Goal: Task Accomplishment & Management: Use online tool/utility

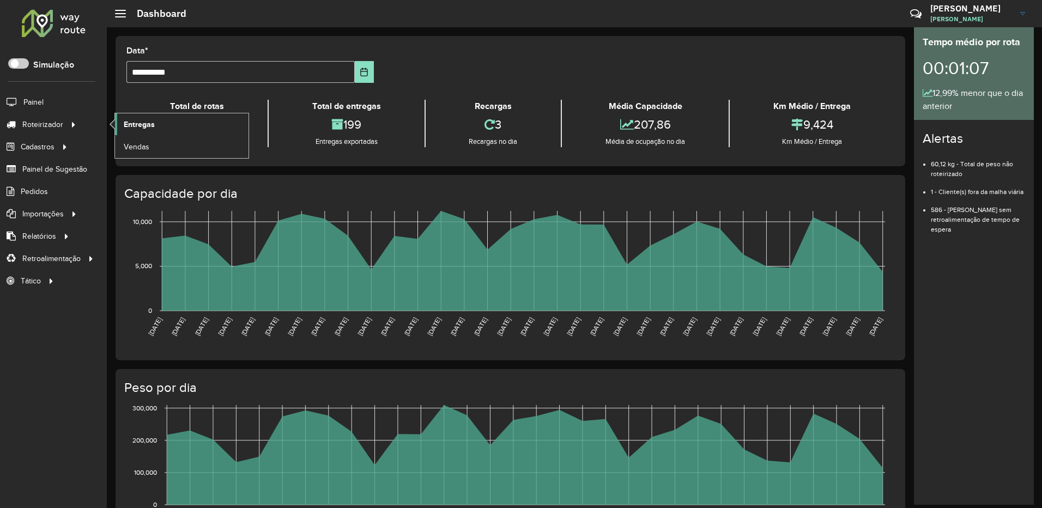
click at [162, 119] on link "Entregas" at bounding box center [182, 124] width 134 height 22
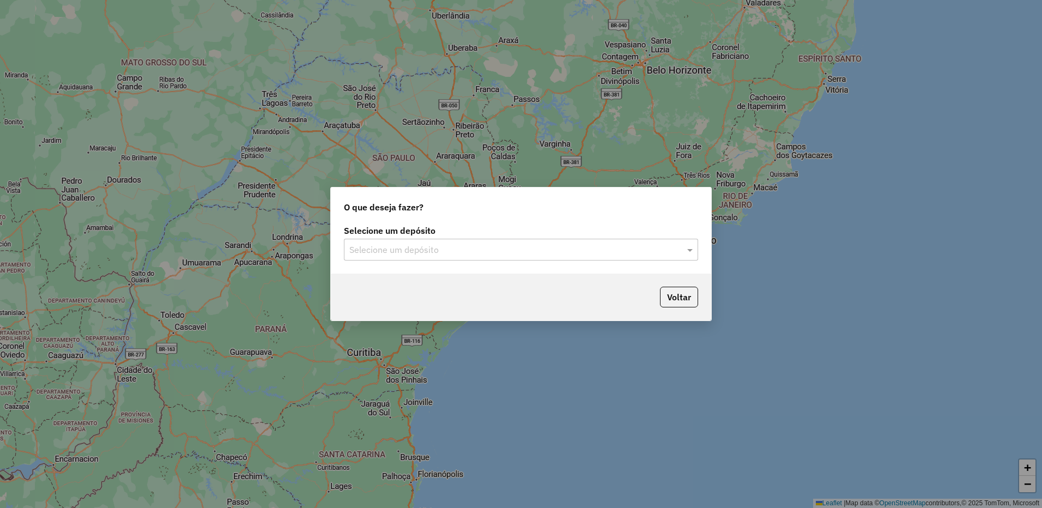
click at [473, 253] on input "text" at bounding box center [510, 250] width 322 height 13
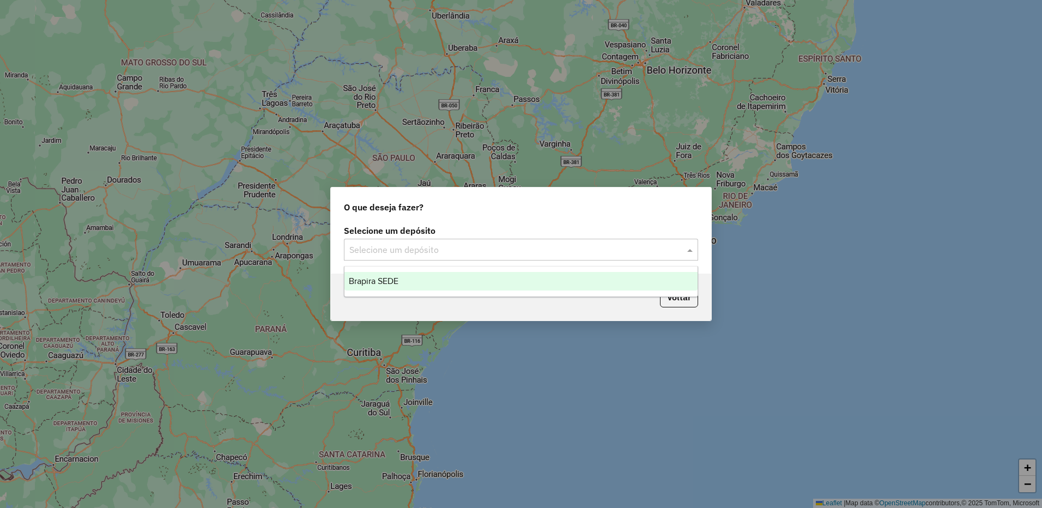
click at [425, 271] on ng-dropdown-panel "Brapira SEDE" at bounding box center [521, 281] width 354 height 31
click at [448, 281] on div "Brapira SEDE" at bounding box center [520, 281] width 353 height 19
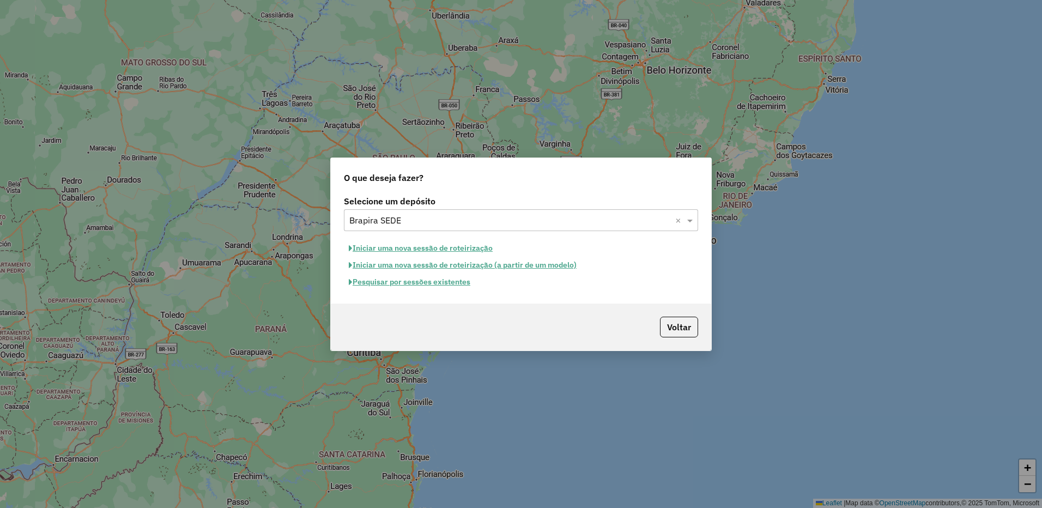
click at [460, 245] on button "Iniciar uma nova sessão de roteirização" at bounding box center [421, 248] width 154 height 17
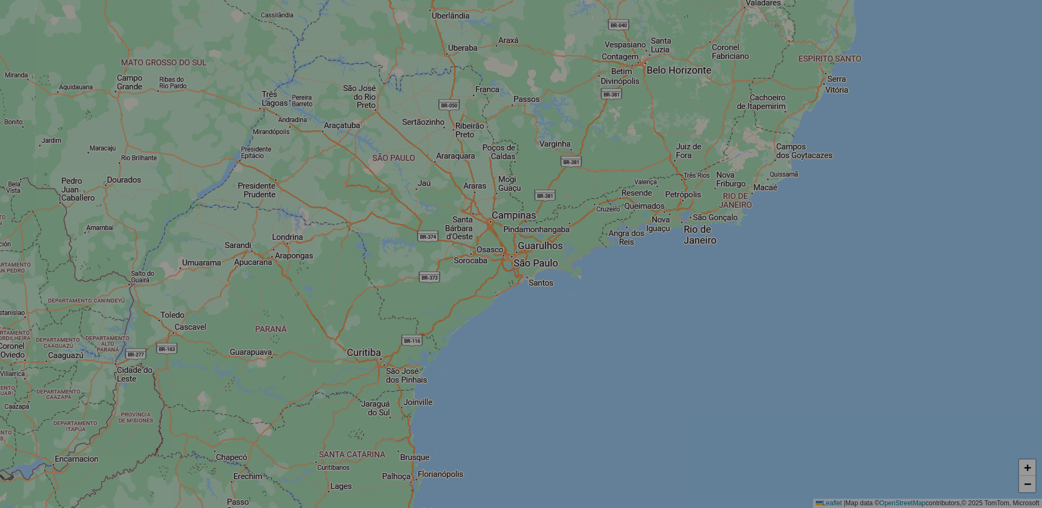
select select "*"
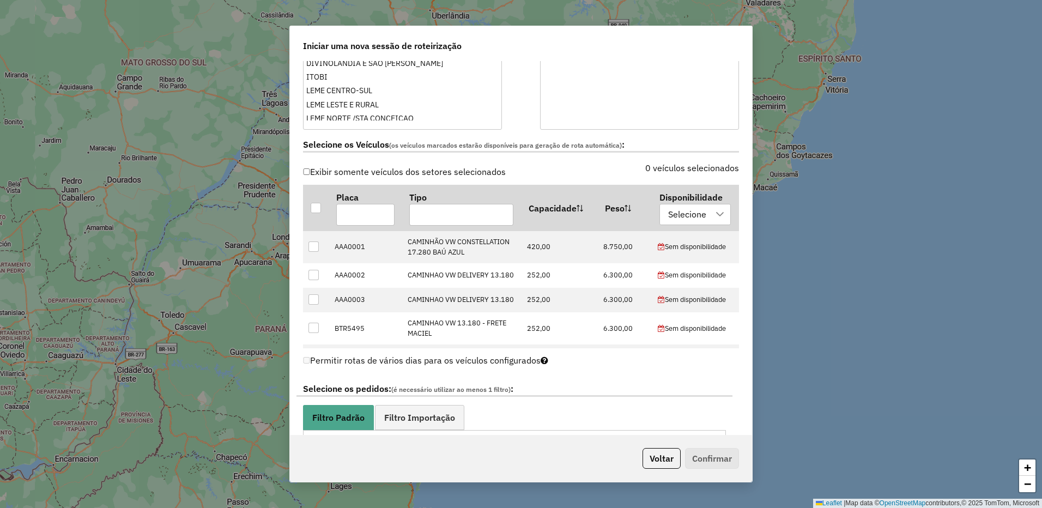
scroll to position [491, 0]
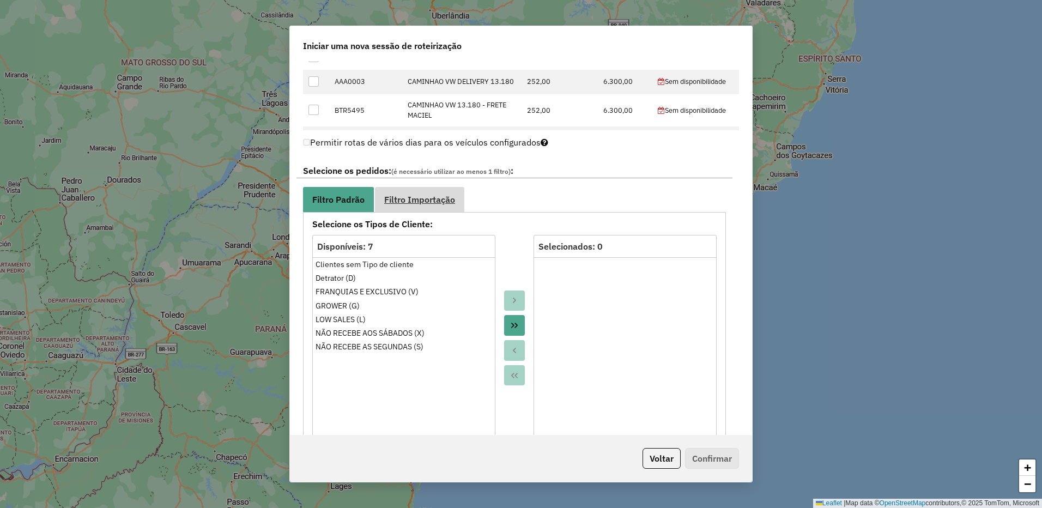
click at [408, 204] on span "Filtro Importação" at bounding box center [419, 199] width 71 height 9
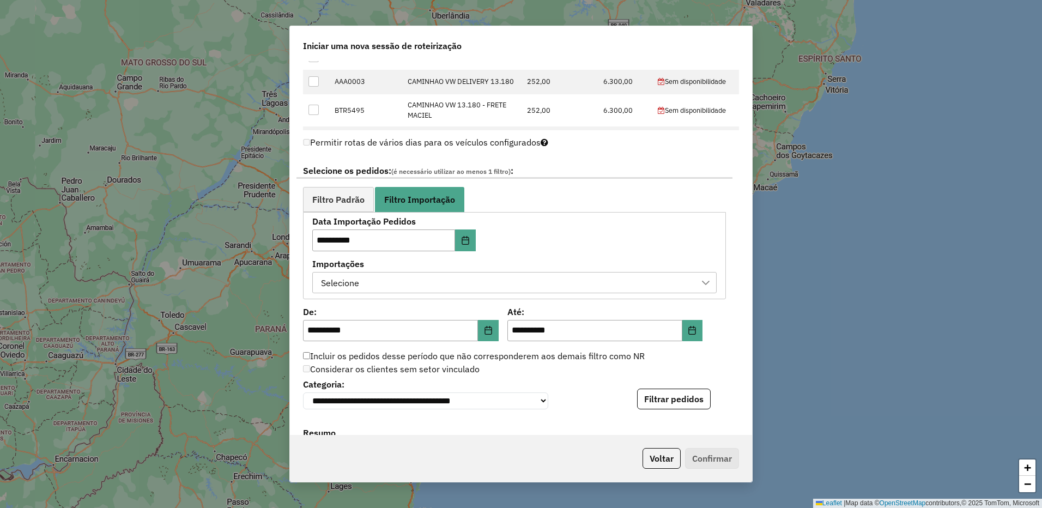
click at [704, 280] on icon at bounding box center [705, 283] width 9 height 9
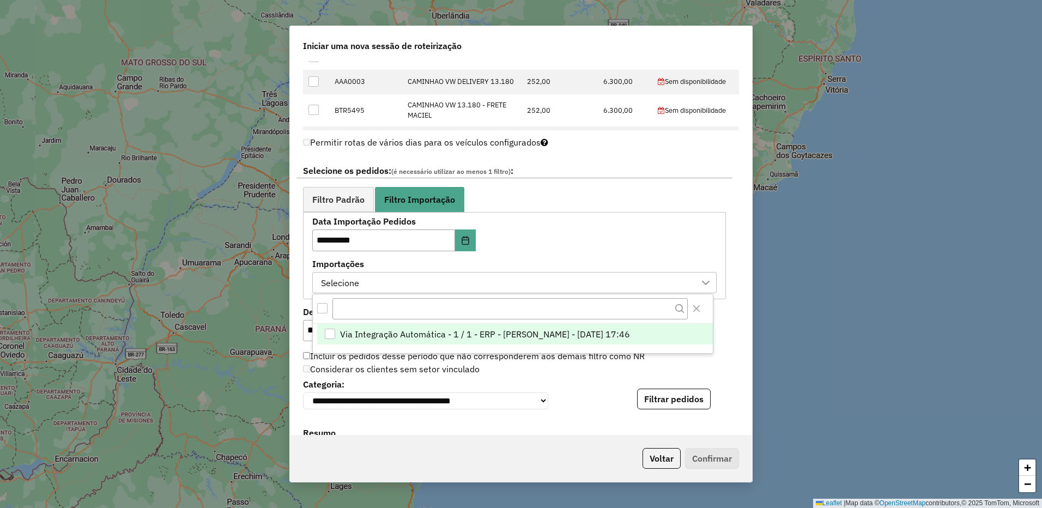
click at [335, 333] on div "Via Integração Automática - 1 / 1 - ERP - Beatriz - 11/08/2025 17:46" at bounding box center [330, 334] width 10 height 10
click at [598, 232] on div "**********" at bounding box center [514, 255] width 404 height 76
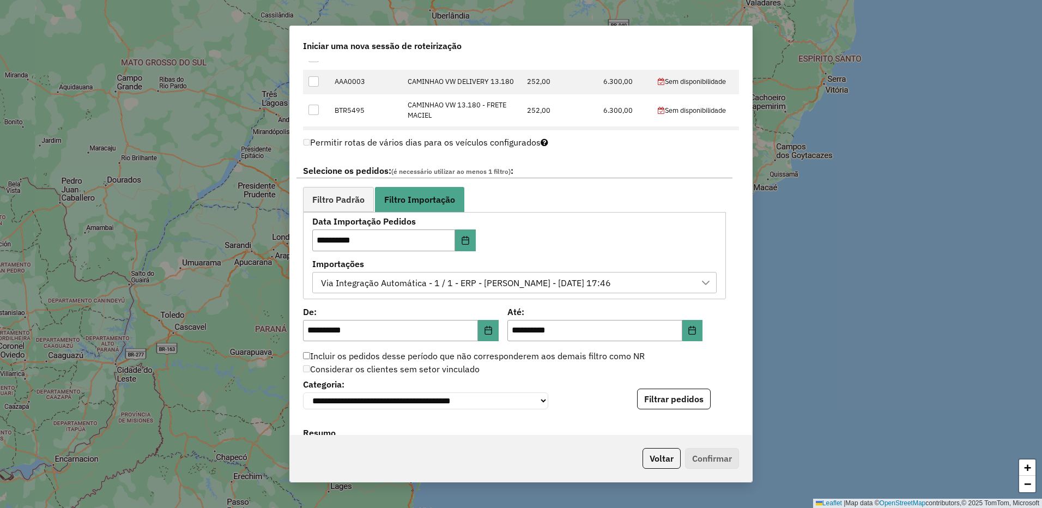
scroll to position [654, 0]
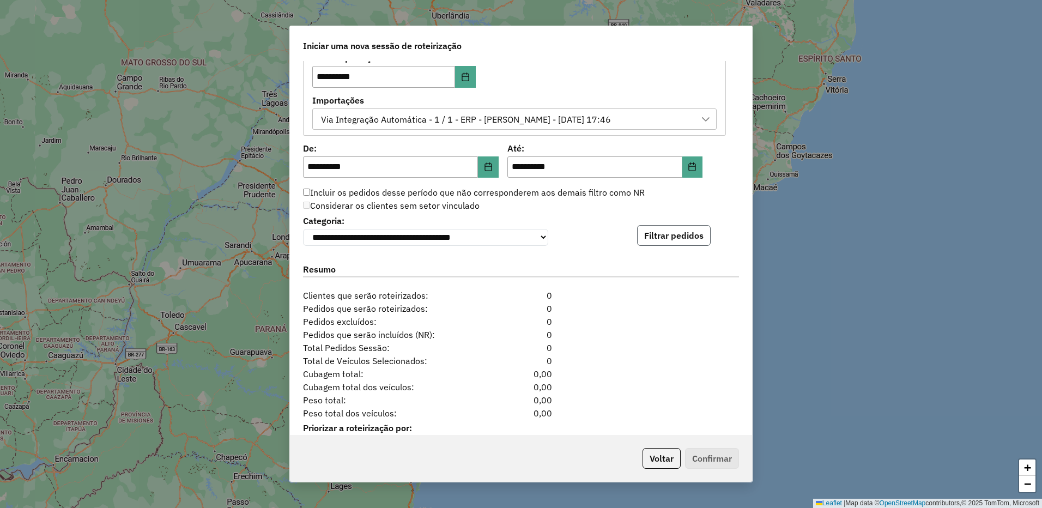
click at [677, 232] on button "Filtrar pedidos" at bounding box center [674, 235] width 74 height 21
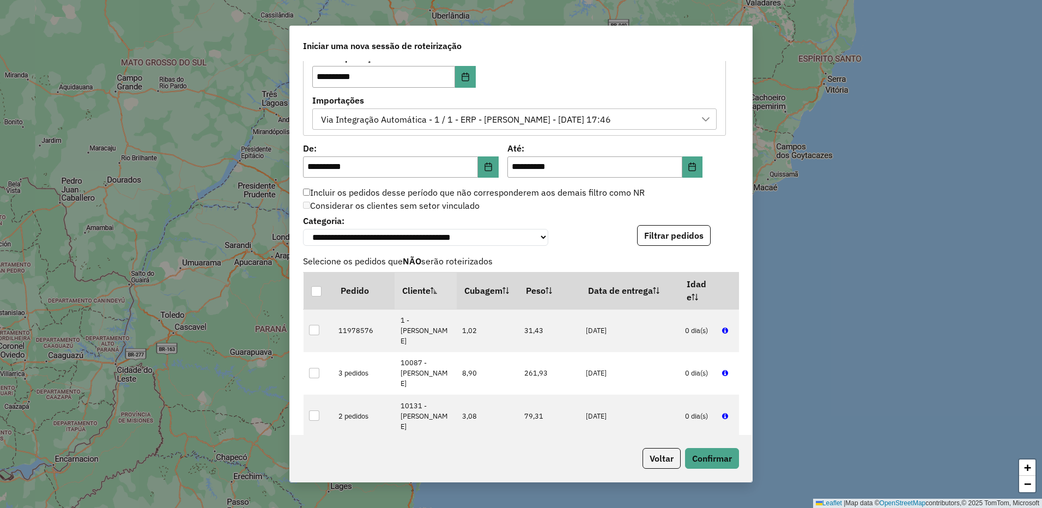
scroll to position [915, 0]
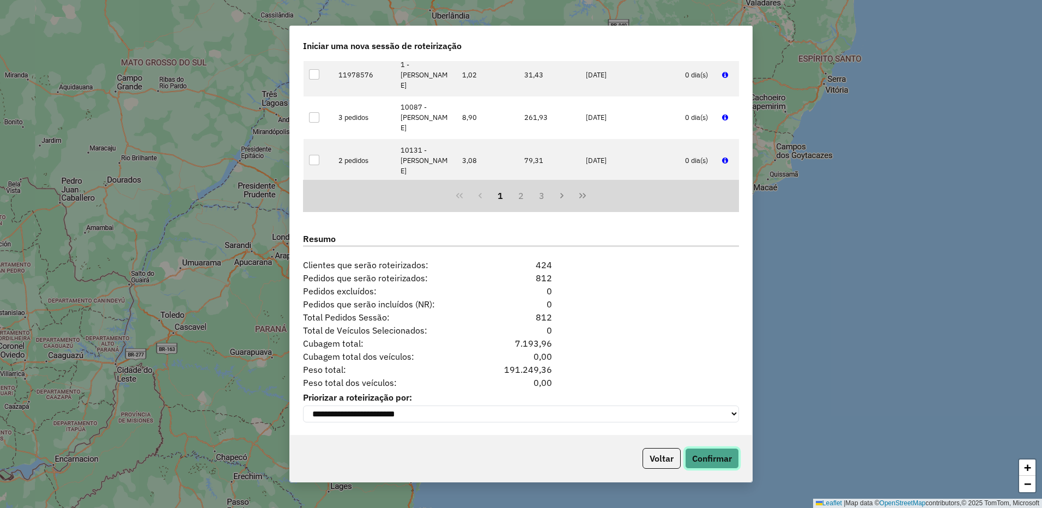
click at [717, 457] on button "Confirmar" at bounding box center [712, 458] width 54 height 21
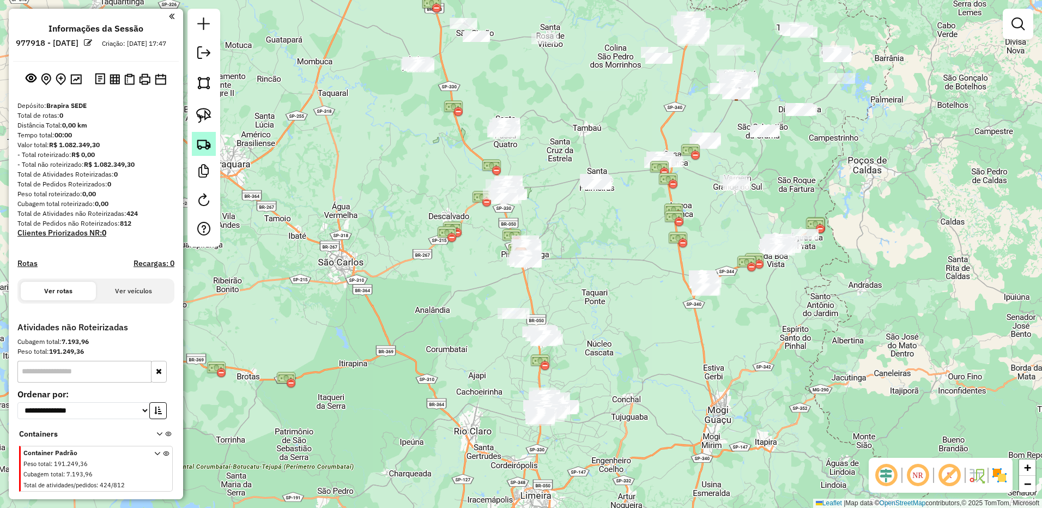
click at [207, 140] on img at bounding box center [203, 143] width 15 height 15
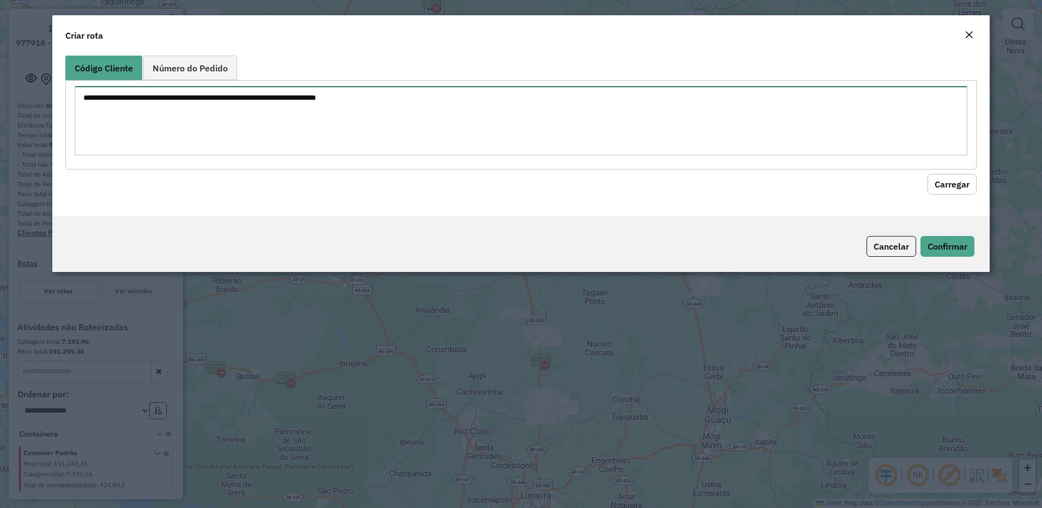
click at [390, 113] on textarea at bounding box center [521, 120] width 893 height 69
paste textarea "* *****"
type textarea "* *****"
click at [966, 181] on button "Carregar" at bounding box center [952, 184] width 49 height 21
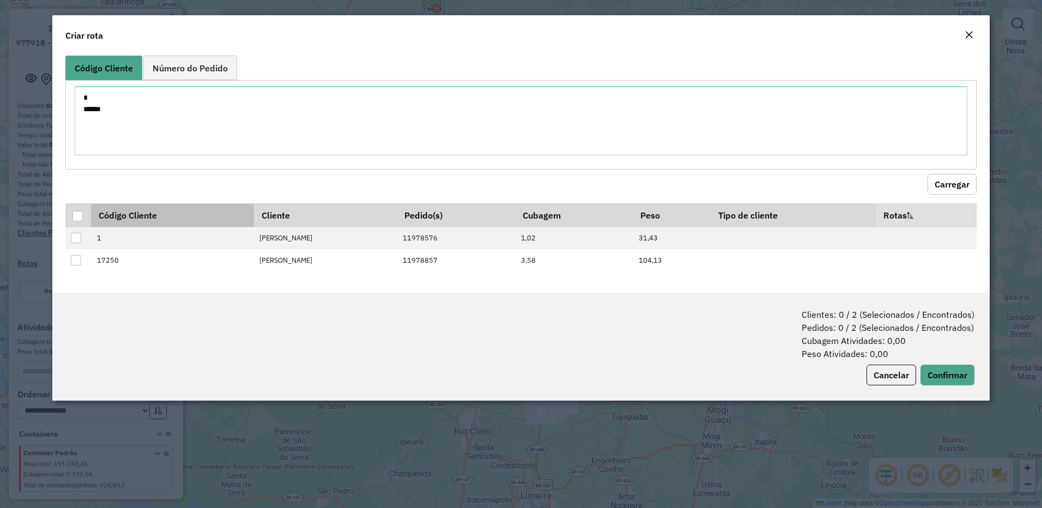
drag, startPoint x: 78, startPoint y: 217, endPoint x: 126, endPoint y: 215, distance: 48.0
click at [78, 216] on div at bounding box center [77, 216] width 10 height 10
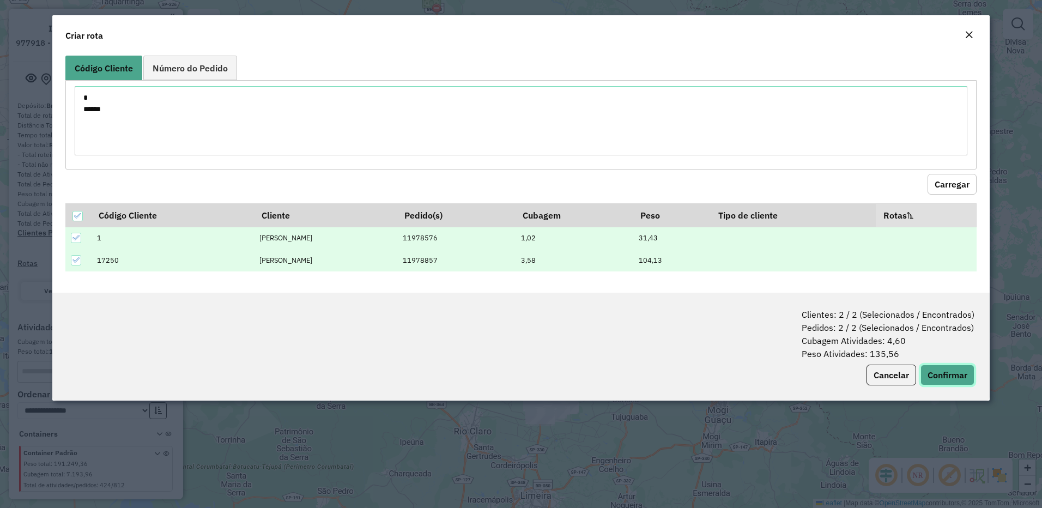
click at [942, 379] on button "Confirmar" at bounding box center [948, 375] width 54 height 21
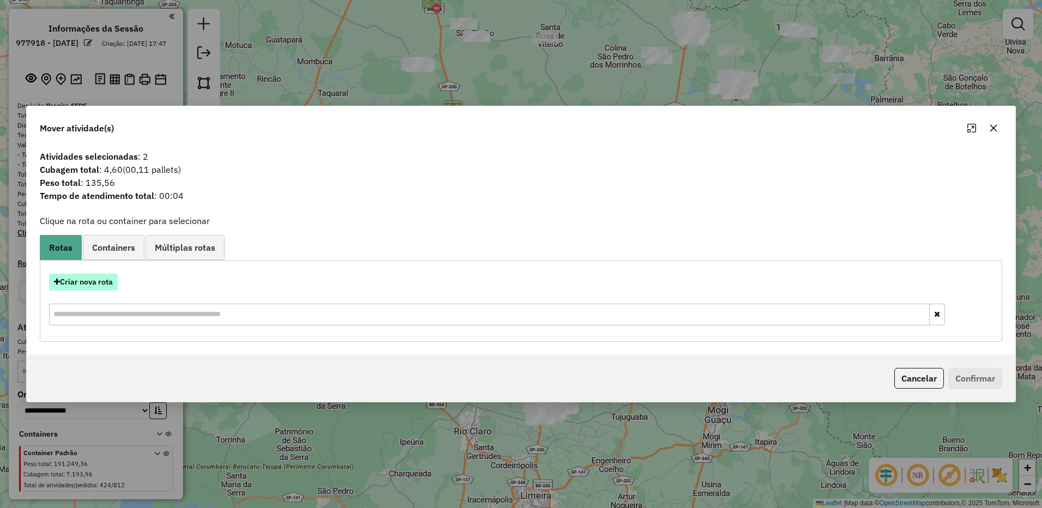
click at [98, 281] on button "Criar nova rota" at bounding box center [83, 282] width 69 height 17
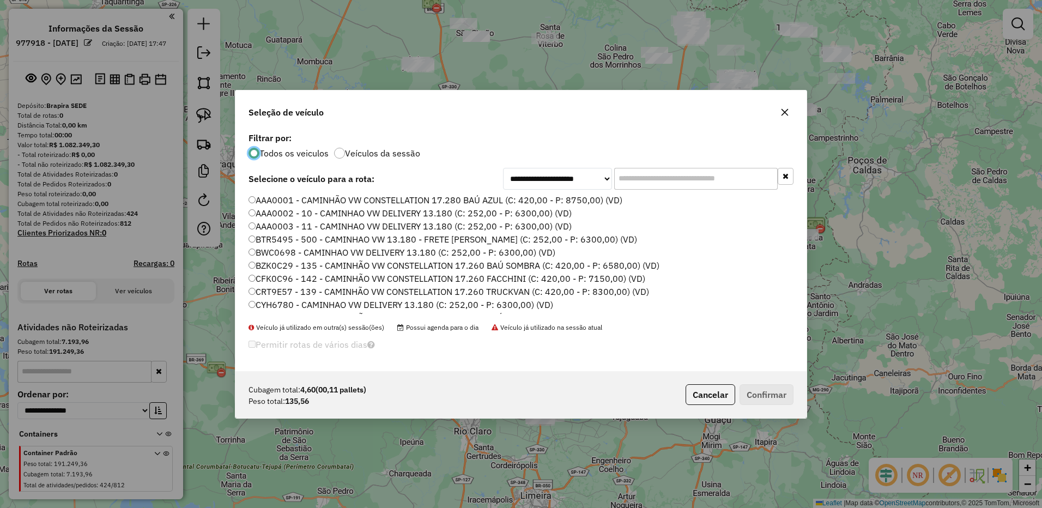
scroll to position [6, 3]
click at [594, 203] on label "AAA0001 - CAMINHÃO VW CONSTELLATION 17.280 BAÚ AZUL (C: 420,00 - P: 8750,00) (V…" at bounding box center [436, 199] width 374 height 13
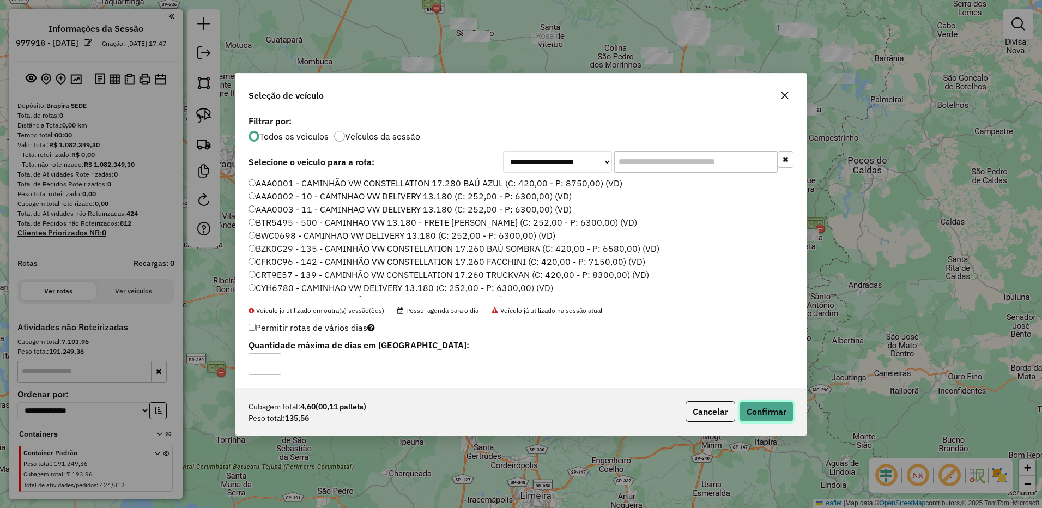
click at [765, 409] on button "Confirmar" at bounding box center [767, 411] width 54 height 21
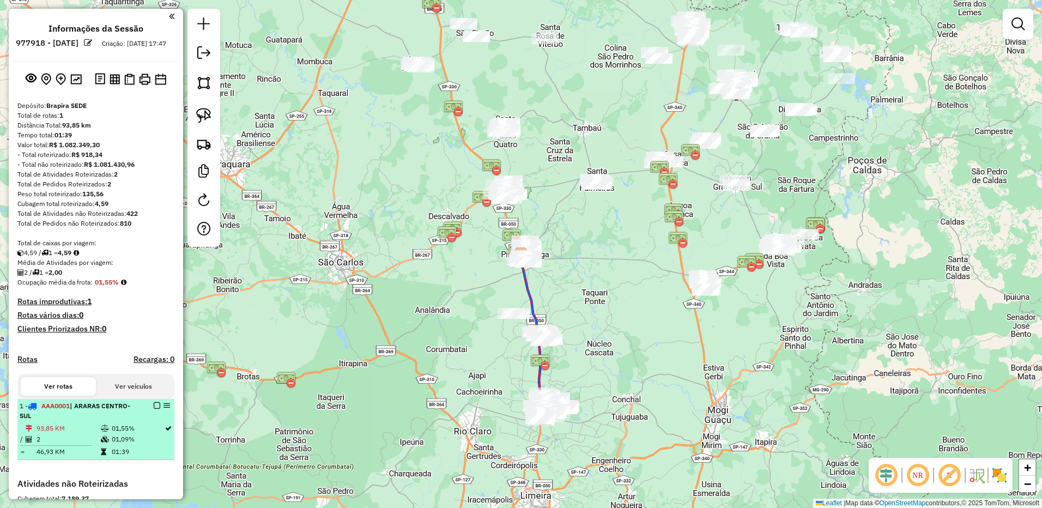
click at [147, 433] on td "01,55%" at bounding box center [137, 428] width 53 height 11
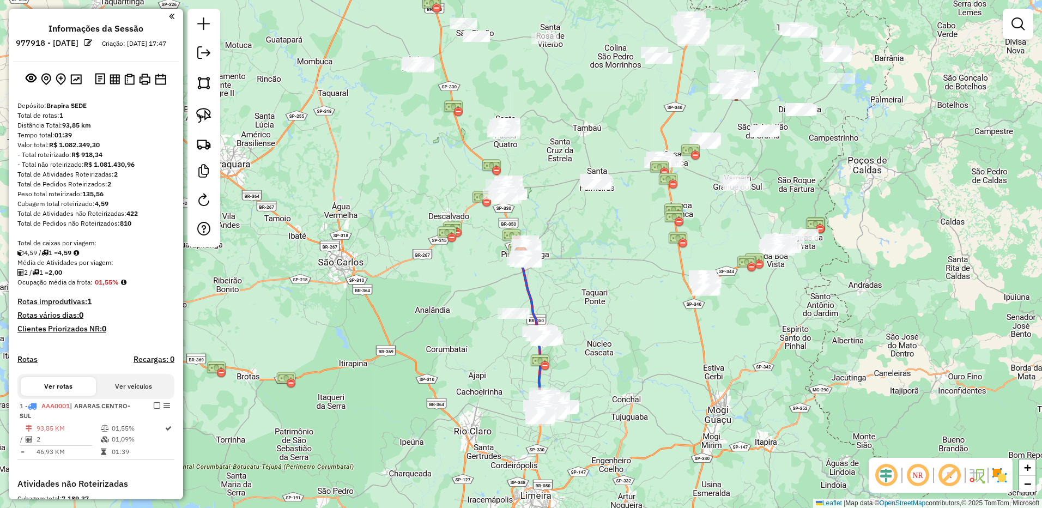
select select "**********"
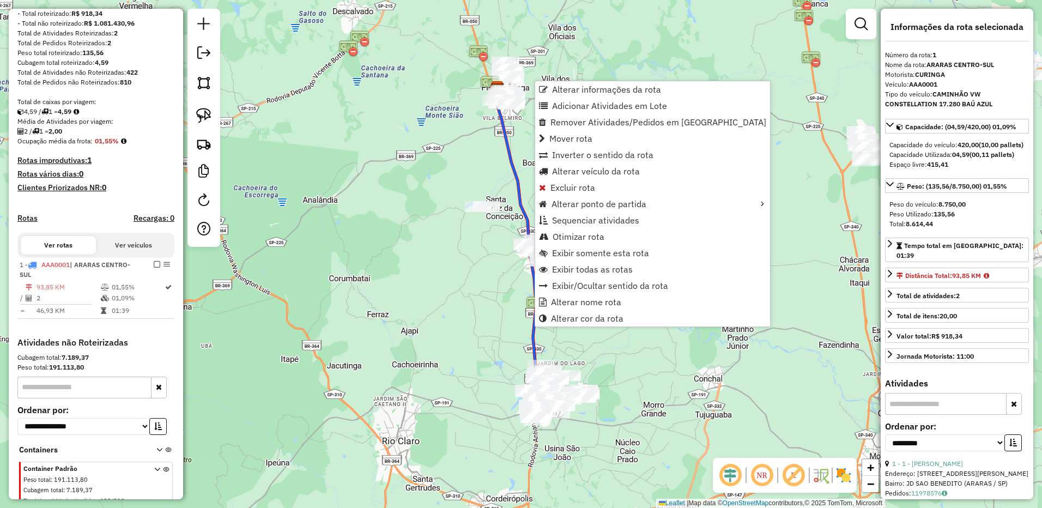
scroll to position [185, 0]
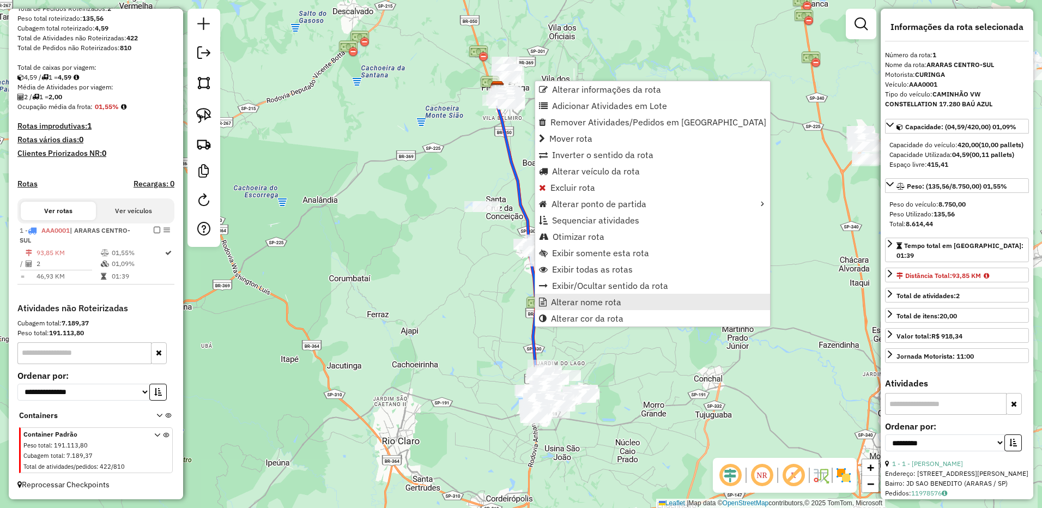
click at [573, 305] on span "Alterar nome rota" at bounding box center [586, 302] width 70 height 9
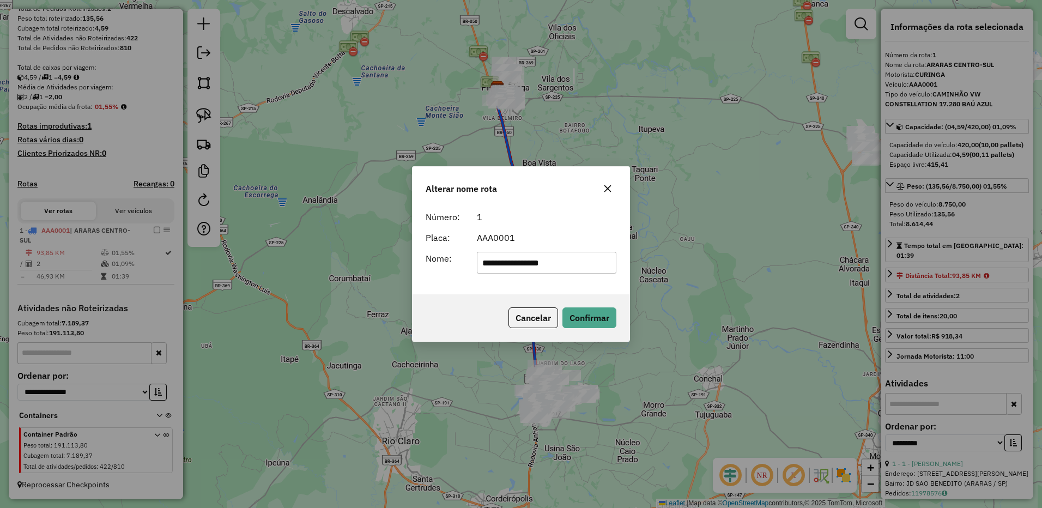
click at [505, 269] on input "**********" at bounding box center [547, 263] width 140 height 22
type input "*"
type input "******"
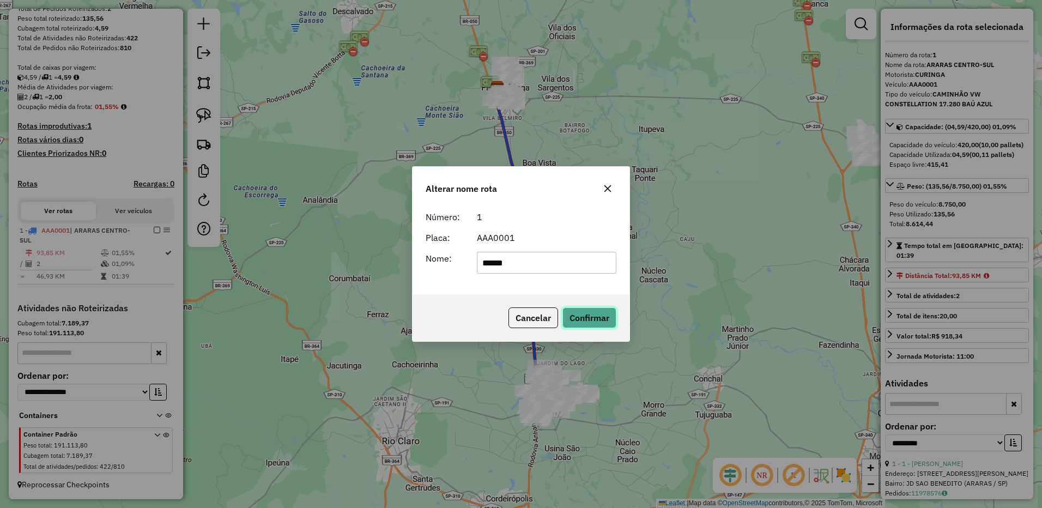
click at [573, 307] on button "Confirmar" at bounding box center [589, 317] width 54 height 21
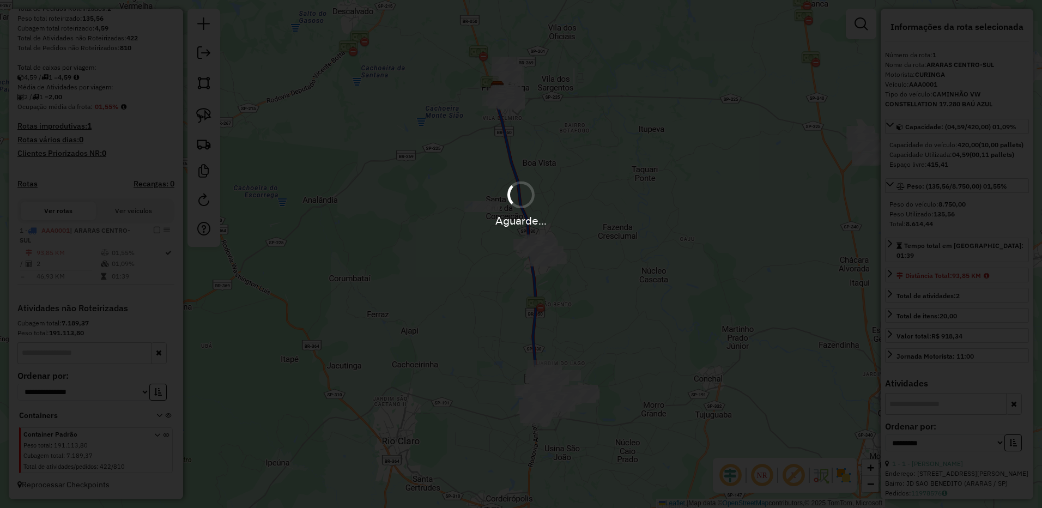
scroll to position [176, 0]
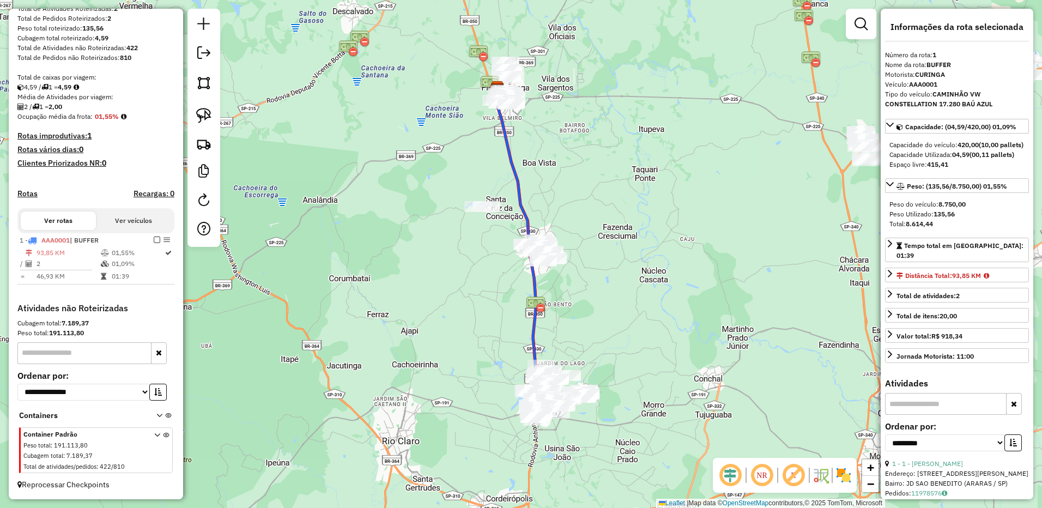
click at [154, 239] on em at bounding box center [157, 240] width 7 height 7
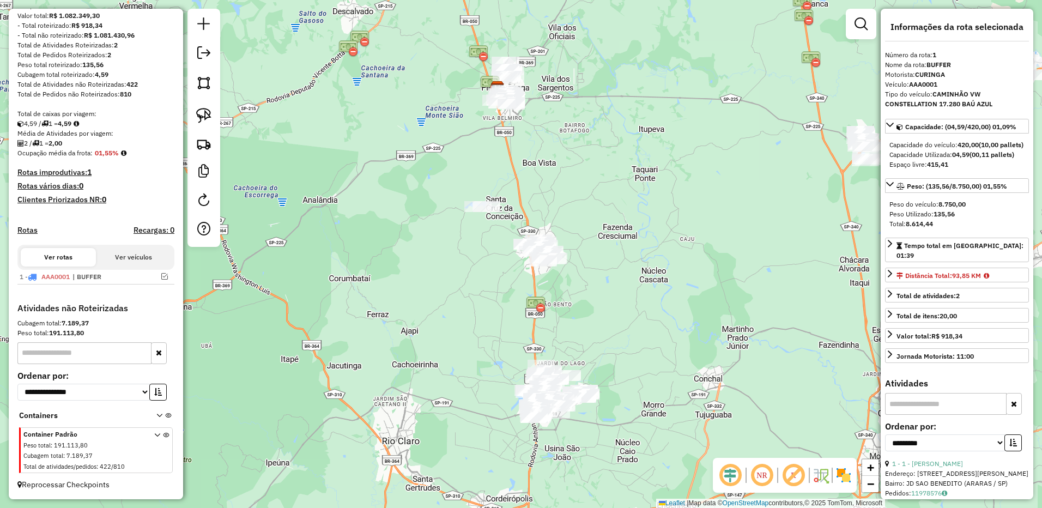
scroll to position [139, 0]
click at [728, 480] on em at bounding box center [730, 475] width 26 height 26
click at [821, 479] on img at bounding box center [820, 475] width 17 height 17
drag, startPoint x: 836, startPoint y: 474, endPoint x: 834, endPoint y: 447, distance: 26.8
click at [837, 473] on img at bounding box center [843, 475] width 17 height 17
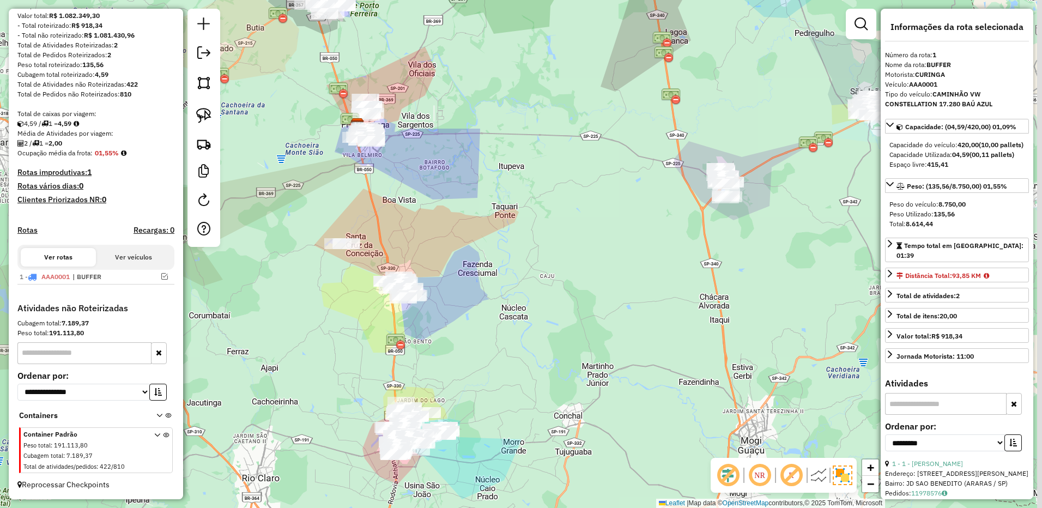
drag, startPoint x: 719, startPoint y: 329, endPoint x: 464, endPoint y: 346, distance: 255.6
click at [467, 349] on div "Janela de atendimento Grade de atendimento Capacidade Transportadoras Veículos …" at bounding box center [521, 254] width 1042 height 508
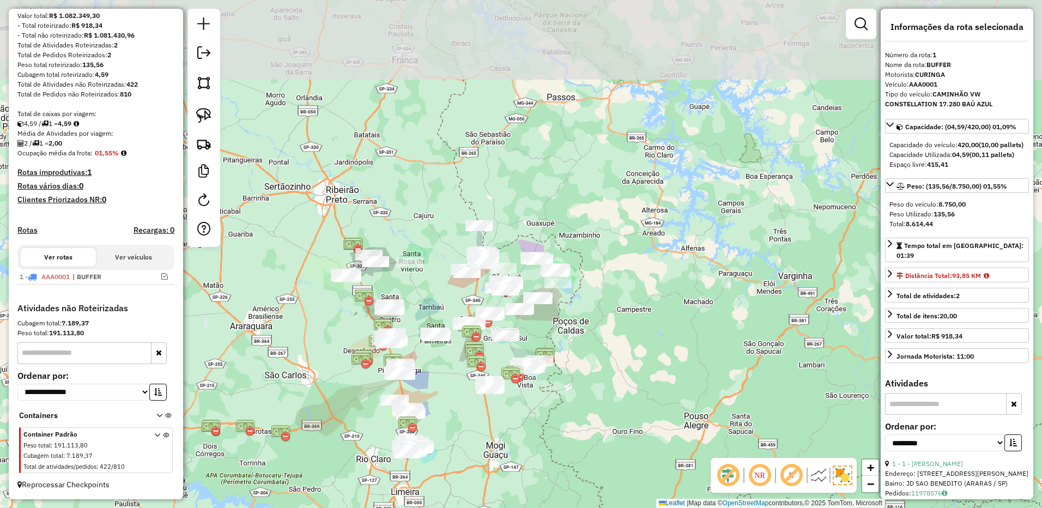
drag, startPoint x: 624, startPoint y: 318, endPoint x: 619, endPoint y: 339, distance: 21.2
click at [627, 340] on div "Janela de atendimento Grade de atendimento Capacidade Transportadoras Veículos …" at bounding box center [521, 254] width 1042 height 508
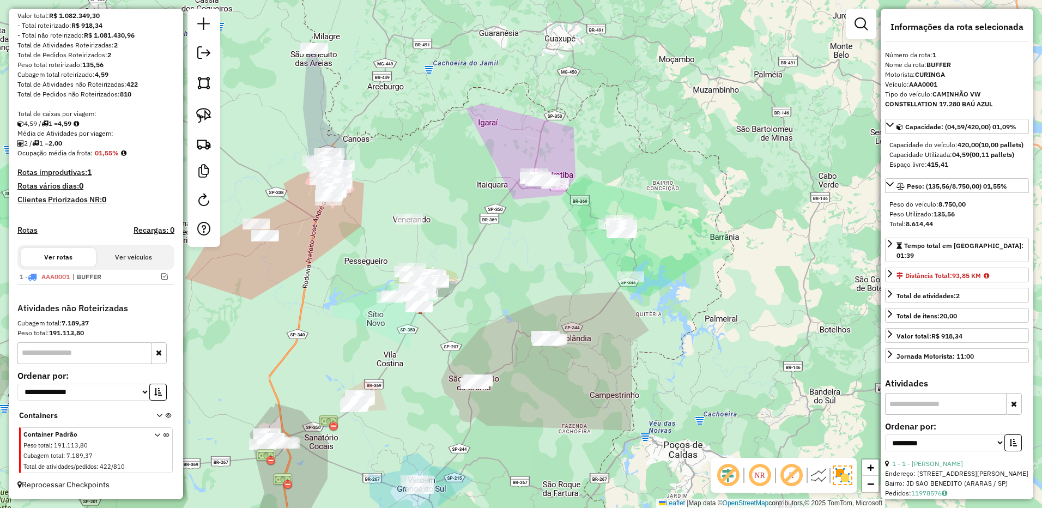
drag, startPoint x: 362, startPoint y: 318, endPoint x: 413, endPoint y: 400, distance: 96.4
click at [413, 400] on div "Janela de atendimento Grade de atendimento Capacidade Transportadoras Veículos …" at bounding box center [521, 254] width 1042 height 508
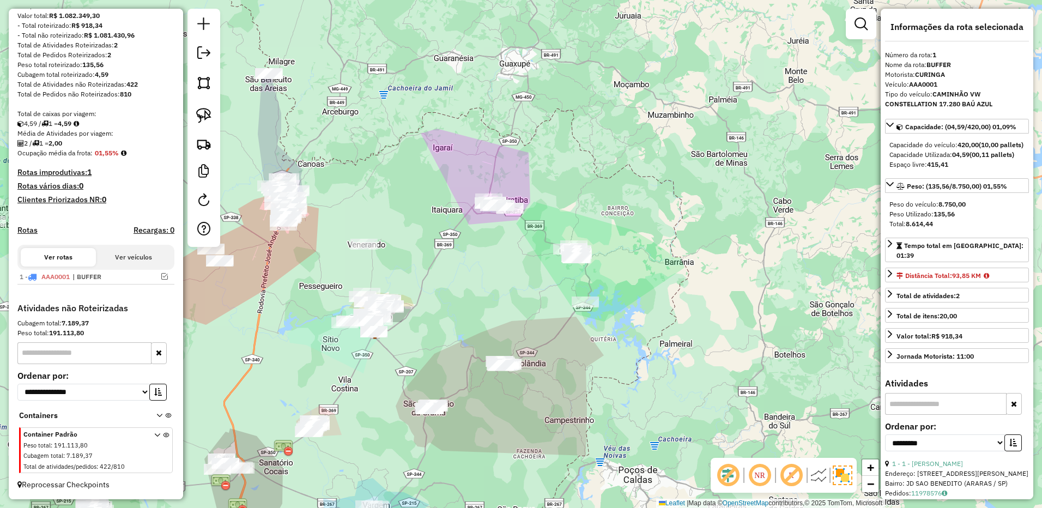
drag, startPoint x: 523, startPoint y: 274, endPoint x: 479, endPoint y: 297, distance: 49.7
click at [479, 297] on div "Janela de atendimento Grade de atendimento Capacidade Transportadoras Veículos …" at bounding box center [521, 254] width 1042 height 508
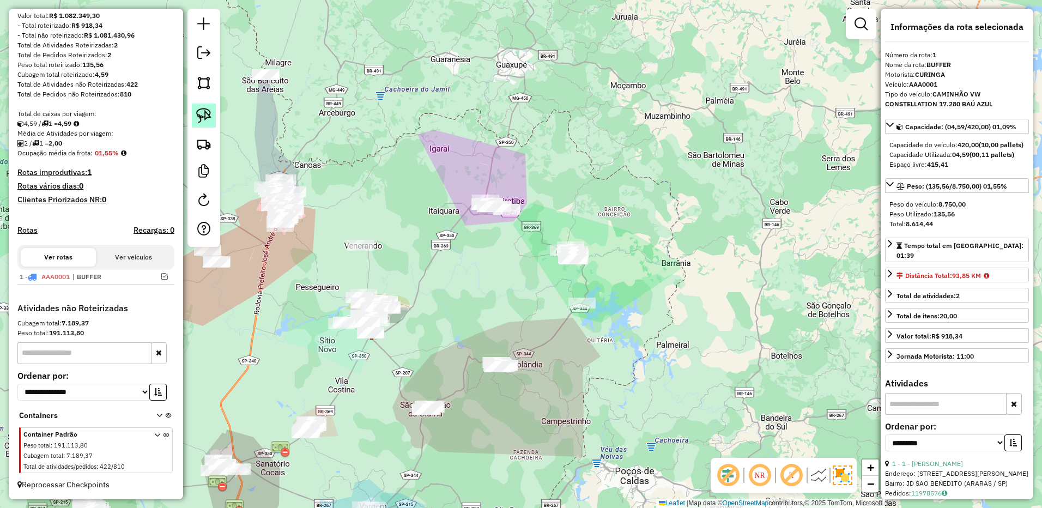
click at [205, 113] on img at bounding box center [203, 115] width 15 height 15
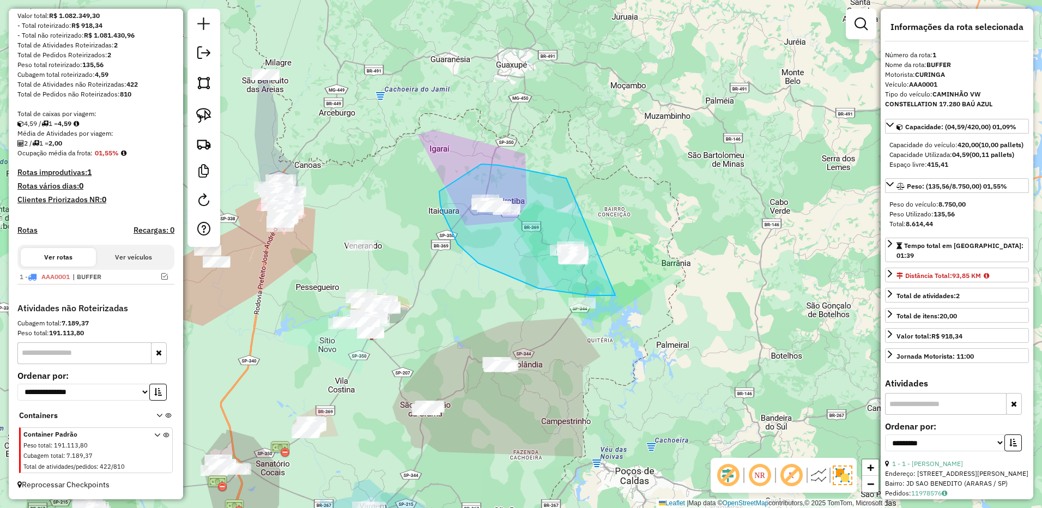
drag, startPoint x: 543, startPoint y: 173, endPoint x: 611, endPoint y: 276, distance: 123.2
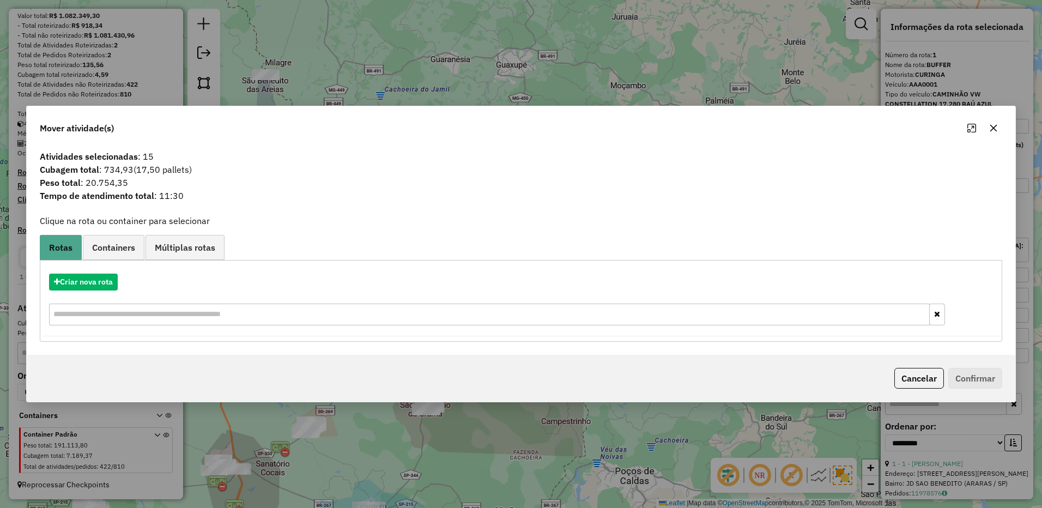
click at [984, 126] on div at bounding box center [982, 127] width 39 height 17
click at [991, 127] on icon "button" at bounding box center [995, 128] width 9 height 9
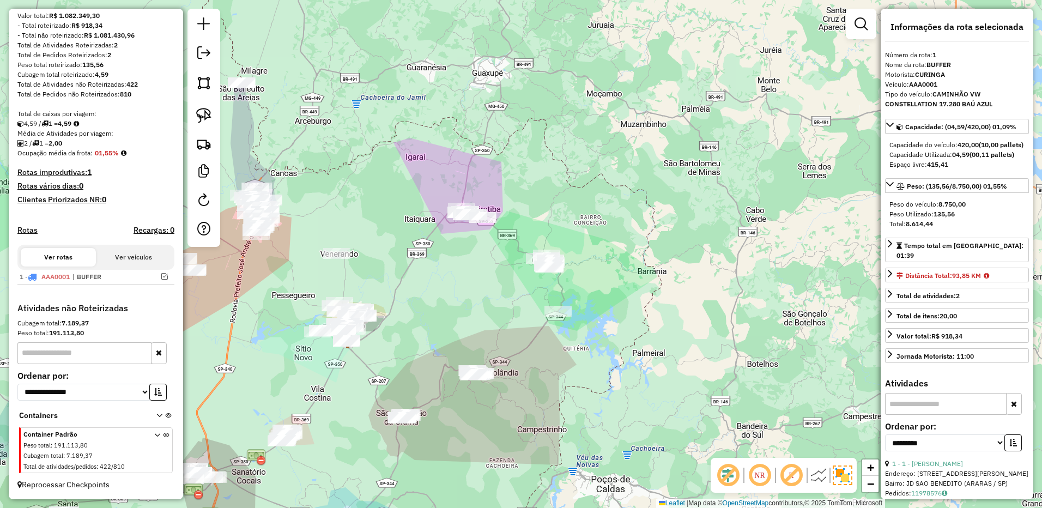
drag, startPoint x: 489, startPoint y: 164, endPoint x: 465, endPoint y: 172, distance: 25.3
click at [465, 172] on div "Janela de atendimento Grade de atendimento Capacidade Transportadoras Veículos …" at bounding box center [521, 254] width 1042 height 508
click at [202, 109] on img at bounding box center [203, 115] width 15 height 15
drag, startPoint x: 572, startPoint y: 236, endPoint x: 667, endPoint y: 332, distance: 135.7
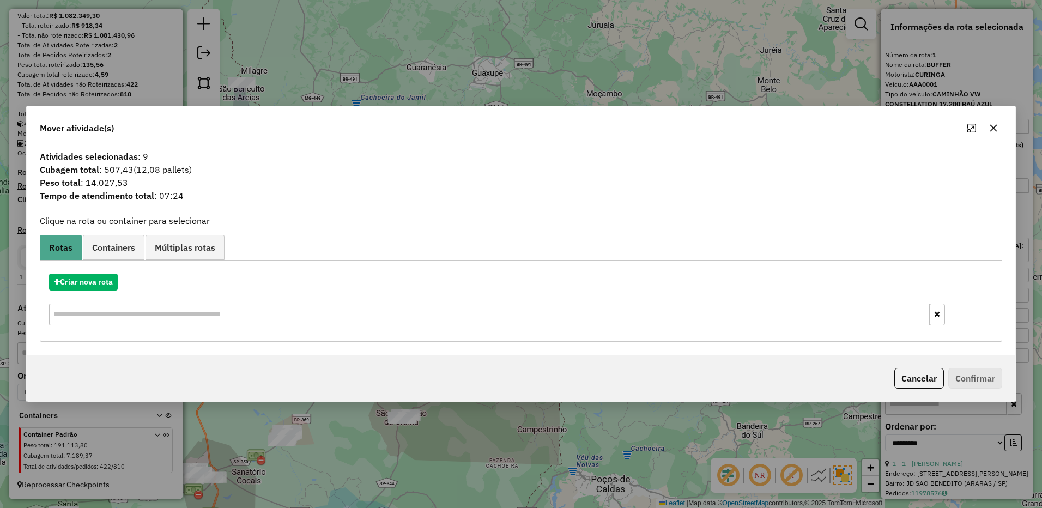
click at [994, 125] on icon "button" at bounding box center [993, 128] width 9 height 9
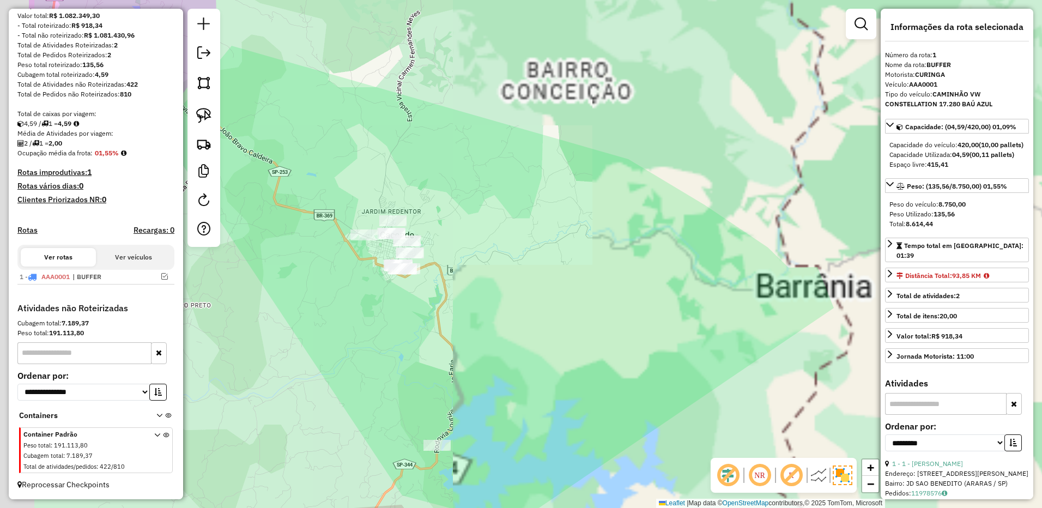
click at [537, 289] on div "Janela de atendimento Grade de atendimento Capacidade Transportadoras Veículos …" at bounding box center [521, 254] width 1042 height 508
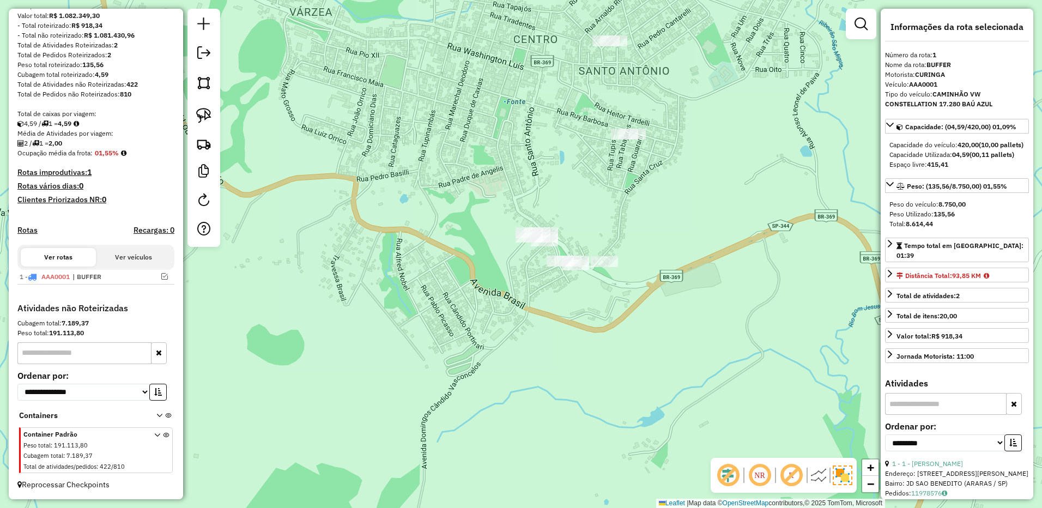
click at [190, 107] on div at bounding box center [203, 128] width 33 height 238
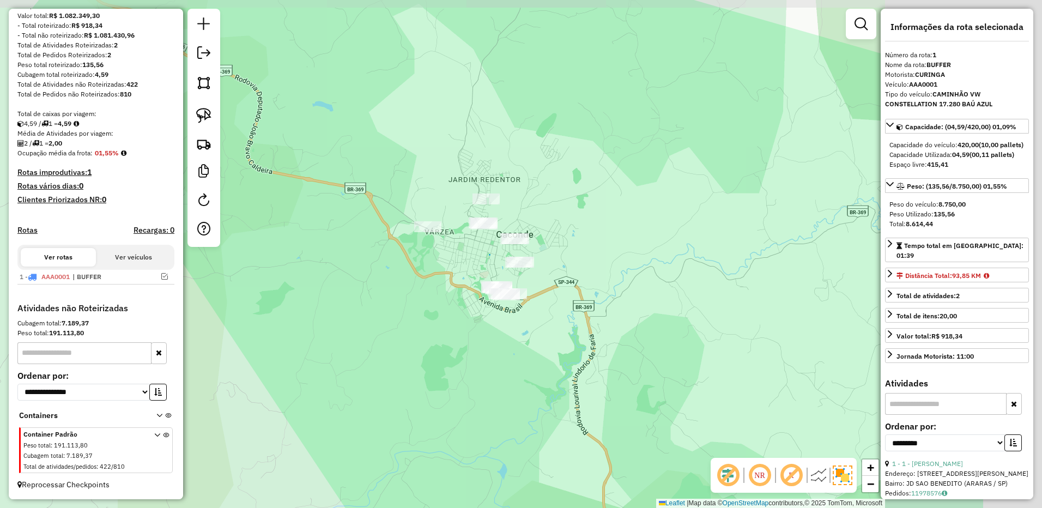
drag, startPoint x: 745, startPoint y: 325, endPoint x: 601, endPoint y: 327, distance: 143.9
click at [601, 327] on div "Janela de atendimento Grade de atendimento Capacidade Transportadoras Veículos …" at bounding box center [521, 254] width 1042 height 508
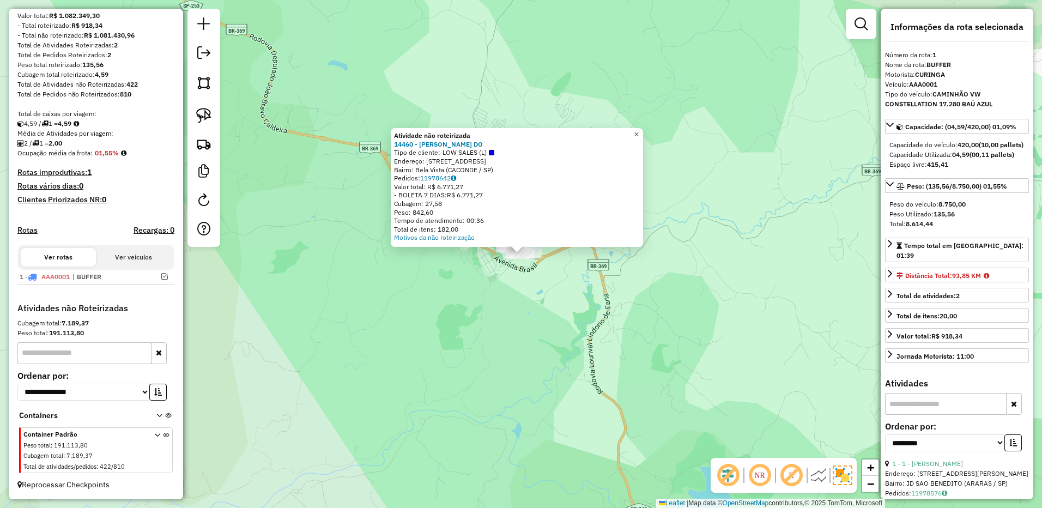
click at [639, 130] on span "×" at bounding box center [636, 134] width 5 height 9
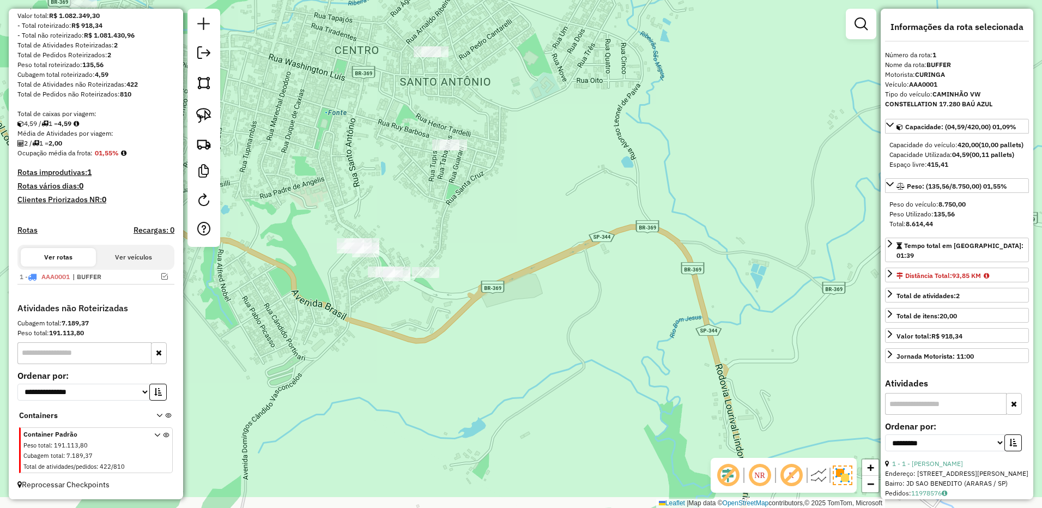
drag, startPoint x: 540, startPoint y: 222, endPoint x: 554, endPoint y: 145, distance: 78.8
click at [570, 148] on div "Janela de atendimento Grade de atendimento Capacidade Transportadoras Veículos …" at bounding box center [521, 254] width 1042 height 508
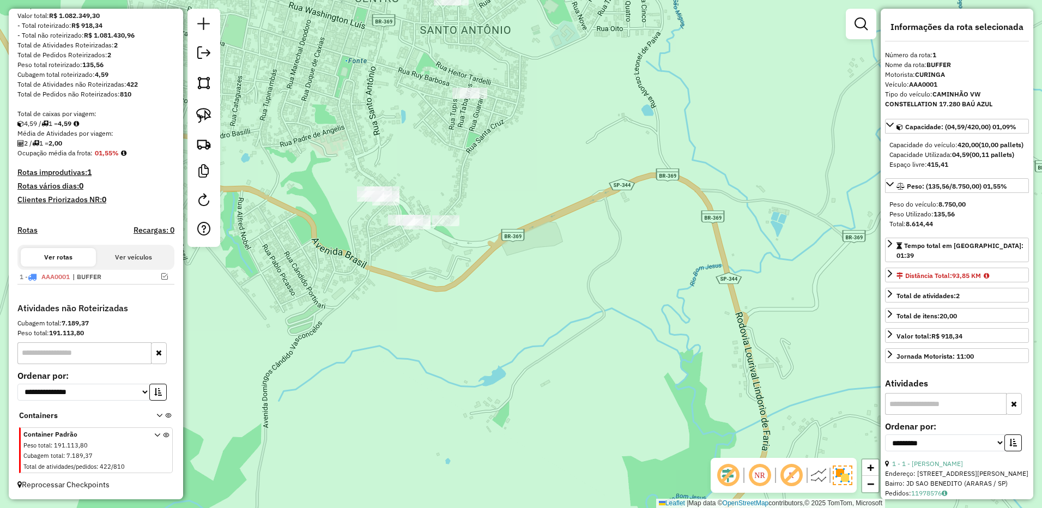
click at [188, 111] on div at bounding box center [203, 128] width 33 height 238
click at [199, 107] on link at bounding box center [204, 116] width 24 height 24
drag, startPoint x: 381, startPoint y: 219, endPoint x: 551, endPoint y: 230, distance: 170.4
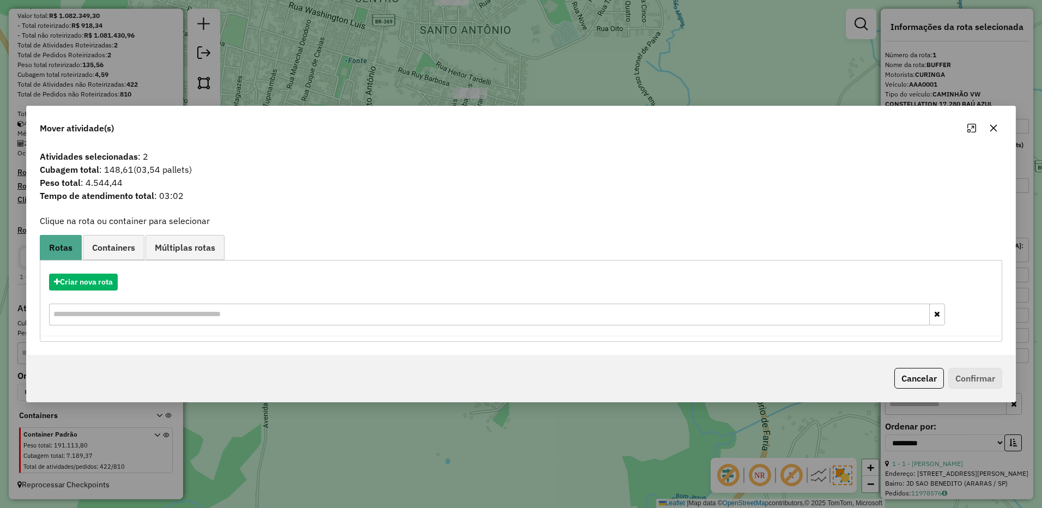
click at [988, 125] on button "button" at bounding box center [993, 127] width 17 height 17
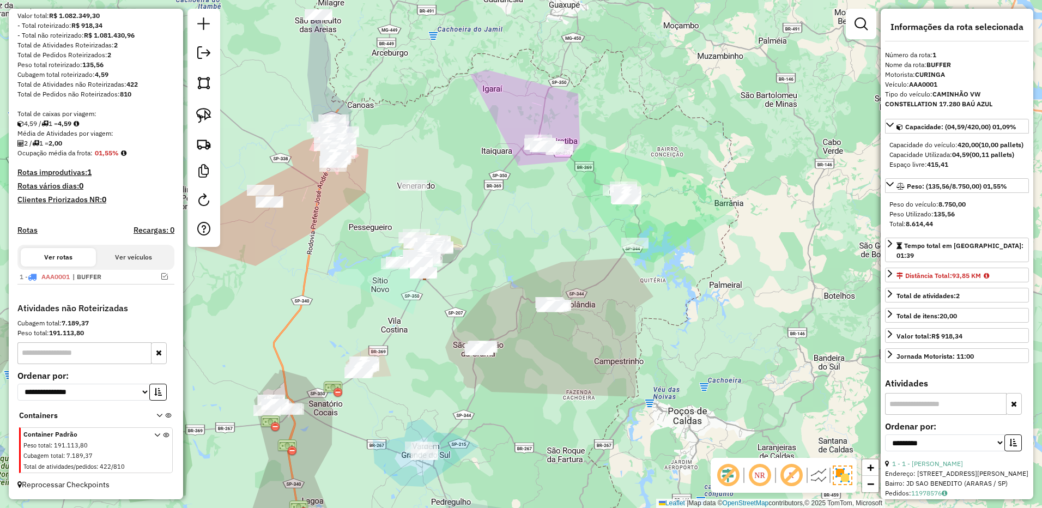
drag, startPoint x: 579, startPoint y: 244, endPoint x: 533, endPoint y: 263, distance: 49.6
click at [533, 263] on div "Janela de atendimento Grade de atendimento Capacidade Transportadoras Veículos …" at bounding box center [521, 254] width 1042 height 508
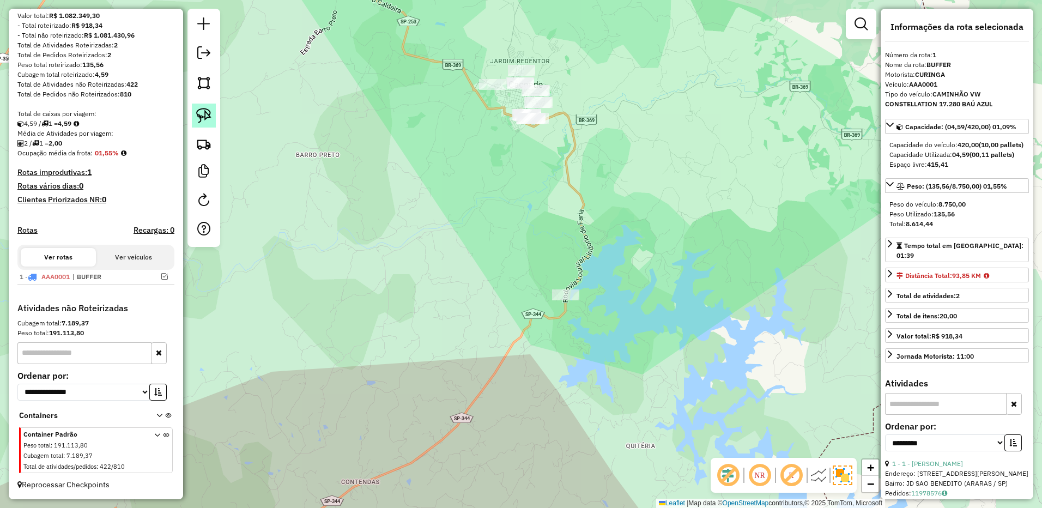
click at [204, 113] on img at bounding box center [203, 115] width 15 height 15
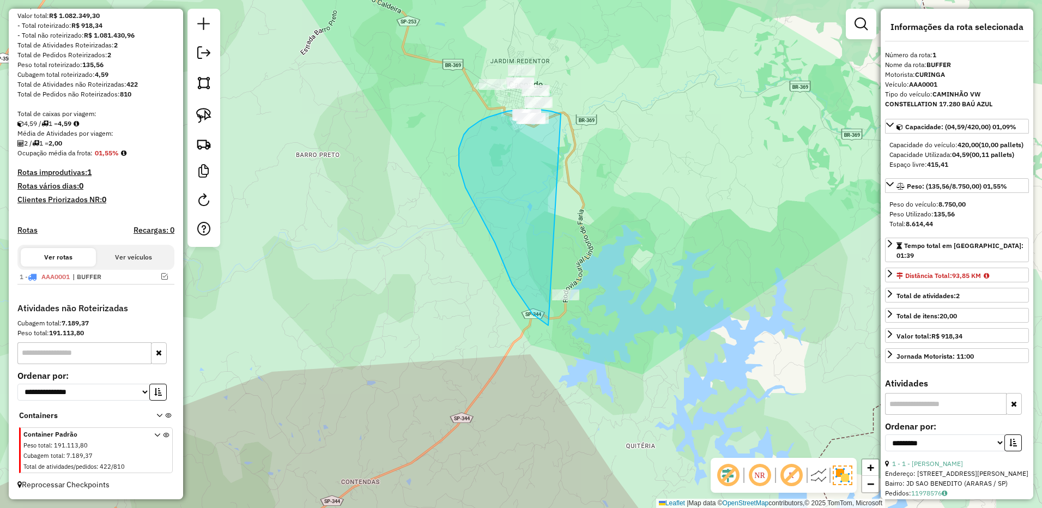
drag, startPoint x: 545, startPoint y: 110, endPoint x: 611, endPoint y: 325, distance: 225.2
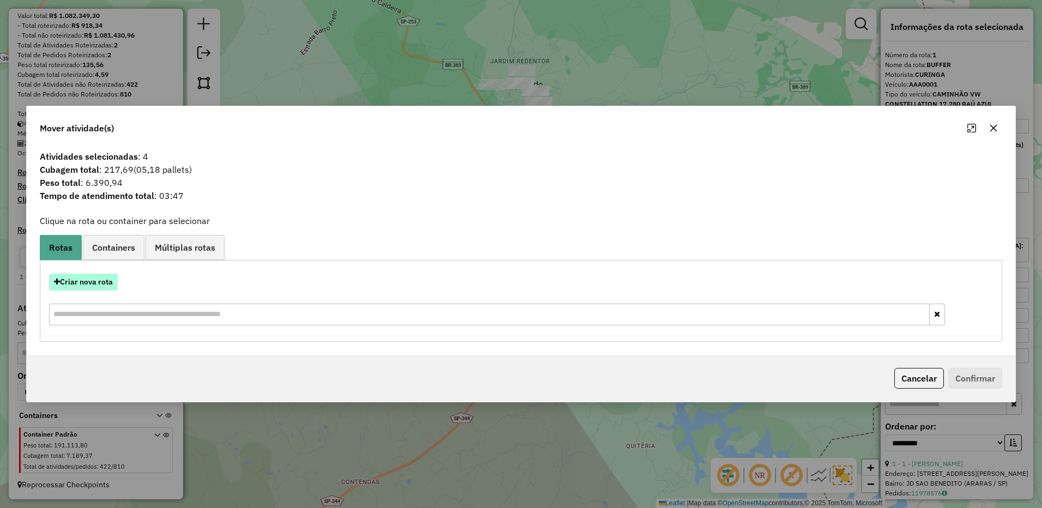
click at [112, 281] on button "Criar nova rota" at bounding box center [83, 282] width 69 height 17
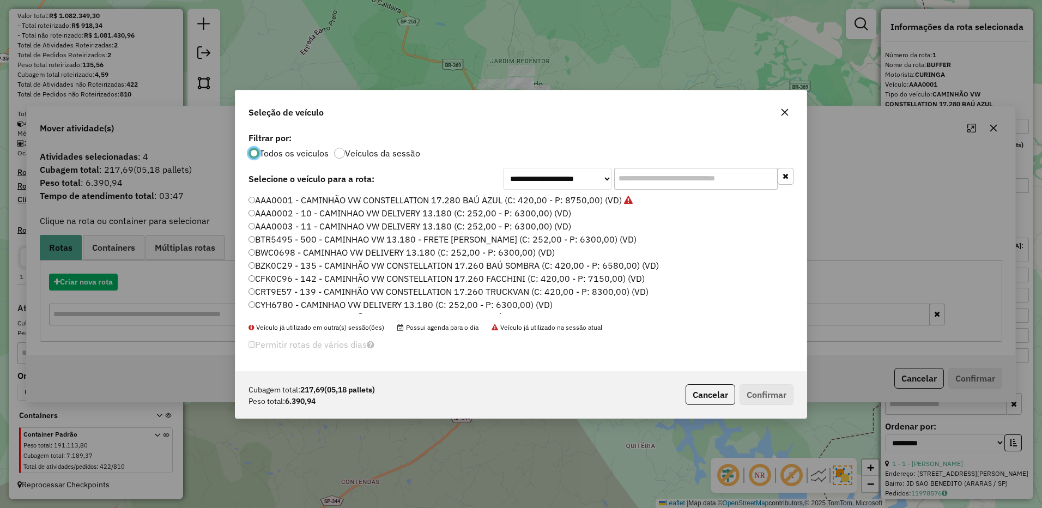
scroll to position [6, 3]
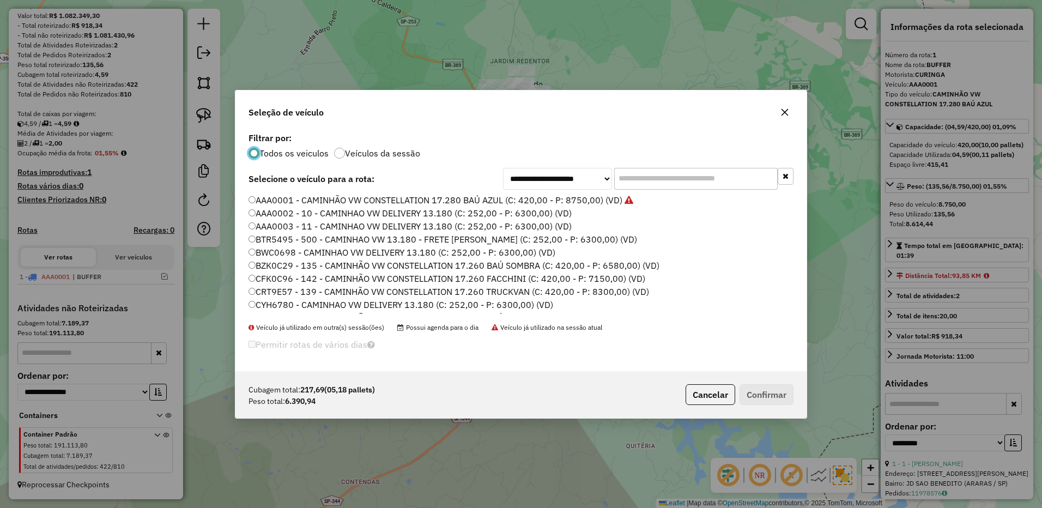
click at [668, 178] on input "text" at bounding box center [696, 179] width 164 height 22
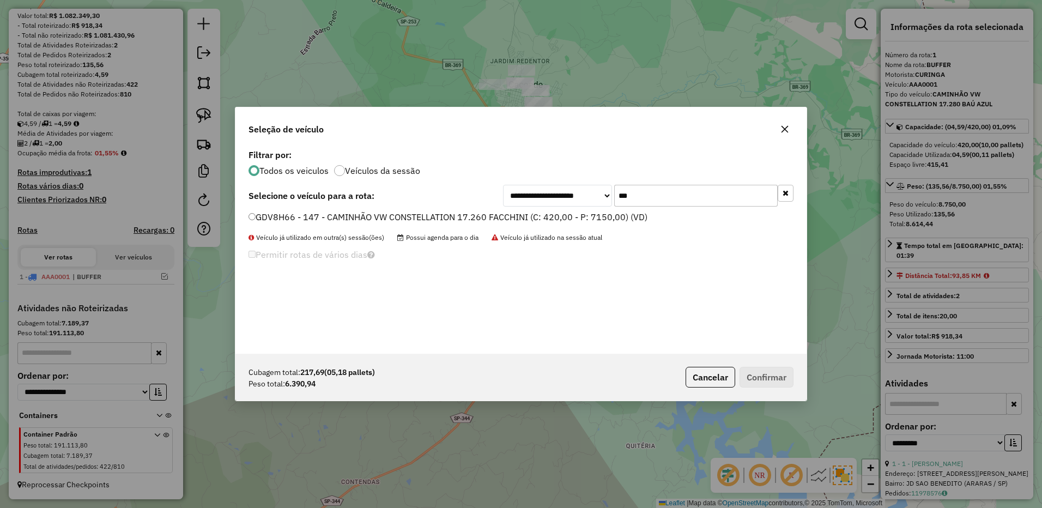
type input "***"
click at [637, 214] on label "GDV8H66 - 147 - CAMINHÃO VW CONSTELLATION 17.260 FACCHINI (C: 420,00 - P: 7150,…" at bounding box center [448, 216] width 399 height 13
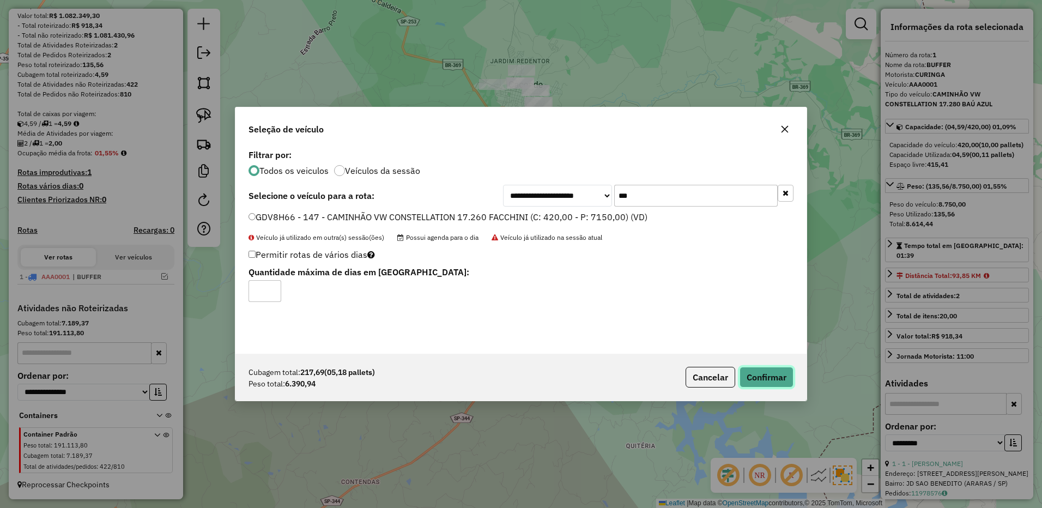
click at [766, 367] on button "Confirmar" at bounding box center [767, 377] width 54 height 21
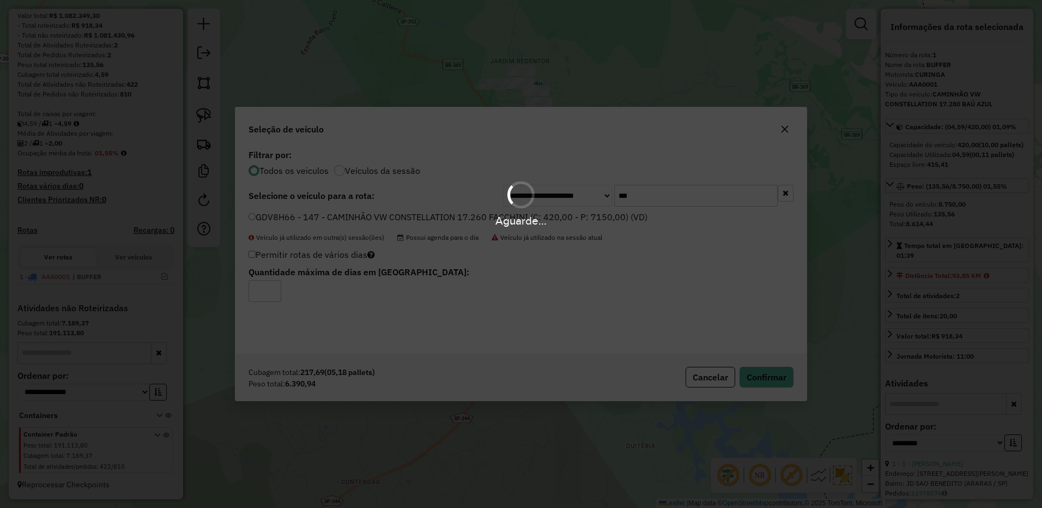
click at [765, 373] on div "Aguarde..." at bounding box center [521, 254] width 1042 height 508
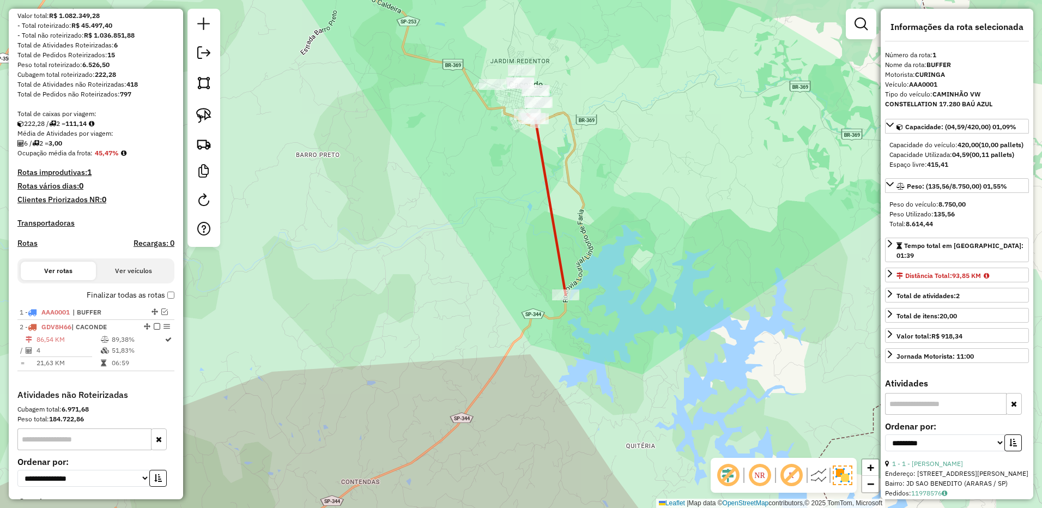
scroll to position [235, 0]
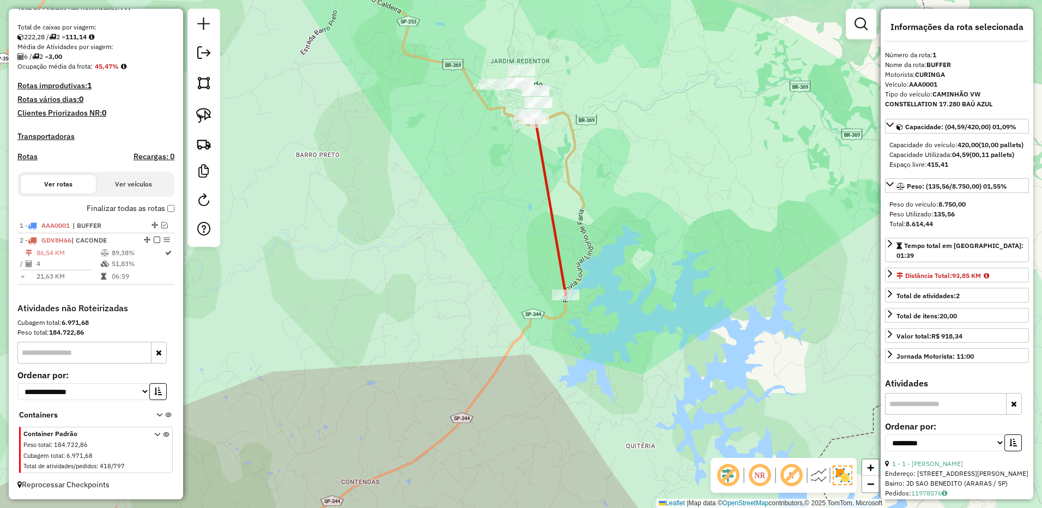
click at [541, 124] on div at bounding box center [535, 118] width 27 height 11
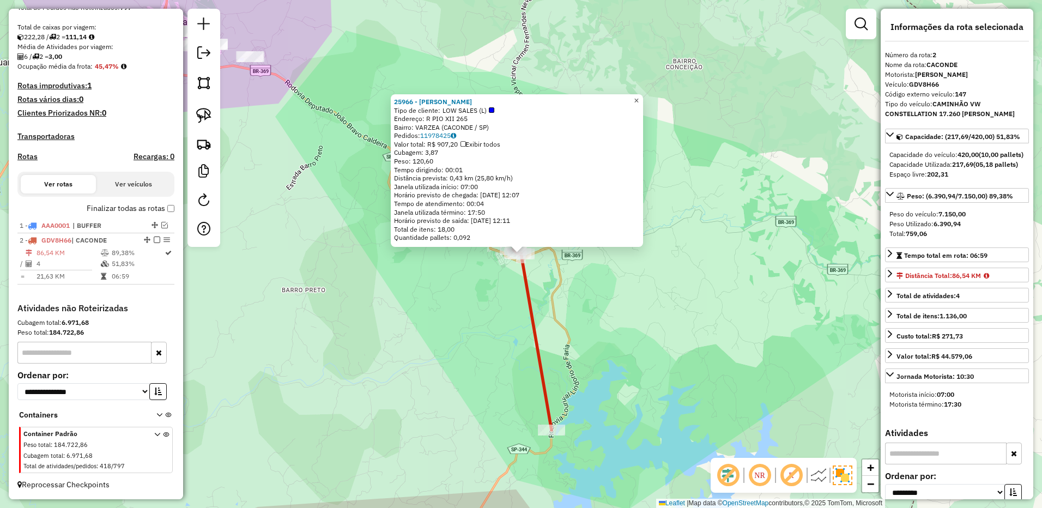
click at [639, 96] on span "×" at bounding box center [636, 100] width 5 height 9
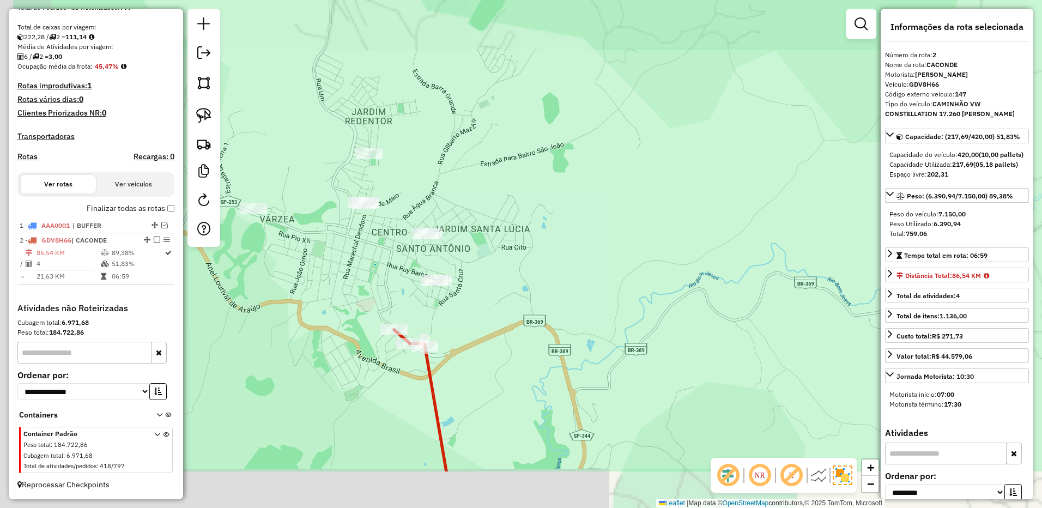
drag, startPoint x: 523, startPoint y: 292, endPoint x: 640, endPoint y: 205, distance: 146.1
click at [640, 205] on div "Janela de atendimento Grade de atendimento Capacidade Transportadoras Veículos …" at bounding box center [521, 254] width 1042 height 508
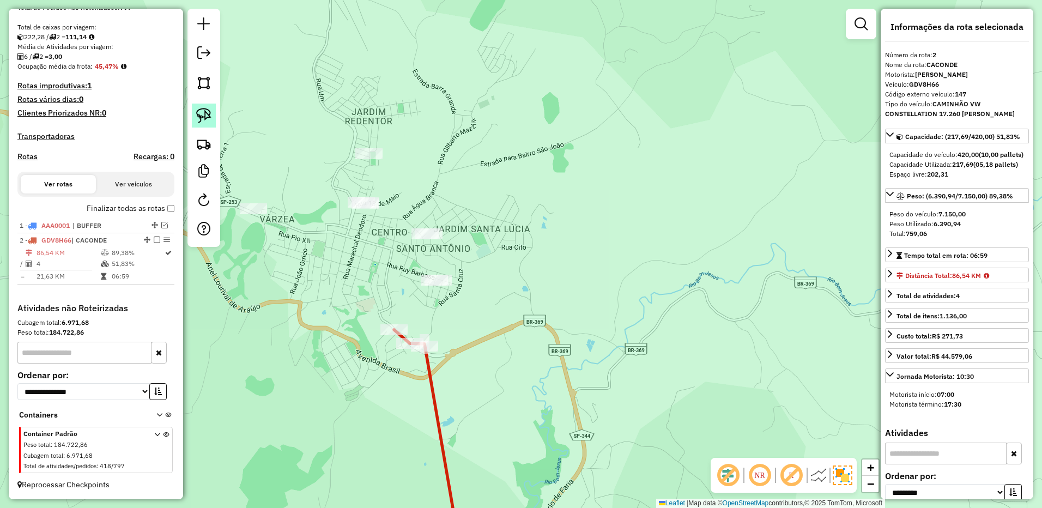
click at [204, 117] on img at bounding box center [203, 115] width 15 height 15
drag, startPoint x: 462, startPoint y: 267, endPoint x: 544, endPoint y: 266, distance: 82.3
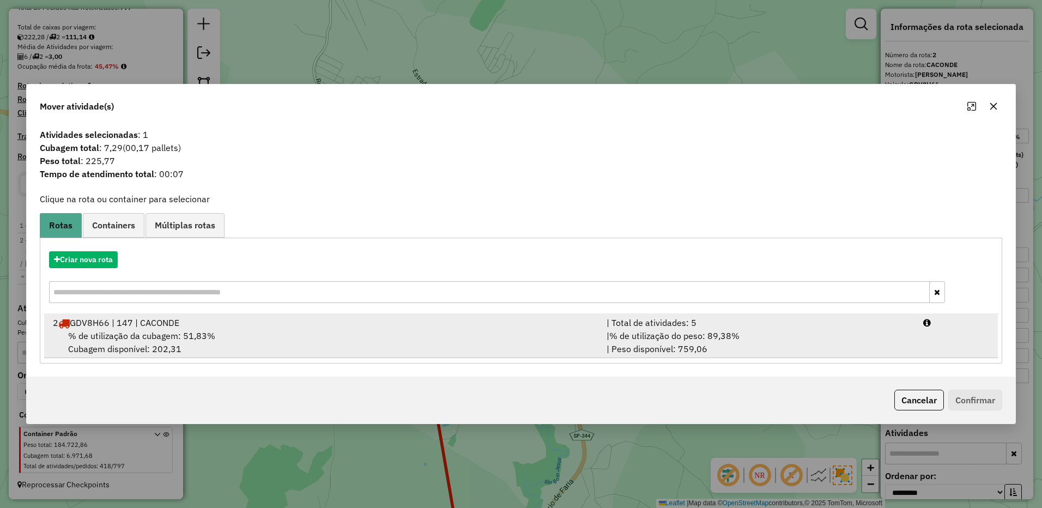
click at [755, 314] on li "2 GDV8H66 | 147 | CACONDE | Total de atividades: 5 % de utilização da cubagem: …" at bounding box center [521, 336] width 954 height 44
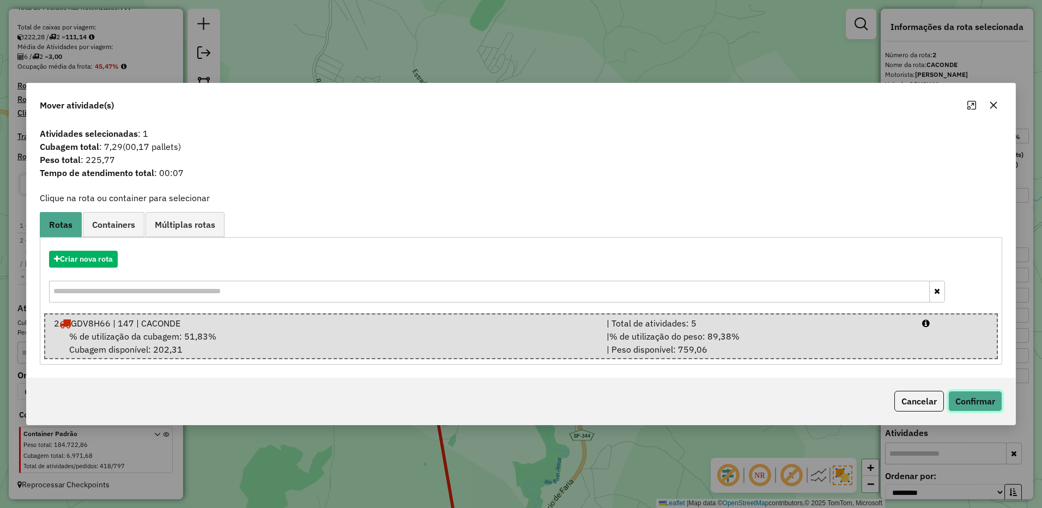
click at [973, 404] on button "Confirmar" at bounding box center [975, 401] width 54 height 21
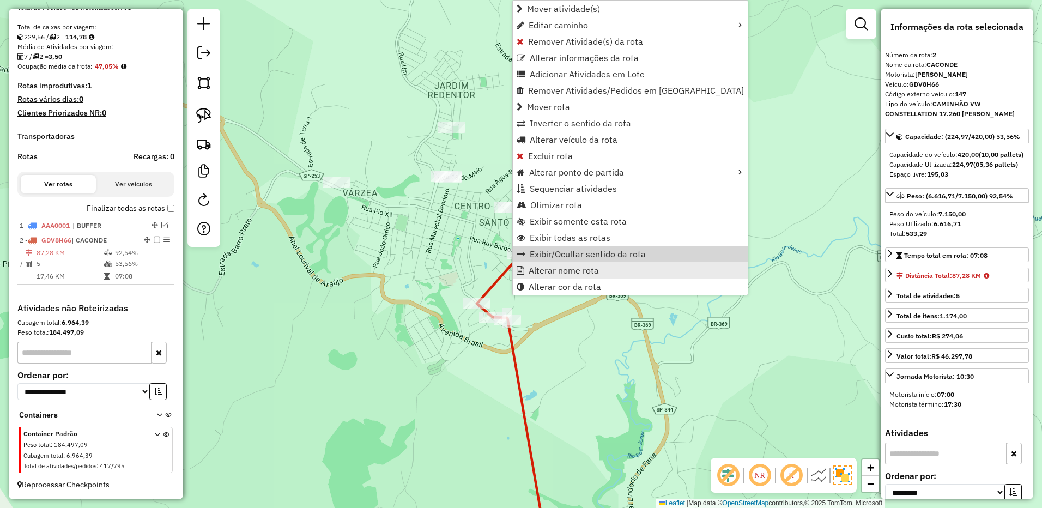
click at [554, 267] on span "Alterar nome rota" at bounding box center [564, 270] width 70 height 9
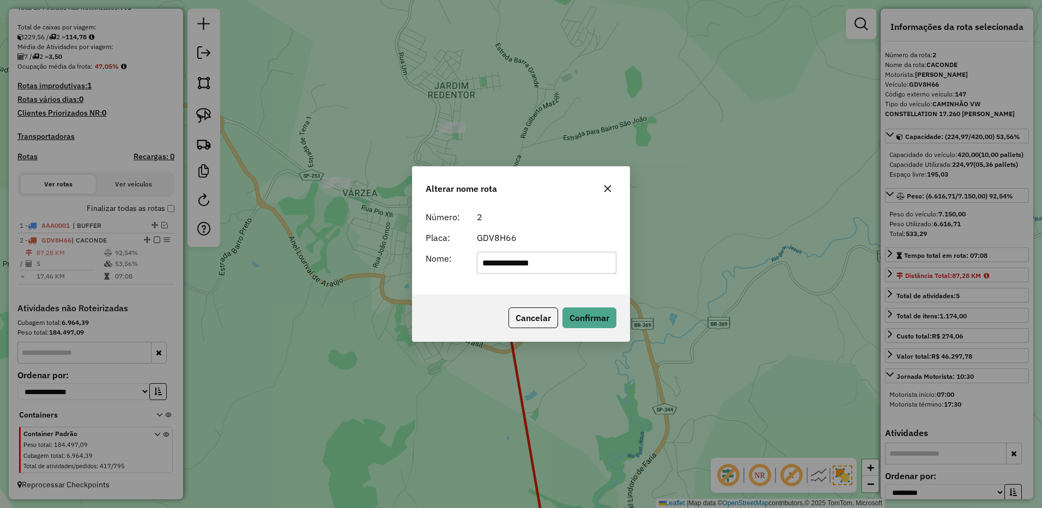
type input "**********"
drag, startPoint x: 589, startPoint y: 303, endPoint x: 592, endPoint y: 308, distance: 6.7
click at [590, 304] on div "Cancelar Confirmar" at bounding box center [521, 317] width 217 height 47
click at [592, 308] on button "Confirmar" at bounding box center [589, 317] width 54 height 21
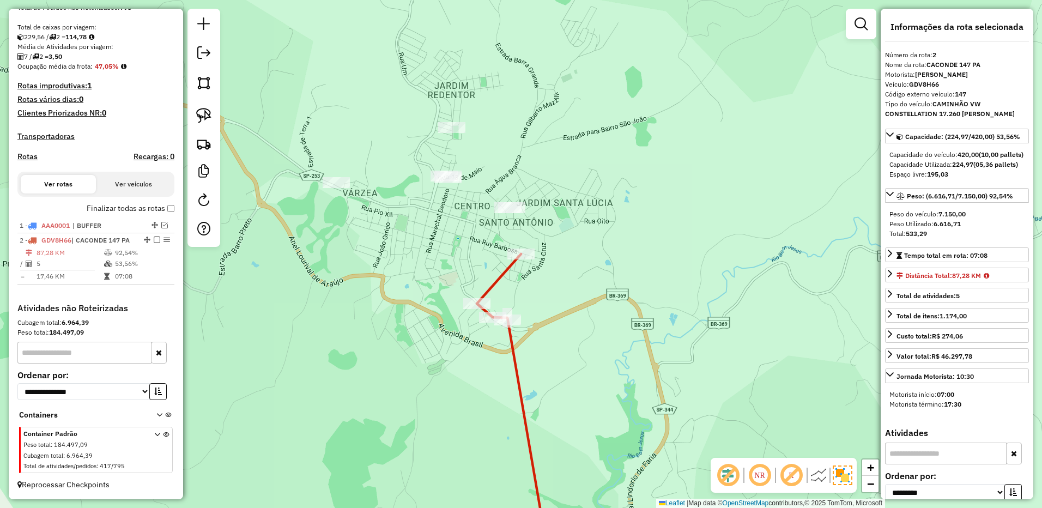
drag, startPoint x: 154, startPoint y: 240, endPoint x: 190, endPoint y: 246, distance: 35.8
click at [154, 240] on em at bounding box center [157, 240] width 7 height 7
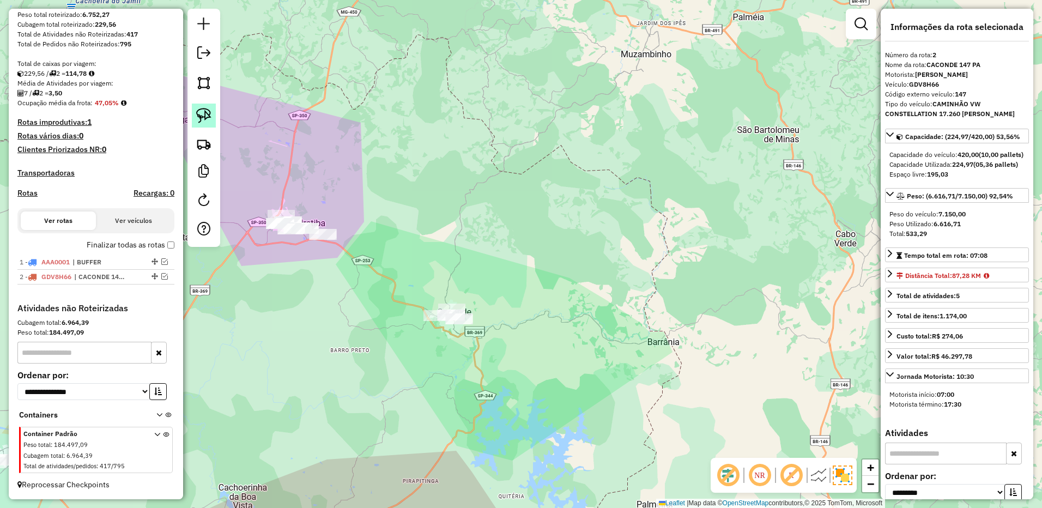
click at [202, 125] on link at bounding box center [204, 116] width 24 height 24
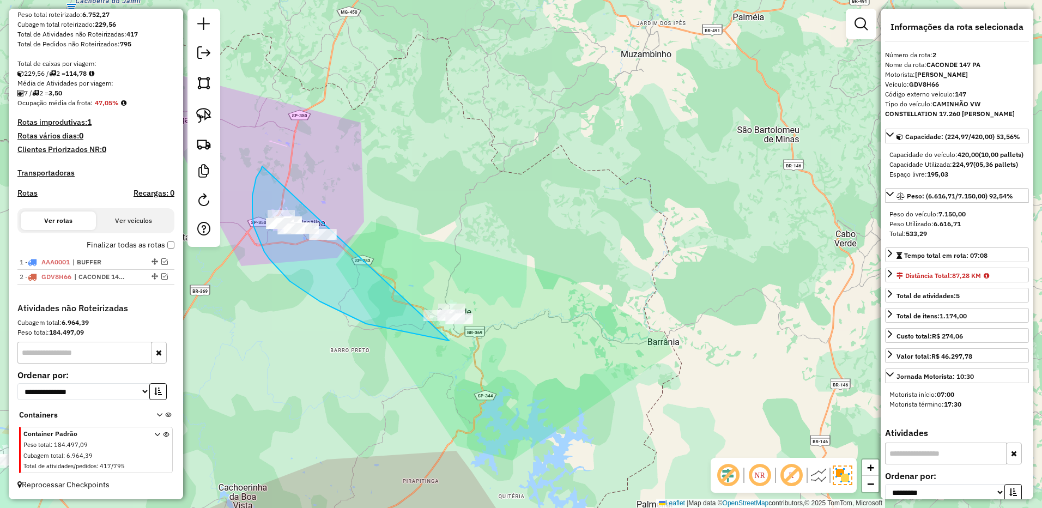
drag, startPoint x: 262, startPoint y: 166, endPoint x: 568, endPoint y: 259, distance: 320.2
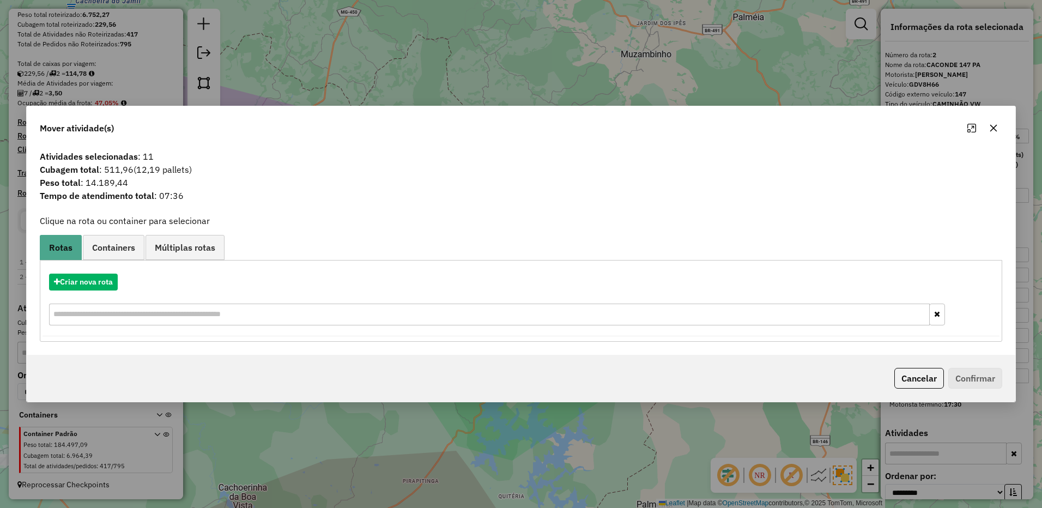
click at [989, 128] on button "button" at bounding box center [993, 127] width 17 height 17
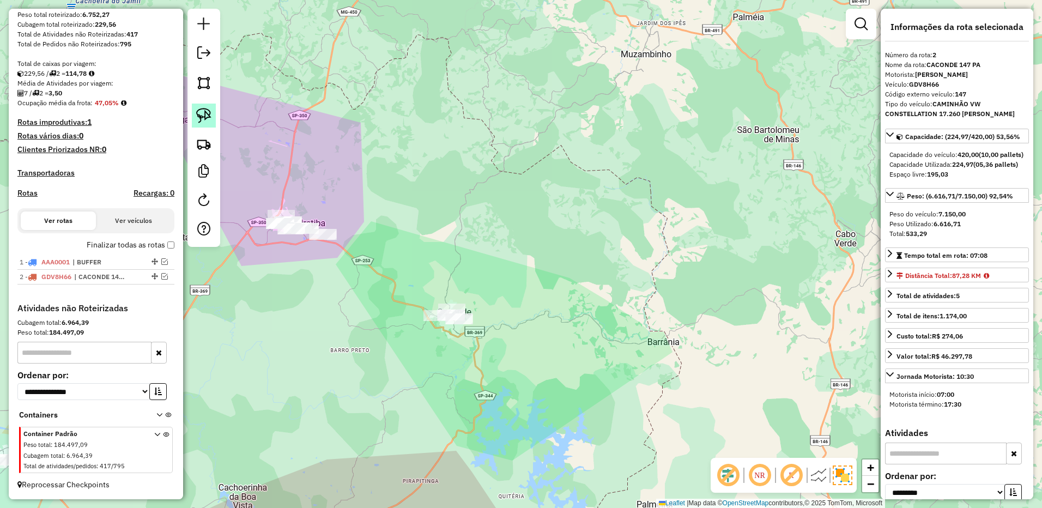
click at [202, 112] on img at bounding box center [203, 115] width 15 height 15
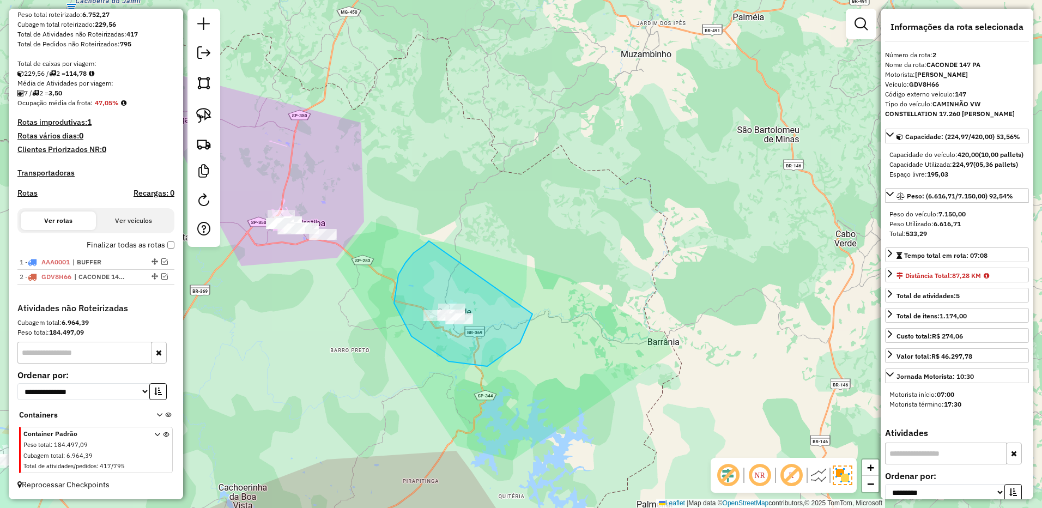
drag, startPoint x: 425, startPoint y: 245, endPoint x: 537, endPoint y: 242, distance: 111.8
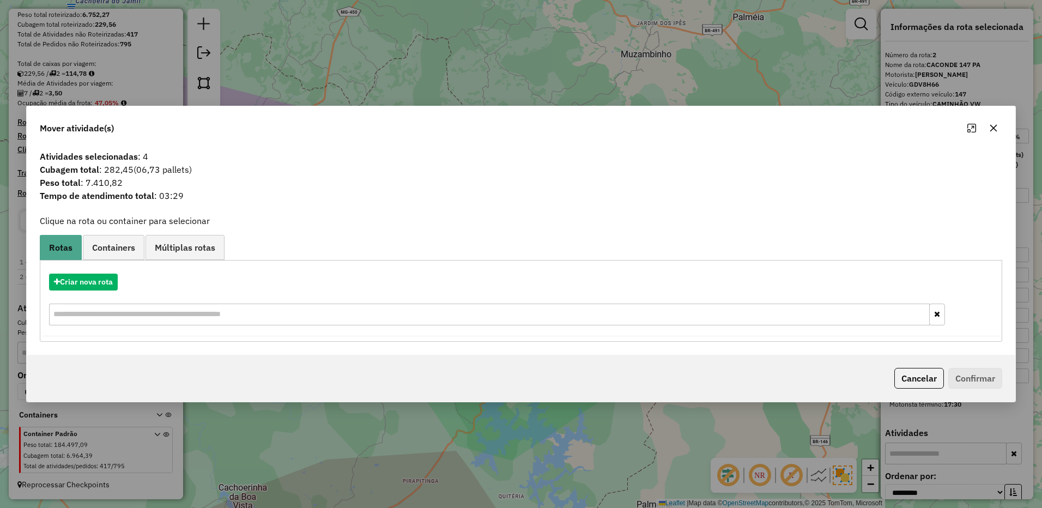
click at [996, 124] on icon "button" at bounding box center [993, 128] width 9 height 9
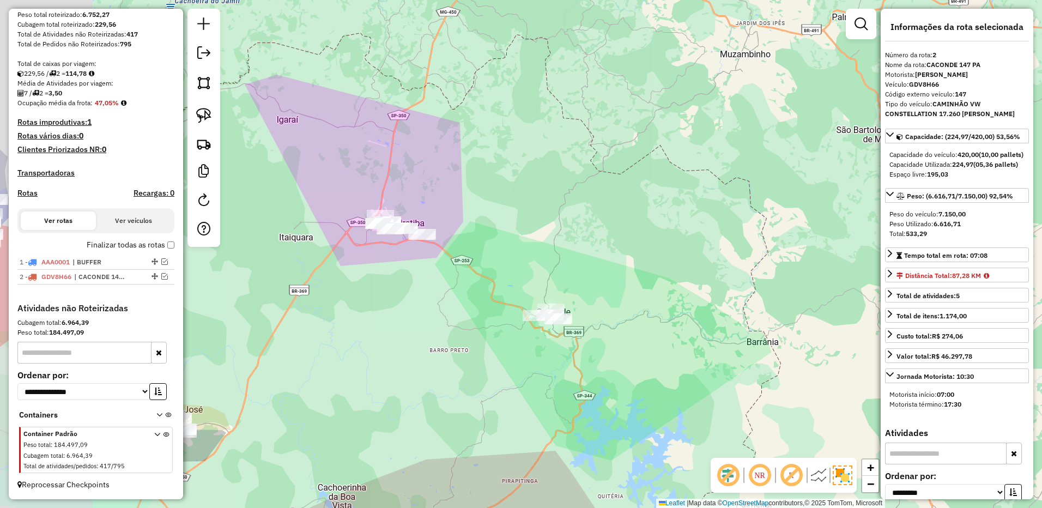
drag, startPoint x: 560, startPoint y: 238, endPoint x: 460, endPoint y: 239, distance: 100.3
click at [621, 238] on div "Janela de atendimento Grade de atendimento Capacidade Transportadoras Veículos …" at bounding box center [521, 254] width 1042 height 508
click at [201, 120] on img at bounding box center [203, 115] width 15 height 15
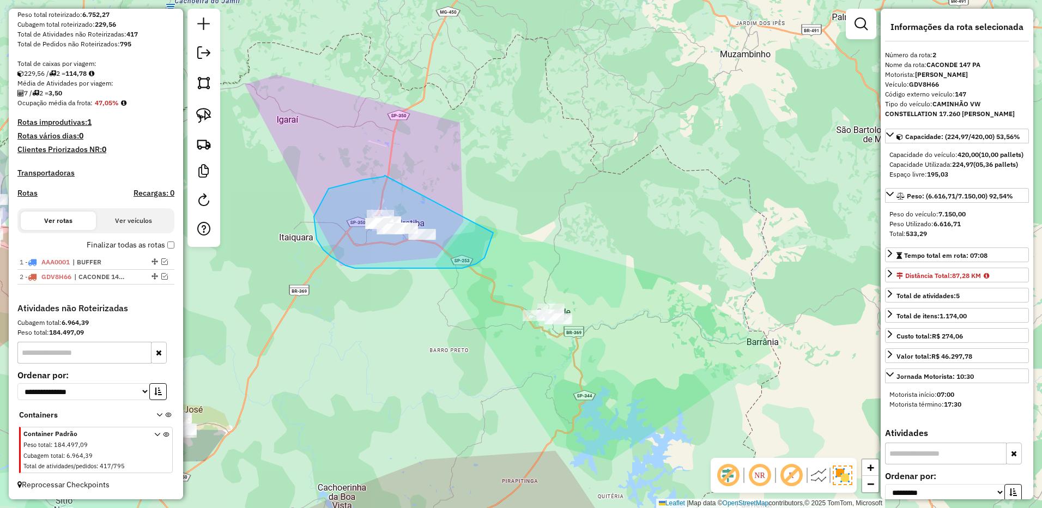
drag, startPoint x: 385, startPoint y: 176, endPoint x: 494, endPoint y: 220, distance: 117.8
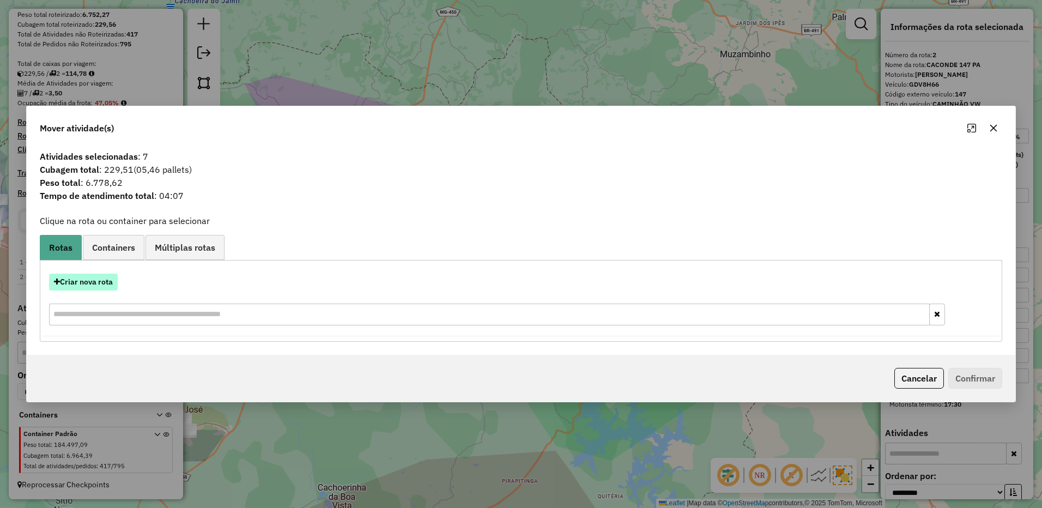
click at [105, 280] on button "Criar nova rota" at bounding box center [83, 282] width 69 height 17
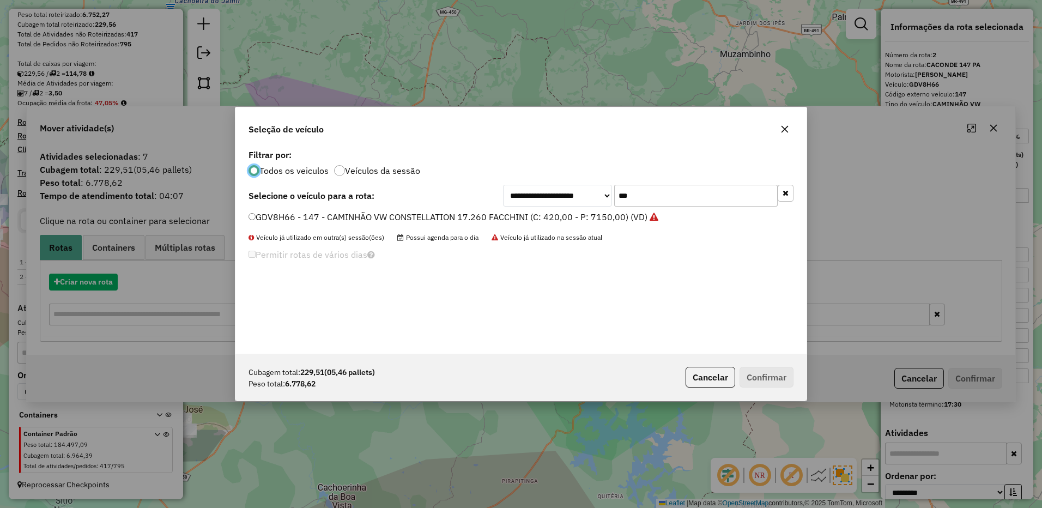
scroll to position [6, 3]
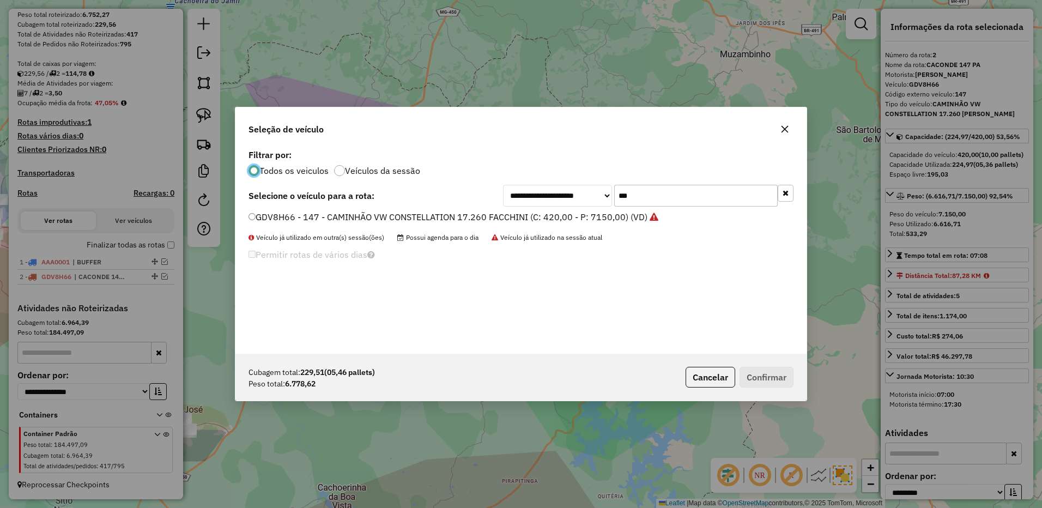
click at [649, 196] on input "***" at bounding box center [696, 196] width 164 height 22
type input "***"
drag, startPoint x: 588, startPoint y: 221, endPoint x: 593, endPoint y: 222, distance: 5.6
click at [588, 221] on label "EXT0I66 - 145 - CAMINHÃO VW CONSTELLATION 17.260 FACCHINI (C: 420,00 - P: 7150,…" at bounding box center [446, 216] width 394 height 13
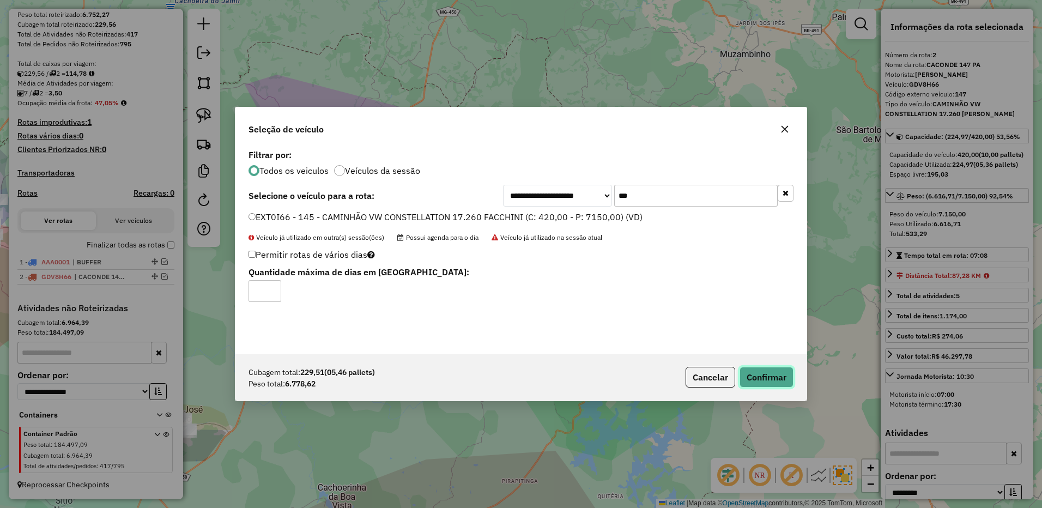
click at [765, 375] on button "Confirmar" at bounding box center [767, 377] width 54 height 21
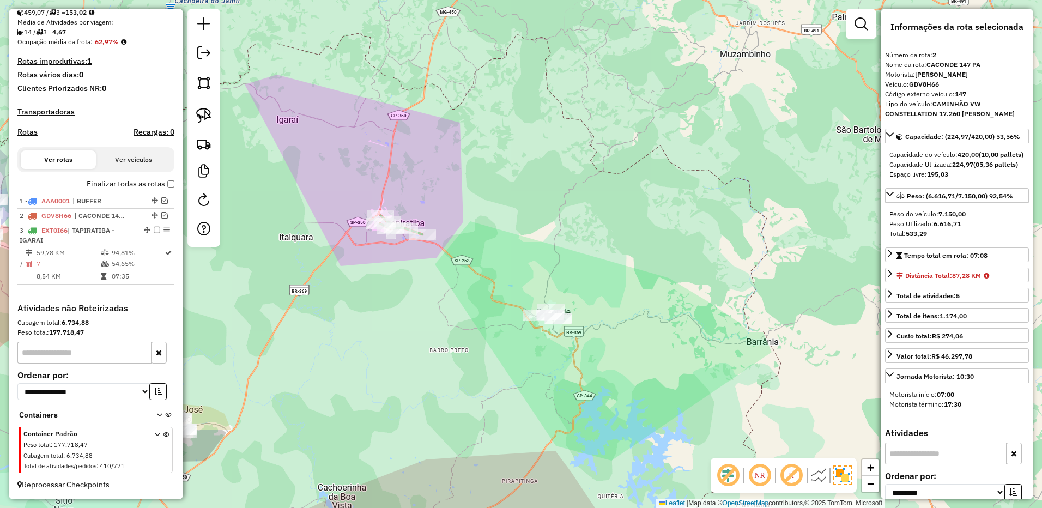
scroll to position [260, 0]
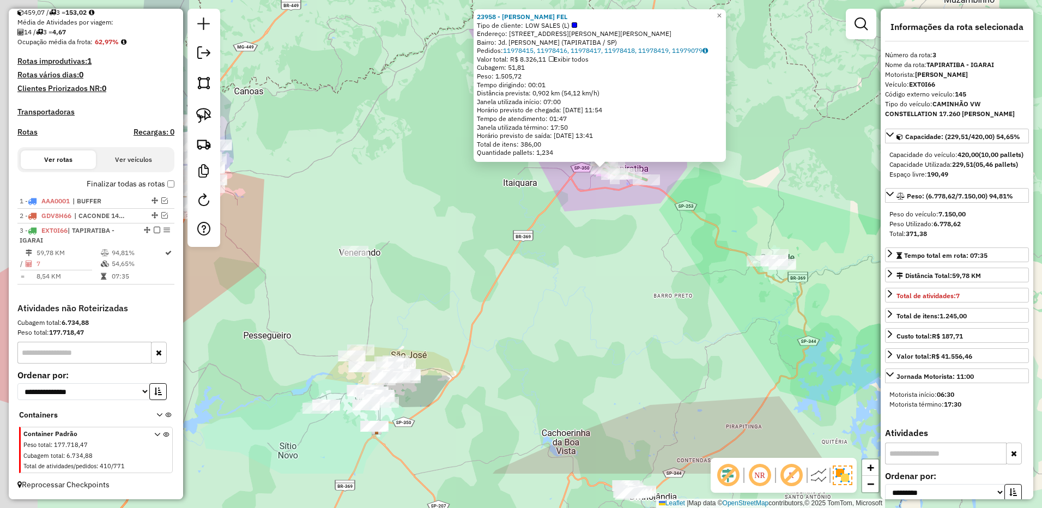
drag, startPoint x: 457, startPoint y: 303, endPoint x: 496, endPoint y: 216, distance: 95.4
click at [496, 216] on div "23958 - ALEXANDRE ARAUJO FEL Tipo de cliente: LOW SALES (L) Endereço: R CARINO …" at bounding box center [521, 254] width 1042 height 508
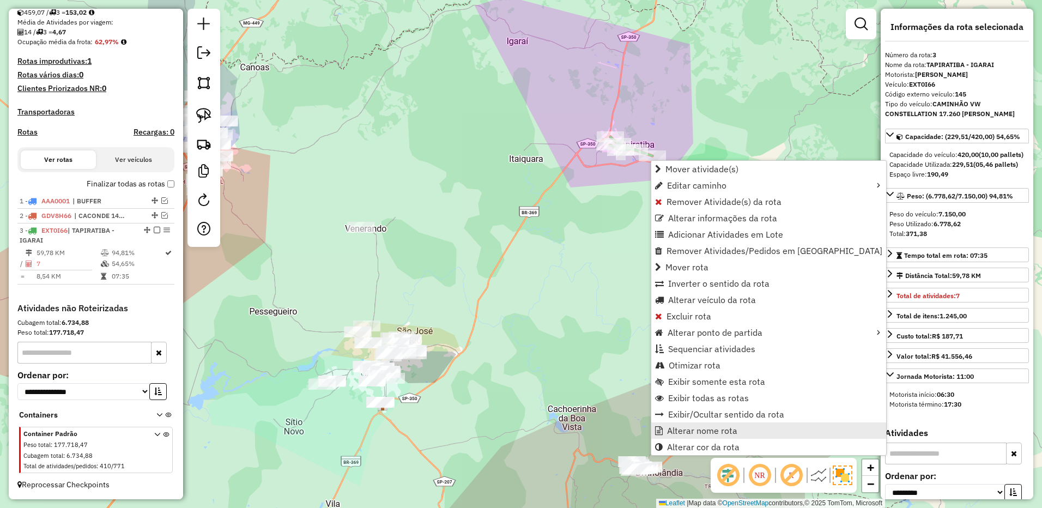
click at [680, 432] on span "Alterar nome rota" at bounding box center [702, 430] width 70 height 9
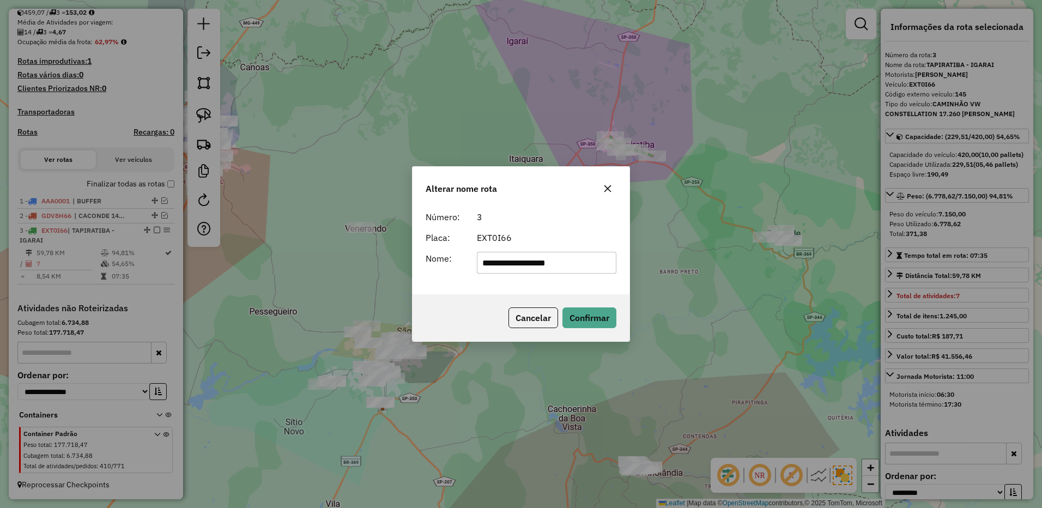
drag, startPoint x: 537, startPoint y: 266, endPoint x: 658, endPoint y: 256, distance: 120.9
click at [659, 257] on div "**********" at bounding box center [521, 254] width 1042 height 508
type input "**********"
click at [577, 316] on button "Confirmar" at bounding box center [589, 317] width 54 height 21
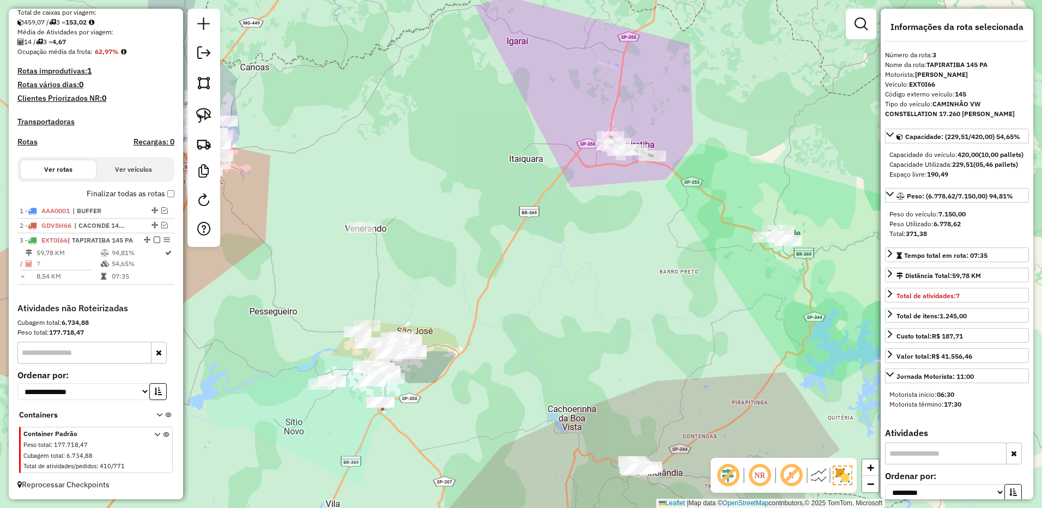
click at [150, 237] on div at bounding box center [153, 240] width 33 height 7
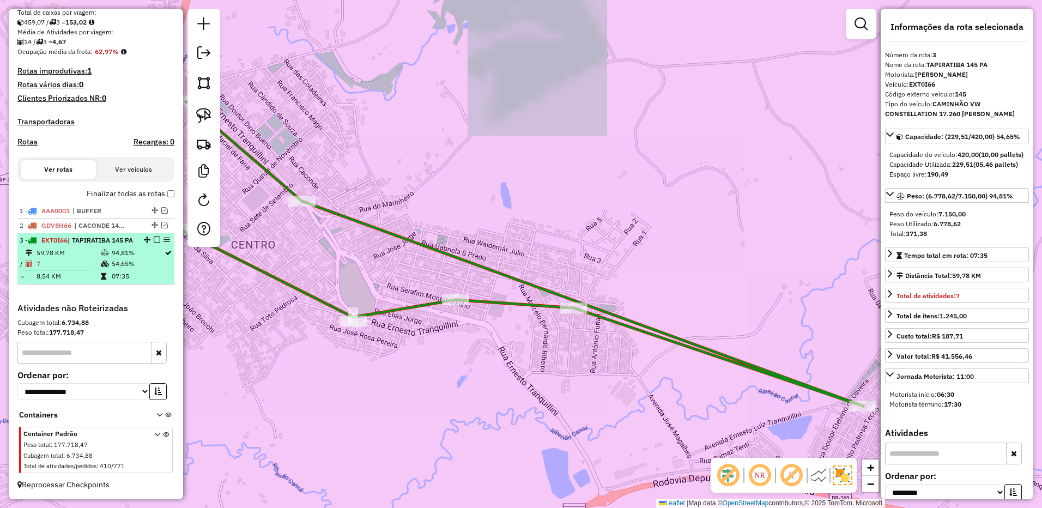
click at [154, 237] on em at bounding box center [157, 240] width 7 height 7
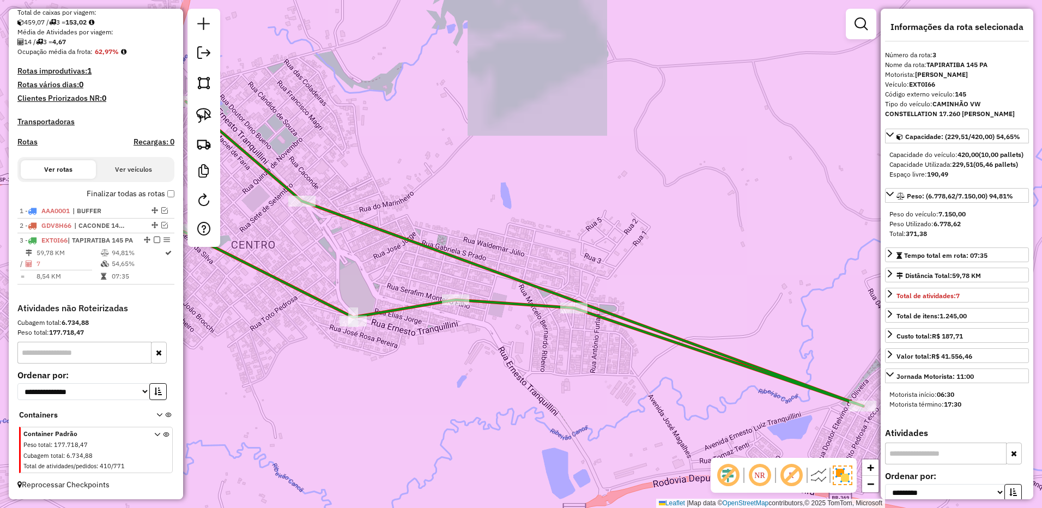
scroll to position [214, 0]
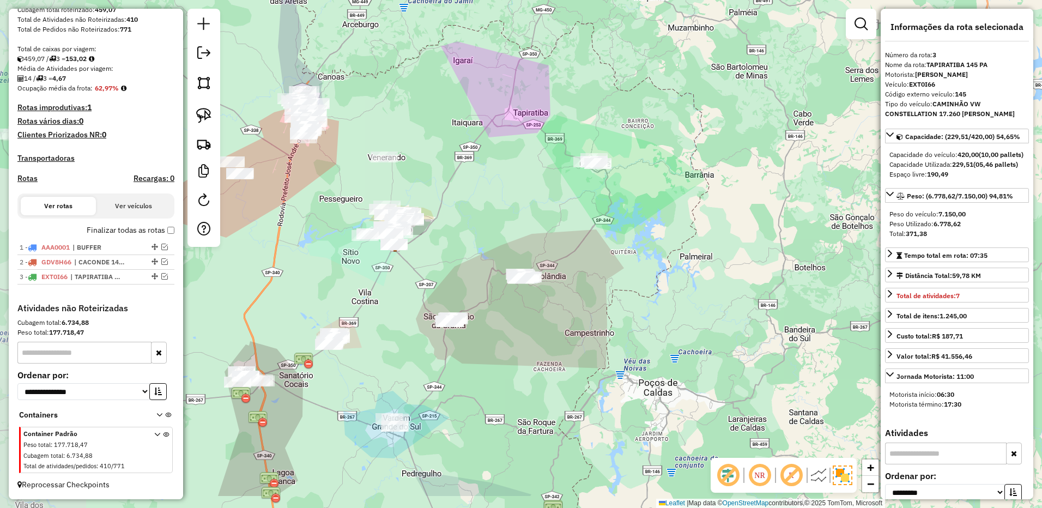
drag, startPoint x: 506, startPoint y: 266, endPoint x: 556, endPoint y: 224, distance: 65.8
click at [556, 224] on div "Janela de atendimento Grade de atendimento Capacidade Transportadoras Veículos …" at bounding box center [521, 254] width 1042 height 508
click at [200, 116] on img at bounding box center [203, 115] width 15 height 15
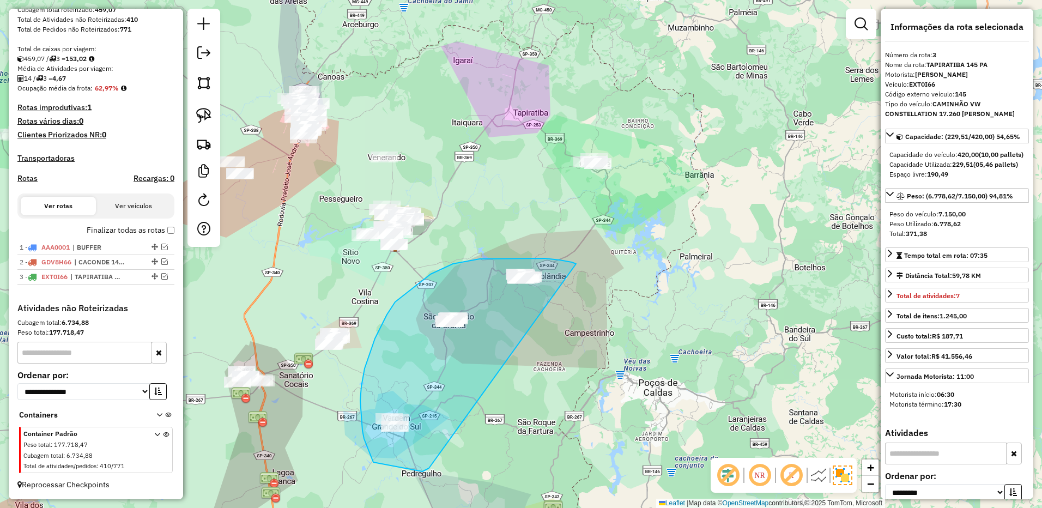
drag, startPoint x: 576, startPoint y: 264, endPoint x: 434, endPoint y: 450, distance: 233.7
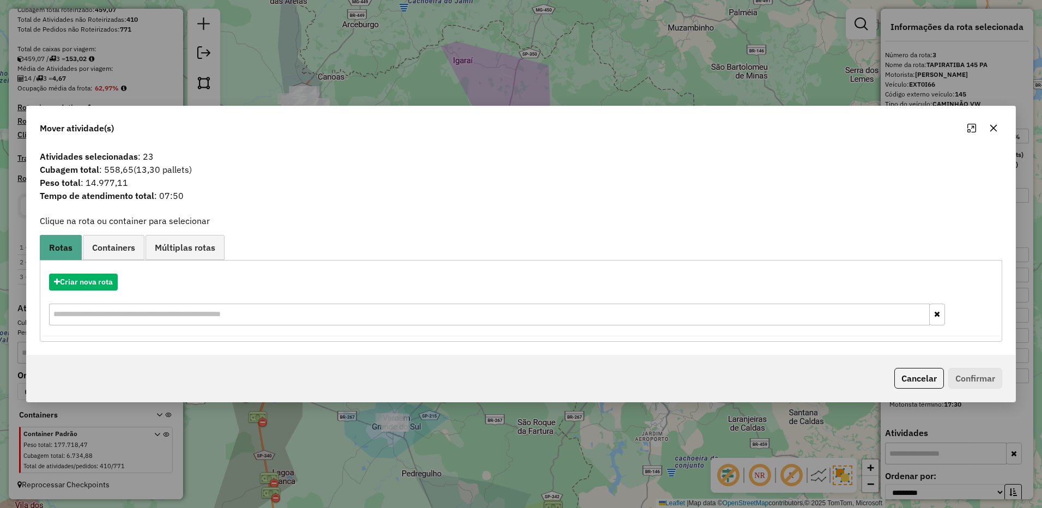
click at [988, 127] on button "button" at bounding box center [993, 127] width 17 height 17
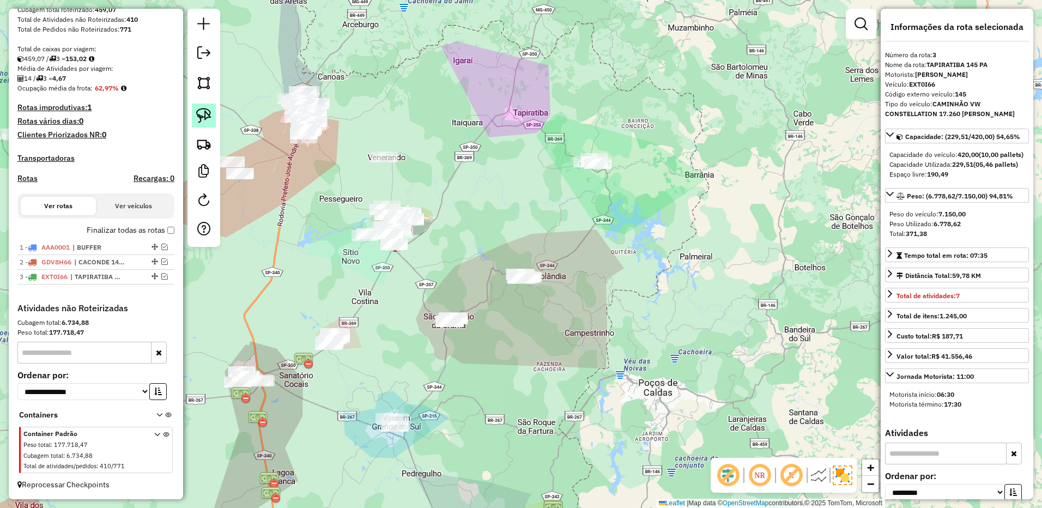
click at [200, 104] on link at bounding box center [204, 116] width 24 height 24
drag, startPoint x: 508, startPoint y: 240, endPoint x: 590, endPoint y: 276, distance: 89.8
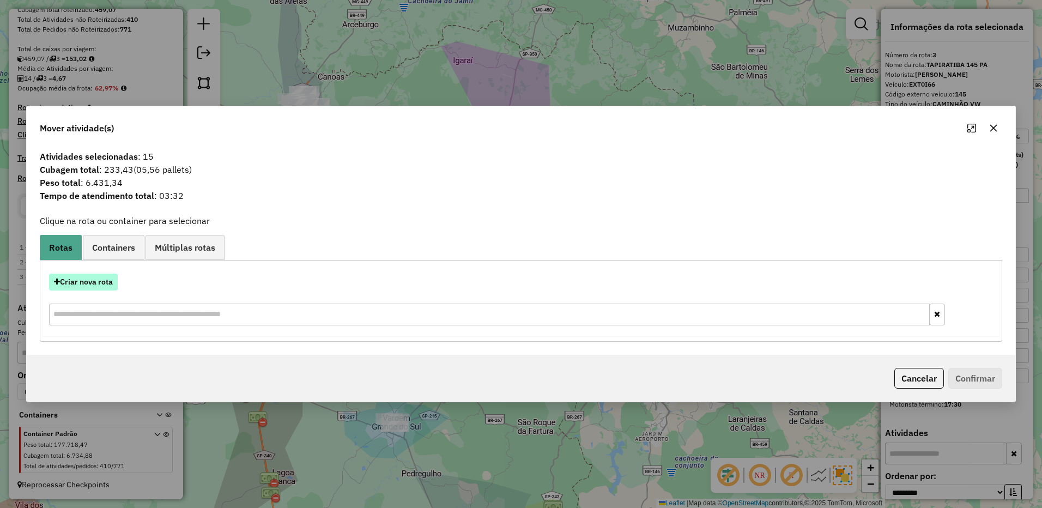
click at [108, 280] on button "Criar nova rota" at bounding box center [83, 282] width 69 height 17
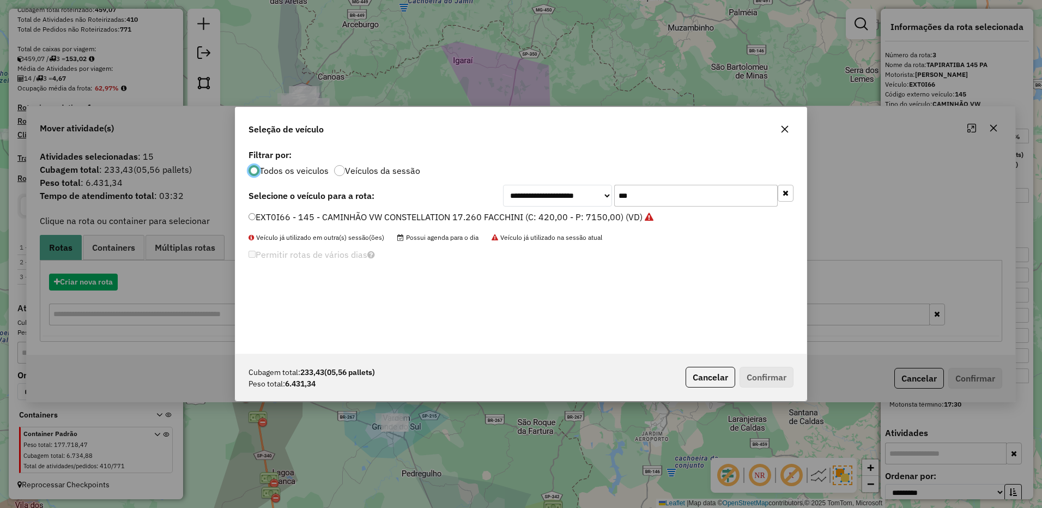
scroll to position [6, 3]
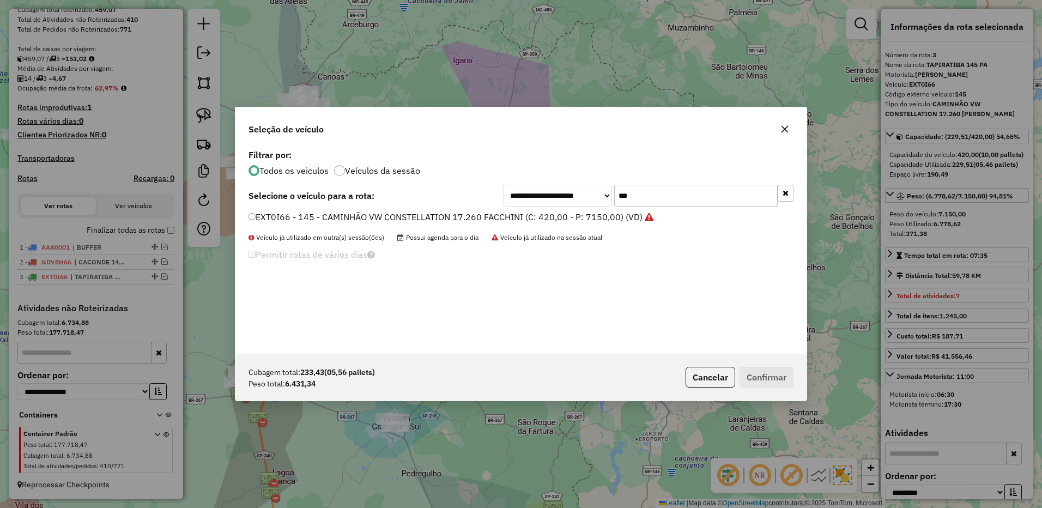
click at [657, 192] on input "***" at bounding box center [696, 196] width 164 height 22
type input "***"
click at [606, 211] on label "EOB1F36 - 148 - CAMINHÃO VW CONSTELLATION 17.260 FACCHINI (C: 420,00 - P: 7150,…" at bounding box center [447, 216] width 397 height 13
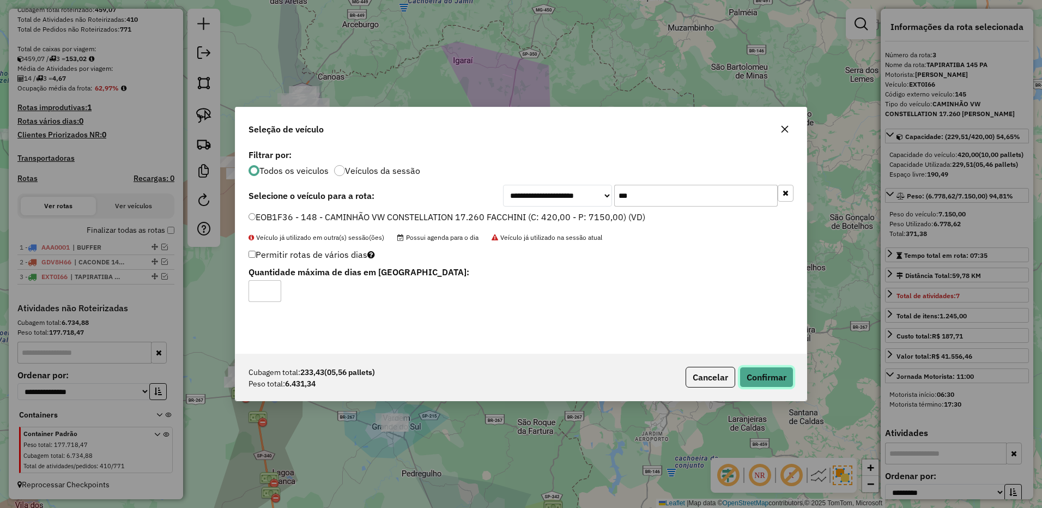
click at [759, 374] on button "Confirmar" at bounding box center [767, 377] width 54 height 21
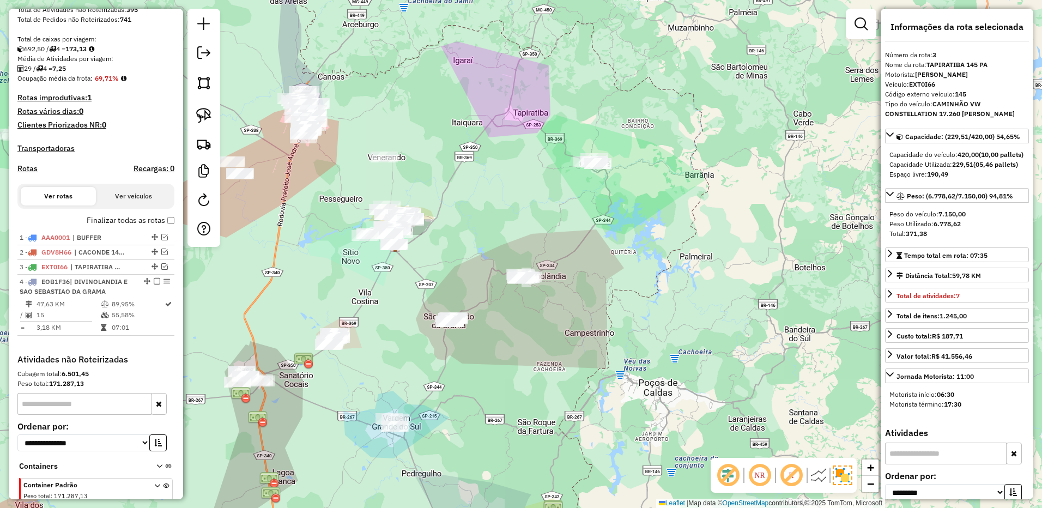
scroll to position [275, 0]
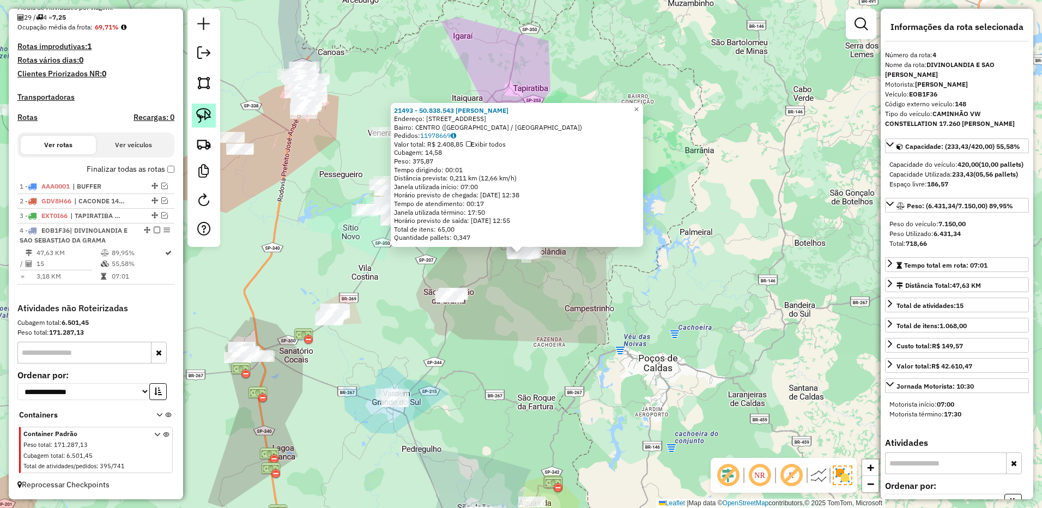
click at [207, 116] on img at bounding box center [203, 115] width 15 height 15
drag, startPoint x: 470, startPoint y: 271, endPoint x: 480, endPoint y: 405, distance: 133.9
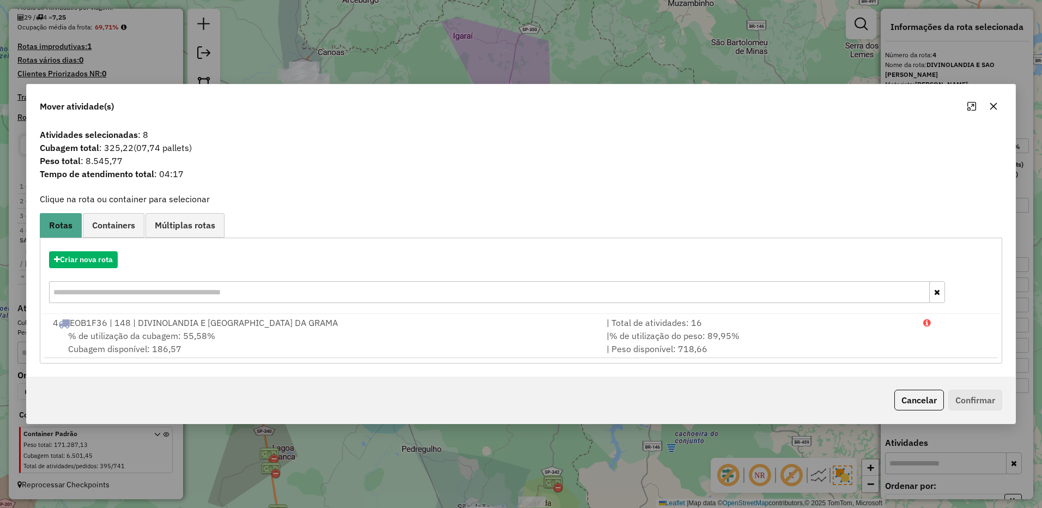
click at [988, 104] on button "button" at bounding box center [993, 106] width 17 height 17
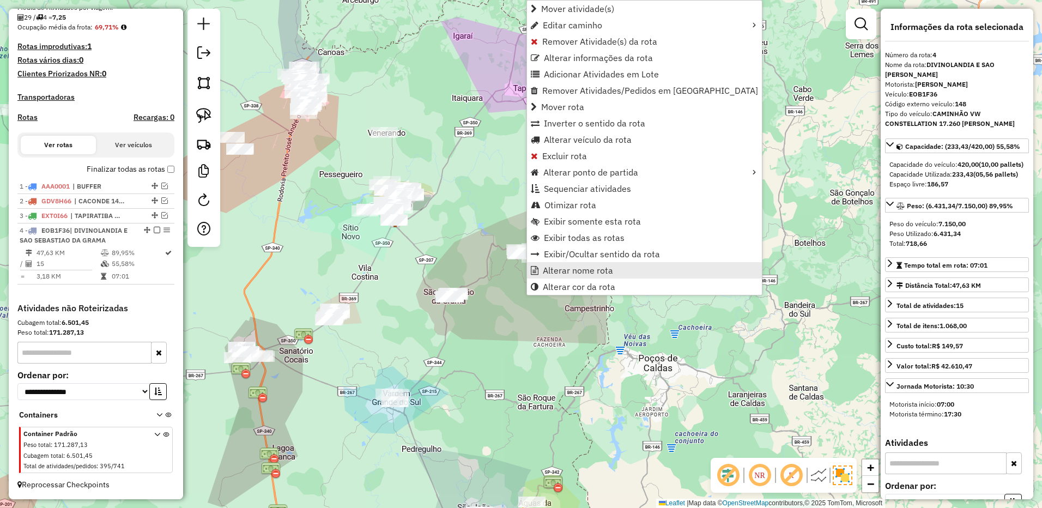
click at [573, 270] on span "Alterar nome rota" at bounding box center [578, 270] width 70 height 9
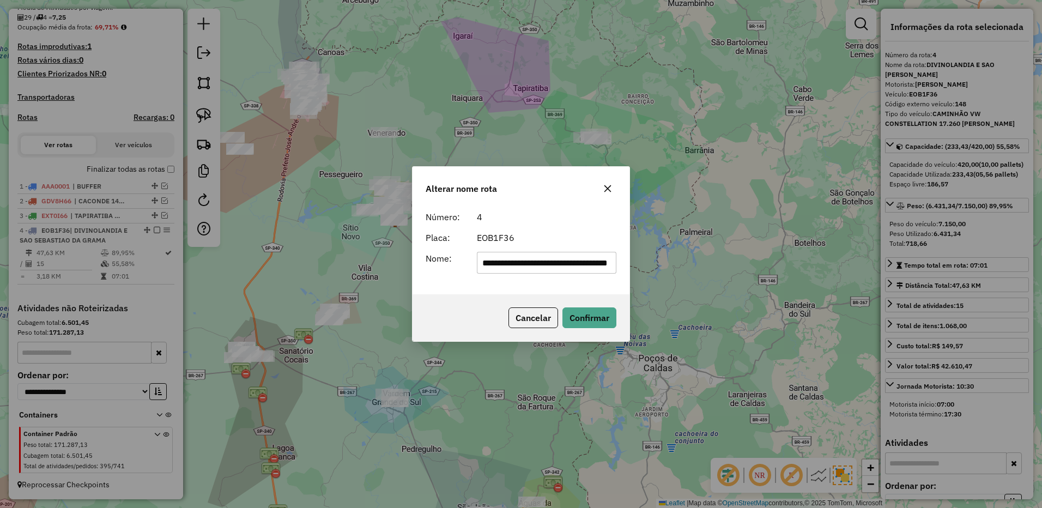
scroll to position [0, 55]
click at [524, 259] on input "**********" at bounding box center [547, 263] width 140 height 22
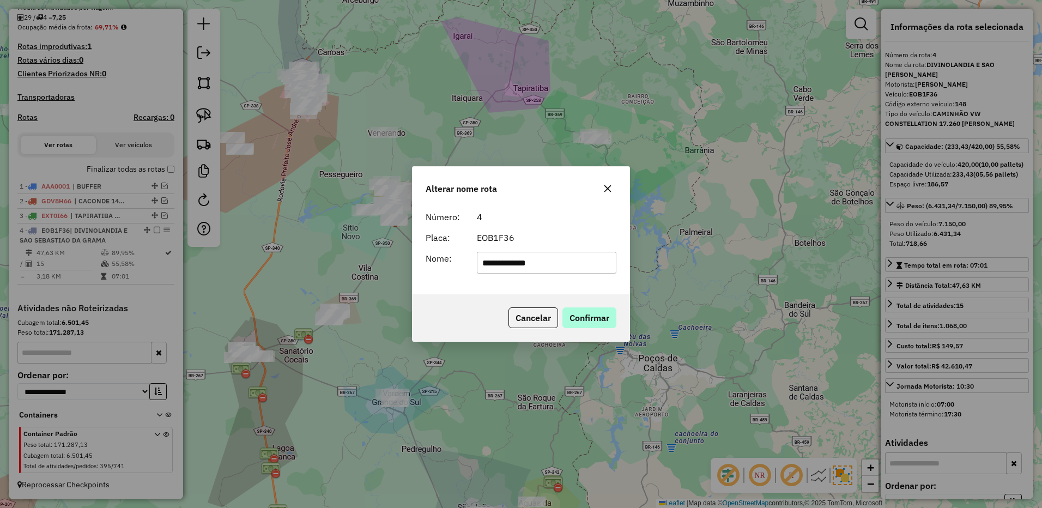
type input "**********"
click at [581, 313] on button "Confirmar" at bounding box center [589, 317] width 54 height 21
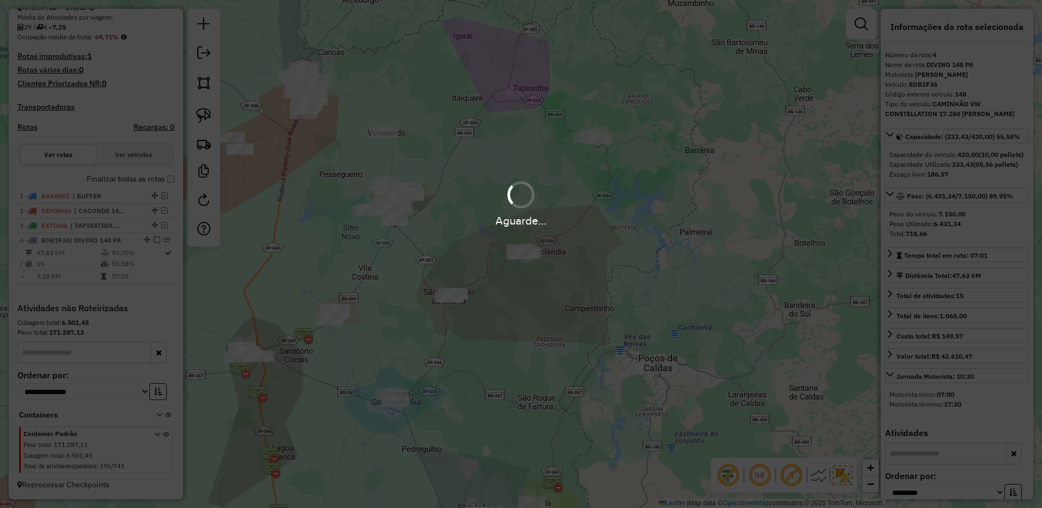
scroll to position [265, 0]
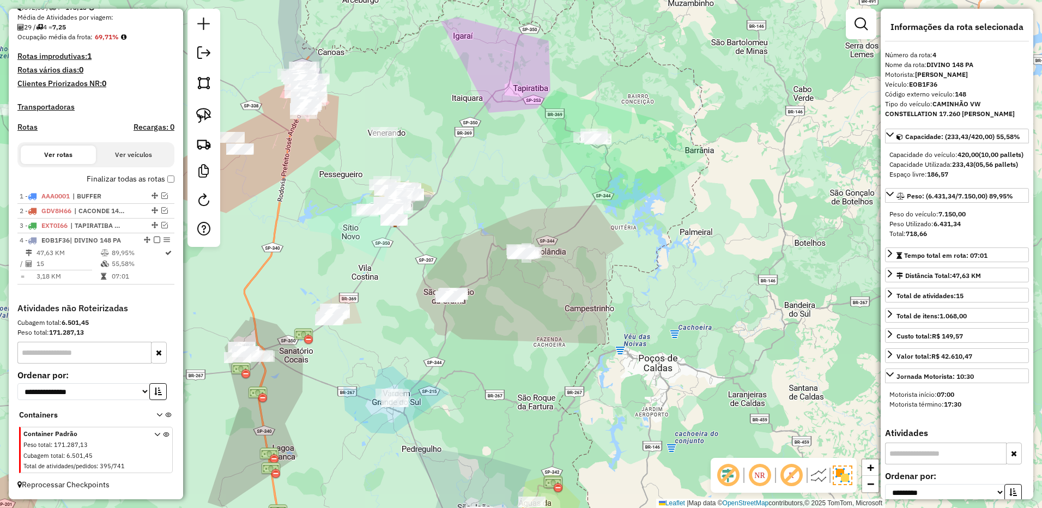
click at [150, 239] on div at bounding box center [153, 240] width 33 height 7
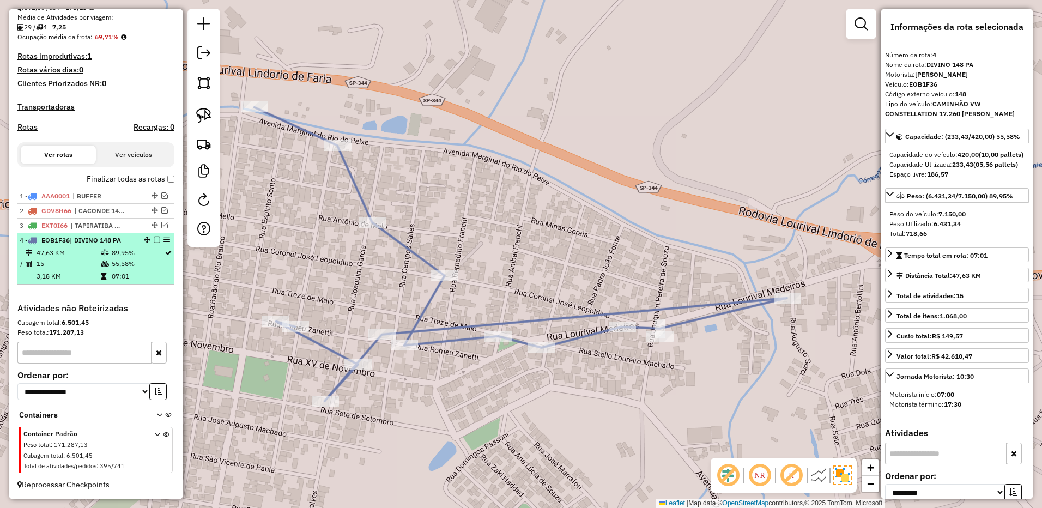
click at [154, 241] on em at bounding box center [157, 240] width 7 height 7
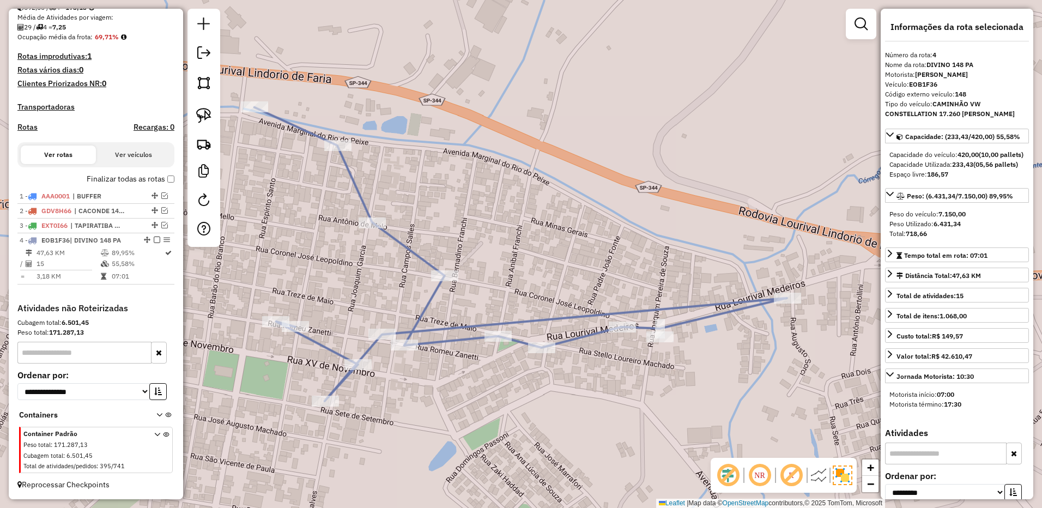
scroll to position [228, 0]
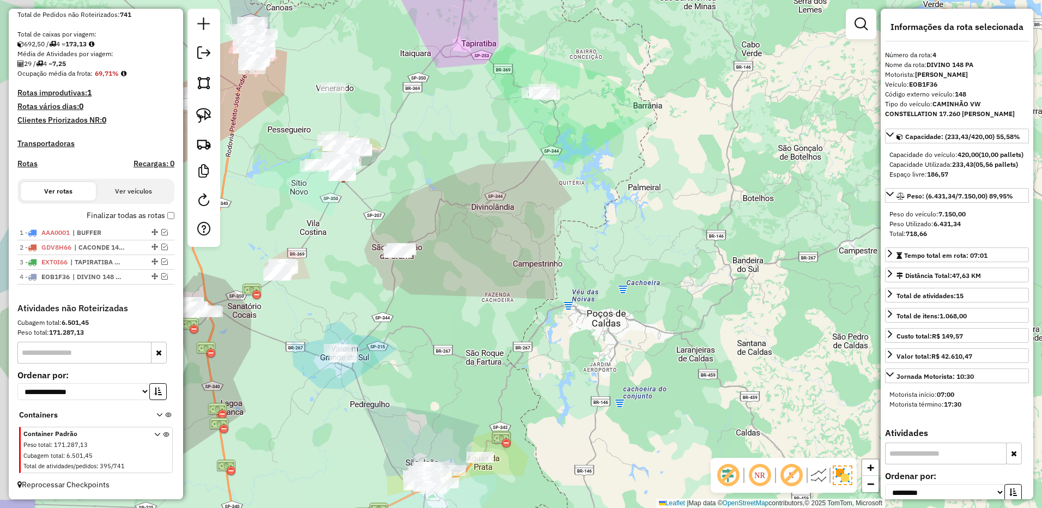
drag, startPoint x: 485, startPoint y: 218, endPoint x: 510, endPoint y: 211, distance: 26.6
click at [510, 211] on div "Janela de atendimento Grade de atendimento Capacidade Transportadoras Veículos …" at bounding box center [521, 254] width 1042 height 508
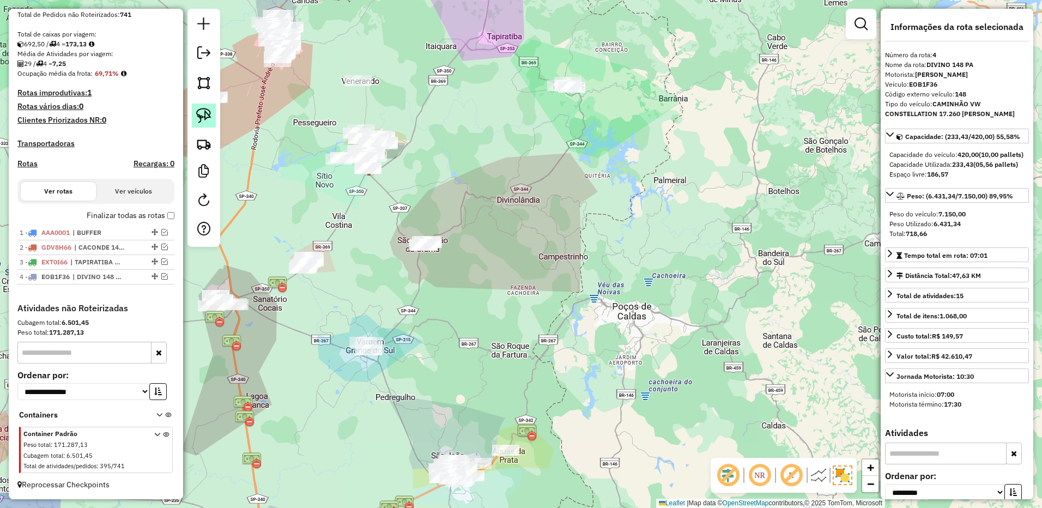
click at [208, 113] on img at bounding box center [203, 115] width 15 height 15
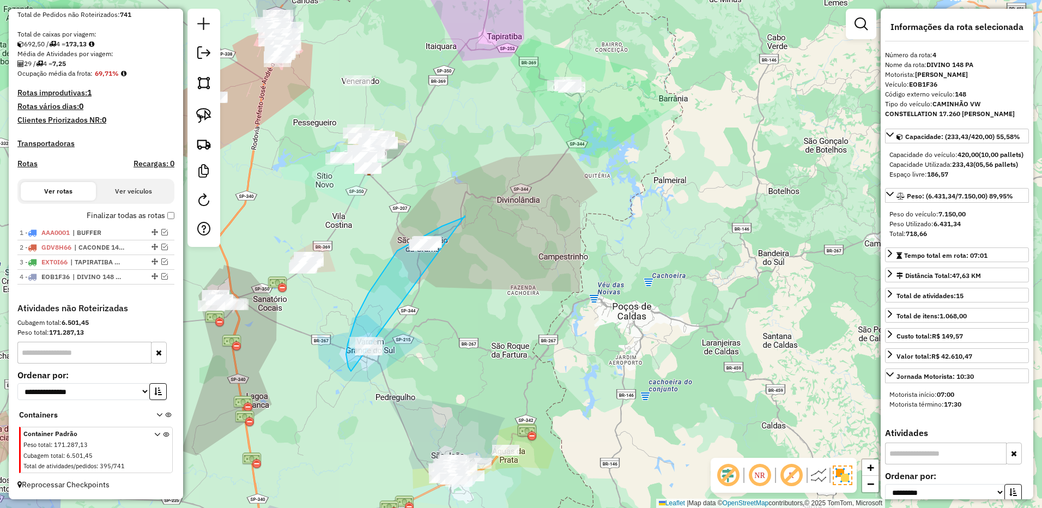
drag, startPoint x: 465, startPoint y: 216, endPoint x: 417, endPoint y: 370, distance: 161.5
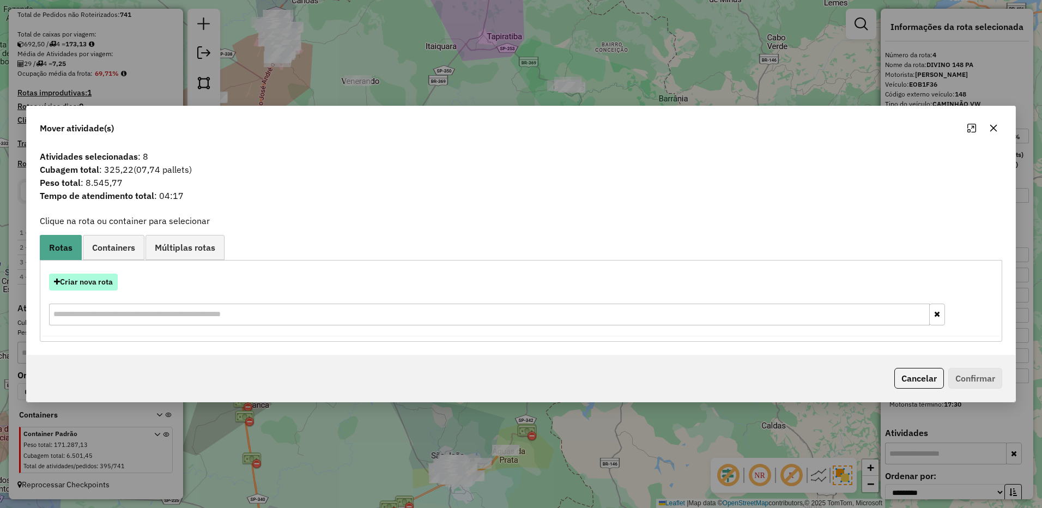
click at [110, 285] on button "Criar nova rota" at bounding box center [83, 282] width 69 height 17
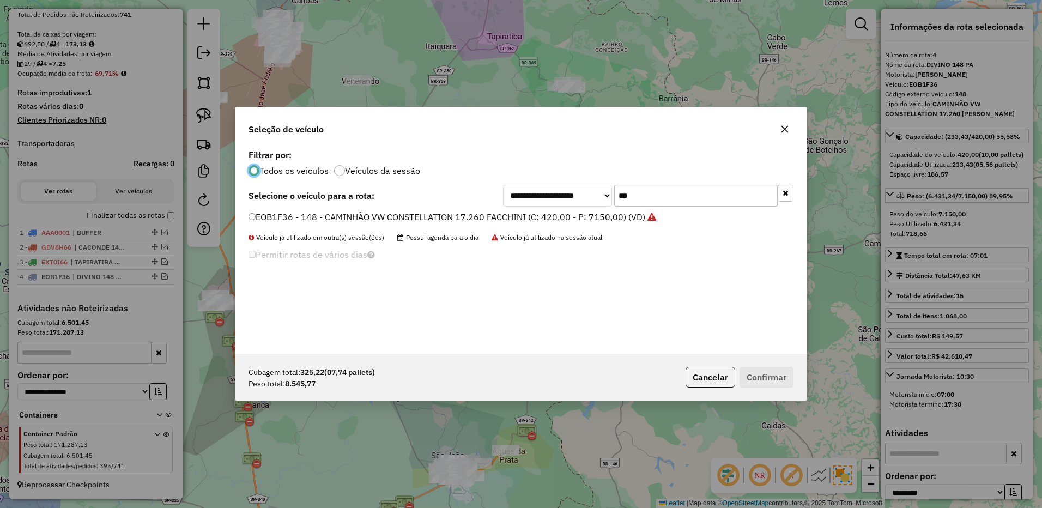
scroll to position [6, 3]
click at [655, 192] on input "***" at bounding box center [696, 196] width 164 height 22
type input "***"
click at [612, 220] on label "GFW7E57 - 141 - CAMINHÃO VW CONSTELLATION 17.260 TRUCKVAN (C: 420,00 - P: 8300,…" at bounding box center [450, 216] width 403 height 13
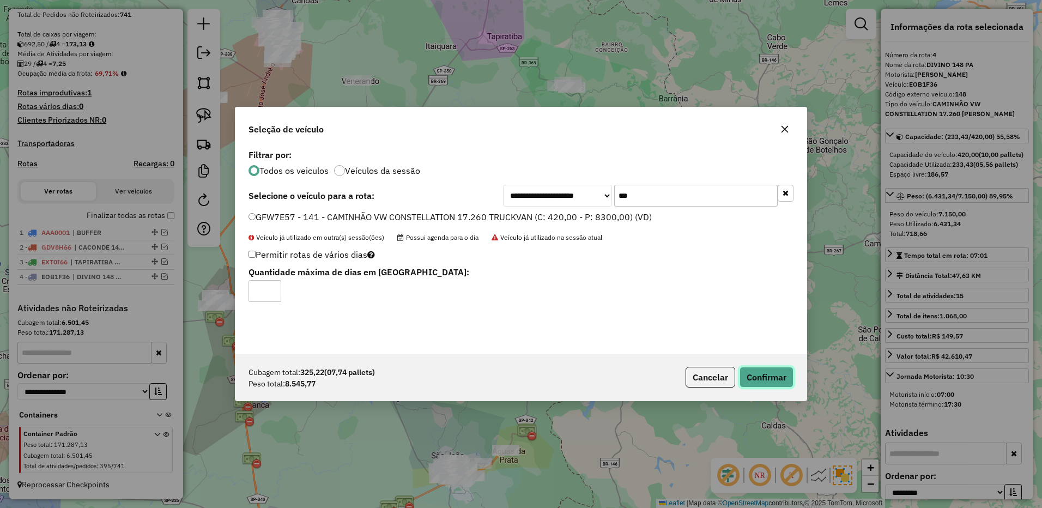
click at [766, 368] on button "Confirmar" at bounding box center [767, 377] width 54 height 21
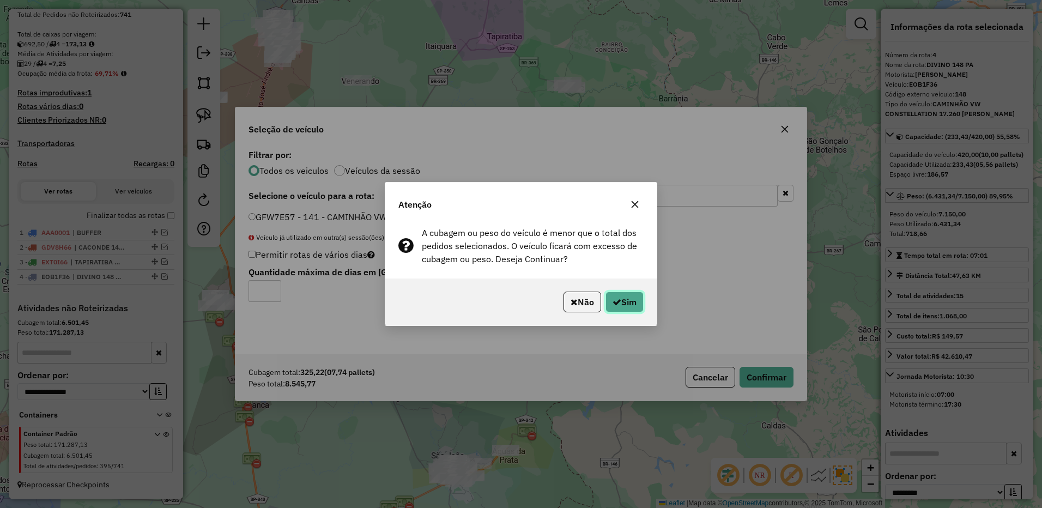
click at [618, 303] on icon "button" at bounding box center [617, 302] width 9 height 9
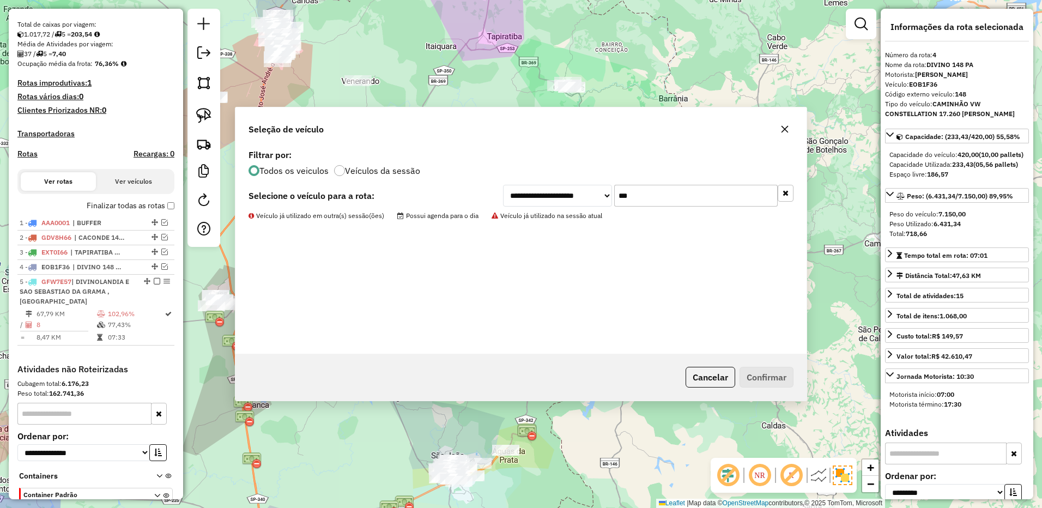
scroll to position [299, 0]
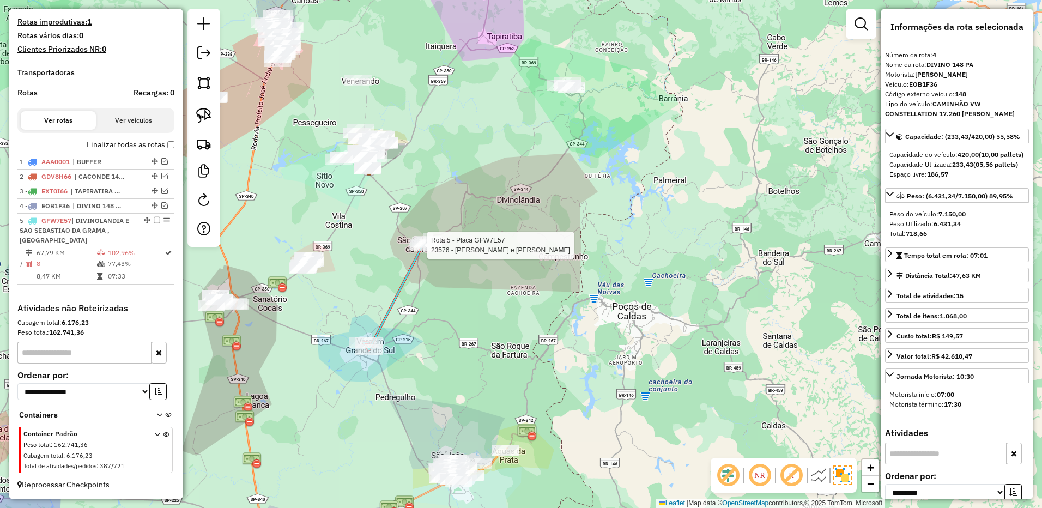
click at [425, 251] on div at bounding box center [423, 245] width 27 height 11
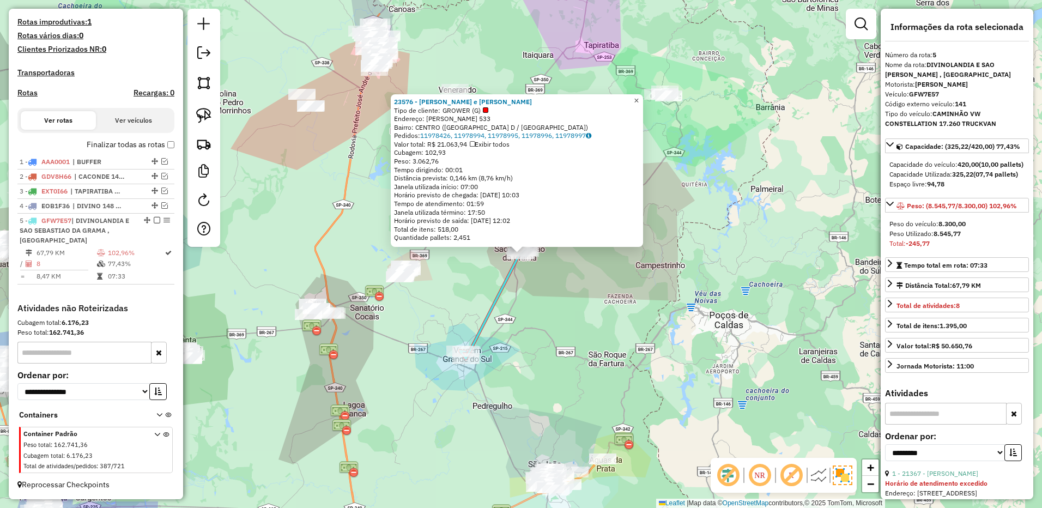
drag, startPoint x: 645, startPoint y: 100, endPoint x: 637, endPoint y: 111, distance: 13.2
click at [639, 100] on span "×" at bounding box center [636, 100] width 5 height 9
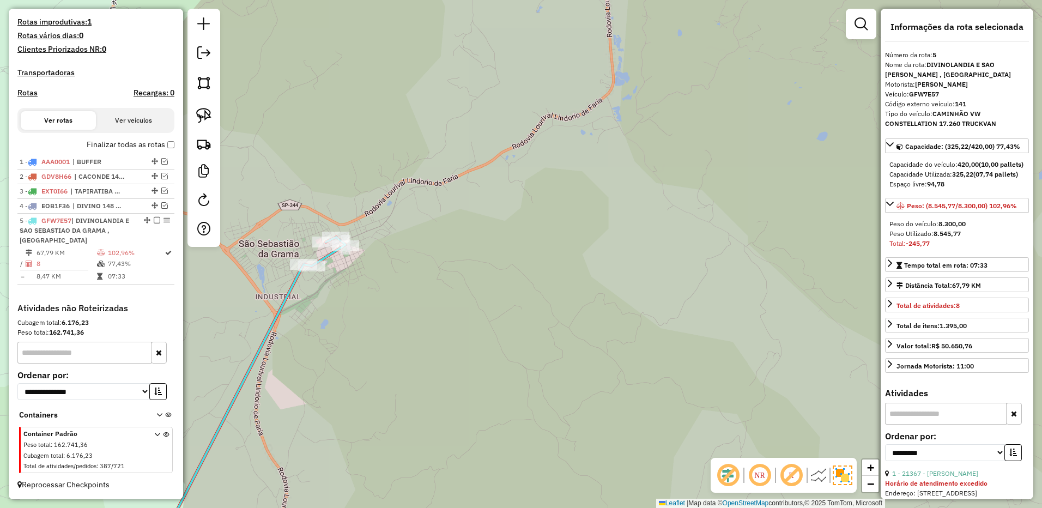
drag, startPoint x: 378, startPoint y: 306, endPoint x: 391, endPoint y: 328, distance: 25.2
click at [391, 327] on div "Janela de atendimento Grade de atendimento Capacidade Transportadoras Veículos …" at bounding box center [521, 254] width 1042 height 508
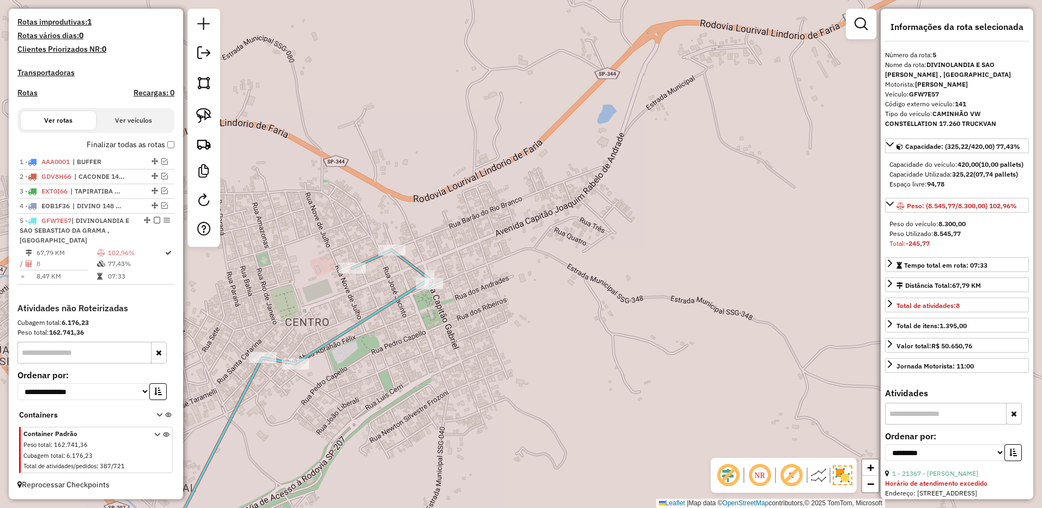
click at [353, 262] on icon at bounding box center [294, 404] width 271 height 308
click at [368, 272] on div "Janela de atendimento Grade de atendimento Capacidade Transportadoras Veículos …" at bounding box center [521, 254] width 1042 height 508
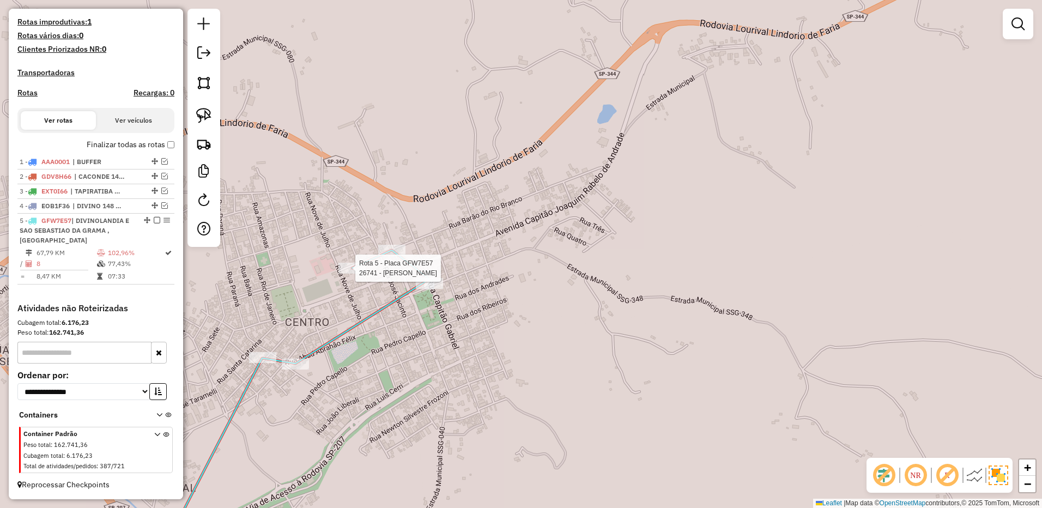
select select "**********"
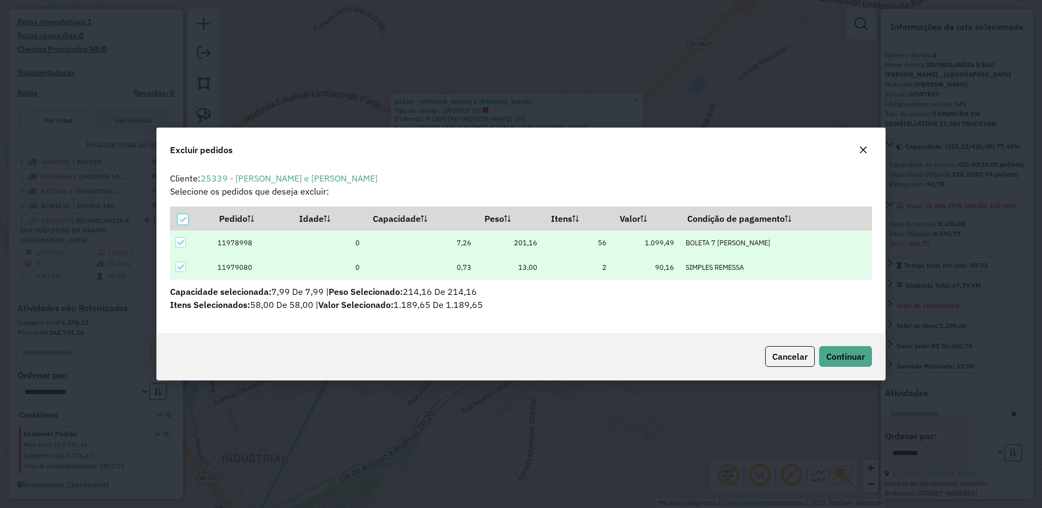
scroll to position [6, 3]
click at [848, 348] on button "Continuar" at bounding box center [845, 356] width 53 height 21
click at [845, 346] on div "Cancelar Continuar" at bounding box center [521, 356] width 728 height 47
click at [840, 351] on span "Continuar" at bounding box center [845, 356] width 39 height 11
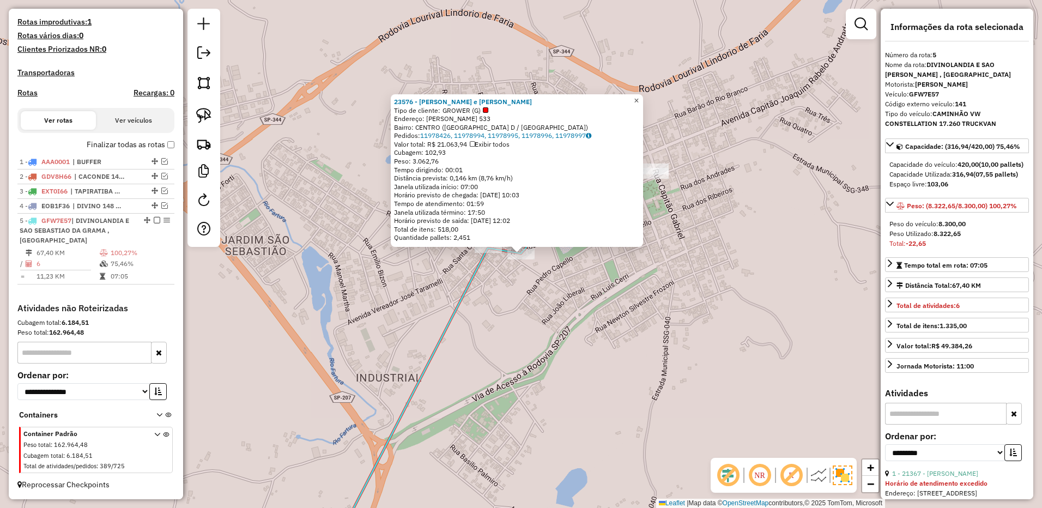
click at [639, 100] on span "×" at bounding box center [636, 100] width 5 height 9
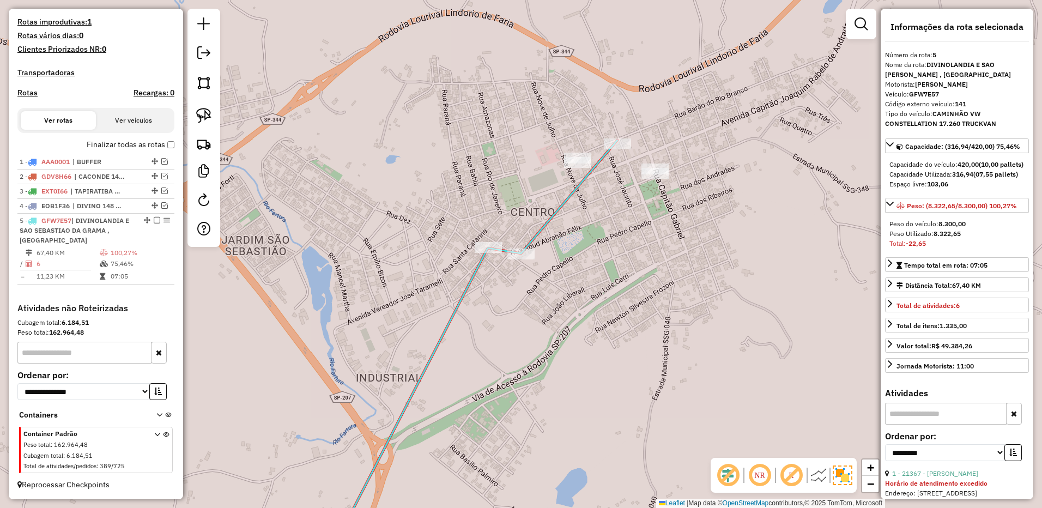
click at [617, 140] on icon at bounding box center [473, 349] width 290 height 419
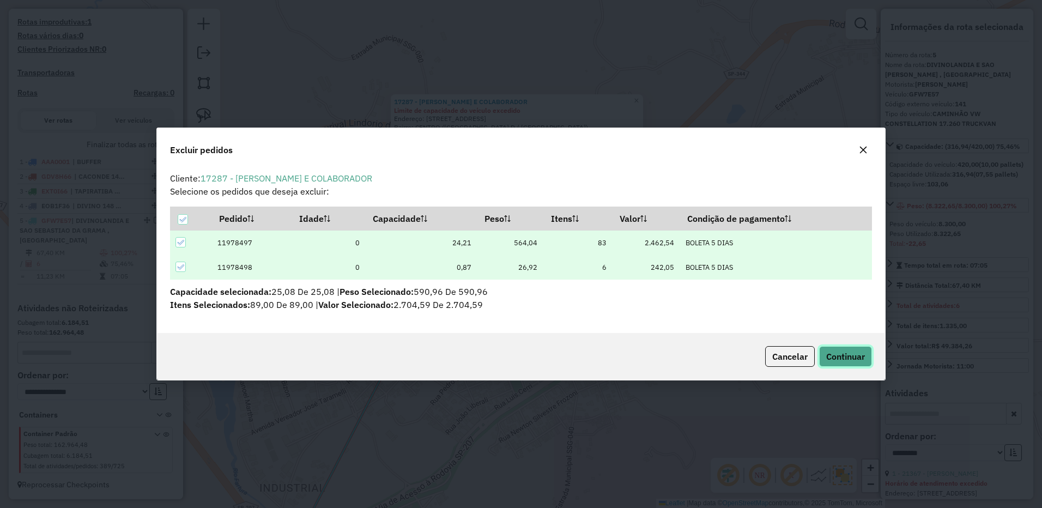
click at [846, 358] on span "Continuar" at bounding box center [845, 356] width 39 height 11
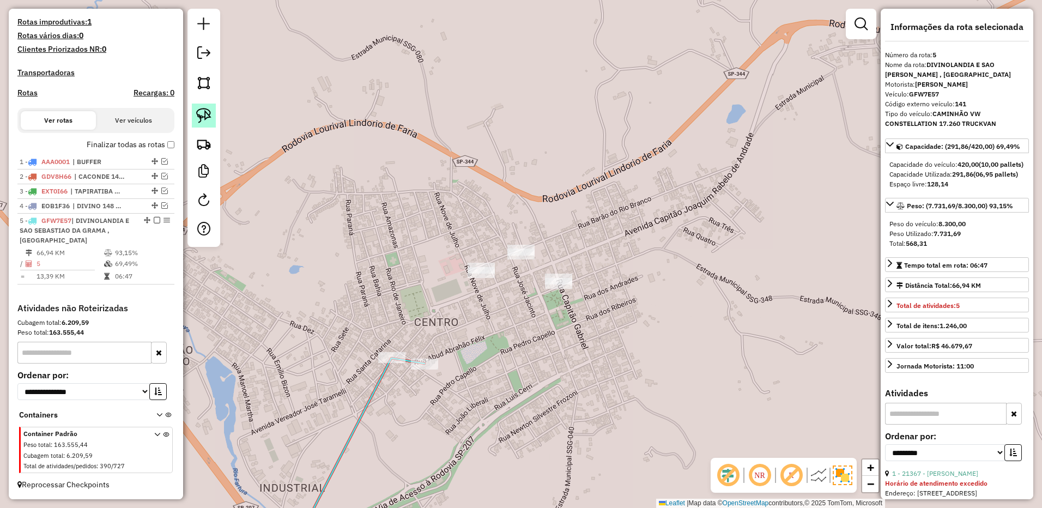
click at [203, 110] on img at bounding box center [203, 115] width 15 height 15
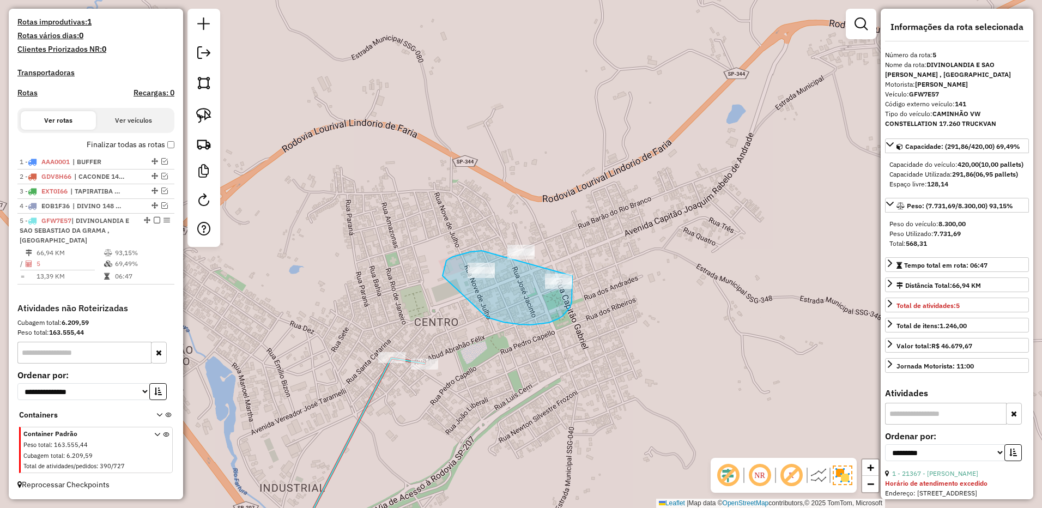
drag, startPoint x: 482, startPoint y: 251, endPoint x: 572, endPoint y: 276, distance: 93.9
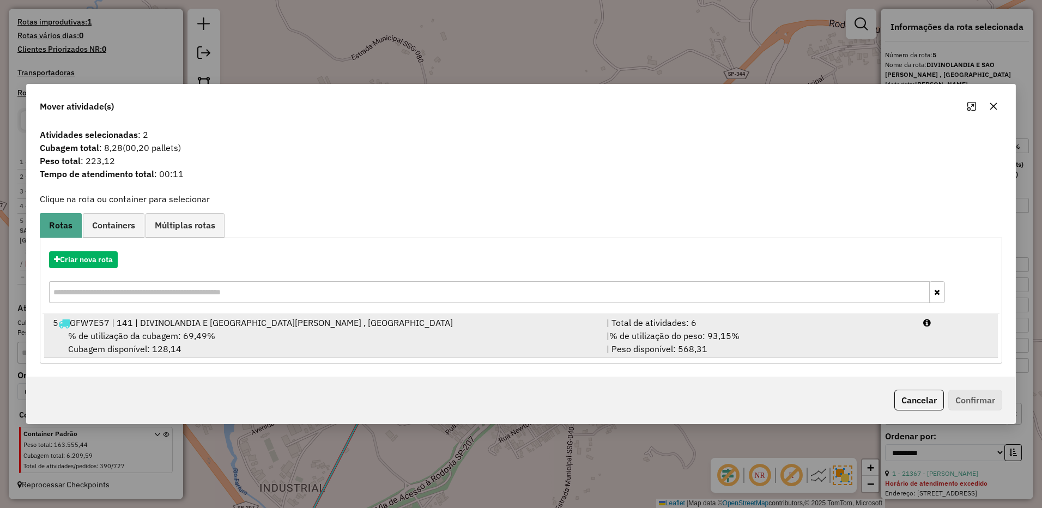
drag, startPoint x: 794, startPoint y: 328, endPoint x: 858, endPoint y: 349, distance: 68.3
click at [794, 328] on div "| Total de atividades: 6" at bounding box center [758, 322] width 317 height 13
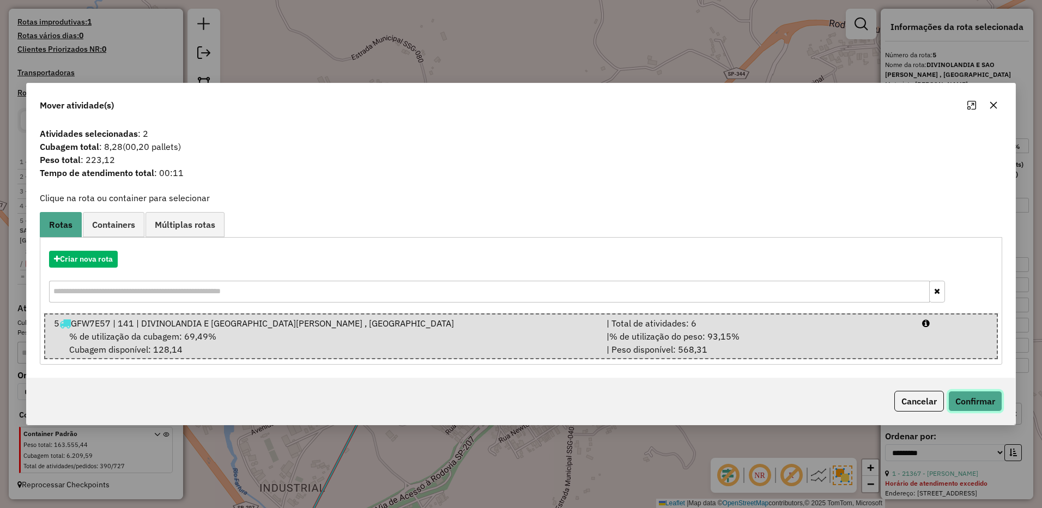
click at [978, 407] on button "Confirmar" at bounding box center [975, 401] width 54 height 21
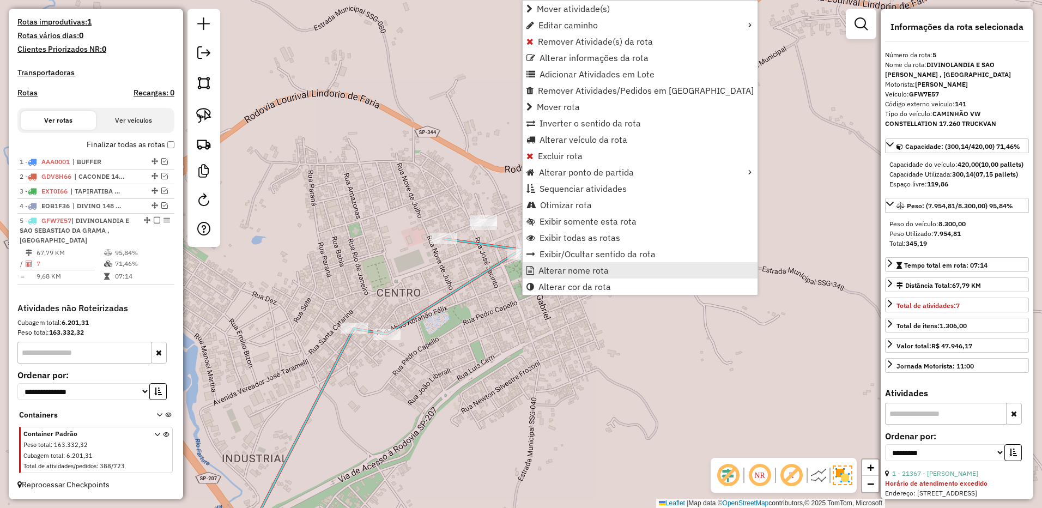
click at [572, 268] on span "Alterar nome rota" at bounding box center [573, 270] width 70 height 9
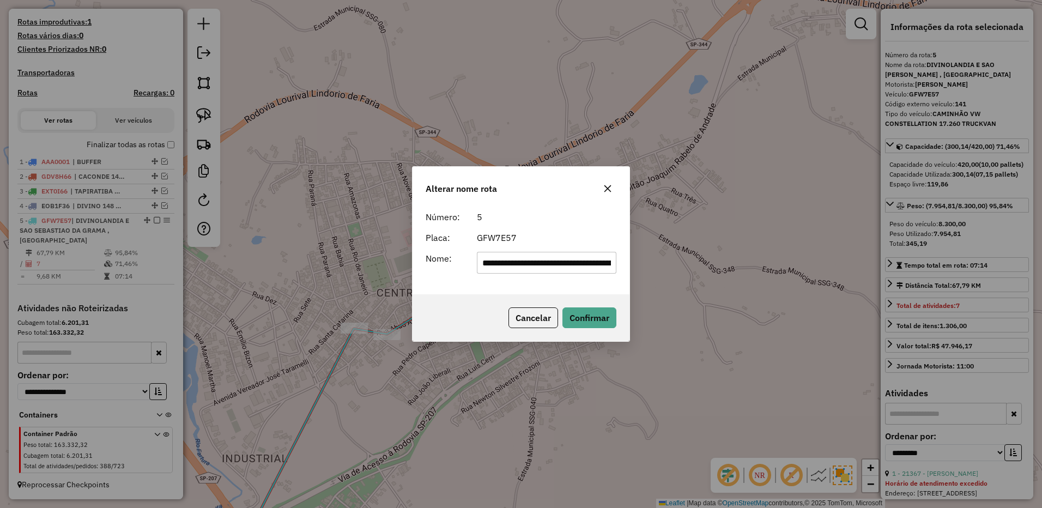
scroll to position [0, 161]
click at [511, 261] on input "**********" at bounding box center [547, 263] width 140 height 22
drag, startPoint x: 511, startPoint y: 261, endPoint x: 516, endPoint y: 253, distance: 9.1
click at [510, 257] on input "**********" at bounding box center [547, 263] width 140 height 22
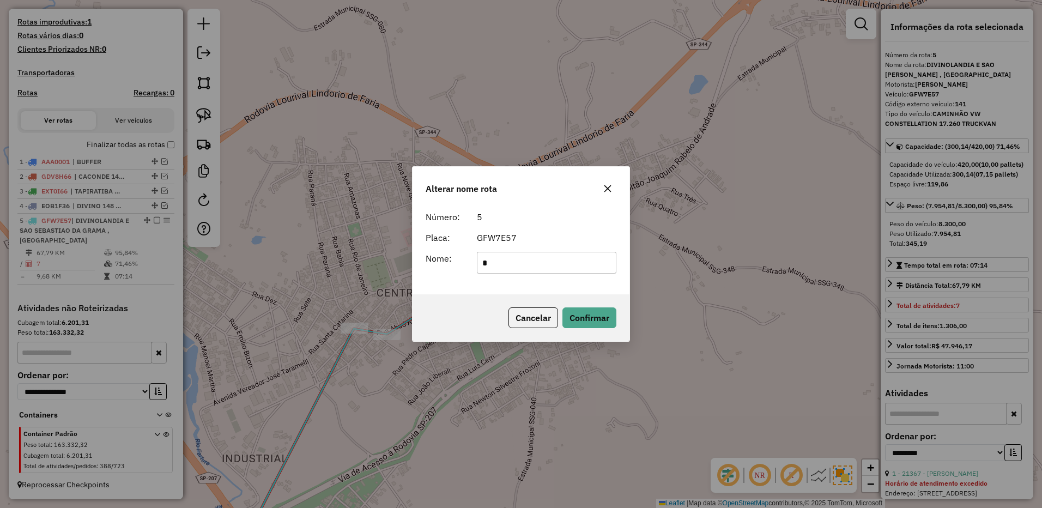
scroll to position [0, 0]
type input "**********"
click at [574, 328] on button "Confirmar" at bounding box center [589, 317] width 54 height 21
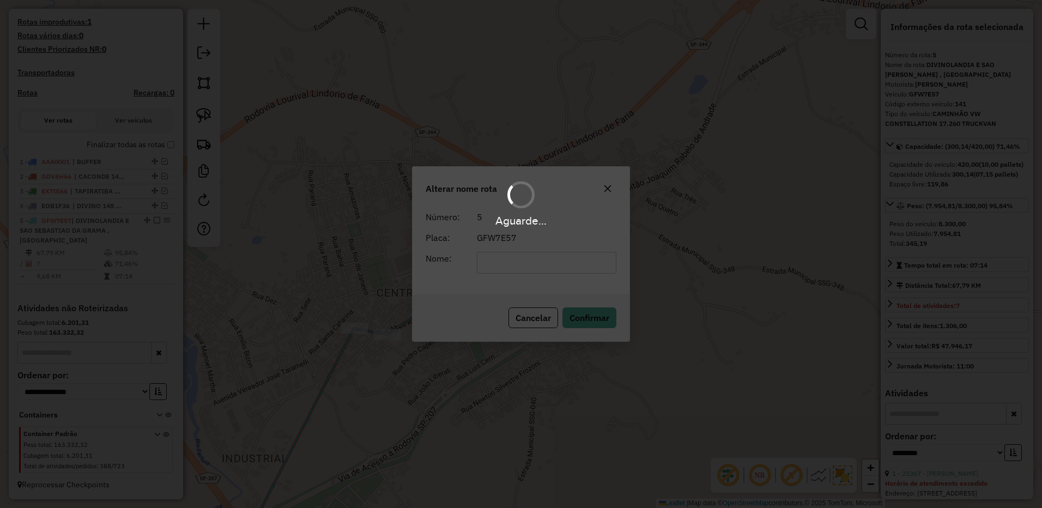
scroll to position [289, 0]
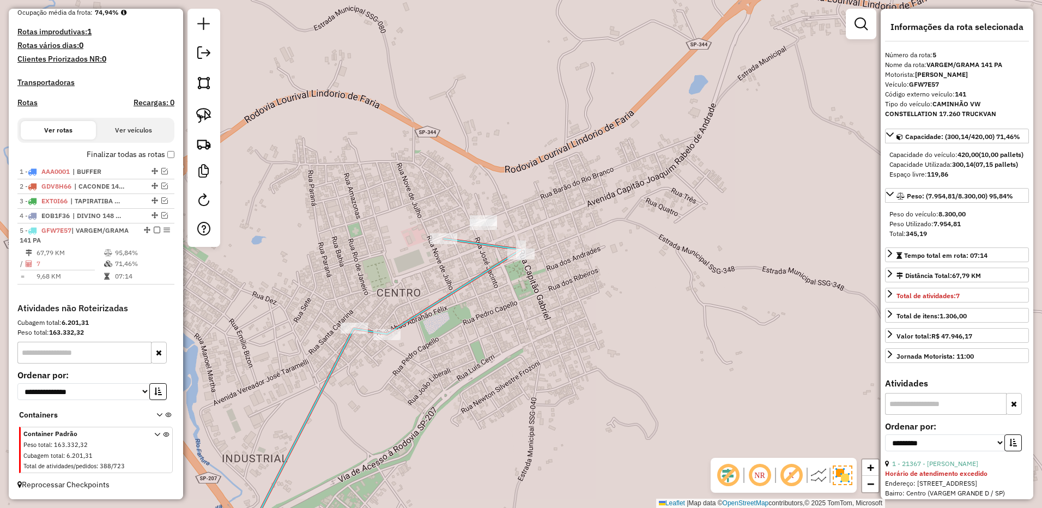
click at [154, 228] on em at bounding box center [157, 230] width 7 height 7
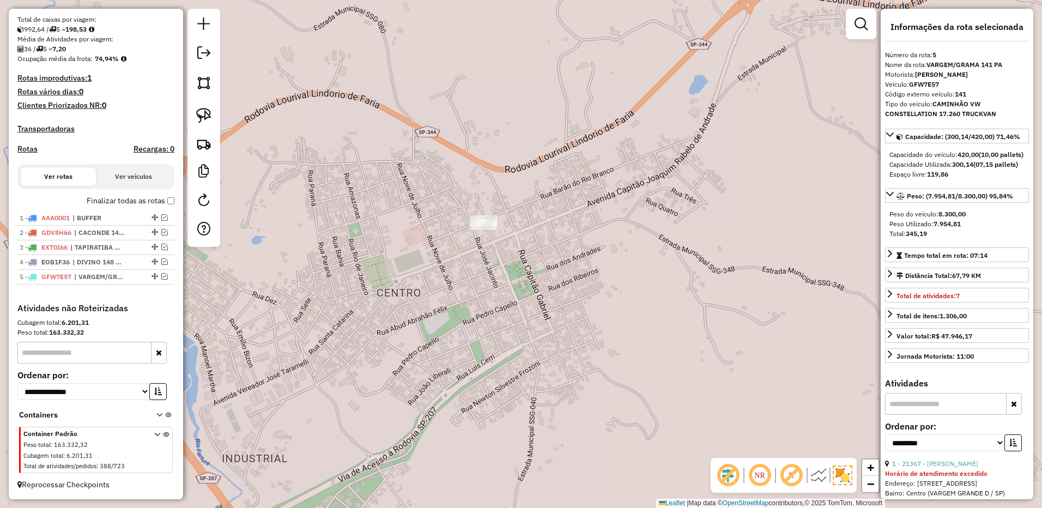
scroll to position [243, 0]
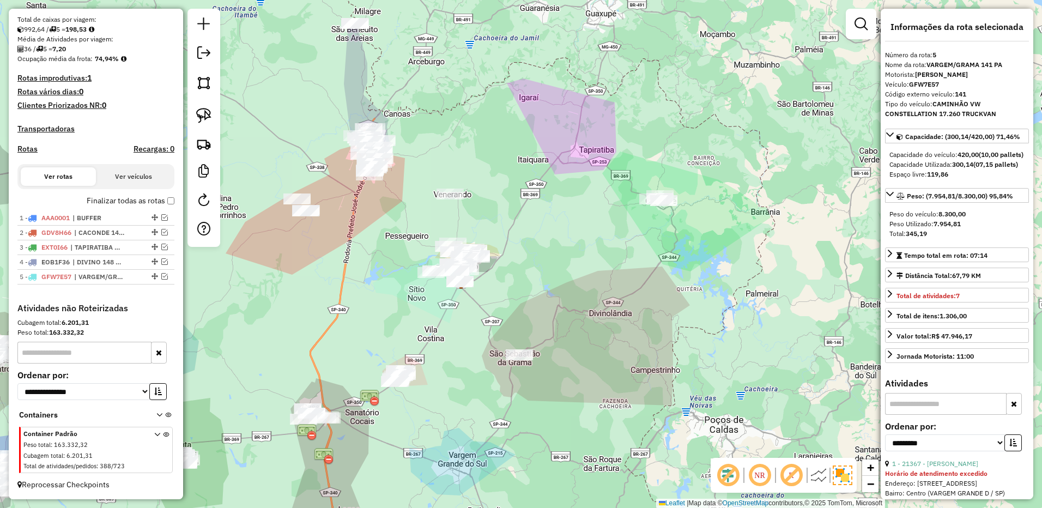
drag, startPoint x: 509, startPoint y: 322, endPoint x: 498, endPoint y: 312, distance: 14.7
click at [498, 312] on div "Janela de atendimento Grade de atendimento Capacidade Transportadoras Veículos …" at bounding box center [521, 254] width 1042 height 508
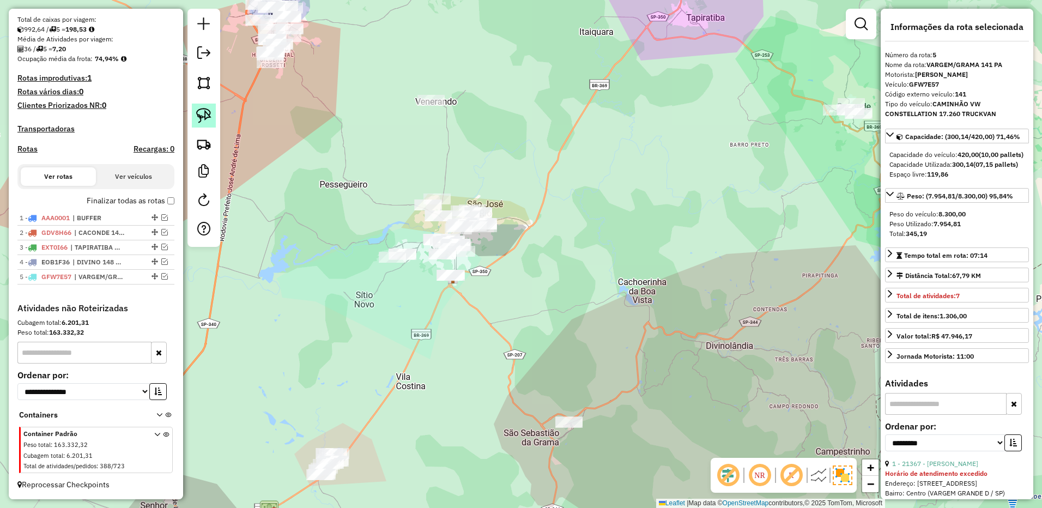
click at [207, 116] on img at bounding box center [203, 115] width 15 height 15
drag, startPoint x: 427, startPoint y: 264, endPoint x: 509, endPoint y: 306, distance: 92.4
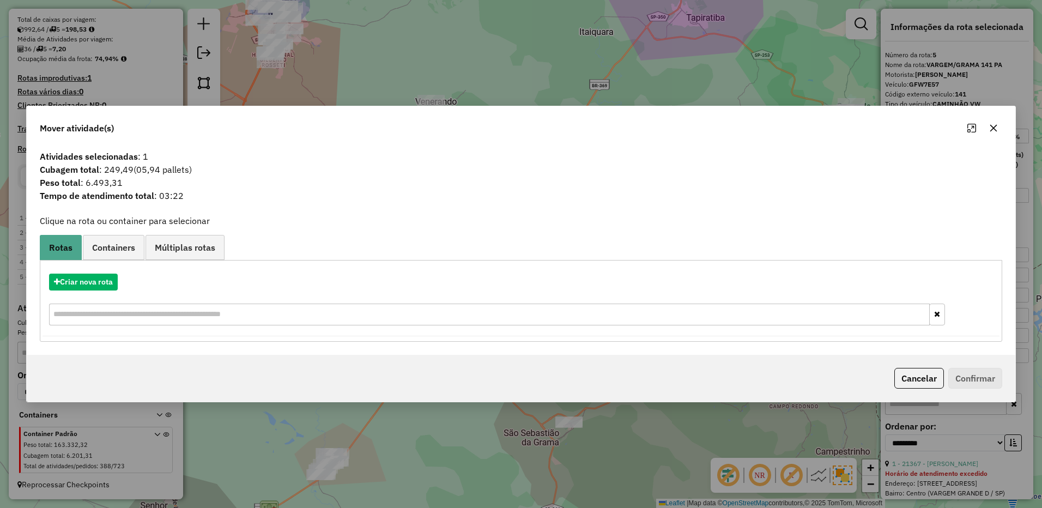
click at [995, 130] on icon "button" at bounding box center [993, 128] width 7 height 7
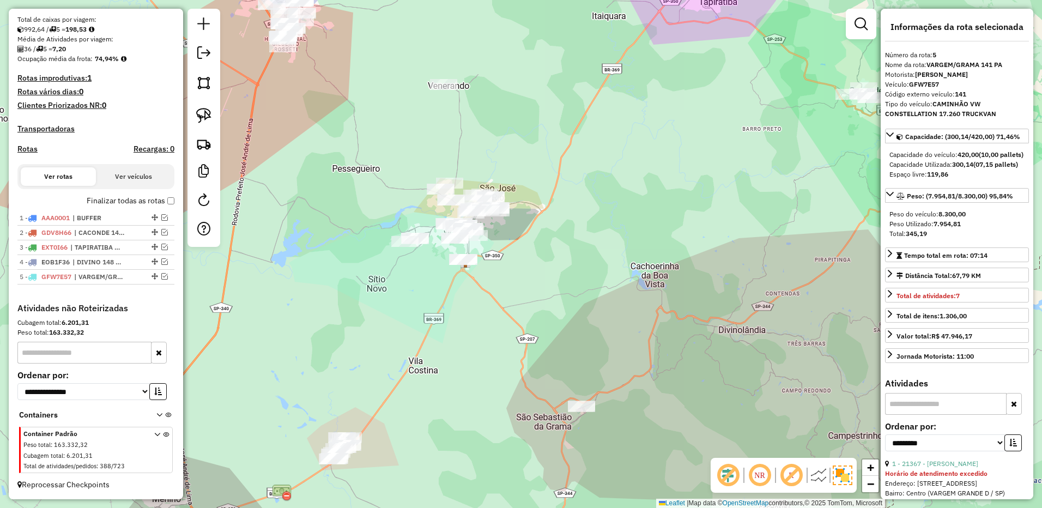
drag, startPoint x: 431, startPoint y: 318, endPoint x: 229, endPoint y: 148, distance: 264.1
click at [437, 297] on div "Janela de atendimento Grade de atendimento Capacidade Transportadoras Veículos …" at bounding box center [521, 254] width 1042 height 508
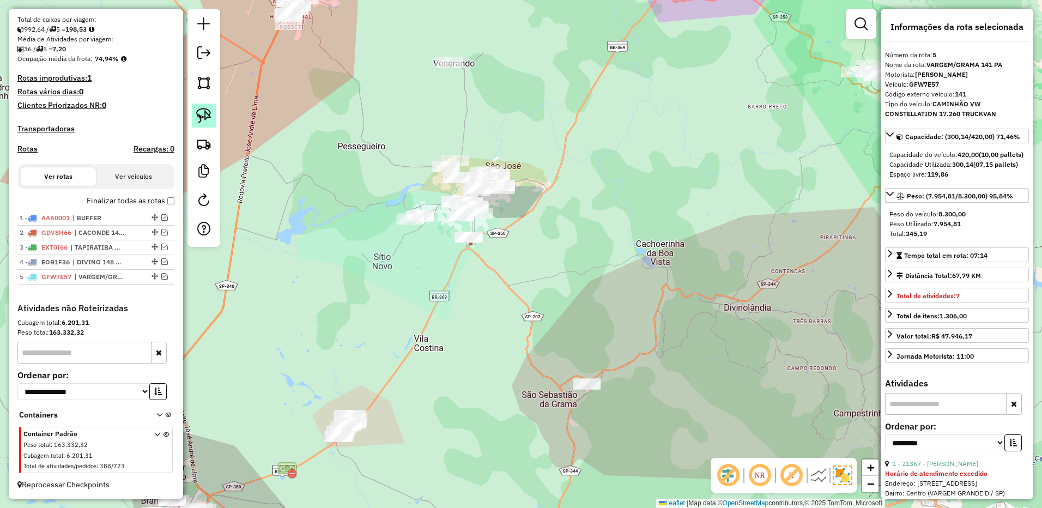
drag, startPoint x: 202, startPoint y: 110, endPoint x: 205, endPoint y: 117, distance: 8.0
click at [202, 110] on img at bounding box center [203, 115] width 15 height 15
drag, startPoint x: 371, startPoint y: 384, endPoint x: 415, endPoint y: 411, distance: 51.6
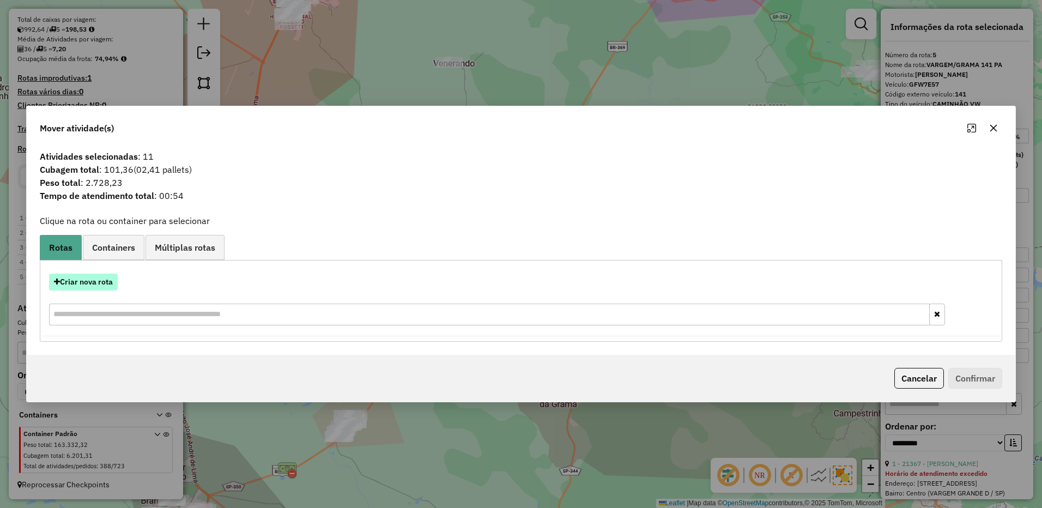
click at [91, 283] on button "Criar nova rota" at bounding box center [83, 282] width 69 height 17
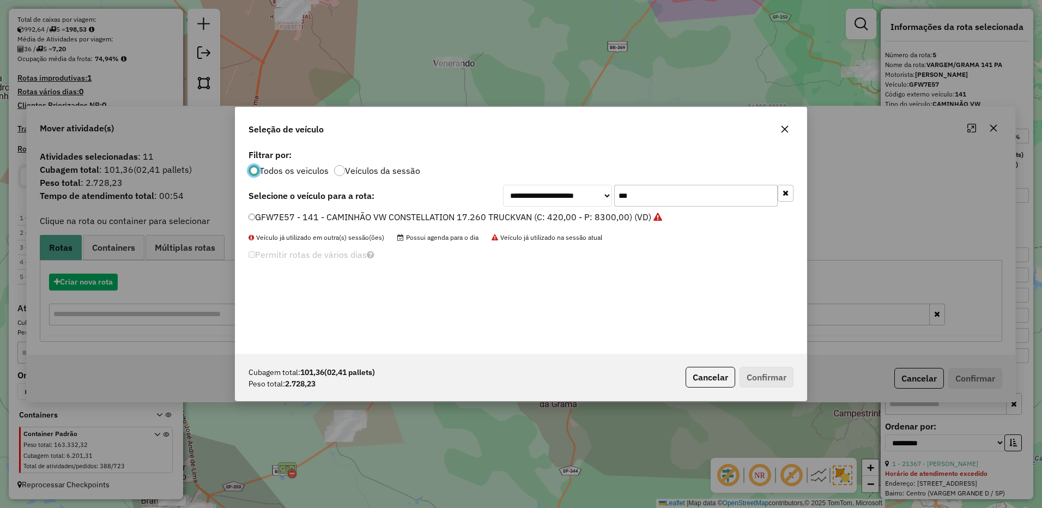
scroll to position [6, 3]
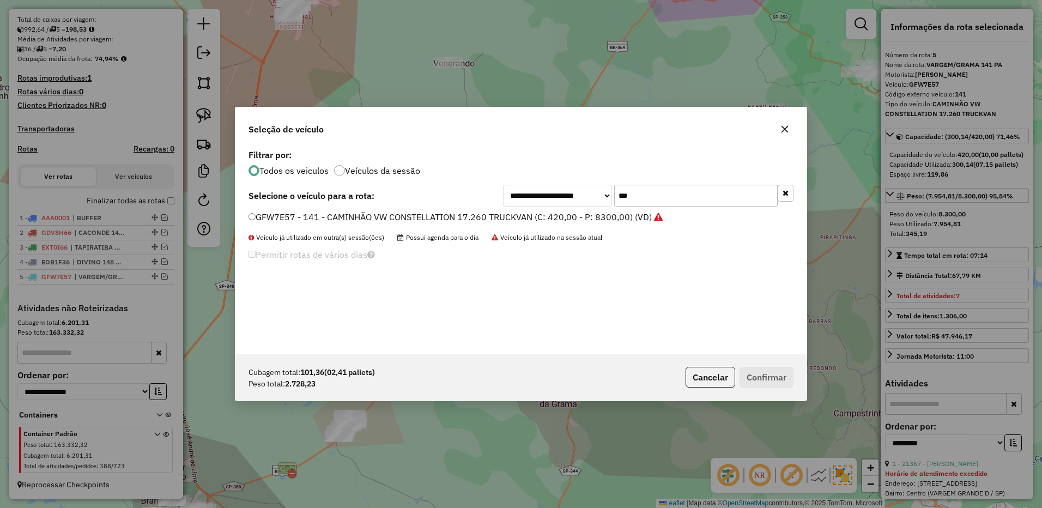
click at [658, 194] on input "***" at bounding box center [696, 196] width 164 height 22
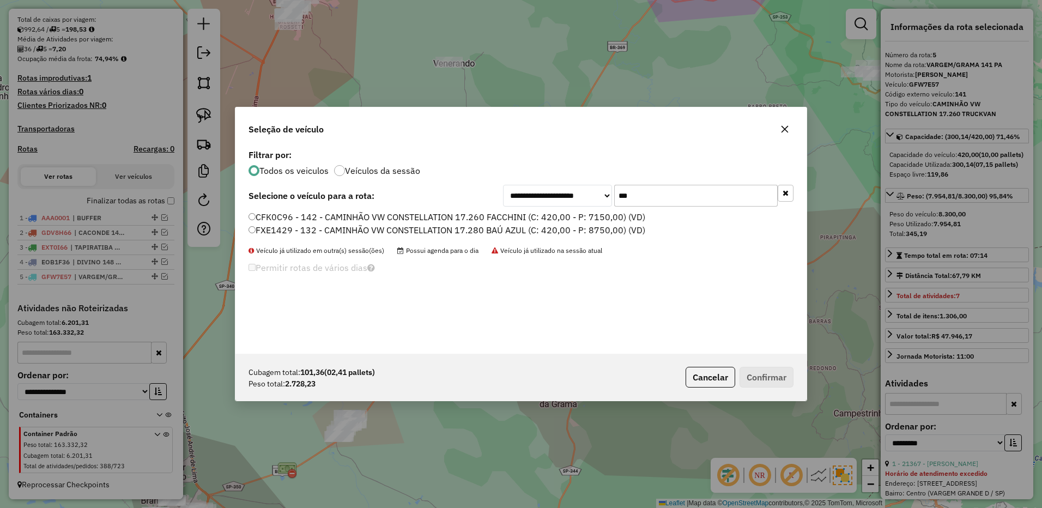
type input "***"
click at [605, 213] on label "CFK0C96 - 142 - CAMINHÃO VW CONSTELLATION 17.260 FACCHINI (C: 420,00 - P: 7150,…" at bounding box center [447, 216] width 397 height 13
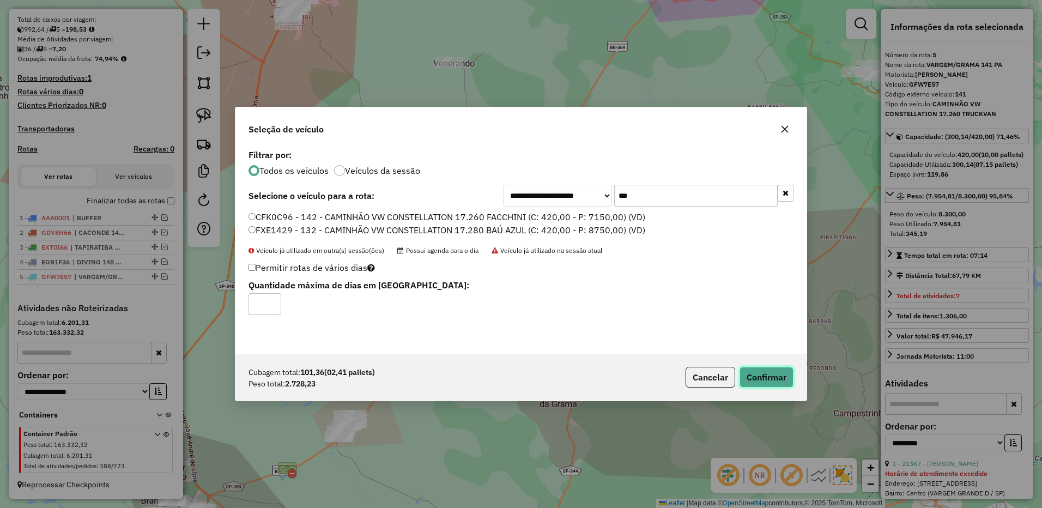
click at [767, 377] on button "Confirmar" at bounding box center [767, 377] width 54 height 21
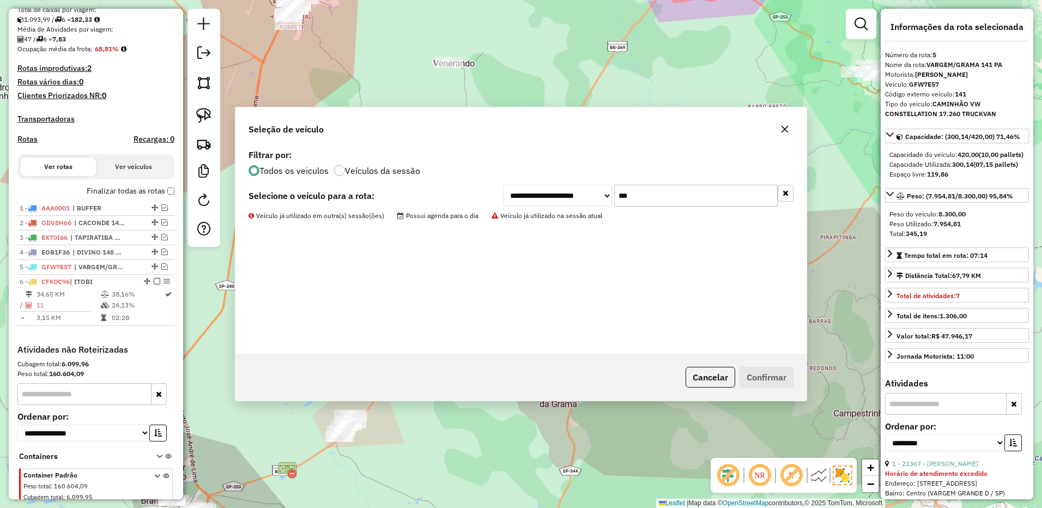
scroll to position [294, 0]
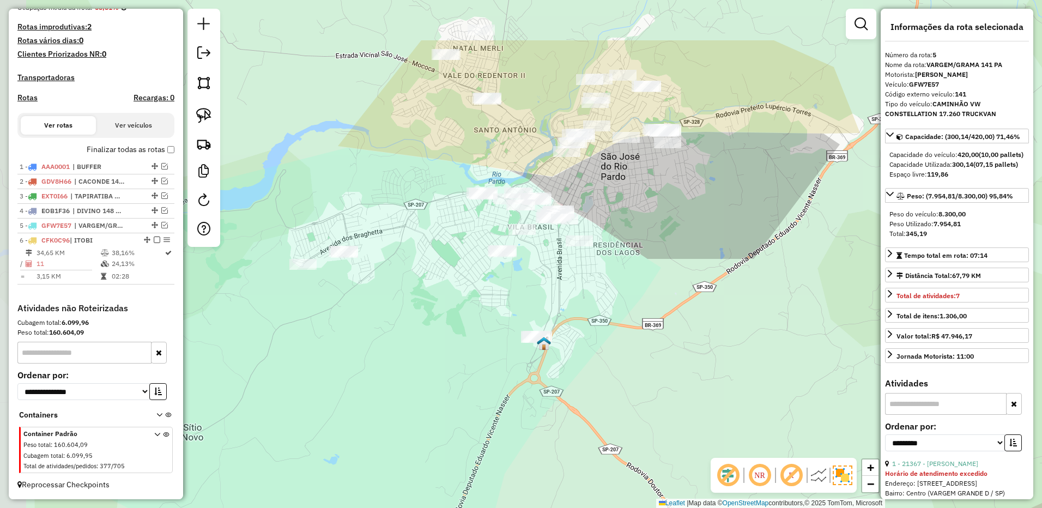
drag, startPoint x: 575, startPoint y: 287, endPoint x: 612, endPoint y: 295, distance: 37.4
click at [613, 296] on div "Janela de atendimento Grade de atendimento Capacidade Transportadoras Veículos …" at bounding box center [521, 254] width 1042 height 508
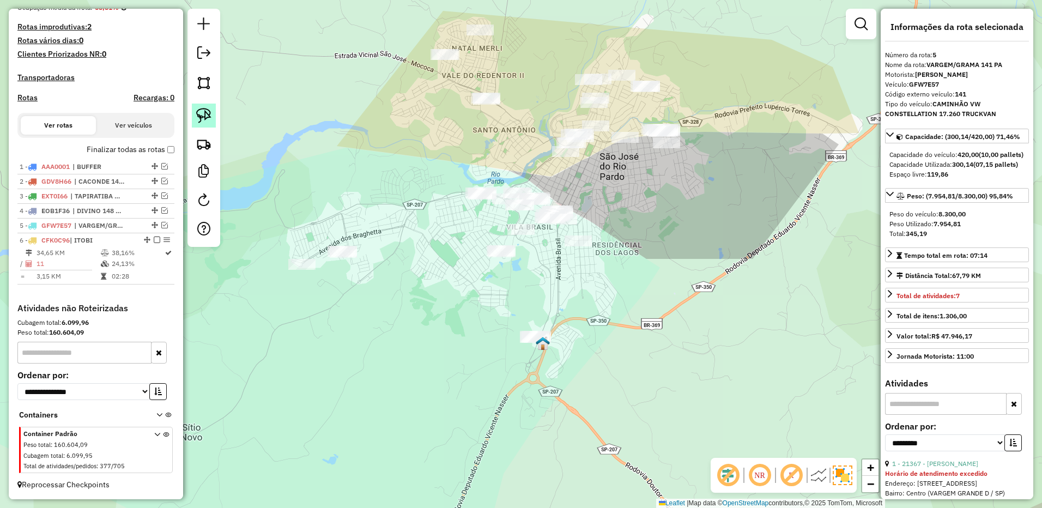
click at [202, 117] on img at bounding box center [203, 115] width 15 height 15
drag, startPoint x: 619, startPoint y: 226, endPoint x: 498, endPoint y: 264, distance: 127.0
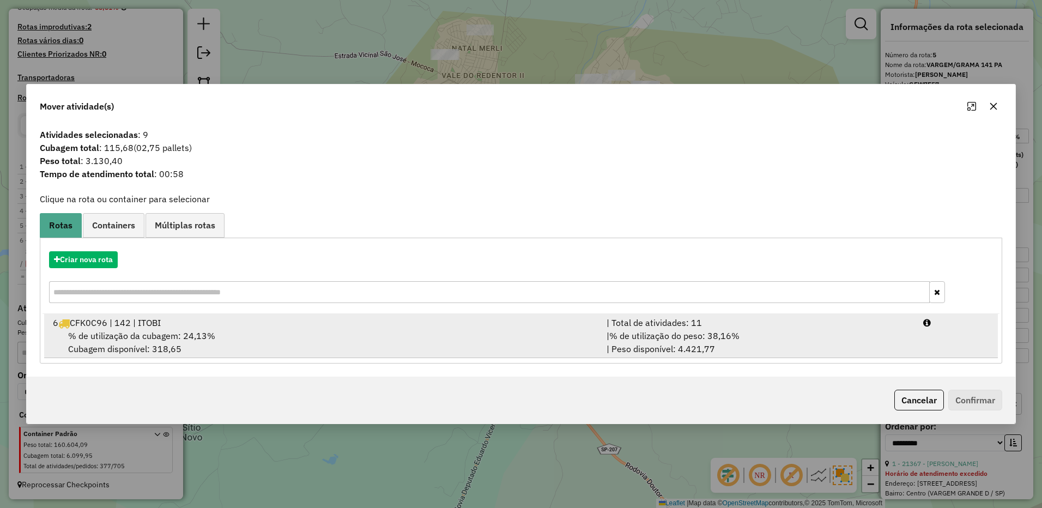
click at [778, 320] on div "| Total de atividades: 11" at bounding box center [758, 322] width 317 height 13
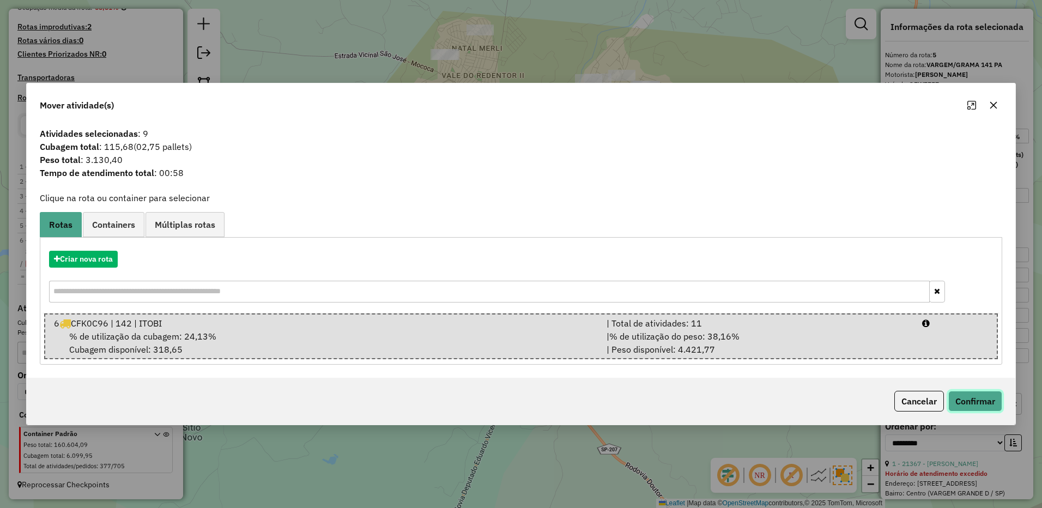
click at [978, 406] on button "Confirmar" at bounding box center [975, 401] width 54 height 21
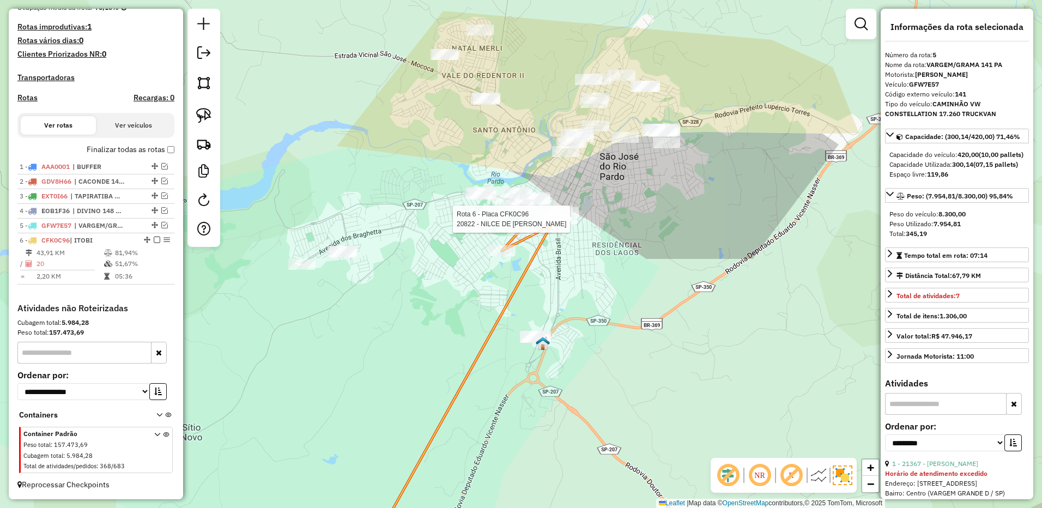
click at [468, 34] on div at bounding box center [468, 34] width 0 height 0
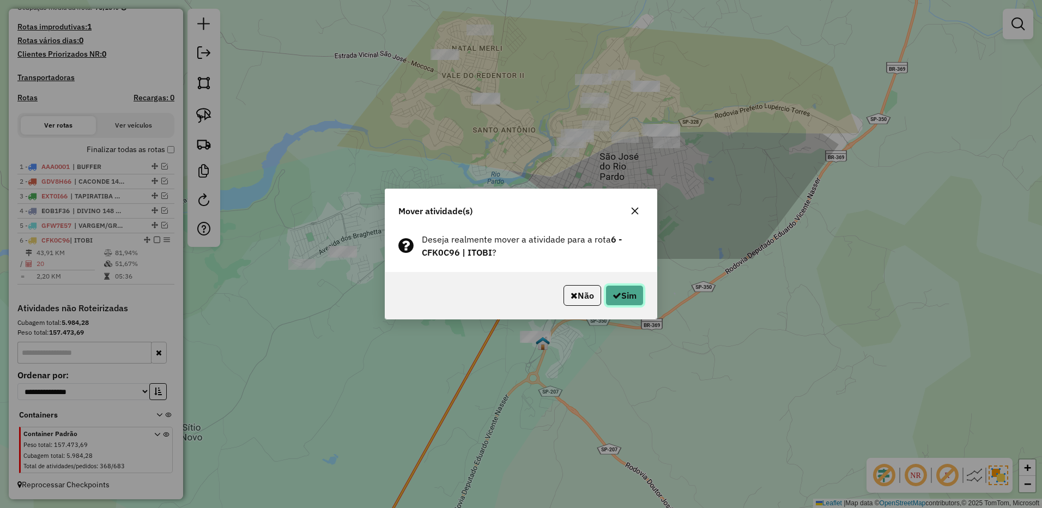
click at [626, 295] on button "Sim" at bounding box center [625, 295] width 38 height 21
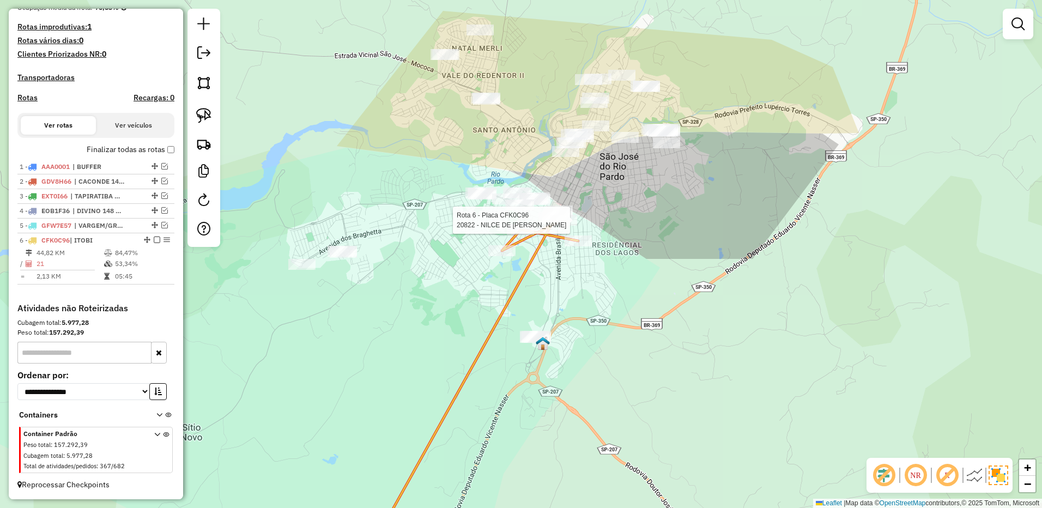
select select "**********"
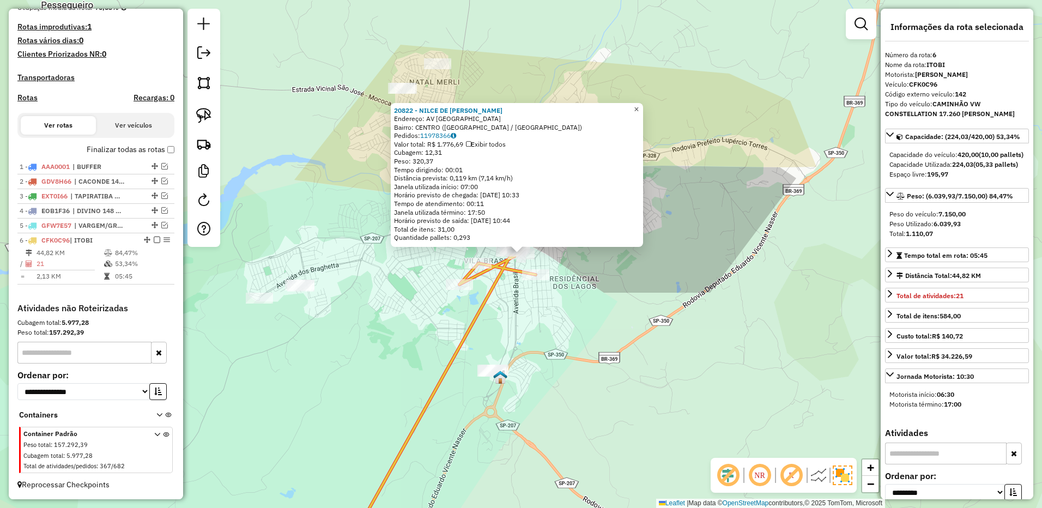
click at [639, 108] on span "×" at bounding box center [636, 109] width 5 height 9
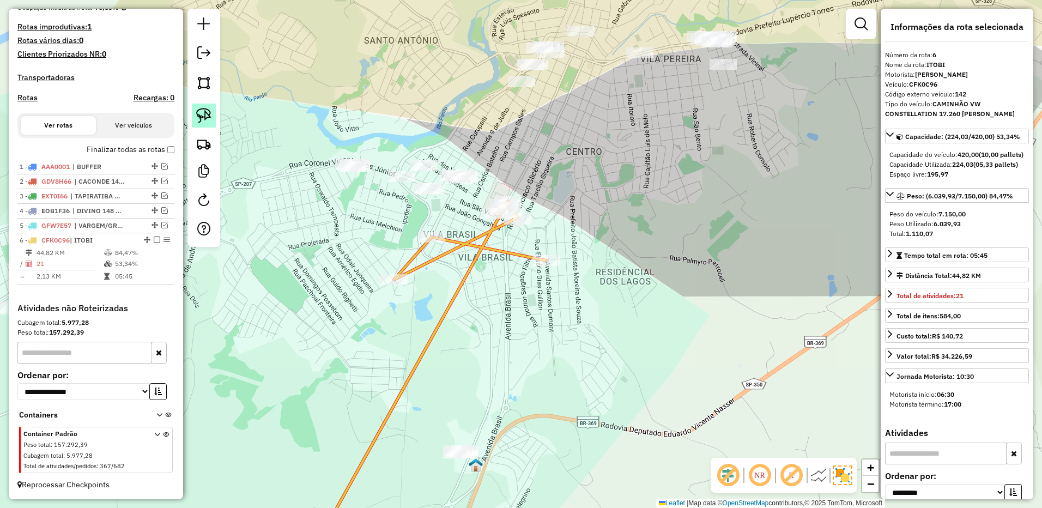
click at [200, 116] on img at bounding box center [203, 115] width 15 height 15
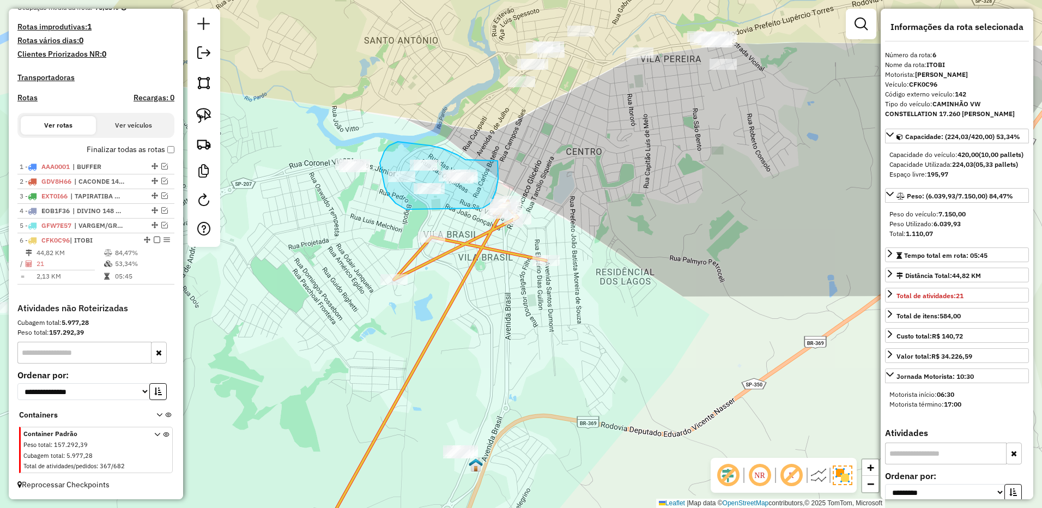
drag, startPoint x: 442, startPoint y: 148, endPoint x: 498, endPoint y: 160, distance: 56.8
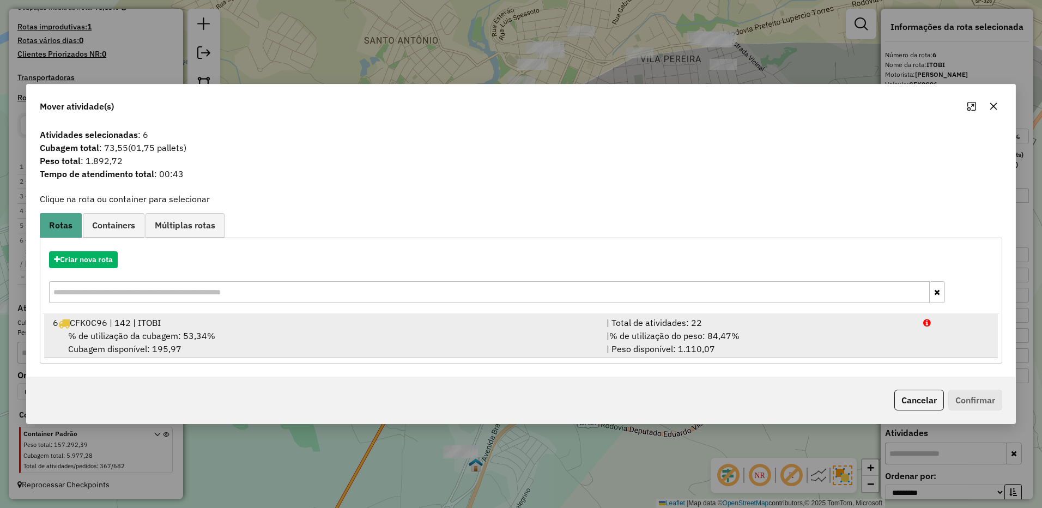
click at [825, 329] on div "| Total de atividades: 22" at bounding box center [758, 322] width 317 height 13
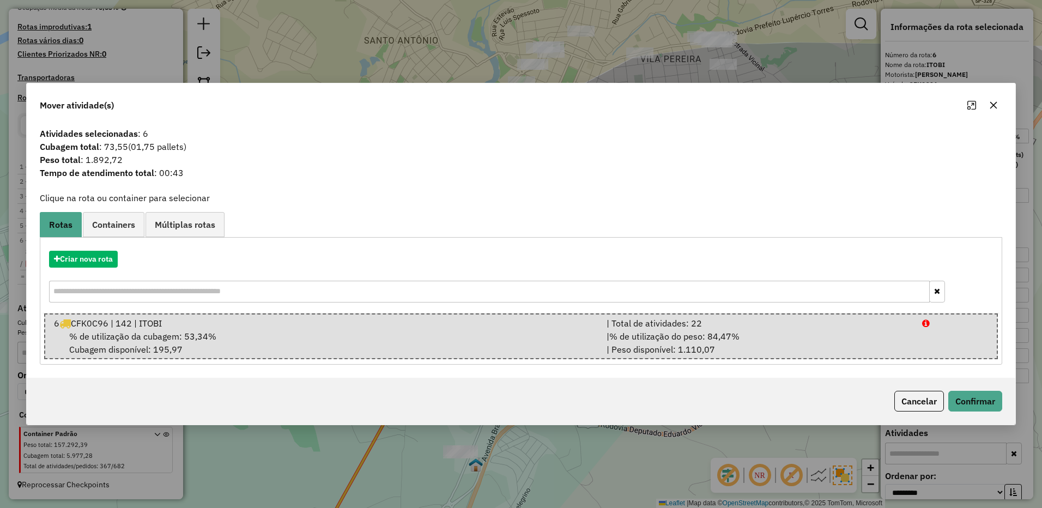
click at [989, 100] on button "button" at bounding box center [993, 104] width 17 height 17
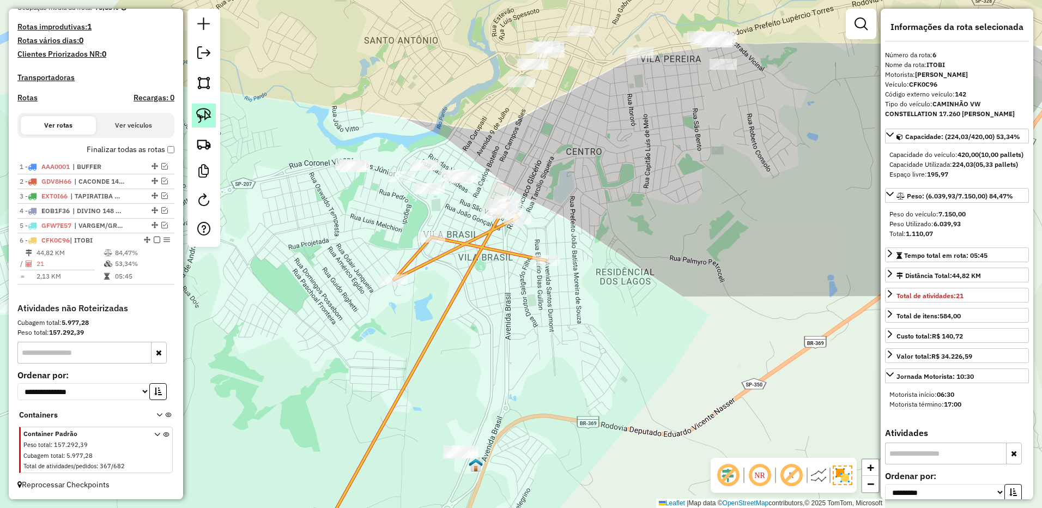
click at [204, 116] on img at bounding box center [203, 115] width 15 height 15
drag, startPoint x: 492, startPoint y: 168, endPoint x: 421, endPoint y: 199, distance: 76.9
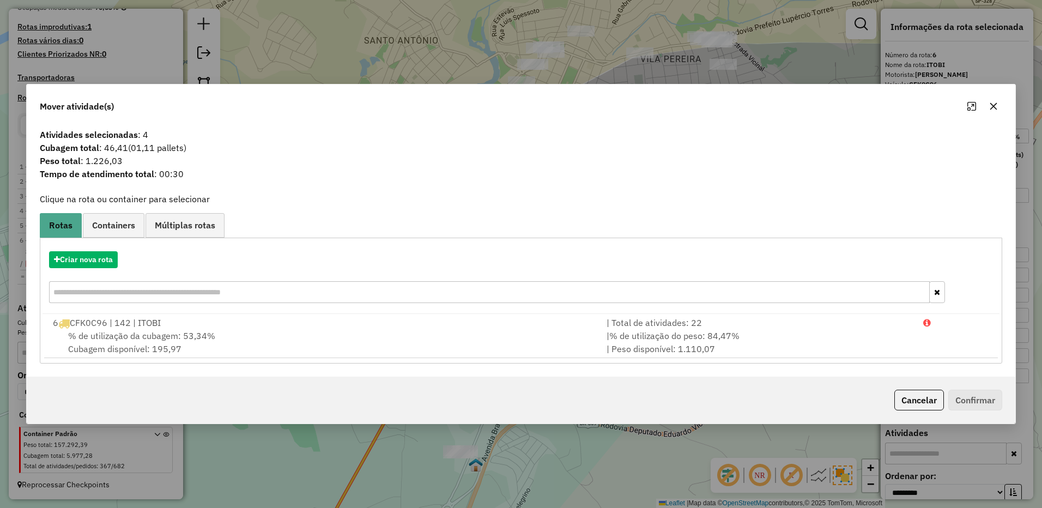
click at [990, 106] on icon "button" at bounding box center [993, 106] width 9 height 9
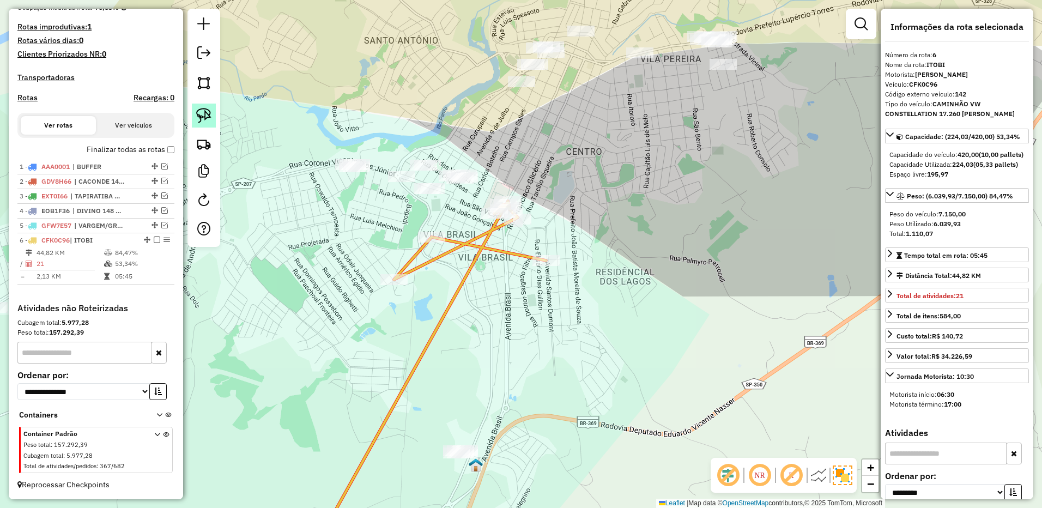
click at [210, 114] on img at bounding box center [203, 115] width 15 height 15
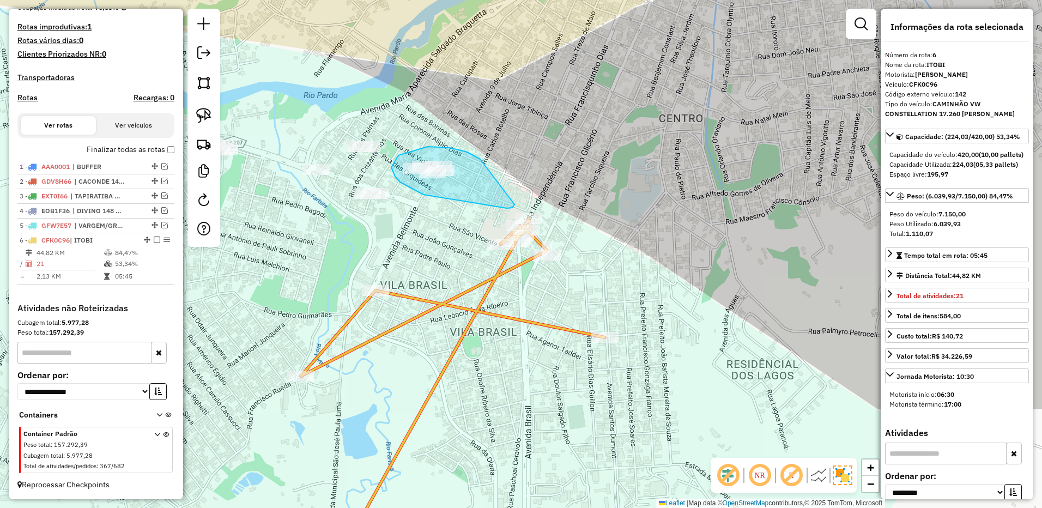
drag, startPoint x: 480, startPoint y: 159, endPoint x: 510, endPoint y: 170, distance: 31.9
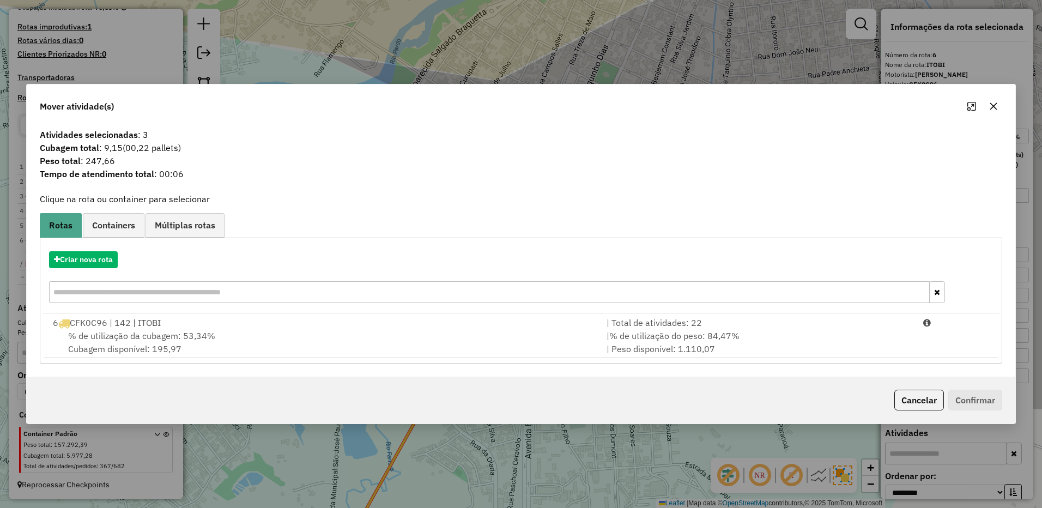
click at [994, 106] on icon "button" at bounding box center [993, 105] width 7 height 7
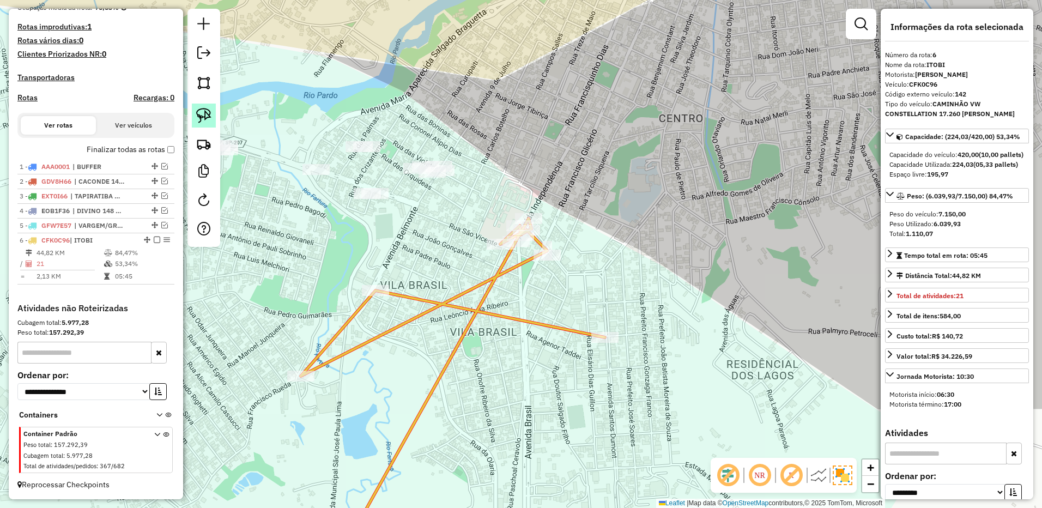
click at [202, 111] on img at bounding box center [203, 115] width 15 height 15
drag, startPoint x: 352, startPoint y: 176, endPoint x: 425, endPoint y: 211, distance: 81.2
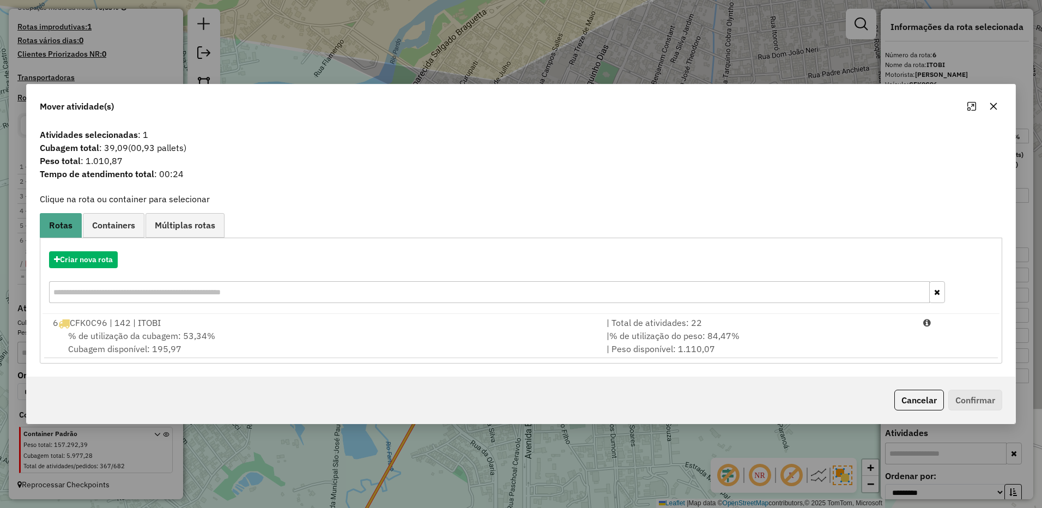
drag, startPoint x: 816, startPoint y: 321, endPoint x: 948, endPoint y: 371, distance: 141.1
click at [818, 321] on div "| Total de atividades: 22" at bounding box center [758, 322] width 317 height 13
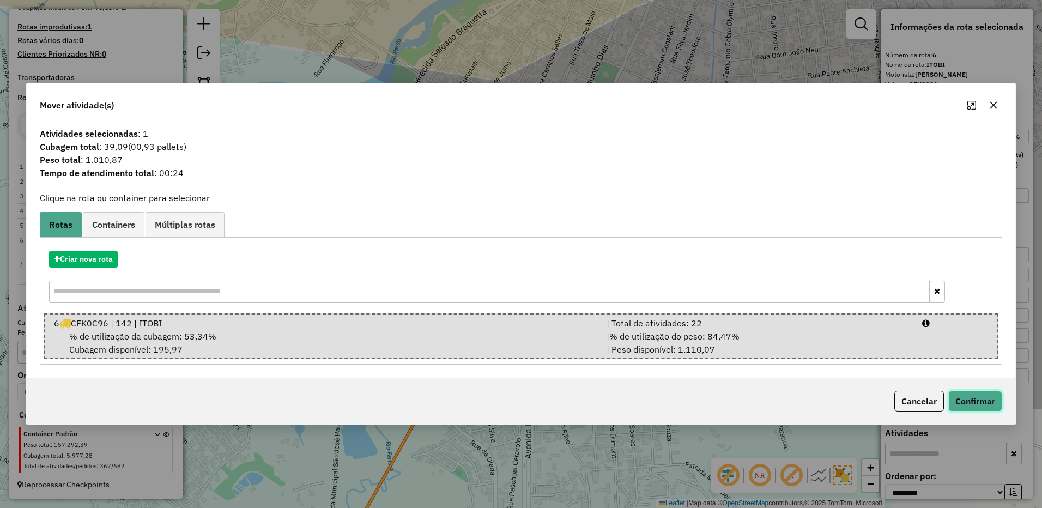
click at [958, 398] on button "Confirmar" at bounding box center [975, 401] width 54 height 21
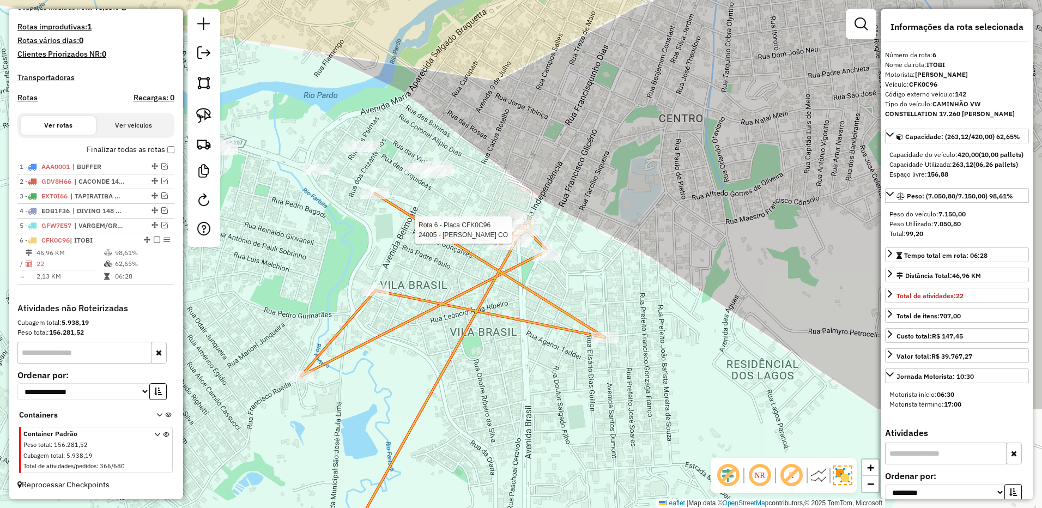
click at [539, 235] on div at bounding box center [526, 230] width 27 height 11
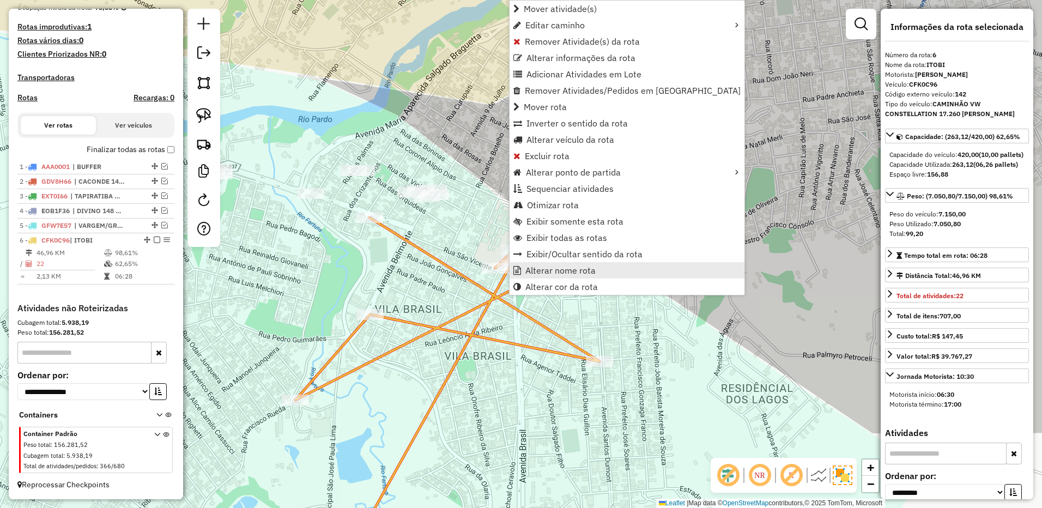
click at [560, 269] on span "Alterar nome rota" at bounding box center [560, 270] width 70 height 9
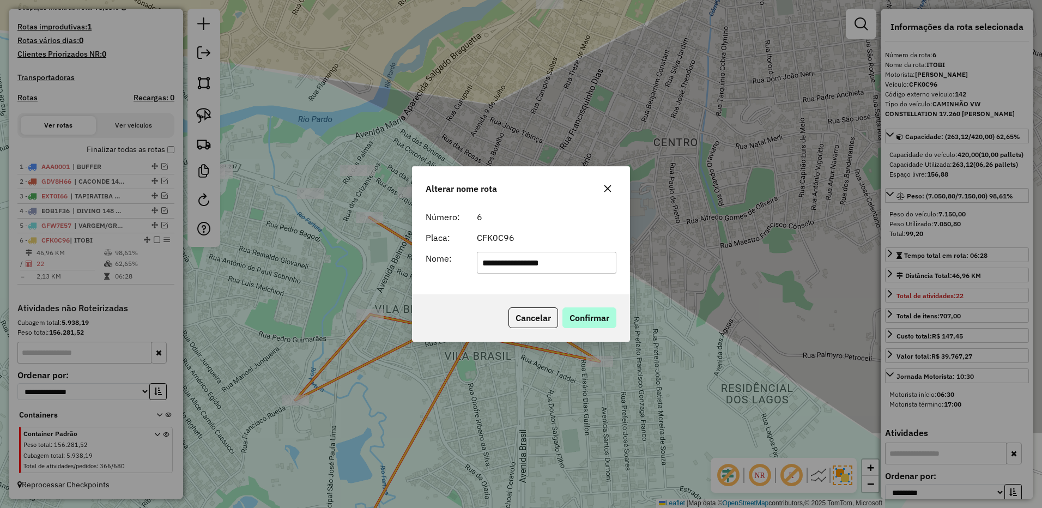
type input "**********"
click at [585, 319] on button "Confirmar" at bounding box center [589, 317] width 54 height 21
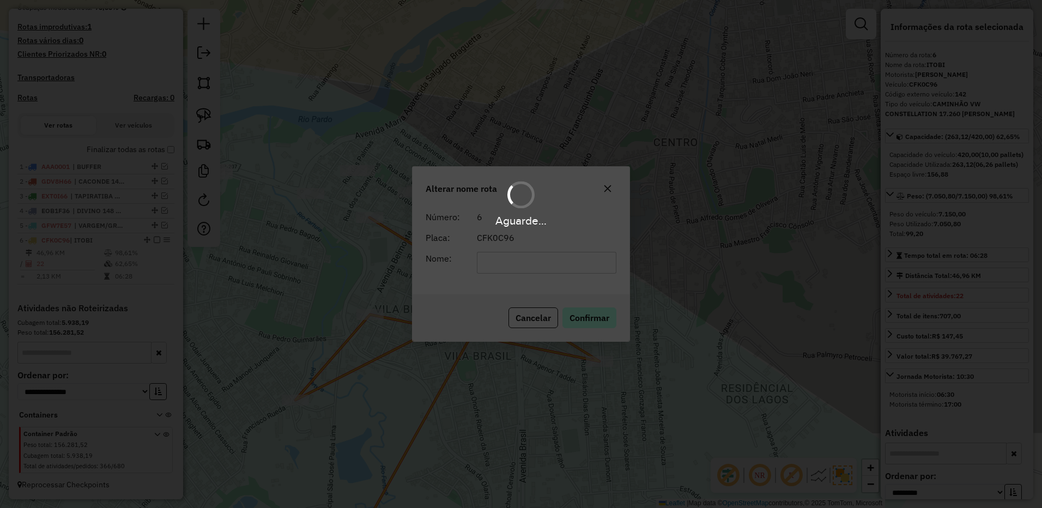
scroll to position [299, 0]
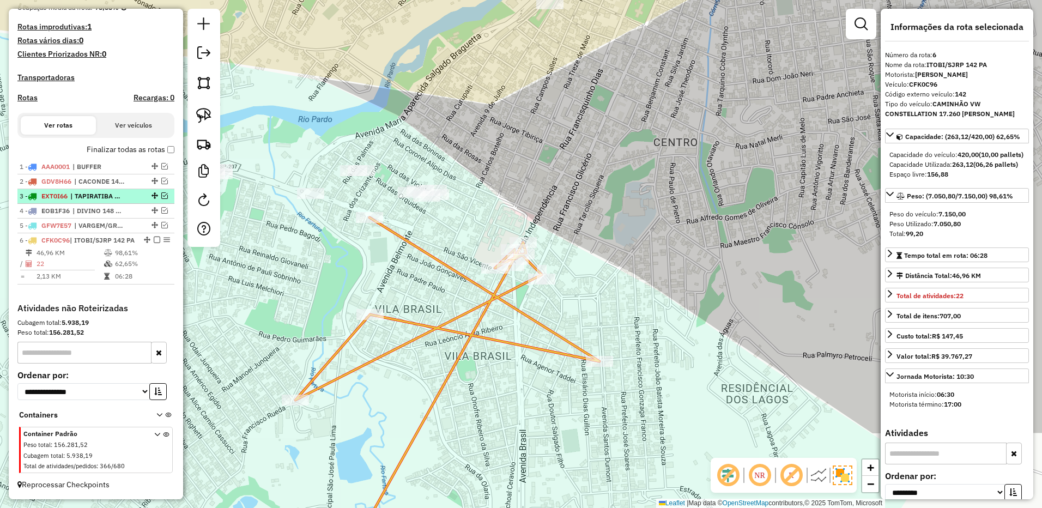
click at [154, 237] on em at bounding box center [157, 240] width 7 height 7
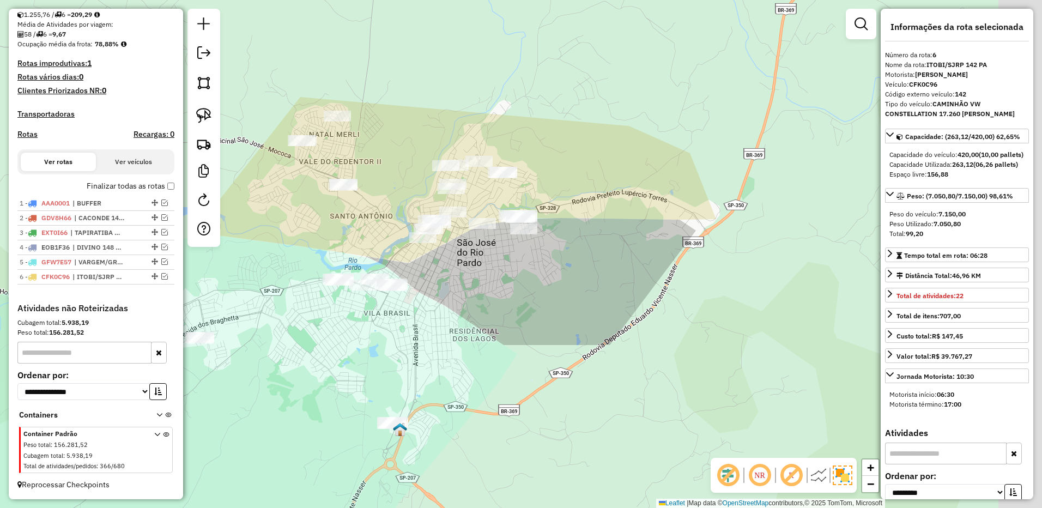
drag, startPoint x: 558, startPoint y: 313, endPoint x: 521, endPoint y: 326, distance: 40.0
click at [521, 326] on div "Janela de atendimento Grade de atendimento Capacidade Transportadoras Veículos …" at bounding box center [521, 254] width 1042 height 508
click at [205, 120] on img at bounding box center [203, 115] width 15 height 15
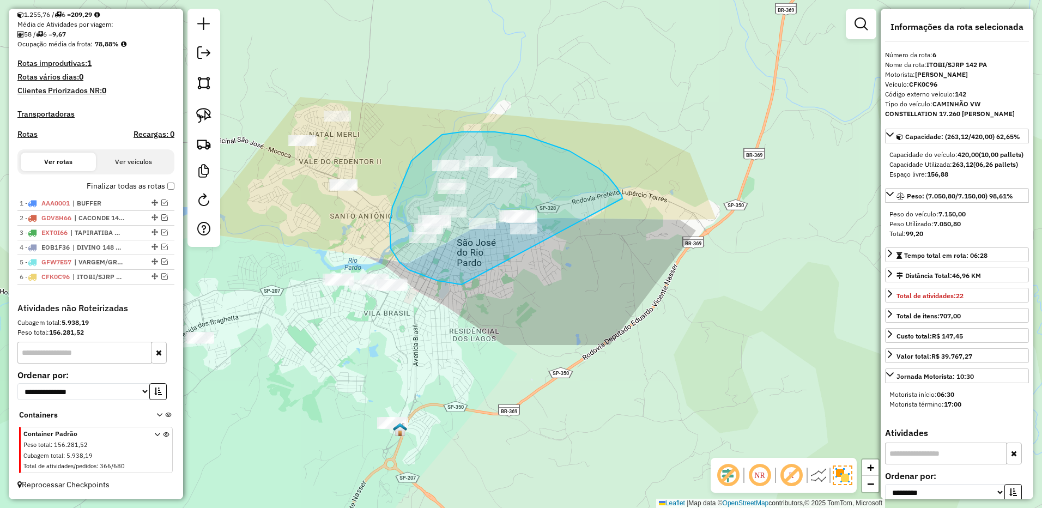
drag, startPoint x: 622, startPoint y: 198, endPoint x: 572, endPoint y: 269, distance: 86.4
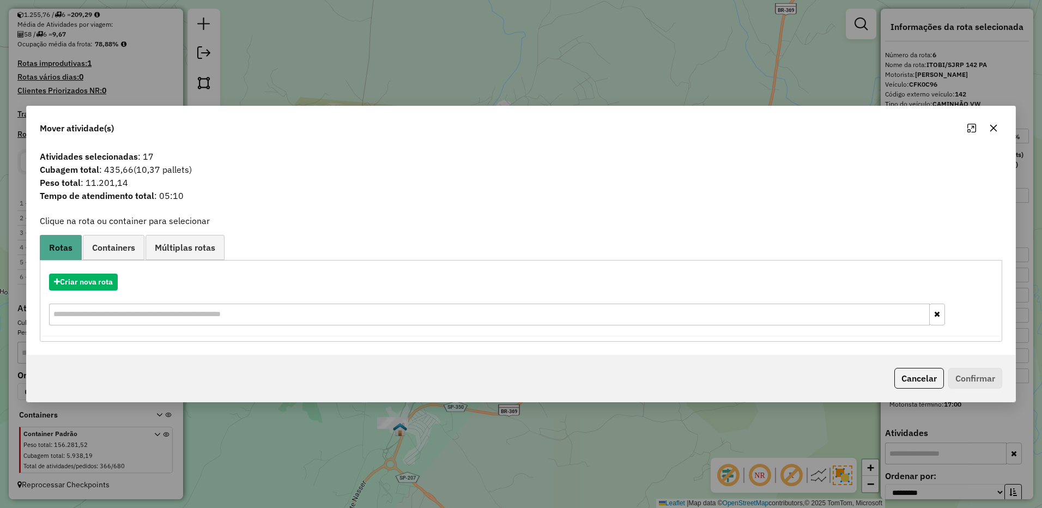
drag, startPoint x: 993, startPoint y: 131, endPoint x: 689, endPoint y: 136, distance: 303.6
click at [992, 131] on icon "button" at bounding box center [993, 128] width 9 height 9
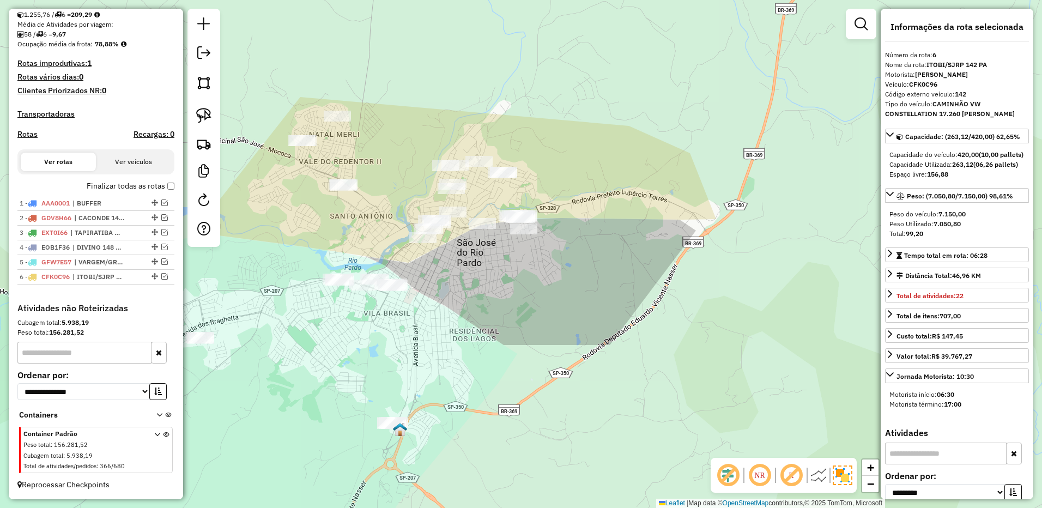
click at [216, 117] on div at bounding box center [203, 128] width 33 height 238
click at [199, 118] on img at bounding box center [203, 115] width 15 height 15
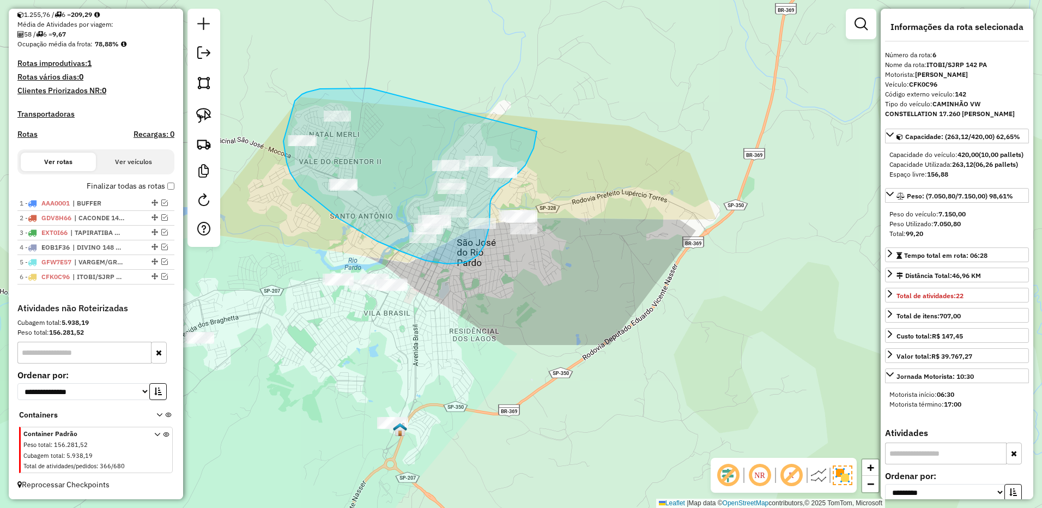
drag, startPoint x: 370, startPoint y: 88, endPoint x: 537, endPoint y: 129, distance: 171.7
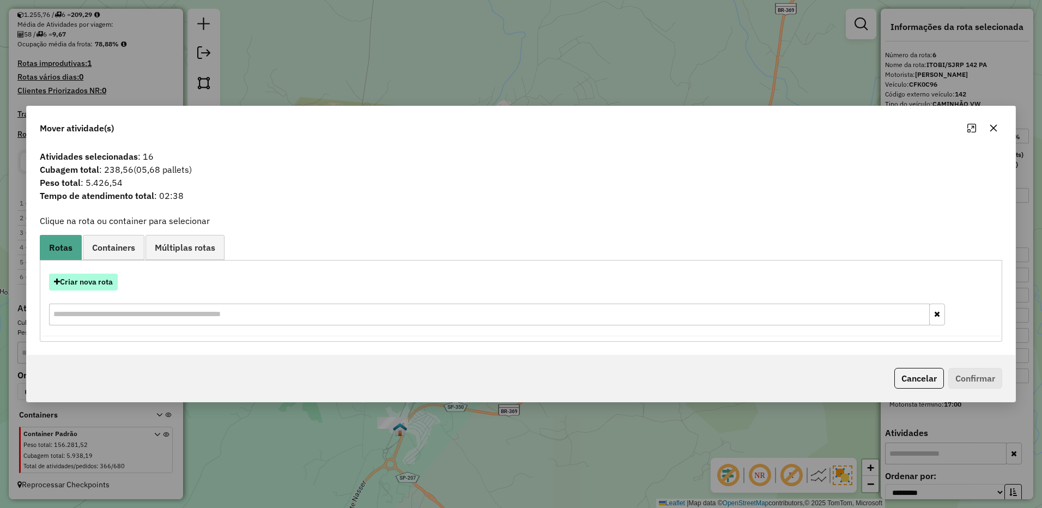
click at [102, 281] on button "Criar nova rota" at bounding box center [83, 282] width 69 height 17
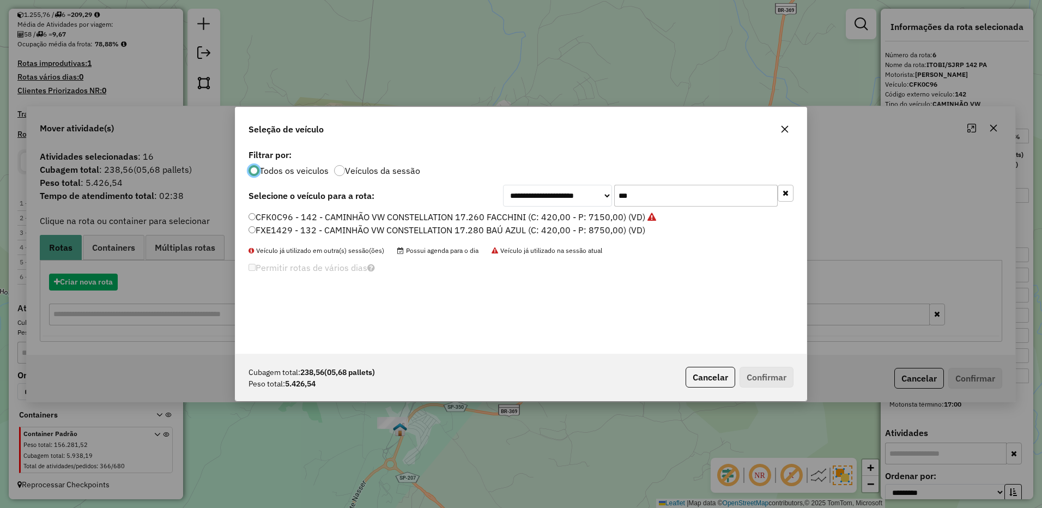
scroll to position [6, 3]
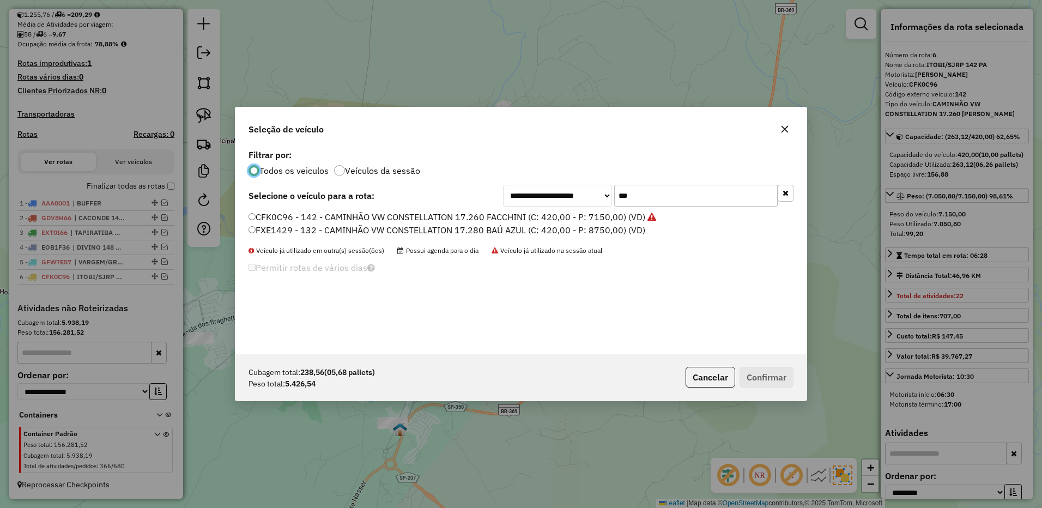
click at [675, 198] on input "***" at bounding box center [696, 196] width 164 height 22
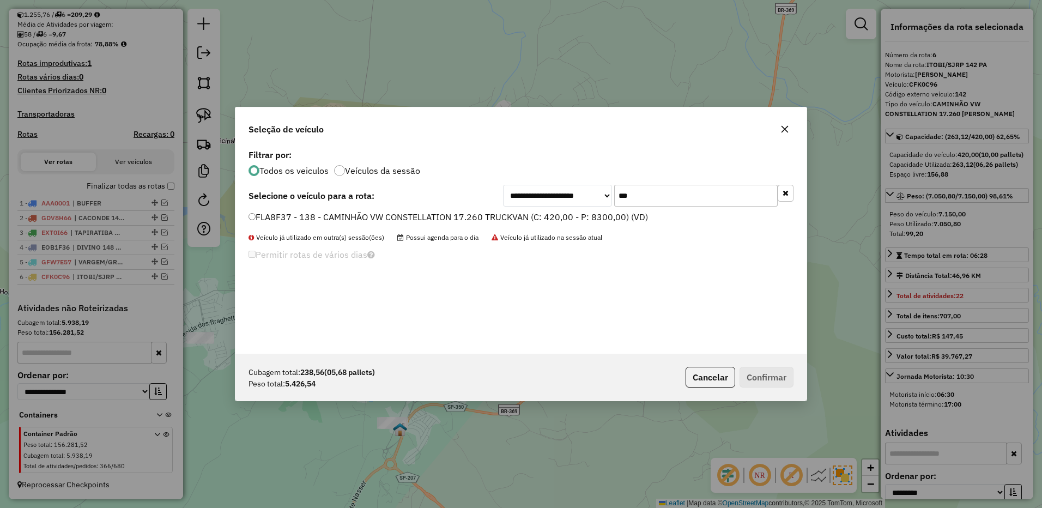
type input "***"
drag, startPoint x: 619, startPoint y: 212, endPoint x: 638, endPoint y: 228, distance: 24.4
click at [619, 212] on label "FLA8F37 - 138 - CAMINHÃO VW CONSTELLATION 17.260 TRUCKVAN (C: 420,00 - P: 8300,…" at bounding box center [449, 216] width 400 height 13
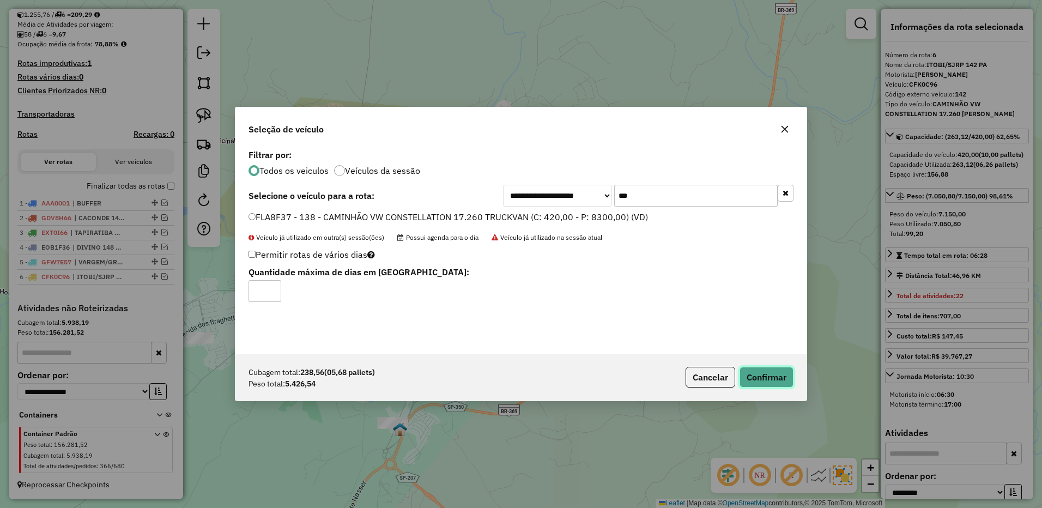
click at [764, 374] on button "Confirmar" at bounding box center [767, 377] width 54 height 21
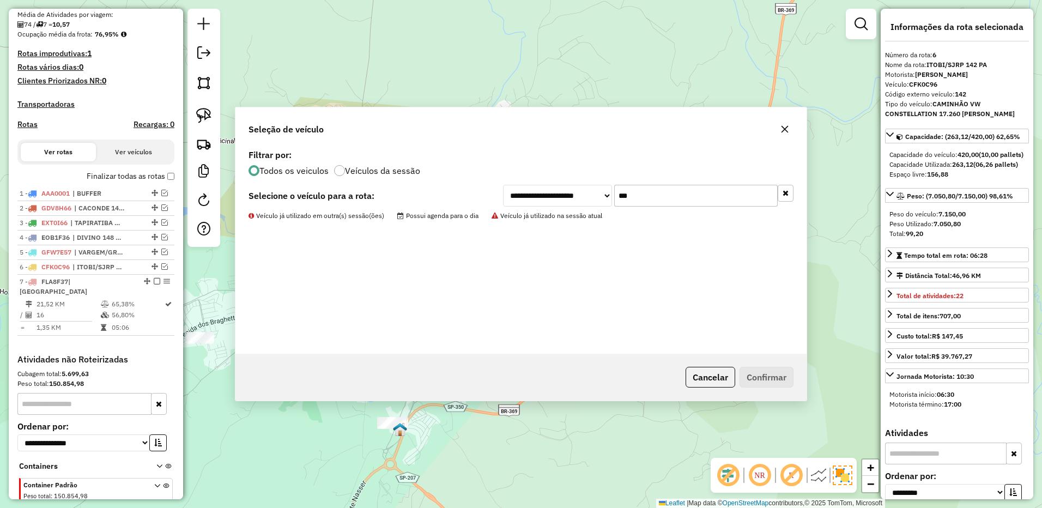
scroll to position [319, 0]
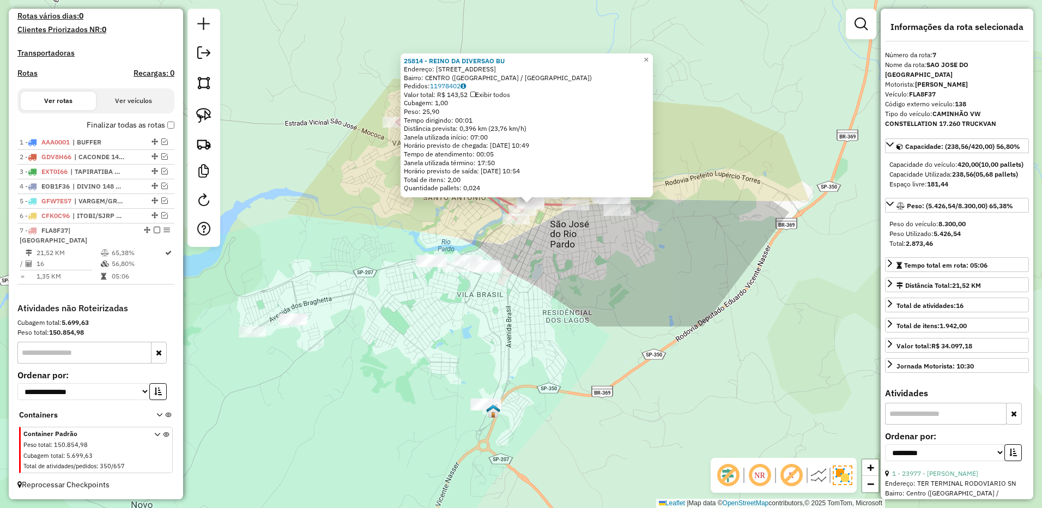
drag, startPoint x: 628, startPoint y: 270, endPoint x: 593, endPoint y: 266, distance: 35.2
click at [628, 268] on div "25814 - REINO DA DIVERSAO BU Endereço: R Rua Campos Salles 153 Bairro: CENTRO (…" at bounding box center [521, 254] width 1042 height 508
click at [217, 124] on div at bounding box center [203, 128] width 33 height 238
drag, startPoint x: 208, startPoint y: 114, endPoint x: 451, endPoint y: 249, distance: 277.9
click at [208, 114] on img at bounding box center [203, 115] width 15 height 15
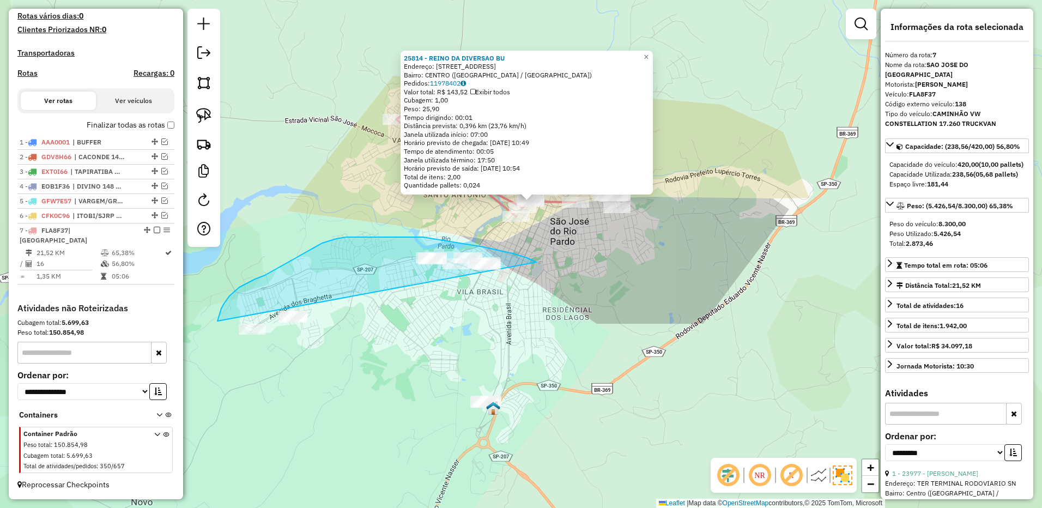
drag, startPoint x: 535, startPoint y: 261, endPoint x: 306, endPoint y: 367, distance: 252.4
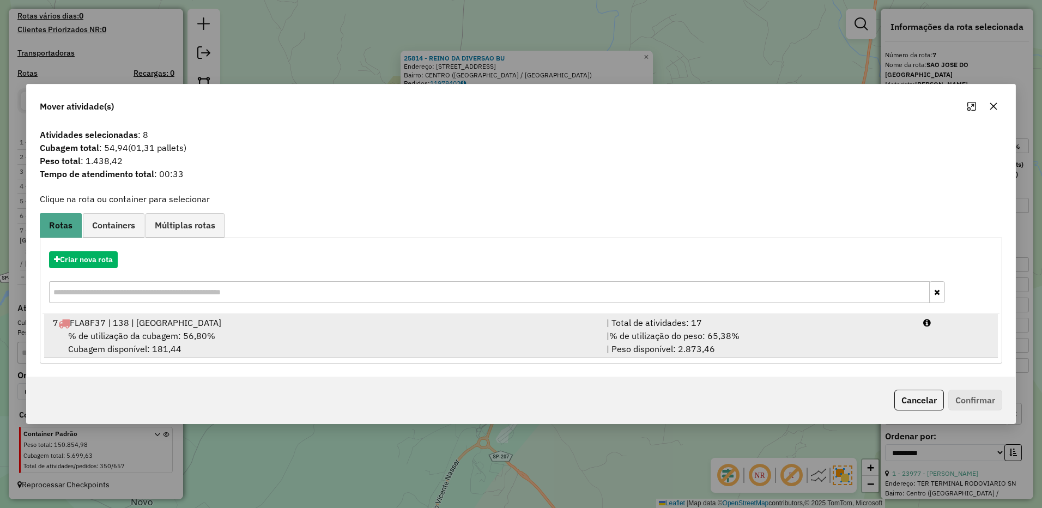
drag, startPoint x: 774, startPoint y: 343, endPoint x: 844, endPoint y: 351, distance: 70.8
click at [774, 343] on div "| % de utilização do peso: 65,38% | Peso disponível: 2.873,46" at bounding box center [758, 342] width 317 height 26
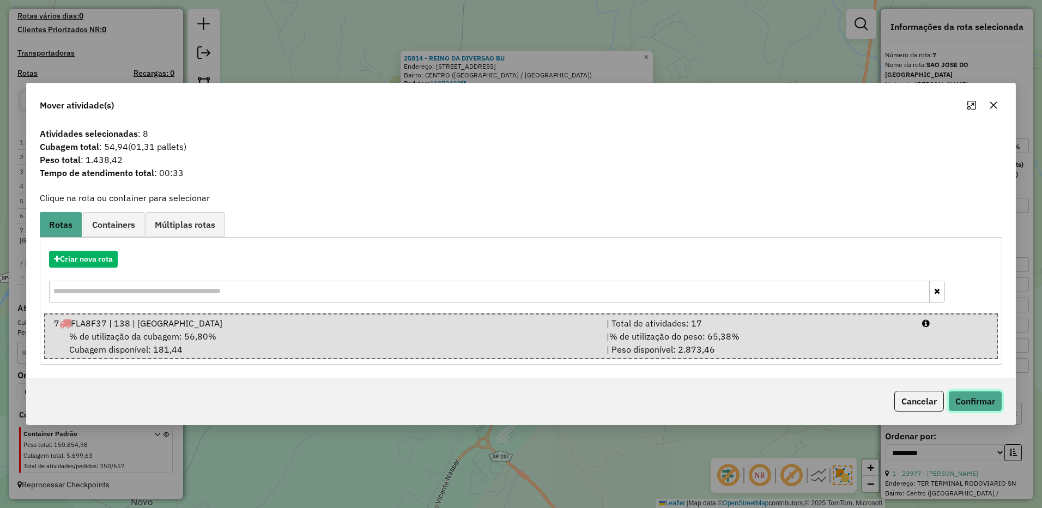
click at [984, 397] on button "Confirmar" at bounding box center [975, 401] width 54 height 21
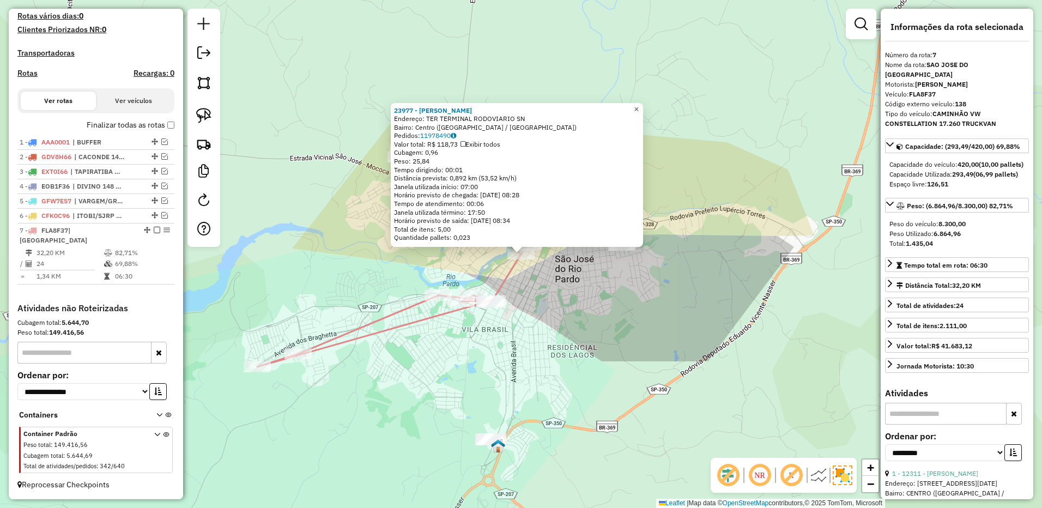
click at [639, 105] on span "×" at bounding box center [636, 109] width 5 height 9
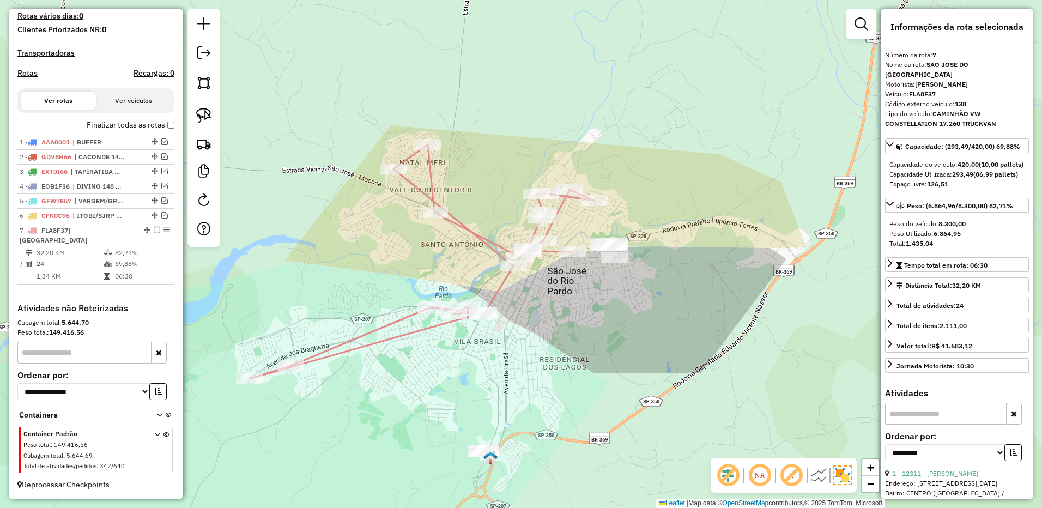
drag, startPoint x: 686, startPoint y: 230, endPoint x: 655, endPoint y: 244, distance: 34.1
click at [655, 244] on div "Janela de atendimento Grade de atendimento Capacidade Transportadoras Veículos …" at bounding box center [521, 254] width 1042 height 508
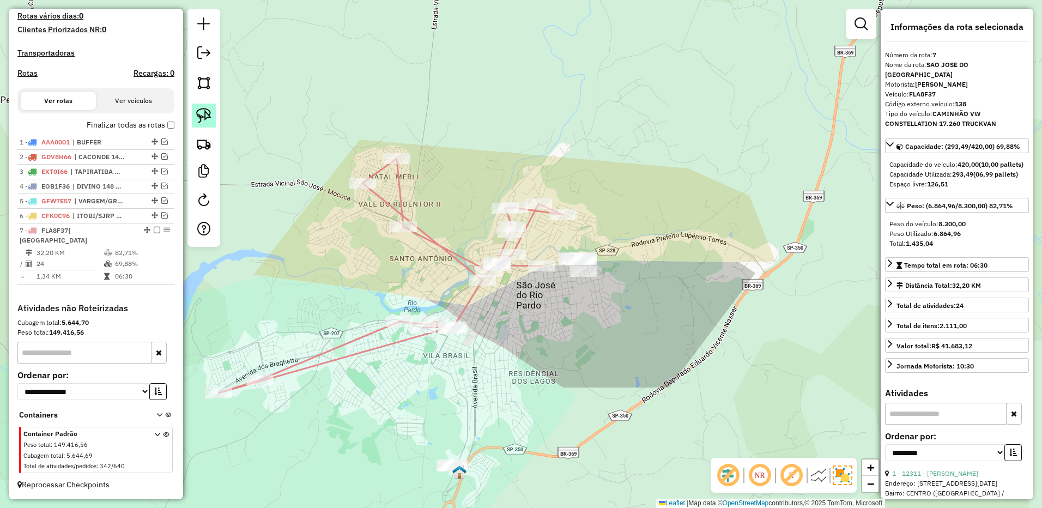
click at [197, 114] on img at bounding box center [203, 115] width 15 height 15
drag, startPoint x: 604, startPoint y: 239, endPoint x: 622, endPoint y: 283, distance: 48.2
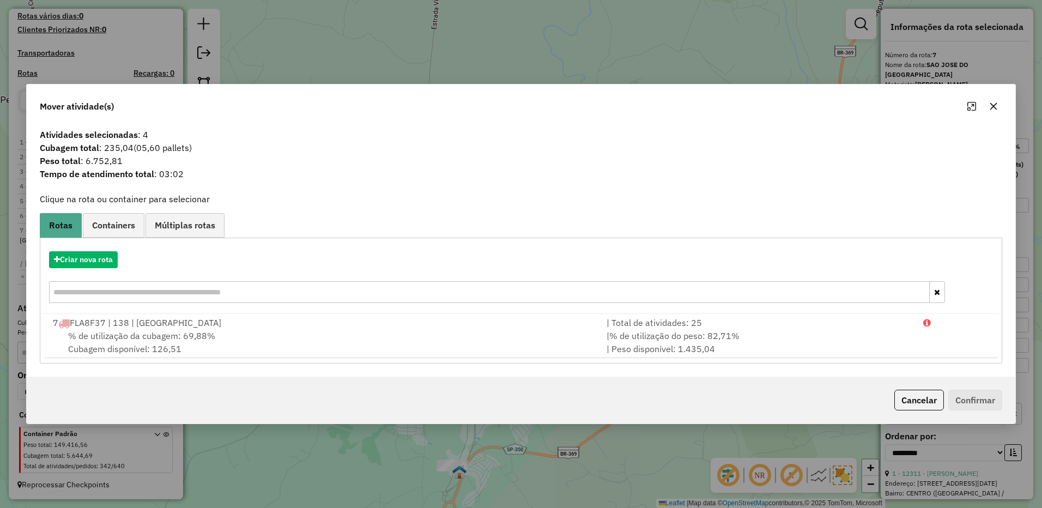
click at [986, 105] on button "button" at bounding box center [993, 106] width 17 height 17
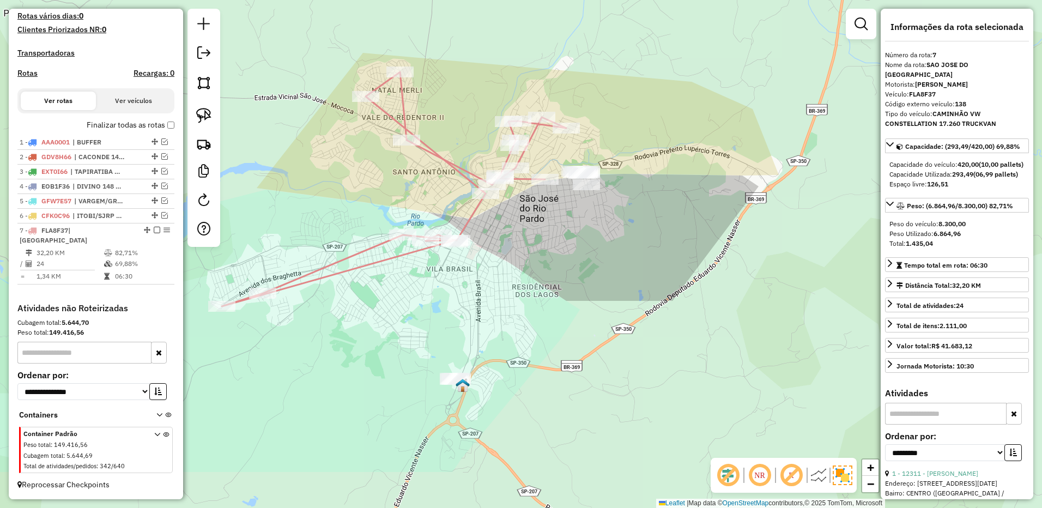
drag, startPoint x: 643, startPoint y: 324, endPoint x: 642, endPoint y: 295, distance: 29.5
click at [642, 295] on div "Janela de atendimento Grade de atendimento Capacidade Transportadoras Veículos …" at bounding box center [521, 254] width 1042 height 508
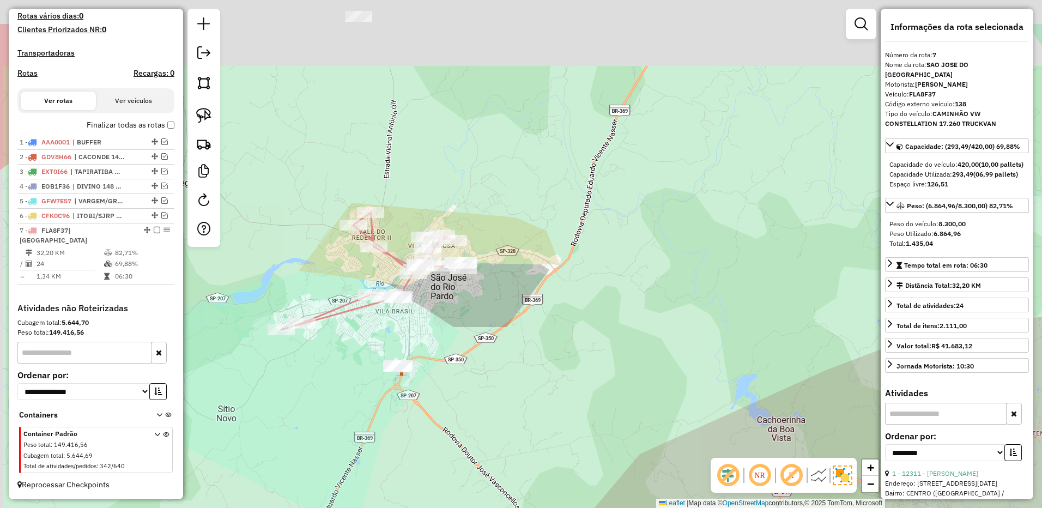
drag, startPoint x: 577, startPoint y: 278, endPoint x: 597, endPoint y: 352, distance: 77.0
click at [597, 351] on div "Janela de atendimento Grade de atendimento Capacidade Transportadoras Veículos …" at bounding box center [521, 254] width 1042 height 508
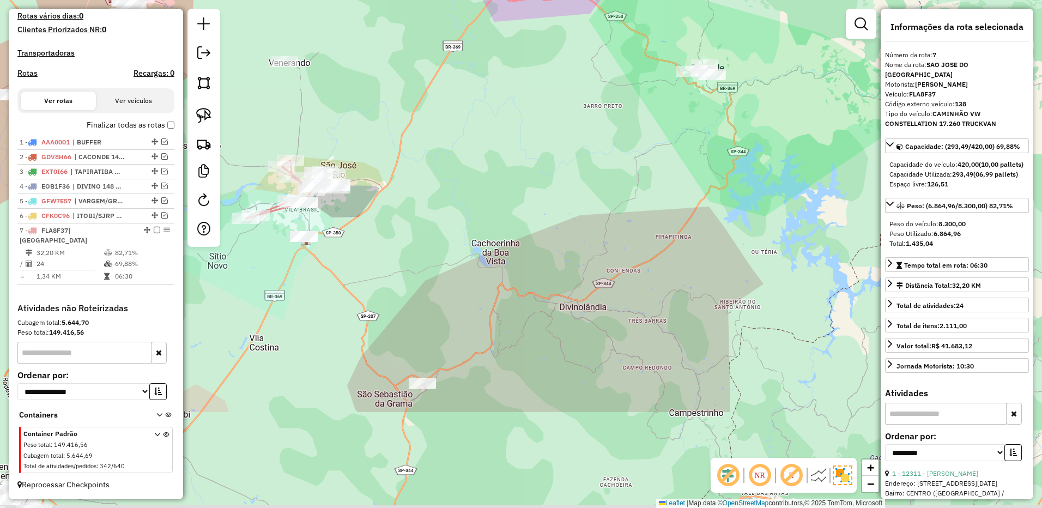
drag, startPoint x: 663, startPoint y: 303, endPoint x: 467, endPoint y: 149, distance: 249.2
click at [467, 149] on div "Janela de atendimento Grade de atendimento Capacidade Transportadoras Veículos …" at bounding box center [521, 254] width 1042 height 508
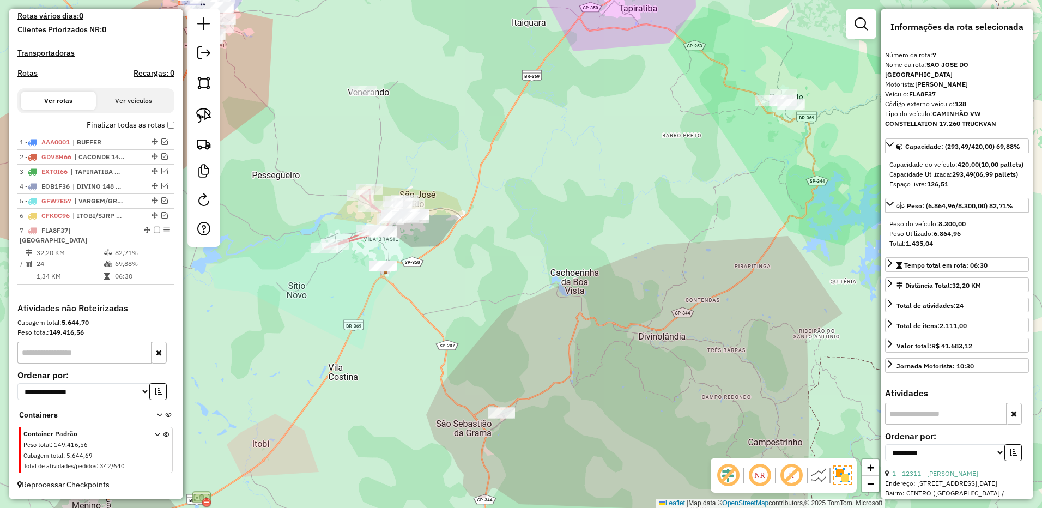
drag, startPoint x: 449, startPoint y: 231, endPoint x: 513, endPoint y: 260, distance: 70.5
click at [513, 260] on div "Janela de atendimento Grade de atendimento Capacidade Transportadoras Veículos …" at bounding box center [521, 254] width 1042 height 508
click at [190, 111] on div at bounding box center [203, 128] width 33 height 238
drag, startPoint x: 196, startPoint y: 111, endPoint x: 564, endPoint y: 111, distance: 367.4
click at [197, 111] on img at bounding box center [203, 115] width 15 height 15
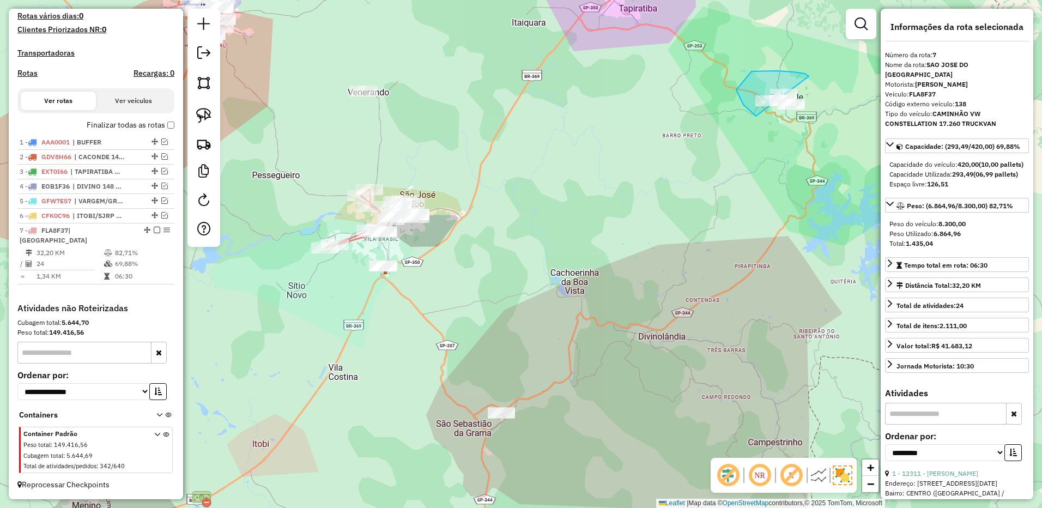
drag, startPoint x: 736, startPoint y: 90, endPoint x: 847, endPoint y: 123, distance: 115.5
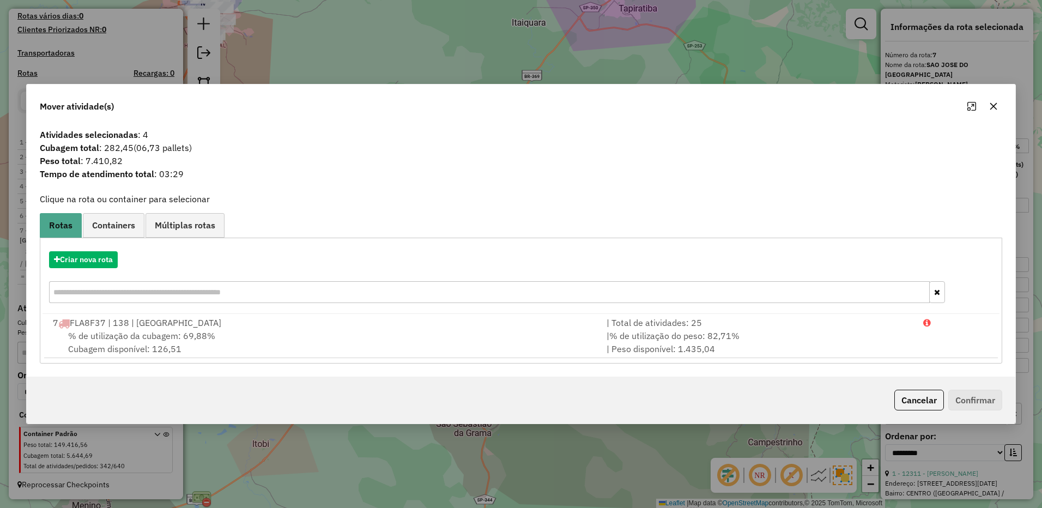
click at [994, 104] on icon "button" at bounding box center [993, 106] width 9 height 9
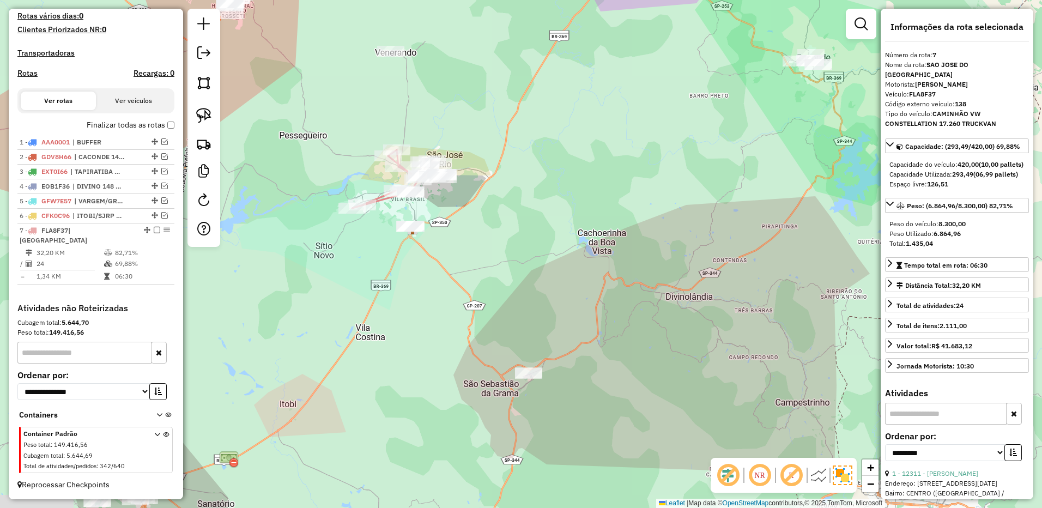
drag, startPoint x: 517, startPoint y: 292, endPoint x: 546, endPoint y: 247, distance: 53.1
click at [546, 247] on div "Janela de atendimento Grade de atendimento Capacidade Transportadoras Veículos …" at bounding box center [521, 254] width 1042 height 508
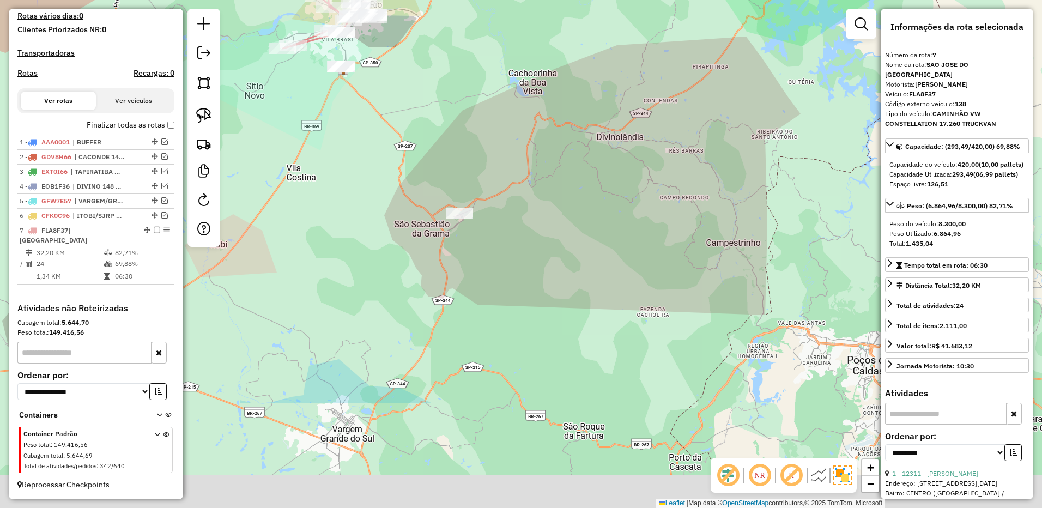
drag, startPoint x: 595, startPoint y: 297, endPoint x: 523, endPoint y: 141, distance: 171.5
click at [523, 141] on div "Janela de atendimento Grade de atendimento Capacidade Transportadoras Veículos …" at bounding box center [521, 254] width 1042 height 508
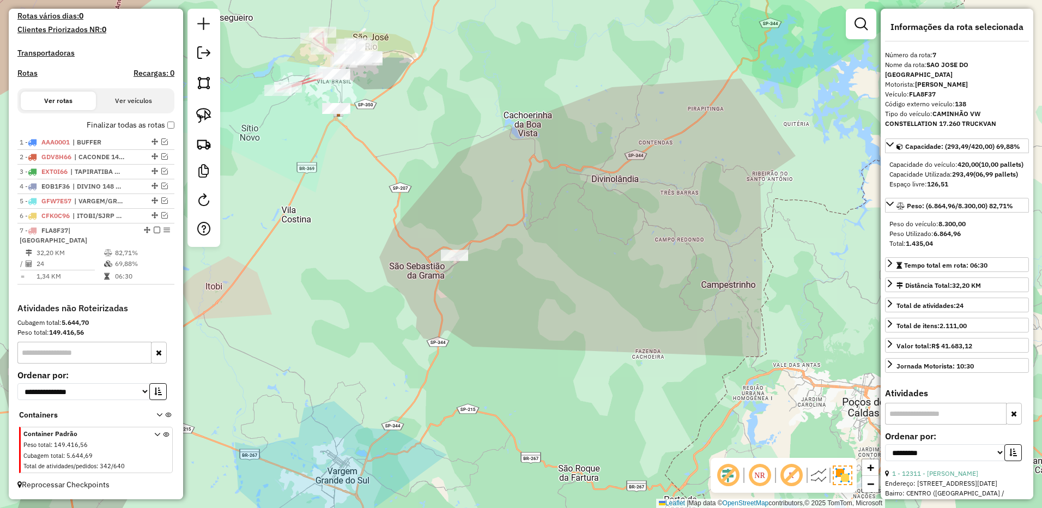
drag, startPoint x: 528, startPoint y: 211, endPoint x: 528, endPoint y: 282, distance: 70.9
click at [528, 282] on div "Janela de atendimento Grade de atendimento Capacidade Transportadoras Veículos …" at bounding box center [521, 254] width 1042 height 508
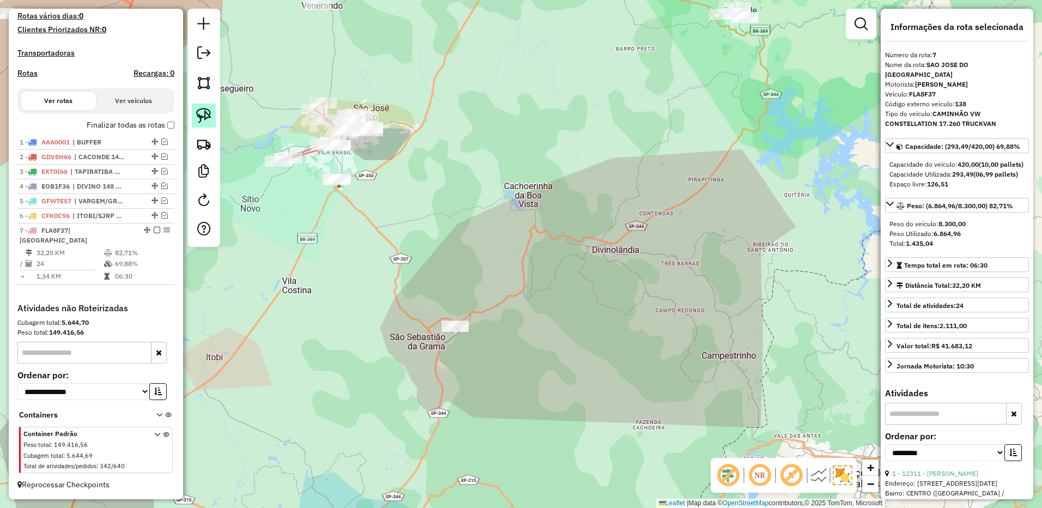
click at [219, 116] on div at bounding box center [203, 128] width 33 height 238
drag, startPoint x: 213, startPoint y: 116, endPoint x: 360, endPoint y: 221, distance: 180.9
click at [213, 116] on link at bounding box center [204, 116] width 24 height 24
drag, startPoint x: 460, startPoint y: 305, endPoint x: 540, endPoint y: 292, distance: 81.2
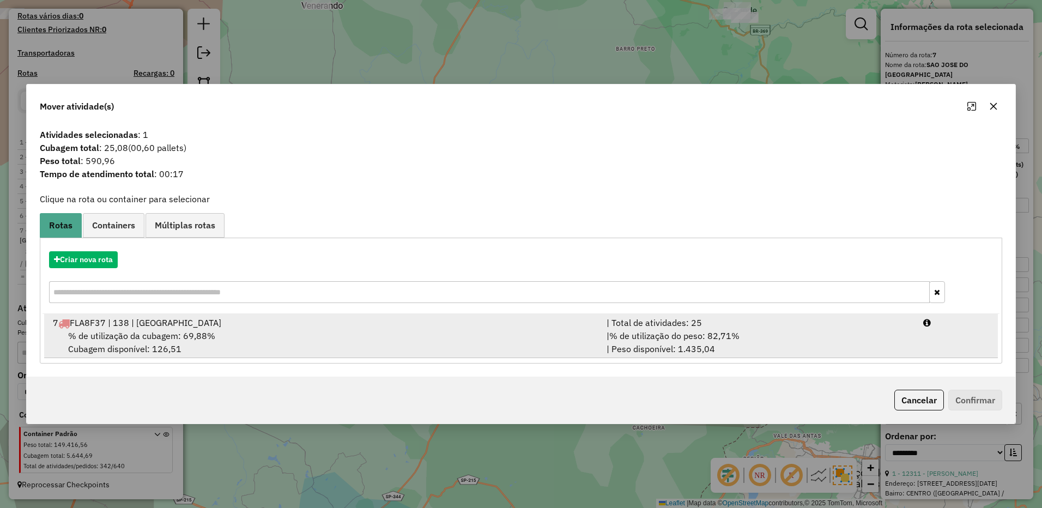
click at [726, 331] on span "% de utilização do peso: 82,71%" at bounding box center [674, 335] width 130 height 11
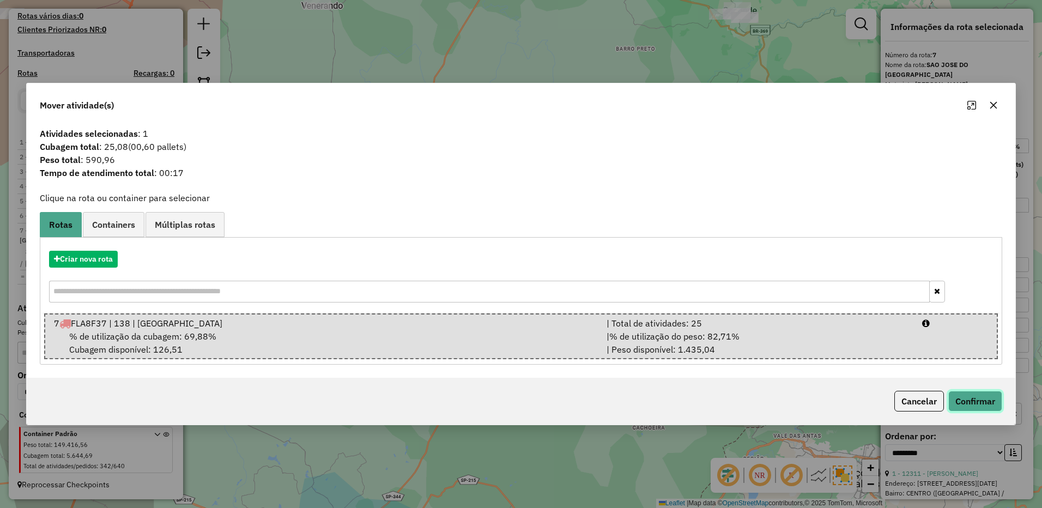
drag, startPoint x: 964, startPoint y: 400, endPoint x: 957, endPoint y: 400, distance: 6.6
click at [963, 400] on button "Confirmar" at bounding box center [975, 401] width 54 height 21
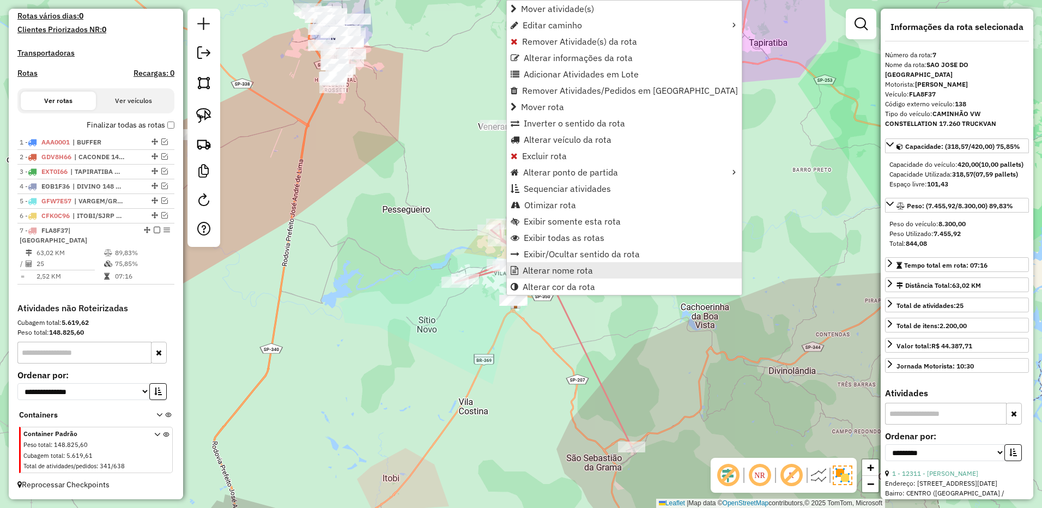
click at [548, 272] on span "Alterar nome rota" at bounding box center [558, 270] width 70 height 9
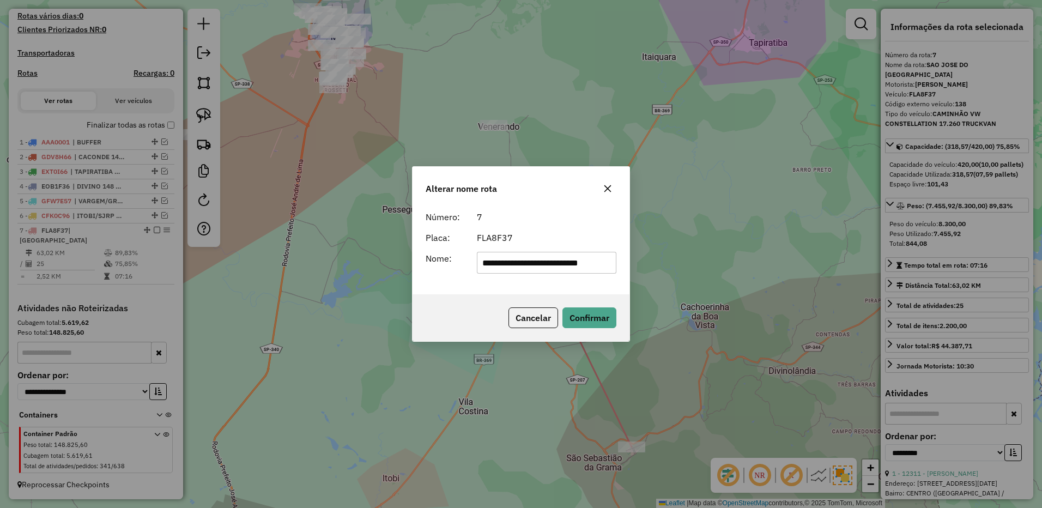
scroll to position [0, 7]
click at [496, 264] on input "**********" at bounding box center [547, 263] width 140 height 22
click at [496, 263] on input "**********" at bounding box center [547, 263] width 140 height 22
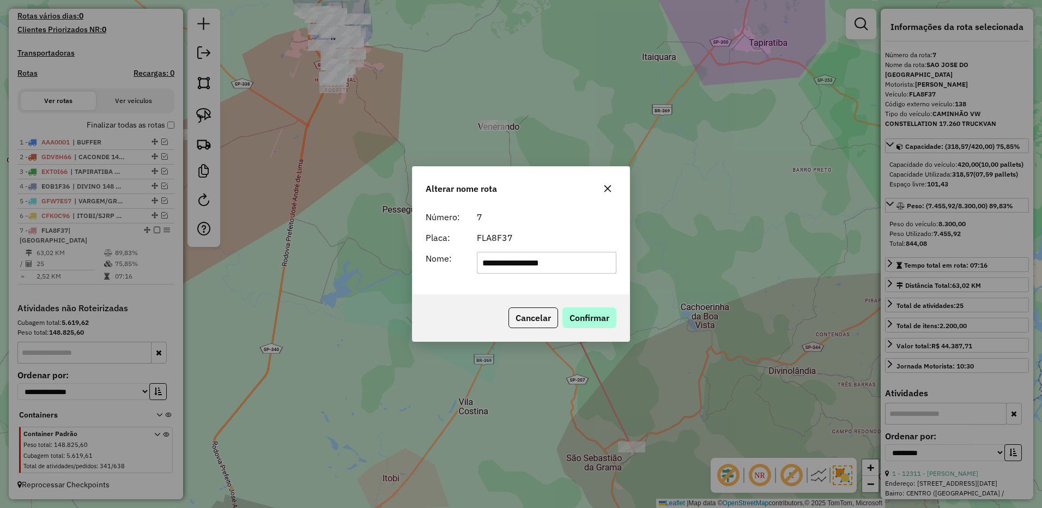
type input "**********"
drag, startPoint x: 606, startPoint y: 325, endPoint x: 256, endPoint y: 249, distance: 358.7
click at [605, 325] on button "Confirmar" at bounding box center [589, 317] width 54 height 21
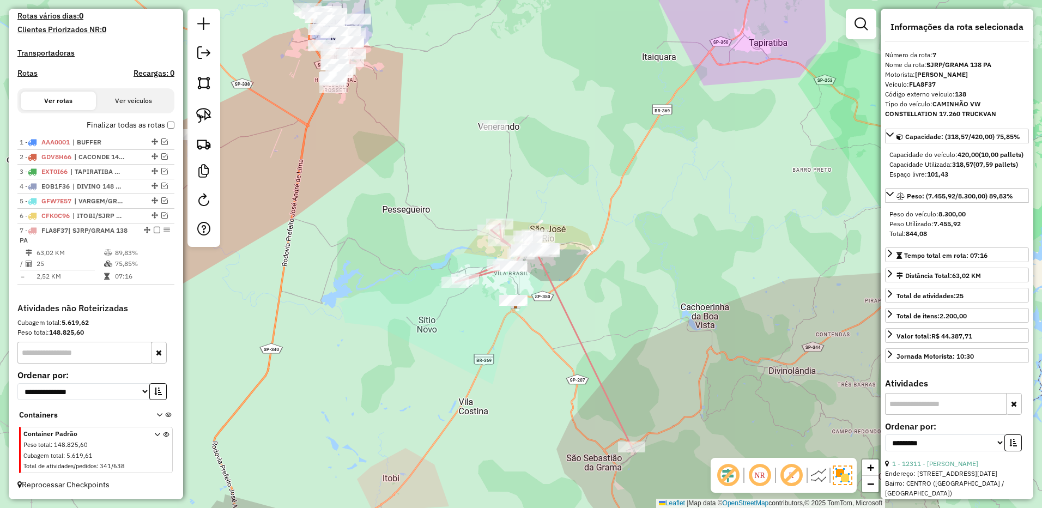
click at [155, 231] on em at bounding box center [157, 230] width 7 height 7
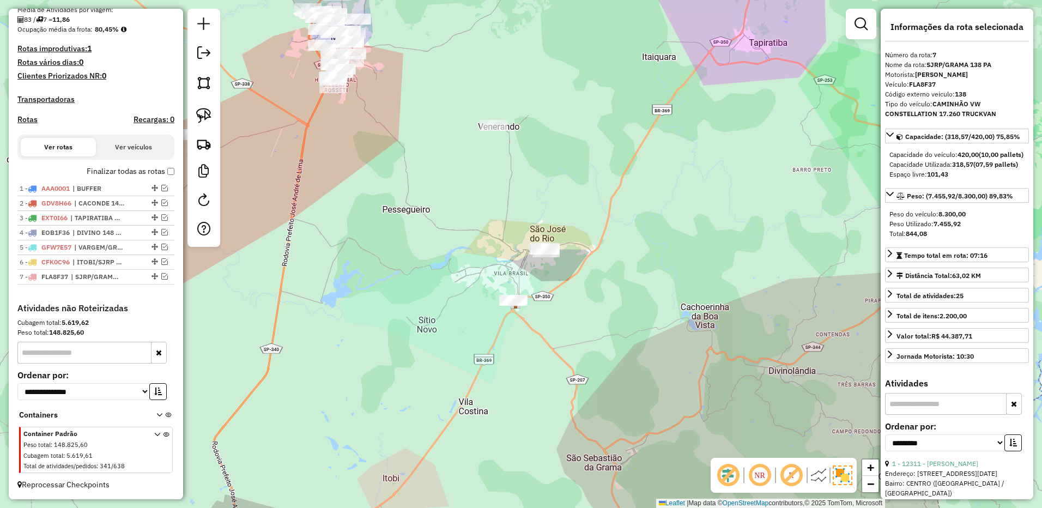
scroll to position [273, 0]
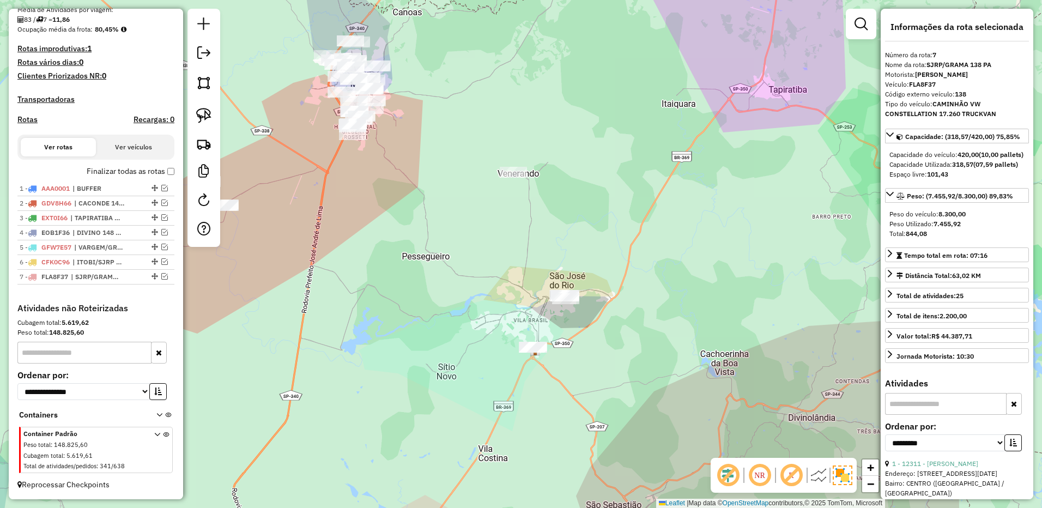
drag, startPoint x: 419, startPoint y: 217, endPoint x: 455, endPoint y: 302, distance: 92.1
click at [455, 301] on div "Janela de atendimento Grade de atendimento Capacidade Transportadoras Veículos …" at bounding box center [521, 254] width 1042 height 508
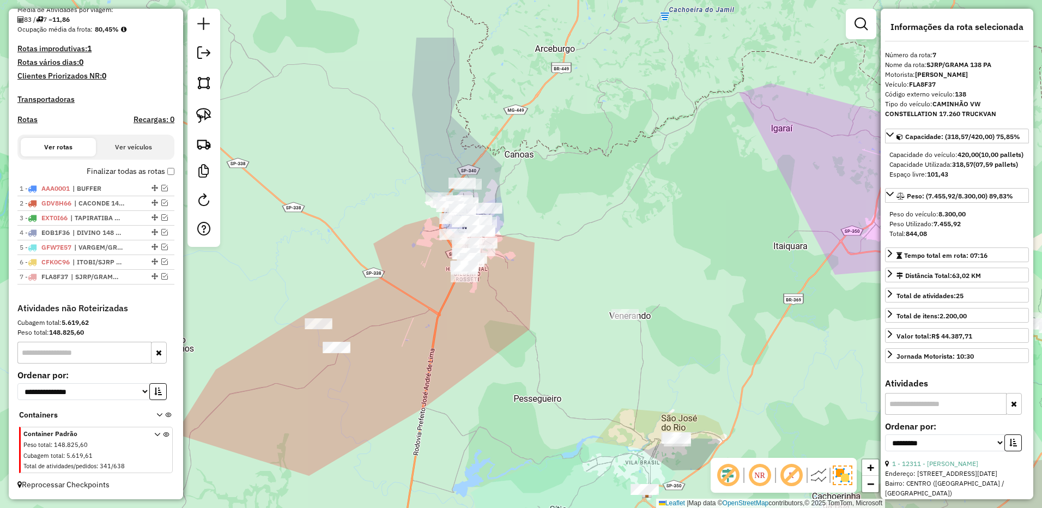
drag, startPoint x: 444, startPoint y: 242, endPoint x: 533, endPoint y: 330, distance: 124.9
click at [533, 330] on div "Janela de atendimento Grade de atendimento Capacidade Transportadoras Veículos …" at bounding box center [521, 254] width 1042 height 508
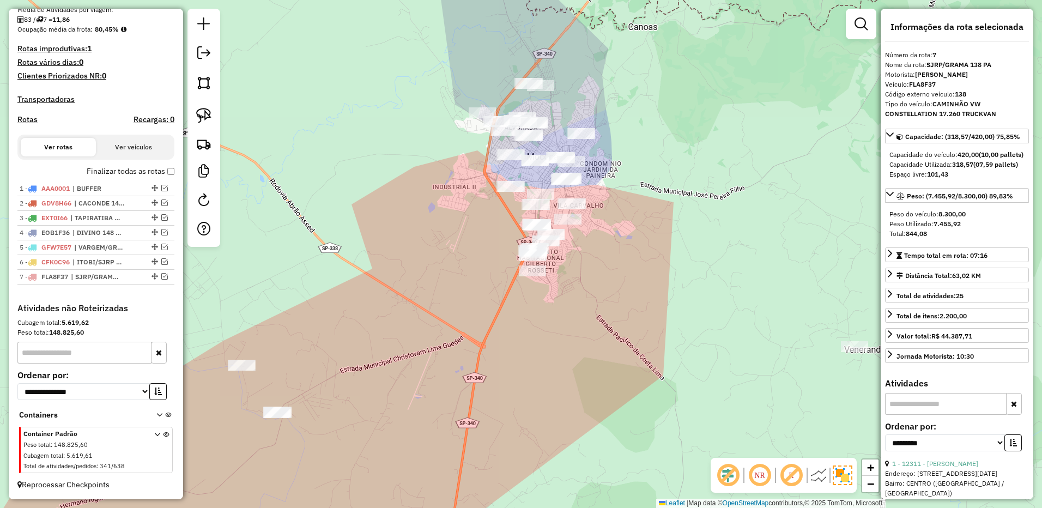
click at [547, 295] on div "Janela de atendimento Grade de atendimento Capacidade Transportadoras Veículos …" at bounding box center [521, 254] width 1042 height 508
drag, startPoint x: 211, startPoint y: 118, endPoint x: 235, endPoint y: 168, distance: 55.8
click at [210, 117] on img at bounding box center [203, 115] width 15 height 15
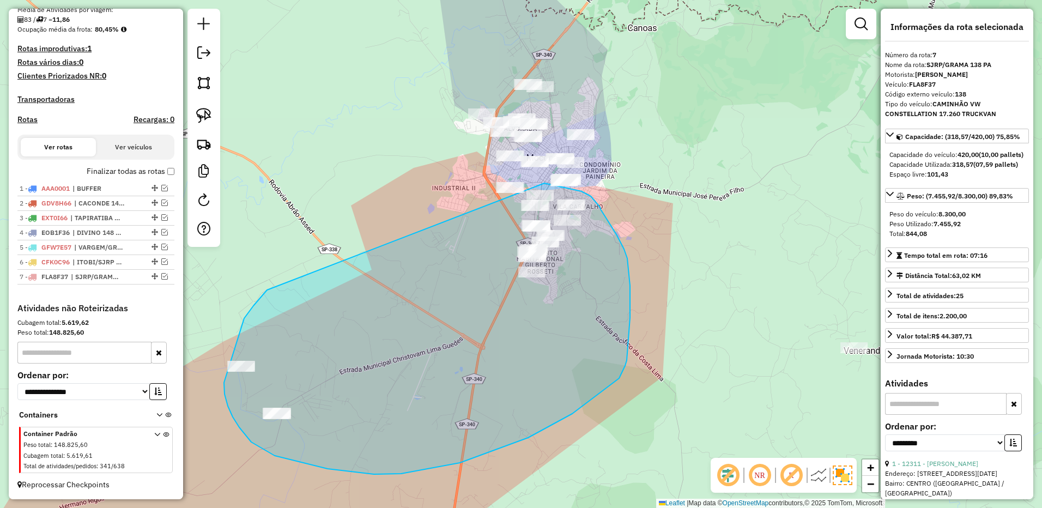
drag, startPoint x: 253, startPoint y: 306, endPoint x: 530, endPoint y: 184, distance: 302.4
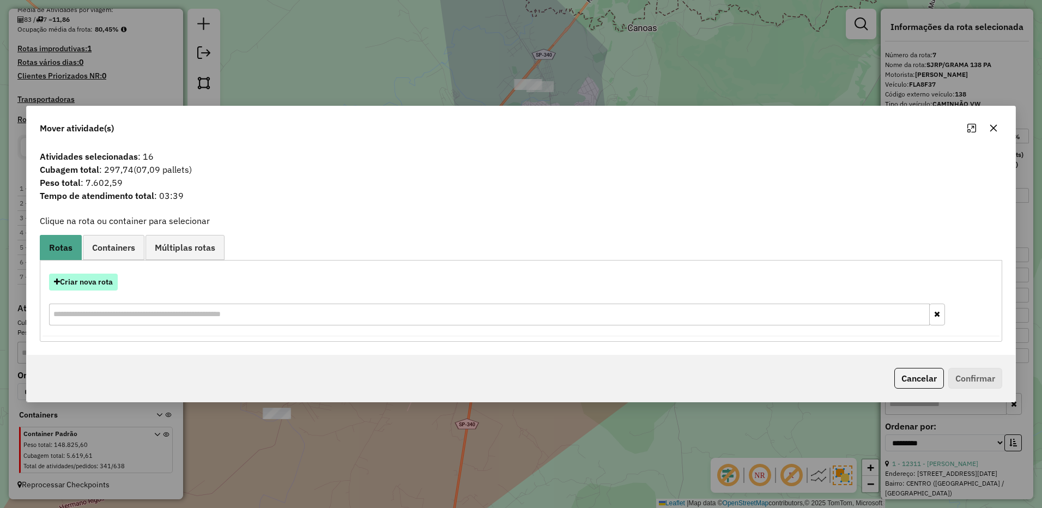
click at [102, 282] on button "Criar nova rota" at bounding box center [83, 282] width 69 height 17
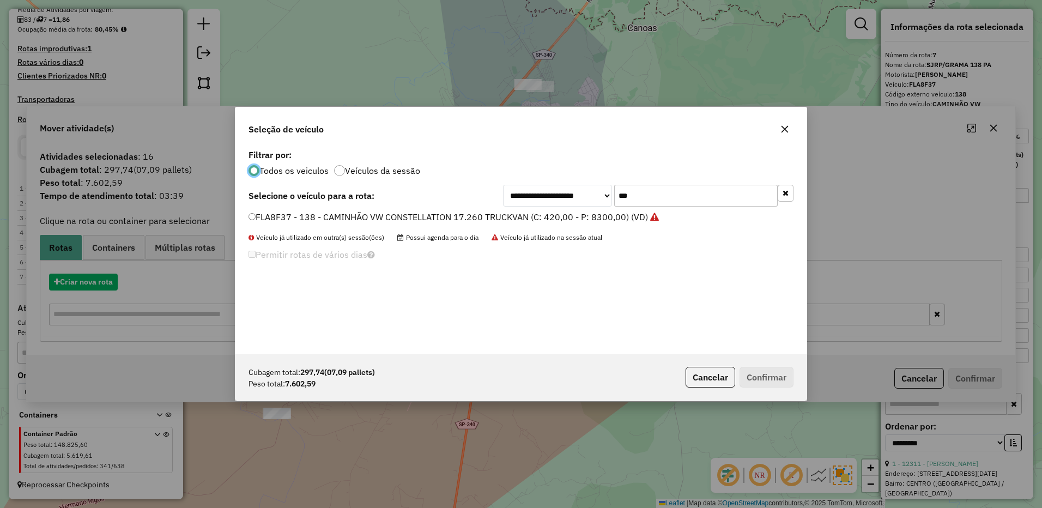
scroll to position [6, 3]
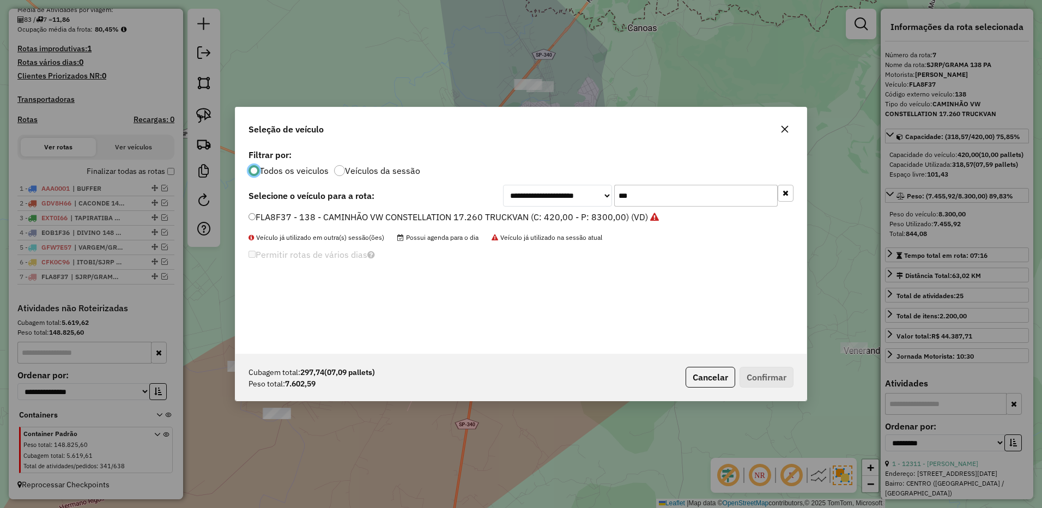
click at [655, 195] on input "***" at bounding box center [696, 196] width 164 height 22
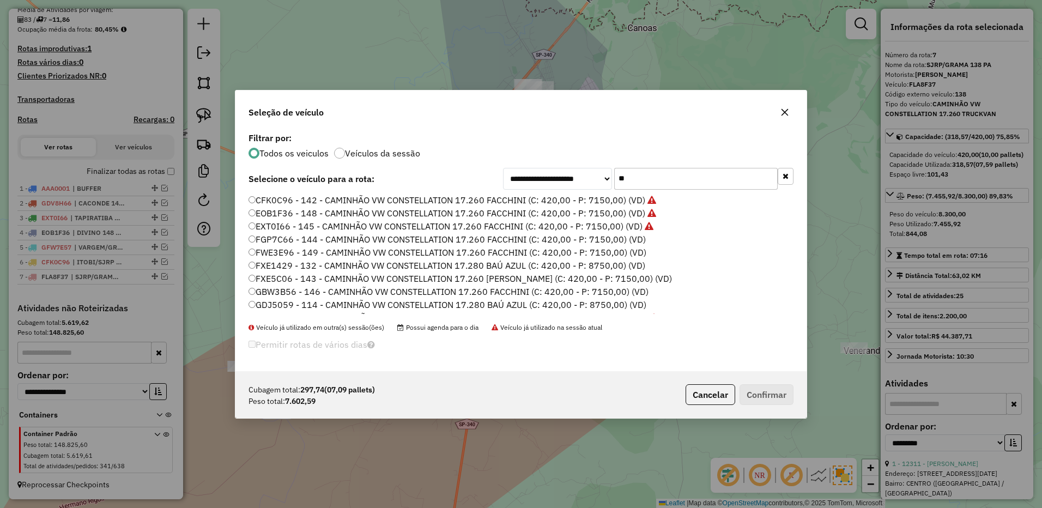
type input "*"
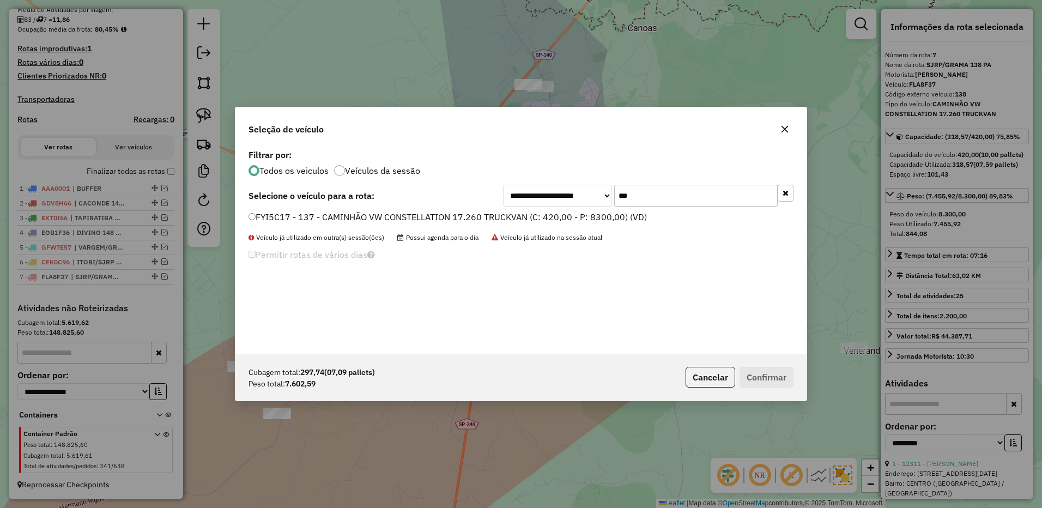
type input "***"
click at [607, 220] on label "FYI5C17 - 137 - CAMINHÃO VW CONSTELLATION 17.260 TRUCKVAN (C: 420,00 - P: 8300,…" at bounding box center [448, 216] width 398 height 13
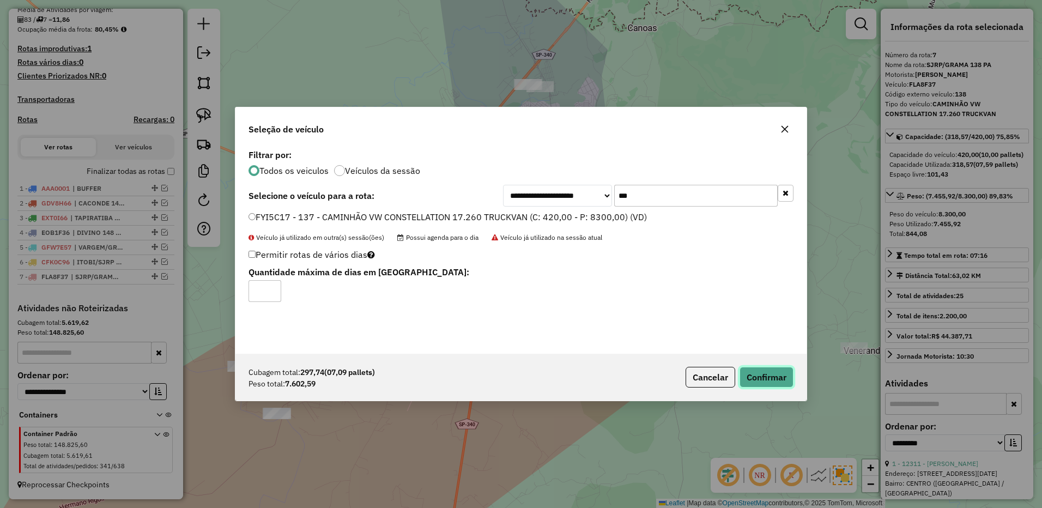
click at [754, 370] on button "Confirmar" at bounding box center [767, 377] width 54 height 21
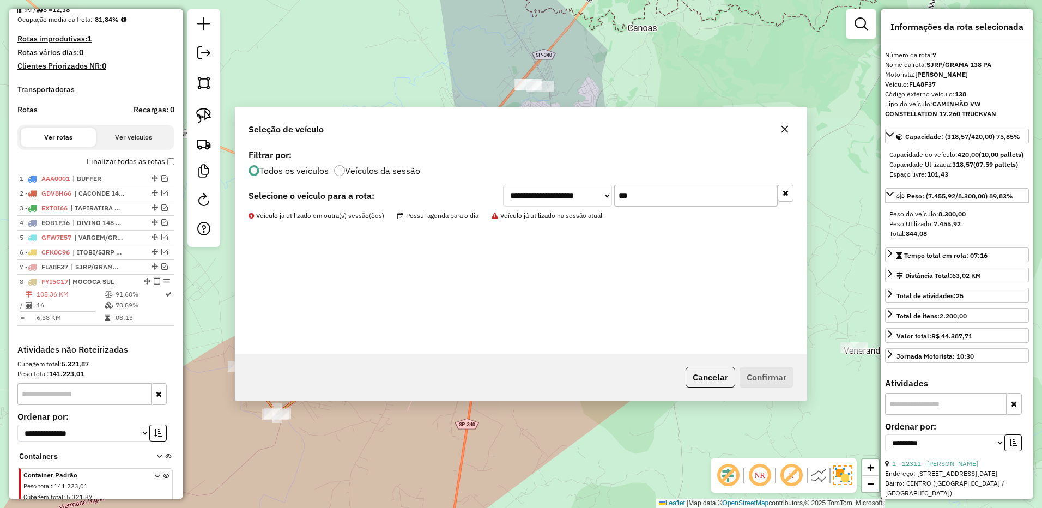
scroll to position [324, 0]
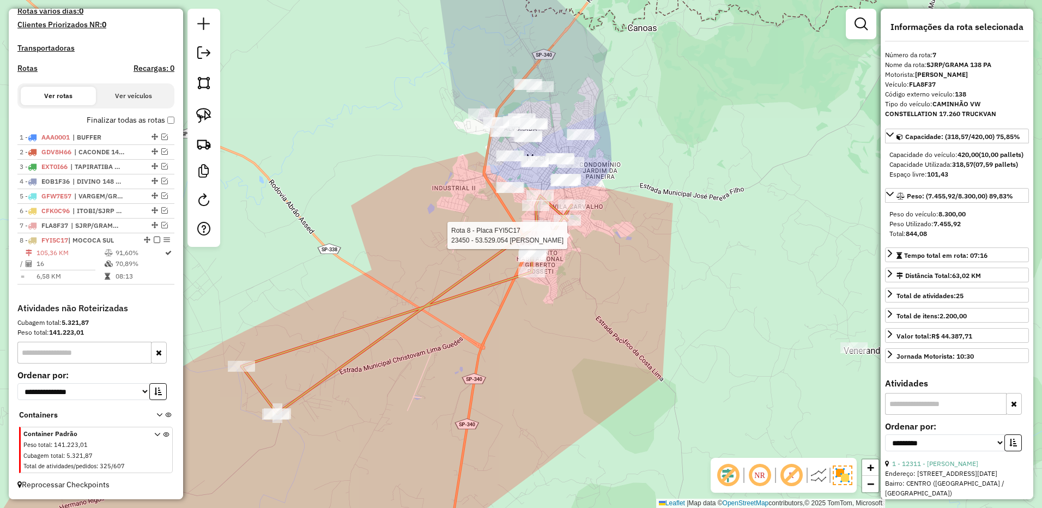
click at [552, 225] on icon at bounding box center [406, 305] width 330 height 218
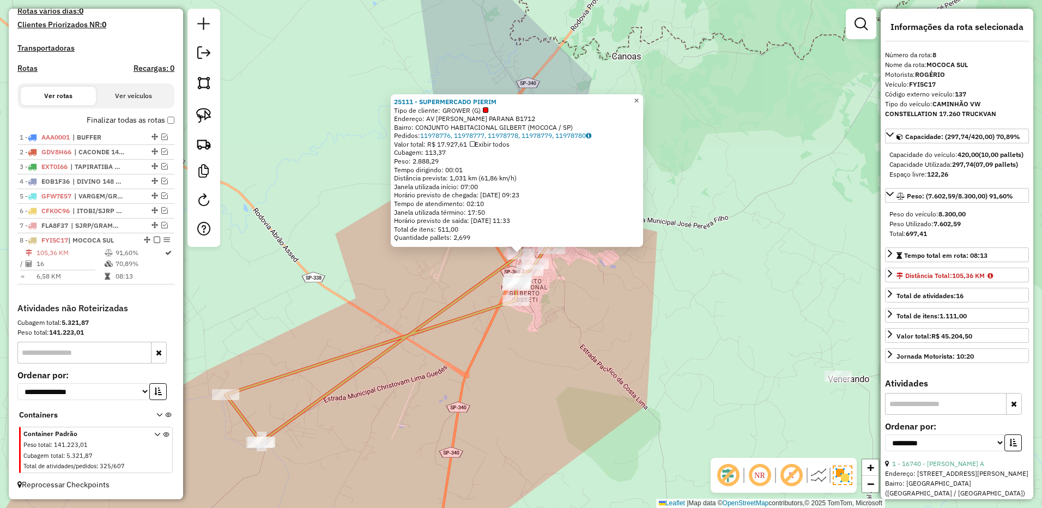
click at [639, 96] on span "×" at bounding box center [636, 100] width 5 height 9
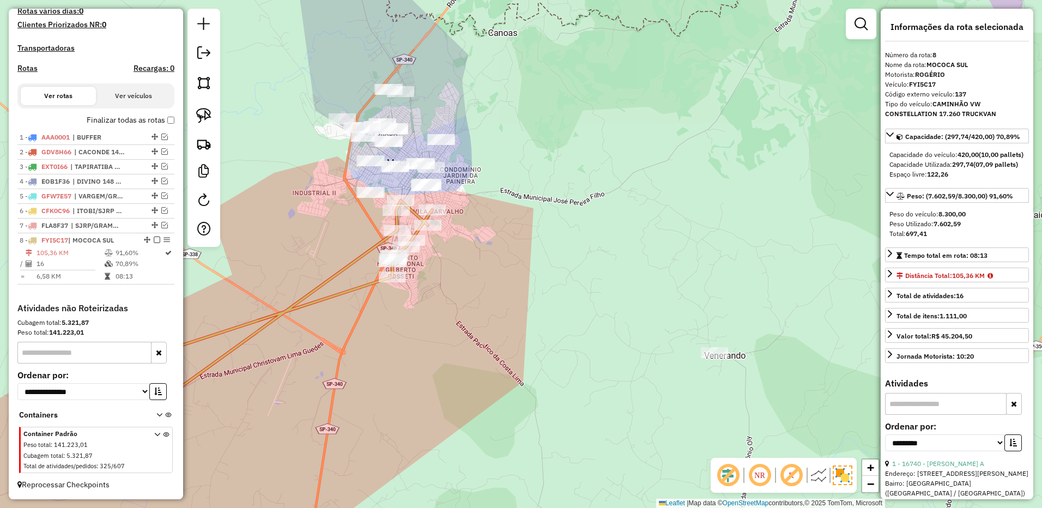
click at [561, 233] on div "Janela de atendimento Grade de atendimento Capacidade Transportadoras Veículos …" at bounding box center [521, 254] width 1042 height 508
drag, startPoint x: 485, startPoint y: 229, endPoint x: 528, endPoint y: 285, distance: 70.7
click at [528, 285] on div "Janela de atendimento Grade de atendimento Capacidade Transportadoras Veículos …" at bounding box center [521, 254] width 1042 height 508
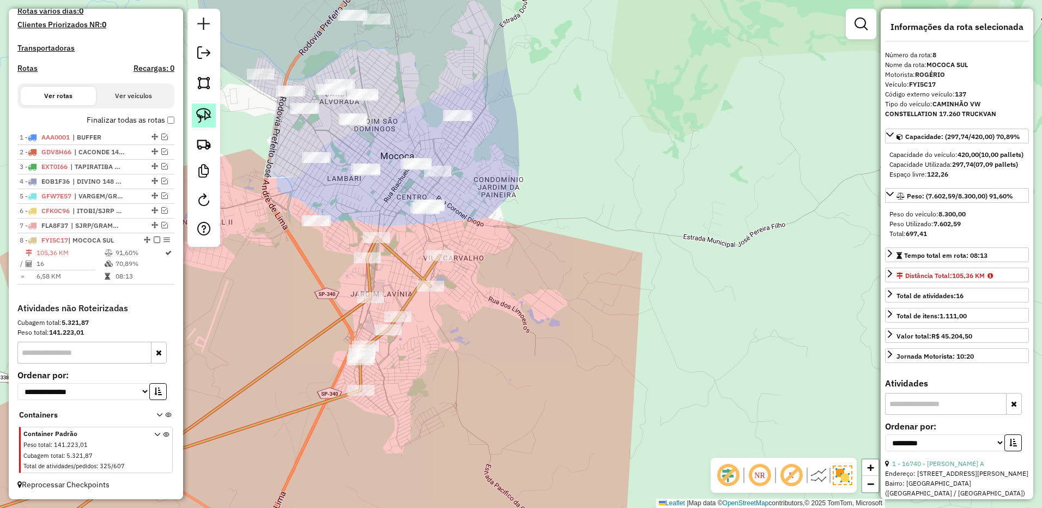
click at [202, 116] on img at bounding box center [203, 115] width 15 height 15
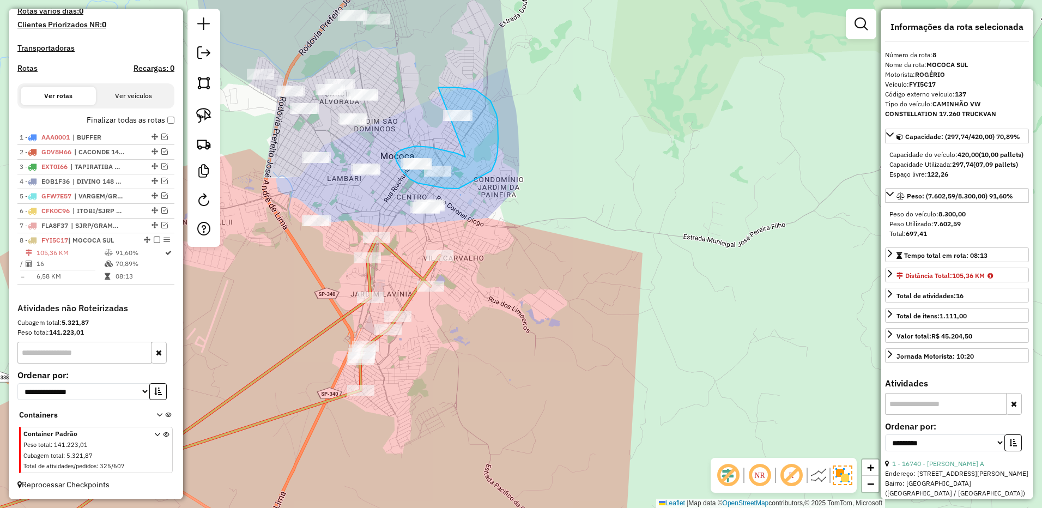
drag, startPoint x: 465, startPoint y: 157, endPoint x: 438, endPoint y: 89, distance: 73.6
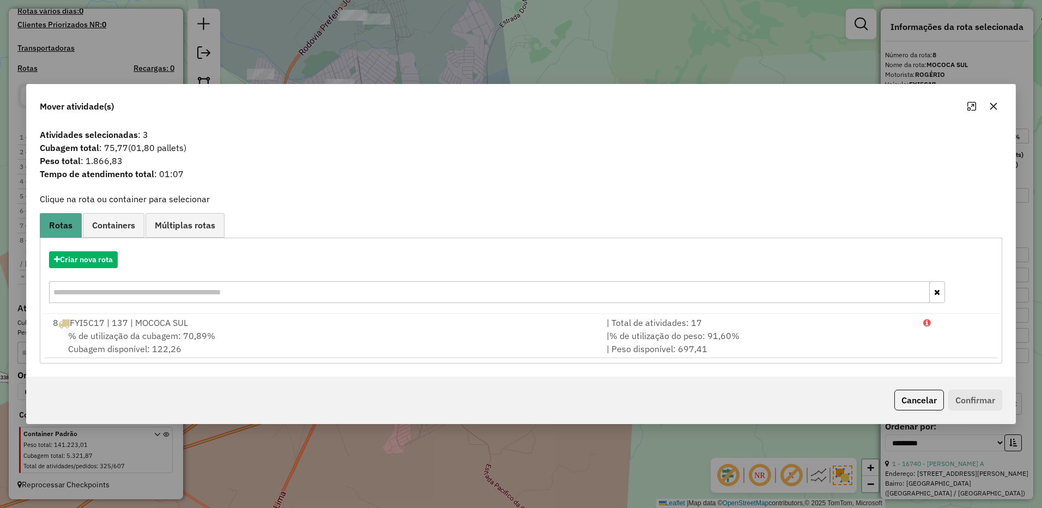
click at [992, 105] on icon "button" at bounding box center [993, 105] width 7 height 7
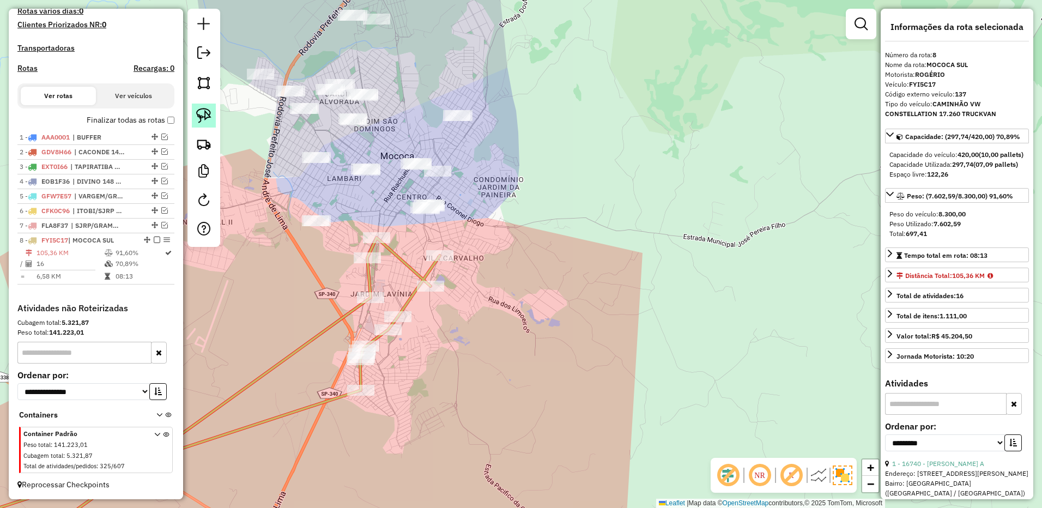
click at [208, 124] on link at bounding box center [204, 116] width 24 height 24
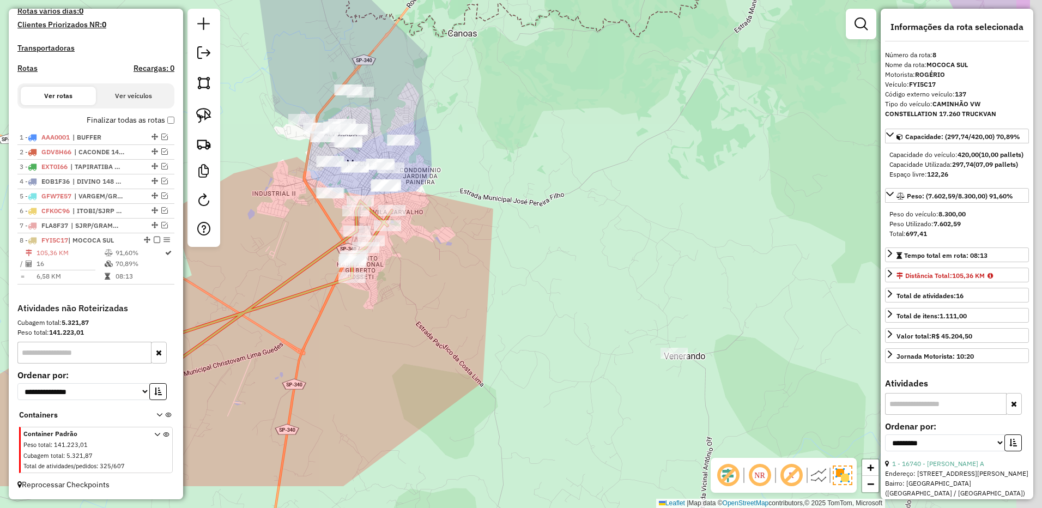
drag, startPoint x: 667, startPoint y: 349, endPoint x: 546, endPoint y: 275, distance: 141.9
click at [550, 275] on div "Janela de atendimento Grade de atendimento Capacidade Transportadoras Veículos …" at bounding box center [521, 254] width 1042 height 508
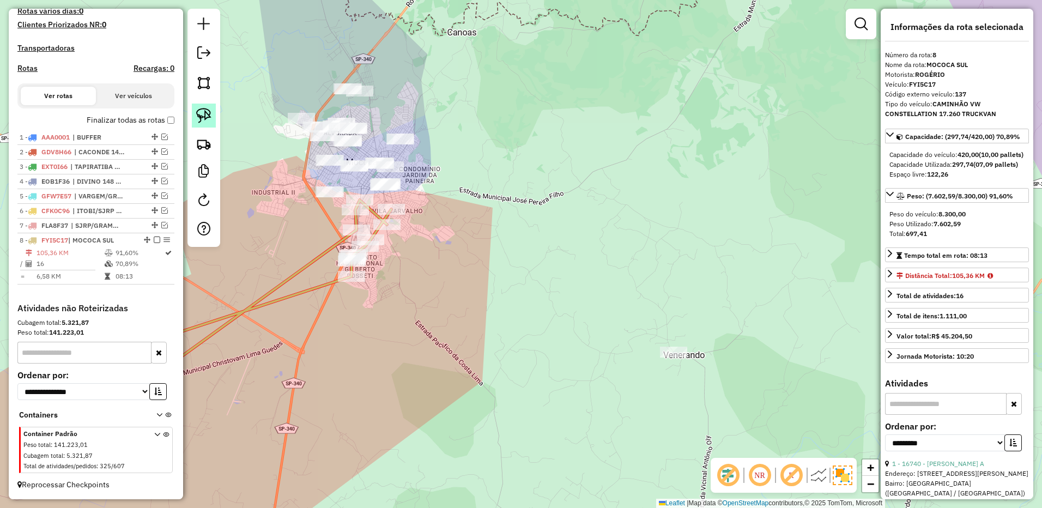
drag, startPoint x: 205, startPoint y: 111, endPoint x: 606, endPoint y: 293, distance: 440.3
click at [205, 110] on img at bounding box center [203, 115] width 15 height 15
drag, startPoint x: 650, startPoint y: 310, endPoint x: 736, endPoint y: 348, distance: 93.9
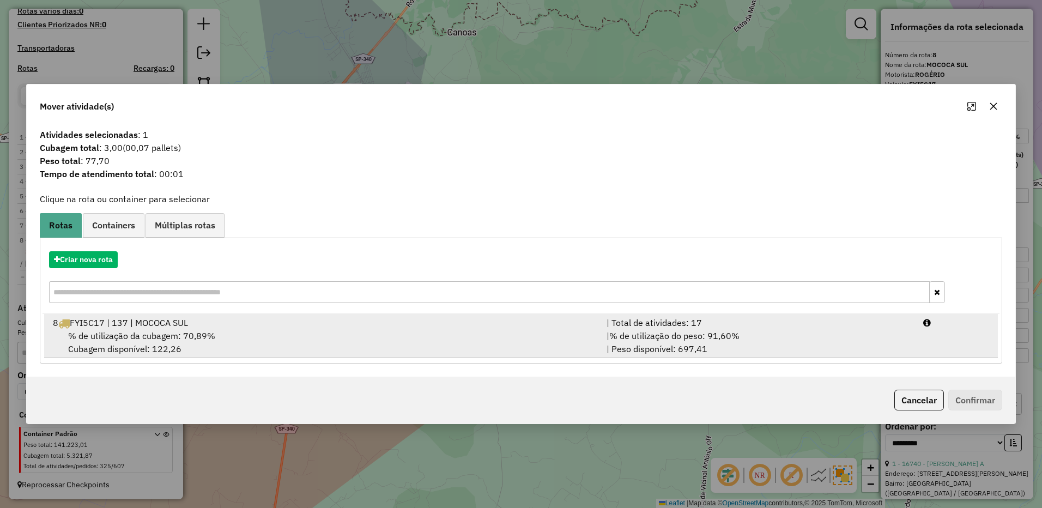
click at [779, 336] on div "| % de utilização do peso: 91,60% | Peso disponível: 697,41" at bounding box center [758, 342] width 317 height 26
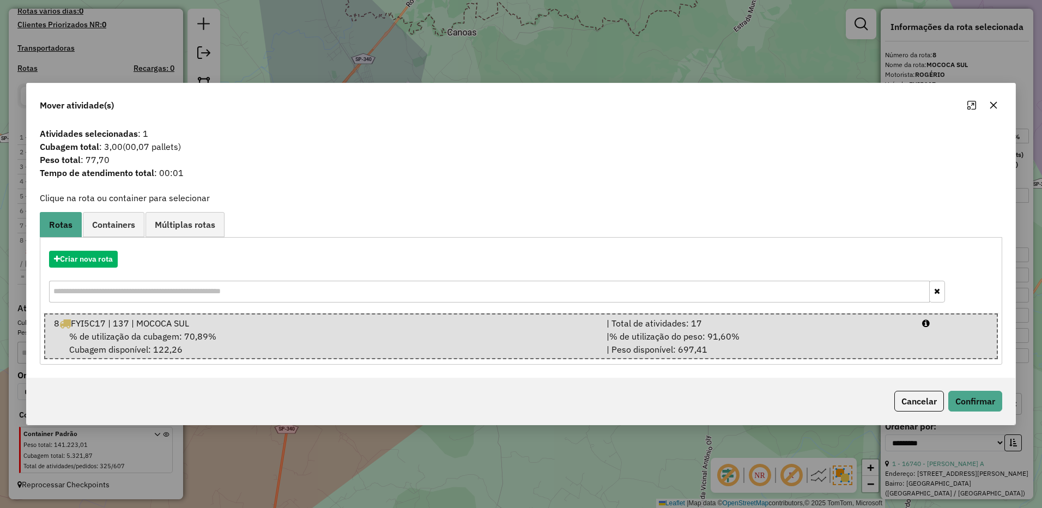
click at [947, 405] on div "Cancelar Confirmar" at bounding box center [946, 401] width 112 height 21
click at [961, 394] on button "Confirmar" at bounding box center [975, 401] width 54 height 21
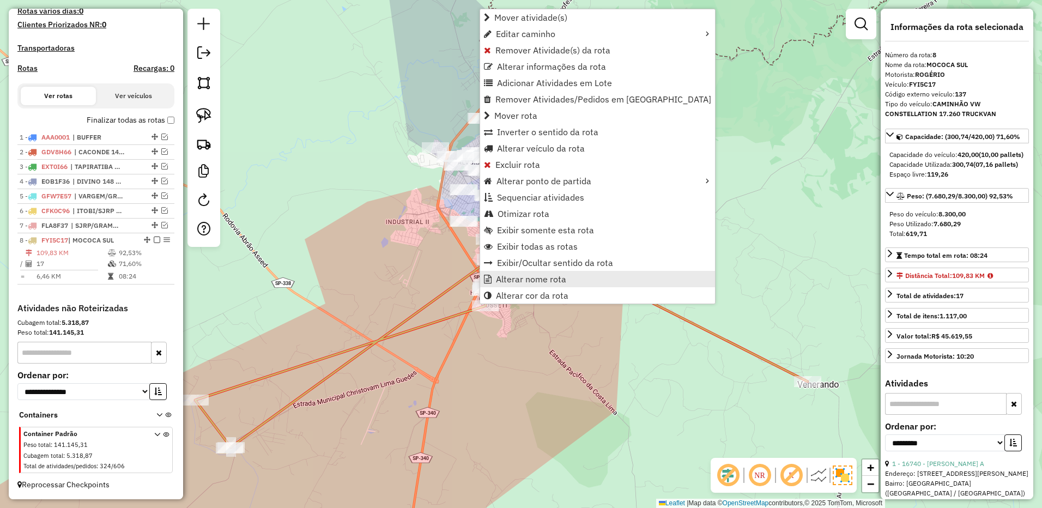
click at [536, 279] on span "Alterar nome rota" at bounding box center [531, 279] width 70 height 9
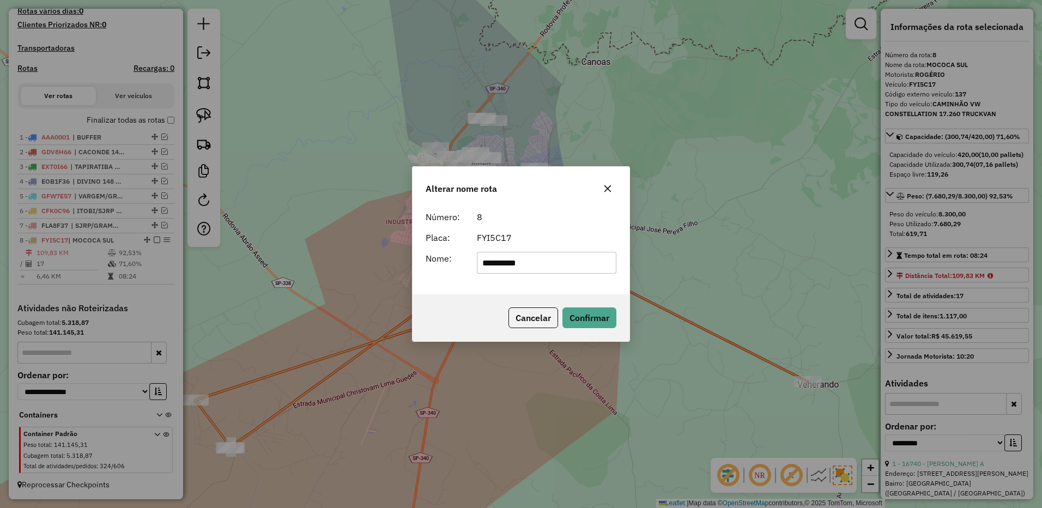
drag, startPoint x: 572, startPoint y: 263, endPoint x: 623, endPoint y: 263, distance: 51.2
click at [623, 263] on div "**********" at bounding box center [521, 250] width 217 height 88
type input "******"
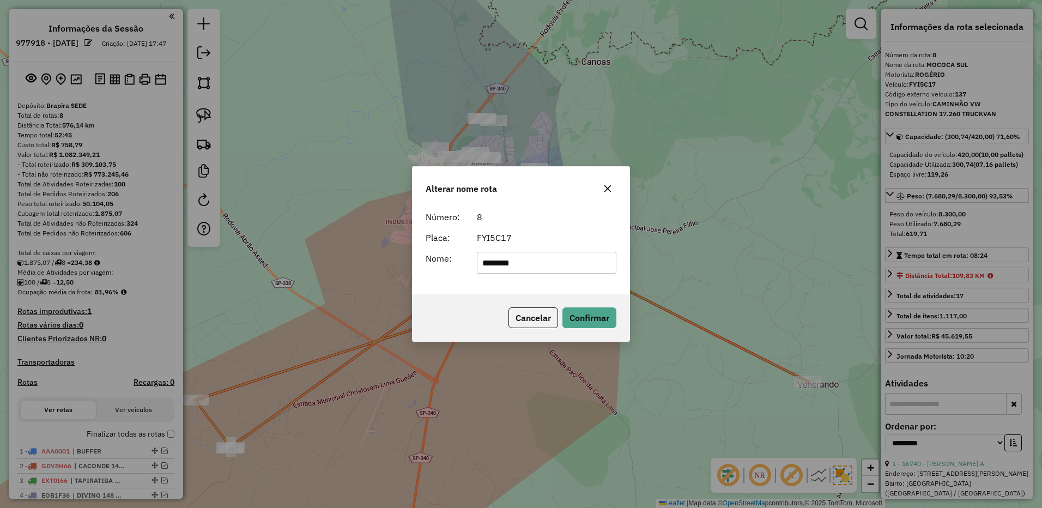
select select "**********"
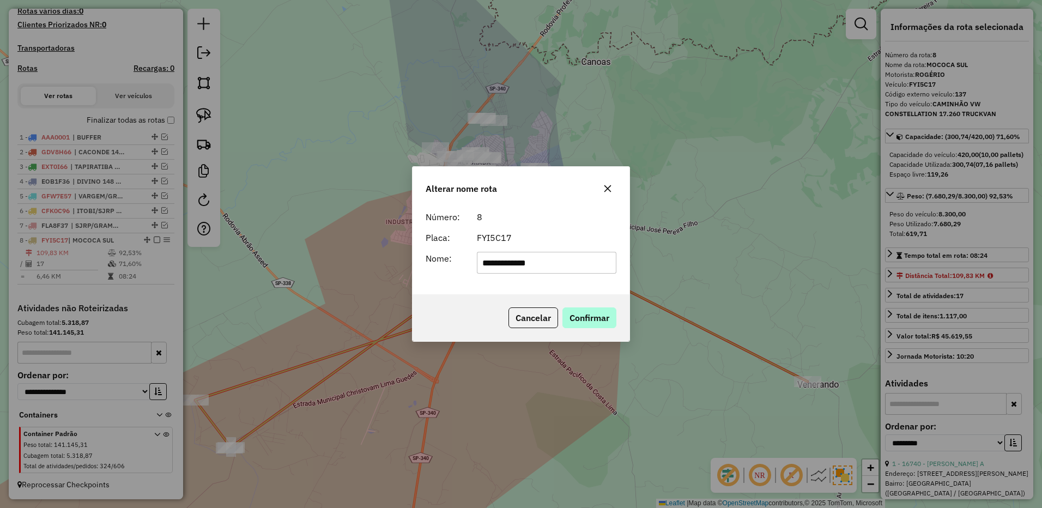
type input "**********"
click at [586, 321] on button "Confirmar" at bounding box center [589, 317] width 54 height 21
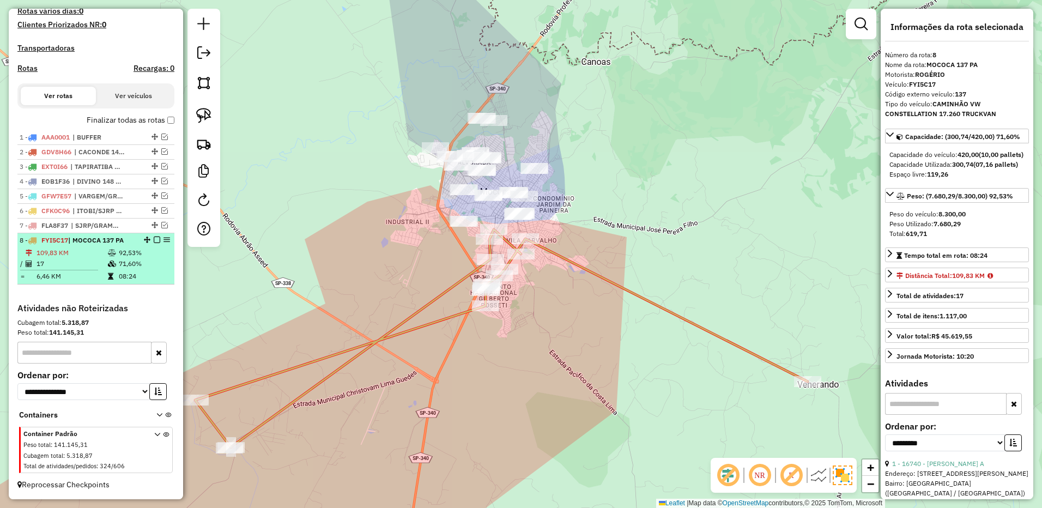
click at [155, 242] on em at bounding box center [157, 240] width 7 height 7
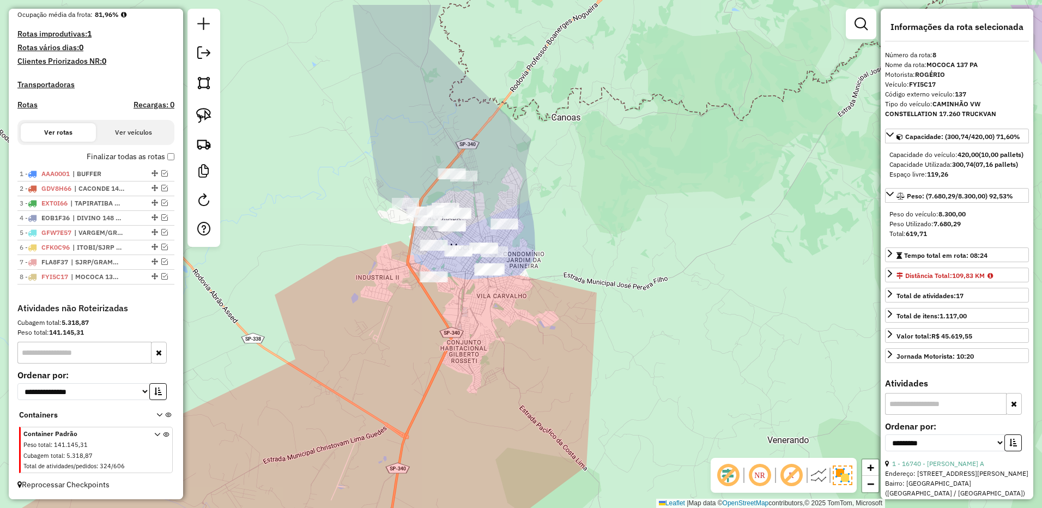
drag, startPoint x: 610, startPoint y: 210, endPoint x: 238, endPoint y: 163, distance: 375.8
click at [580, 254] on div "Janela de atendimento Grade de atendimento Capacidade Transportadoras Veículos …" at bounding box center [521, 254] width 1042 height 508
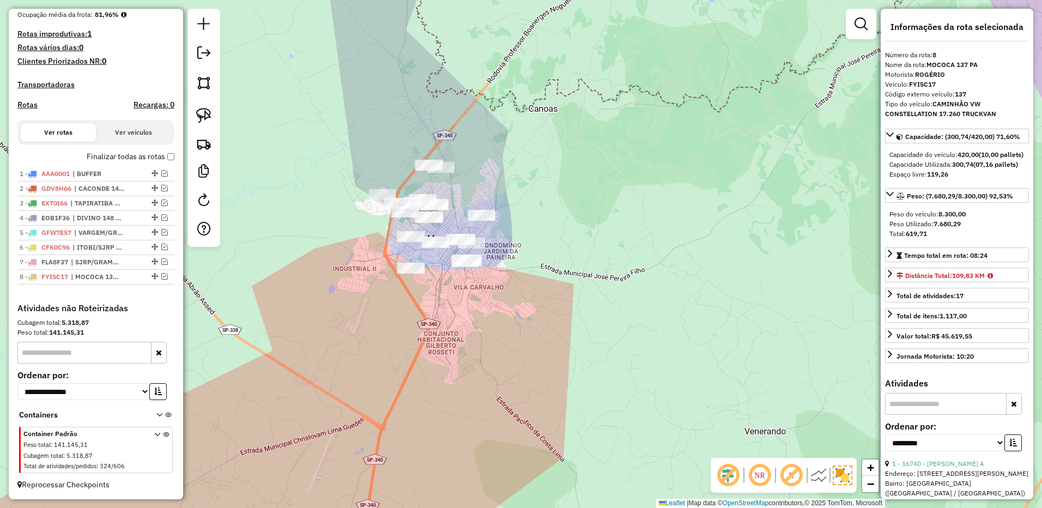
drag, startPoint x: 189, startPoint y: 114, endPoint x: 330, endPoint y: 132, distance: 141.8
click at [189, 114] on div at bounding box center [203, 128] width 33 height 238
click at [210, 113] on img at bounding box center [203, 115] width 15 height 15
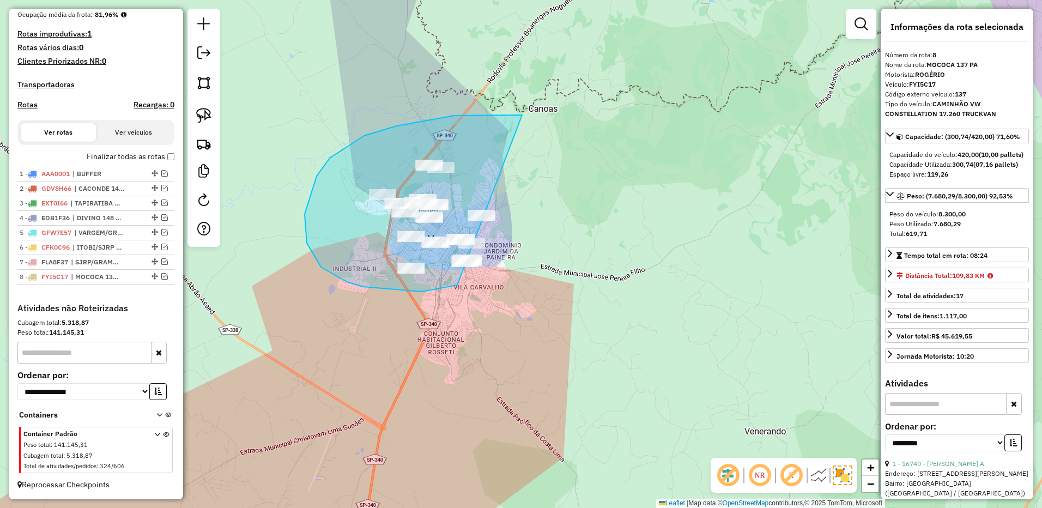
drag, startPoint x: 504, startPoint y: 115, endPoint x: 622, endPoint y: 189, distance: 139.8
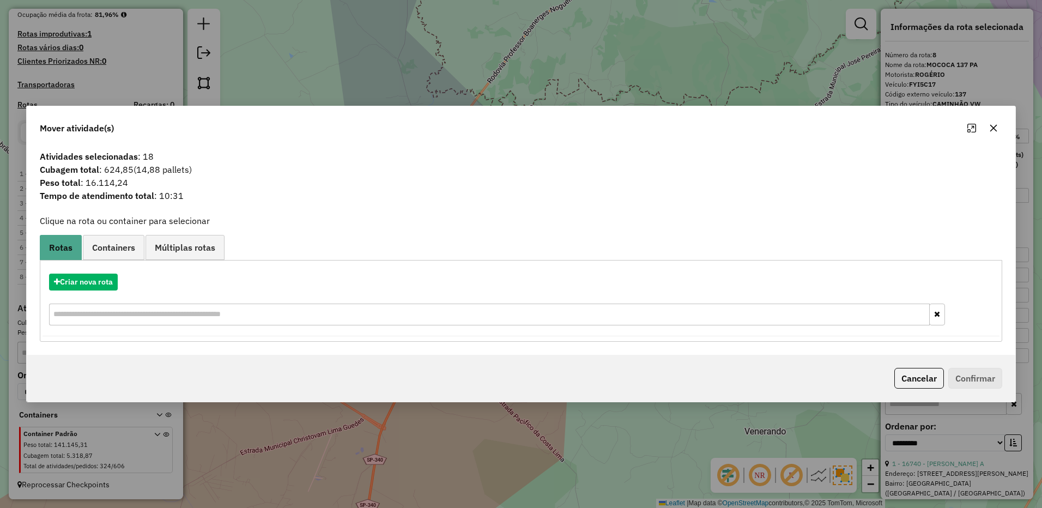
click at [993, 132] on icon "button" at bounding box center [993, 128] width 9 height 9
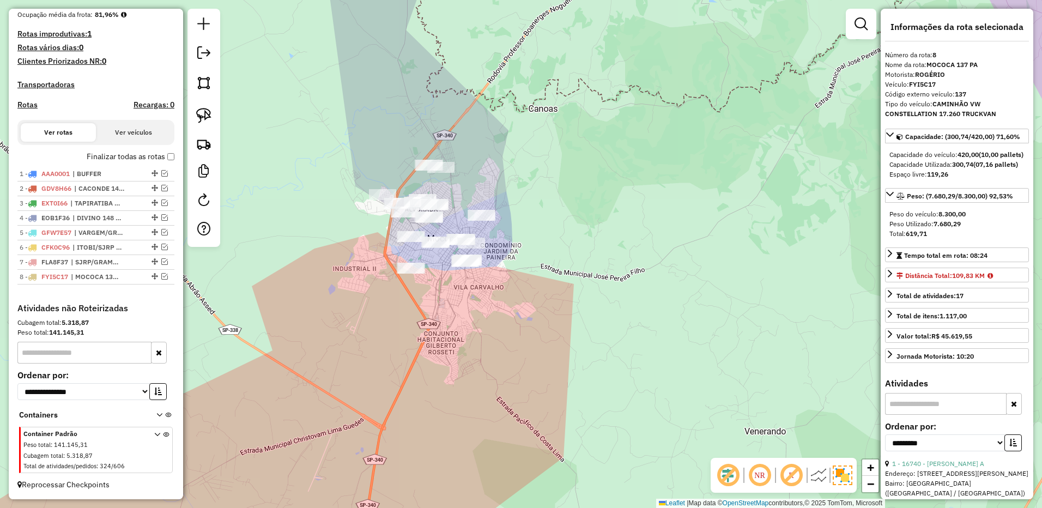
drag, startPoint x: 596, startPoint y: 219, endPoint x: 622, endPoint y: 230, distance: 29.1
click at [622, 230] on div "Janela de atendimento Grade de atendimento Capacidade Transportadoras Veículos …" at bounding box center [521, 254] width 1042 height 508
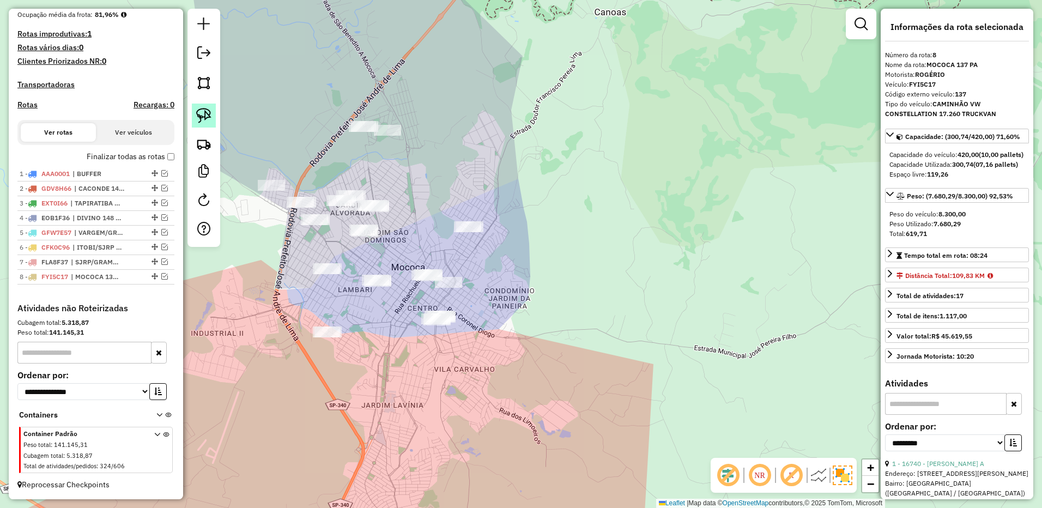
click at [203, 110] on img at bounding box center [203, 115] width 15 height 15
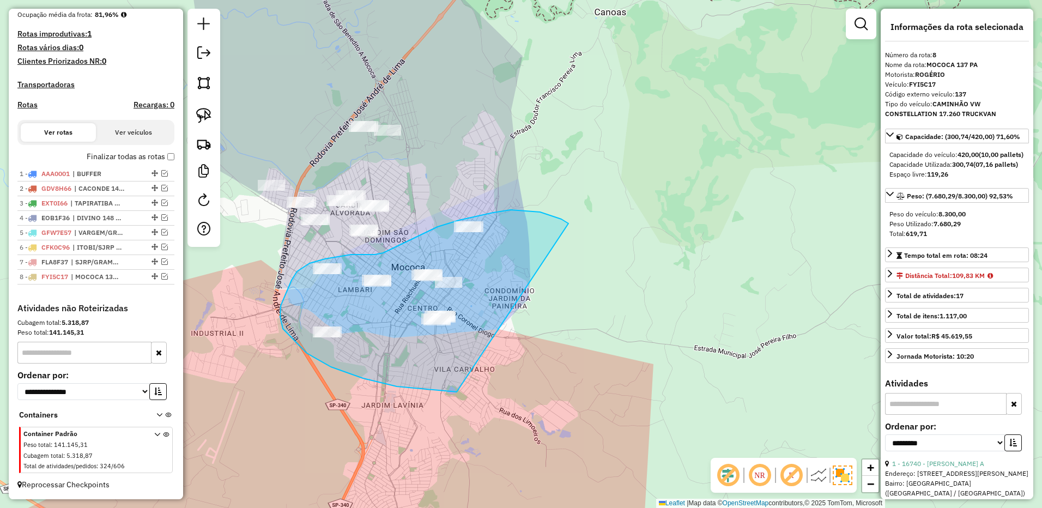
drag, startPoint x: 552, startPoint y: 215, endPoint x: 510, endPoint y: 359, distance: 149.2
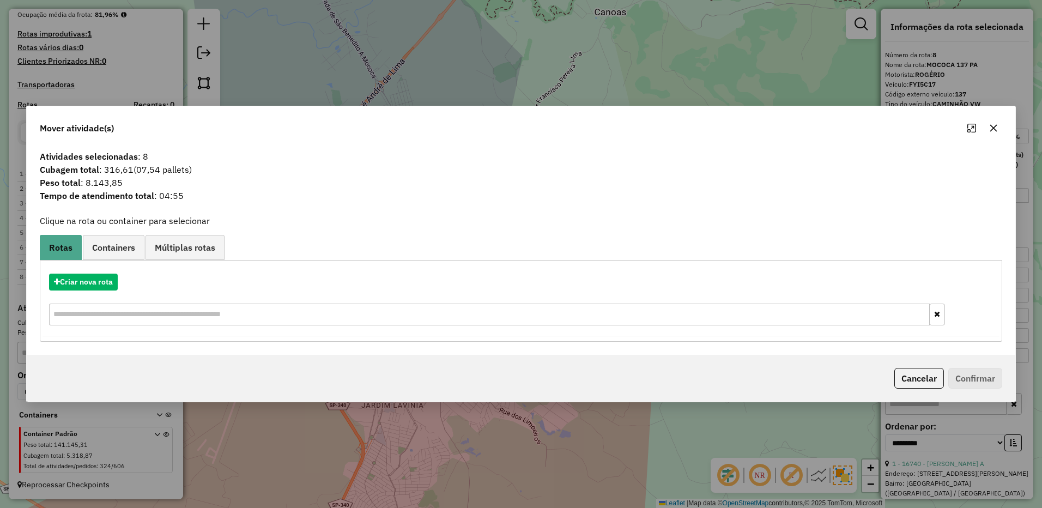
click at [996, 125] on icon "button" at bounding box center [993, 128] width 9 height 9
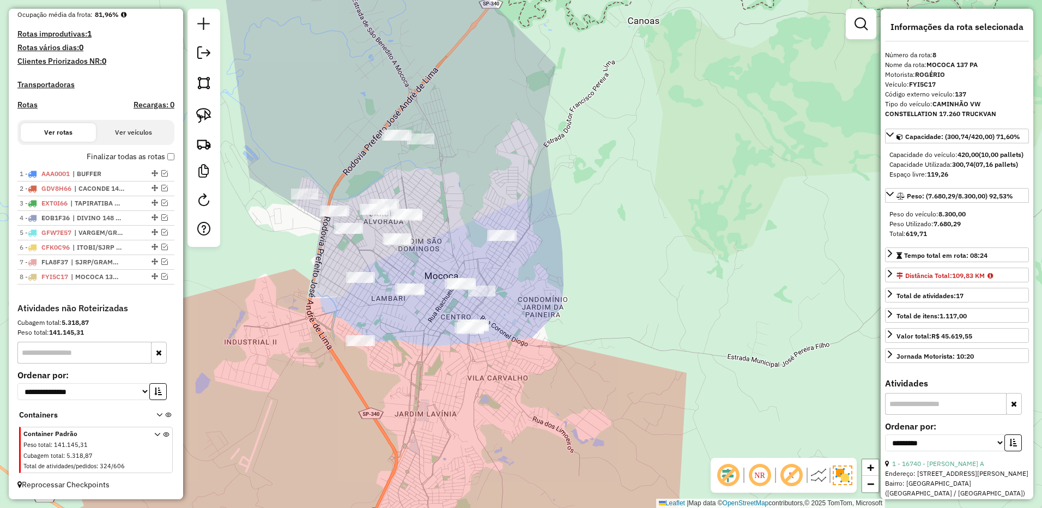
drag, startPoint x: 563, startPoint y: 144, endPoint x: 224, endPoint y: 129, distance: 339.4
click at [563, 145] on div "Janela de atendimento Grade de atendimento Capacidade Transportadoras Veículos …" at bounding box center [521, 254] width 1042 height 508
drag, startPoint x: 207, startPoint y: 117, endPoint x: 371, endPoint y: 124, distance: 163.6
click at [208, 116] on img at bounding box center [203, 115] width 15 height 15
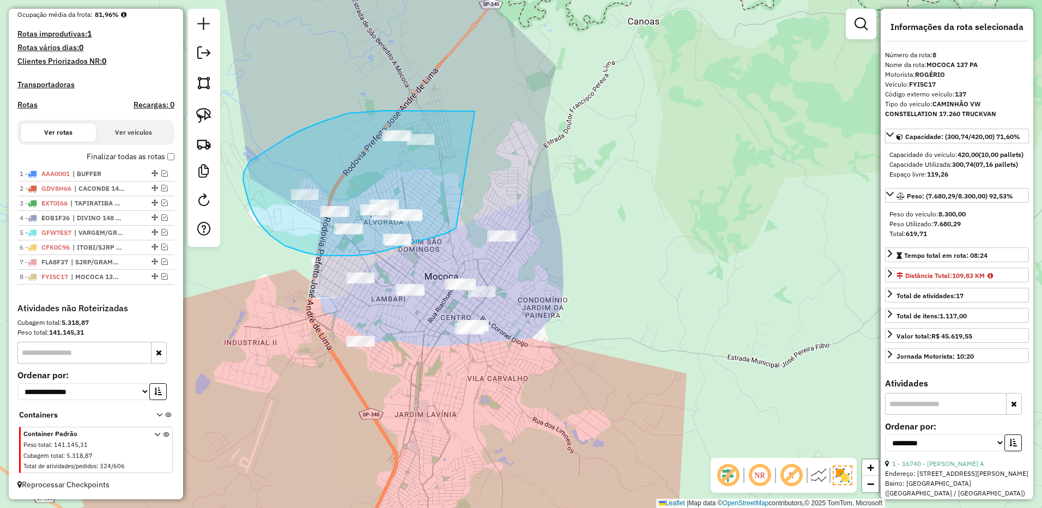
drag, startPoint x: 475, startPoint y: 111, endPoint x: 458, endPoint y: 225, distance: 114.6
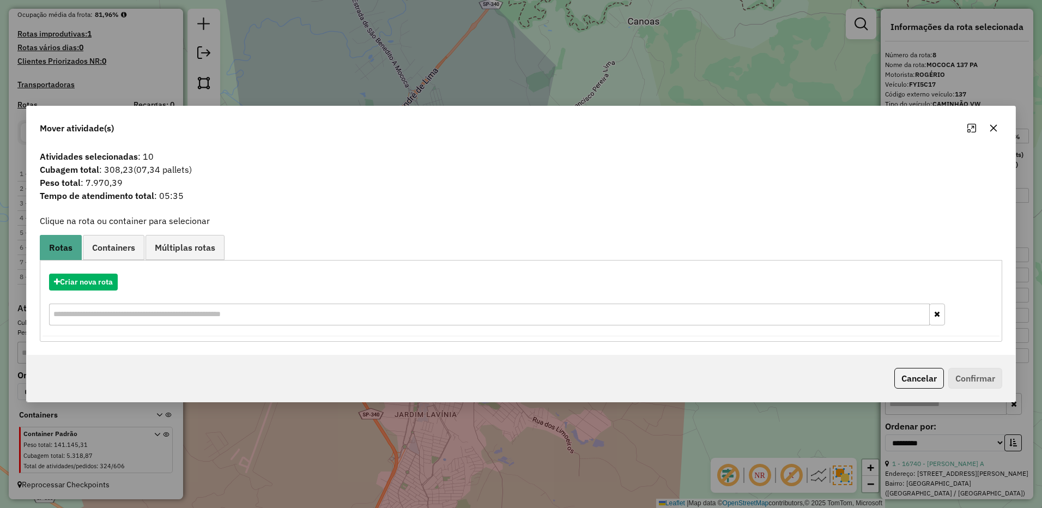
click at [97, 291] on div "Criar nova rota" at bounding box center [521, 300] width 957 height 71
click at [102, 286] on button "Criar nova rota" at bounding box center [83, 282] width 69 height 17
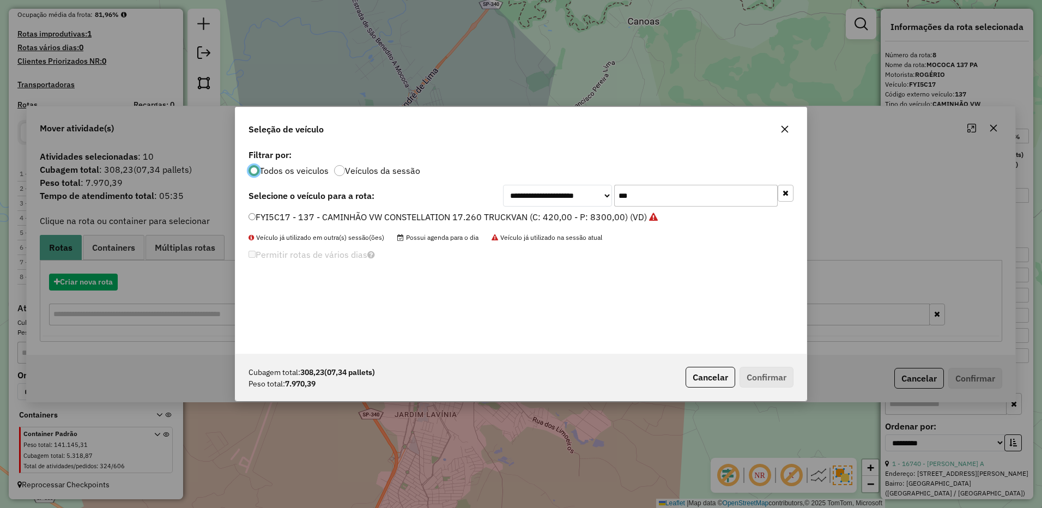
scroll to position [6, 3]
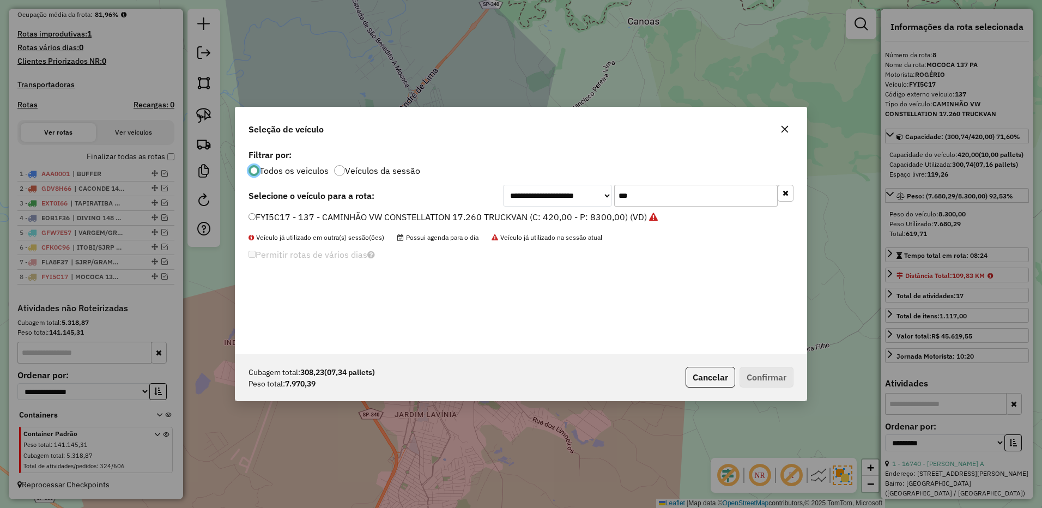
click at [648, 191] on input "***" at bounding box center [696, 196] width 164 height 22
type input "***"
click at [614, 226] on div "FGP7C66 - 144 - CAMINHÃO VW CONSTELLATION 17.260 FACCHINI (C: 420,00 - P: 7150,…" at bounding box center [521, 222] width 558 height 22
click at [626, 220] on label "FGP7C66 - 144 - CAMINHÃO VW CONSTELLATION 17.260 FACCHINI (C: 420,00 - P: 7150,…" at bounding box center [447, 216] width 397 height 13
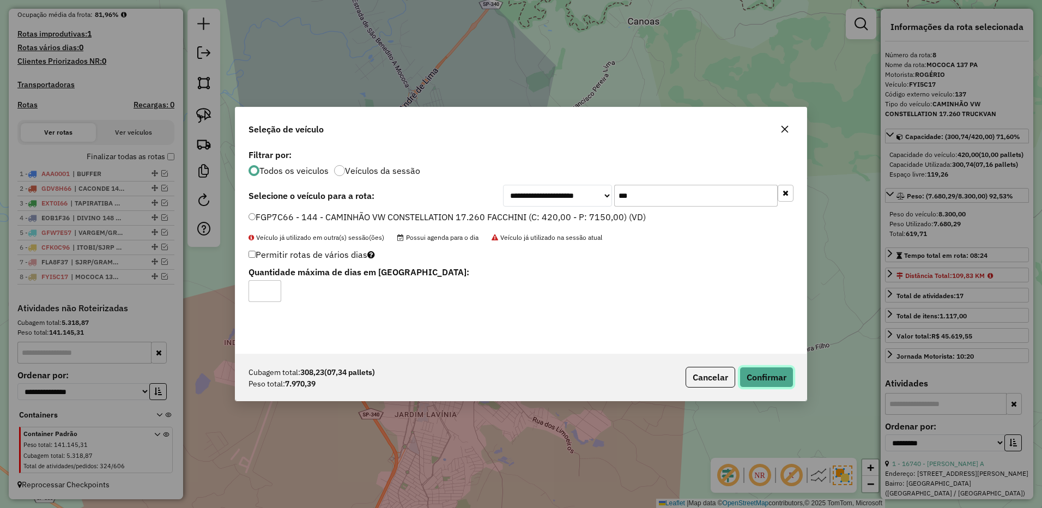
click at [771, 373] on button "Confirmar" at bounding box center [767, 377] width 54 height 21
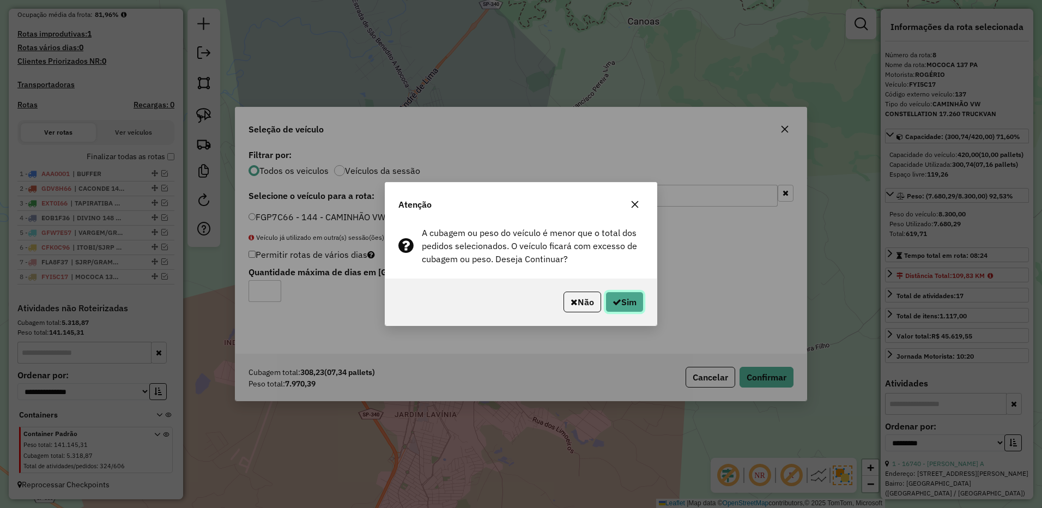
click at [624, 307] on button "Sim" at bounding box center [625, 302] width 38 height 21
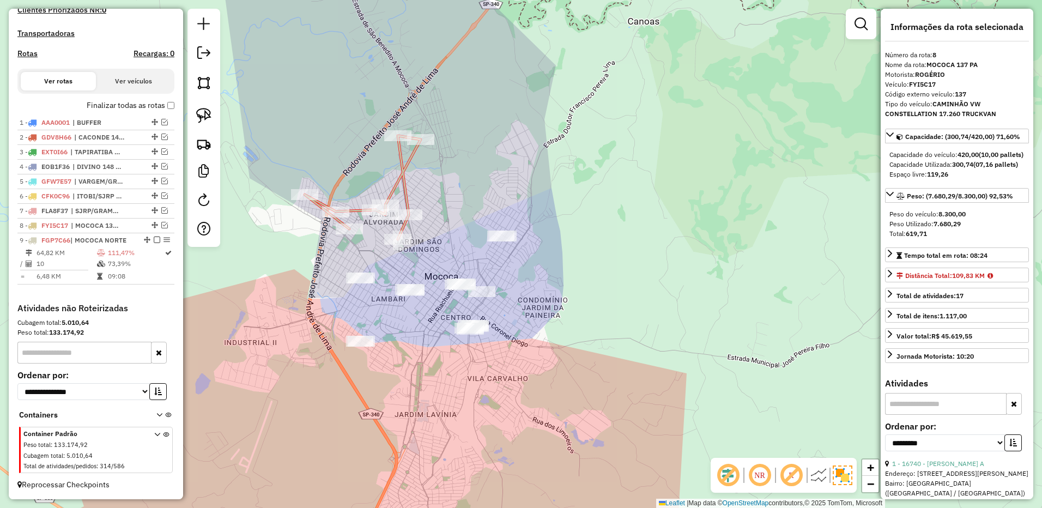
scroll to position [338, 0]
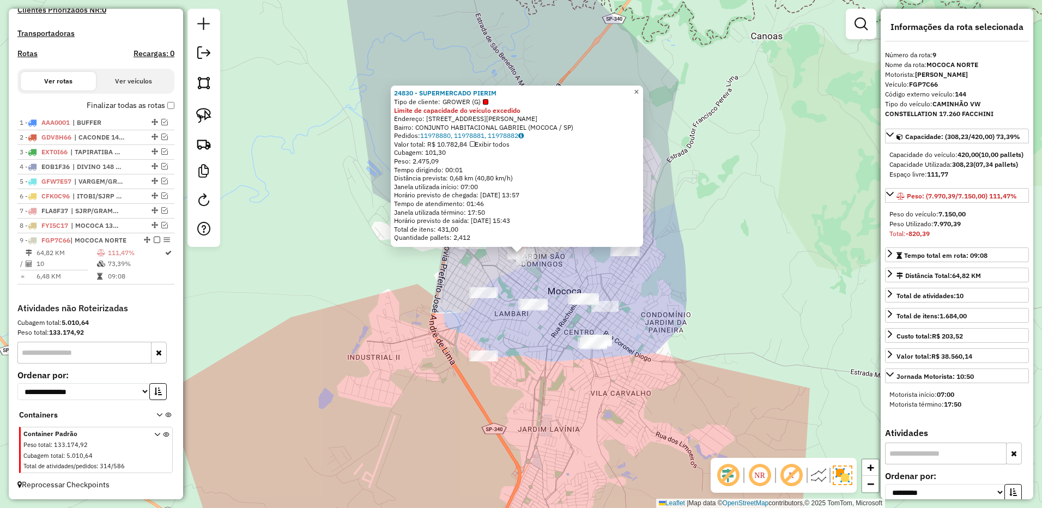
click at [639, 89] on span "×" at bounding box center [636, 91] width 5 height 9
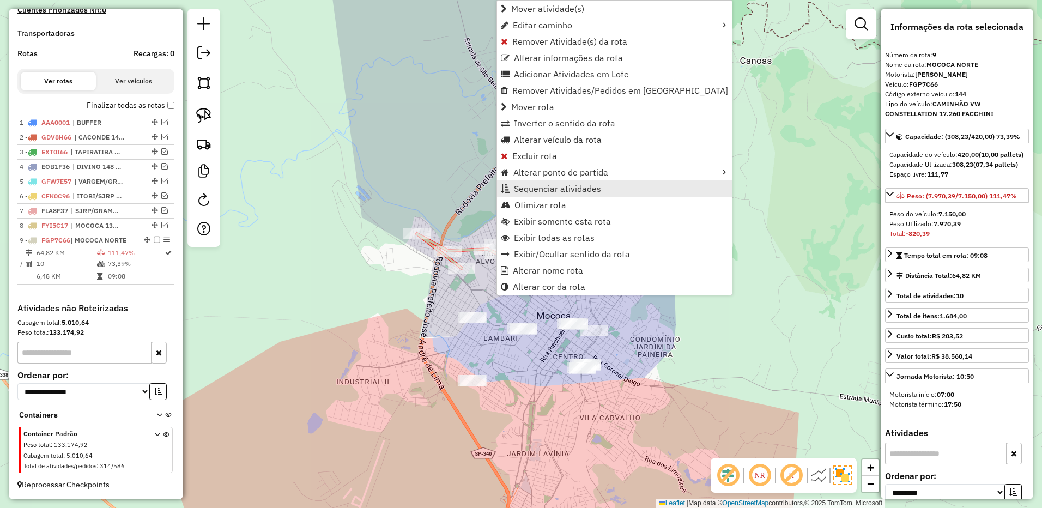
click at [568, 185] on span "Sequenciar atividades" at bounding box center [557, 188] width 87 height 9
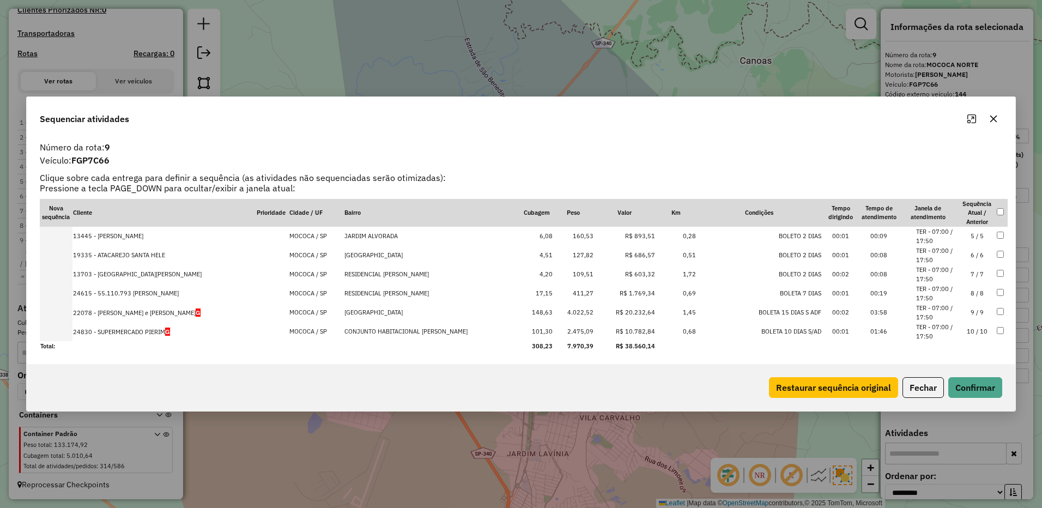
scroll to position [0, 0]
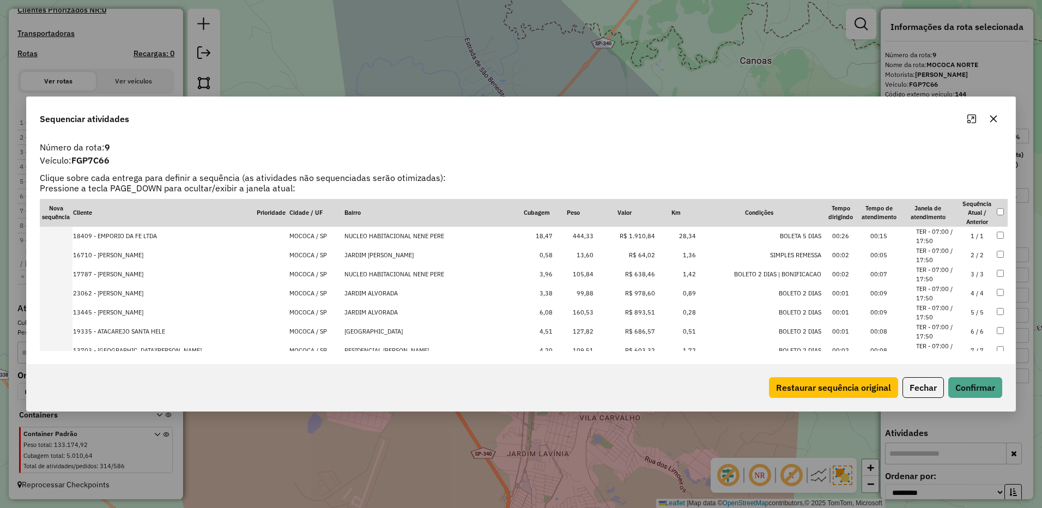
drag, startPoint x: 995, startPoint y: 123, endPoint x: 842, endPoint y: 186, distance: 165.9
click at [995, 123] on button "button" at bounding box center [993, 118] width 17 height 17
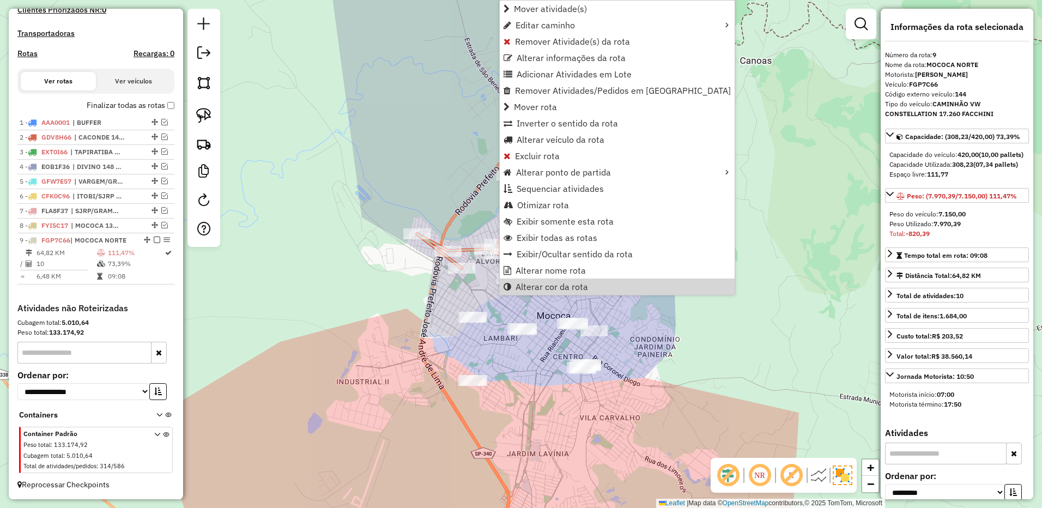
click at [512, 320] on div "Janela de atendimento Grade de atendimento Capacidade Transportadoras Veículos …" at bounding box center [521, 254] width 1042 height 508
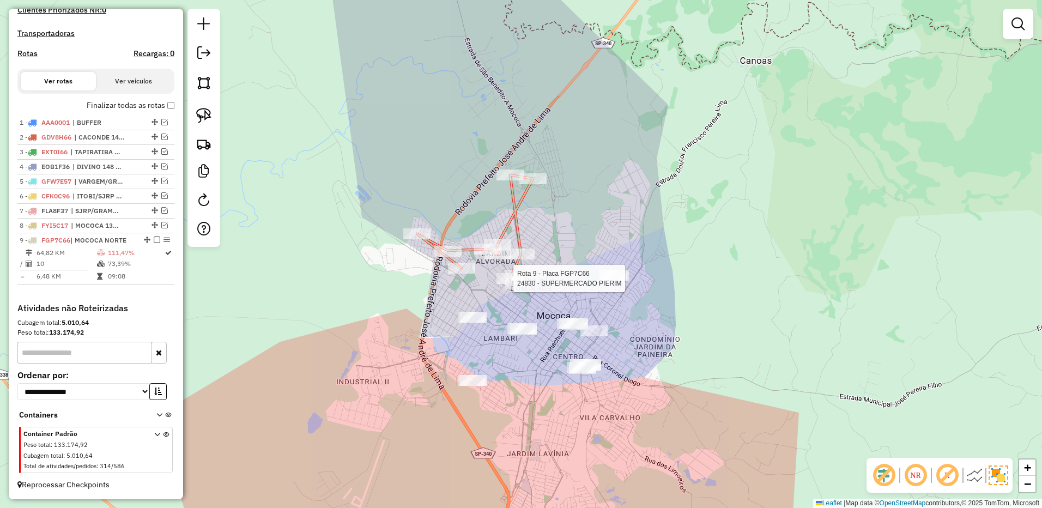
select select "**********"
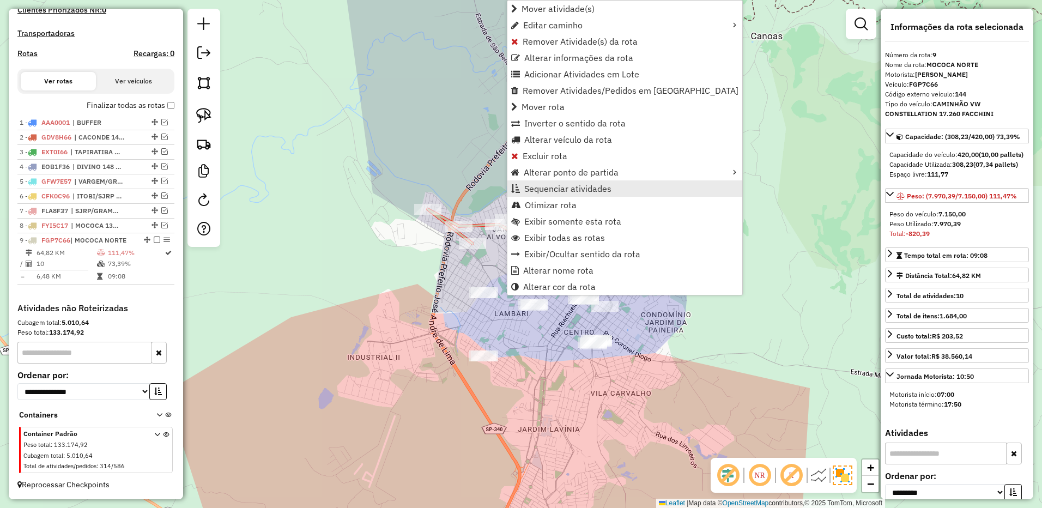
click at [577, 191] on span "Sequenciar atividades" at bounding box center [567, 188] width 87 height 9
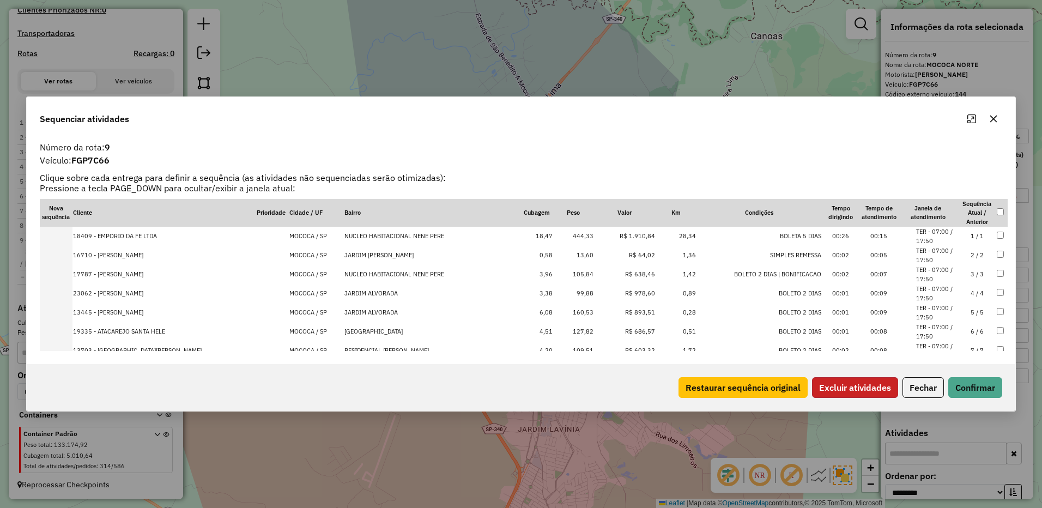
click at [842, 383] on button "Excluir atividades" at bounding box center [855, 387] width 86 height 21
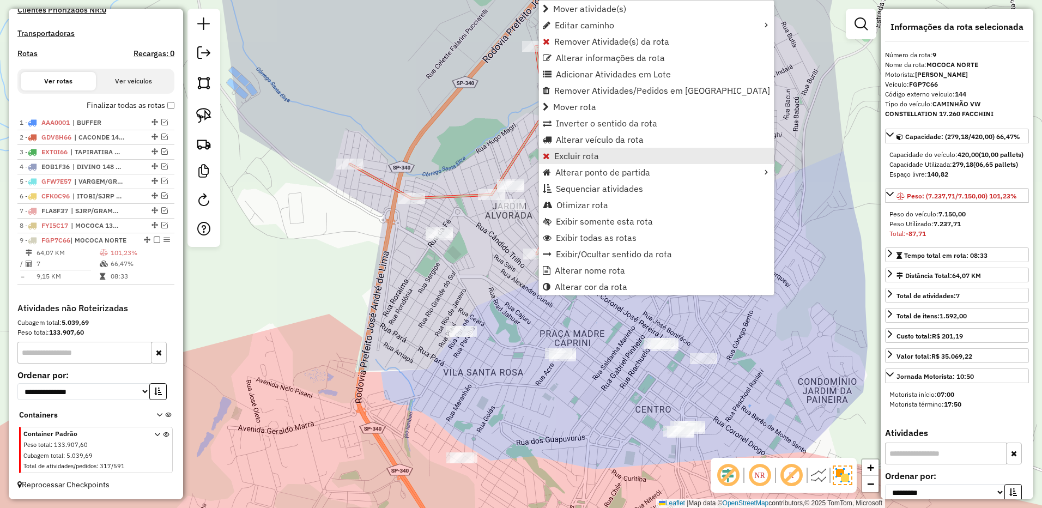
click at [584, 157] on span "Excluir rota" at bounding box center [576, 156] width 45 height 9
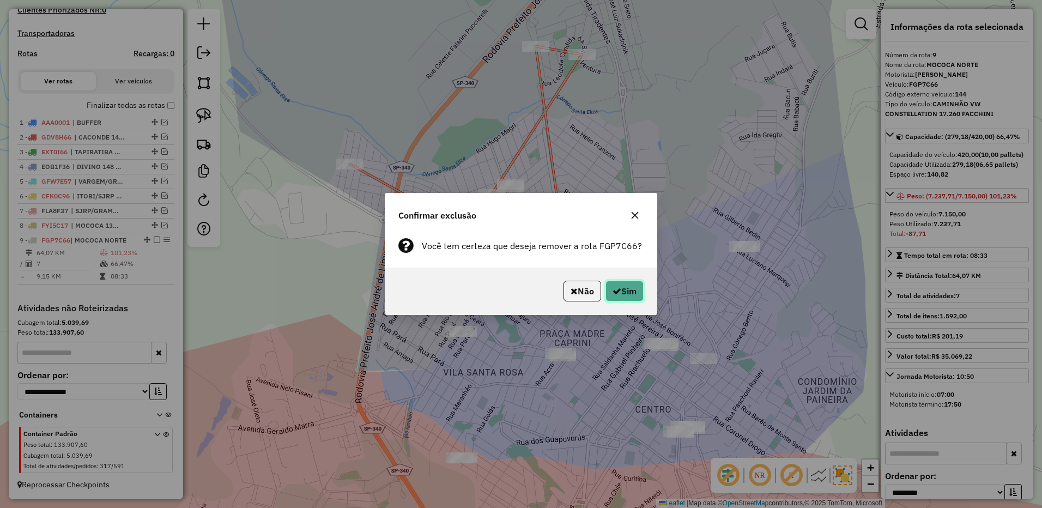
click at [631, 288] on button "Sim" at bounding box center [625, 291] width 38 height 21
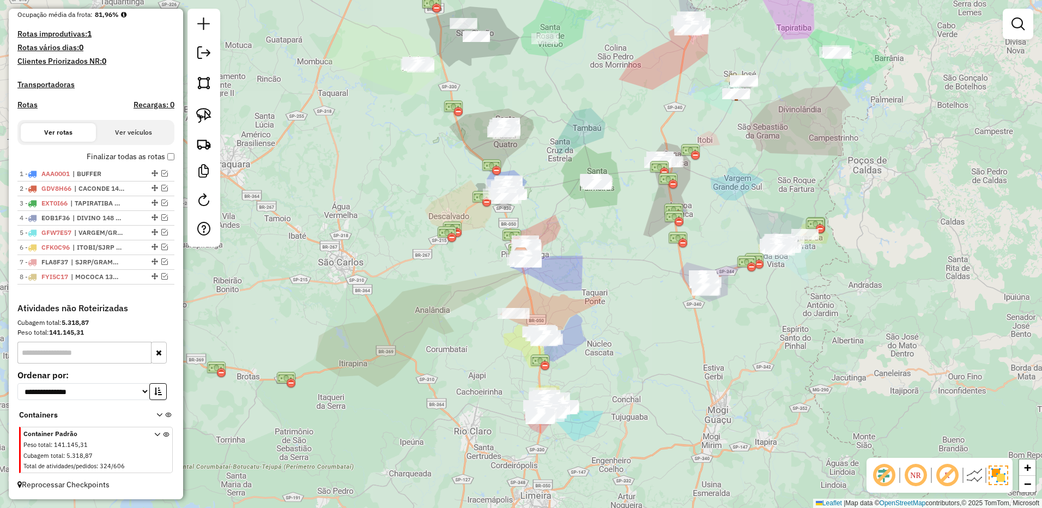
scroll to position [287, 0]
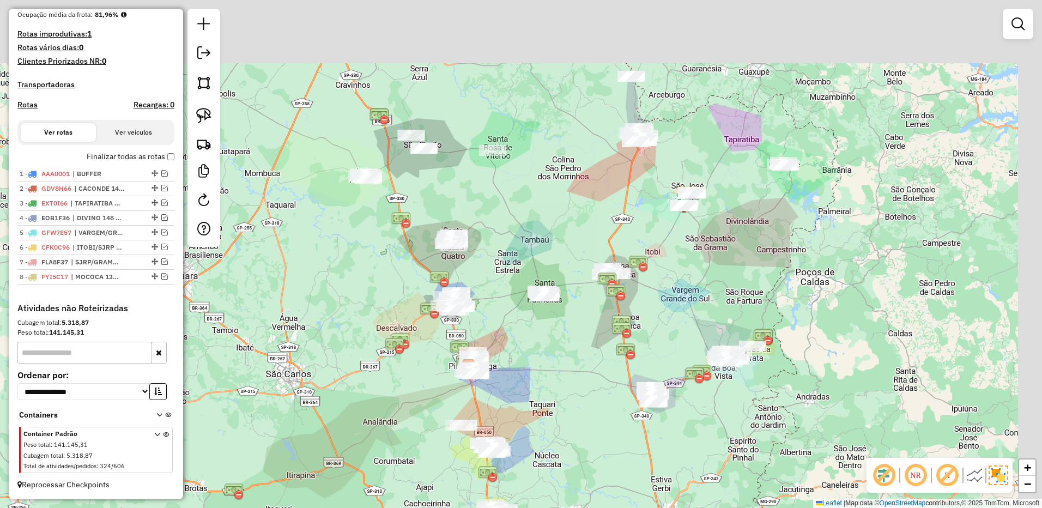
drag, startPoint x: 622, startPoint y: 120, endPoint x: 596, endPoint y: 226, distance: 108.8
click at [555, 249] on div "Janela de atendimento Grade de atendimento Capacidade Transportadoras Veículos …" at bounding box center [521, 254] width 1042 height 508
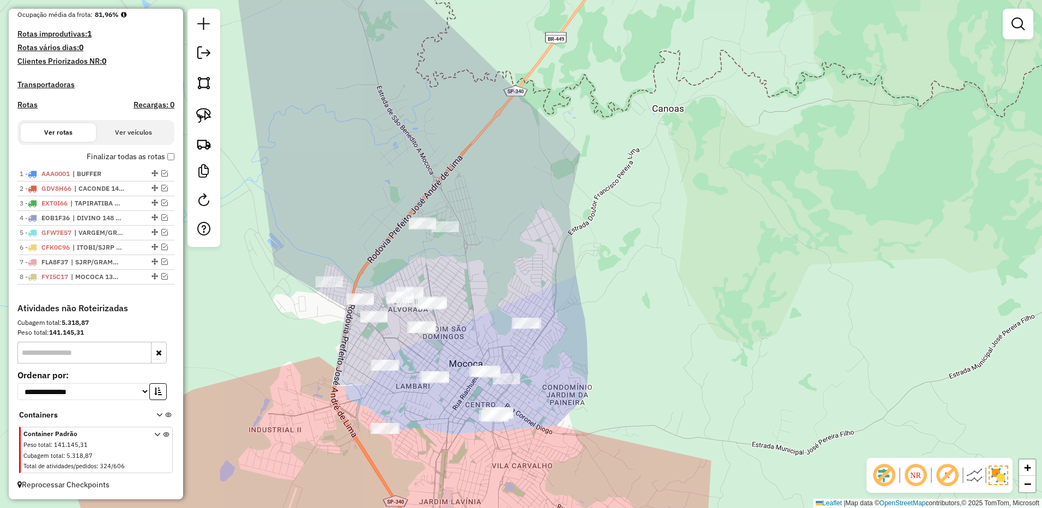
drag, startPoint x: 573, startPoint y: 334, endPoint x: 606, endPoint y: 235, distance: 103.4
click at [609, 233] on div "Janela de atendimento Grade de atendimento Capacidade Transportadoras Veículos …" at bounding box center [521, 254] width 1042 height 508
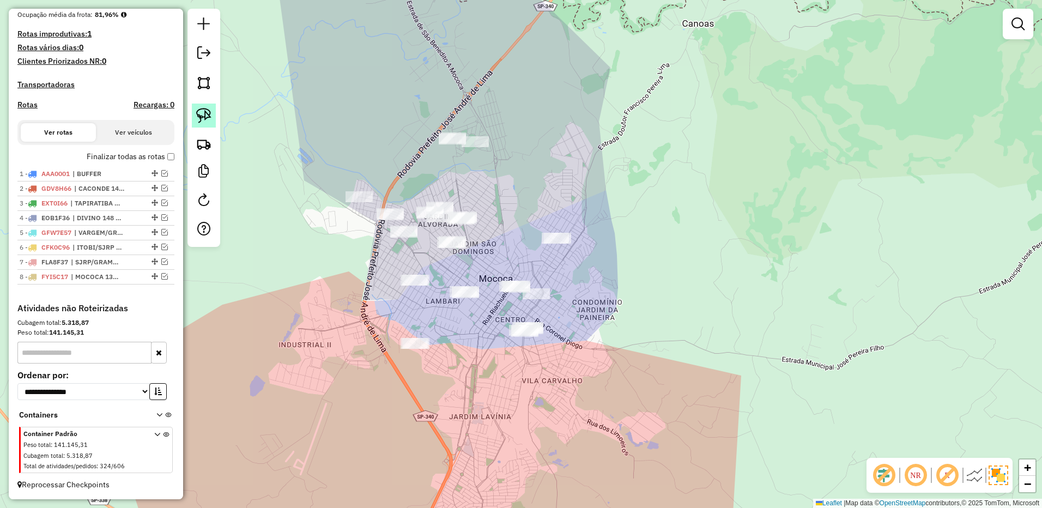
click at [212, 113] on link at bounding box center [204, 116] width 24 height 24
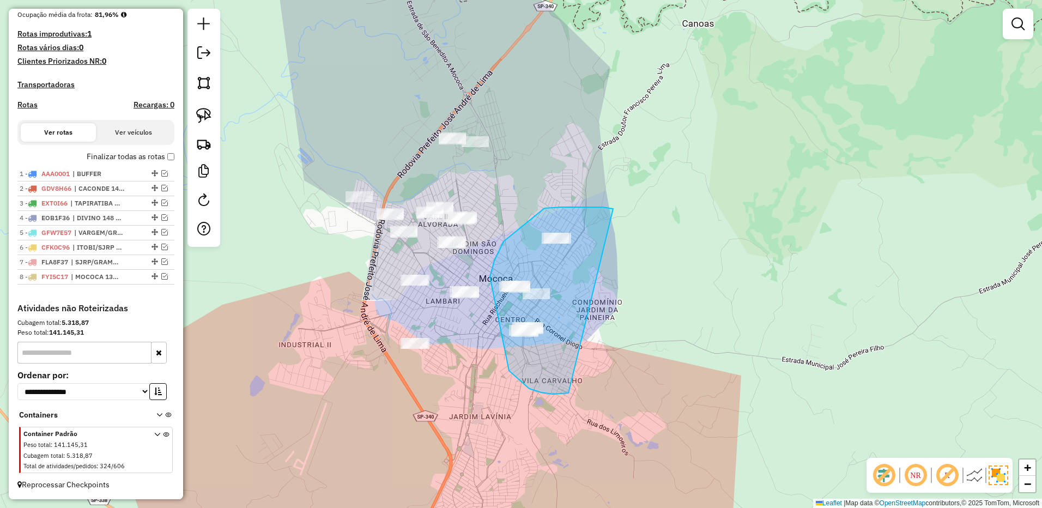
drag, startPoint x: 603, startPoint y: 207, endPoint x: 584, endPoint y: 360, distance: 154.3
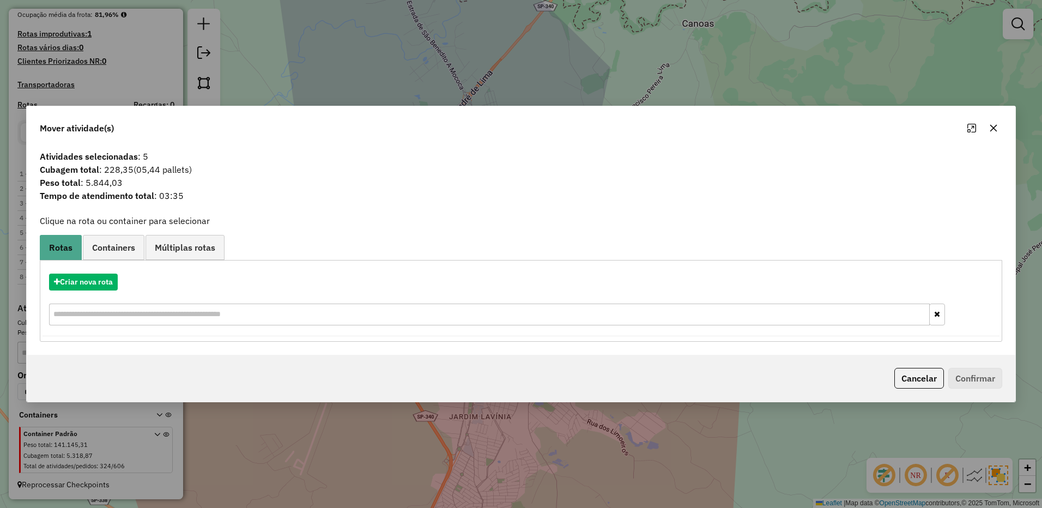
click at [88, 271] on div "Criar nova rota" at bounding box center [521, 300] width 957 height 71
click at [95, 285] on button "Criar nova rota" at bounding box center [83, 282] width 69 height 17
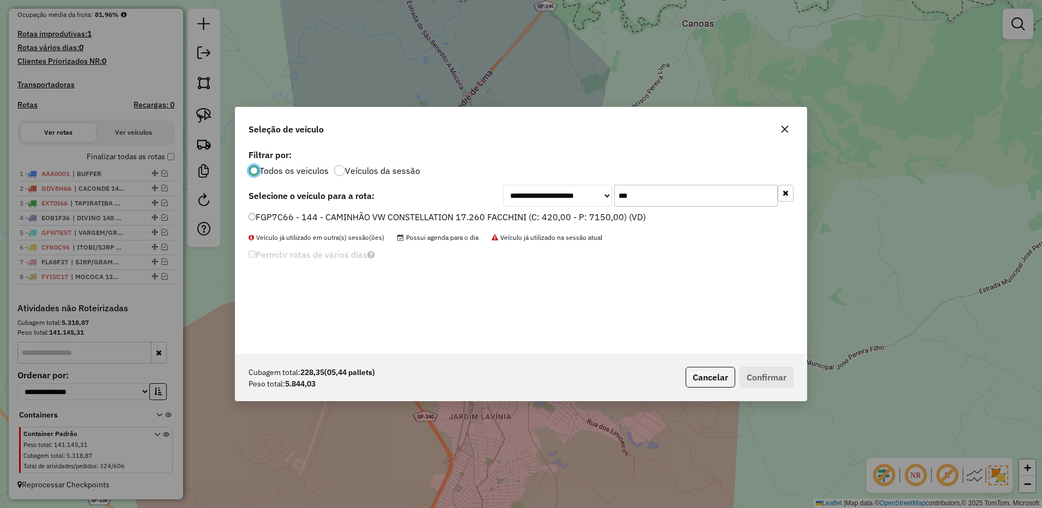
scroll to position [6, 3]
click at [622, 221] on label "FGP7C66 - 144 - CAMINHÃO VW CONSTELLATION 17.260 FACCHINI (C: 420,00 - P: 7150,…" at bounding box center [447, 216] width 397 height 13
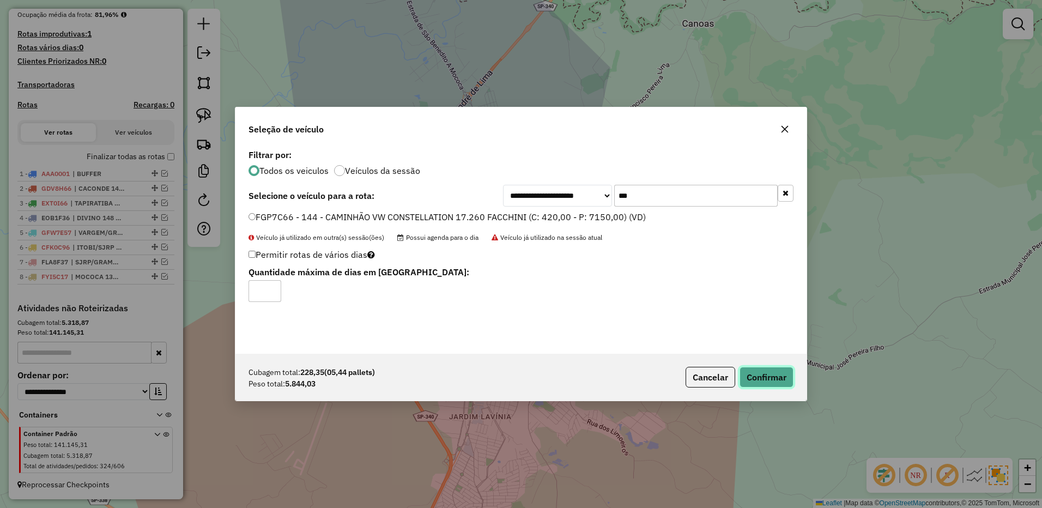
click at [760, 379] on button "Confirmar" at bounding box center [767, 377] width 54 height 21
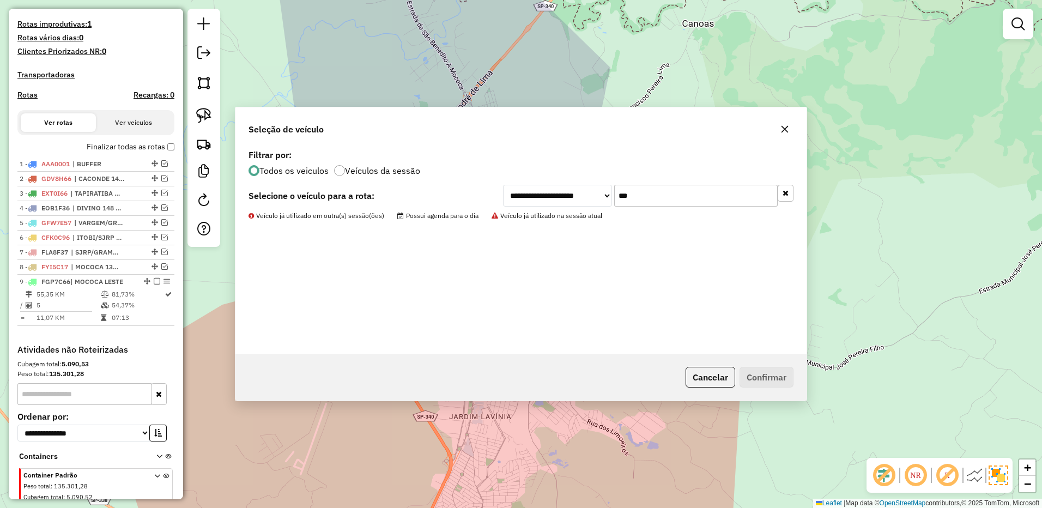
scroll to position [338, 0]
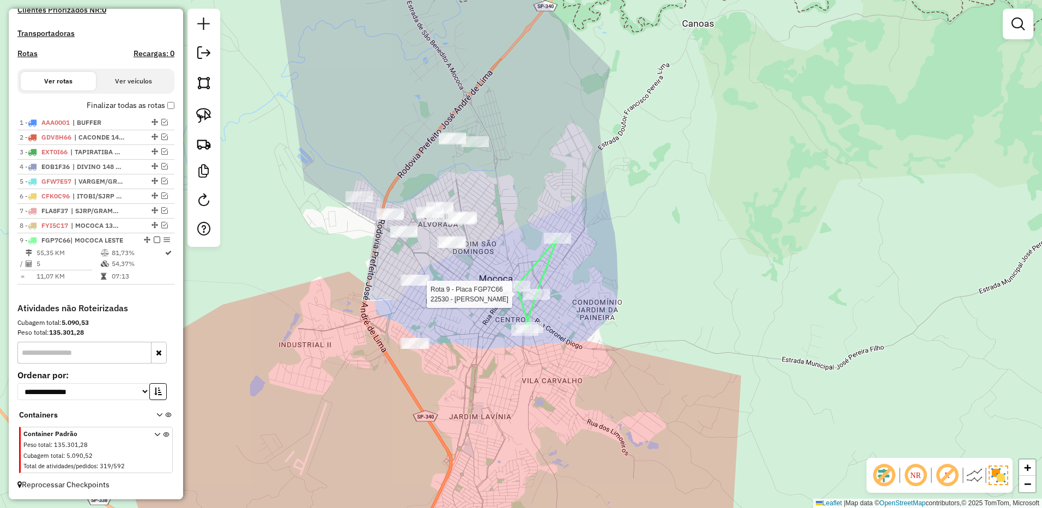
select select "**********"
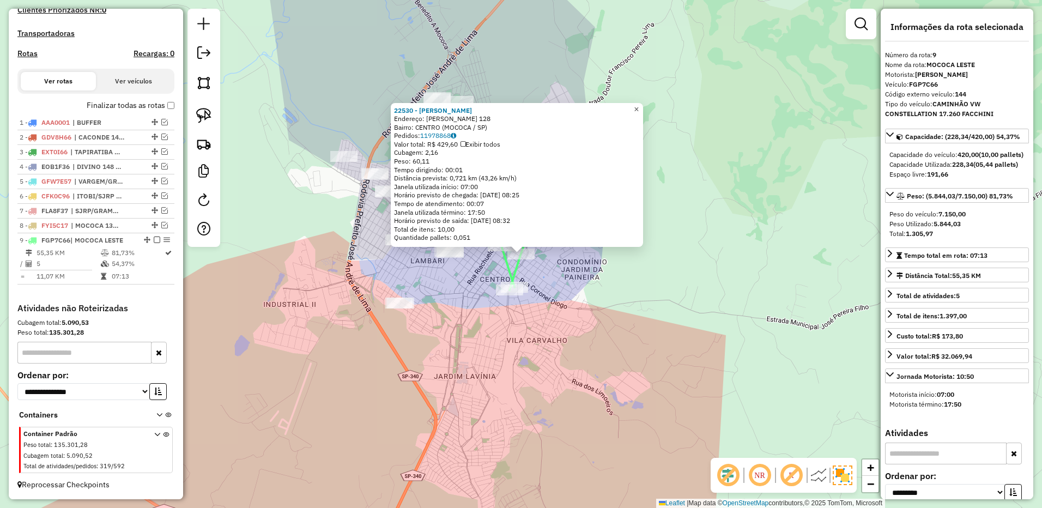
click at [639, 108] on span "×" at bounding box center [636, 109] width 5 height 9
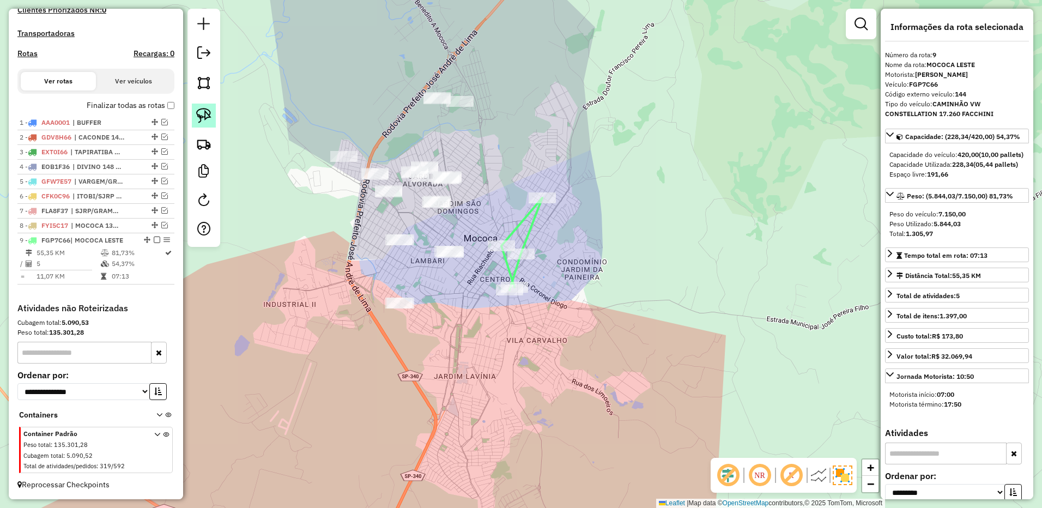
click at [211, 120] on img at bounding box center [203, 115] width 15 height 15
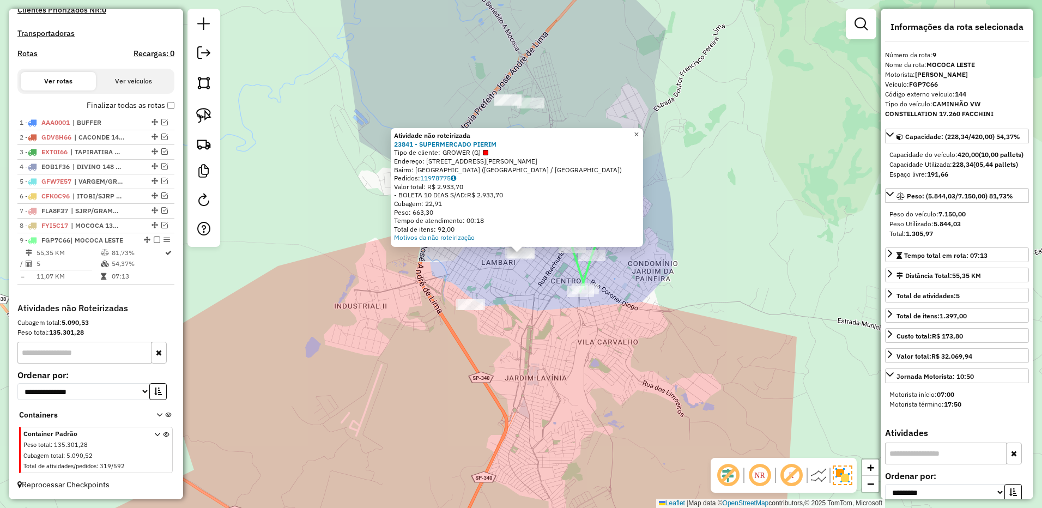
drag, startPoint x: 644, startPoint y: 131, endPoint x: 610, endPoint y: 263, distance: 136.2
click at [639, 133] on span "×" at bounding box center [636, 134] width 5 height 9
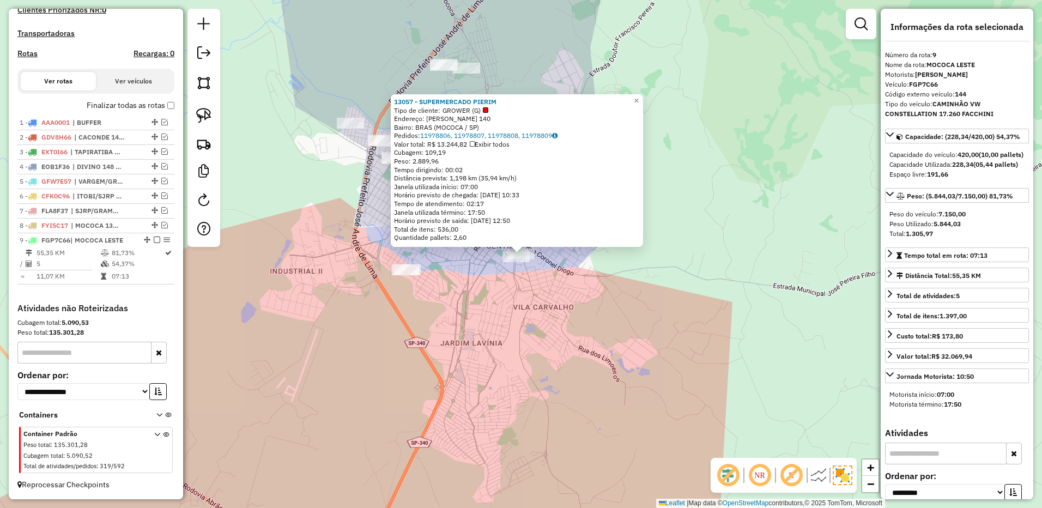
click at [627, 293] on div "13057 - SUPERMERCADO PIERIM Tipo de cliente: GROWER (G) Endereço: R FLORIANO PE…" at bounding box center [521, 254] width 1042 height 508
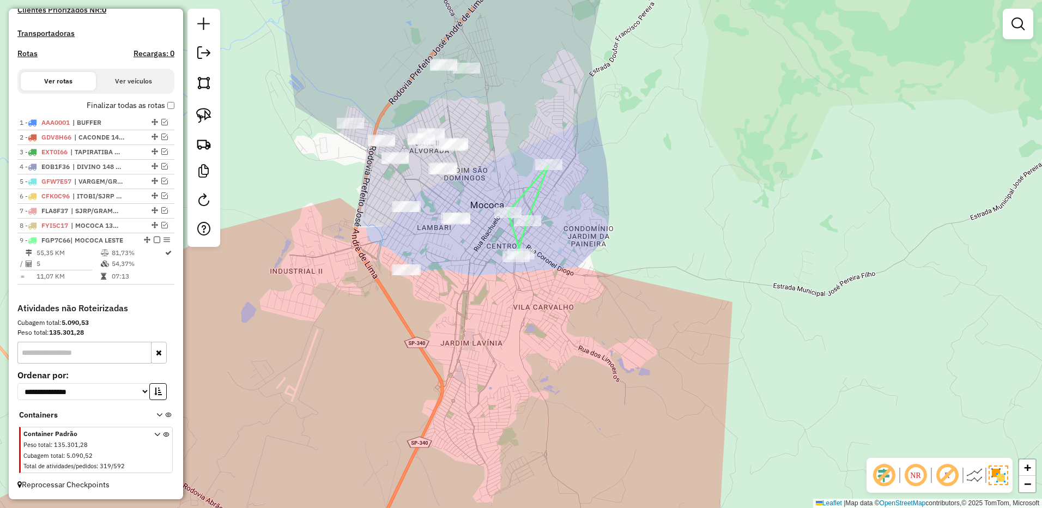
click at [634, 323] on div "Janela de atendimento Grade de atendimento Capacidade Transportadoras Veículos …" at bounding box center [521, 254] width 1042 height 508
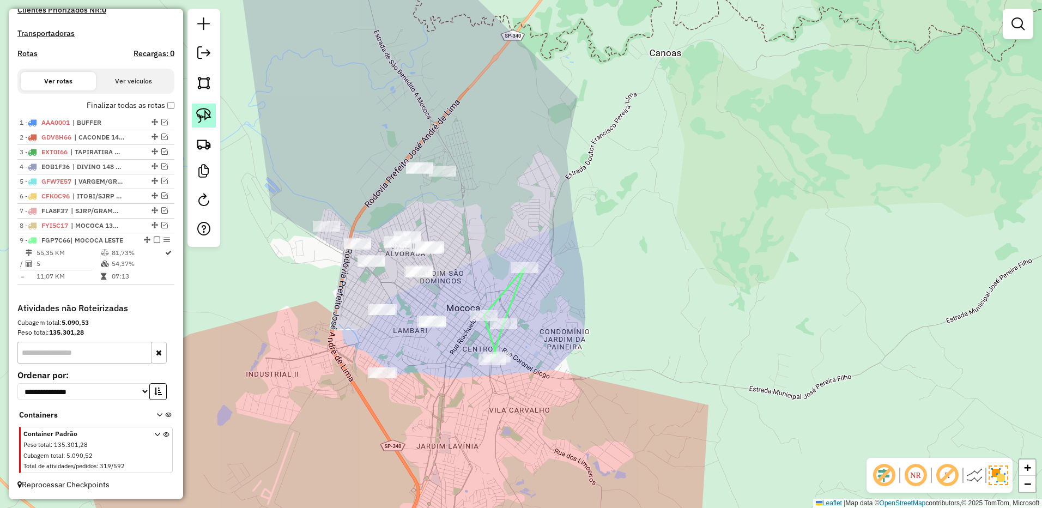
click at [207, 113] on img at bounding box center [203, 115] width 15 height 15
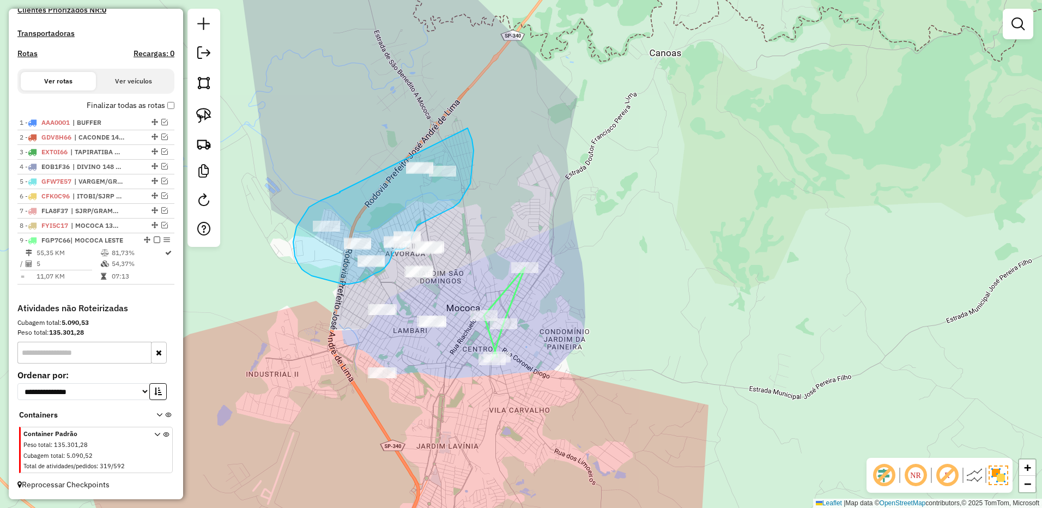
drag, startPoint x: 340, startPoint y: 192, endPoint x: 468, endPoint y: 128, distance: 142.8
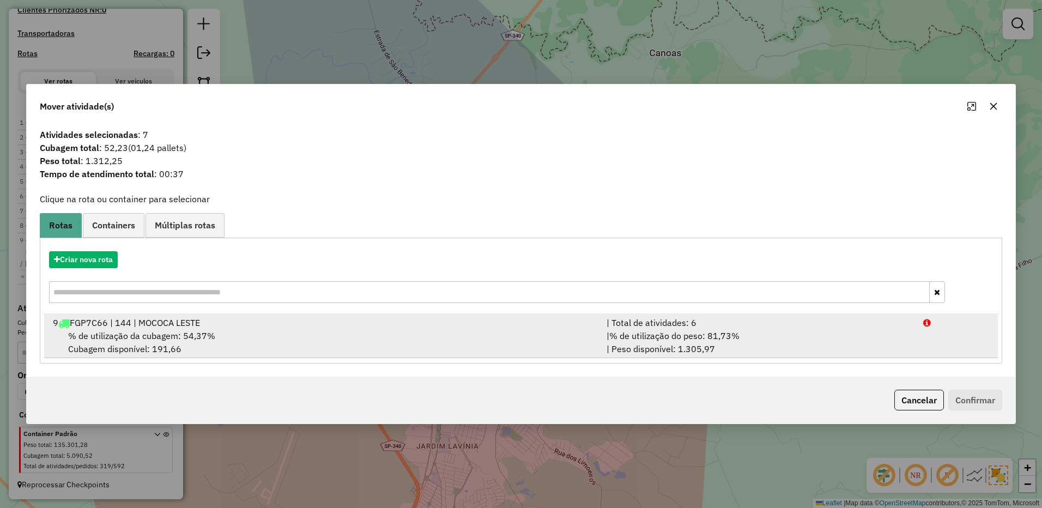
click at [837, 339] on div "| % de utilização do peso: 81,73% | Peso disponível: 1.305,97" at bounding box center [758, 342] width 317 height 26
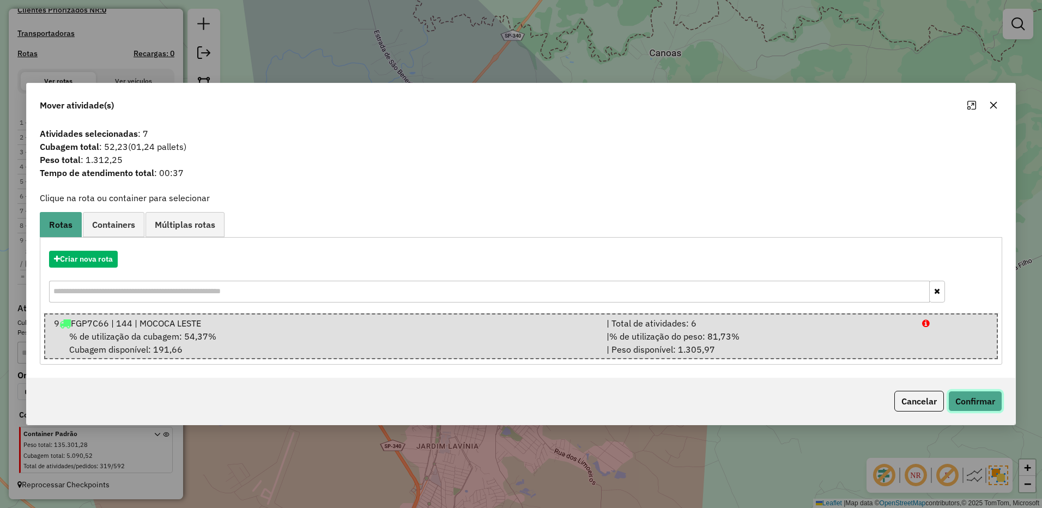
click at [966, 397] on button "Confirmar" at bounding box center [975, 401] width 54 height 21
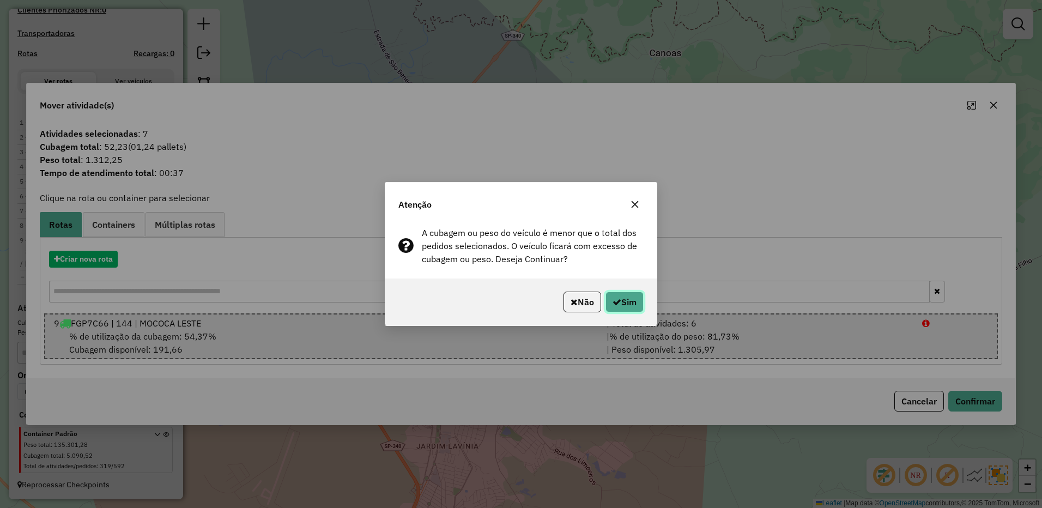
click at [639, 302] on button "Sim" at bounding box center [625, 302] width 38 height 21
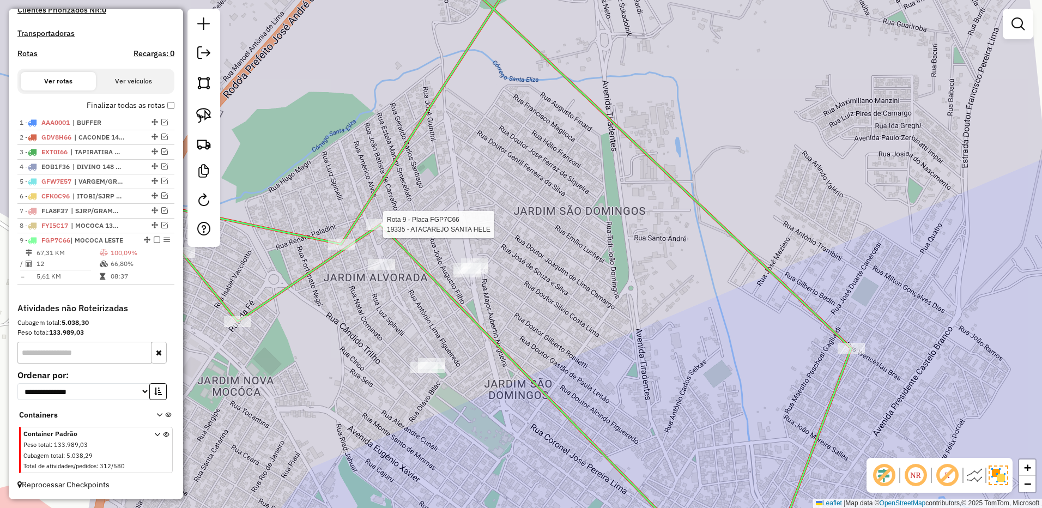
select select "**********"
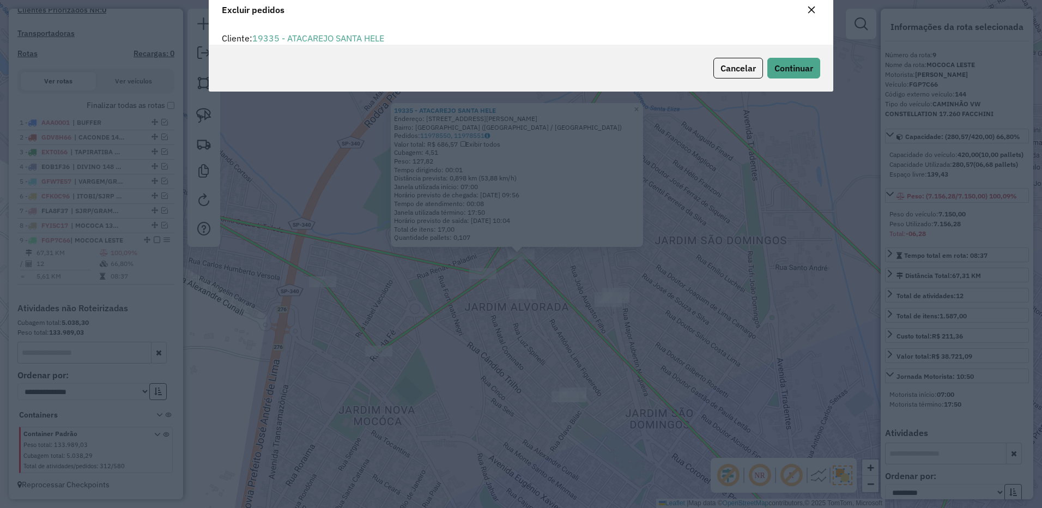
scroll to position [0, 0]
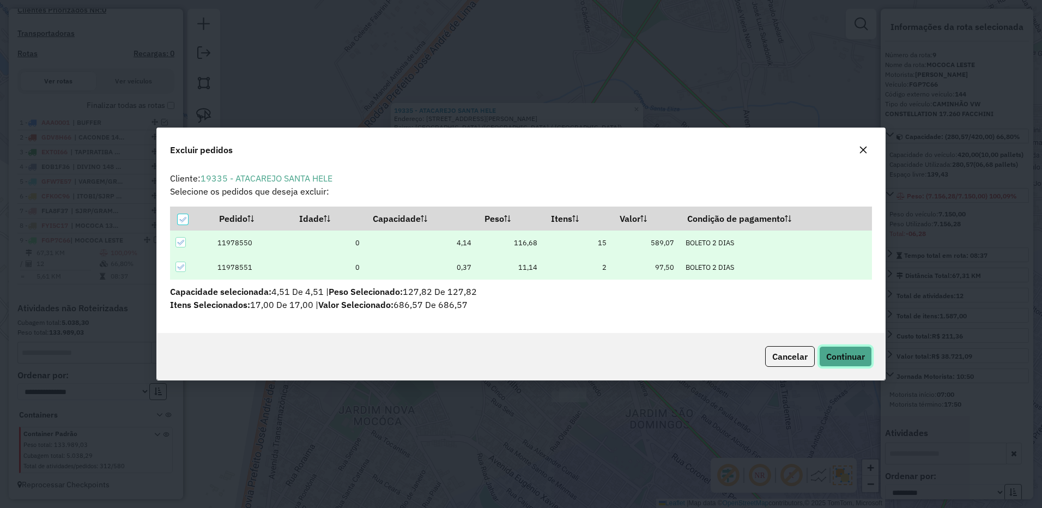
click at [836, 358] on span "Continuar" at bounding box center [845, 356] width 39 height 11
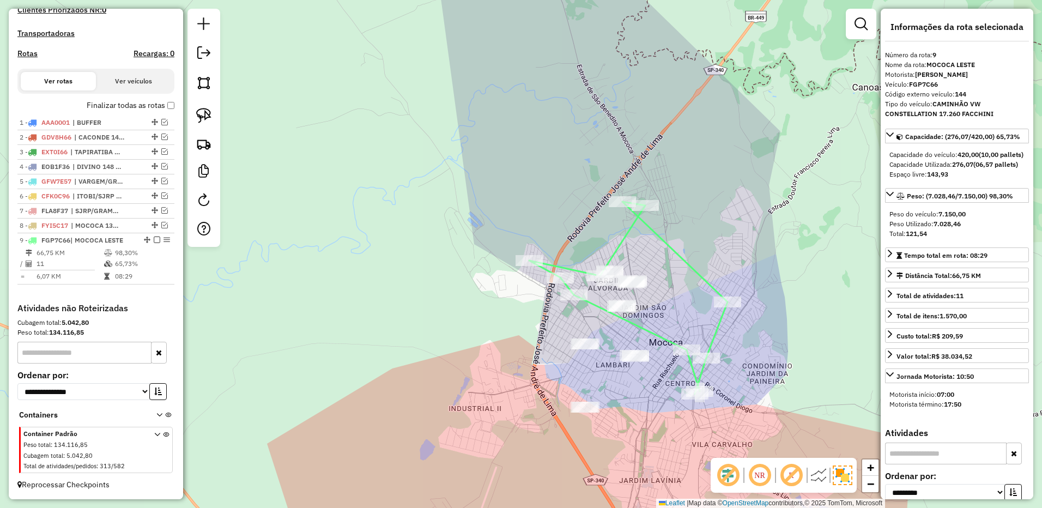
drag, startPoint x: 806, startPoint y: 384, endPoint x: 728, endPoint y: 336, distance: 91.7
click at [728, 336] on div "Janela de atendimento Grade de atendimento Capacidade Transportadoras Veículos …" at bounding box center [521, 254] width 1042 height 508
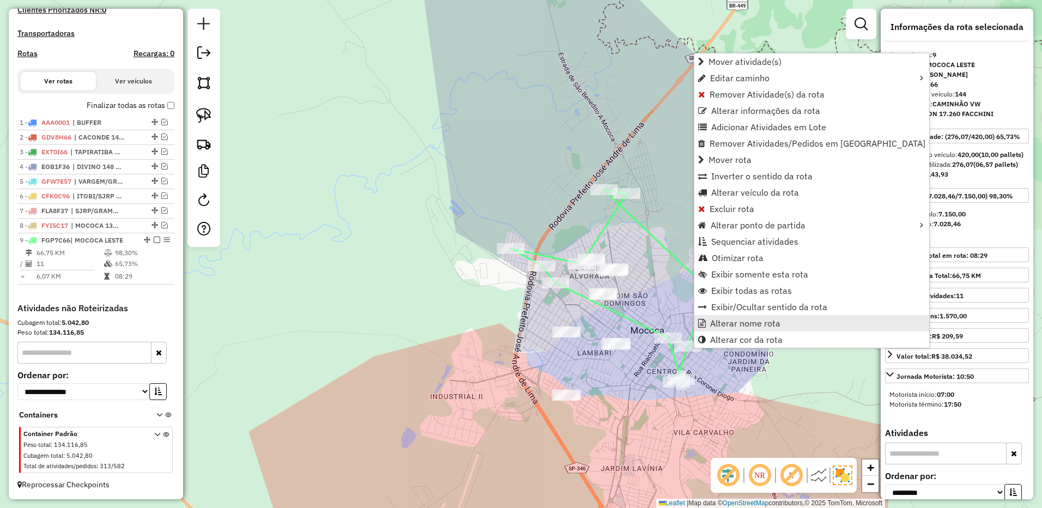
click at [717, 319] on span "Alterar nome rota" at bounding box center [745, 323] width 70 height 9
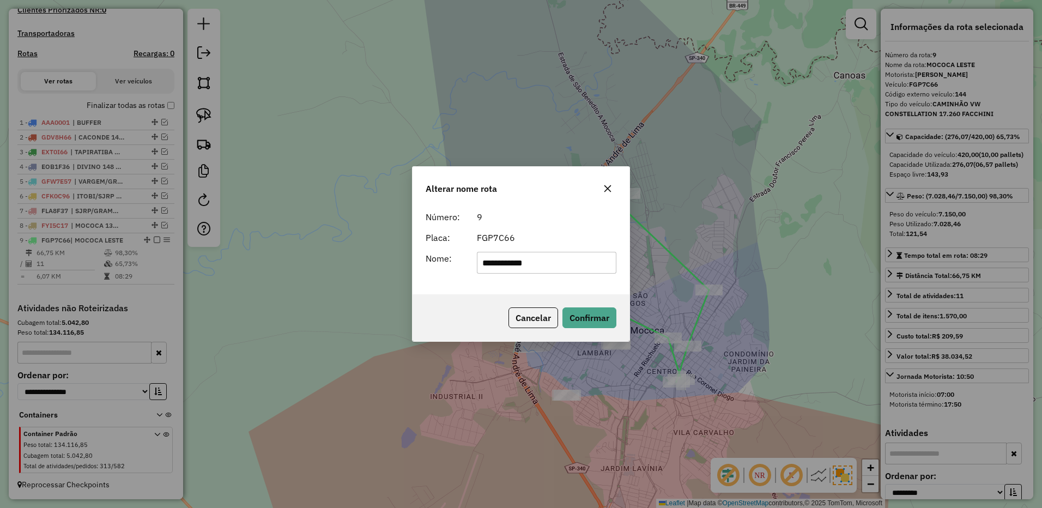
drag, startPoint x: 544, startPoint y: 265, endPoint x: 633, endPoint y: 252, distance: 89.8
click at [631, 262] on div "**********" at bounding box center [521, 254] width 1042 height 508
type input "**********"
drag, startPoint x: 612, startPoint y: 308, endPoint x: 301, endPoint y: 242, distance: 317.6
click at [612, 308] on button "Confirmar" at bounding box center [589, 317] width 54 height 21
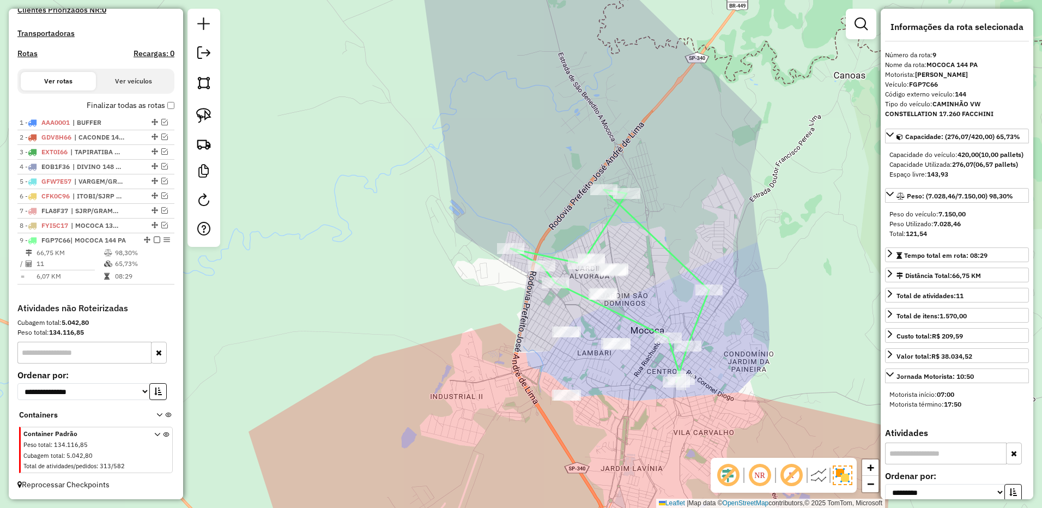
click at [154, 243] on em at bounding box center [157, 240] width 7 height 7
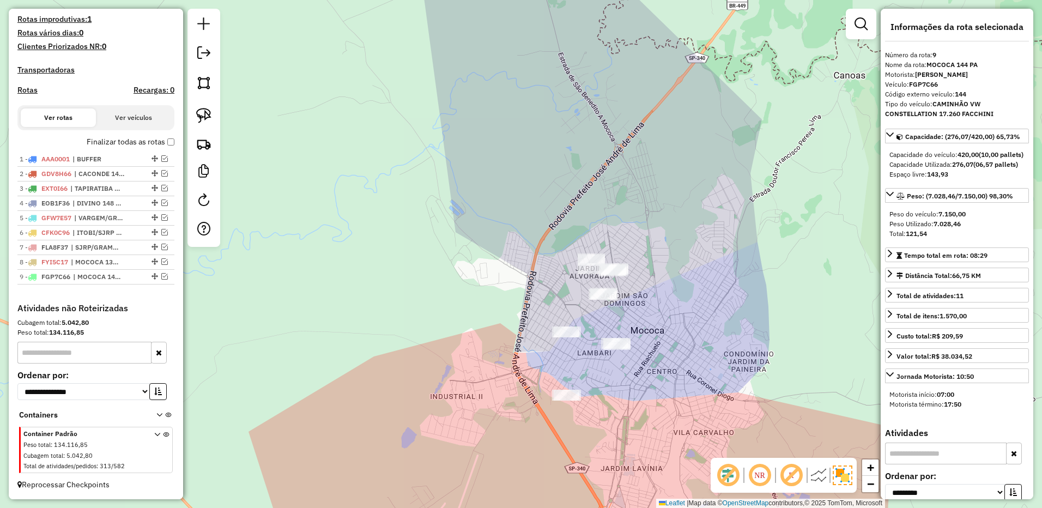
scroll to position [302, 0]
click at [203, 115] on img at bounding box center [203, 115] width 15 height 15
drag, startPoint x: 631, startPoint y: 225, endPoint x: 681, endPoint y: 278, distance: 72.9
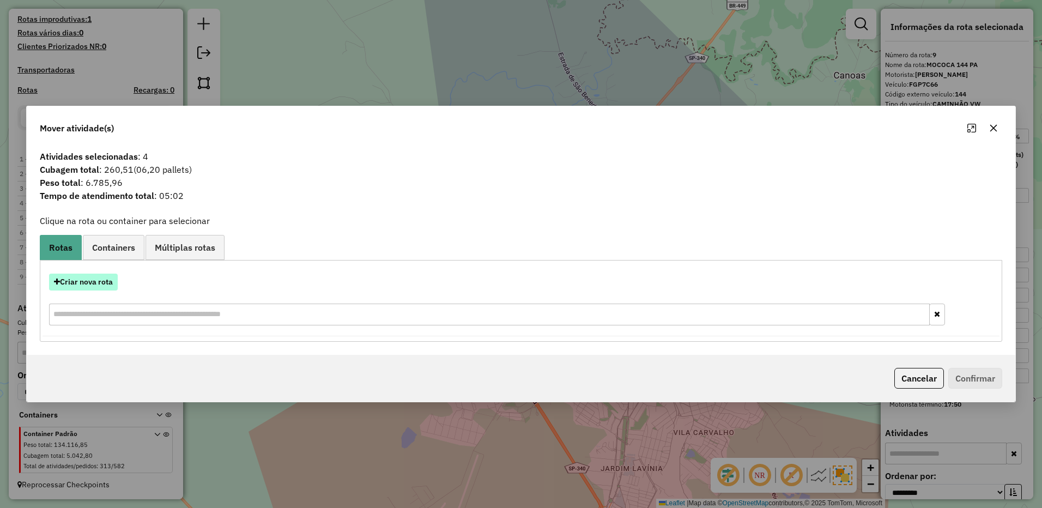
click at [90, 284] on button "Criar nova rota" at bounding box center [83, 282] width 69 height 17
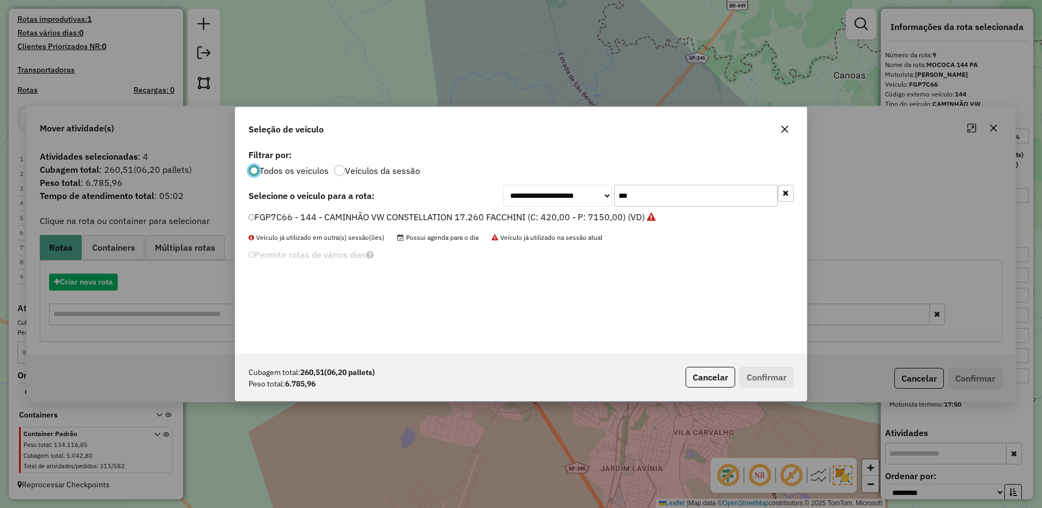
scroll to position [6, 3]
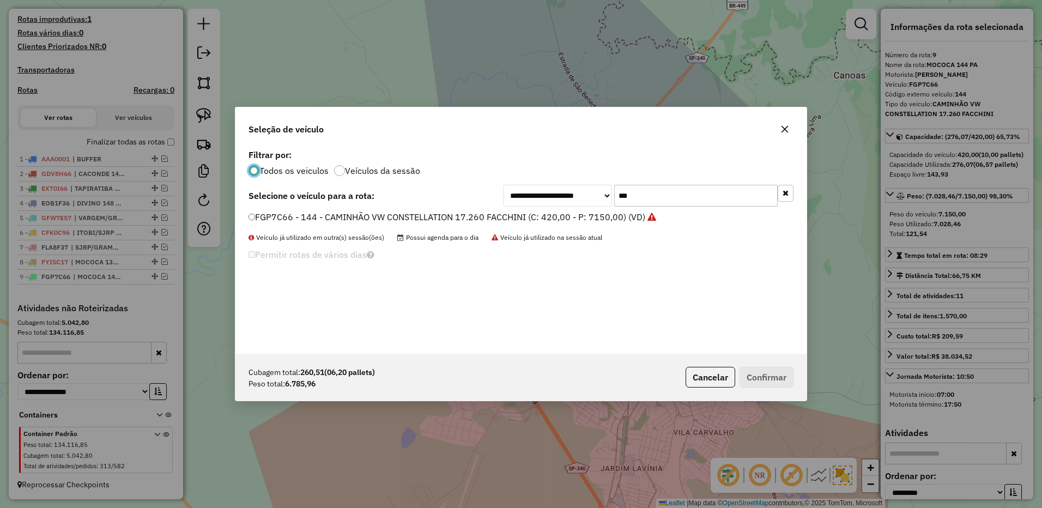
click at [656, 198] on input "***" at bounding box center [696, 196] width 164 height 22
type input "***"
drag, startPoint x: 560, startPoint y: 273, endPoint x: 575, endPoint y: 261, distance: 19.0
click at [560, 273] on div "**********" at bounding box center [520, 250] width 571 height 207
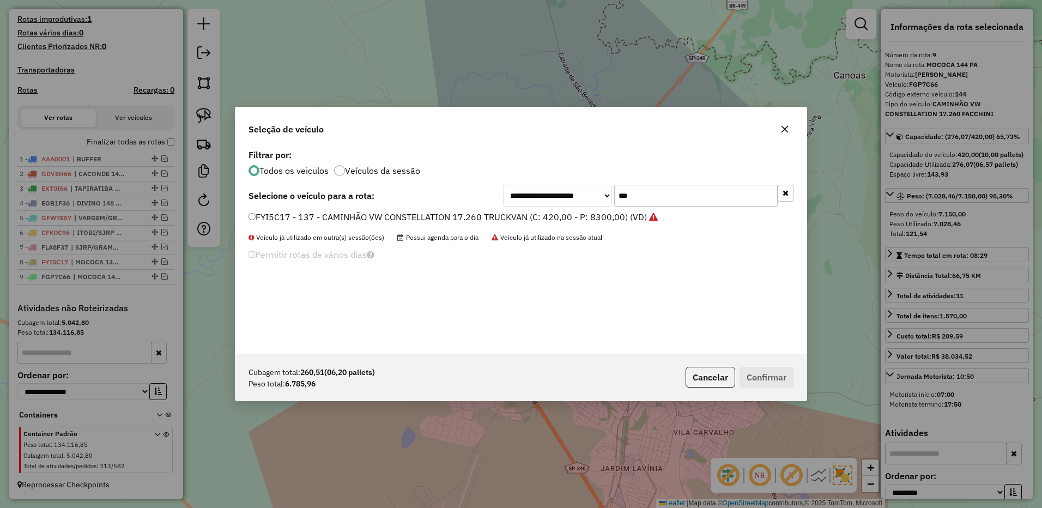
click at [645, 197] on input "***" at bounding box center [696, 196] width 164 height 22
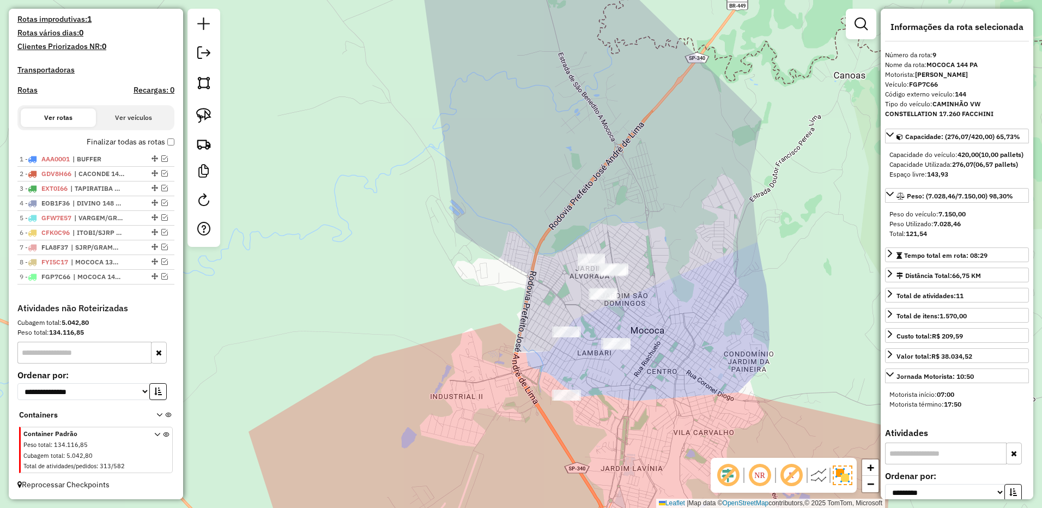
drag, startPoint x: 215, startPoint y: 115, endPoint x: 319, endPoint y: 137, distance: 106.5
click at [215, 115] on link at bounding box center [204, 116] width 24 height 24
drag, startPoint x: 641, startPoint y: 210, endPoint x: 702, endPoint y: 280, distance: 92.7
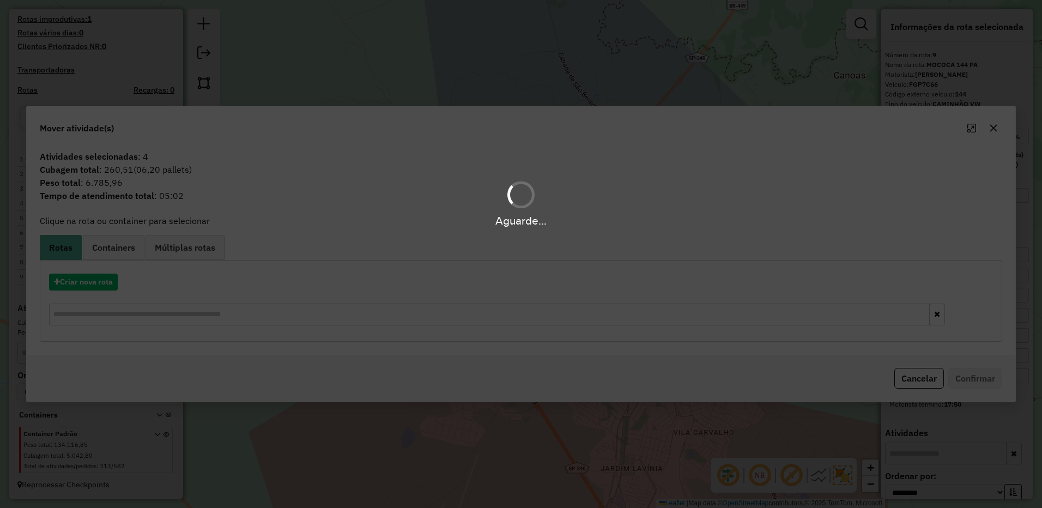
click at [108, 283] on hb-app "Aguarde... Pop-up bloqueado! Seu navegador bloqueou automáticamente a abertura …" at bounding box center [521, 254] width 1042 height 508
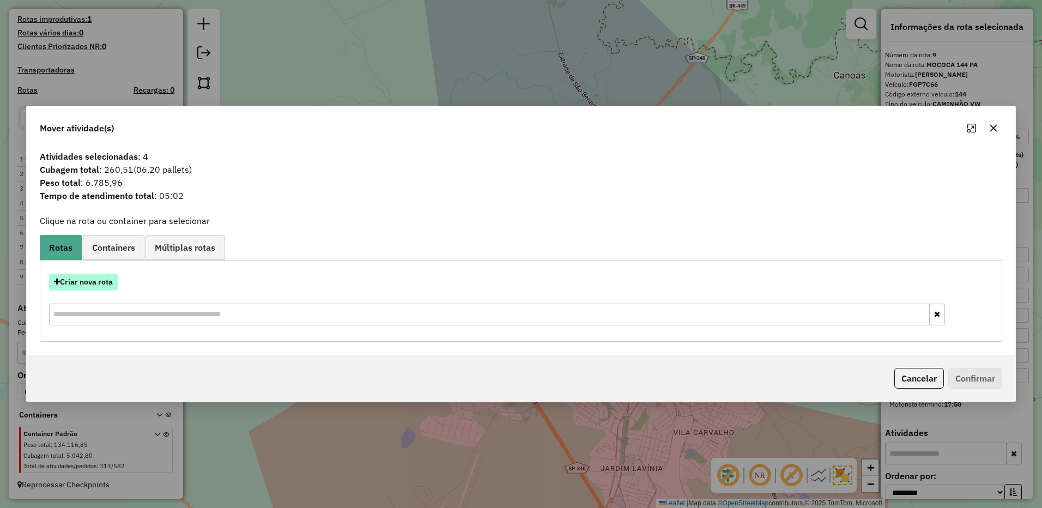
click at [105, 281] on button "Criar nova rota" at bounding box center [83, 282] width 69 height 17
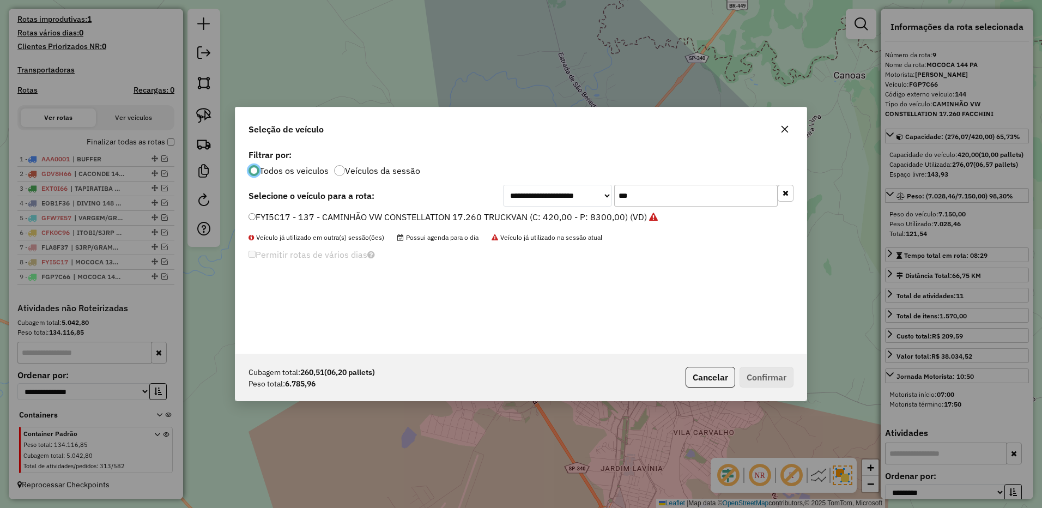
click at [673, 206] on input "***" at bounding box center [696, 196] width 164 height 22
click at [669, 197] on input "***" at bounding box center [696, 196] width 164 height 22
click at [569, 313] on div "**********" at bounding box center [520, 250] width 571 height 207
click at [673, 198] on input "***" at bounding box center [696, 196] width 164 height 22
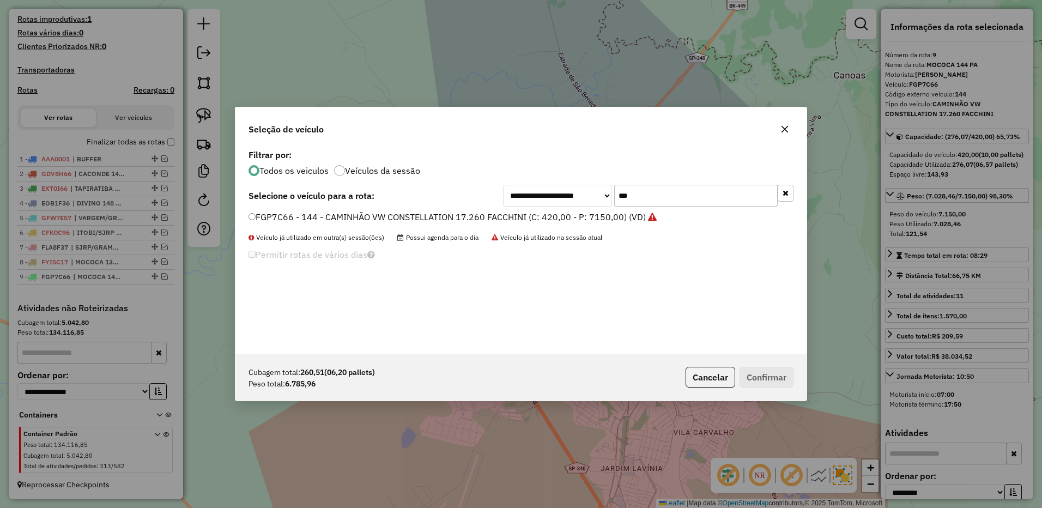
click at [673, 198] on input "***" at bounding box center [696, 196] width 164 height 22
type input "***"
click at [780, 129] on button "button" at bounding box center [784, 128] width 17 height 17
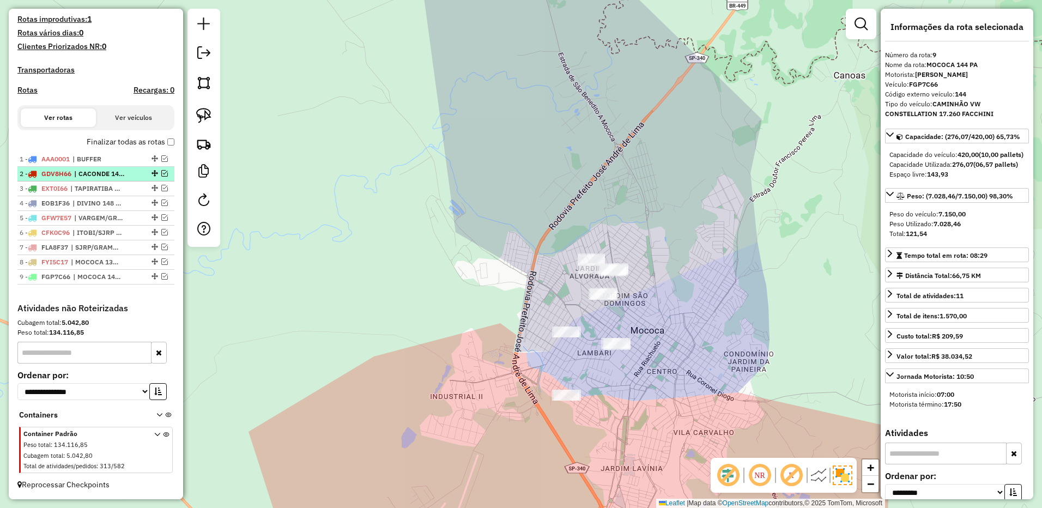
click at [114, 171] on span "| CACONDE 147 PA" at bounding box center [99, 174] width 50 height 10
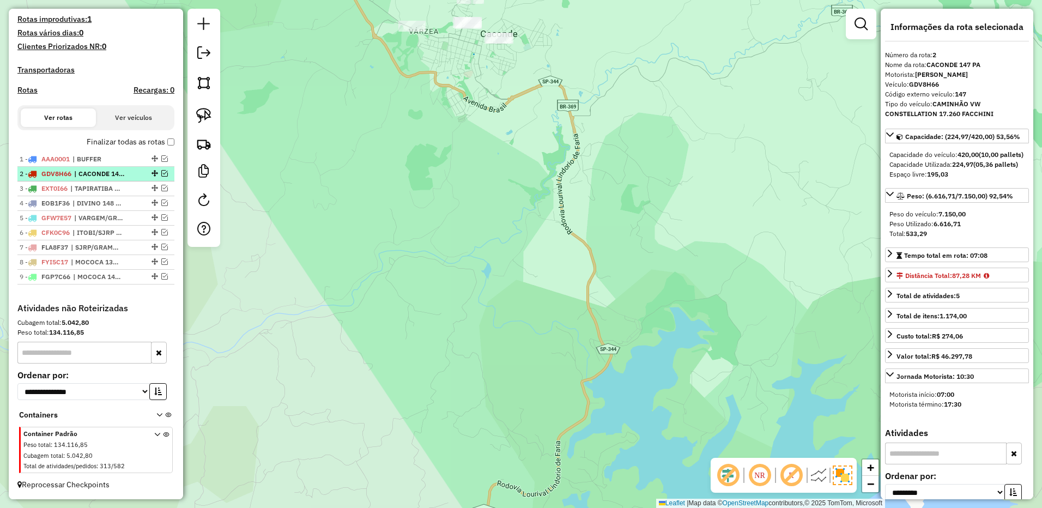
click at [161, 173] on em at bounding box center [164, 173] width 7 height 7
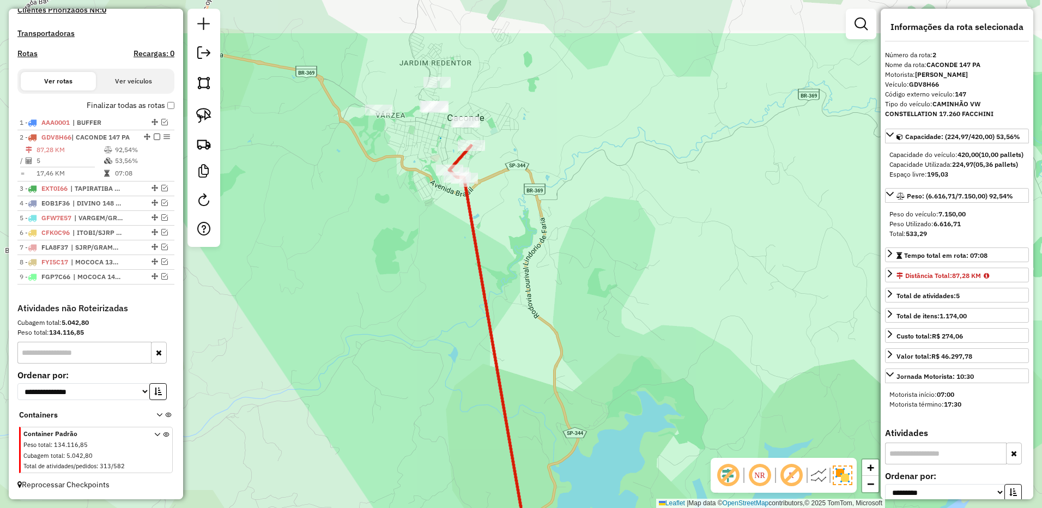
drag, startPoint x: 656, startPoint y: 131, endPoint x: 623, endPoint y: 215, distance: 90.3
click at [623, 215] on div "Janela de atendimento Grade de atendimento Capacidade Transportadoras Veículos …" at bounding box center [521, 254] width 1042 height 508
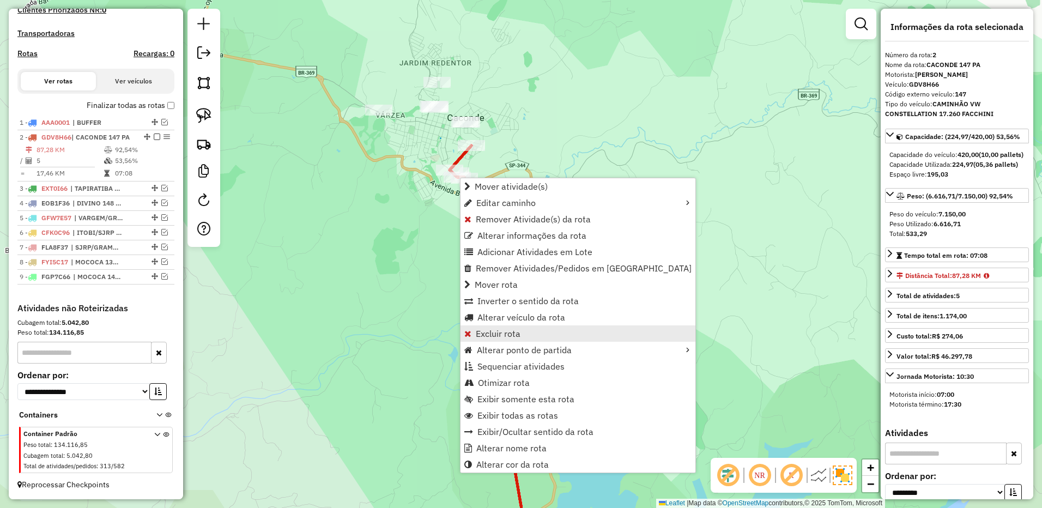
click at [516, 333] on span "Excluir rota" at bounding box center [498, 333] width 45 height 9
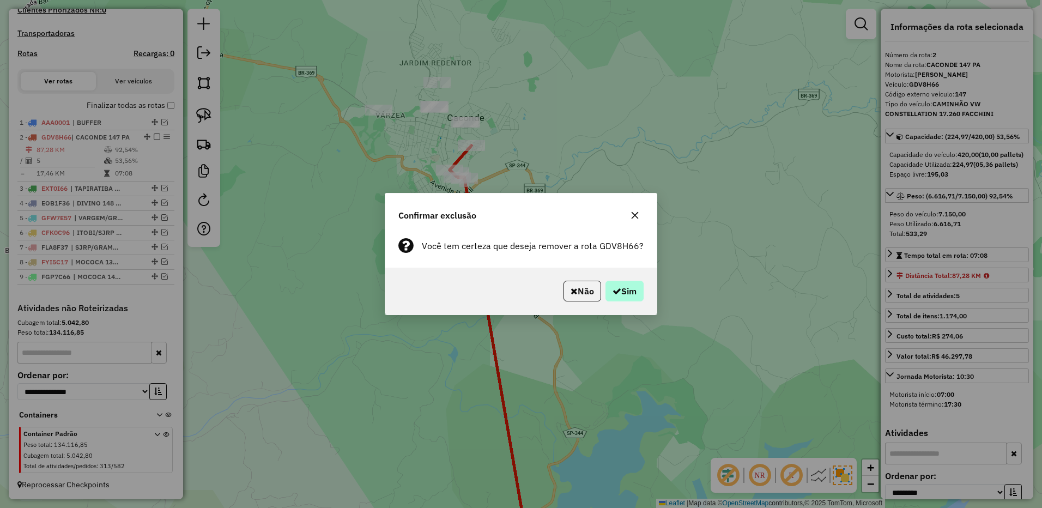
click at [629, 276] on div "Não Sim" at bounding box center [520, 291] width 271 height 47
click at [626, 287] on button "Sim" at bounding box center [625, 291] width 38 height 21
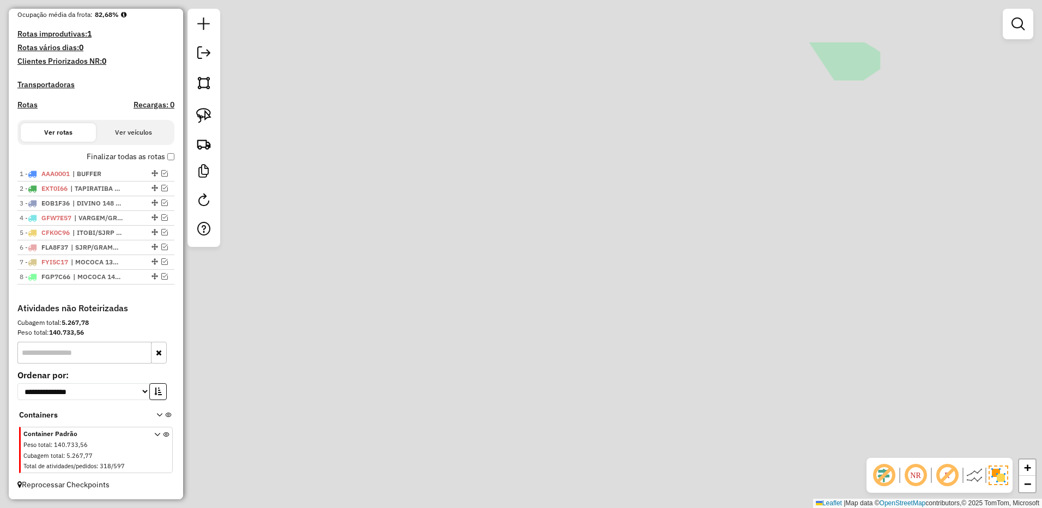
scroll to position [287, 0]
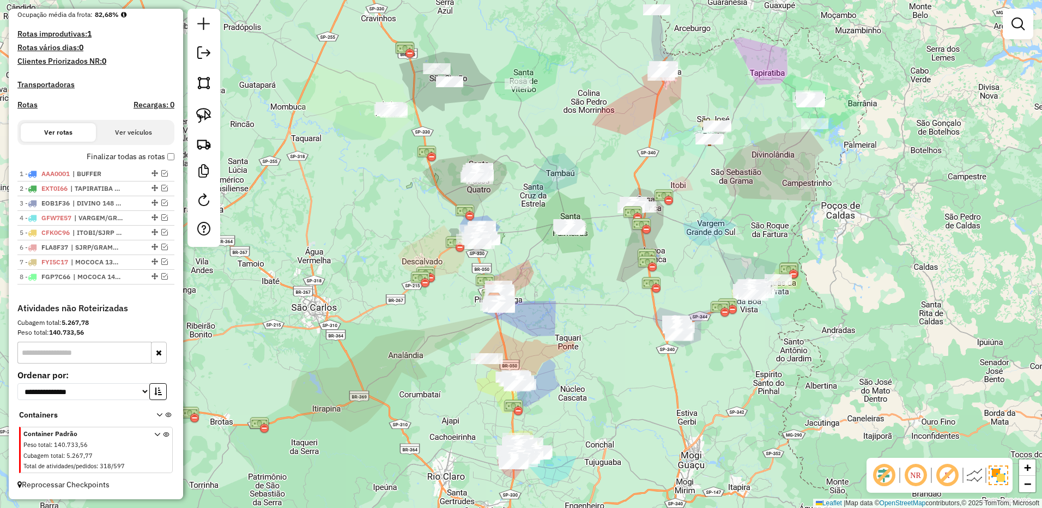
drag, startPoint x: 615, startPoint y: 72, endPoint x: 455, endPoint y: 363, distance: 332.0
click at [451, 368] on div "Janela de atendimento Grade de atendimento Capacidade Transportadoras Veículos …" at bounding box center [521, 254] width 1042 height 508
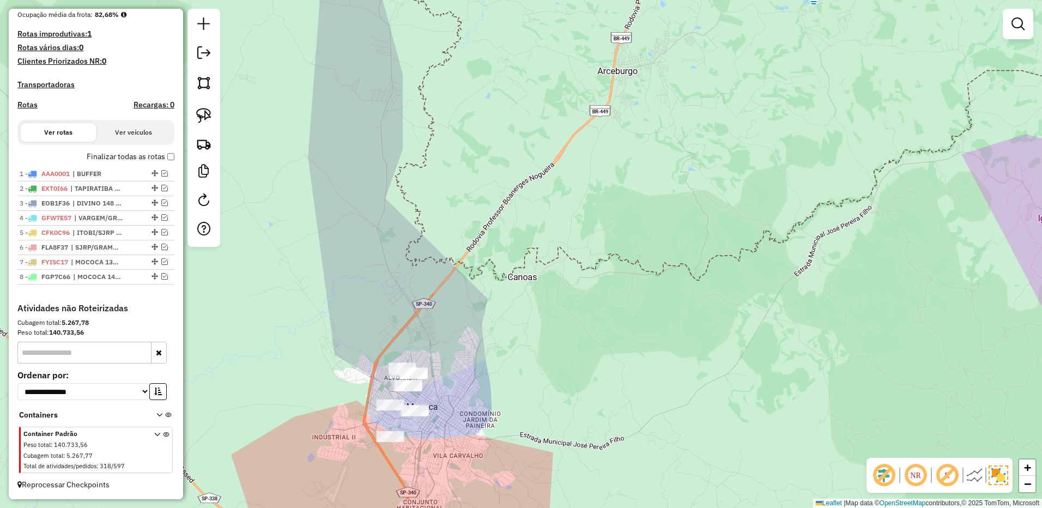
drag, startPoint x: 202, startPoint y: 117, endPoint x: 309, endPoint y: 235, distance: 159.8
click at [202, 117] on img at bounding box center [203, 115] width 15 height 15
drag, startPoint x: 413, startPoint y: 341, endPoint x: 475, endPoint y: 340, distance: 61.6
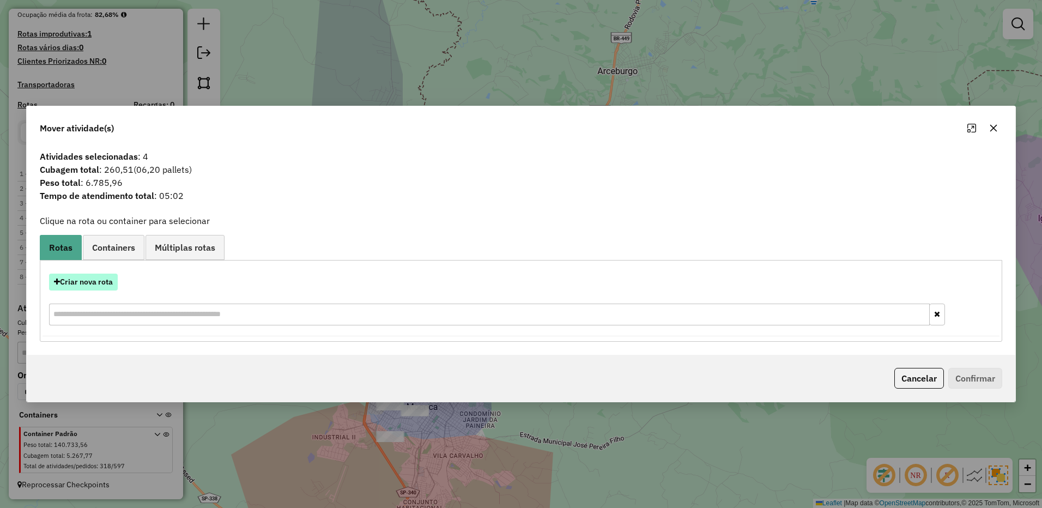
click at [96, 283] on button "Criar nova rota" at bounding box center [83, 282] width 69 height 17
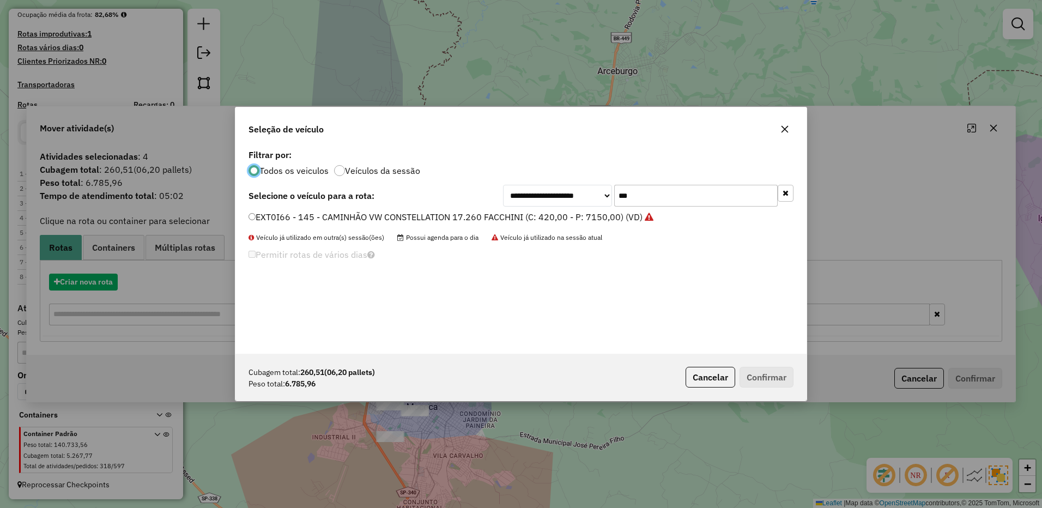
scroll to position [6, 3]
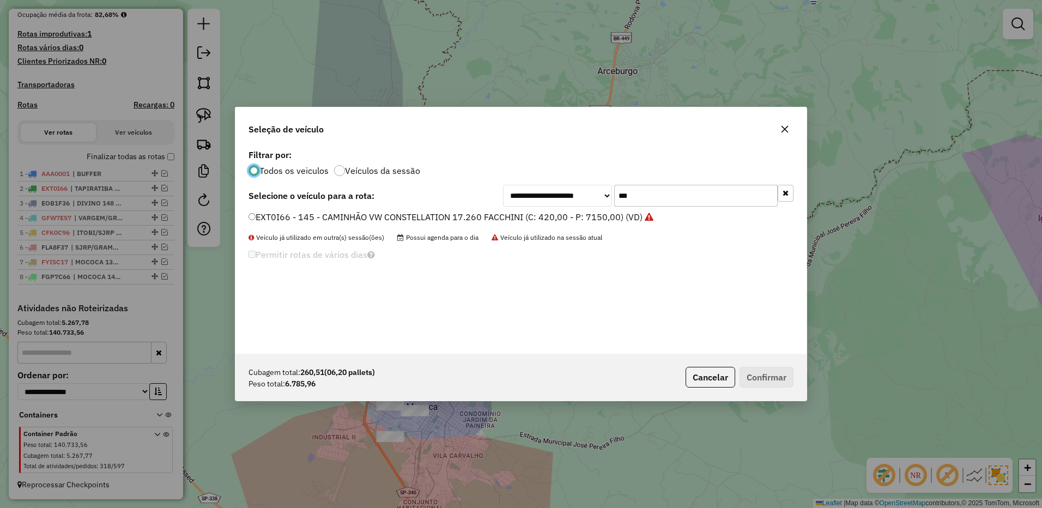
click at [667, 191] on input "***" at bounding box center [696, 196] width 164 height 22
type input "***"
click at [609, 213] on label "GDV8H66 - 147 - CAMINHÃO VW CONSTELLATION 17.260 FACCHINI (C: 420,00 - P: 7150,…" at bounding box center [448, 216] width 399 height 13
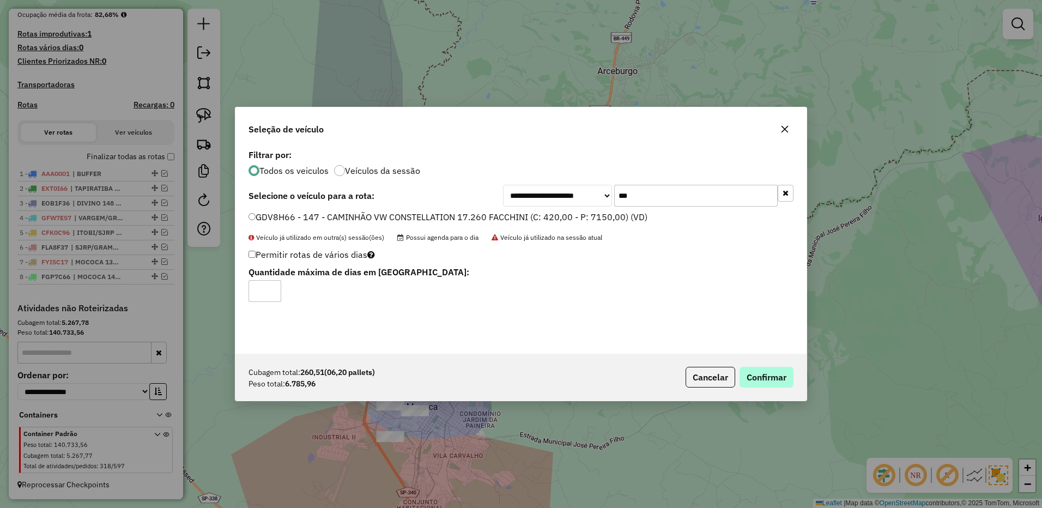
click at [800, 390] on div "Cubagem total: 260,51 (06,20 pallets) Peso total: 6.785,96 Cancelar Confirmar" at bounding box center [520, 377] width 571 height 47
click at [776, 368] on button "Confirmar" at bounding box center [767, 377] width 54 height 21
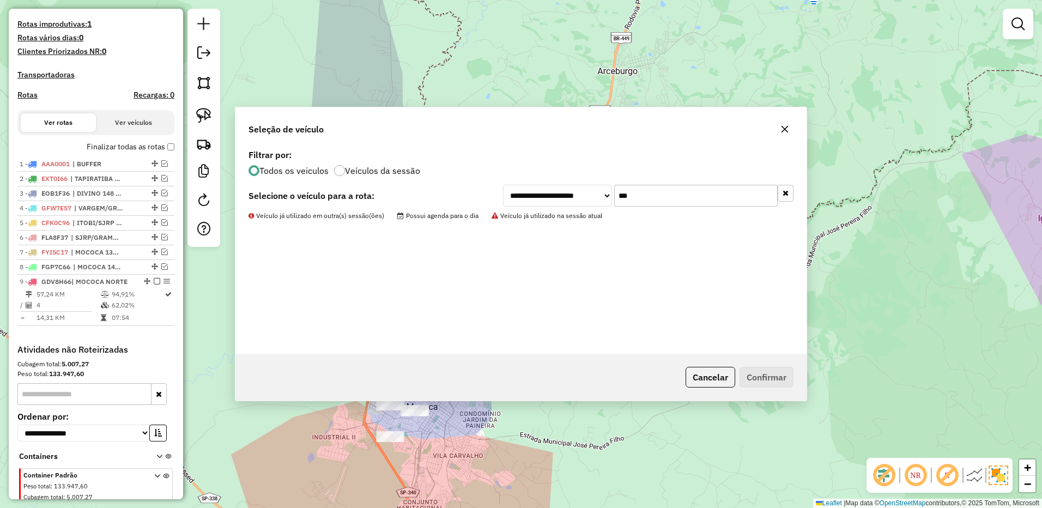
scroll to position [338, 0]
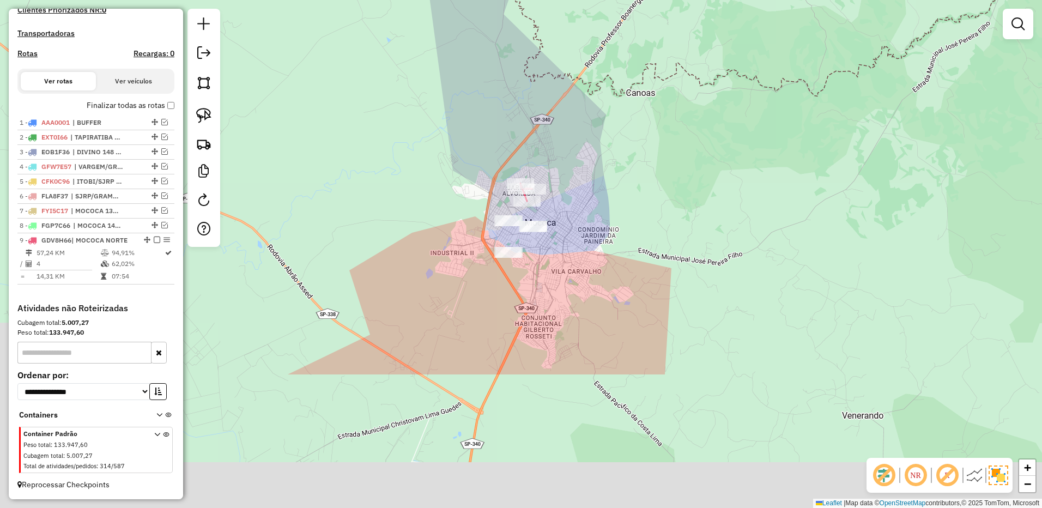
drag, startPoint x: 672, startPoint y: 250, endPoint x: 528, endPoint y: 31, distance: 262.4
click at [522, 0] on html "Aguarde... Pop-up bloqueado! Seu navegador bloqueou automáticamente a abertura …" at bounding box center [521, 254] width 1042 height 508
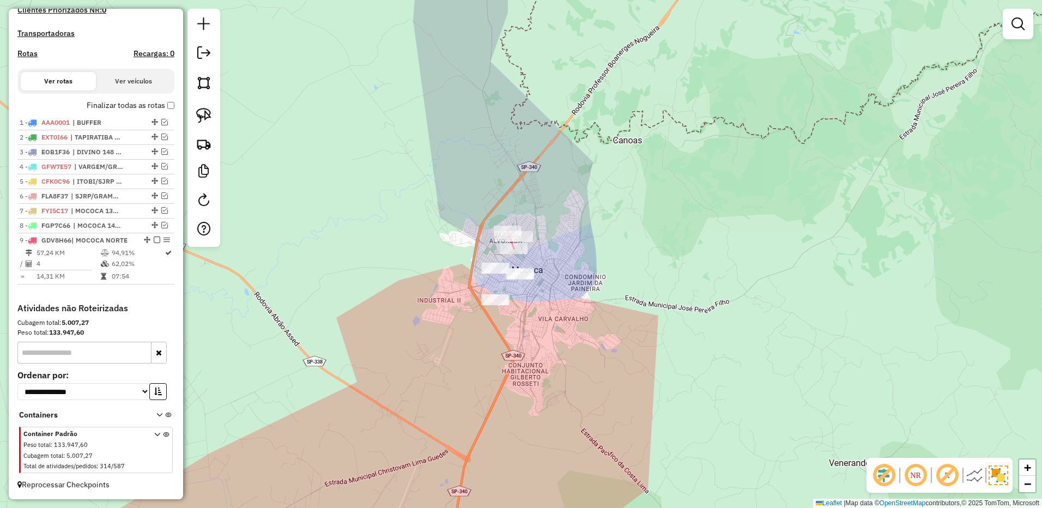
drag, startPoint x: 576, startPoint y: 51, endPoint x: 461, endPoint y: 456, distance: 421.0
click at [461, 456] on div "Janela de atendimento Grade de atendimento Capacidade Transportadoras Veículos …" at bounding box center [521, 254] width 1042 height 508
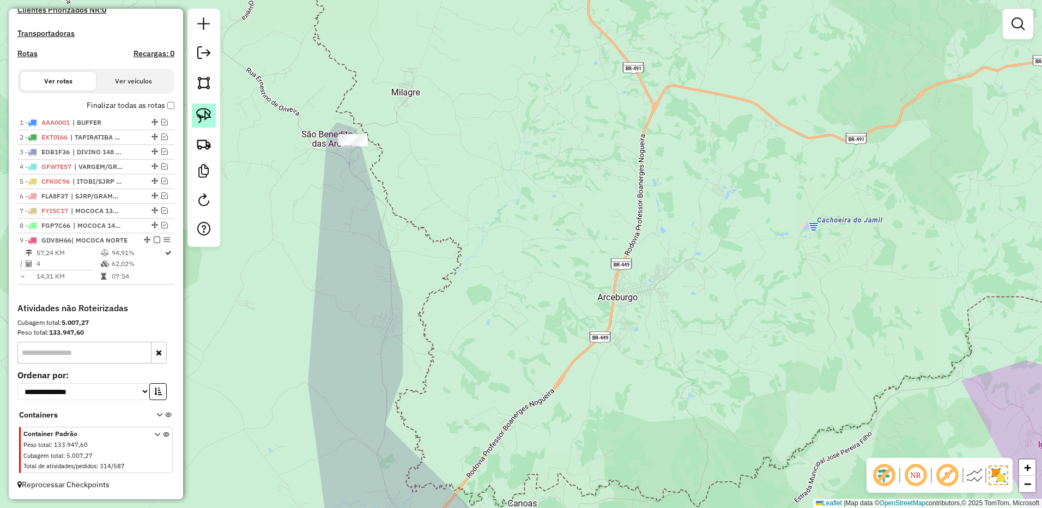
drag, startPoint x: 207, startPoint y: 122, endPoint x: 215, endPoint y: 119, distance: 8.6
click at [208, 122] on img at bounding box center [203, 115] width 15 height 15
drag, startPoint x: 374, startPoint y: 111, endPoint x: 432, endPoint y: 157, distance: 74.1
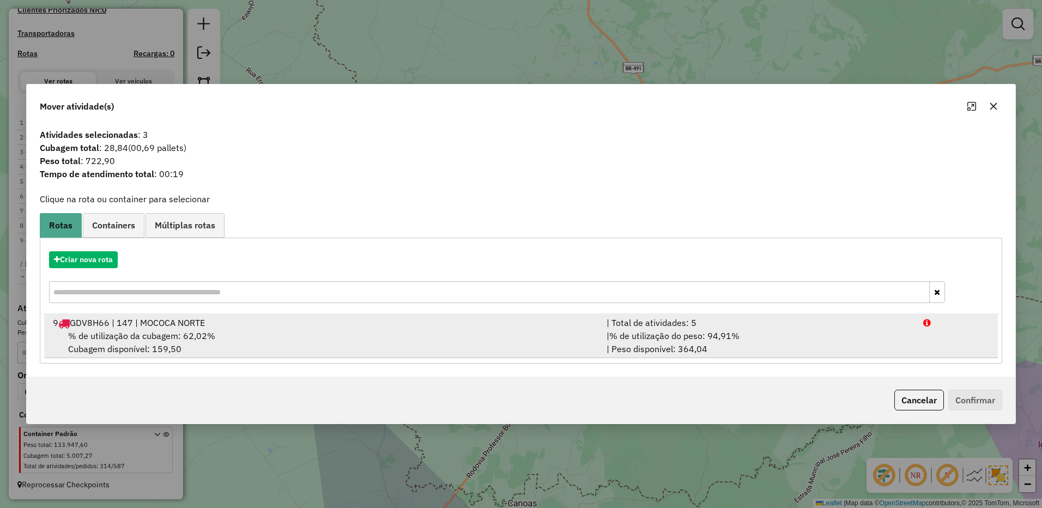
click at [767, 332] on div "| % de utilização do peso: 94,91% | Peso disponível: 364,04" at bounding box center [758, 342] width 317 height 26
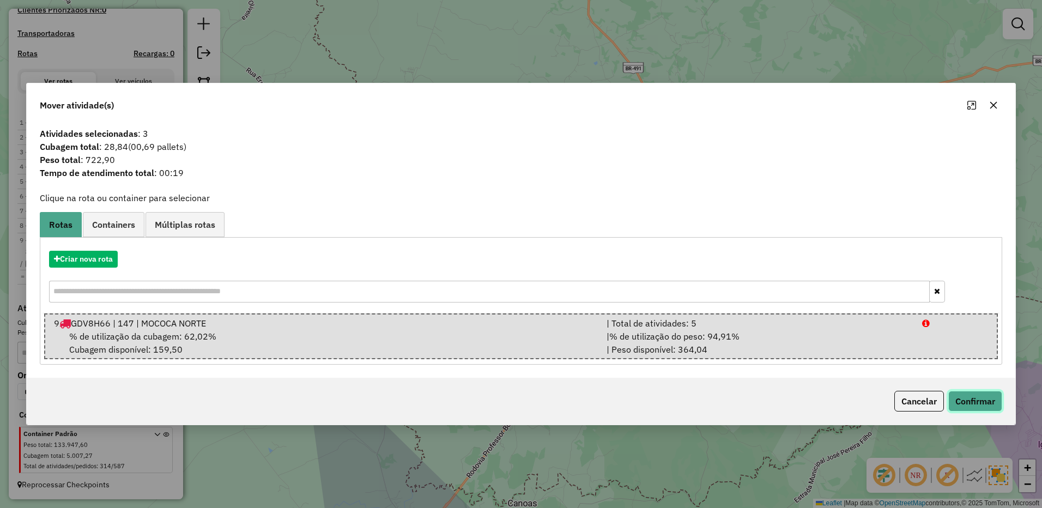
click at [955, 402] on button "Confirmar" at bounding box center [975, 401] width 54 height 21
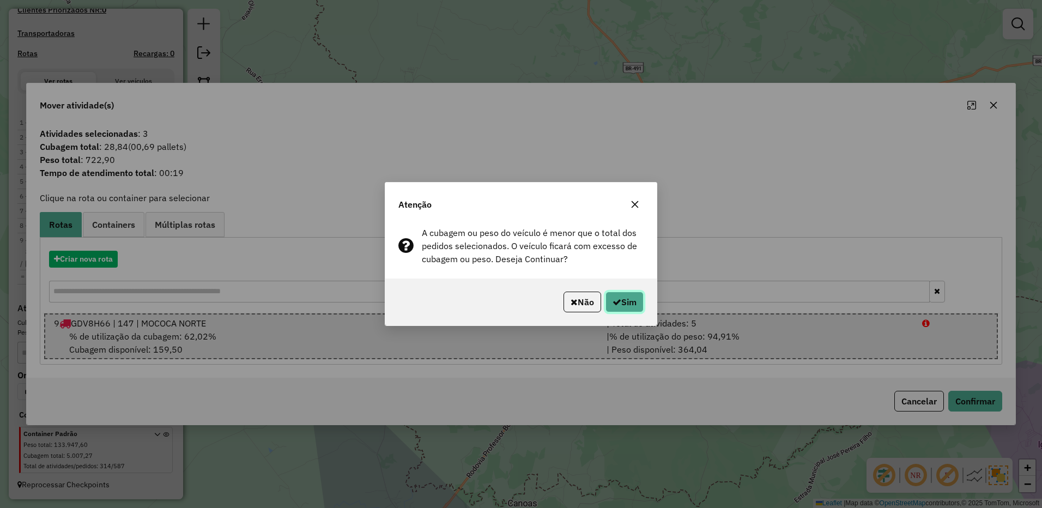
click at [639, 305] on button "Sim" at bounding box center [625, 302] width 38 height 21
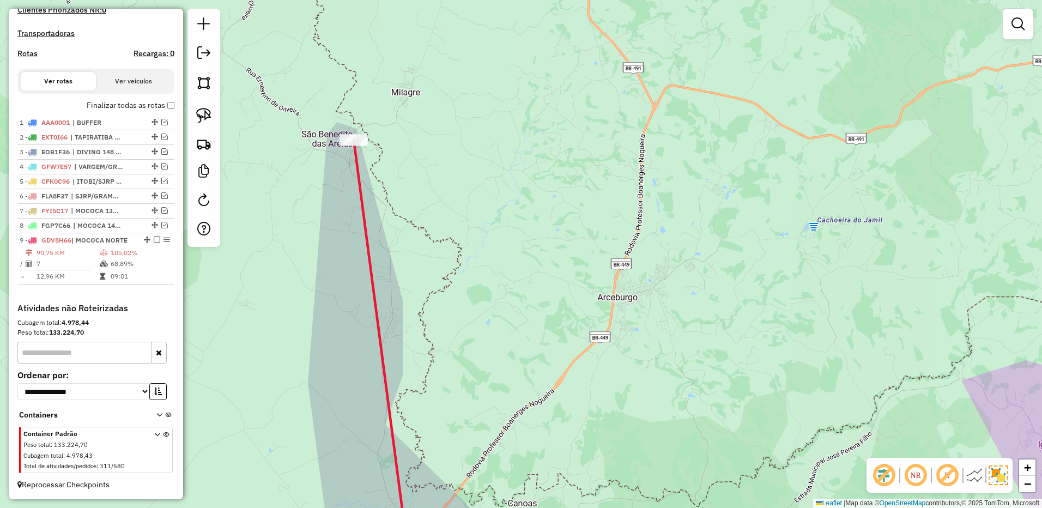
drag, startPoint x: 440, startPoint y: 183, endPoint x: 436, endPoint y: 161, distance: 22.8
click at [436, 161] on div "Janela de atendimento Grade de atendimento Capacidade Transportadoras Veículos …" at bounding box center [521, 254] width 1042 height 508
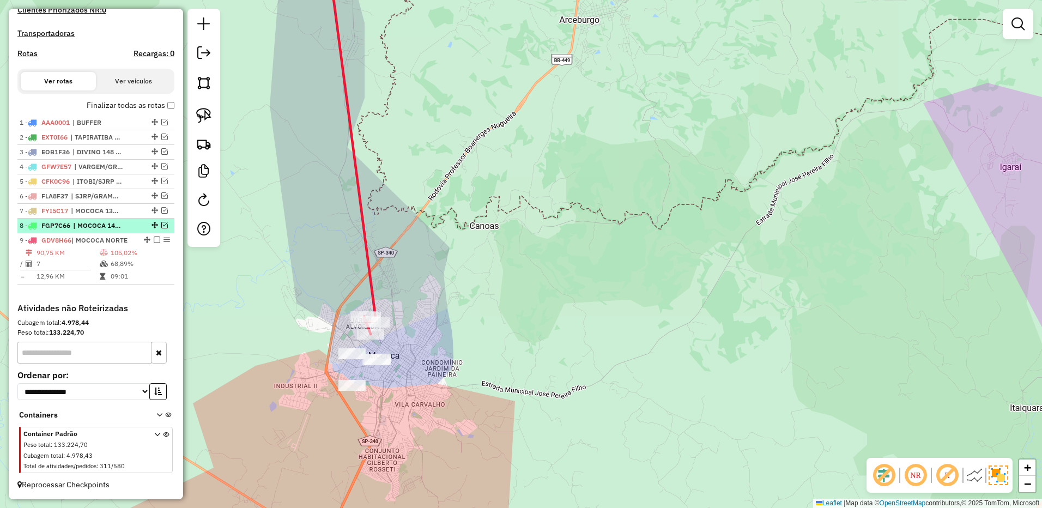
click at [104, 222] on span "| MOCOCA 144 PA" at bounding box center [98, 226] width 50 height 10
select select "**********"
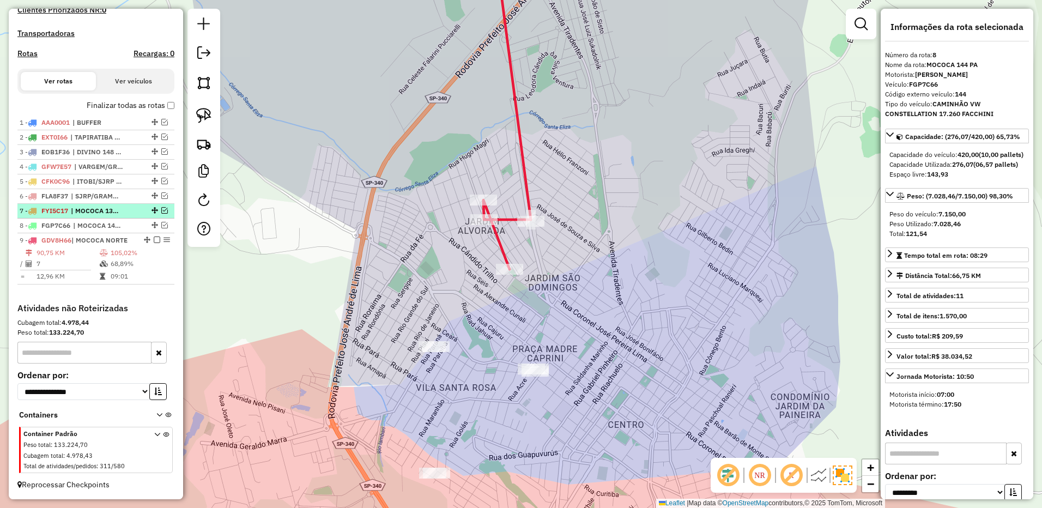
click at [114, 210] on span "| MOCOCA 137 PA" at bounding box center [96, 211] width 50 height 10
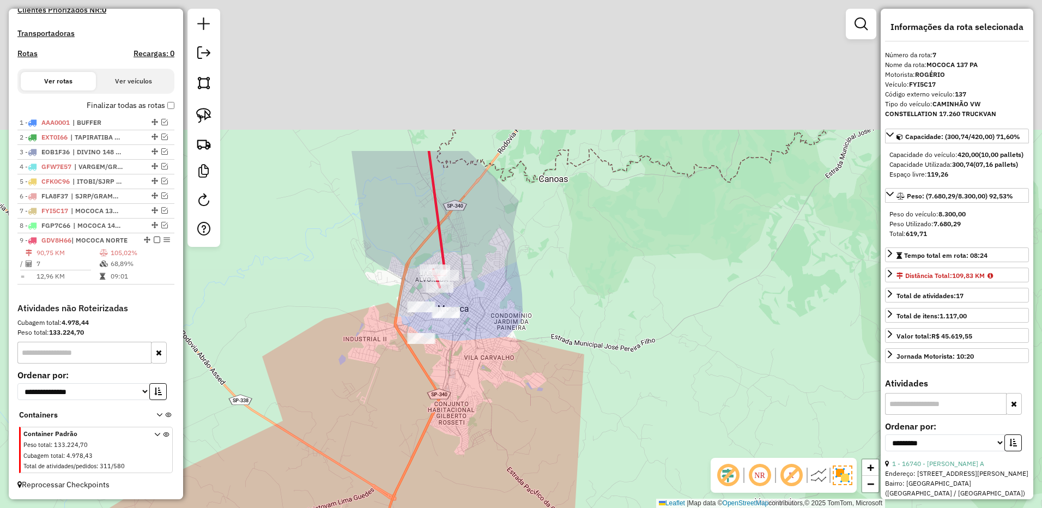
drag, startPoint x: 558, startPoint y: 322, endPoint x: 522, endPoint y: 306, distance: 39.3
click at [558, 331] on div "Janela de atendimento Grade de atendimento Capacidade Transportadoras Veículos …" at bounding box center [521, 254] width 1042 height 508
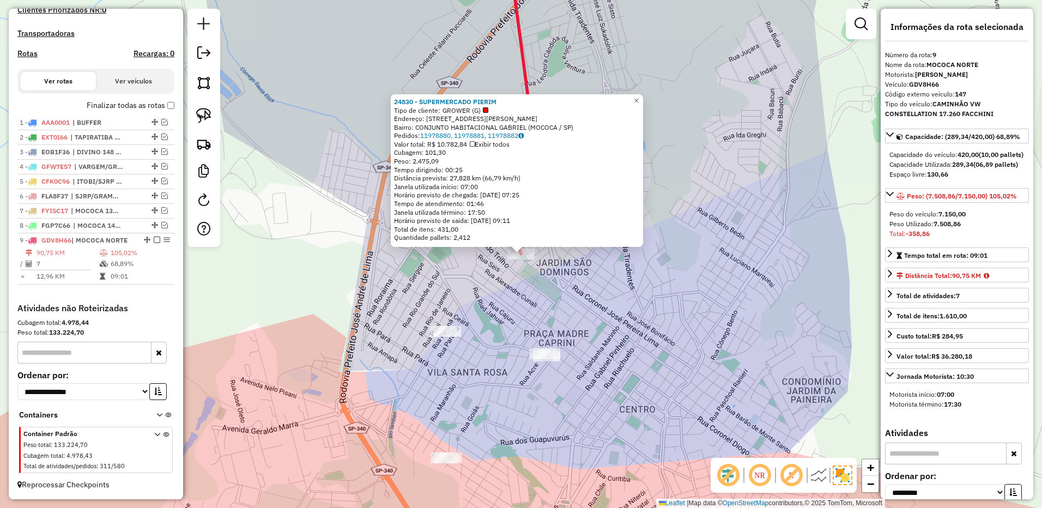
click at [695, 257] on div "24830 - SUPERMERCADO PIERIM Tipo de cliente: GROWER (G) Endereço: AV PEDRO CUNA…" at bounding box center [521, 254] width 1042 height 508
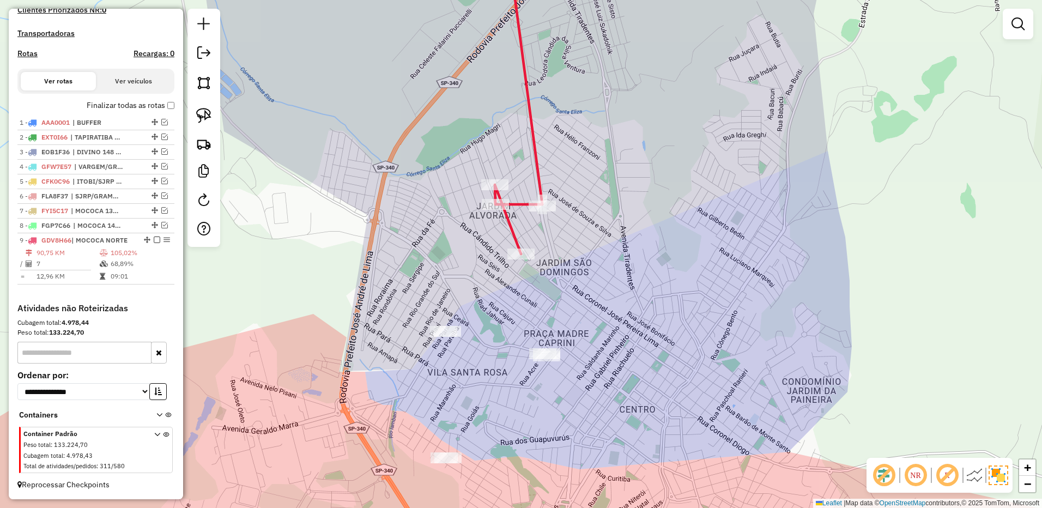
select select "**********"
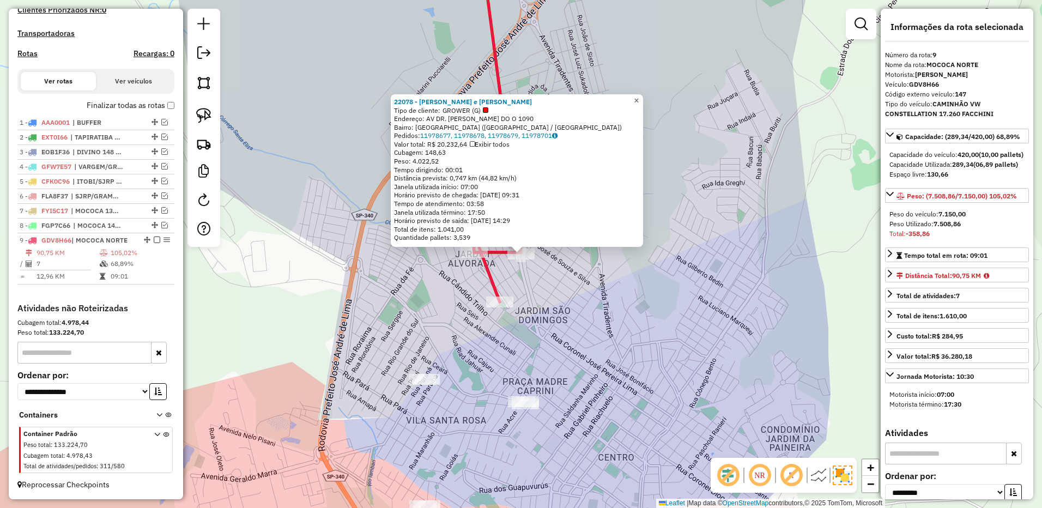
click at [643, 96] on link "×" at bounding box center [636, 100] width 13 height 13
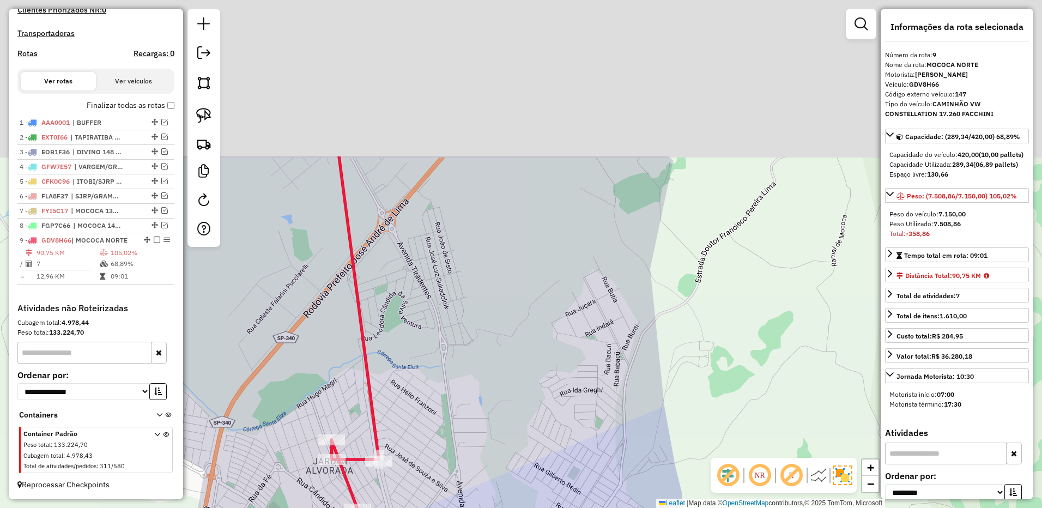
drag, startPoint x: 651, startPoint y: 89, endPoint x: 467, endPoint y: 361, distance: 327.7
click at [468, 376] on div "Janela de atendimento Grade de atendimento Capacidade Transportadoras Veículos …" at bounding box center [521, 254] width 1042 height 508
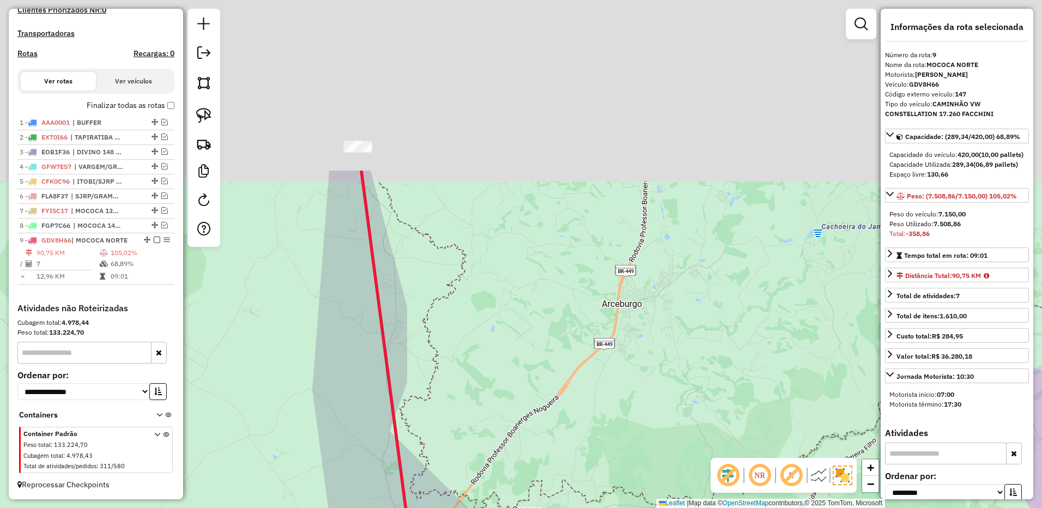
drag, startPoint x: 434, startPoint y: 329, endPoint x: 365, endPoint y: 227, distance: 124.0
click at [432, 334] on div "Janela de atendimento Grade de atendimento Capacidade Transportadoras Veículos …" at bounding box center [521, 254] width 1042 height 508
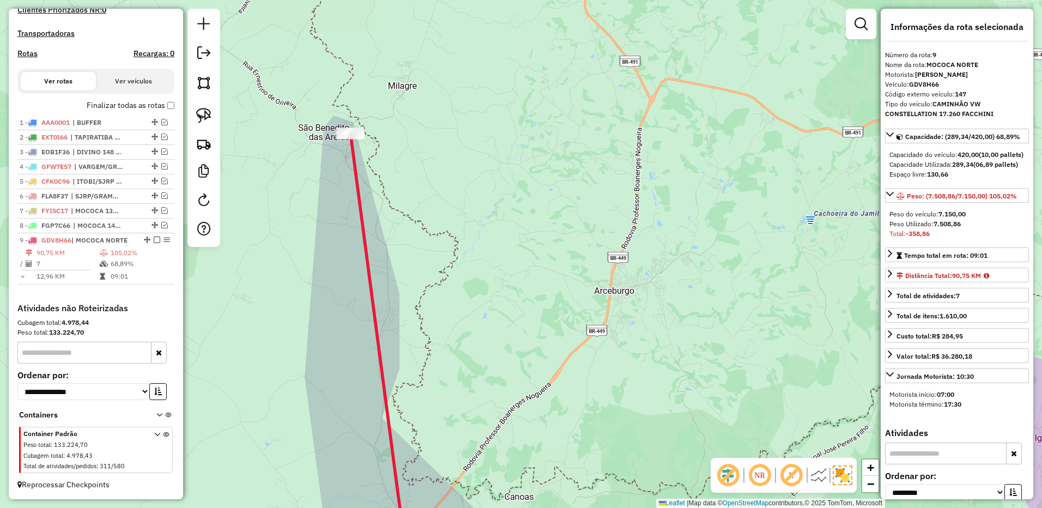
click at [354, 142] on icon at bounding box center [378, 346] width 56 height 426
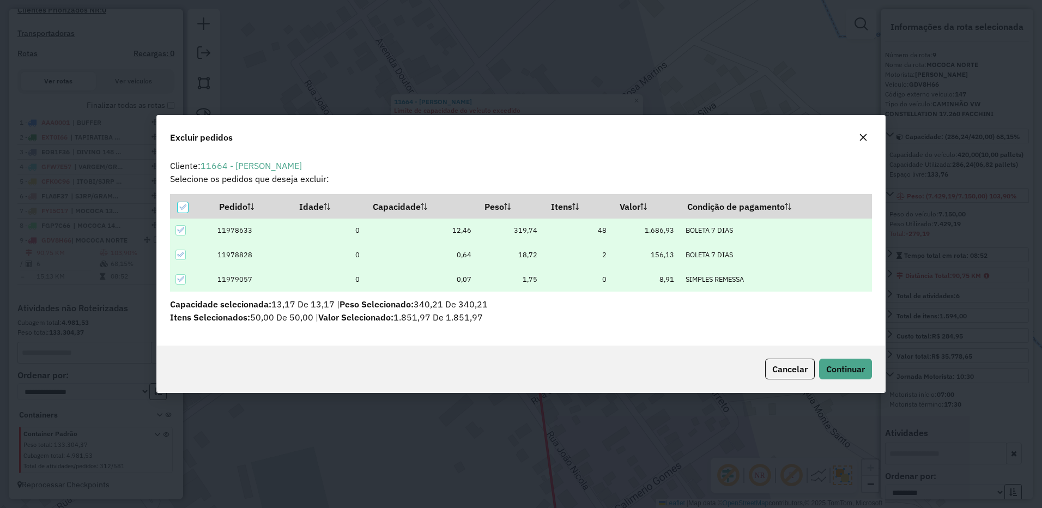
scroll to position [6, 3]
click at [846, 365] on span "Continuar" at bounding box center [845, 369] width 39 height 11
click at [849, 368] on span "Continuar" at bounding box center [845, 369] width 39 height 11
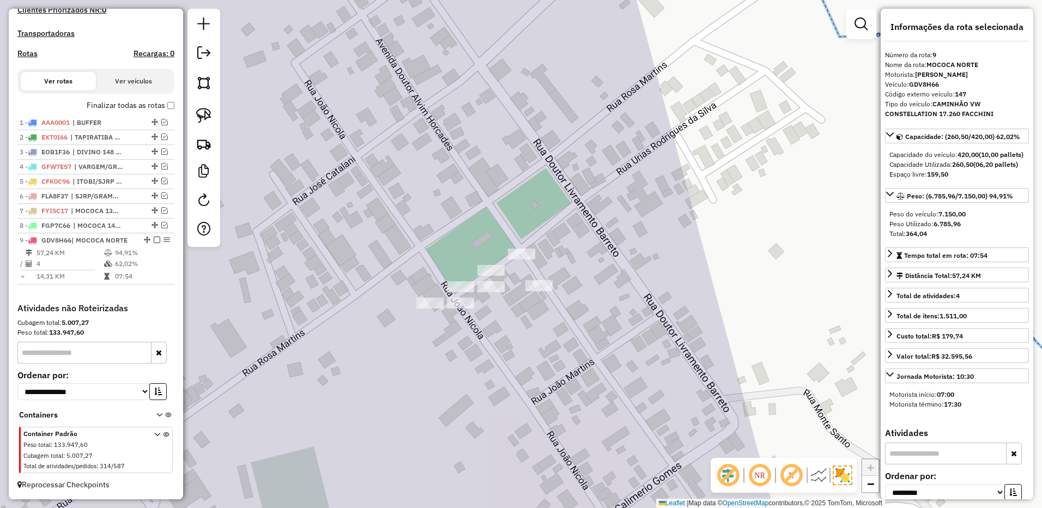
click at [470, 16] on div "Janela de atendimento Grade de atendimento Capacidade Transportadoras Veículos …" at bounding box center [521, 254] width 1042 height 508
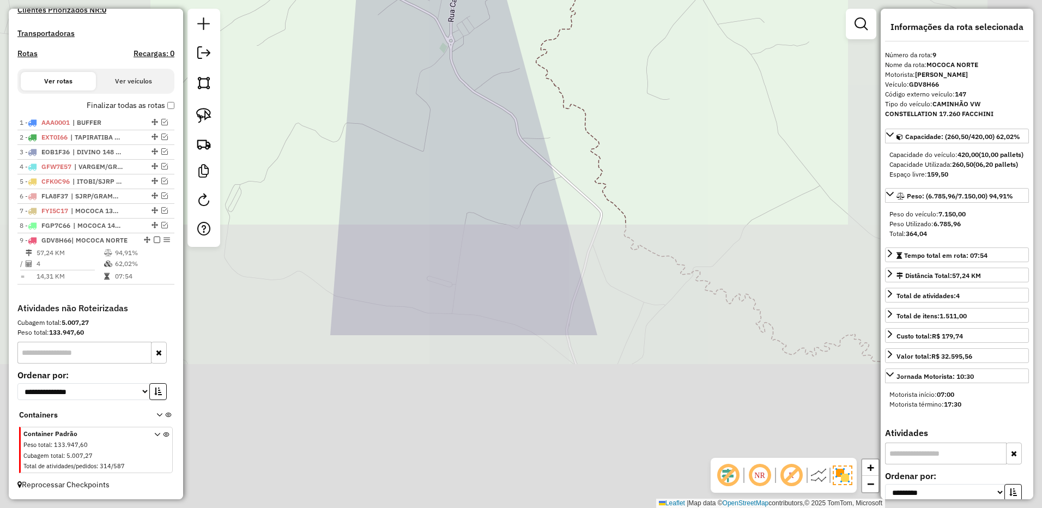
drag, startPoint x: 598, startPoint y: 146, endPoint x: 552, endPoint y: 27, distance: 127.2
click at [552, 28] on div "Janela de atendimento Grade de atendimento Capacidade Transportadoras Veículos …" at bounding box center [521, 254] width 1042 height 508
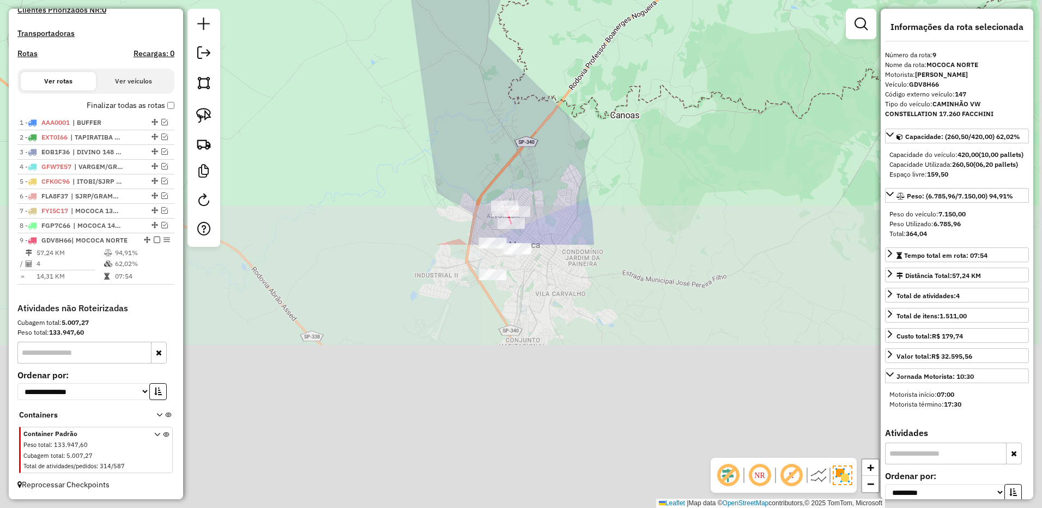
drag, startPoint x: 522, startPoint y: -12, endPoint x: 517, endPoint y: 49, distance: 61.2
click at [521, 0] on html "Aguarde... Pop-up bloqueado! Seu navegador bloqueou automáticamente a abertura …" at bounding box center [521, 254] width 1042 height 508
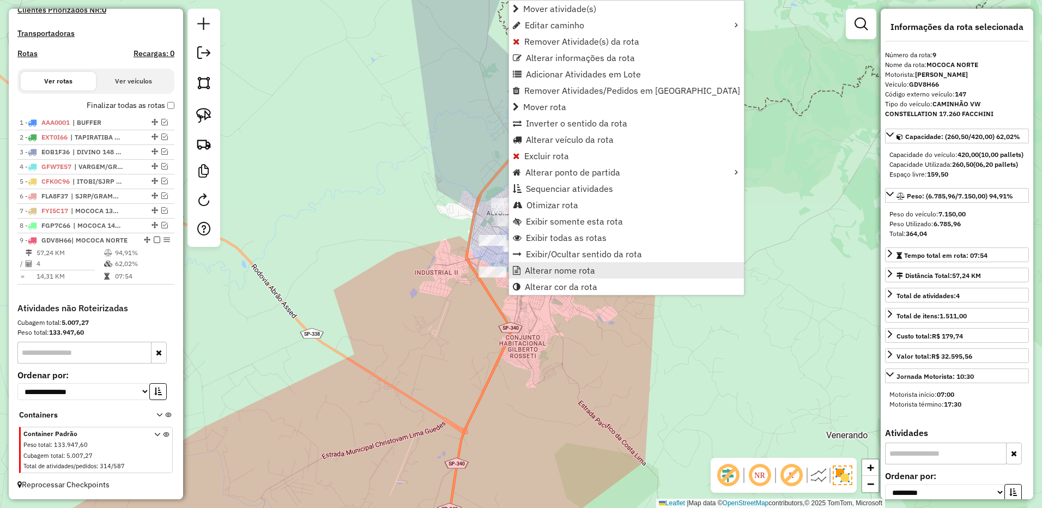
click at [558, 264] on link "Alterar nome rota" at bounding box center [626, 270] width 235 height 16
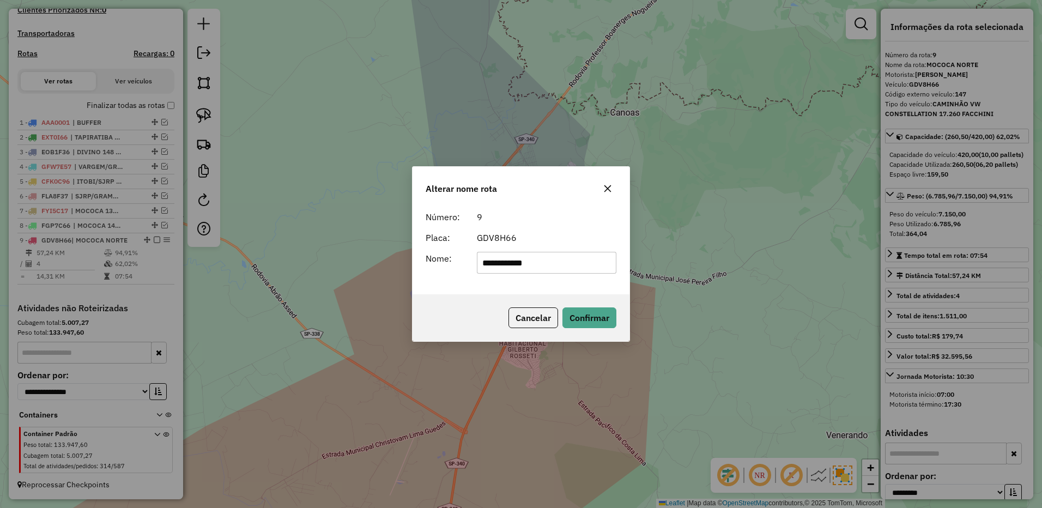
drag, startPoint x: 528, startPoint y: 258, endPoint x: 675, endPoint y: 256, distance: 147.2
click at [675, 257] on div "**********" at bounding box center [521, 254] width 1042 height 508
type input "**********"
drag, startPoint x: 582, startPoint y: 326, endPoint x: 271, endPoint y: 244, distance: 321.5
click at [583, 326] on button "Confirmar" at bounding box center [589, 317] width 54 height 21
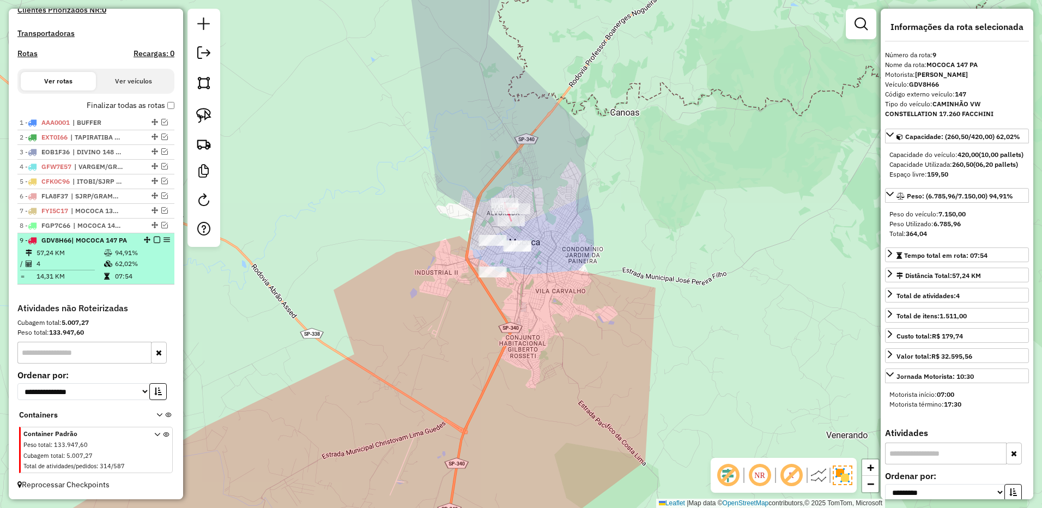
click at [154, 240] on em at bounding box center [157, 240] width 7 height 7
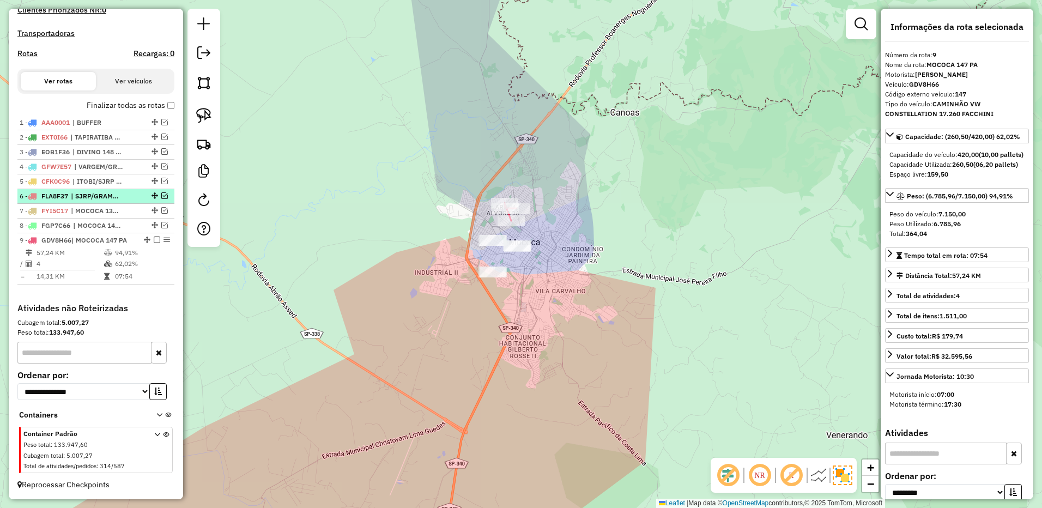
scroll to position [302, 0]
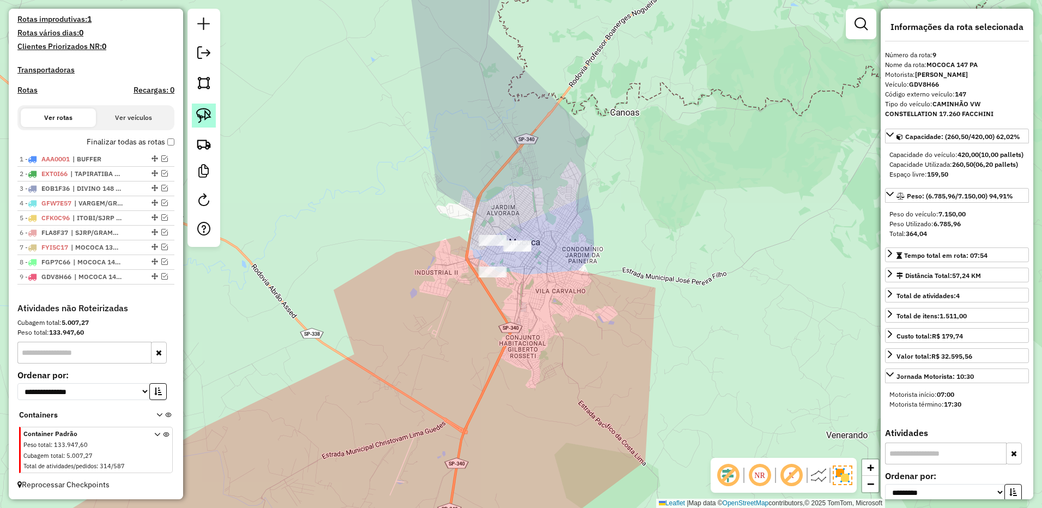
click at [203, 111] on img at bounding box center [203, 115] width 15 height 15
drag, startPoint x: 521, startPoint y: 219, endPoint x: 616, endPoint y: 277, distance: 111.3
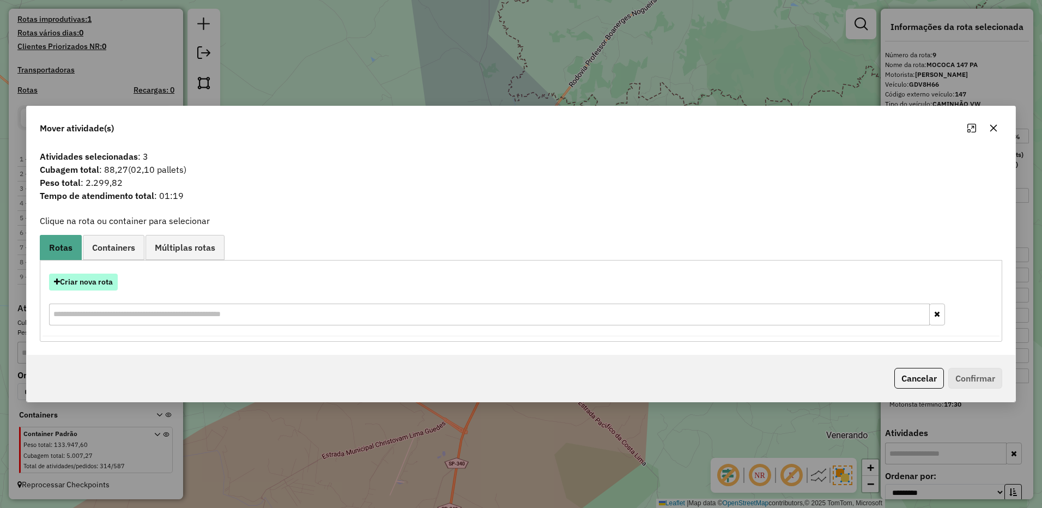
click at [100, 286] on button "Criar nova rota" at bounding box center [83, 282] width 69 height 17
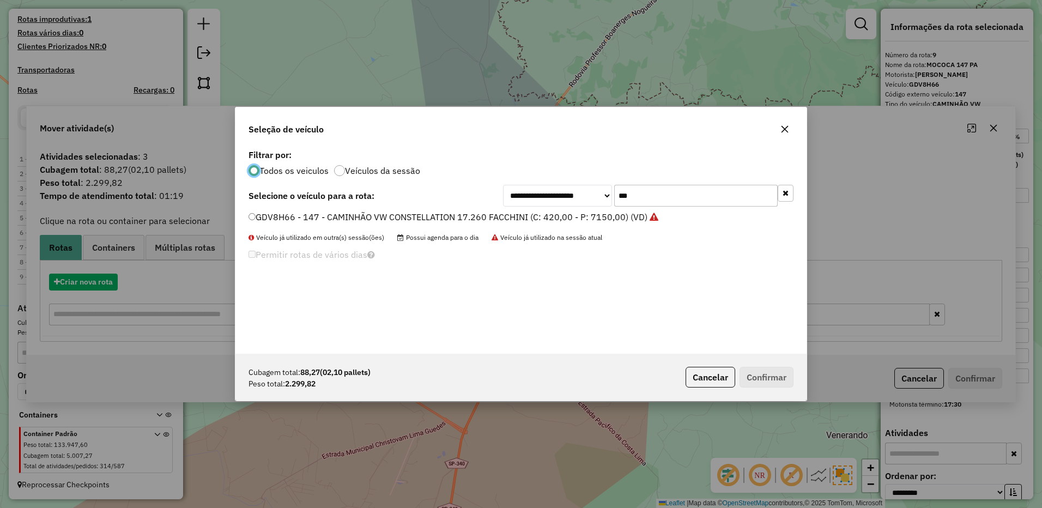
scroll to position [6, 3]
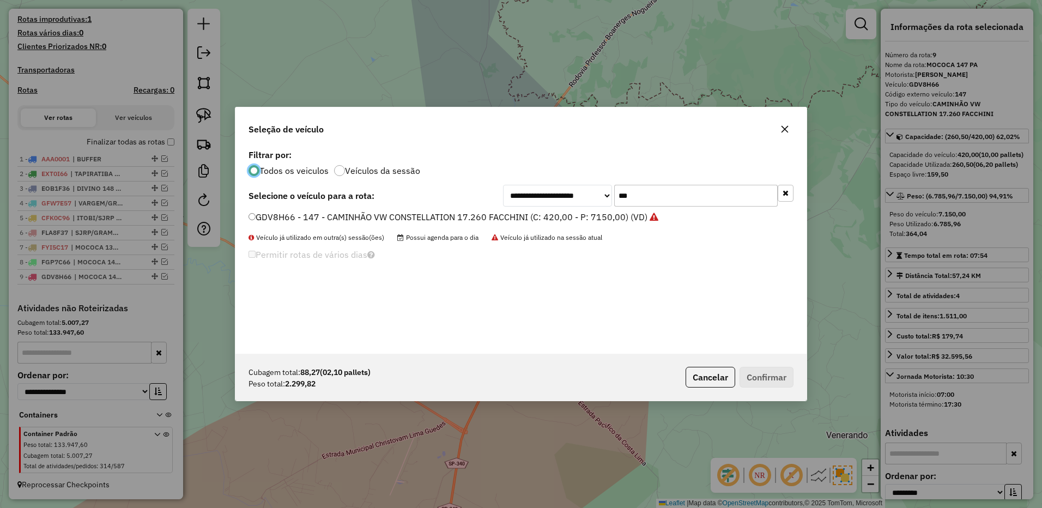
click at [650, 196] on input "***" at bounding box center [696, 196] width 164 height 22
type input "***"
drag, startPoint x: 588, startPoint y: 221, endPoint x: 604, endPoint y: 225, distance: 17.4
click at [588, 221] on label "GFN2A87 - 140 - CAMINHÃO VW CONSTELLATION 17.260 TRUCKVAN (C: 420,00 - P: 8300,…" at bounding box center [450, 216] width 402 height 13
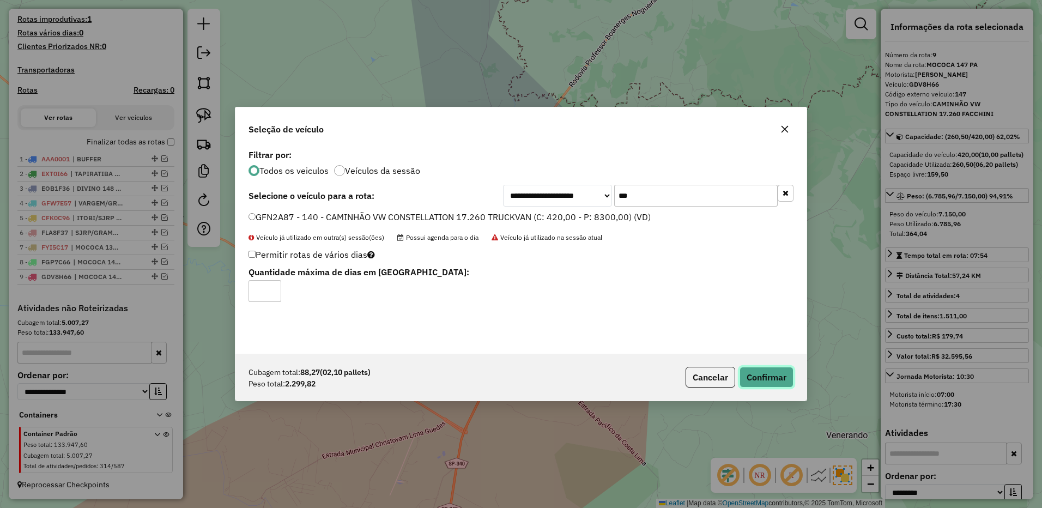
click at [760, 376] on button "Confirmar" at bounding box center [767, 377] width 54 height 21
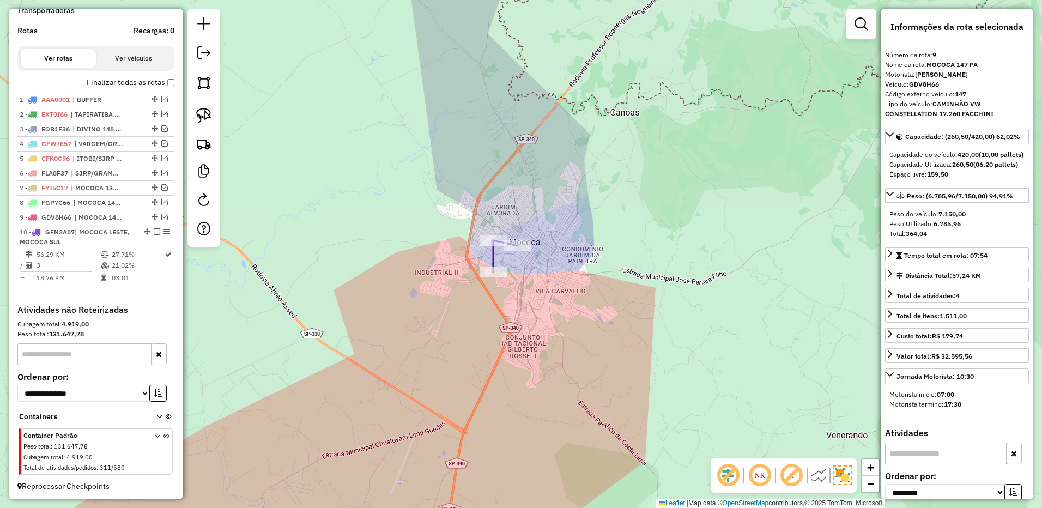
scroll to position [363, 0]
click at [163, 215] on em at bounding box center [164, 215] width 7 height 7
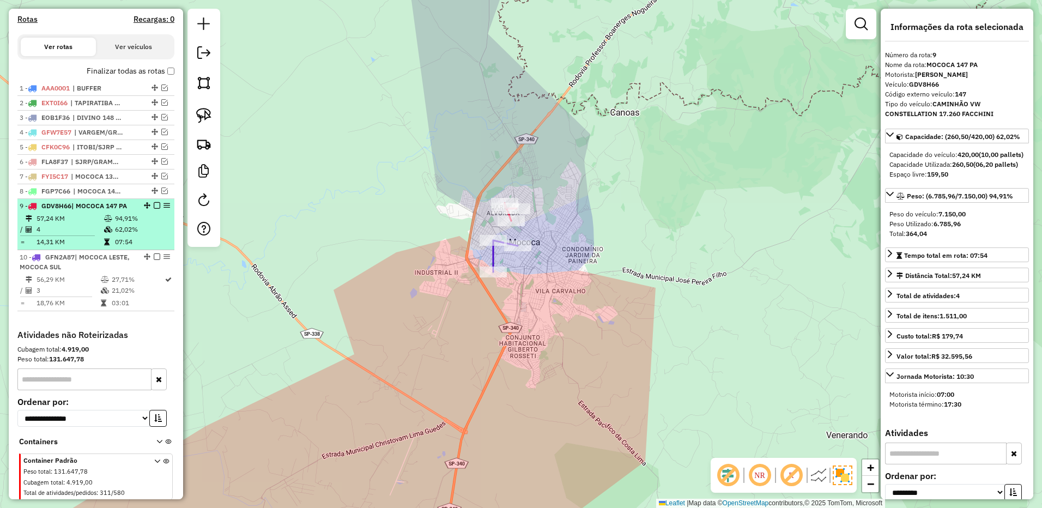
click at [106, 210] on span "| MOCOCA 147 PA" at bounding box center [99, 206] width 56 height 8
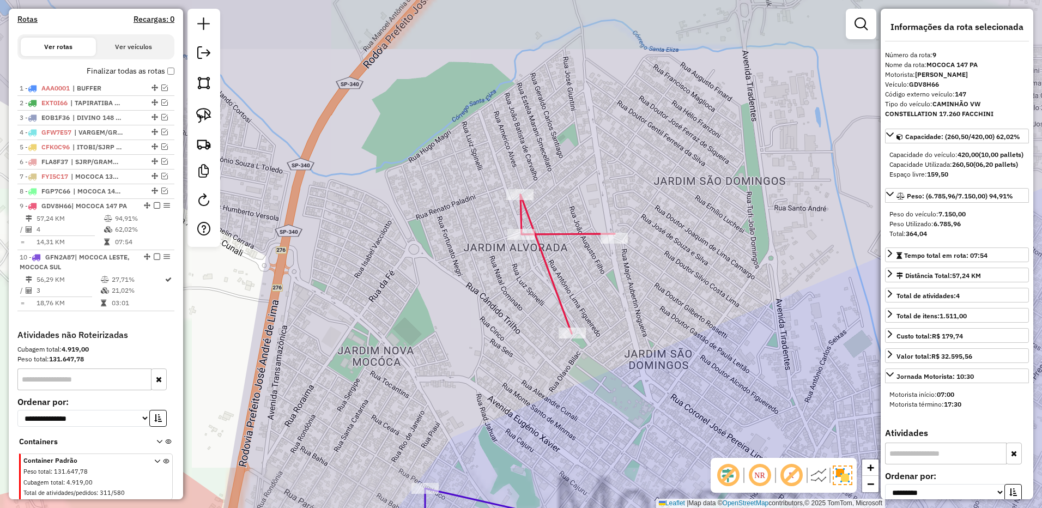
drag, startPoint x: 669, startPoint y: 344, endPoint x: 577, endPoint y: 107, distance: 254.6
click at [577, 108] on div "Janela de atendimento Grade de atendimento Capacidade Transportadoras Veículos …" at bounding box center [521, 254] width 1042 height 508
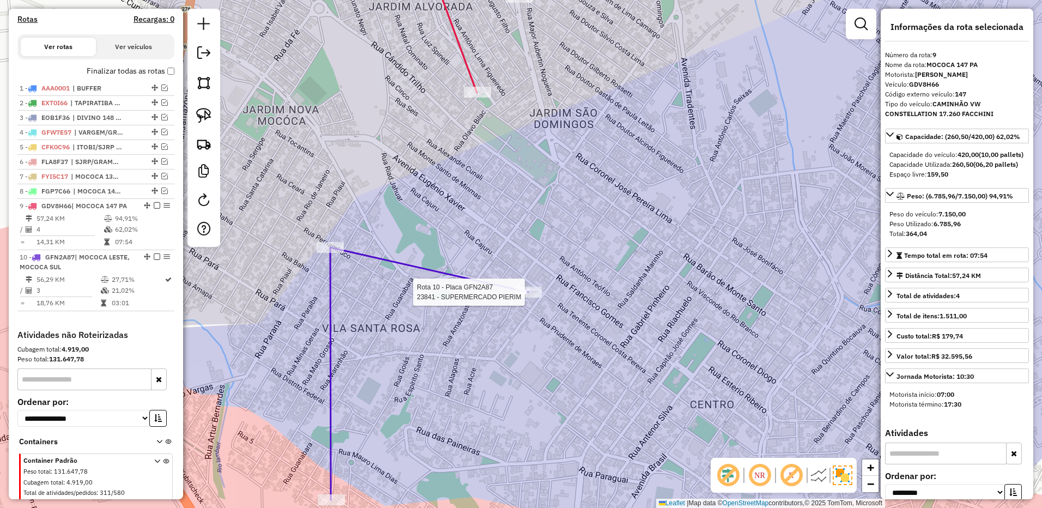
scroll to position [400, 0]
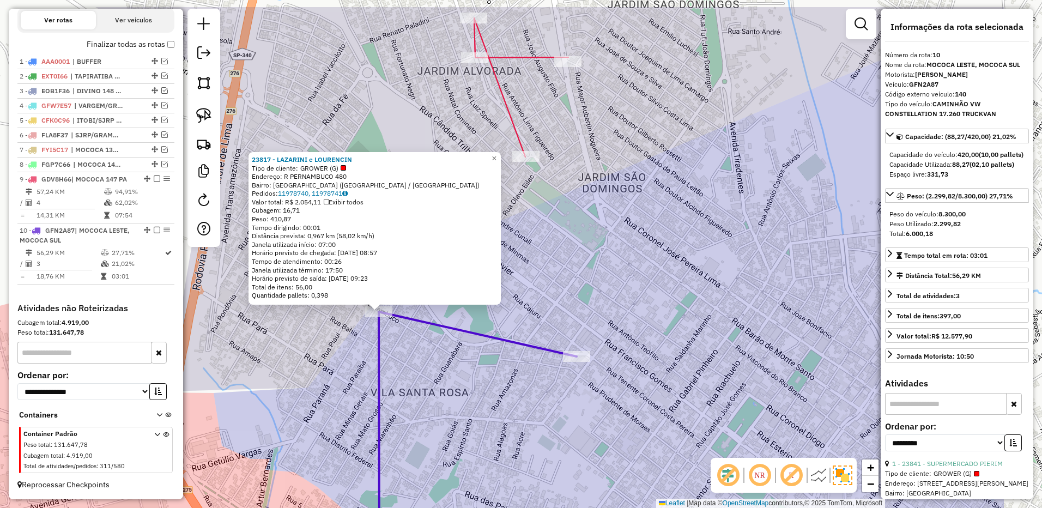
drag, startPoint x: 715, startPoint y: 179, endPoint x: 573, endPoint y: 237, distance: 153.5
click at [573, 237] on div "23817 - LAZARINI e LOURENCIN Tipo de cliente: GROWER (G) Endereço: R PERNAMBUCO…" at bounding box center [521, 254] width 1042 height 508
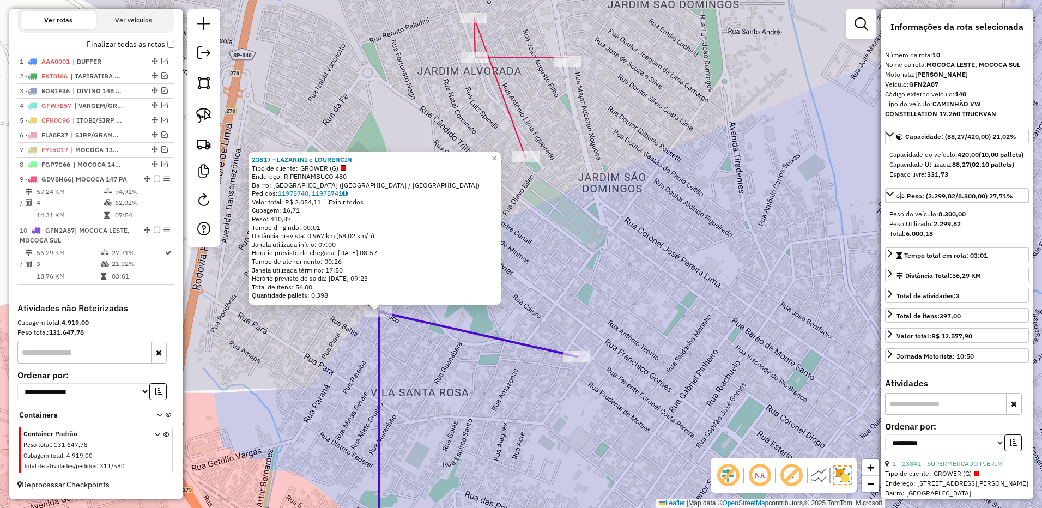
drag, startPoint x: 198, startPoint y: 105, endPoint x: 354, endPoint y: 132, distance: 158.9
click at [198, 105] on link at bounding box center [204, 116] width 24 height 24
drag, startPoint x: 588, startPoint y: 138, endPoint x: 579, endPoint y: 188, distance: 50.8
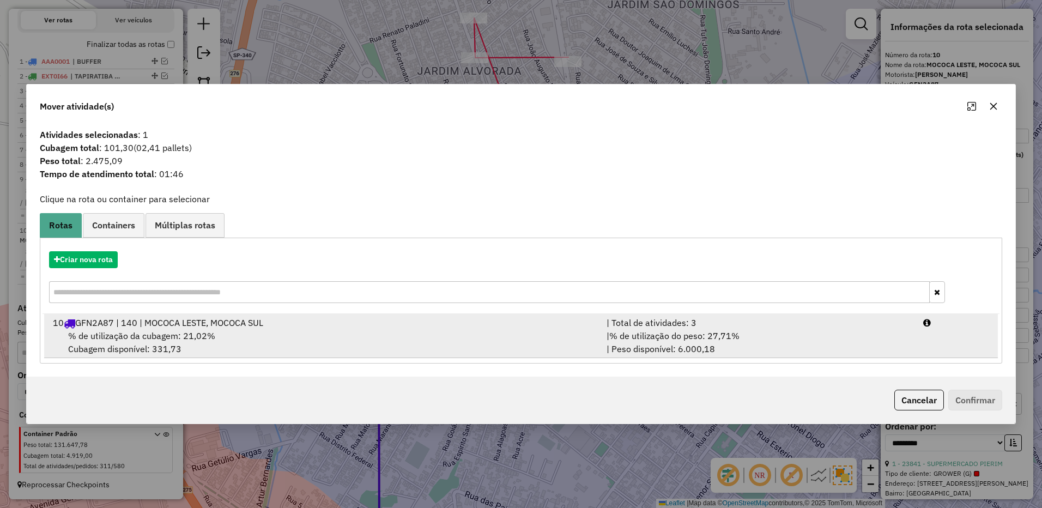
click at [767, 332] on div "| % de utilização do peso: 27,71% | Peso disponível: 6.000,18" at bounding box center [758, 342] width 317 height 26
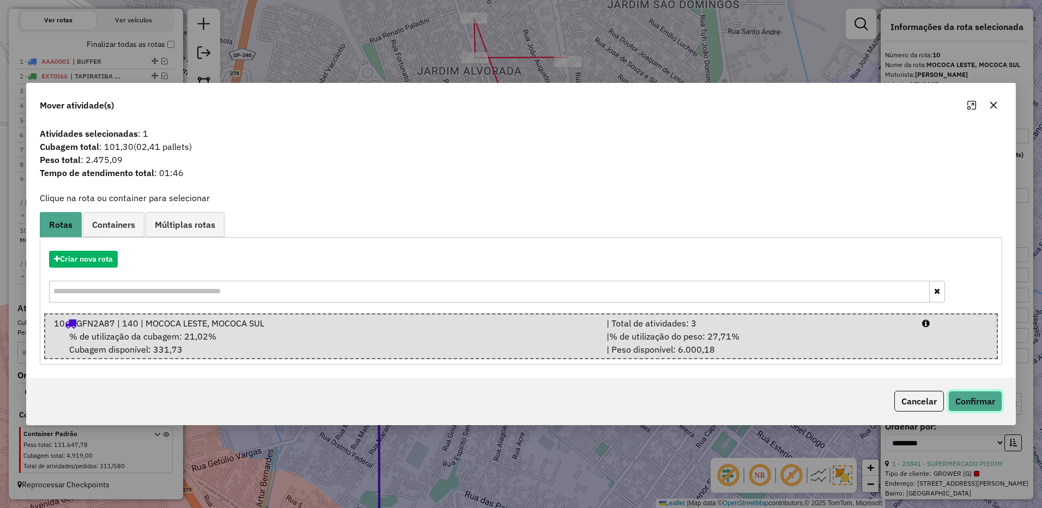
click at [963, 402] on button "Confirmar" at bounding box center [975, 401] width 54 height 21
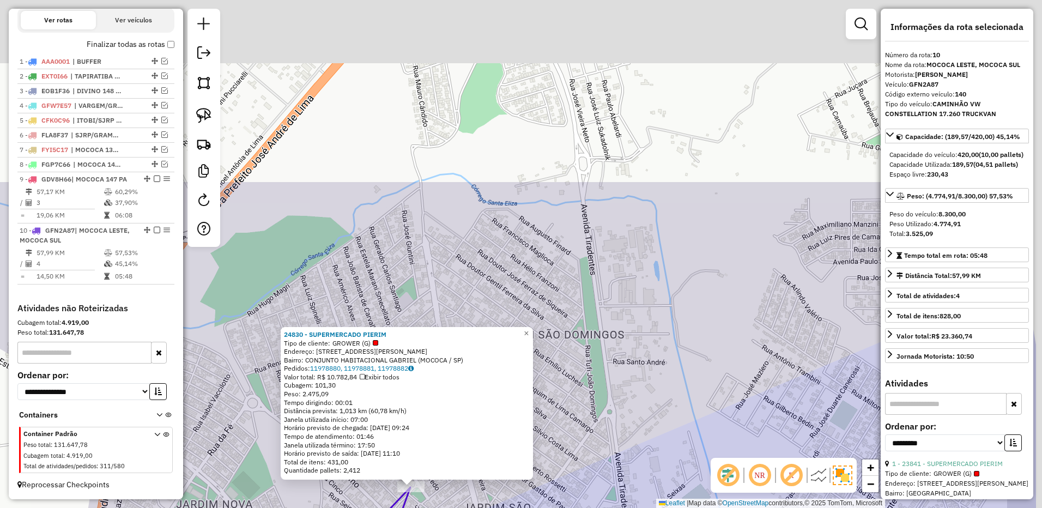
drag, startPoint x: 626, startPoint y: 468, endPoint x: 544, endPoint y: 422, distance: 94.0
click at [622, 489] on div "24830 - SUPERMERCADO PIERIM Tipo de cliente: GROWER (G) Endereço: AV PEDRO CUNA…" at bounding box center [521, 254] width 1042 height 508
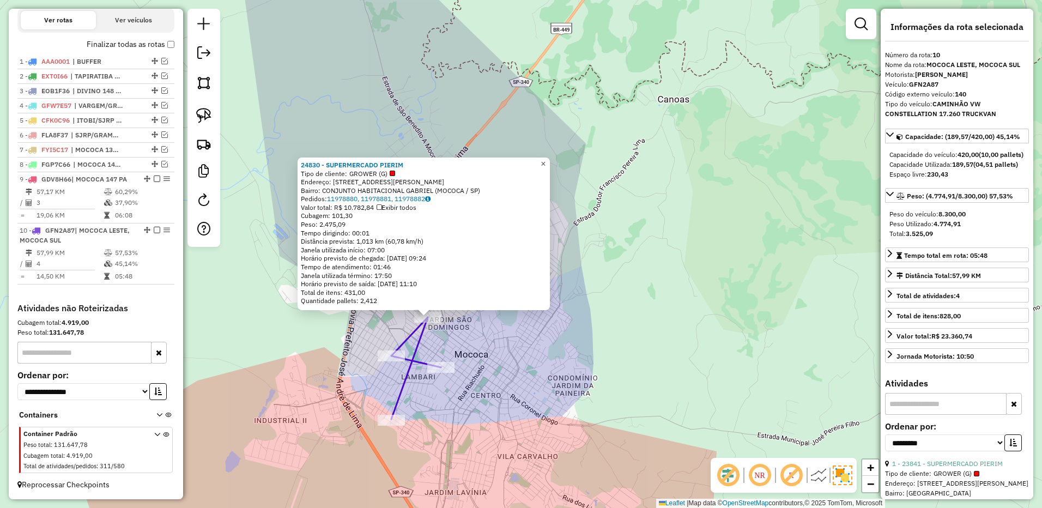
click at [546, 161] on span "×" at bounding box center [543, 163] width 5 height 9
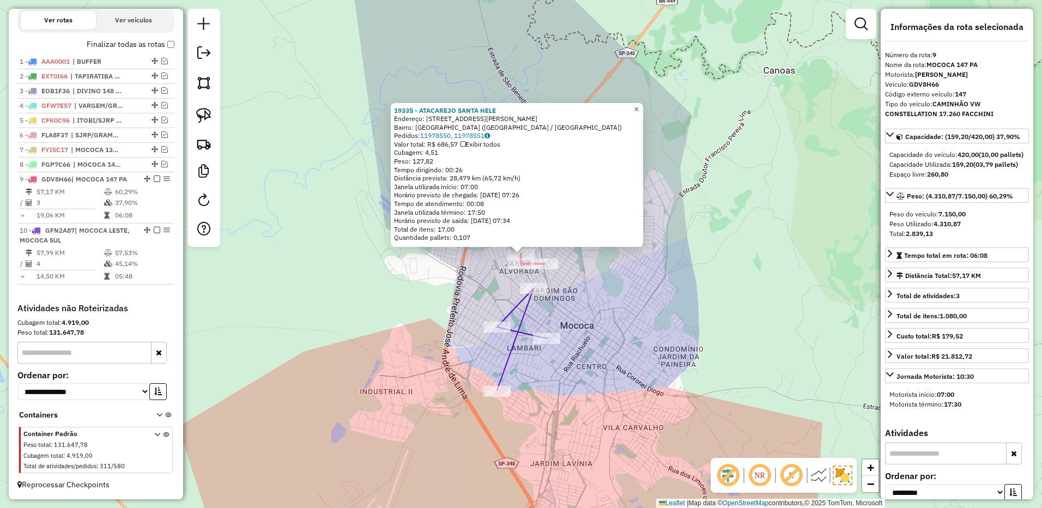
click at [640, 104] on link "×" at bounding box center [636, 109] width 13 height 13
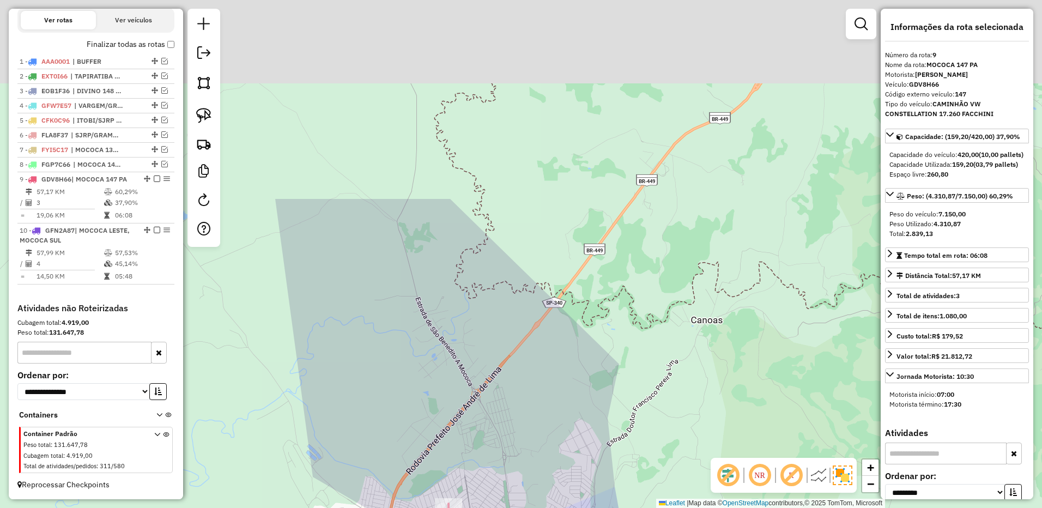
drag, startPoint x: 546, startPoint y: 319, endPoint x: 506, endPoint y: 376, distance: 70.0
click at [529, 376] on div "Janela de atendimento Grade de atendimento Capacidade Transportadoras Veículos …" at bounding box center [521, 254] width 1042 height 508
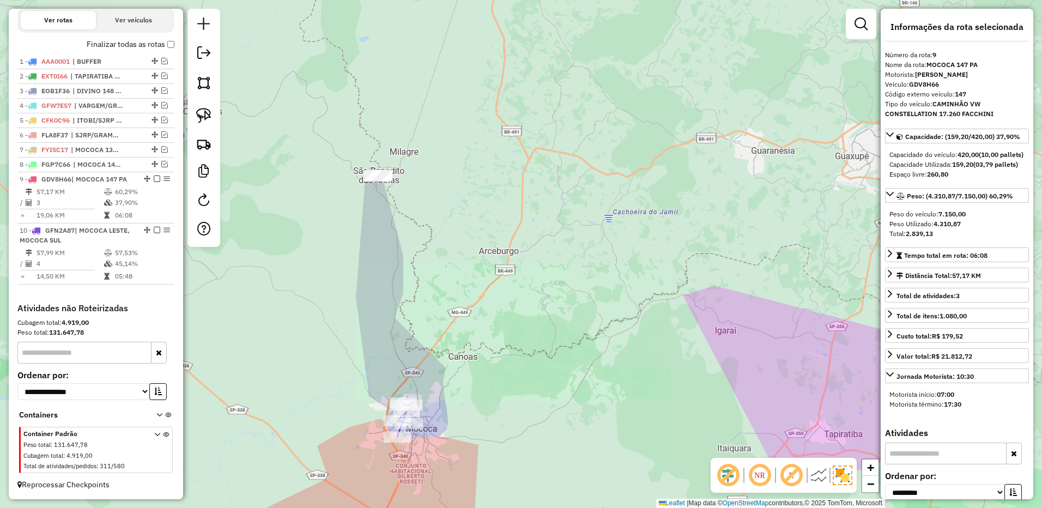
drag, startPoint x: 424, startPoint y: 264, endPoint x: 422, endPoint y: 283, distance: 18.6
click at [426, 286] on div "Janela de atendimento Grade de atendimento Capacidade Transportadoras Veículos …" at bounding box center [521, 254] width 1042 height 508
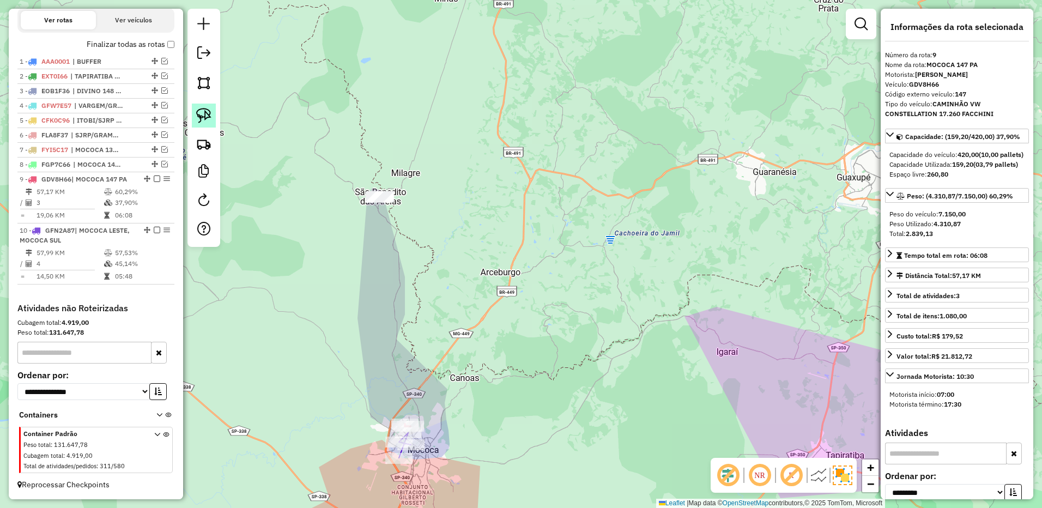
drag, startPoint x: 205, startPoint y: 109, endPoint x: 449, endPoint y: 190, distance: 257.2
click at [205, 108] on img at bounding box center [203, 115] width 15 height 15
drag, startPoint x: 427, startPoint y: 185, endPoint x: 456, endPoint y: 221, distance: 45.7
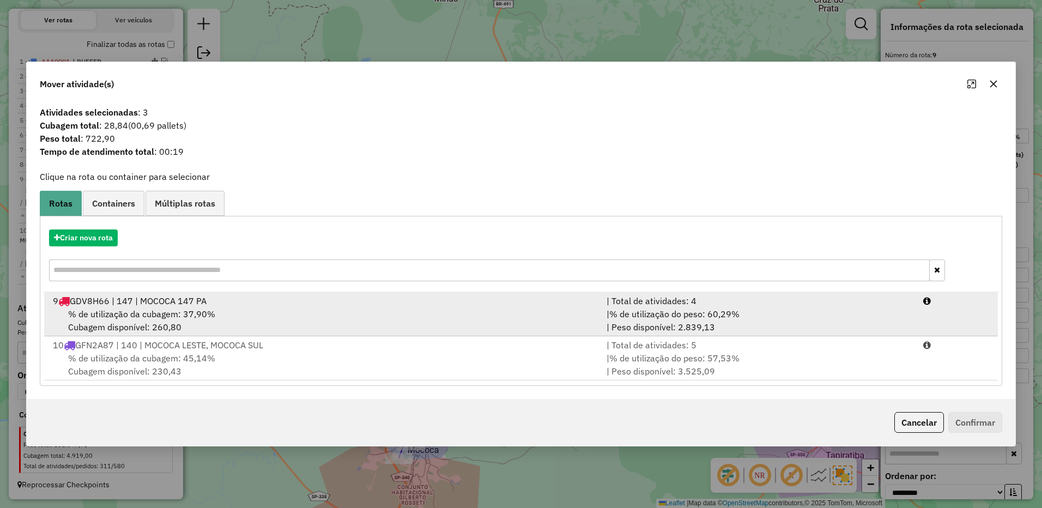
click at [802, 308] on div "| % de utilização do peso: 60,29% | Peso disponível: 2.839,13" at bounding box center [758, 320] width 317 height 26
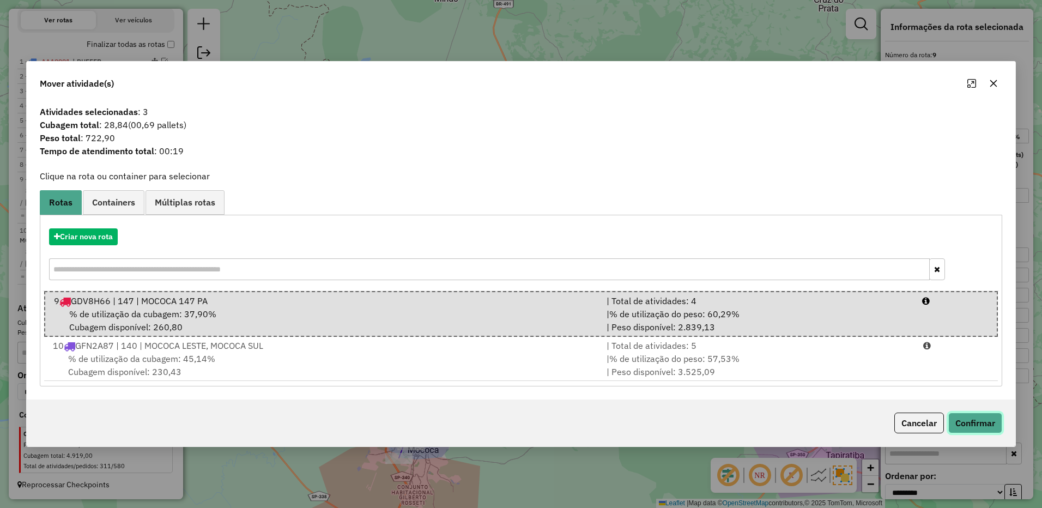
click at [971, 422] on button "Confirmar" at bounding box center [975, 423] width 54 height 21
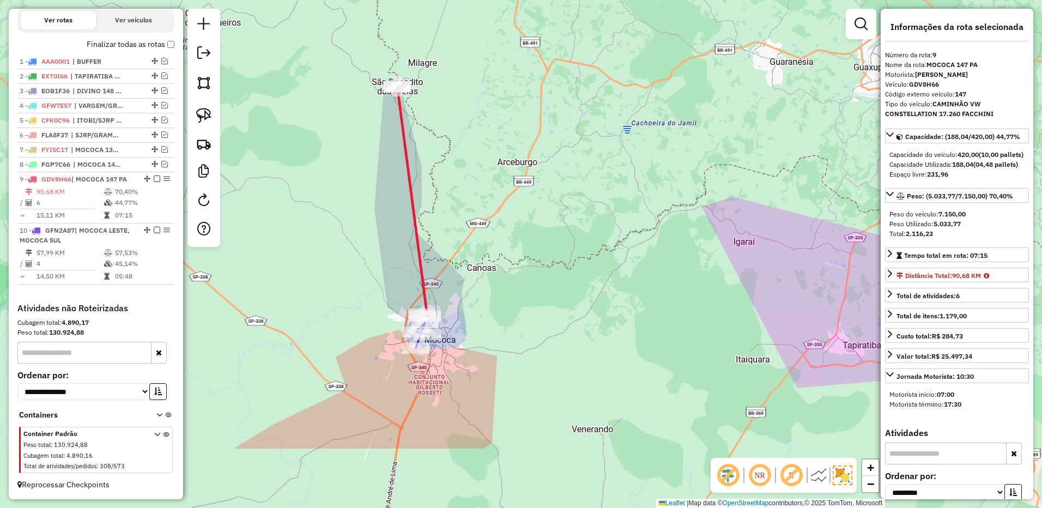
drag, startPoint x: 456, startPoint y: 394, endPoint x: 468, endPoint y: 281, distance: 112.9
click at [468, 281] on div "Janela de atendimento Grade de atendimento Capacidade Transportadoras Veículos …" at bounding box center [521, 254] width 1042 height 508
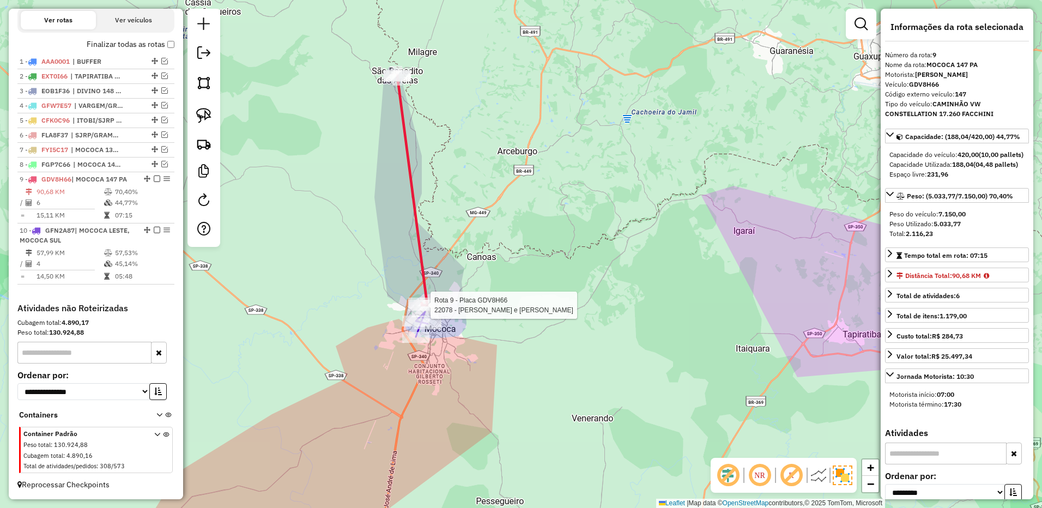
click at [421, 293] on icon at bounding box center [412, 190] width 30 height 230
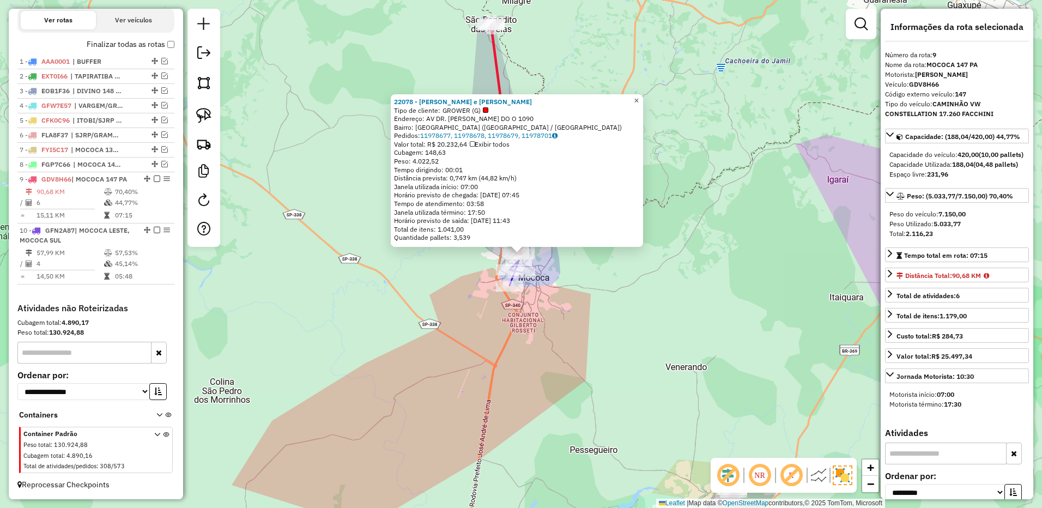
drag, startPoint x: 643, startPoint y: 98, endPoint x: 285, endPoint y: 181, distance: 367.7
click at [639, 98] on span "×" at bounding box center [636, 100] width 5 height 9
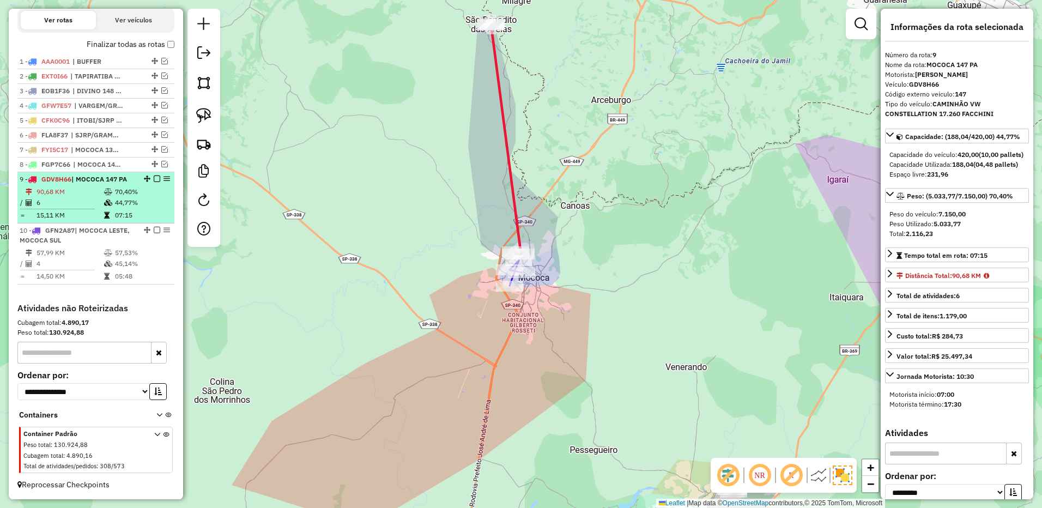
click at [154, 178] on em at bounding box center [157, 179] width 7 height 7
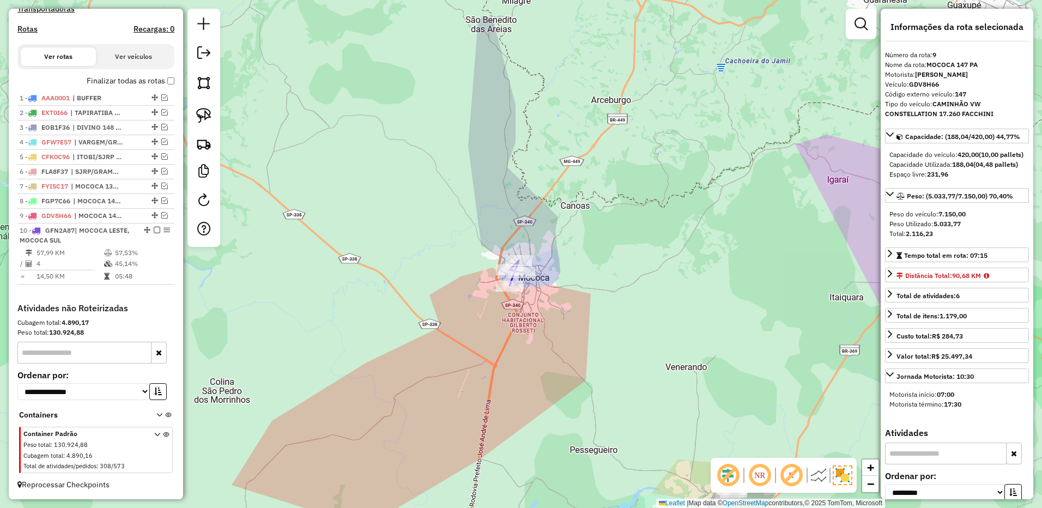
scroll to position [363, 0]
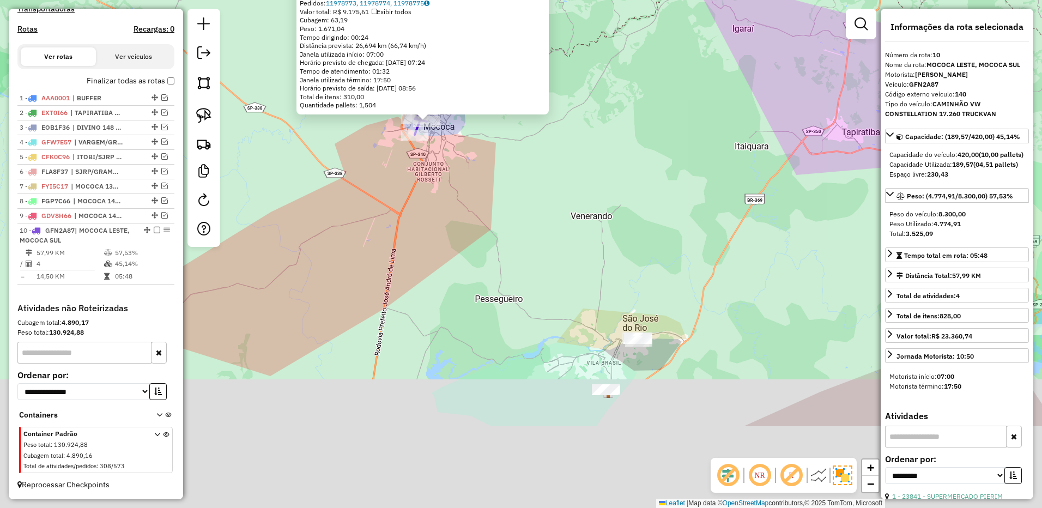
drag, startPoint x: 558, startPoint y: 217, endPoint x: 531, endPoint y: 198, distance: 32.8
click at [533, 199] on div "23841 - SUPERMERCADO PIERIM Tipo de cliente: GROWER (G) Endereço: R CAPITAO MIG…" at bounding box center [521, 254] width 1042 height 508
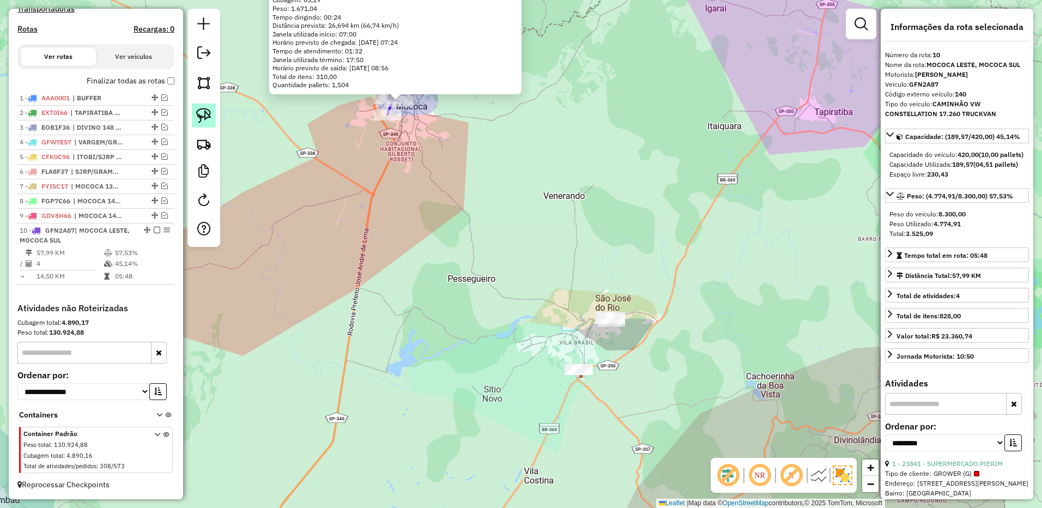
drag, startPoint x: 219, startPoint y: 115, endPoint x: 208, endPoint y: 114, distance: 11.0
click at [217, 115] on div at bounding box center [203, 128] width 33 height 238
click at [208, 114] on img at bounding box center [203, 115] width 15 height 15
drag, startPoint x: 599, startPoint y: 289, endPoint x: 671, endPoint y: 326, distance: 81.2
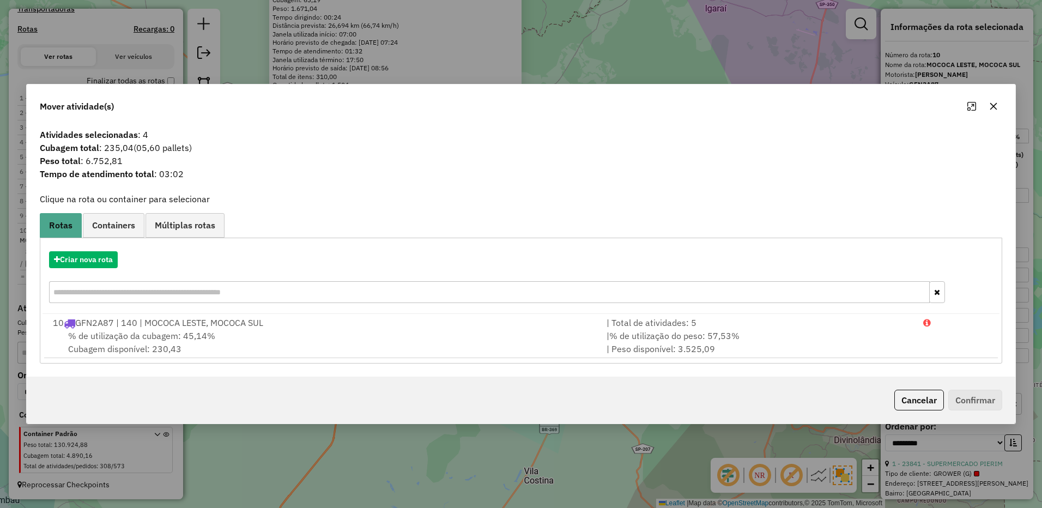
click at [988, 102] on button "button" at bounding box center [993, 106] width 17 height 17
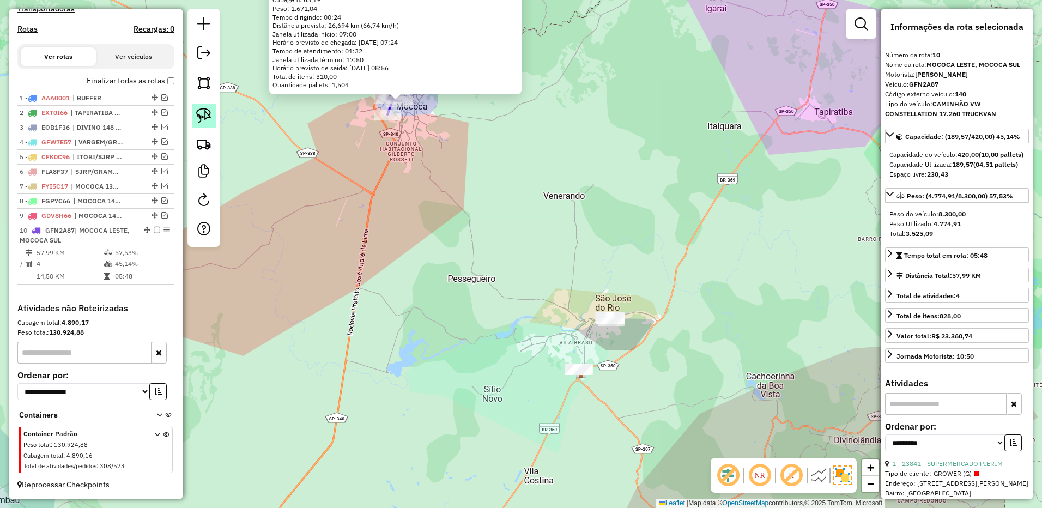
click at [209, 114] on img at bounding box center [203, 115] width 15 height 15
drag, startPoint x: 567, startPoint y: 343, endPoint x: 657, endPoint y: 379, distance: 96.7
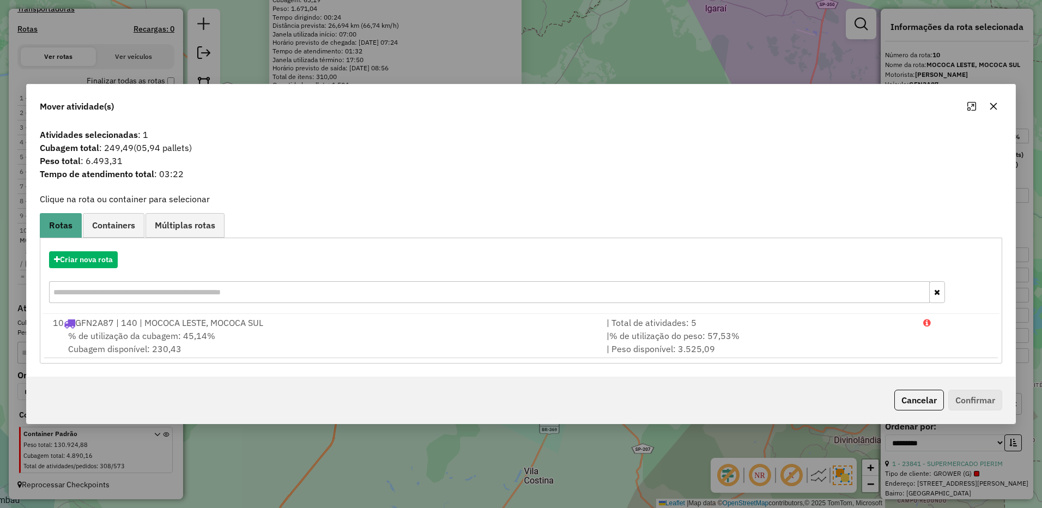
drag, startPoint x: 990, startPoint y: 103, endPoint x: 866, endPoint y: 153, distance: 134.0
click at [987, 105] on button "button" at bounding box center [993, 106] width 17 height 17
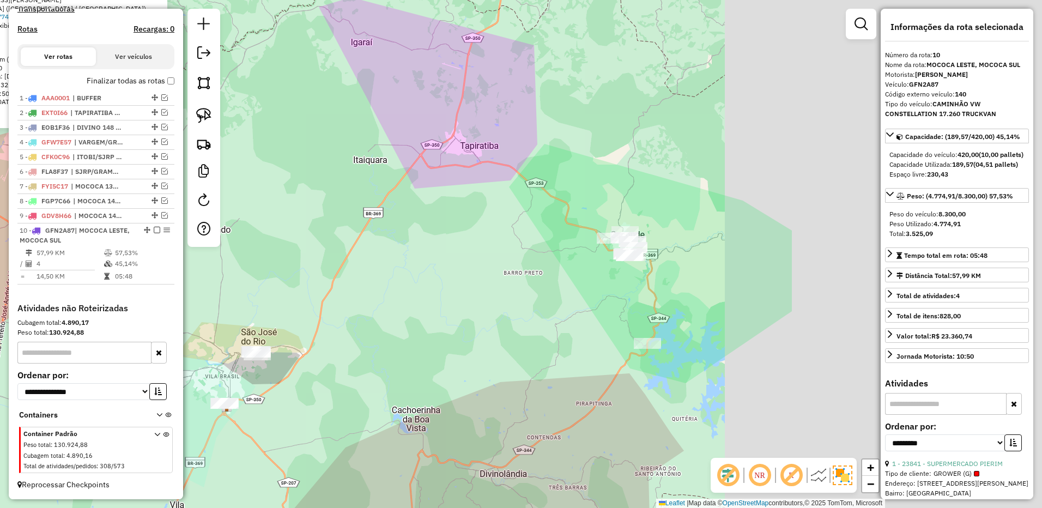
drag, startPoint x: 500, startPoint y: 265, endPoint x: 419, endPoint y: 258, distance: 81.0
click at [419, 258] on div "23841 - SUPERMERCADO PIERIM Tipo de cliente: GROWER (G) Endereço: R CAPITAO MIG…" at bounding box center [521, 254] width 1042 height 508
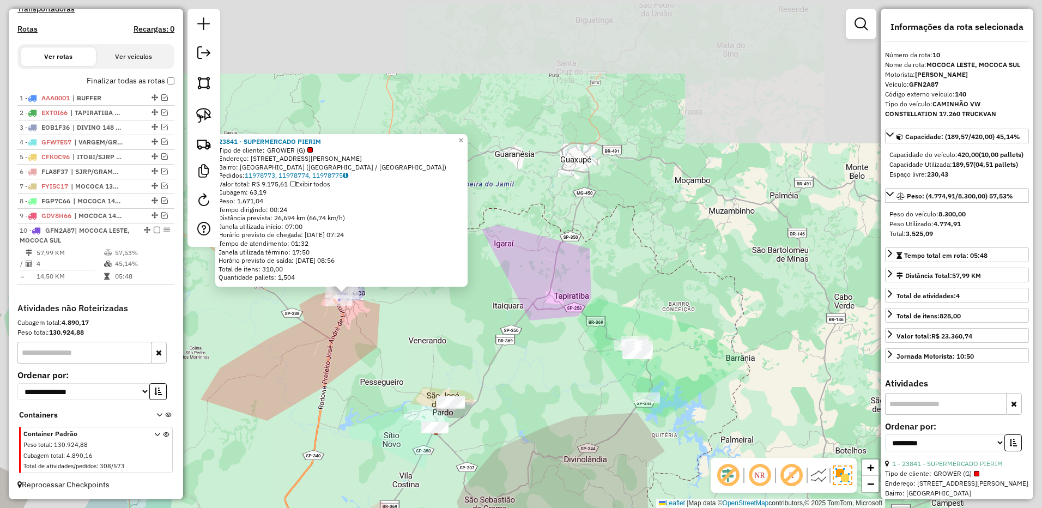
drag, startPoint x: 487, startPoint y: 311, endPoint x: 481, endPoint y: 235, distance: 75.4
click at [487, 311] on div "23841 - SUPERMERCADO PIERIM Tipo de cliente: GROWER (G) Endereço: R CAPITAO MIG…" at bounding box center [521, 254] width 1042 height 508
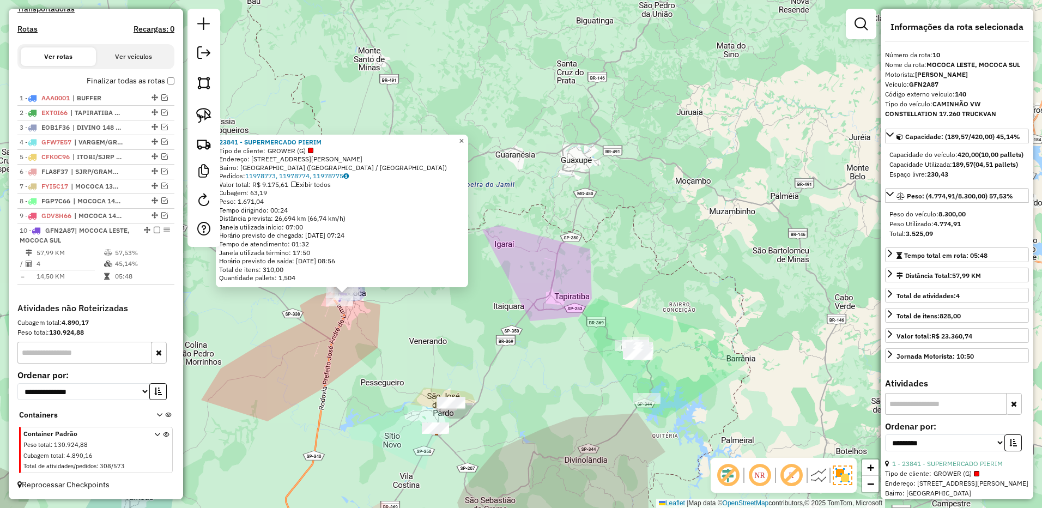
click at [464, 136] on span "×" at bounding box center [461, 140] width 5 height 9
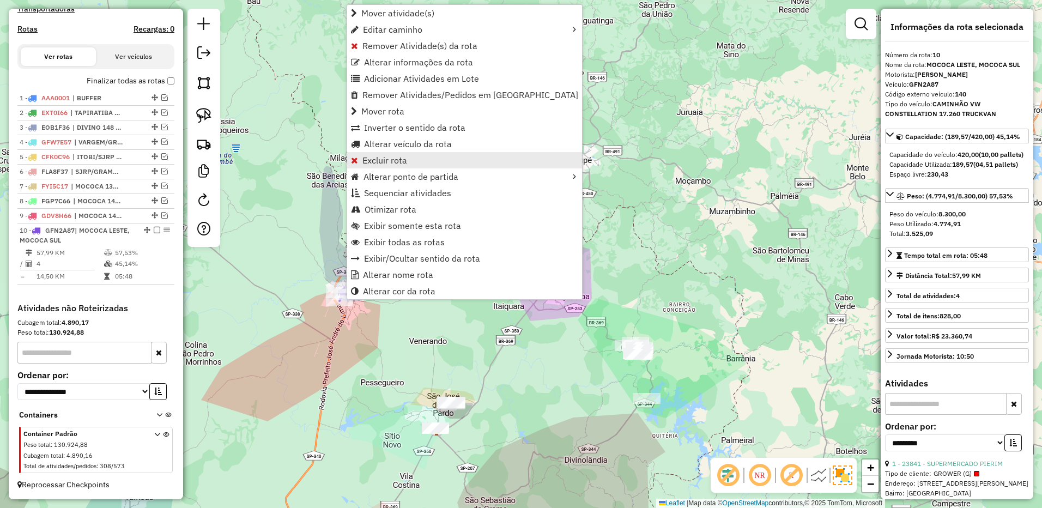
click at [396, 163] on span "Excluir rota" at bounding box center [384, 160] width 45 height 9
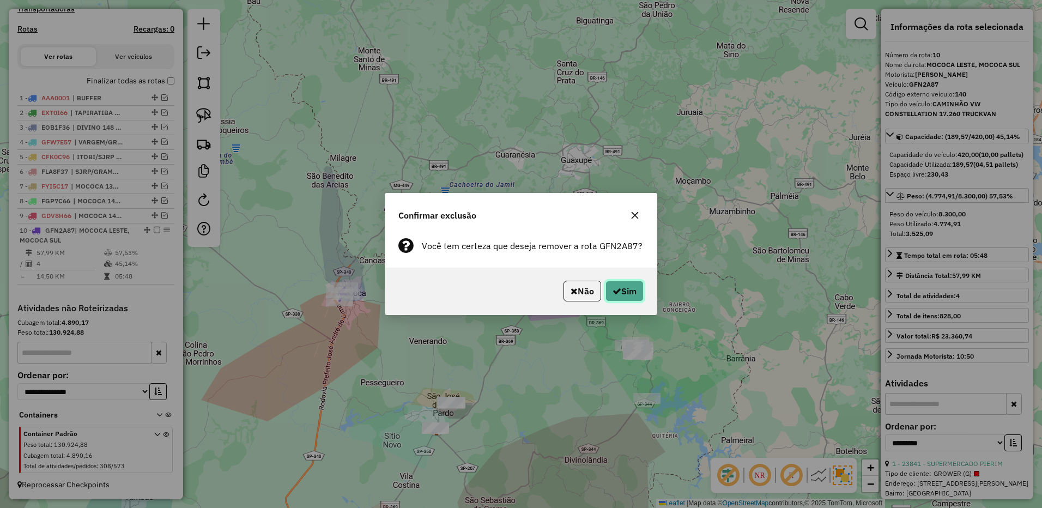
click at [620, 292] on button "Sim" at bounding box center [625, 291] width 38 height 21
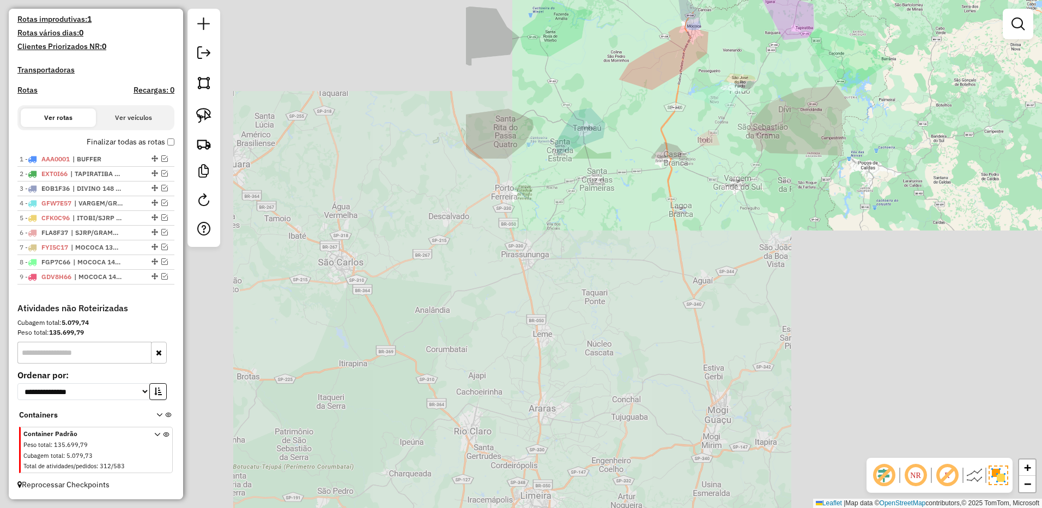
scroll to position [302, 0]
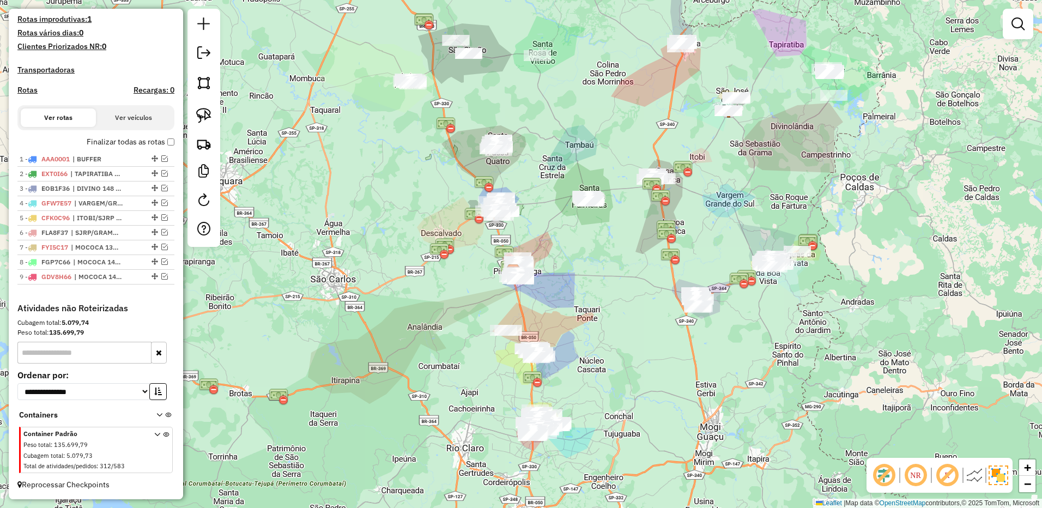
drag, startPoint x: 850, startPoint y: 154, endPoint x: 674, endPoint y: 386, distance: 291.4
click at [674, 386] on div "Janela de atendimento Grade de atendimento Capacidade Transportadoras Veículos …" at bounding box center [521, 254] width 1042 height 508
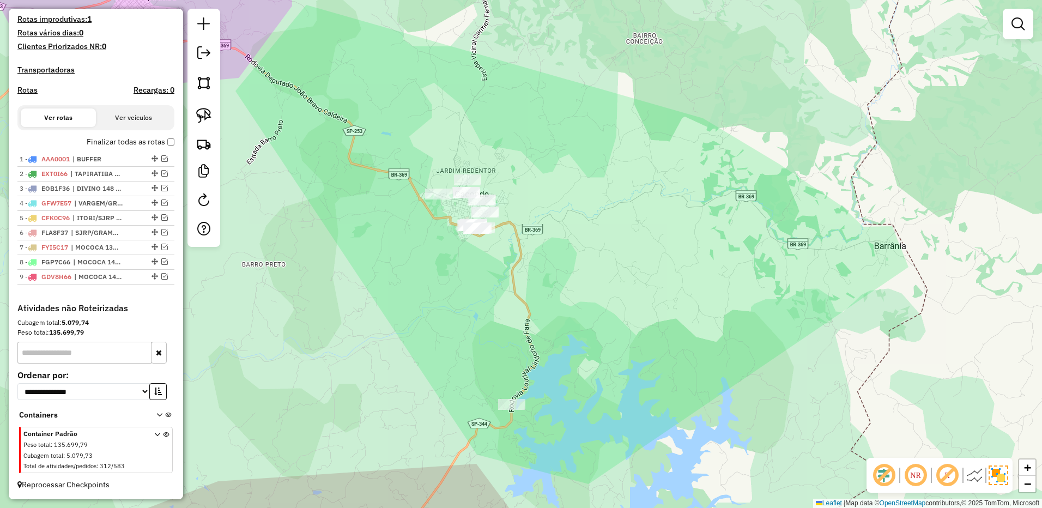
click at [570, 256] on div "Janela de atendimento Grade de atendimento Capacidade Transportadoras Veículos …" at bounding box center [521, 254] width 1042 height 508
click at [213, 118] on link at bounding box center [204, 116] width 24 height 24
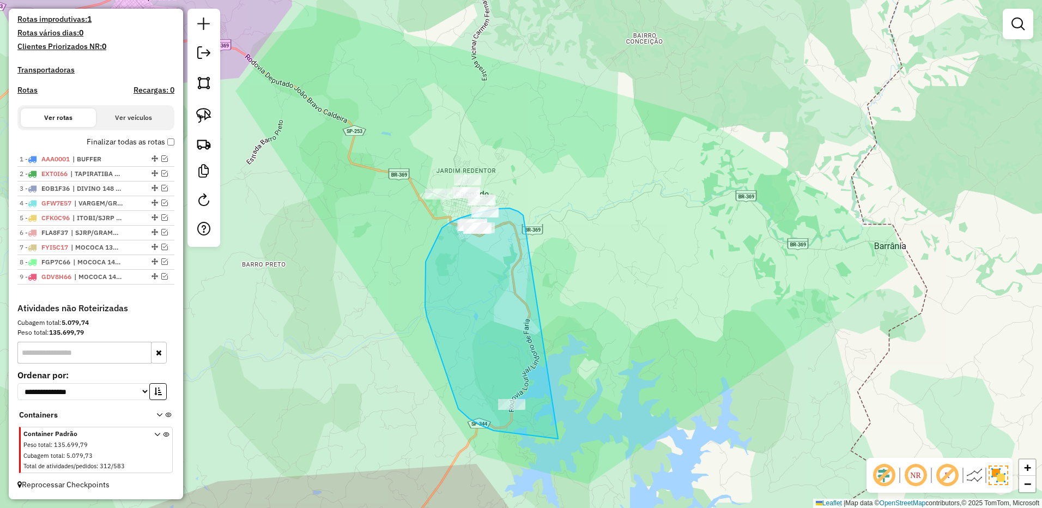
drag, startPoint x: 522, startPoint y: 214, endPoint x: 570, endPoint y: 413, distance: 204.6
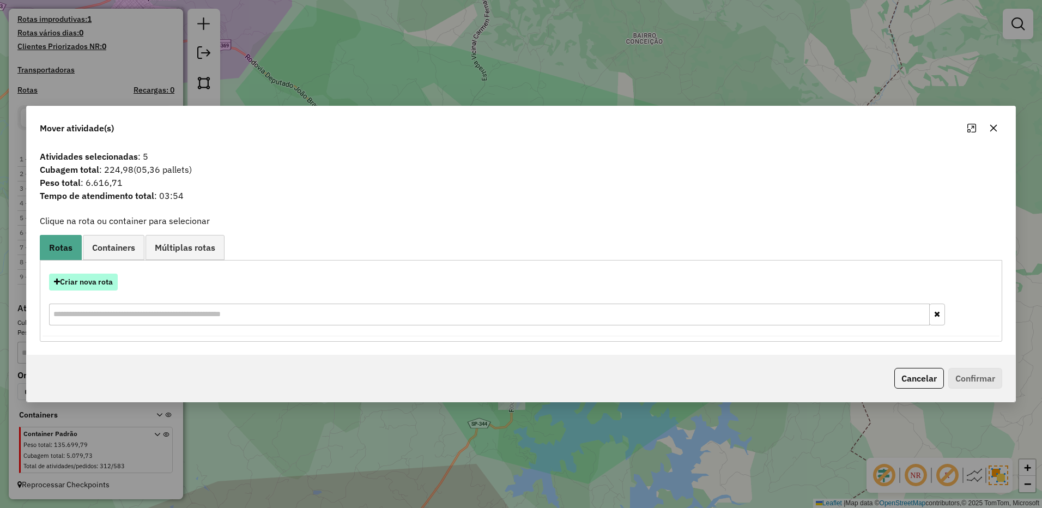
click at [86, 276] on button "Criar nova rota" at bounding box center [83, 282] width 69 height 17
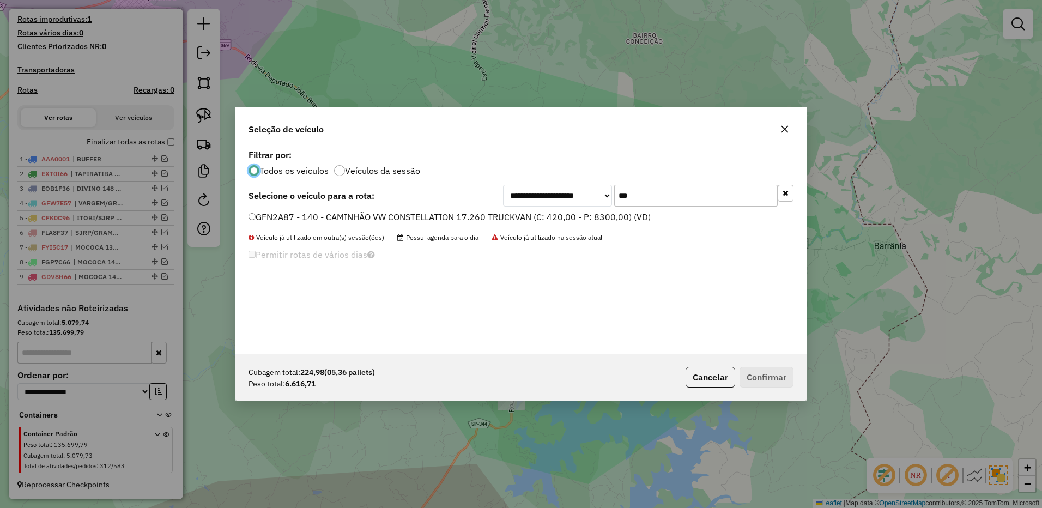
scroll to position [6, 3]
click at [586, 220] on label "GFN2A87 - 140 - CAMINHÃO VW CONSTELLATION 17.260 TRUCKVAN (C: 420,00 - P: 8300,…" at bounding box center [450, 216] width 402 height 13
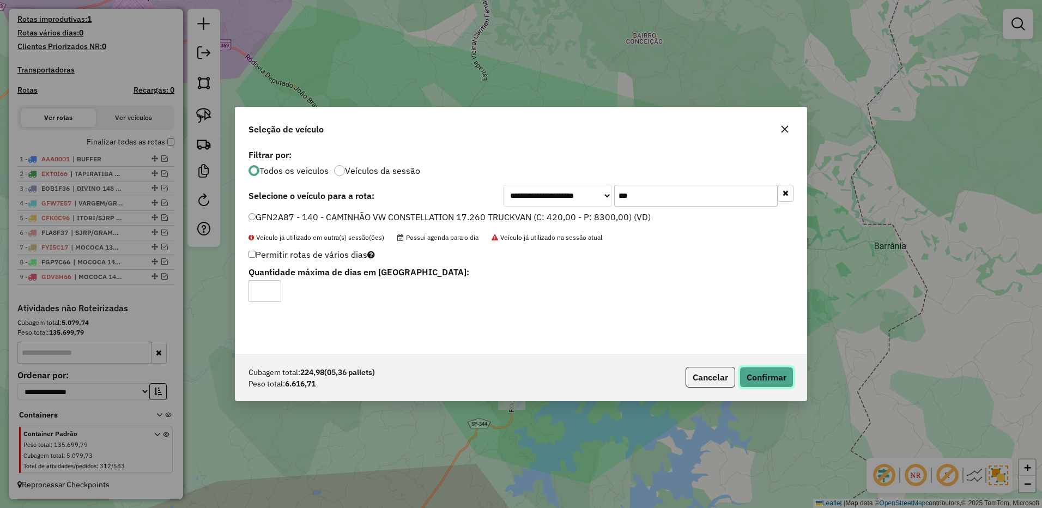
click at [767, 383] on button "Confirmar" at bounding box center [767, 377] width 54 height 21
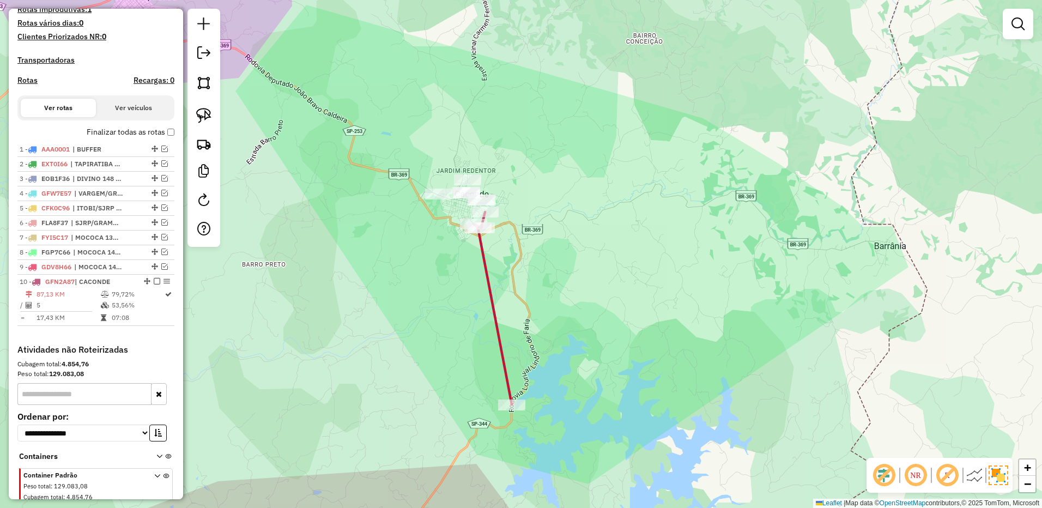
scroll to position [353, 0]
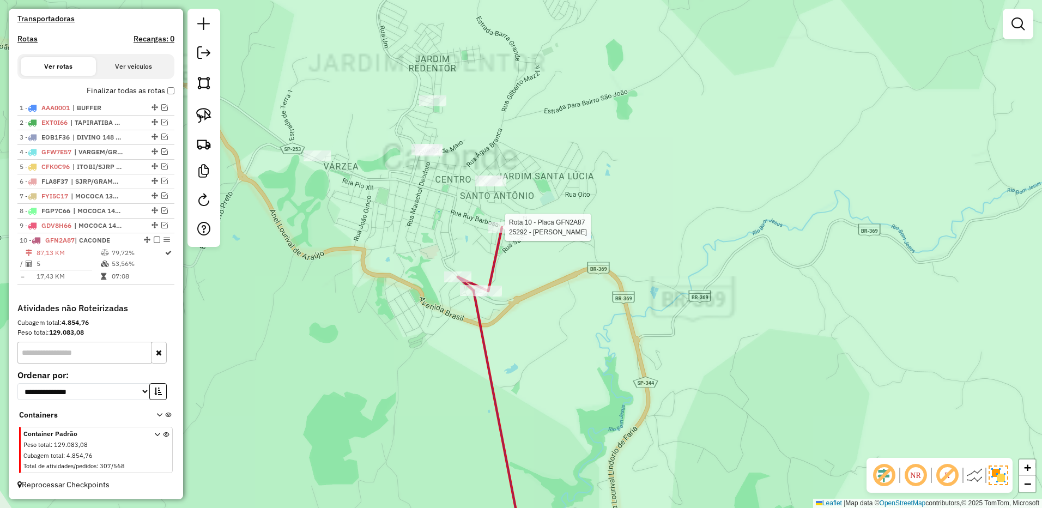
select select "**********"
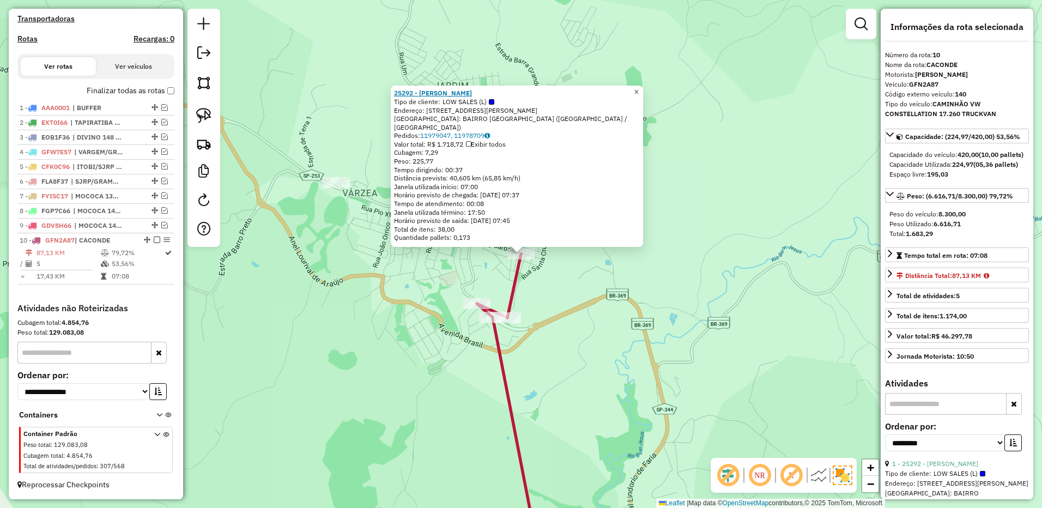
drag, startPoint x: 643, startPoint y: 96, endPoint x: 414, endPoint y: 102, distance: 228.5
click at [639, 96] on span "×" at bounding box center [636, 91] width 5 height 9
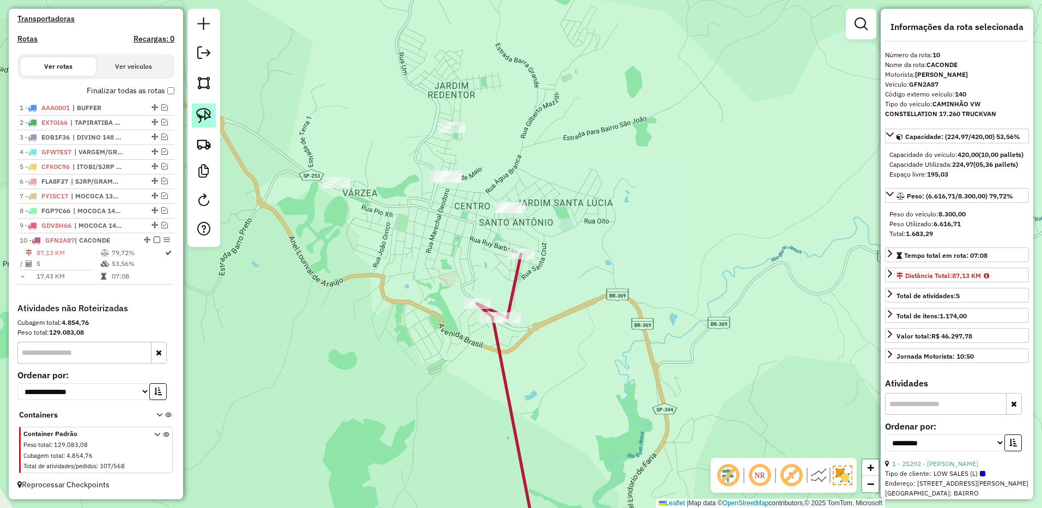
drag, startPoint x: 223, startPoint y: 114, endPoint x: 215, endPoint y: 114, distance: 8.2
click at [219, 114] on hb-router-mapa "Informações da Sessão 977918 - 12/08/2025 Criação: 11/08/2025 17:47 Depósito: B…" at bounding box center [521, 254] width 1042 height 508
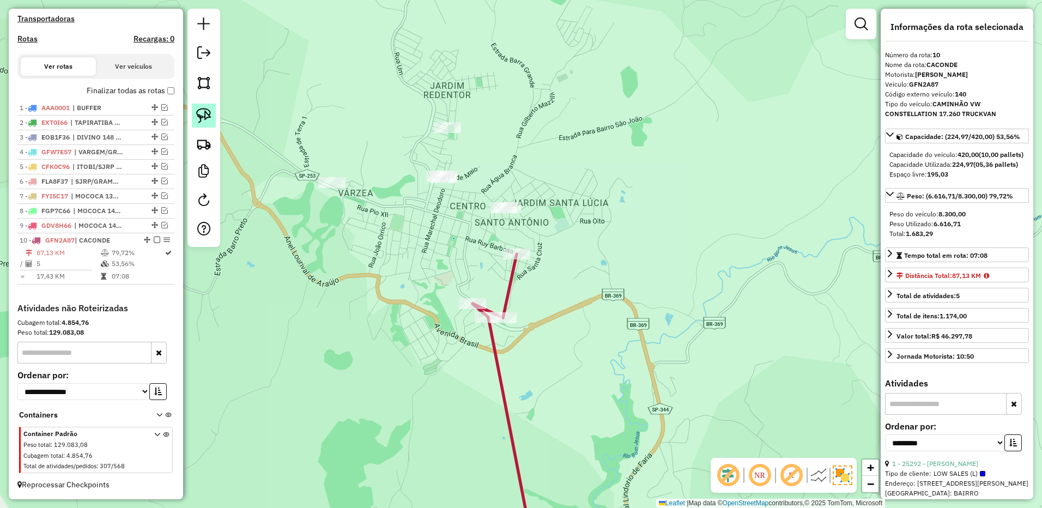
drag, startPoint x: 215, startPoint y: 114, endPoint x: 285, endPoint y: 142, distance: 75.1
click at [214, 114] on link at bounding box center [204, 116] width 24 height 24
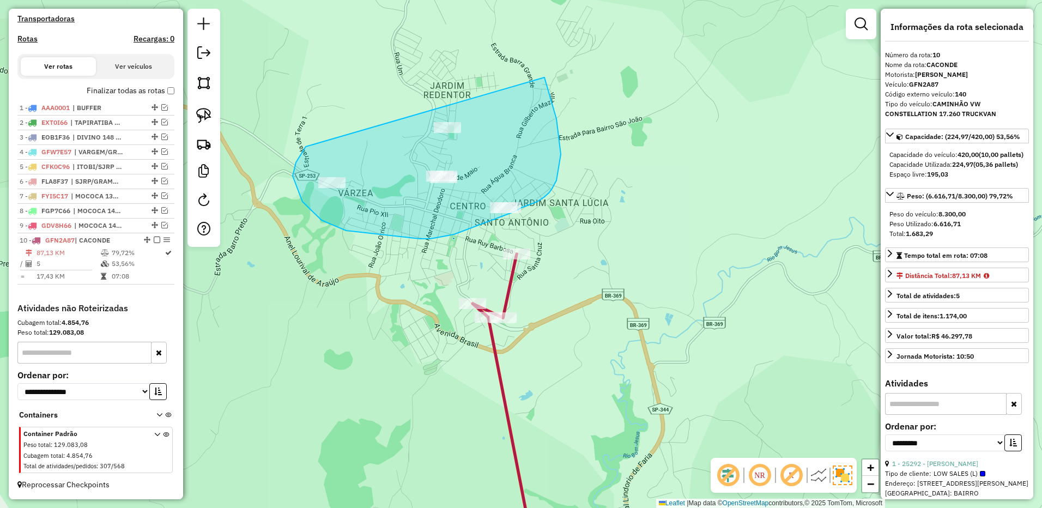
drag, startPoint x: 304, startPoint y: 150, endPoint x: 525, endPoint y: 63, distance: 238.6
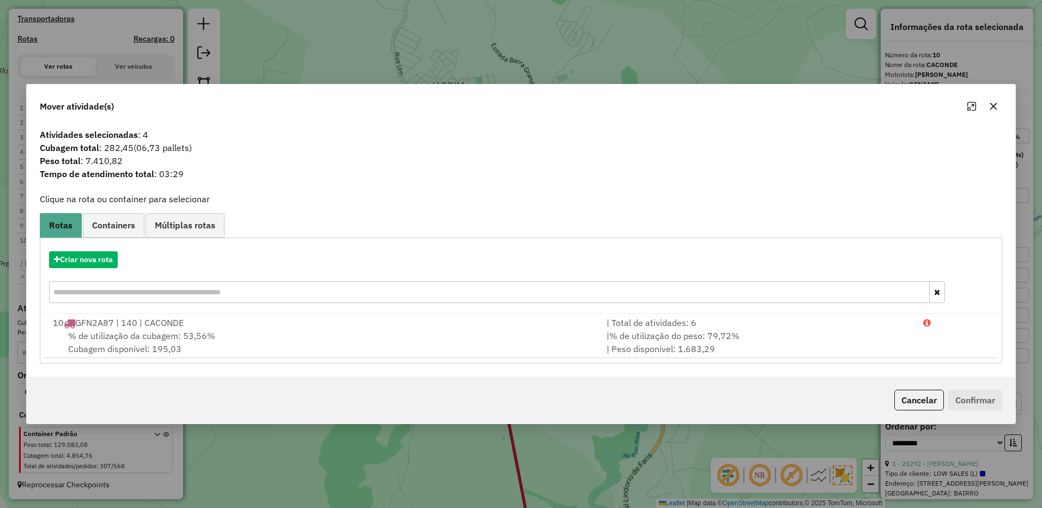
drag, startPoint x: 991, startPoint y: 106, endPoint x: 984, endPoint y: 105, distance: 7.1
click at [990, 105] on icon "button" at bounding box center [993, 106] width 9 height 9
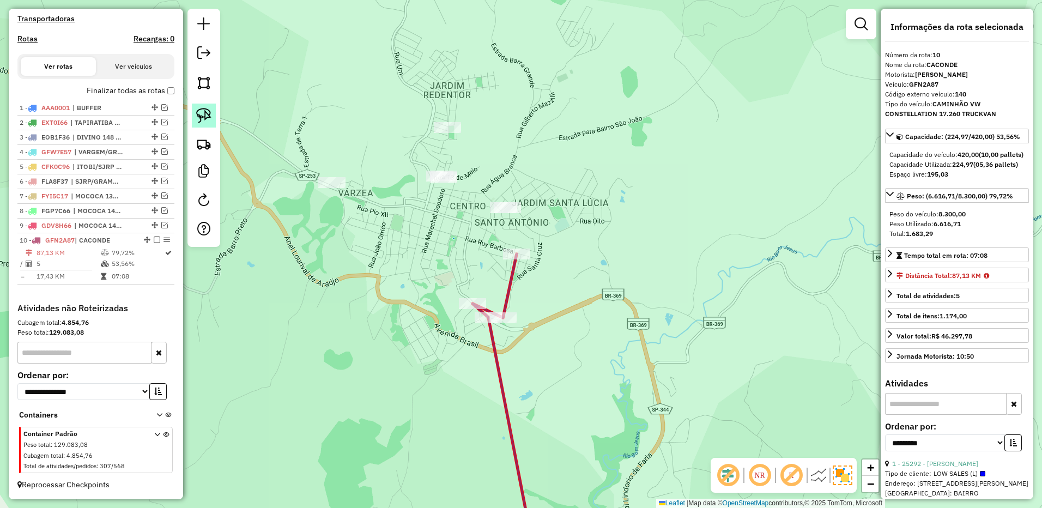
click at [203, 110] on img at bounding box center [203, 115] width 15 height 15
drag, startPoint x: 493, startPoint y: 168, endPoint x: 577, endPoint y: 202, distance: 90.5
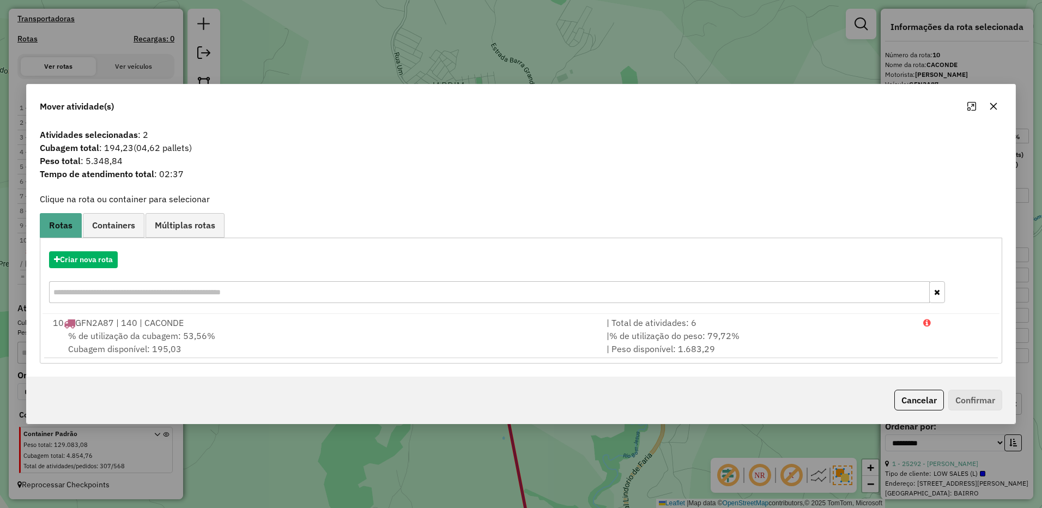
drag, startPoint x: 990, startPoint y: 106, endPoint x: 564, endPoint y: 115, distance: 426.3
click at [986, 106] on button "button" at bounding box center [993, 106] width 17 height 17
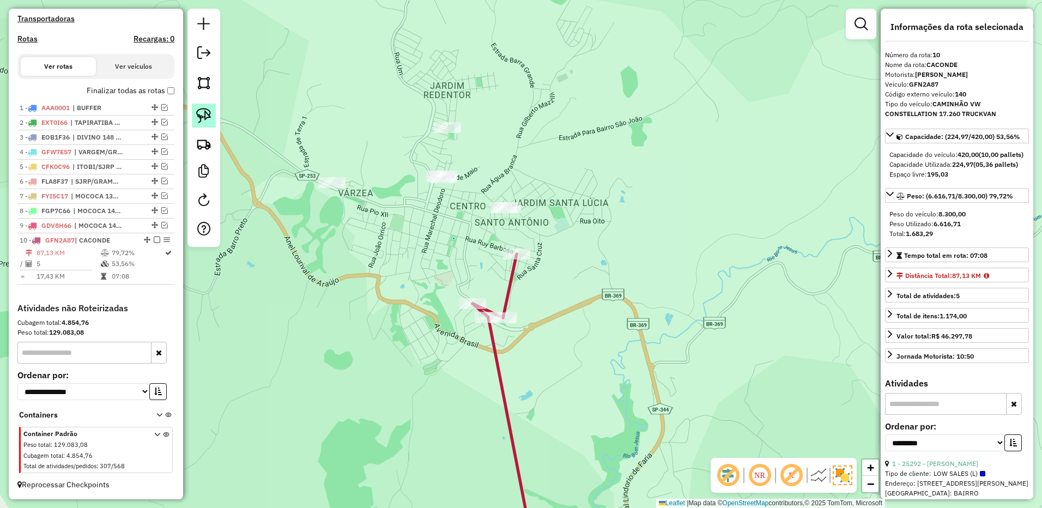
click at [210, 112] on img at bounding box center [203, 115] width 15 height 15
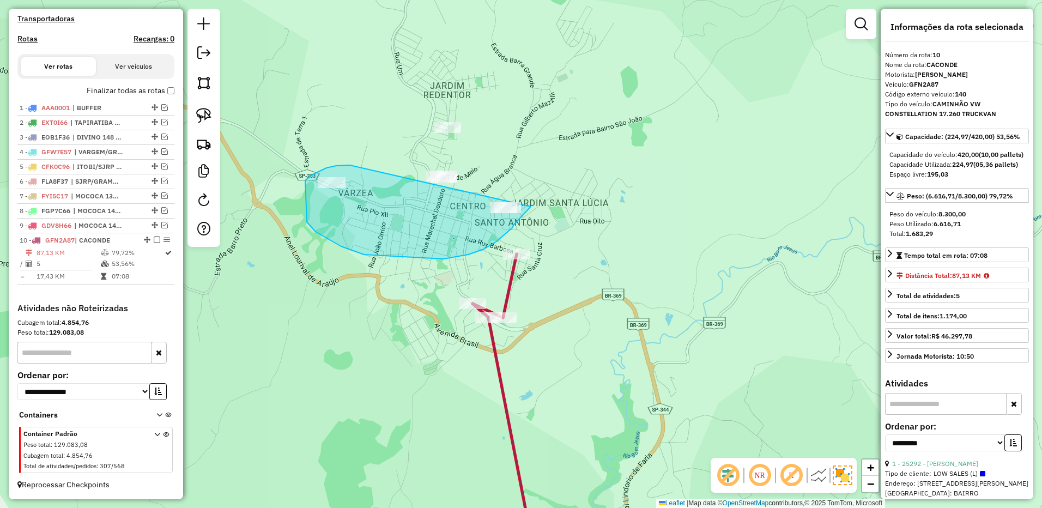
drag, startPoint x: 316, startPoint y: 173, endPoint x: 534, endPoint y: 199, distance: 220.1
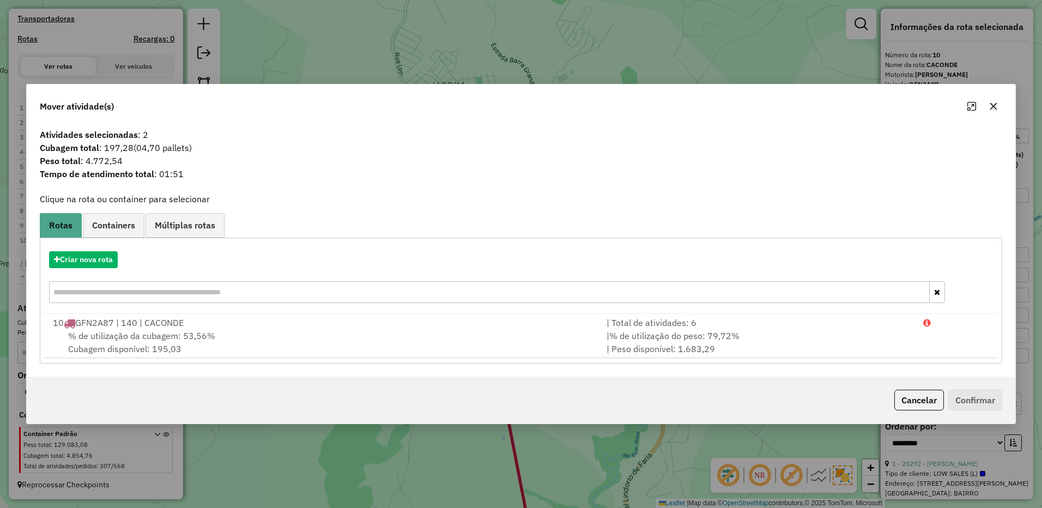
click at [993, 106] on icon "button" at bounding box center [993, 106] width 9 height 9
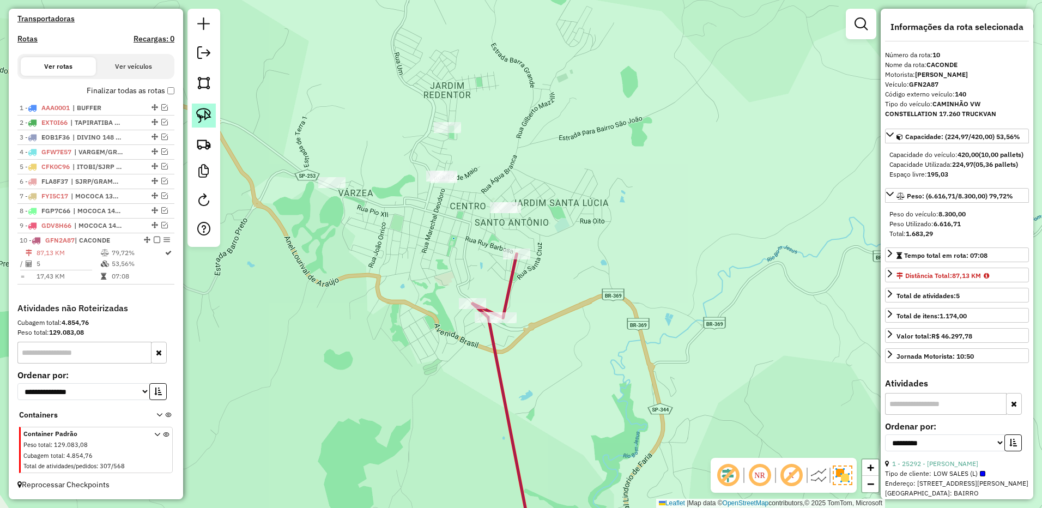
click at [204, 117] on img at bounding box center [203, 115] width 15 height 15
drag, startPoint x: 494, startPoint y: 196, endPoint x: 562, endPoint y: 211, distance: 70.3
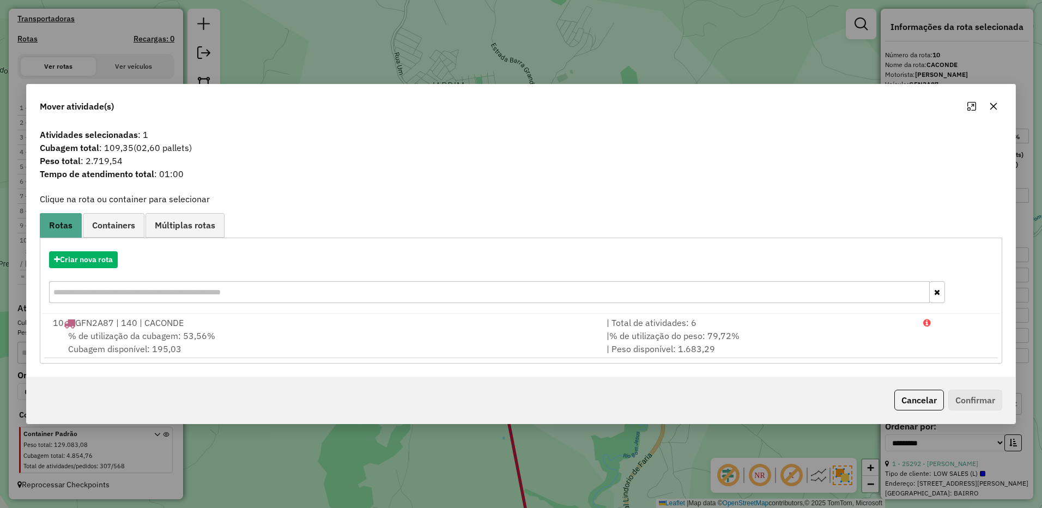
click at [1000, 105] on button "button" at bounding box center [993, 106] width 17 height 17
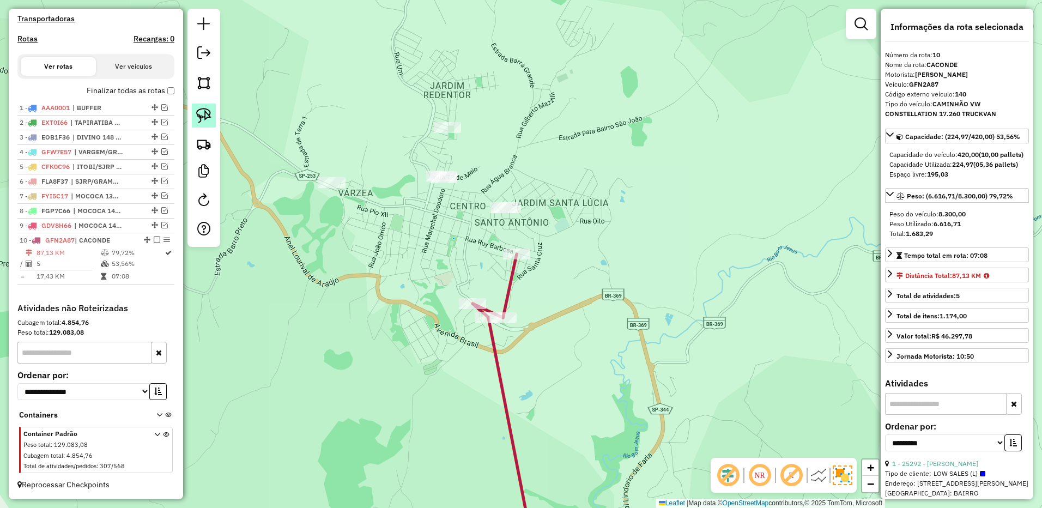
click at [197, 118] on img at bounding box center [203, 115] width 15 height 15
drag, startPoint x: 354, startPoint y: 132, endPoint x: 378, endPoint y: 199, distance: 71.0
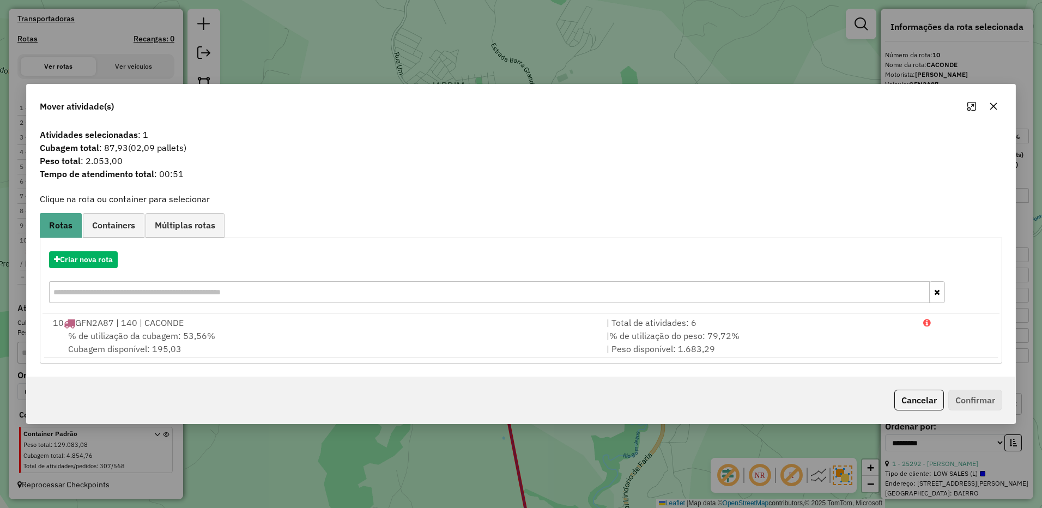
click at [997, 103] on icon "button" at bounding box center [993, 105] width 7 height 7
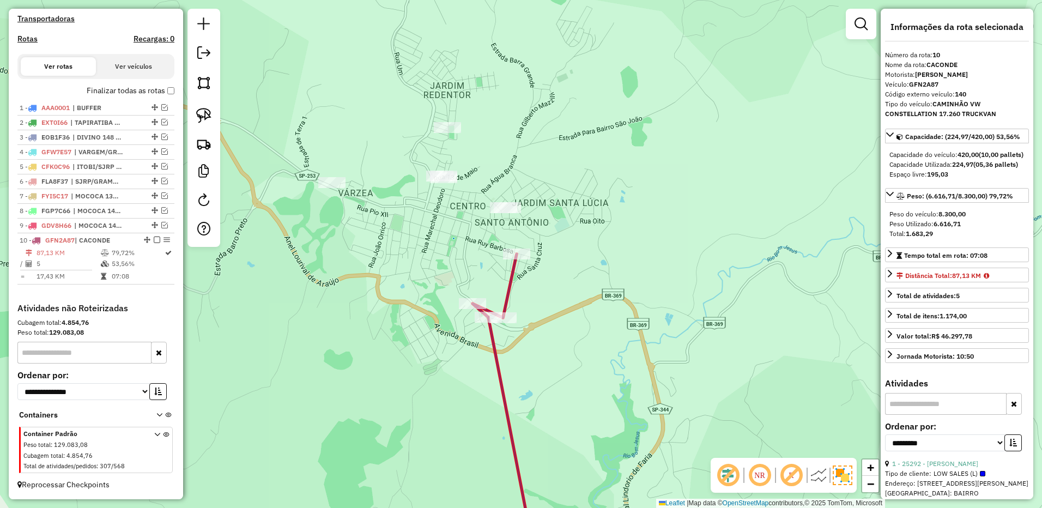
drag, startPoint x: 215, startPoint y: 114, endPoint x: 254, endPoint y: 114, distance: 38.7
click at [215, 114] on link at bounding box center [204, 116] width 24 height 24
drag, startPoint x: 500, startPoint y: 105, endPoint x: 507, endPoint y: 123, distance: 19.0
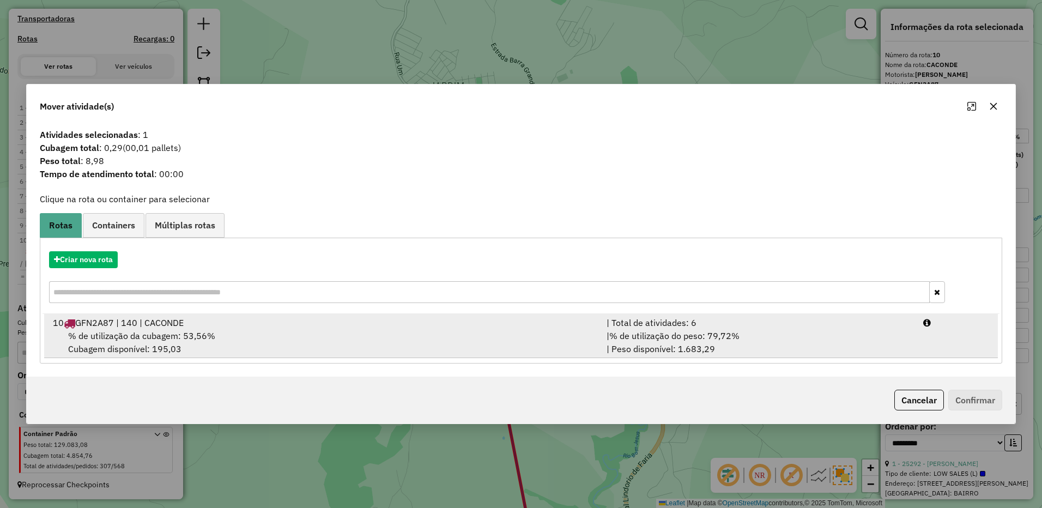
click at [817, 337] on div "| % de utilização do peso: 79,72% | Peso disponível: 1.683,29" at bounding box center [758, 342] width 317 height 26
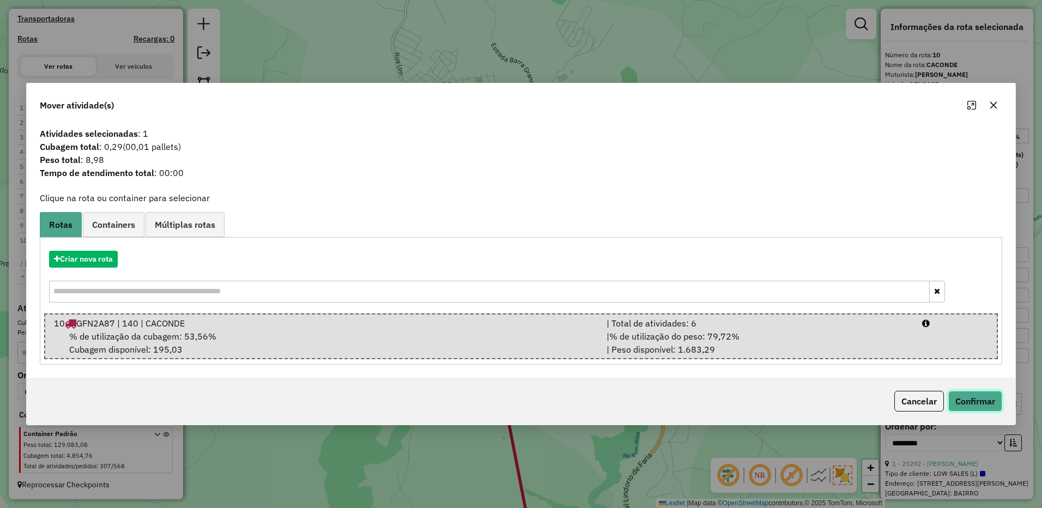
click at [959, 398] on button "Confirmar" at bounding box center [975, 401] width 54 height 21
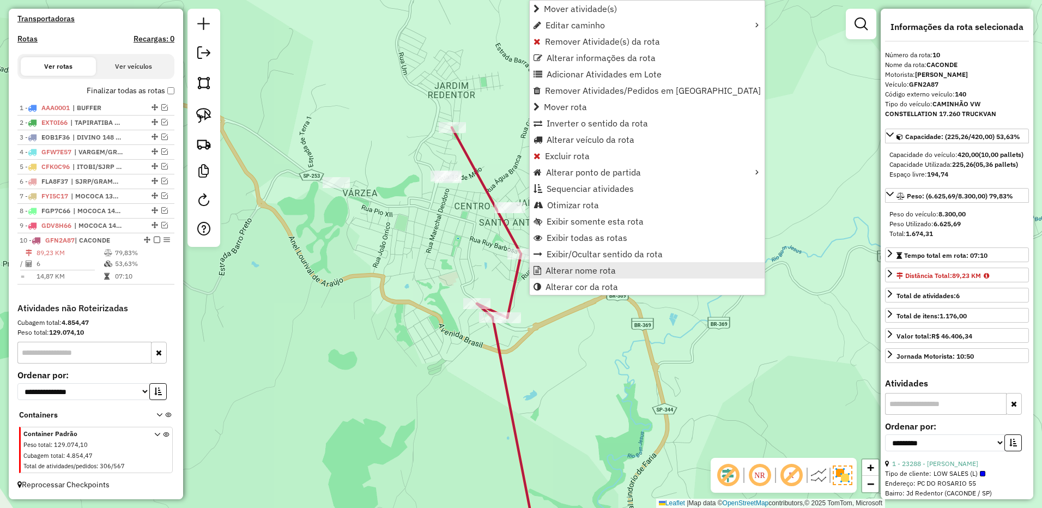
click at [558, 270] on span "Alterar nome rota" at bounding box center [581, 270] width 70 height 9
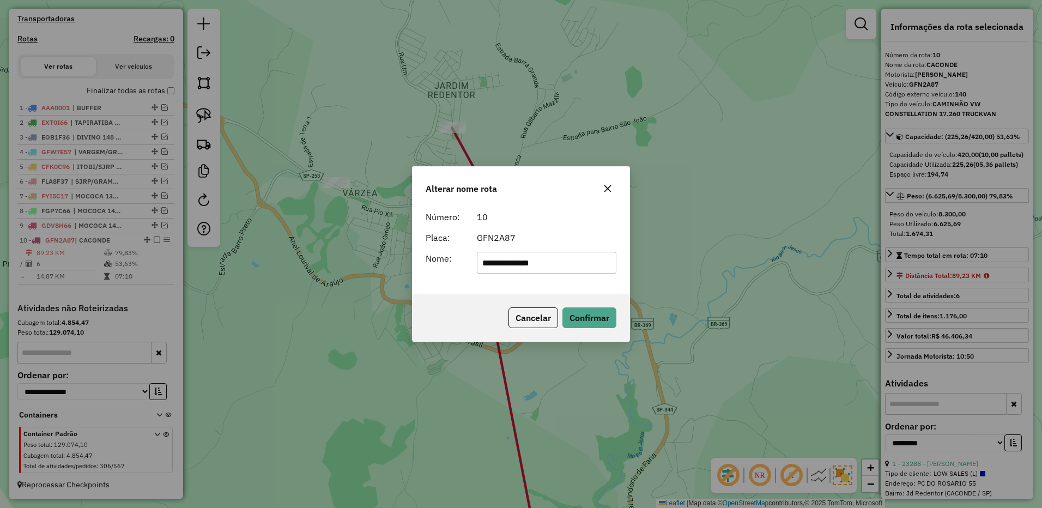
type input "**********"
click at [586, 304] on div "Cancelar Confirmar" at bounding box center [521, 317] width 217 height 47
click at [586, 305] on div "Cancelar Confirmar" at bounding box center [521, 317] width 217 height 47
click at [585, 312] on button "Confirmar" at bounding box center [589, 317] width 54 height 21
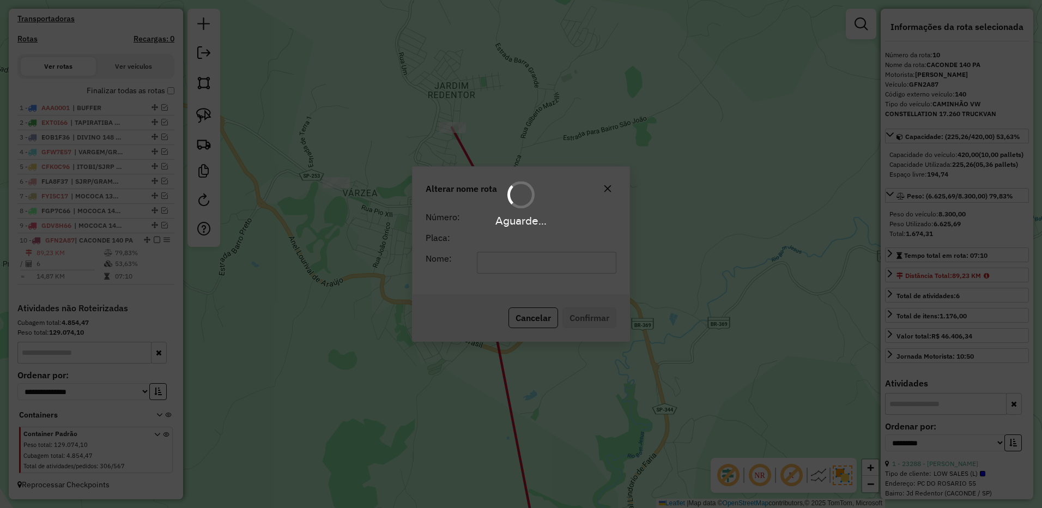
scroll to position [363, 0]
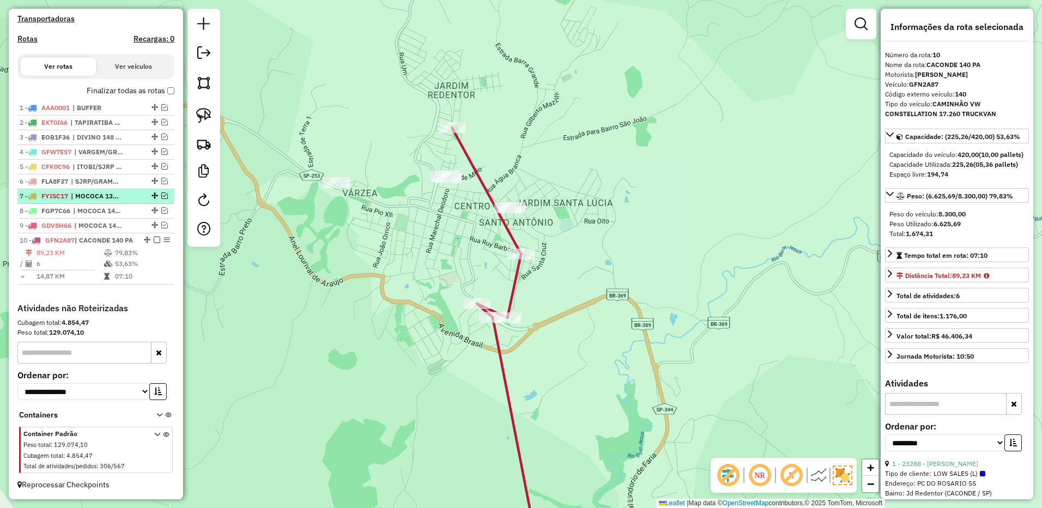
click at [154, 237] on em at bounding box center [157, 240] width 7 height 7
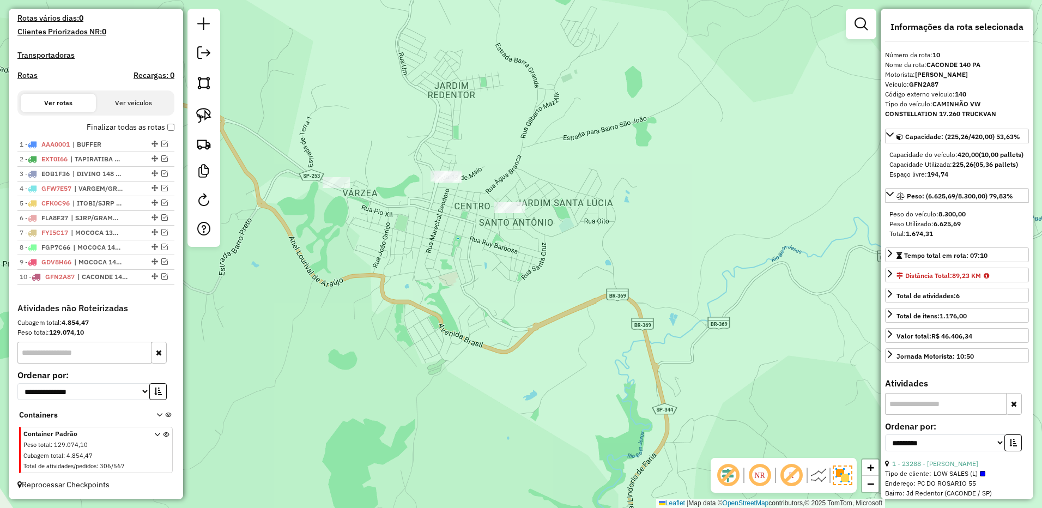
scroll to position [317, 0]
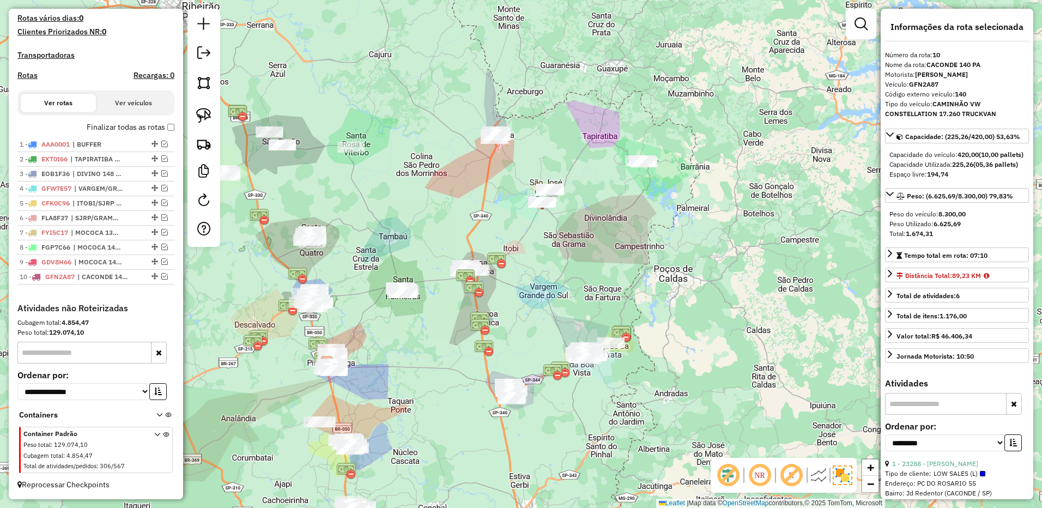
drag, startPoint x: 568, startPoint y: 349, endPoint x: 610, endPoint y: 272, distance: 88.0
click at [610, 272] on div "Janela de atendimento Grade de atendimento Capacidade Transportadoras Veículos …" at bounding box center [521, 254] width 1042 height 508
click at [203, 108] on img at bounding box center [203, 115] width 15 height 15
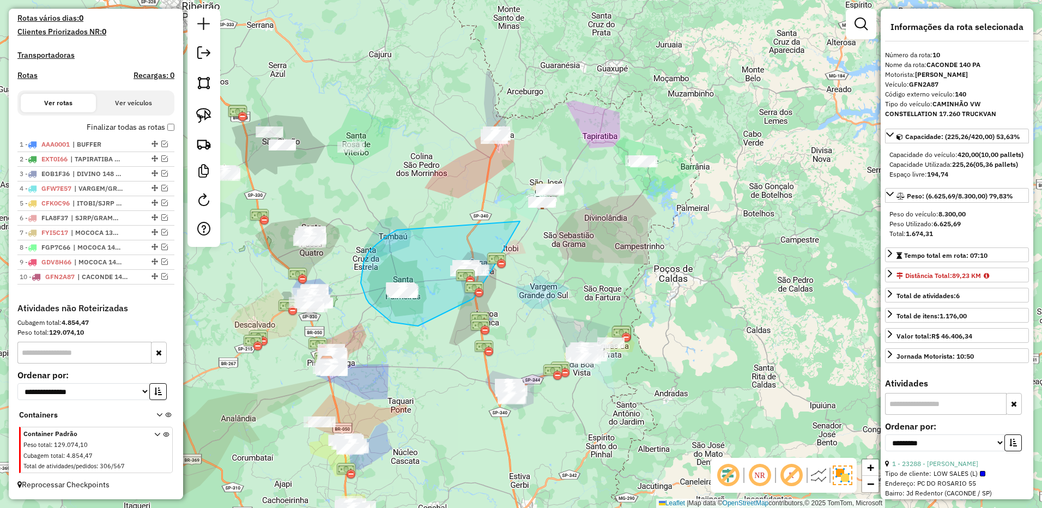
drag, startPoint x: 394, startPoint y: 232, endPoint x: 520, endPoint y: 220, distance: 126.4
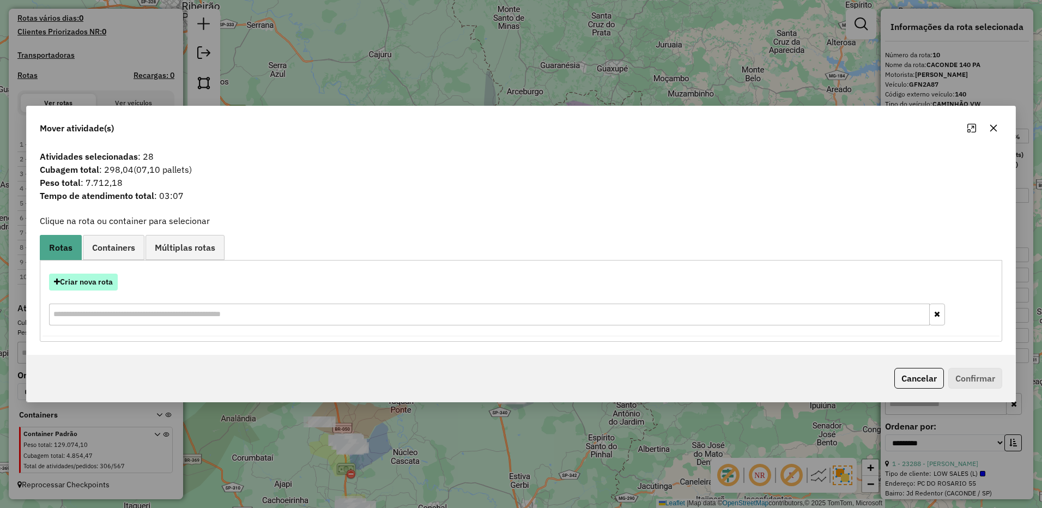
click at [83, 281] on button "Criar nova rota" at bounding box center [83, 282] width 69 height 17
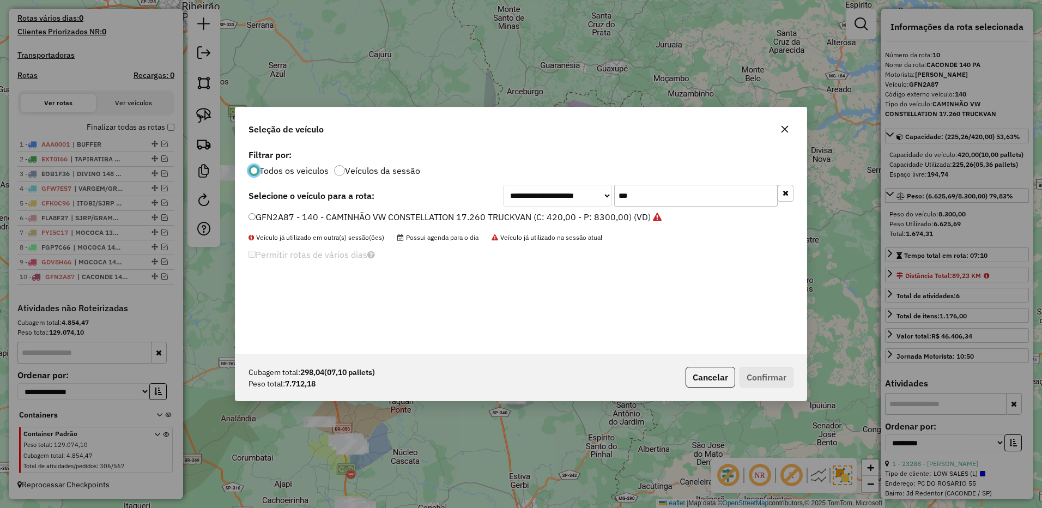
scroll to position [6, 3]
click at [662, 196] on input "***" at bounding box center [696, 196] width 164 height 22
type input "***"
drag, startPoint x: 612, startPoint y: 215, endPoint x: 652, endPoint y: 229, distance: 42.9
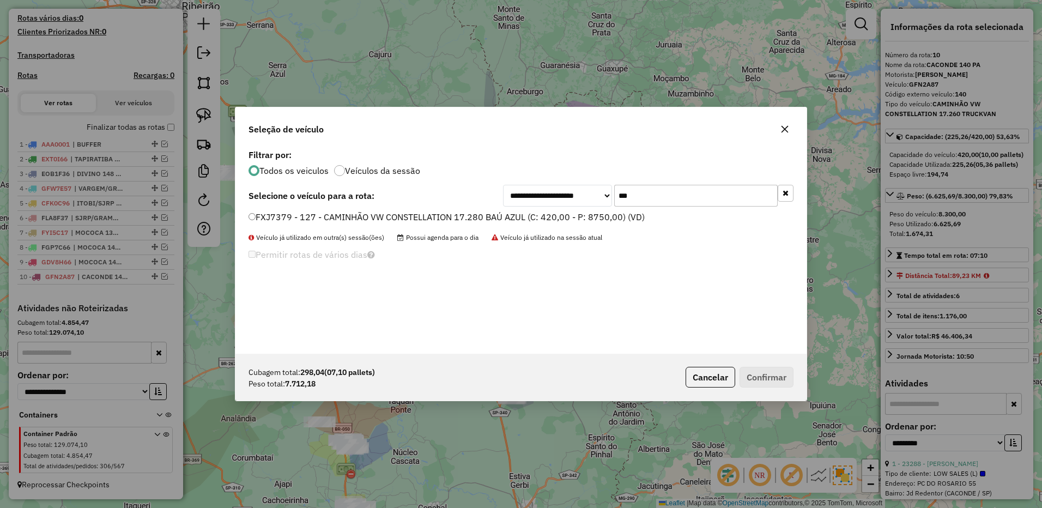
click at [612, 215] on label "FXJ7379 - 127 - CAMINHÃO VW CONSTELLATION 17.280 BAÚ AZUL (C: 420,00 - P: 8750,…" at bounding box center [447, 216] width 396 height 13
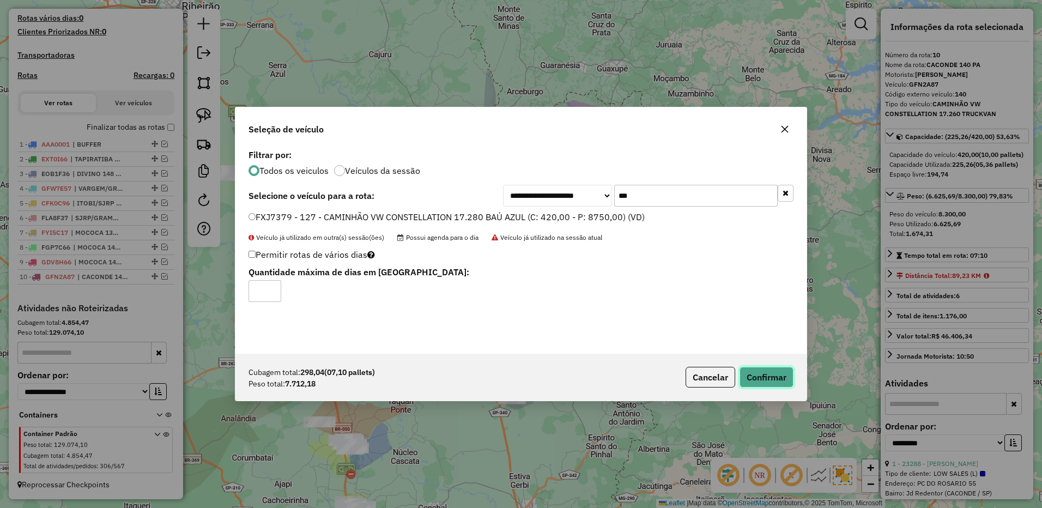
click at [758, 376] on button "Confirmar" at bounding box center [767, 377] width 54 height 21
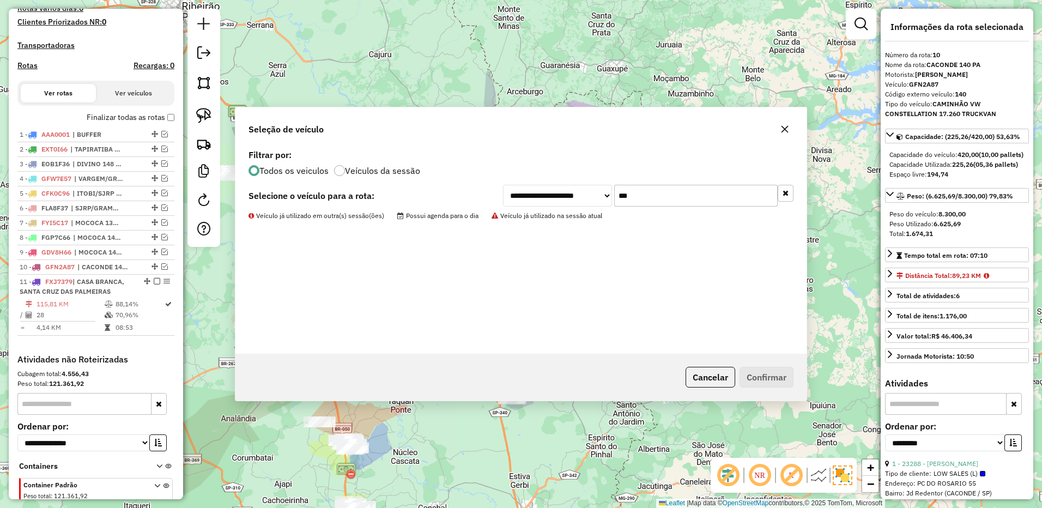
scroll to position [378, 0]
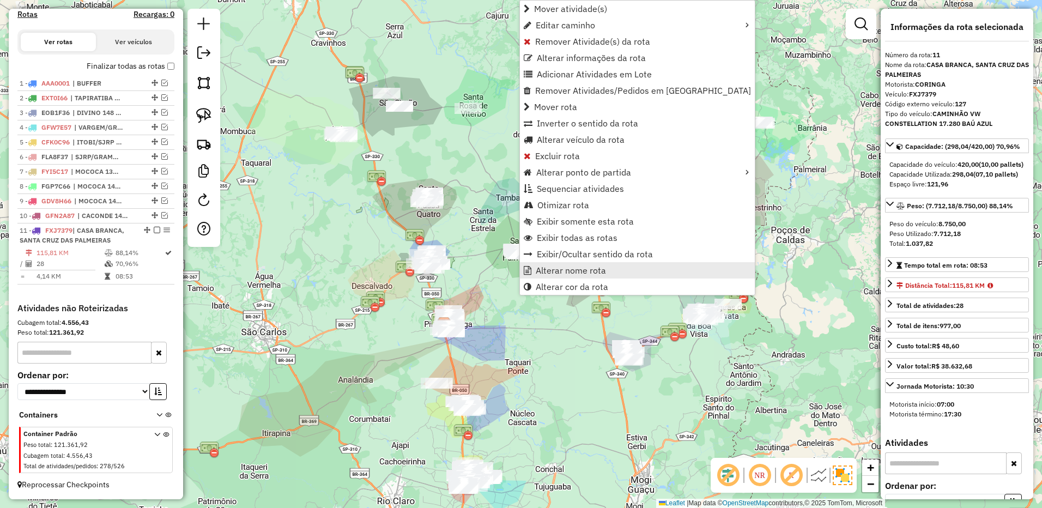
click at [549, 266] on span "Alterar nome rota" at bounding box center [571, 270] width 70 height 9
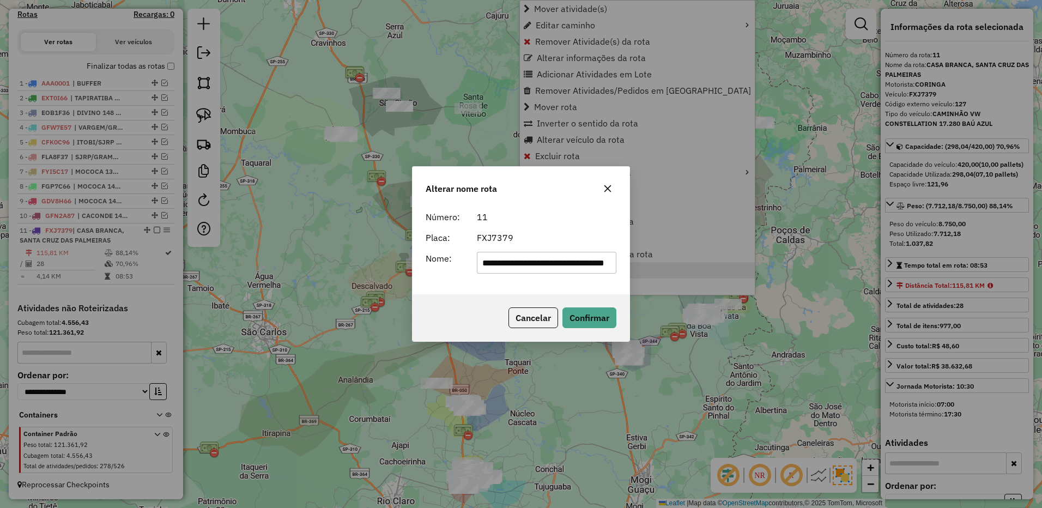
scroll to position [0, 51]
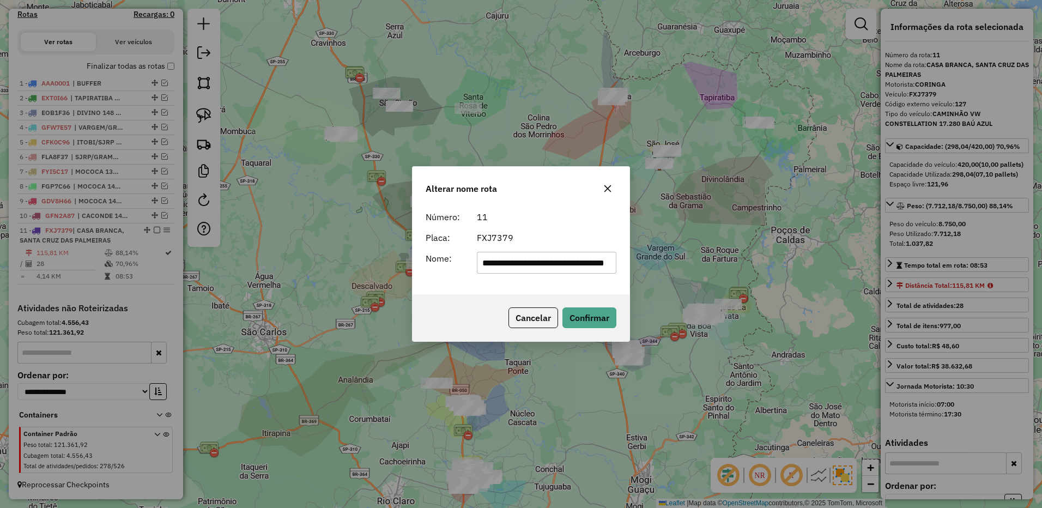
click at [513, 259] on input "**********" at bounding box center [547, 263] width 140 height 22
type input "*"
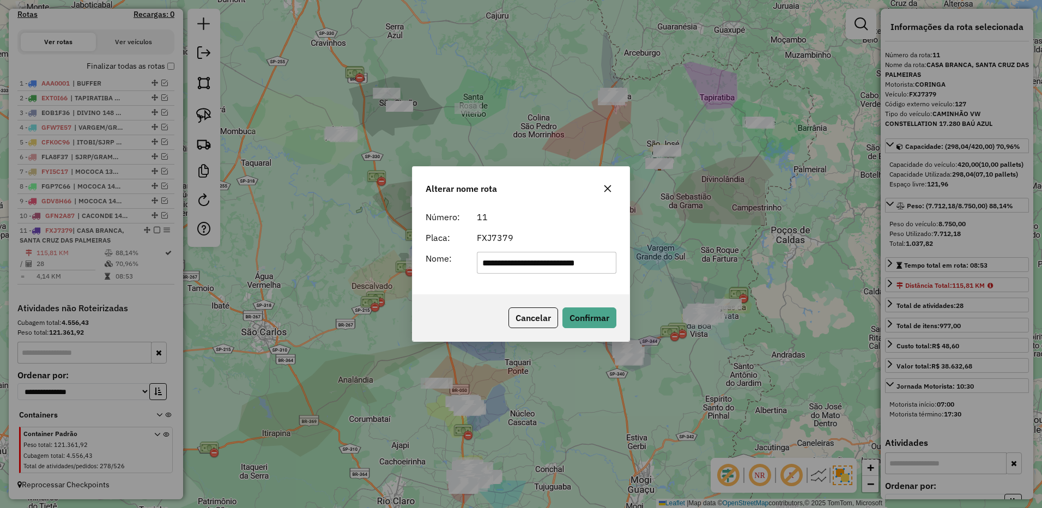
scroll to position [0, 9]
type input "**********"
click at [609, 181] on button "button" at bounding box center [607, 188] width 17 height 17
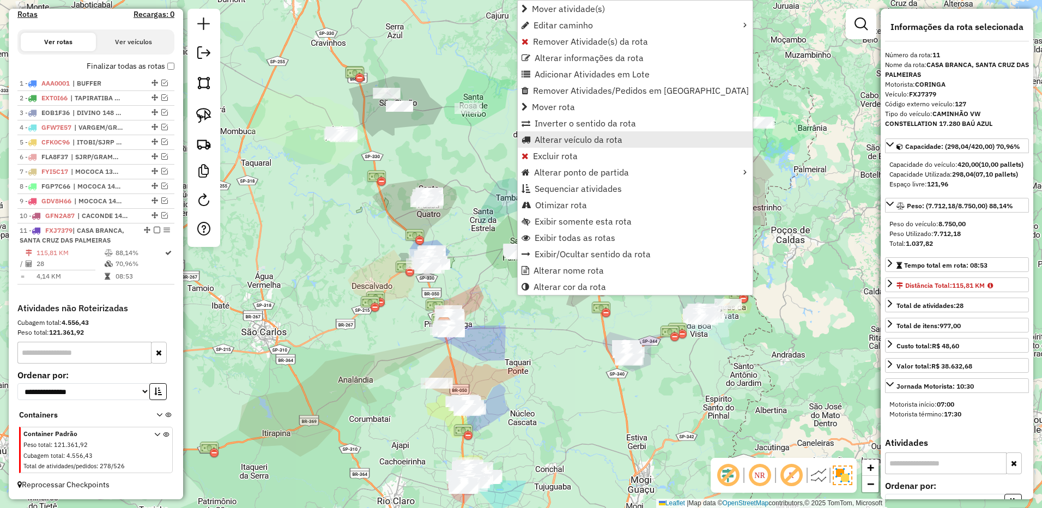
click at [589, 135] on span "Alterar veículo da rota" at bounding box center [579, 139] width 88 height 9
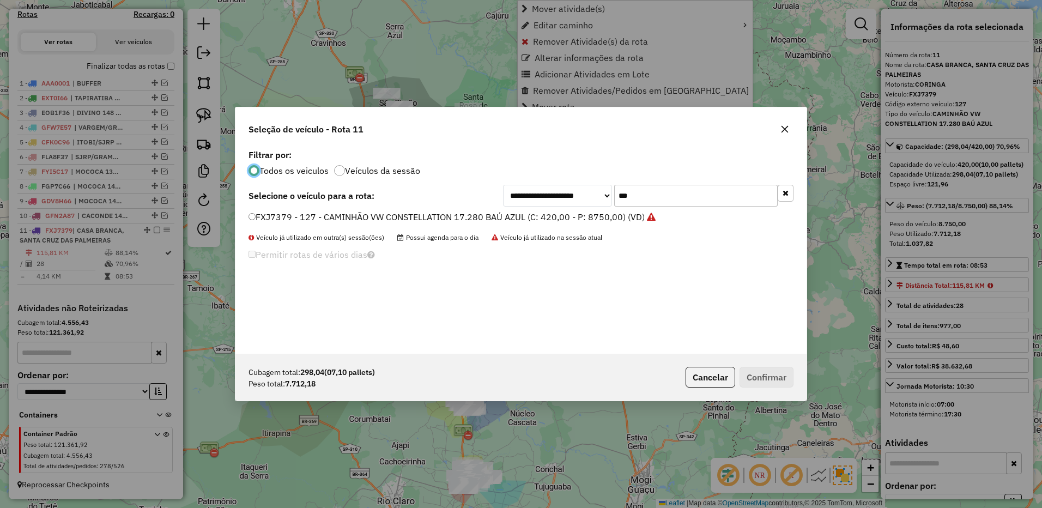
scroll to position [6, 3]
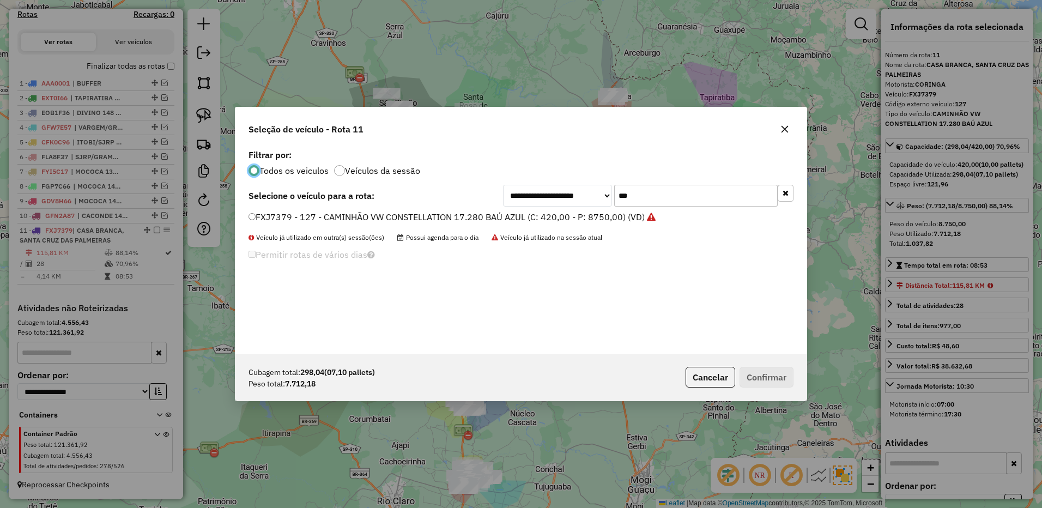
click at [640, 193] on input "***" at bounding box center [696, 196] width 164 height 22
type input "***"
click at [632, 221] on label "FYA0219 - 113 - CAMINHÃO VW CONSTELLATION 17.280 BAÚ AZUL (C: 420,00 - P: 8750,…" at bounding box center [447, 216] width 396 height 13
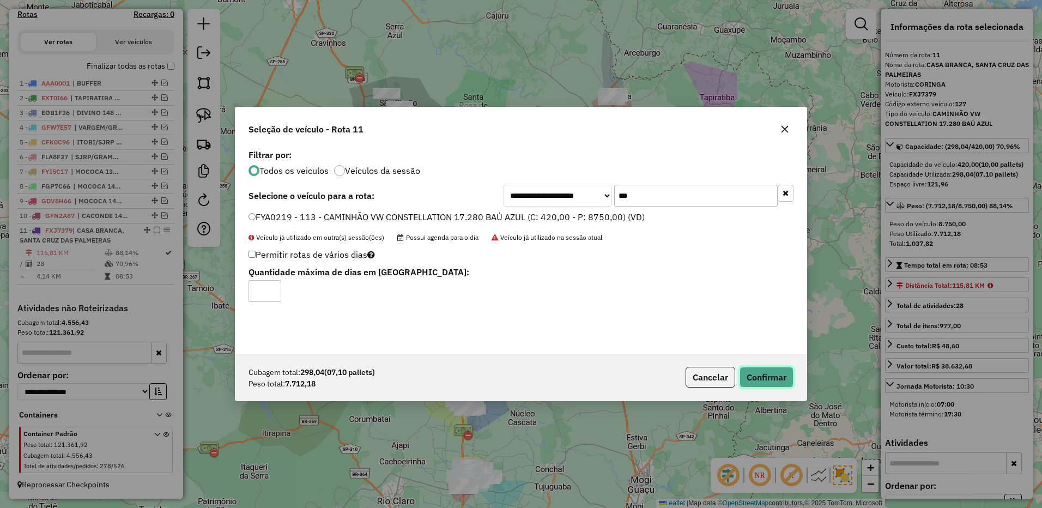
click at [777, 379] on button "Confirmar" at bounding box center [767, 377] width 54 height 21
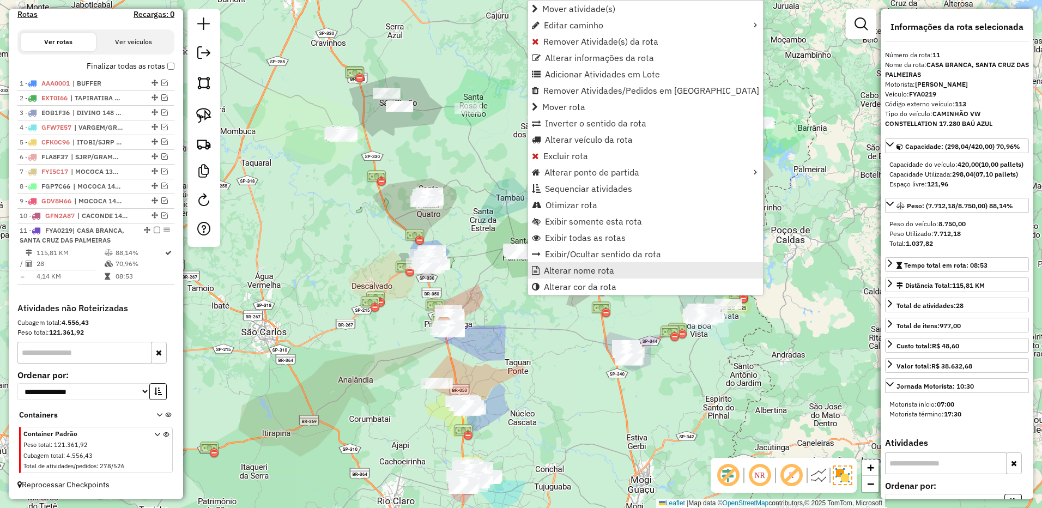
click at [552, 268] on span "Alterar nome rota" at bounding box center [579, 270] width 70 height 9
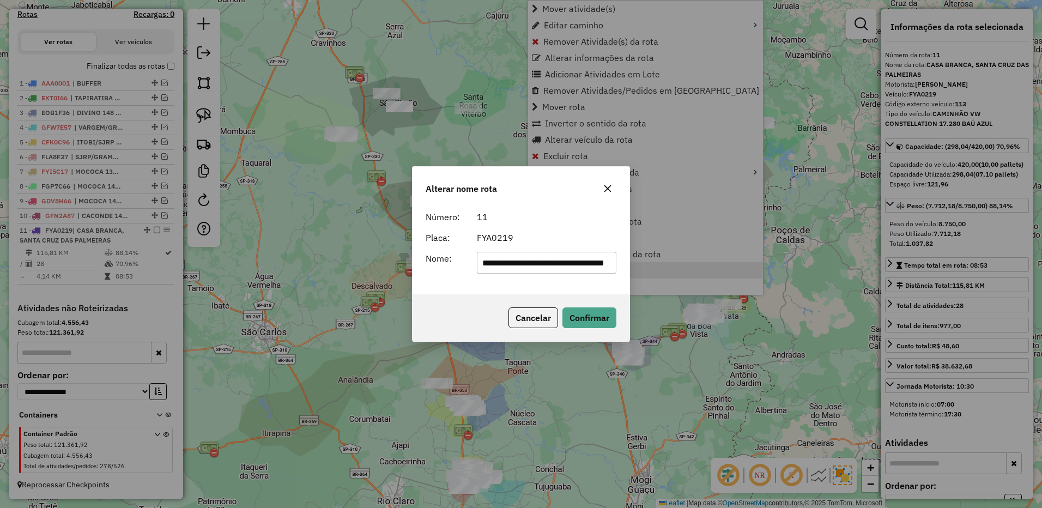
scroll to position [0, 51]
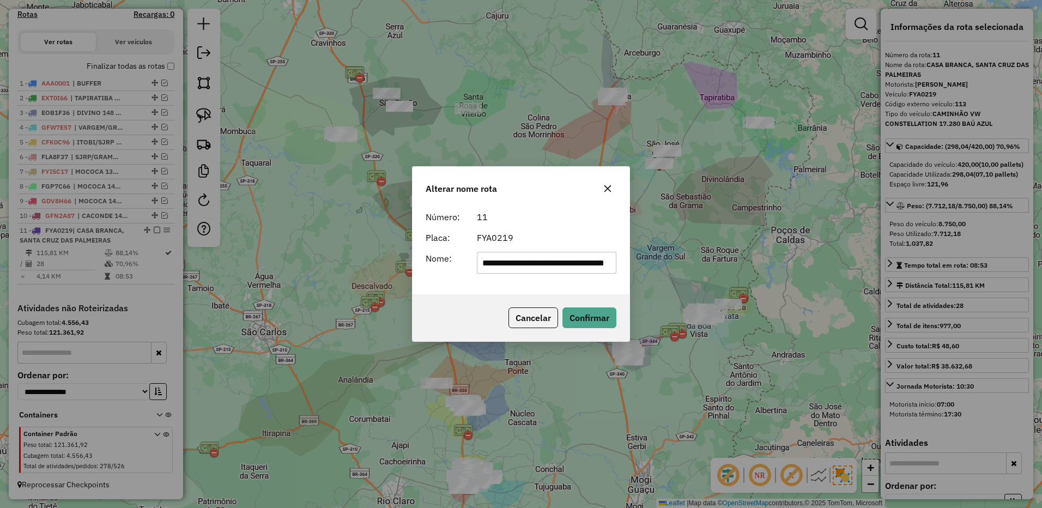
click at [533, 259] on input "**********" at bounding box center [547, 263] width 140 height 22
type input "**********"
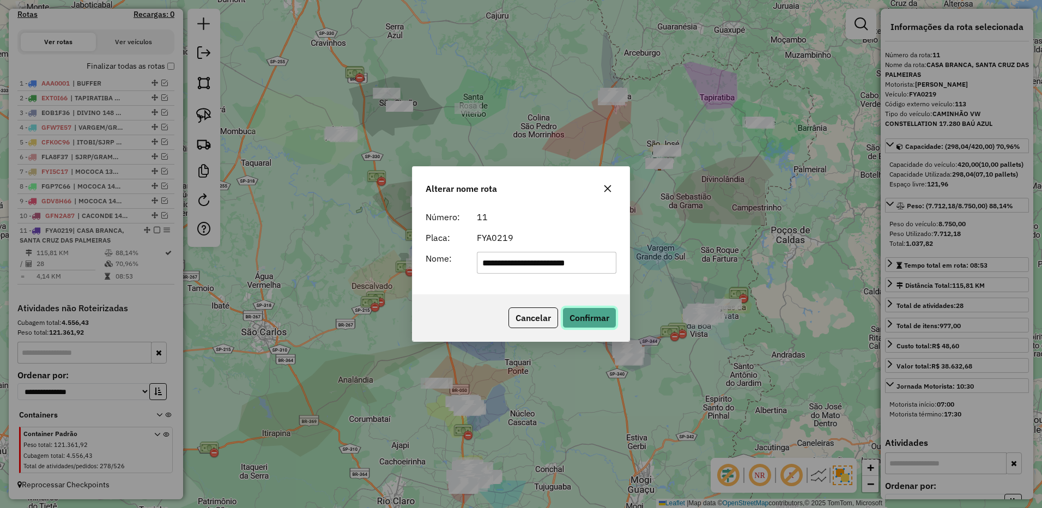
drag, startPoint x: 608, startPoint y: 313, endPoint x: 262, endPoint y: 258, distance: 350.0
click at [607, 313] on button "Confirmar" at bounding box center [589, 317] width 54 height 21
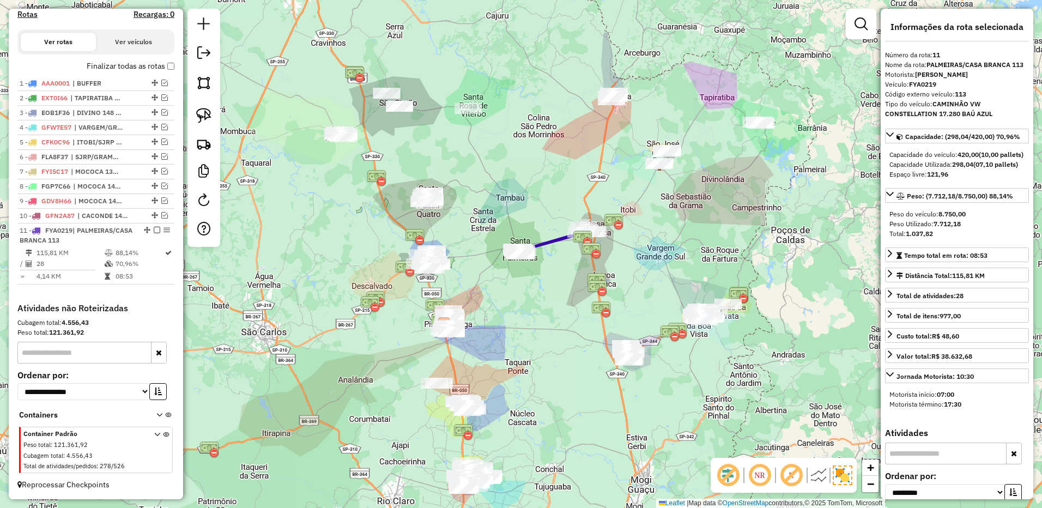
click at [154, 232] on em at bounding box center [157, 230] width 7 height 7
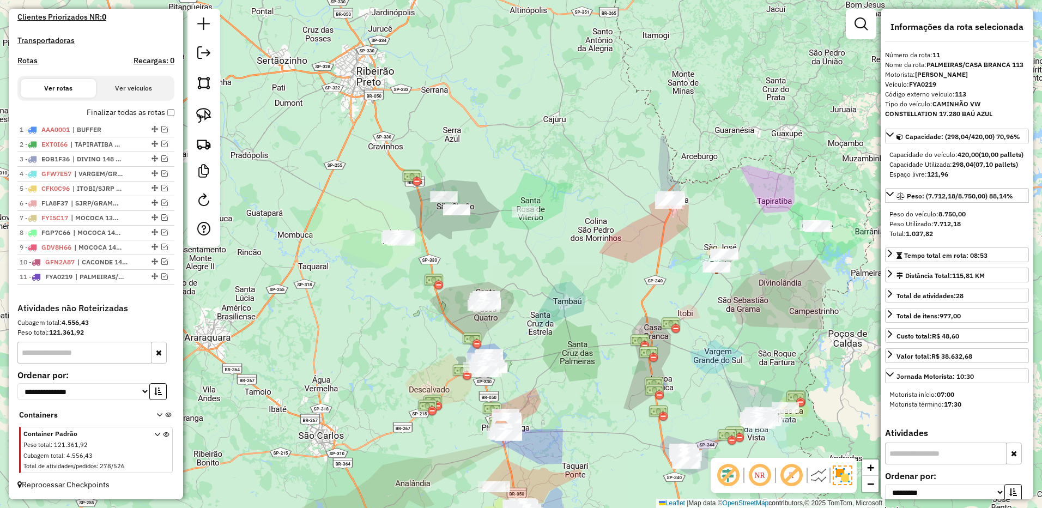
drag, startPoint x: 487, startPoint y: 189, endPoint x: 543, endPoint y: 281, distance: 107.9
click at [542, 286] on div "Janela de atendimento Grade de atendimento Capacidade Transportadoras Veículos …" at bounding box center [521, 254] width 1042 height 508
drag, startPoint x: 192, startPoint y: 116, endPoint x: 244, endPoint y: 132, distance: 53.9
click at [192, 116] on link at bounding box center [204, 116] width 24 height 24
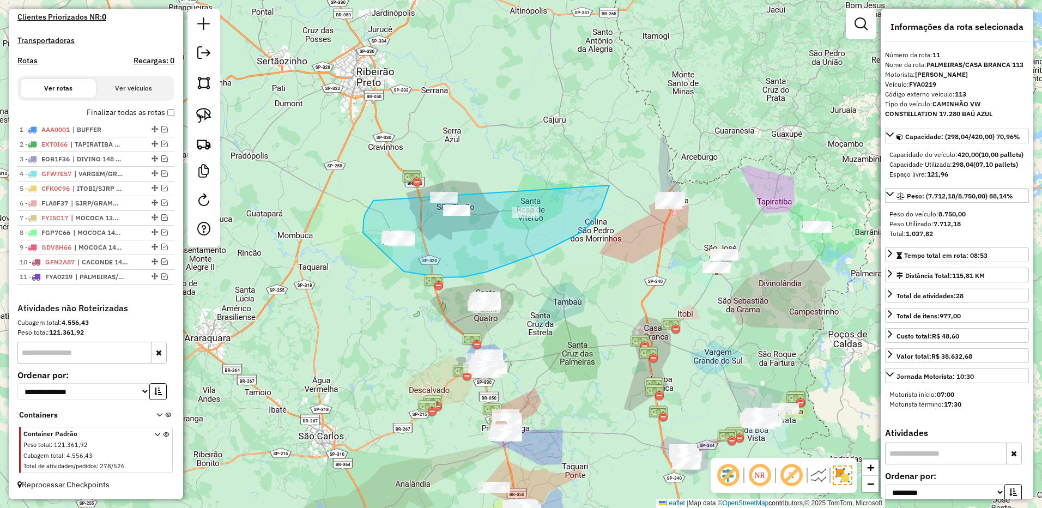
drag, startPoint x: 364, startPoint y: 220, endPoint x: 611, endPoint y: 149, distance: 257.4
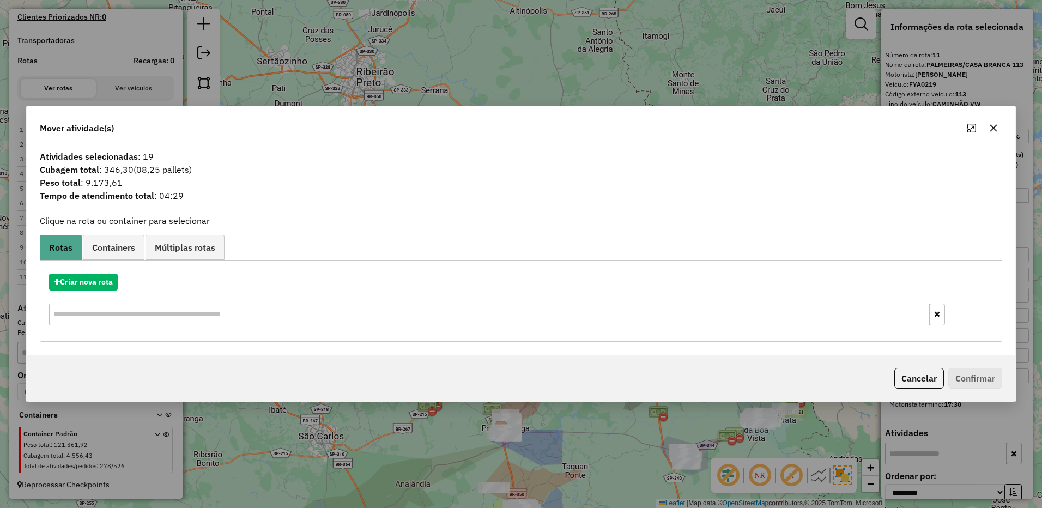
click at [993, 124] on icon "button" at bounding box center [993, 128] width 9 height 9
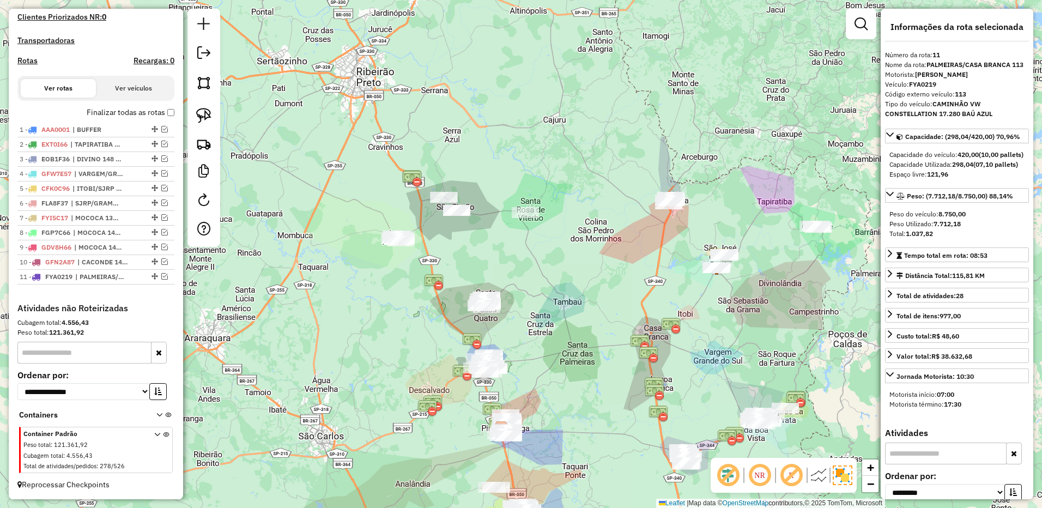
drag, startPoint x: 203, startPoint y: 117, endPoint x: 216, endPoint y: 117, distance: 12.5
click at [205, 117] on img at bounding box center [203, 115] width 15 height 15
drag, startPoint x: 415, startPoint y: 203, endPoint x: 583, endPoint y: 149, distance: 176.7
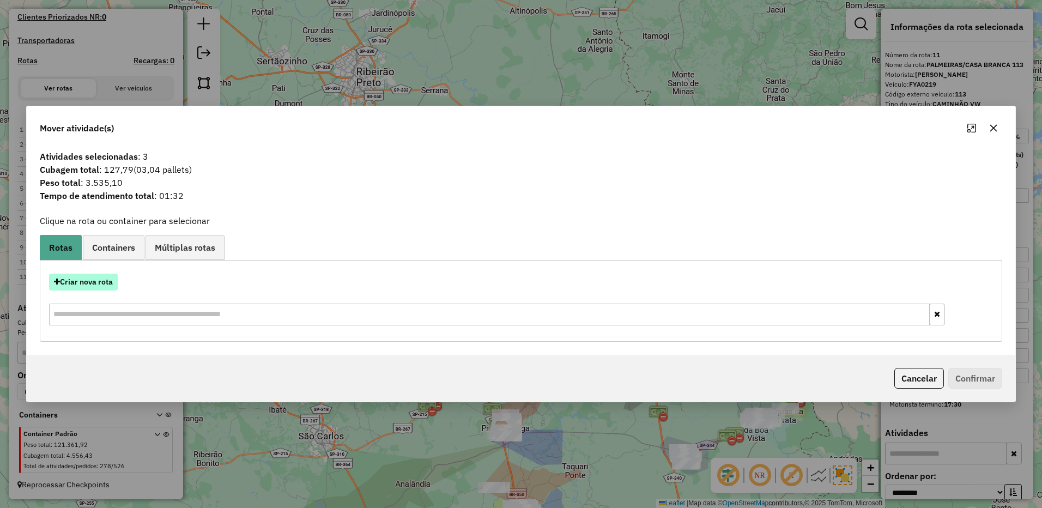
click at [92, 281] on button "Criar nova rota" at bounding box center [83, 282] width 69 height 17
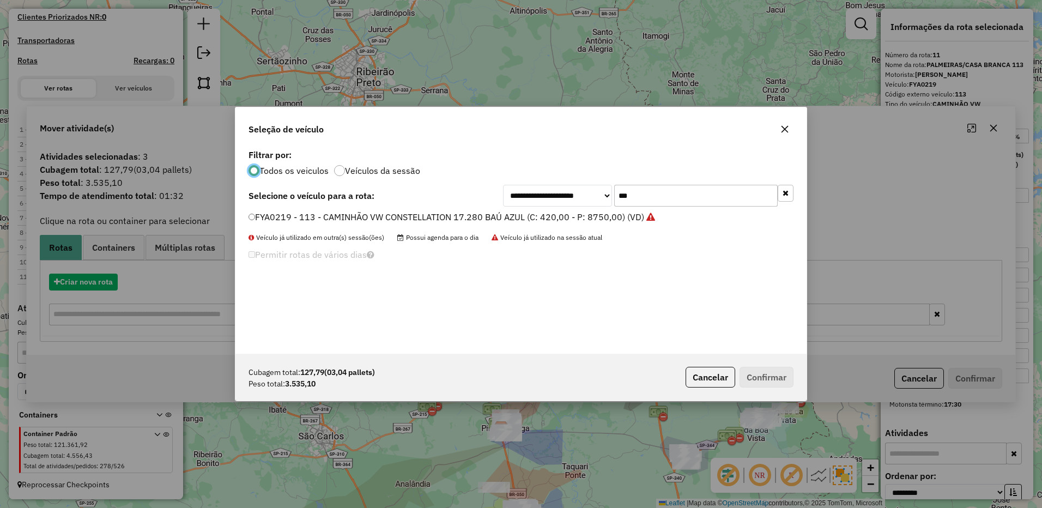
scroll to position [6, 3]
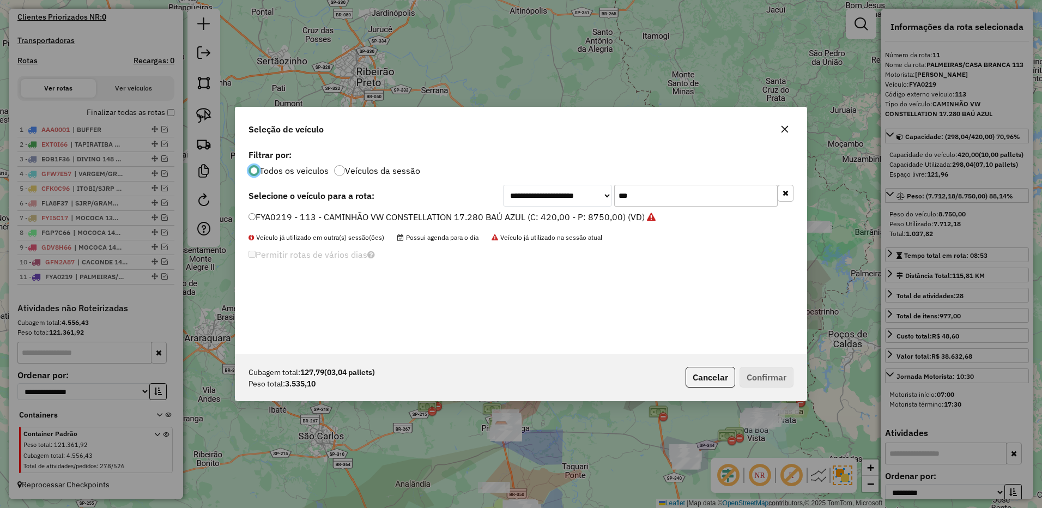
click at [649, 197] on input "***" at bounding box center [696, 196] width 164 height 22
drag, startPoint x: 649, startPoint y: 197, endPoint x: 648, endPoint y: 190, distance: 6.6
click at [649, 196] on input "***" at bounding box center [696, 196] width 164 height 22
type input "***"
click at [616, 217] on label "FWE3E96 - 149 - CAMINHÃO VW CONSTELLATION 17.260 FACCHINI (C: 420,00 - P: 7150,…" at bounding box center [448, 216] width 398 height 13
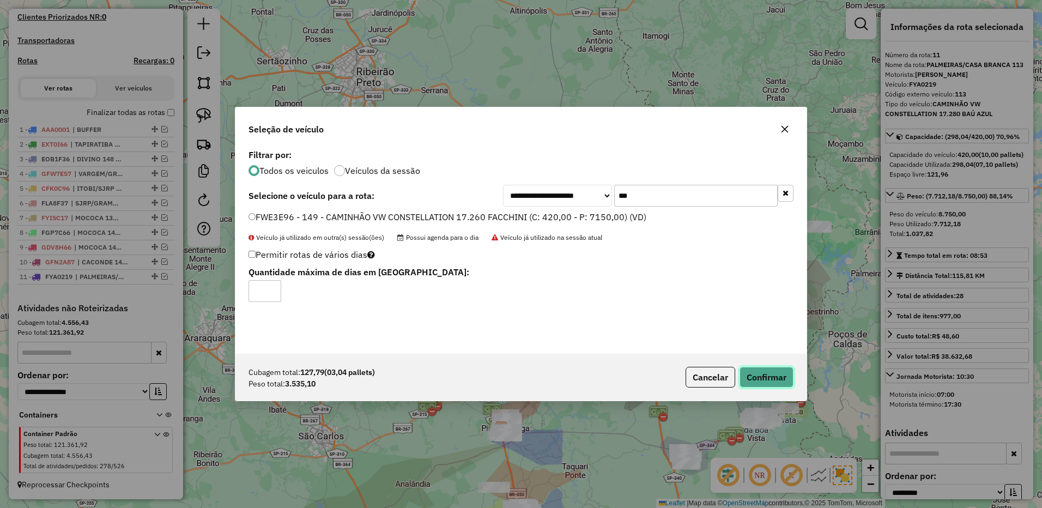
click at [769, 383] on button "Confirmar" at bounding box center [767, 377] width 54 height 21
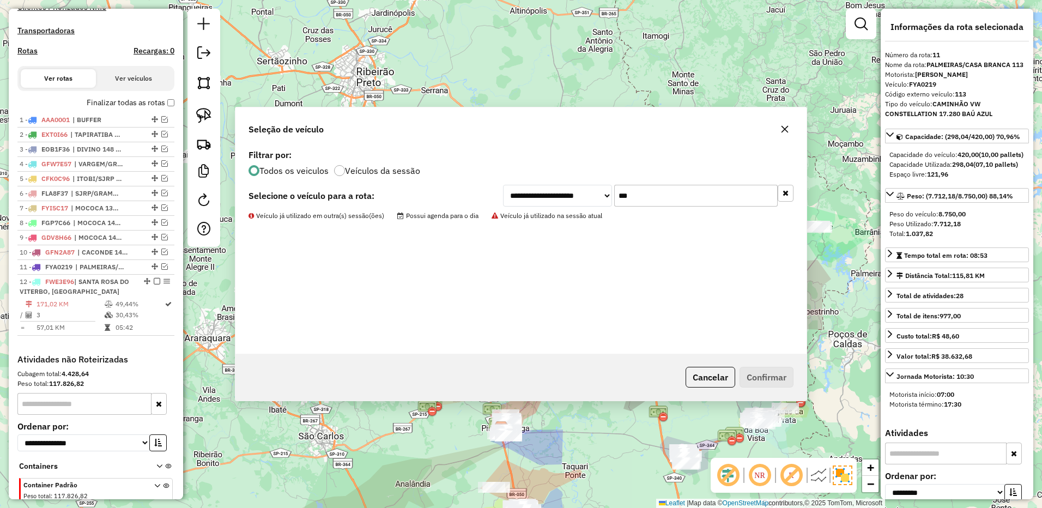
scroll to position [392, 0]
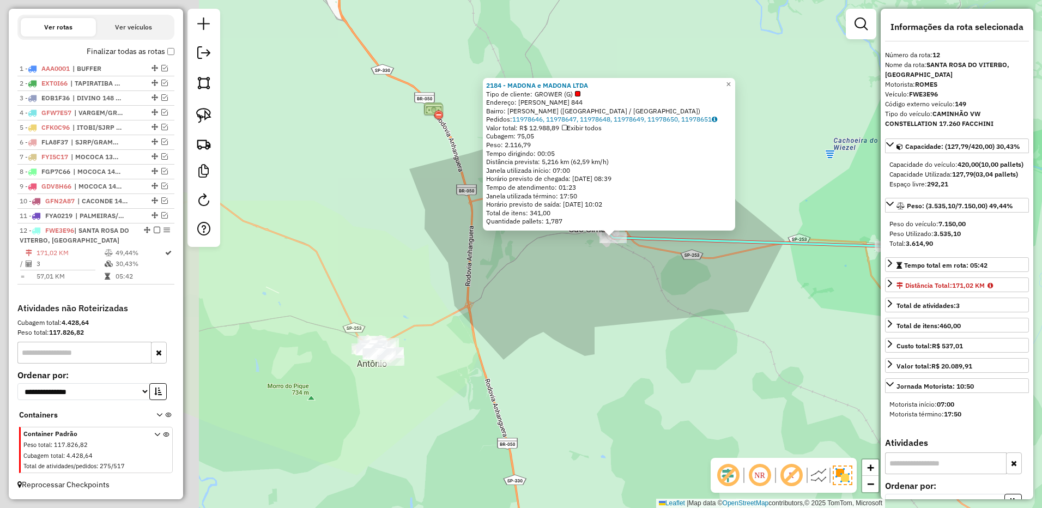
drag, startPoint x: 410, startPoint y: 299, endPoint x: 526, endPoint y: 322, distance: 118.2
click at [527, 322] on div "2184 - MADONA e MADONA LTDA Tipo de cliente: GROWER (G) Endereço: R SIMAO SILVA…" at bounding box center [521, 254] width 1042 height 508
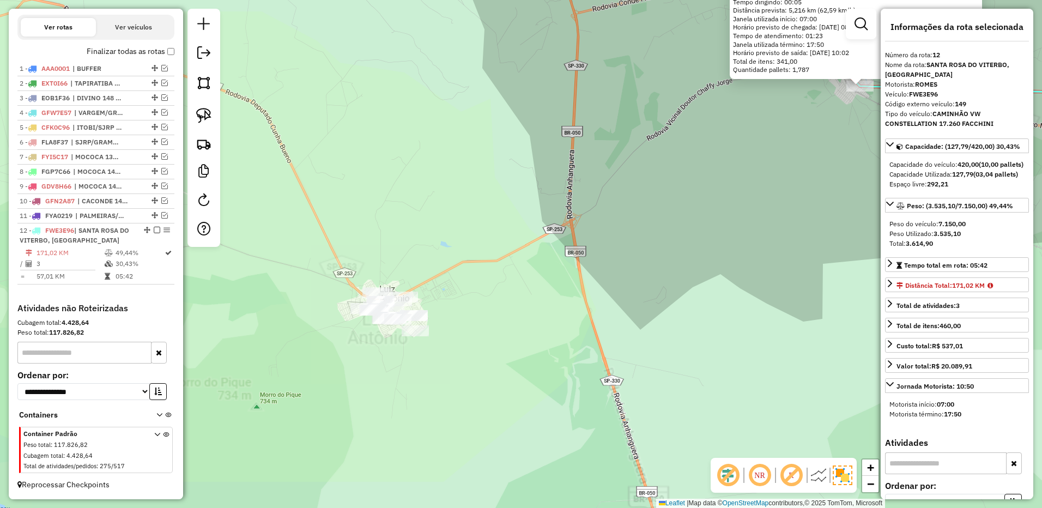
click at [420, 250] on div "2184 - MADONA e MADONA LTDA Tipo de cliente: GROWER (G) Endereço: R SIMAO SILVA…" at bounding box center [521, 254] width 1042 height 508
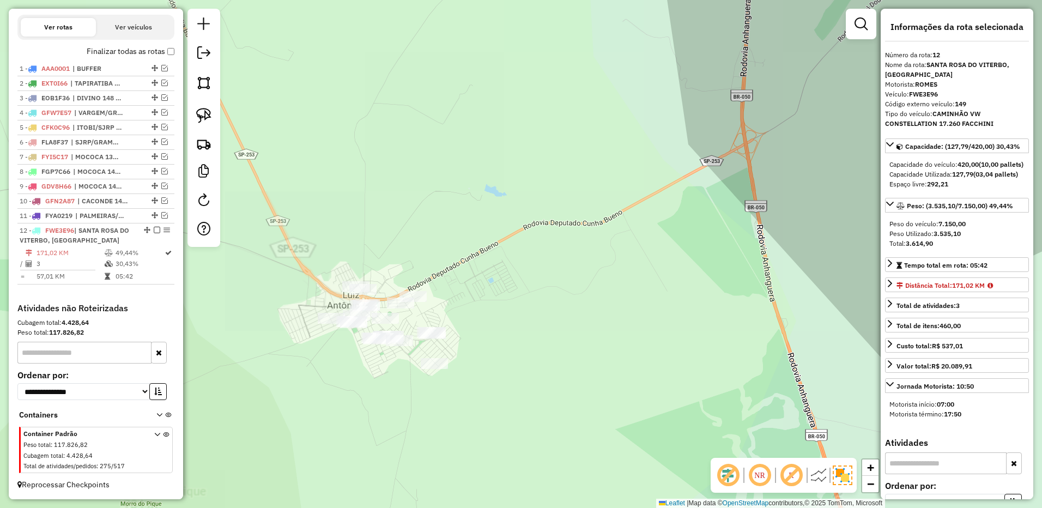
drag, startPoint x: 454, startPoint y: 266, endPoint x: 458, endPoint y: 256, distance: 11.0
click at [458, 256] on div "2184 - MADONA e MADONA LTDA Tipo de cliente: GROWER (G) Endereço: R SIMAO SILVA…" at bounding box center [521, 254] width 1042 height 508
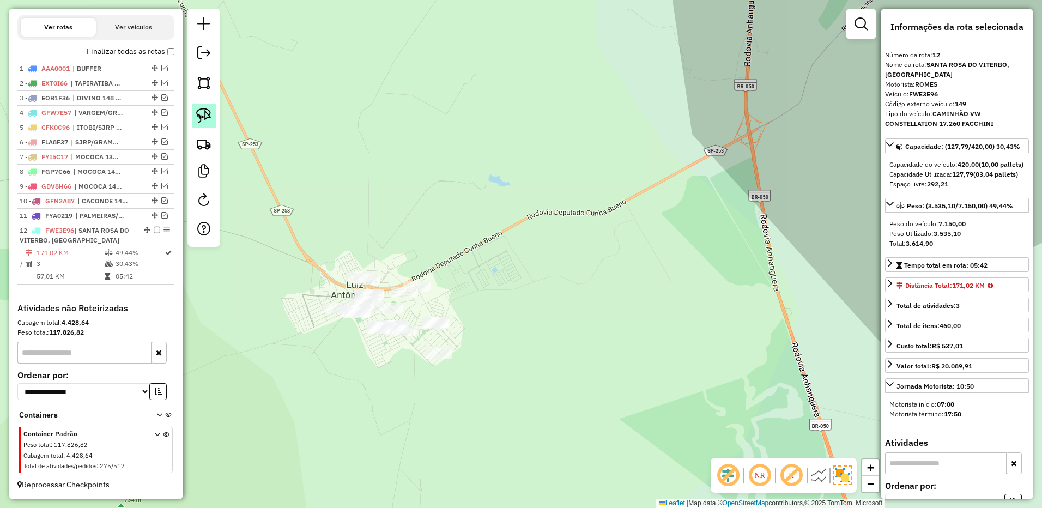
click at [207, 112] on img at bounding box center [203, 115] width 15 height 15
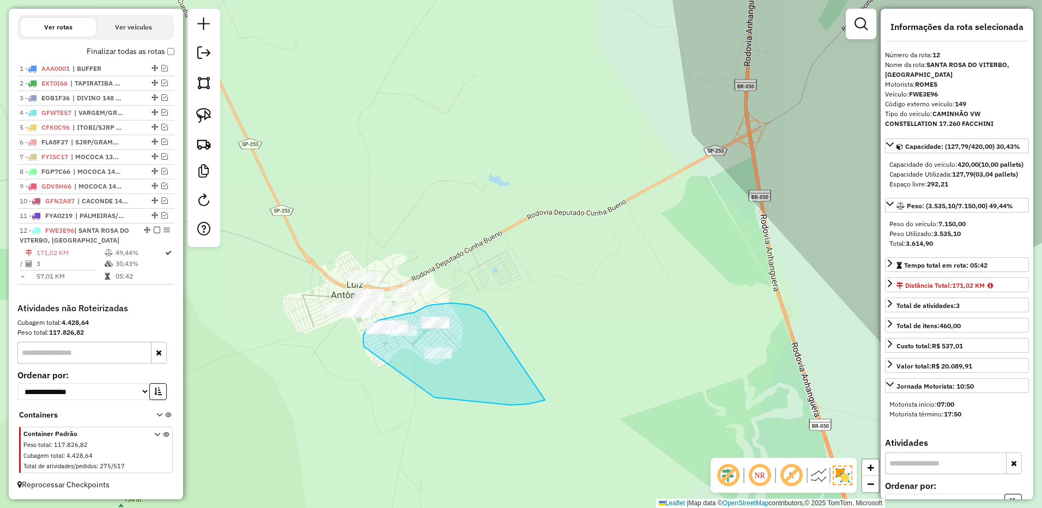
drag, startPoint x: 469, startPoint y: 305, endPoint x: 587, endPoint y: 373, distance: 136.0
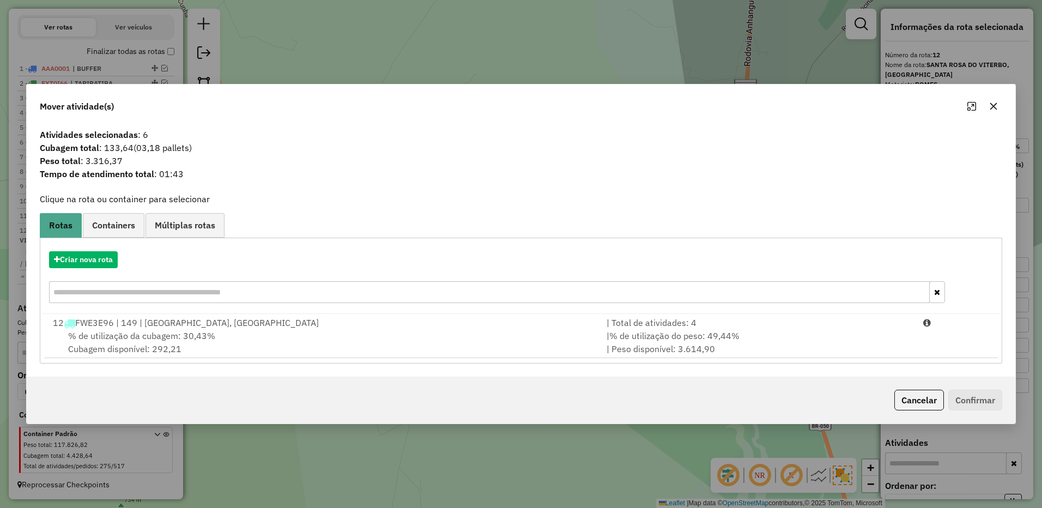
click at [991, 102] on icon "button" at bounding box center [993, 106] width 9 height 9
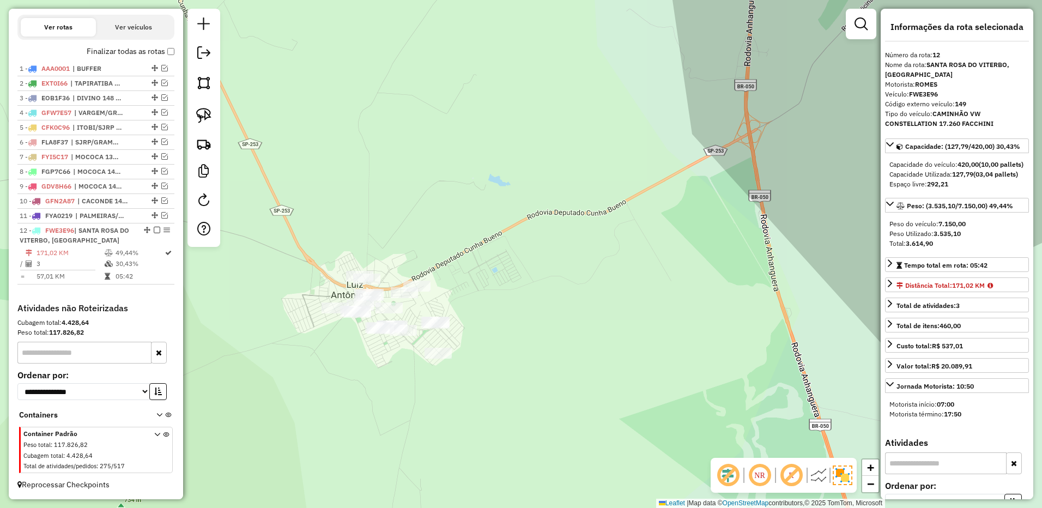
click at [190, 110] on div at bounding box center [203, 128] width 33 height 238
click at [217, 117] on div at bounding box center [203, 128] width 33 height 238
click at [209, 114] on img at bounding box center [203, 115] width 15 height 15
drag, startPoint x: 479, startPoint y: 292, endPoint x: 483, endPoint y: 360, distance: 67.7
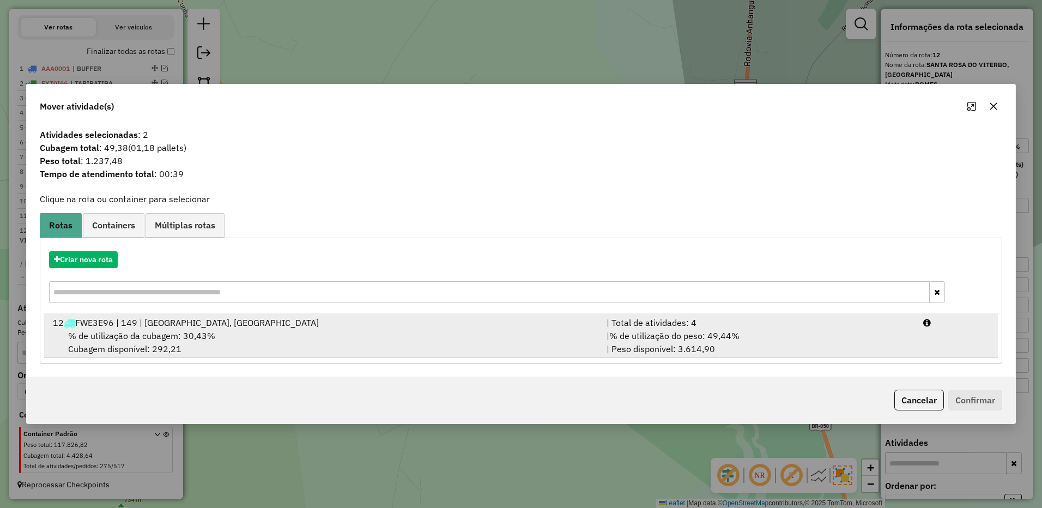
click at [740, 340] on span "% de utilização do peso: 49,44%" at bounding box center [674, 335] width 130 height 11
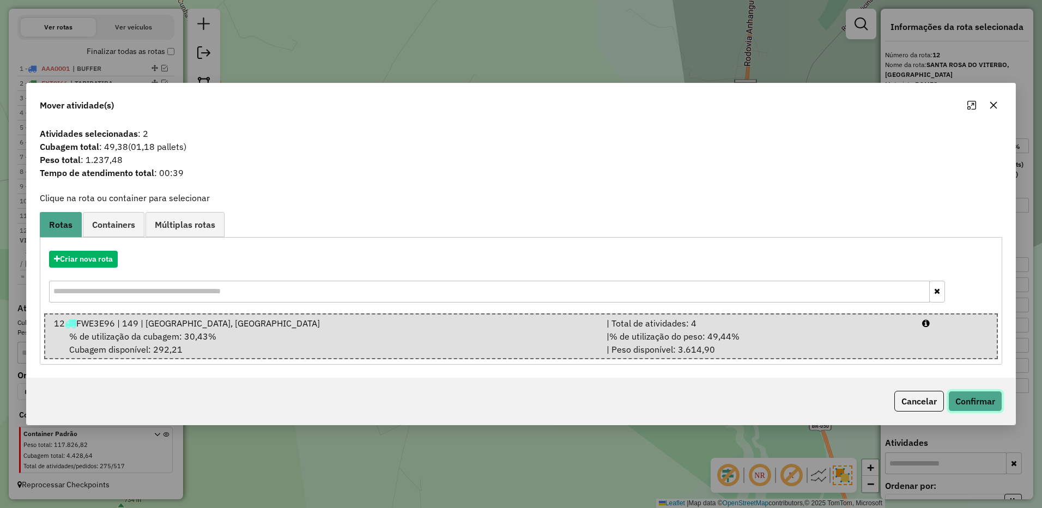
drag, startPoint x: 973, startPoint y: 395, endPoint x: 922, endPoint y: 384, distance: 52.4
click at [972, 396] on button "Confirmar" at bounding box center [975, 401] width 54 height 21
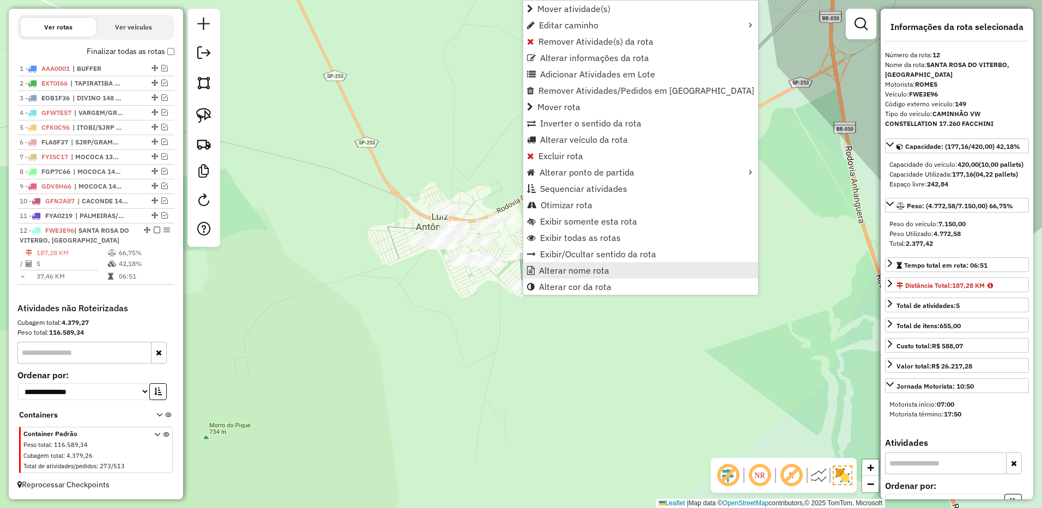
click at [564, 271] on span "Alterar nome rota" at bounding box center [574, 270] width 70 height 9
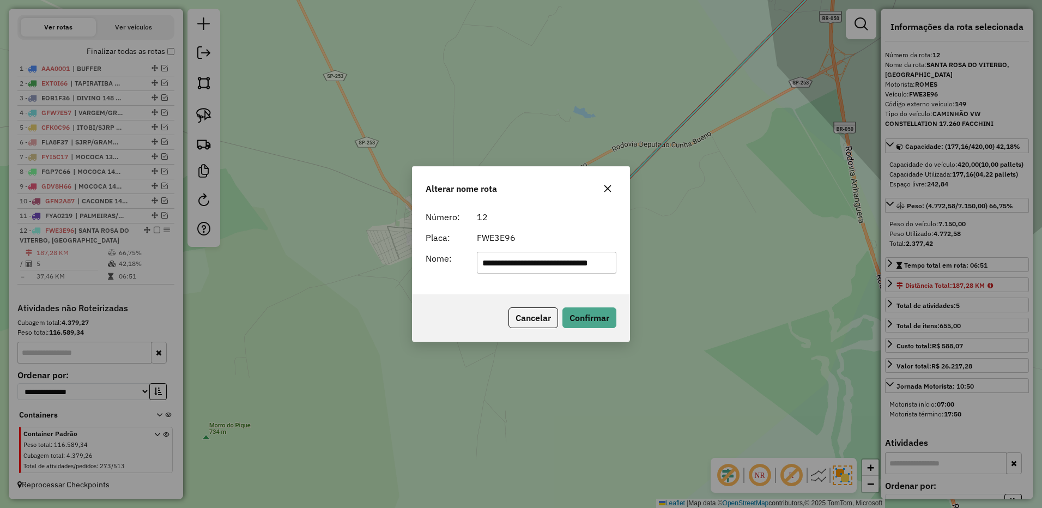
scroll to position [0, 25]
click at [510, 264] on input "**********" at bounding box center [547, 263] width 140 height 22
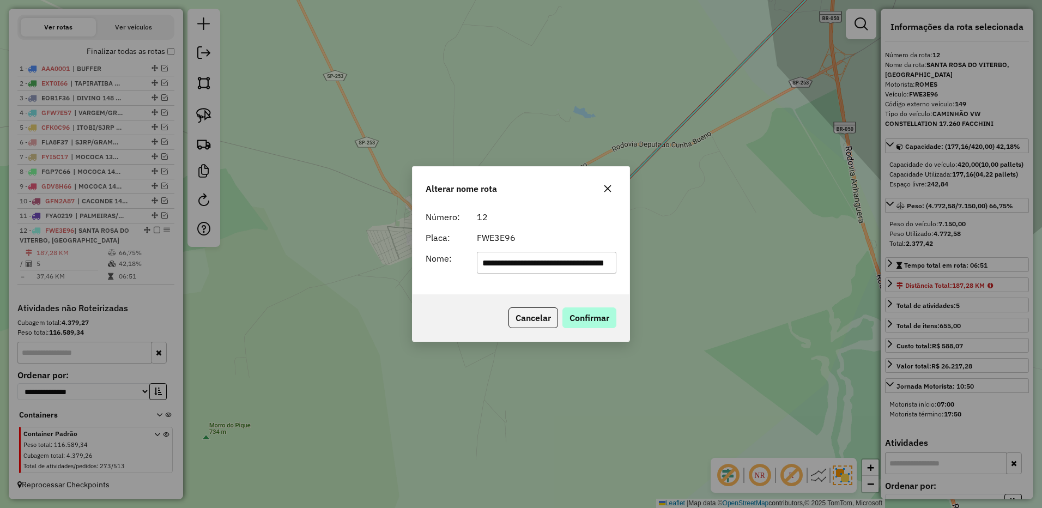
type input "**********"
click at [577, 318] on button "Confirmar" at bounding box center [589, 317] width 54 height 21
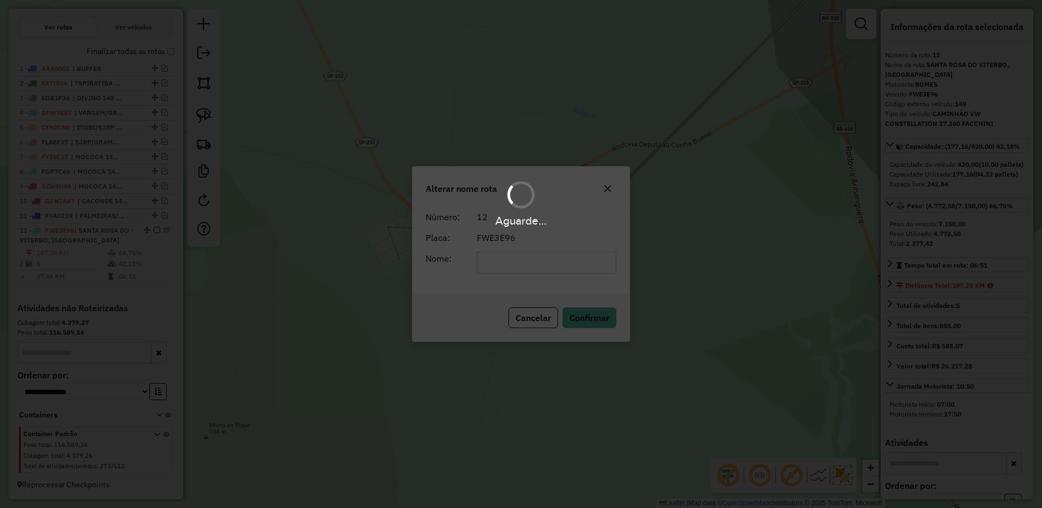
scroll to position [400, 0]
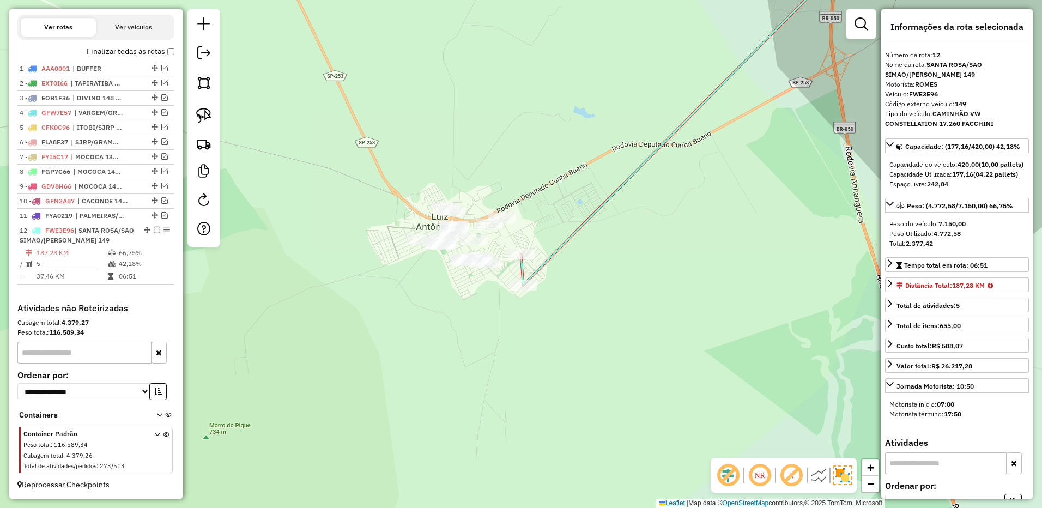
click at [154, 227] on em at bounding box center [157, 230] width 7 height 7
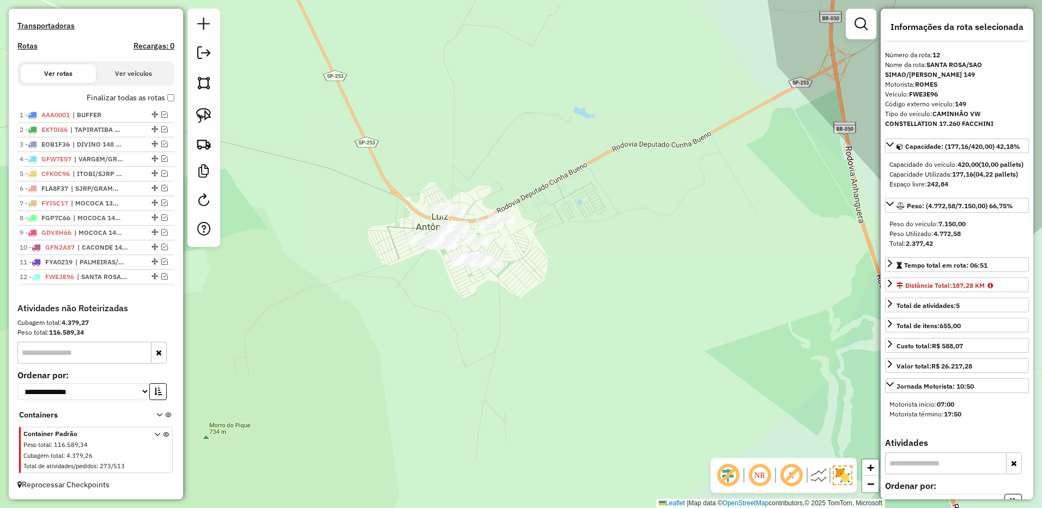
scroll to position [346, 0]
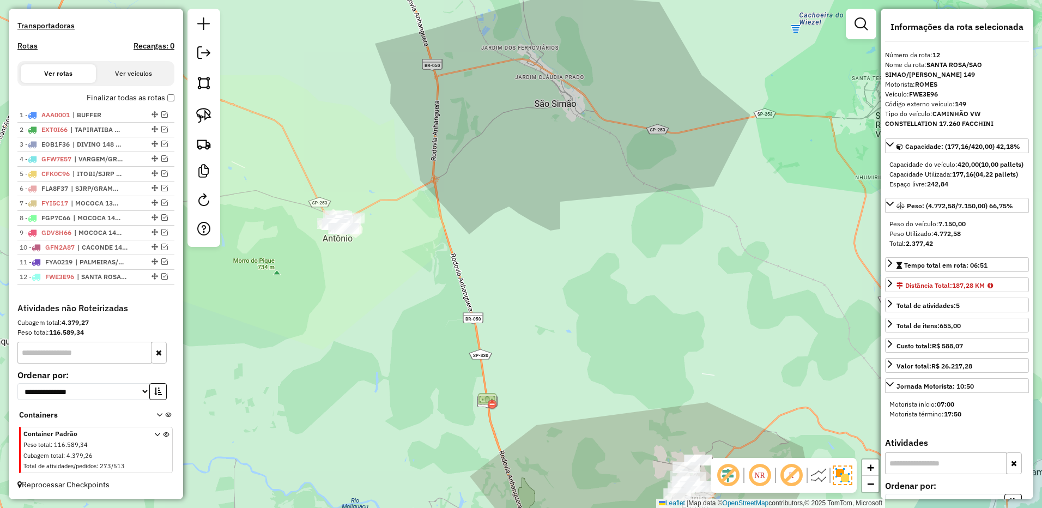
drag, startPoint x: 202, startPoint y: 118, endPoint x: 286, endPoint y: 147, distance: 88.9
click at [202, 118] on img at bounding box center [203, 115] width 15 height 15
drag, startPoint x: 319, startPoint y: 239, endPoint x: 407, endPoint y: 241, distance: 88.3
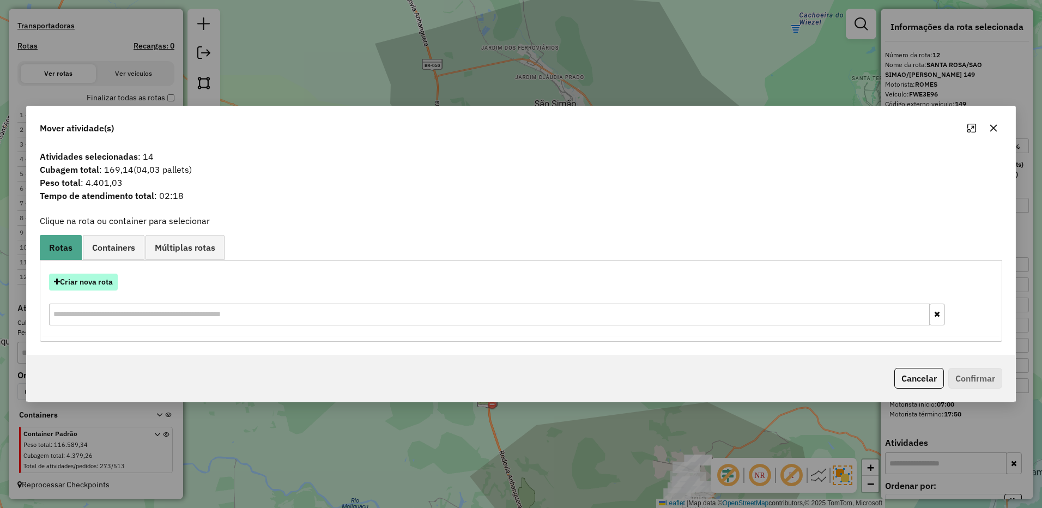
click at [103, 286] on button "Criar nova rota" at bounding box center [83, 282] width 69 height 17
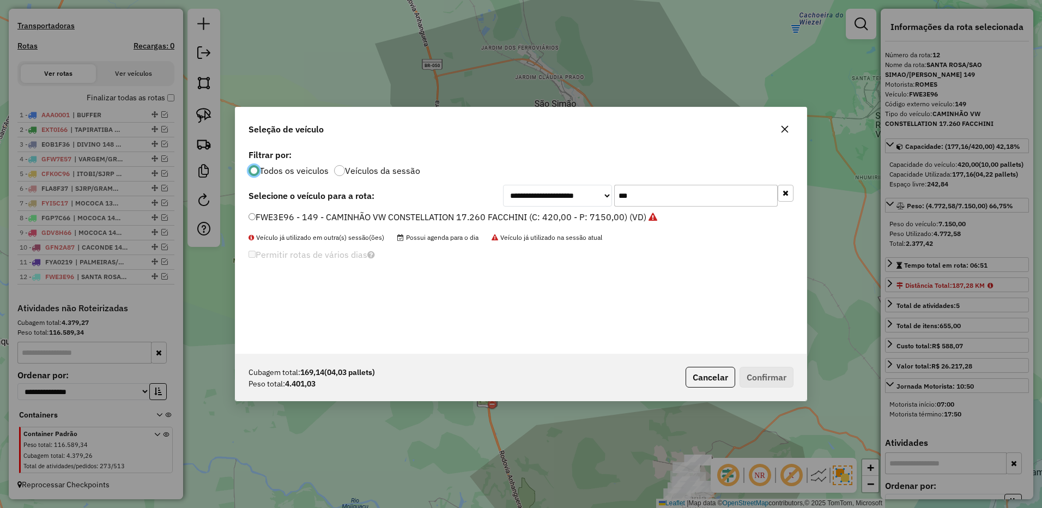
scroll to position [6, 3]
click at [681, 190] on input "***" at bounding box center [696, 196] width 164 height 22
type input "***"
drag, startPoint x: 602, startPoint y: 212, endPoint x: 615, endPoint y: 215, distance: 13.5
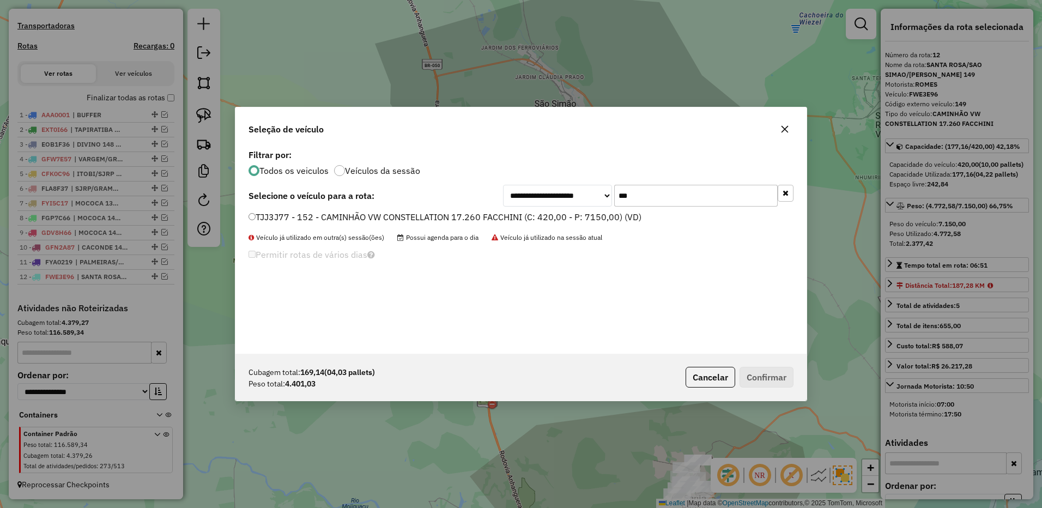
click at [602, 212] on label "TJJ3J77 - 152 - CAMINHÃO VW CONSTELLATION 17.260 FACCHINI (C: 420,00 - P: 7150,…" at bounding box center [445, 216] width 393 height 13
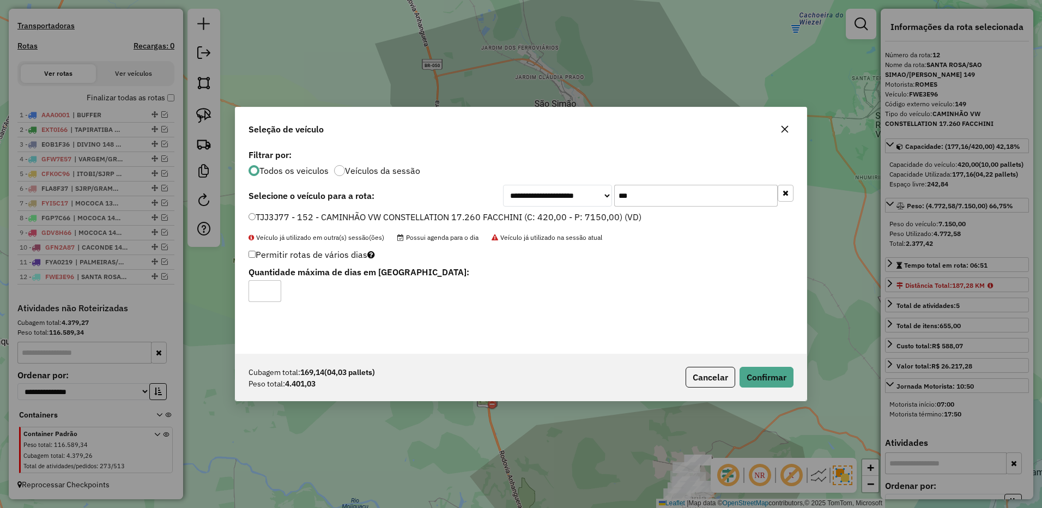
click at [763, 365] on div "Cubagem total: 169,14 (04,03 pallets) Peso total: 4.401,03 Cancelar Confirmar" at bounding box center [520, 377] width 571 height 47
click at [765, 372] on button "Confirmar" at bounding box center [767, 377] width 54 height 21
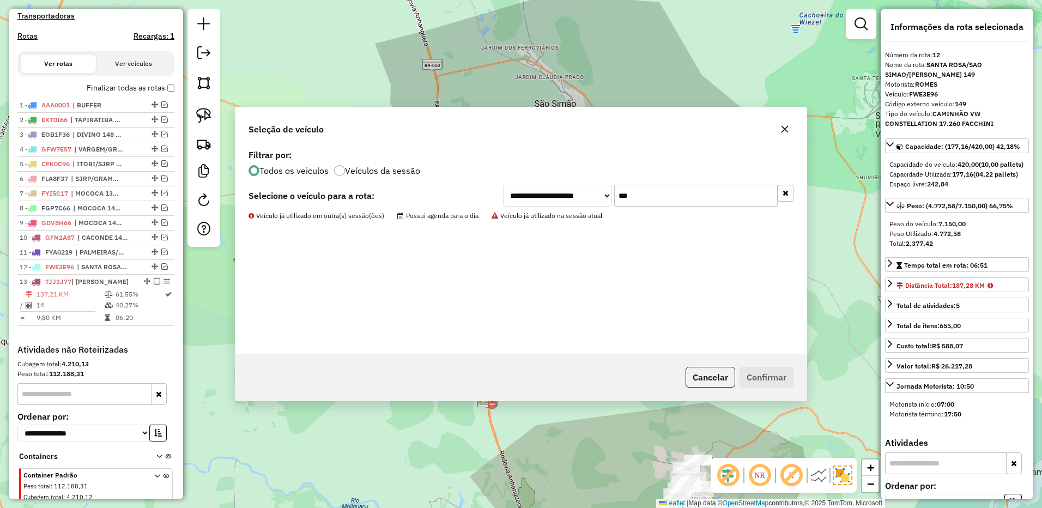
scroll to position [397, 0]
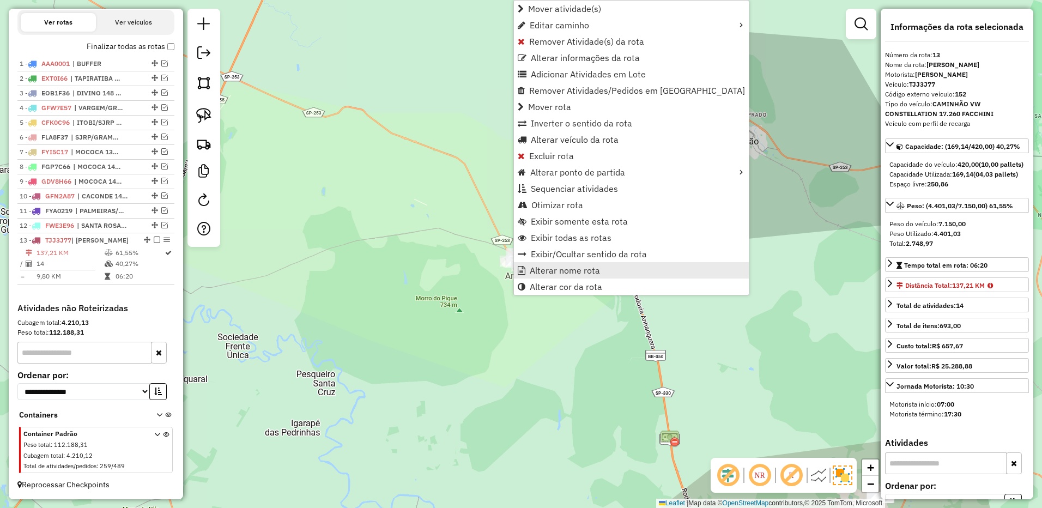
click at [591, 267] on span "Alterar nome rota" at bounding box center [565, 270] width 70 height 9
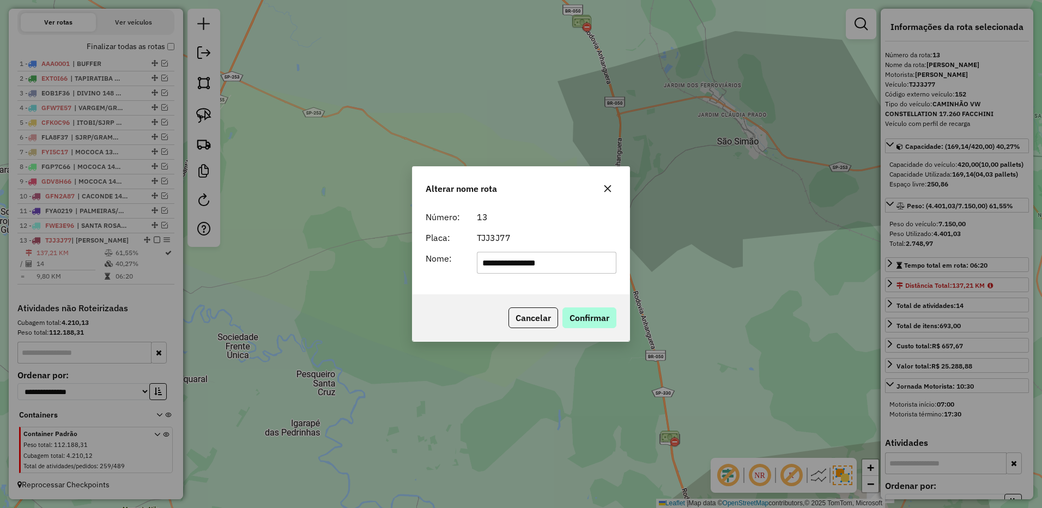
type input "**********"
click at [590, 313] on button "Confirmar" at bounding box center [589, 317] width 54 height 21
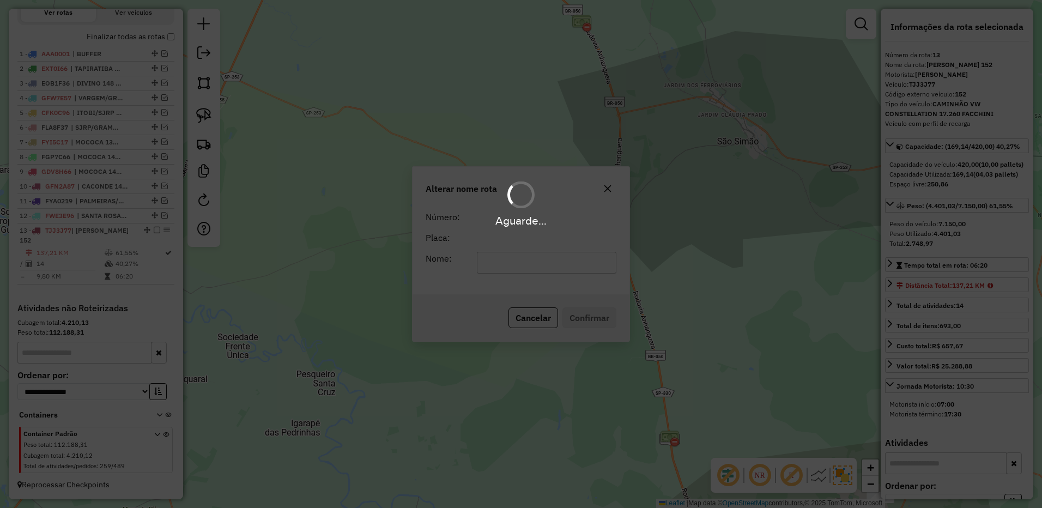
scroll to position [400, 0]
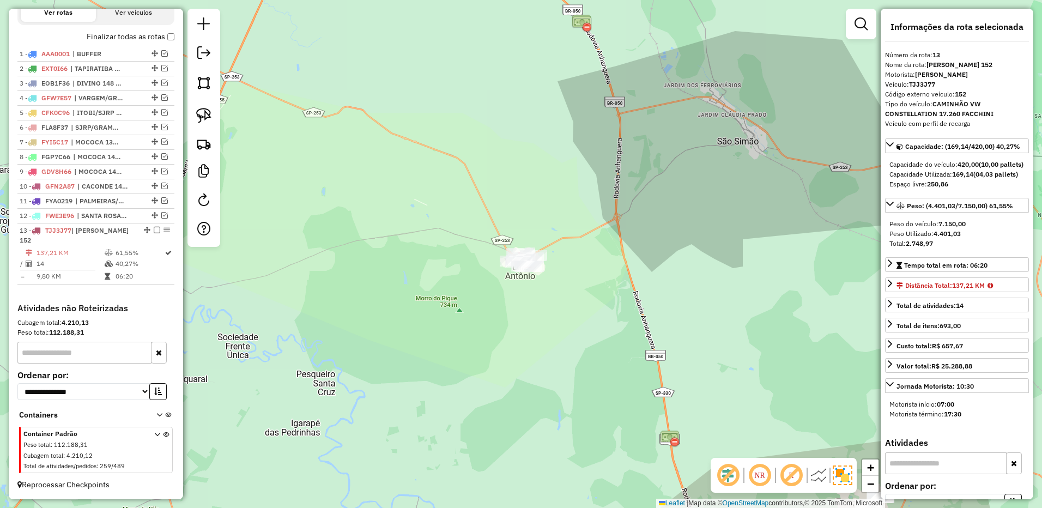
click at [154, 233] on em at bounding box center [157, 230] width 7 height 7
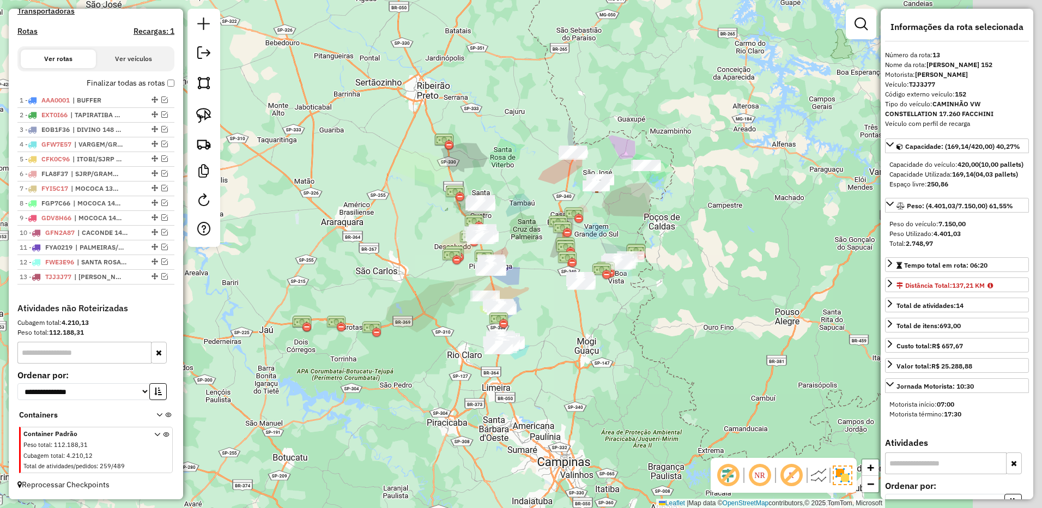
drag, startPoint x: 743, startPoint y: 297, endPoint x: 636, endPoint y: 220, distance: 131.7
click at [636, 220] on div "Janela de atendimento Grade de atendimento Capacidade Transportadoras Veículos …" at bounding box center [521, 254] width 1042 height 508
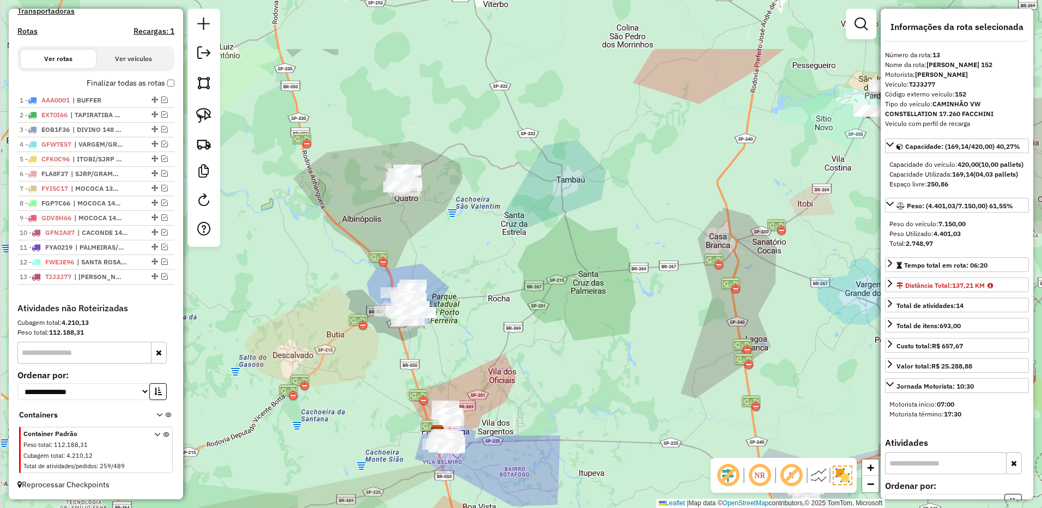
drag, startPoint x: 510, startPoint y: 211, endPoint x: 561, endPoint y: 251, distance: 64.9
click at [561, 251] on div "Janela de atendimento Grade de atendimento Capacidade Transportadoras Veículos …" at bounding box center [521, 254] width 1042 height 508
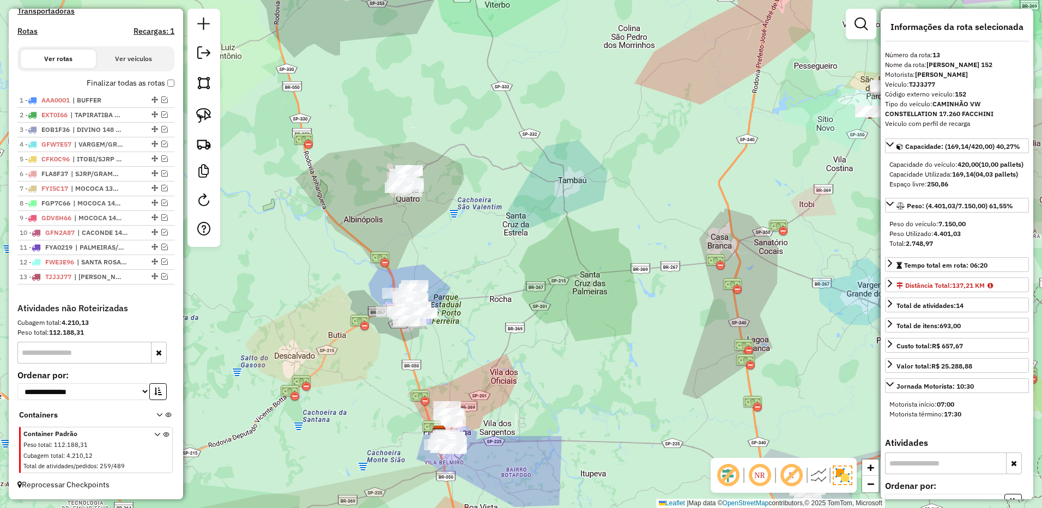
drag, startPoint x: 189, startPoint y: 116, endPoint x: 227, endPoint y: 118, distance: 38.7
click at [189, 116] on div at bounding box center [203, 128] width 33 height 238
click at [203, 113] on img at bounding box center [203, 115] width 15 height 15
drag, startPoint x: 412, startPoint y: 152, endPoint x: 495, endPoint y: 192, distance: 92.6
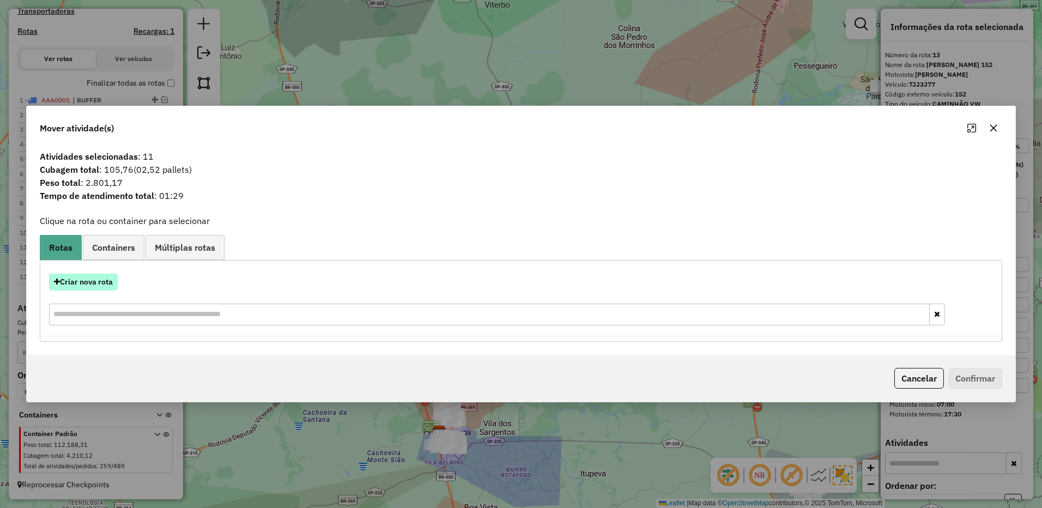
click at [96, 283] on button "Criar nova rota" at bounding box center [83, 282] width 69 height 17
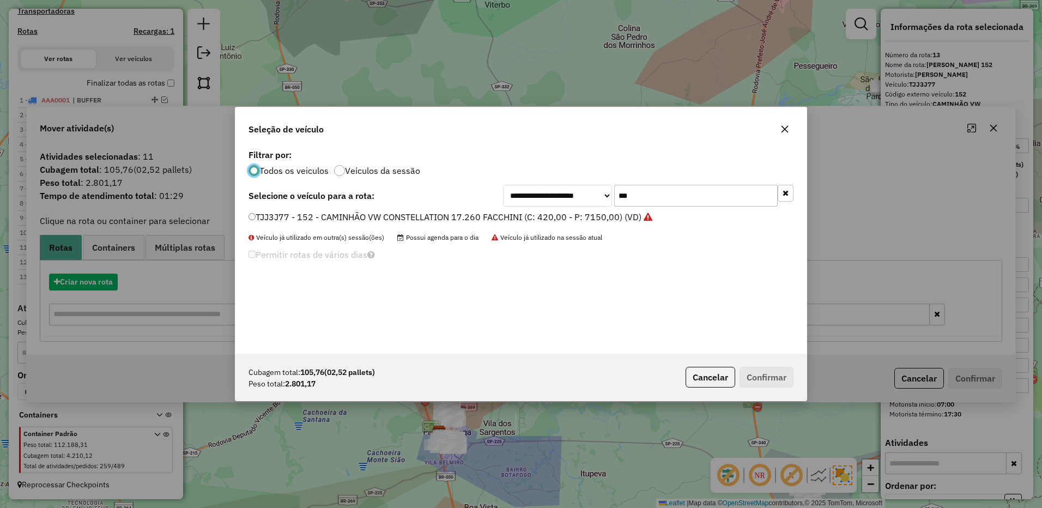
scroll to position [6, 3]
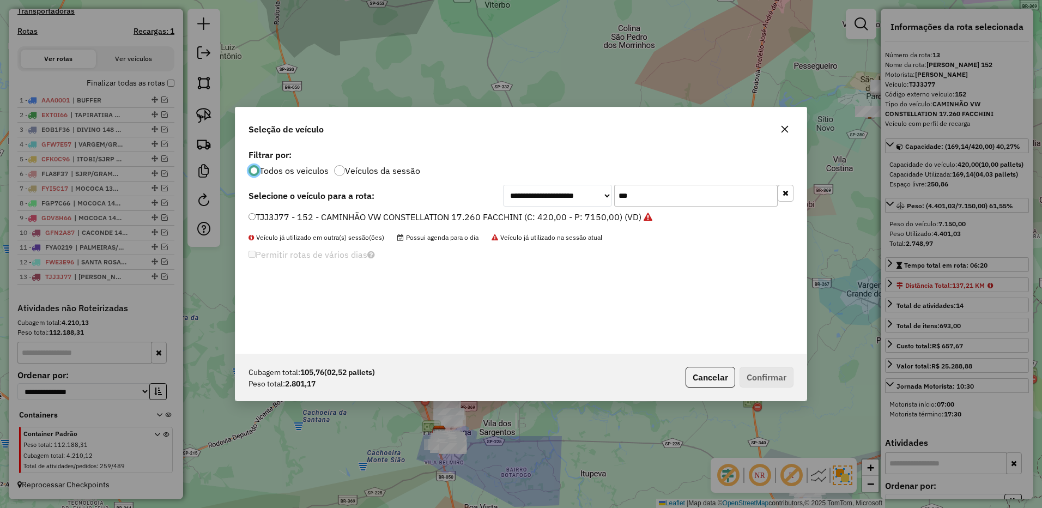
click at [649, 185] on input "***" at bounding box center [696, 196] width 164 height 22
type input "***"
drag, startPoint x: 589, startPoint y: 212, endPoint x: 708, endPoint y: 268, distance: 131.4
click at [590, 215] on label "GFJ7939 - 117 - CAMINHÃO VW CONSTELLATION 17.280 BAÚ AZUL (C: 420,00 - P: 8750,…" at bounding box center [447, 216] width 396 height 13
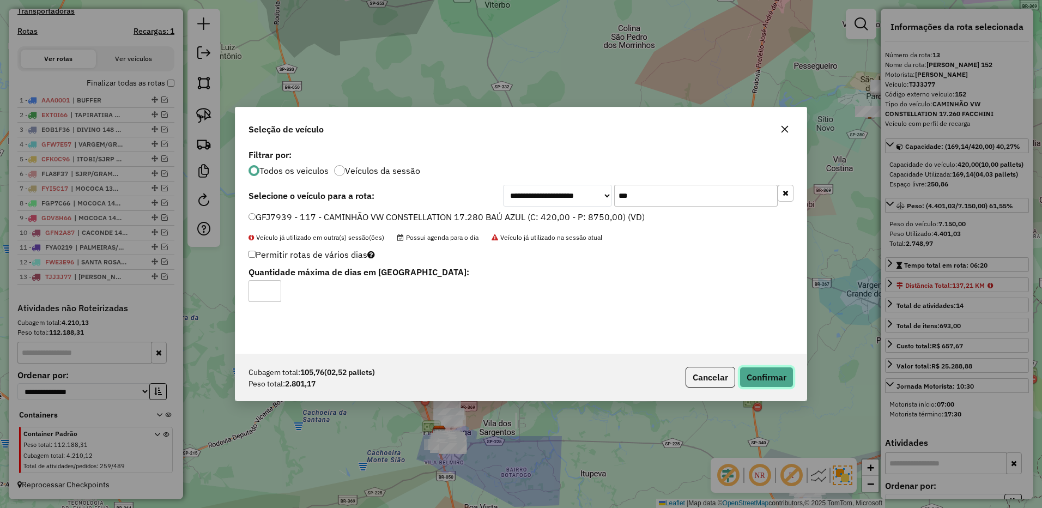
click at [770, 377] on button "Confirmar" at bounding box center [767, 377] width 54 height 21
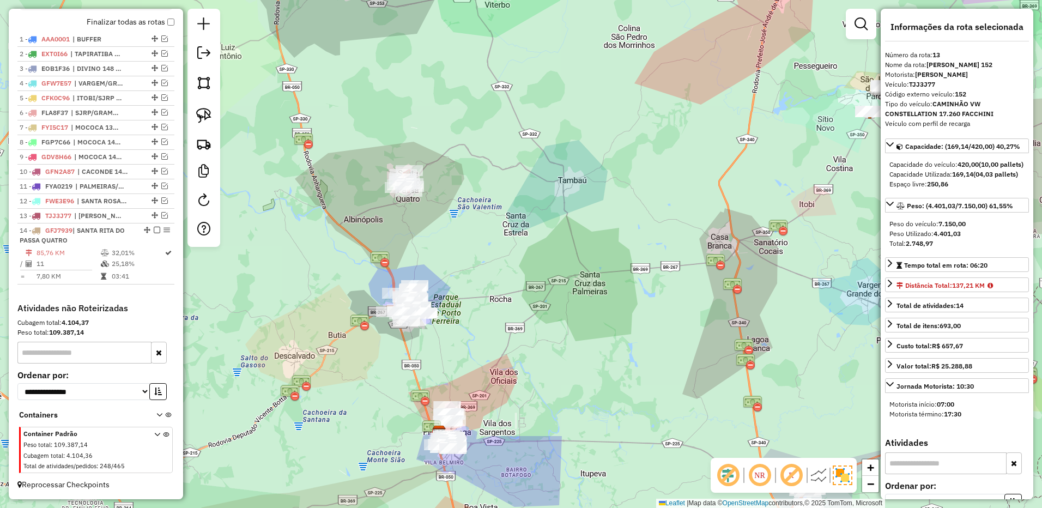
scroll to position [422, 0]
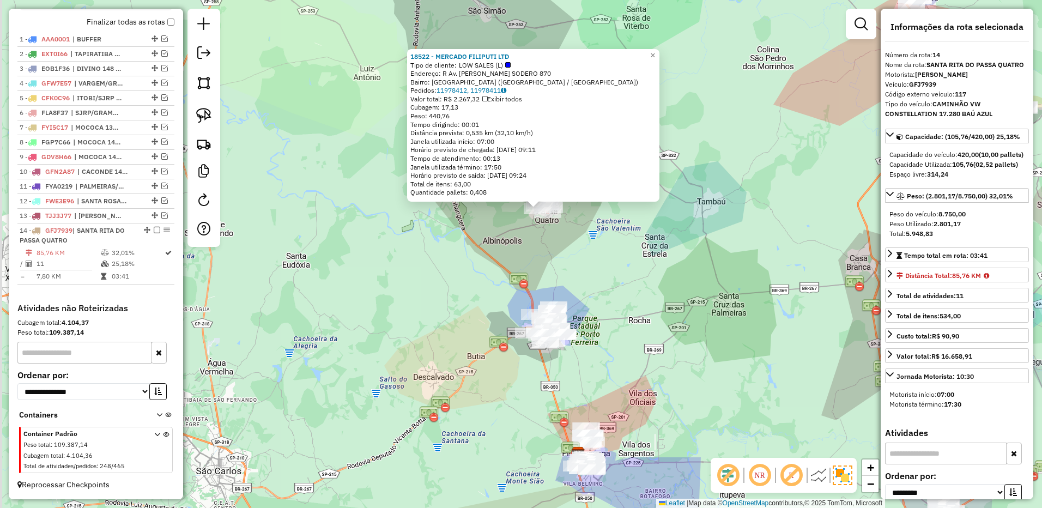
drag, startPoint x: 599, startPoint y: 308, endPoint x: 609, endPoint y: 269, distance: 39.9
click at [615, 262] on div "18522 - MERCADO FILIPUTI LTD Tipo de cliente: LOW SALES (L) Endereço: R Av. PER…" at bounding box center [521, 254] width 1042 height 508
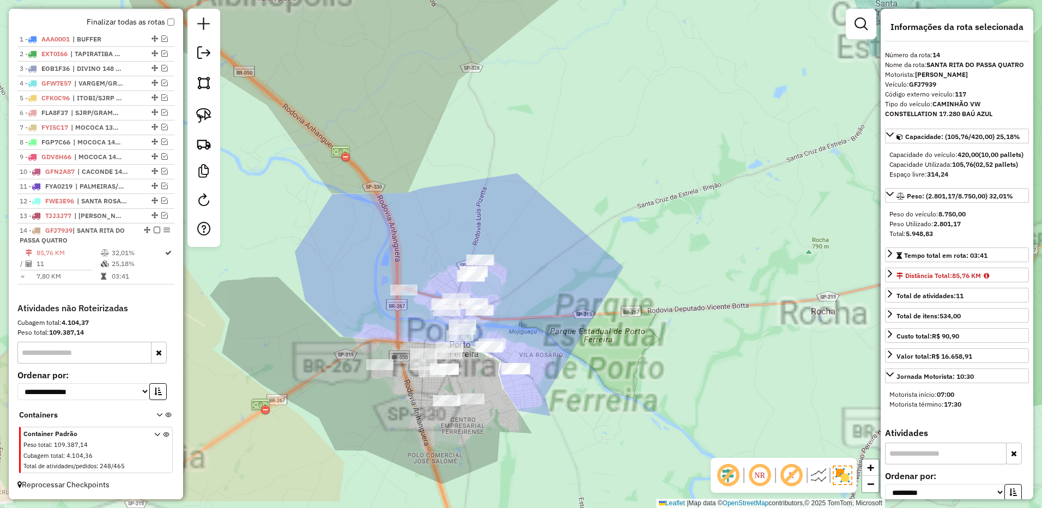
drag, startPoint x: 609, startPoint y: 318, endPoint x: 597, endPoint y: 204, distance: 115.1
click at [597, 204] on div "18522 - MERCADO FILIPUTI LTD Tipo de cliente: LOW SALES (L) Endereço: R Av. PER…" at bounding box center [521, 254] width 1042 height 508
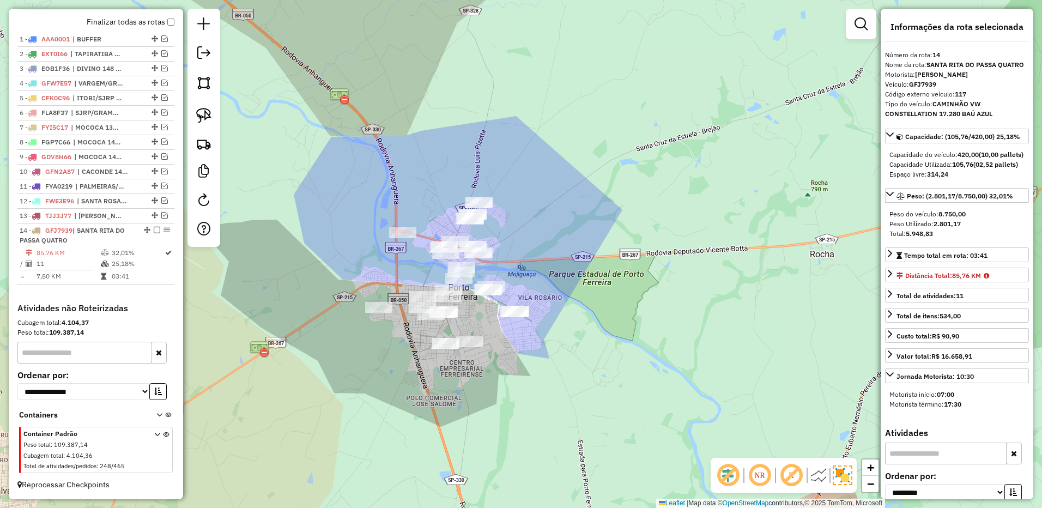
drag, startPoint x: 194, startPoint y: 112, endPoint x: 294, endPoint y: 134, distance: 102.0
click at [194, 112] on link at bounding box center [204, 116] width 24 height 24
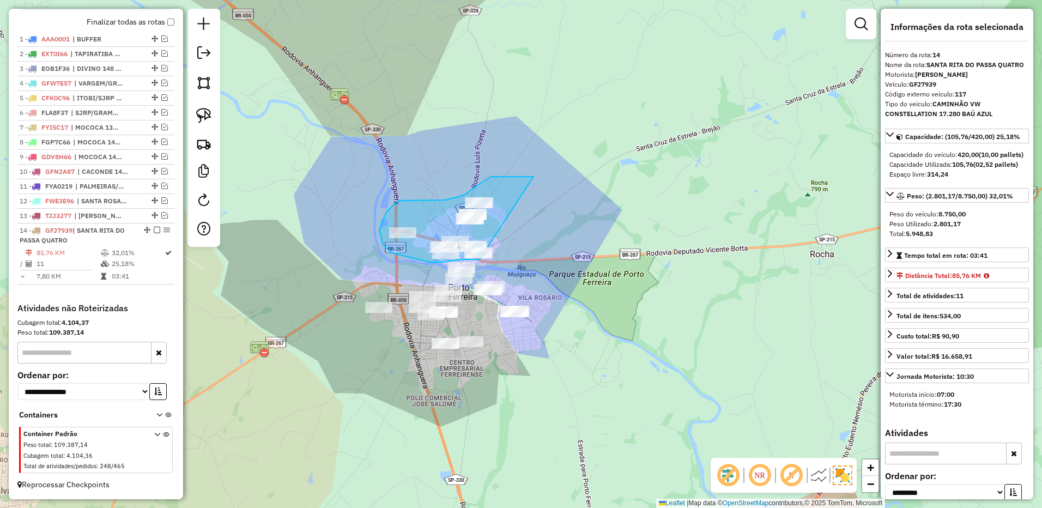
drag, startPoint x: 534, startPoint y: 177, endPoint x: 535, endPoint y: 251, distance: 74.1
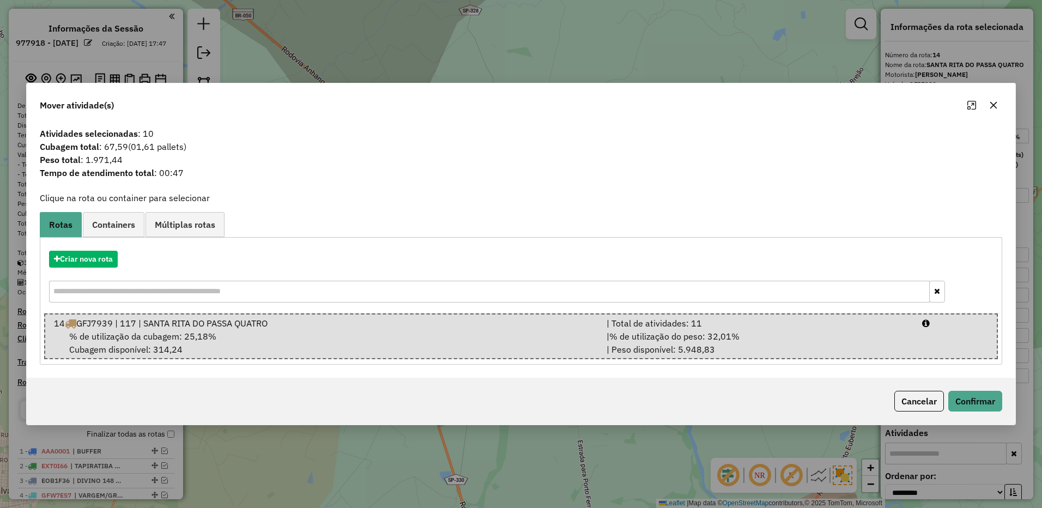
select select "**********"
click at [971, 395] on button "Confirmar" at bounding box center [975, 401] width 54 height 21
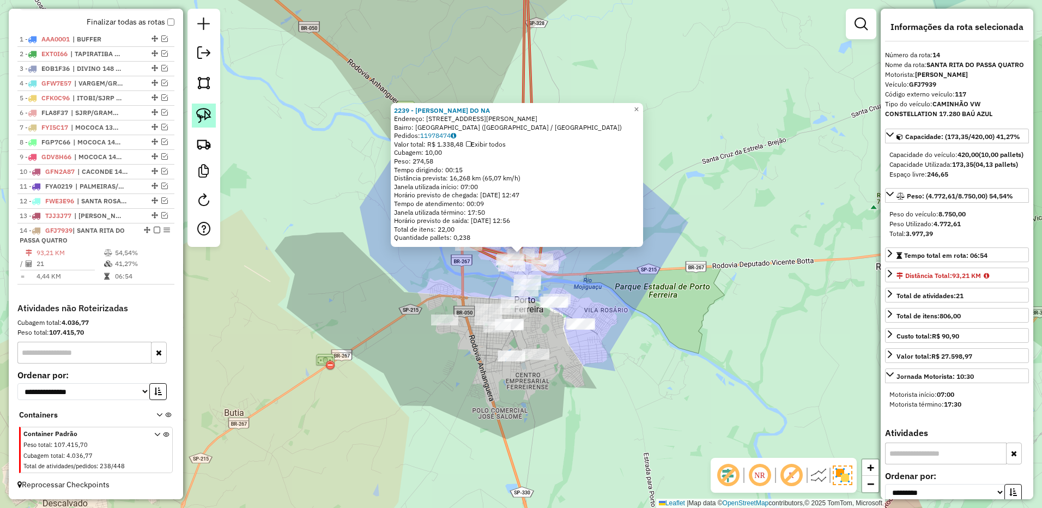
click at [207, 113] on img at bounding box center [203, 115] width 15 height 15
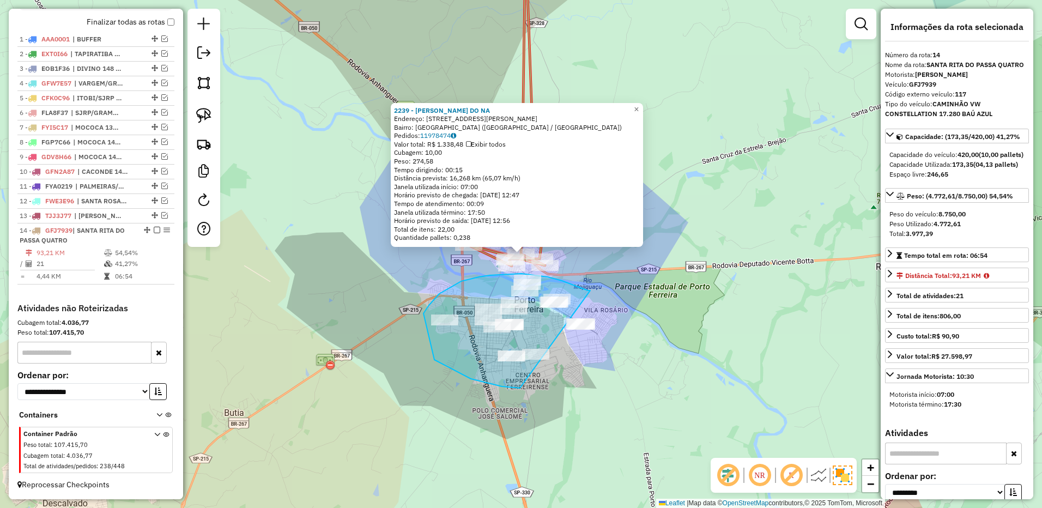
drag, startPoint x: 590, startPoint y: 291, endPoint x: 713, endPoint y: 295, distance: 122.7
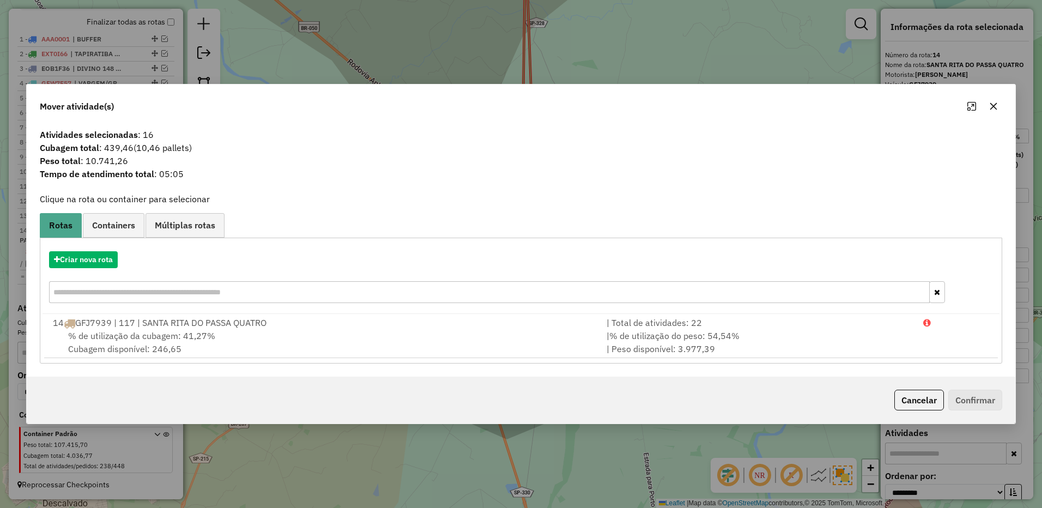
click at [988, 107] on button "button" at bounding box center [993, 106] width 17 height 17
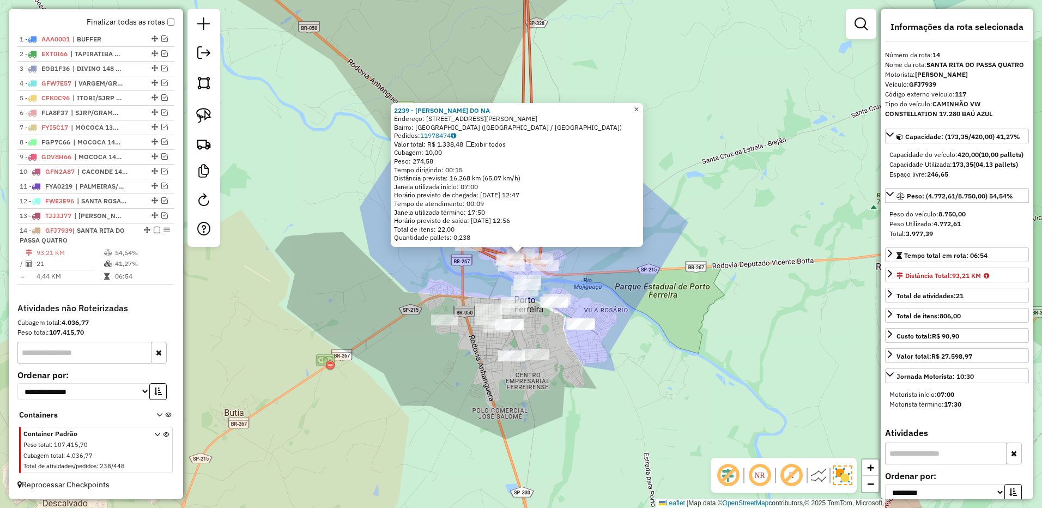
click at [640, 107] on link "×" at bounding box center [636, 109] width 13 height 13
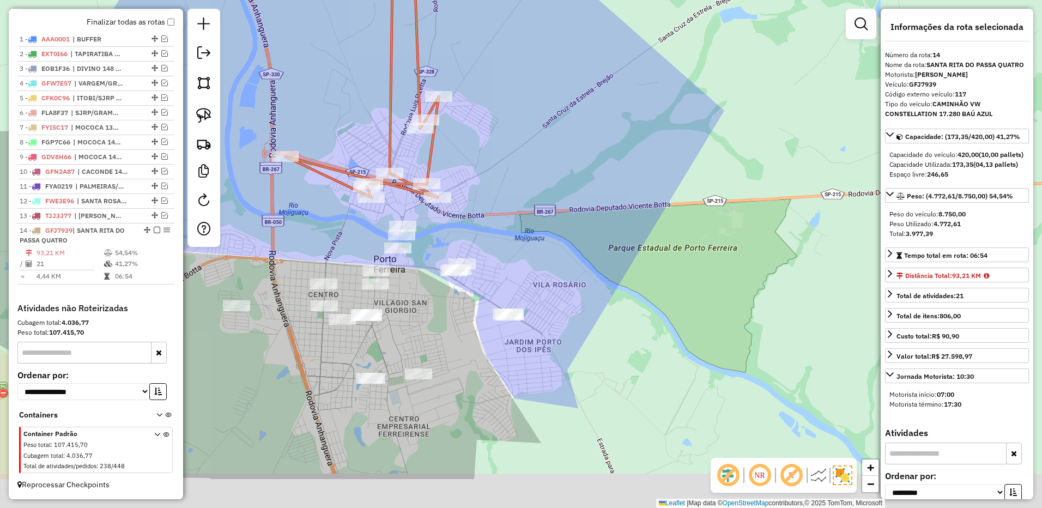
drag, startPoint x: 594, startPoint y: 281, endPoint x: 556, endPoint y: 202, distance: 88.0
click at [556, 202] on div "Janela de atendimento Grade de atendimento Capacidade Transportadoras Veículos …" at bounding box center [521, 254] width 1042 height 508
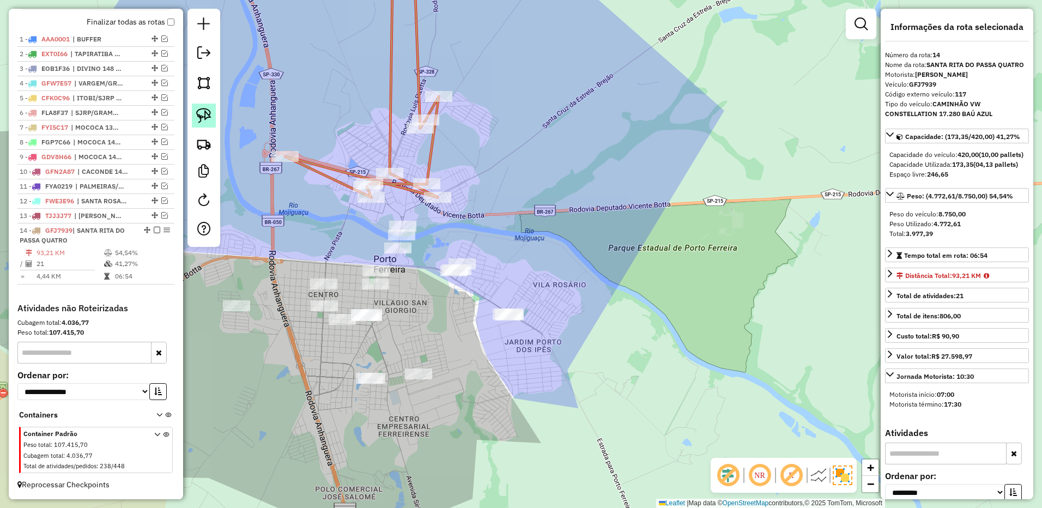
click at [210, 112] on img at bounding box center [203, 115] width 15 height 15
drag, startPoint x: 509, startPoint y: 293, endPoint x: 596, endPoint y: 315, distance: 90.0
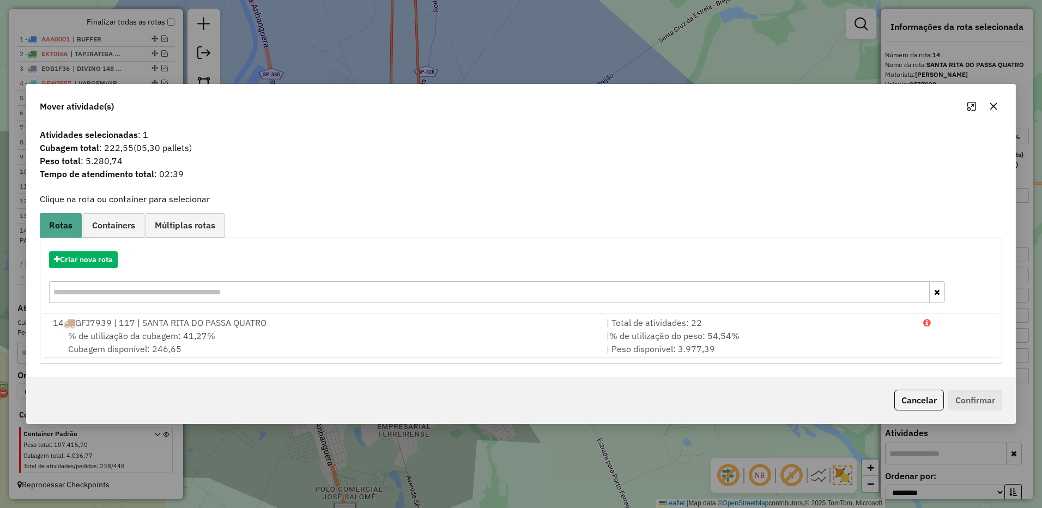
click at [999, 105] on button "button" at bounding box center [993, 106] width 17 height 17
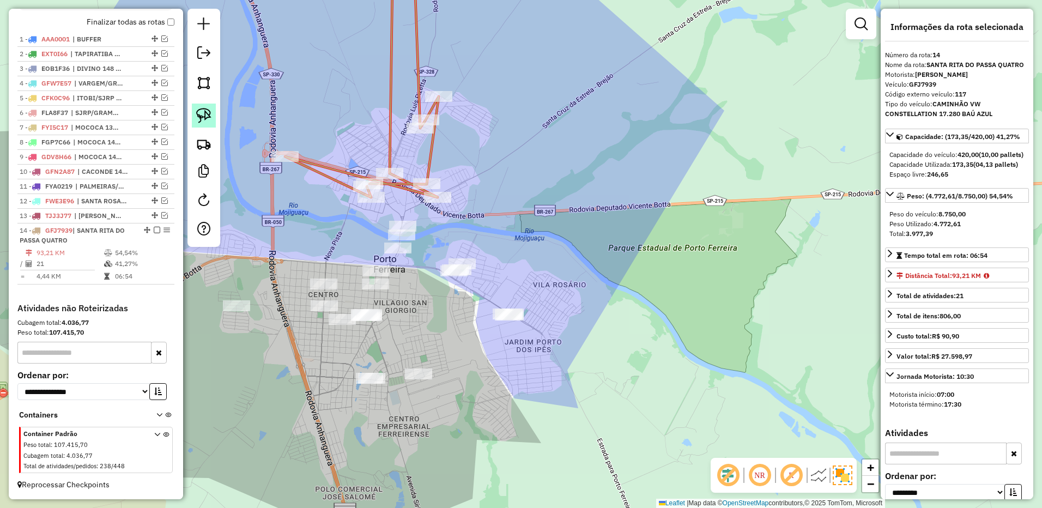
click at [207, 118] on img at bounding box center [203, 115] width 15 height 15
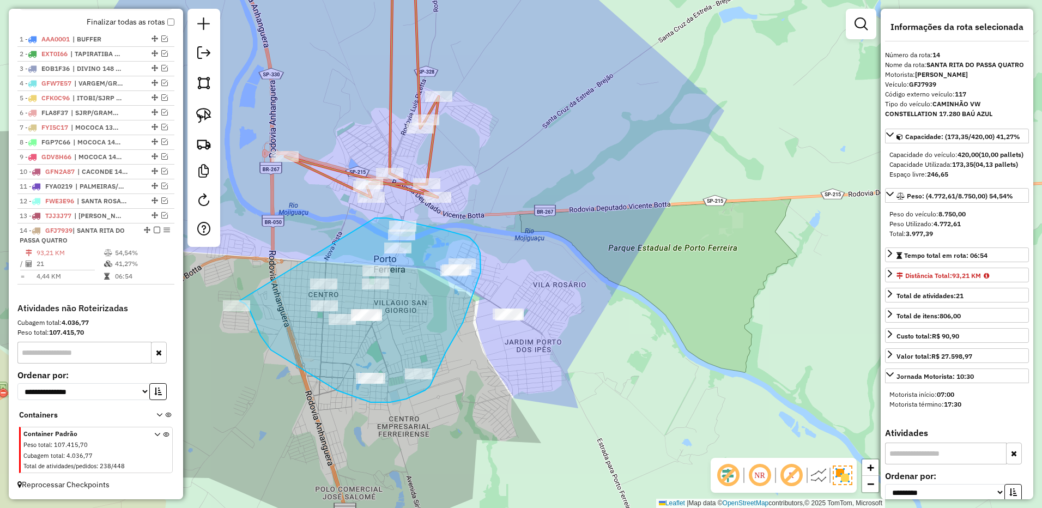
drag, startPoint x: 445, startPoint y: 230, endPoint x: 212, endPoint y: 278, distance: 237.6
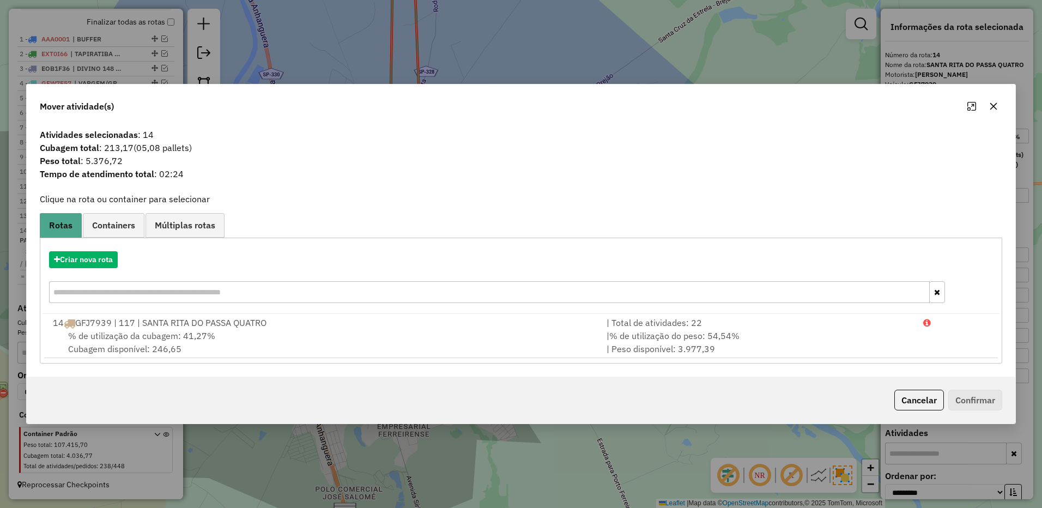
click at [990, 106] on icon "button" at bounding box center [993, 106] width 9 height 9
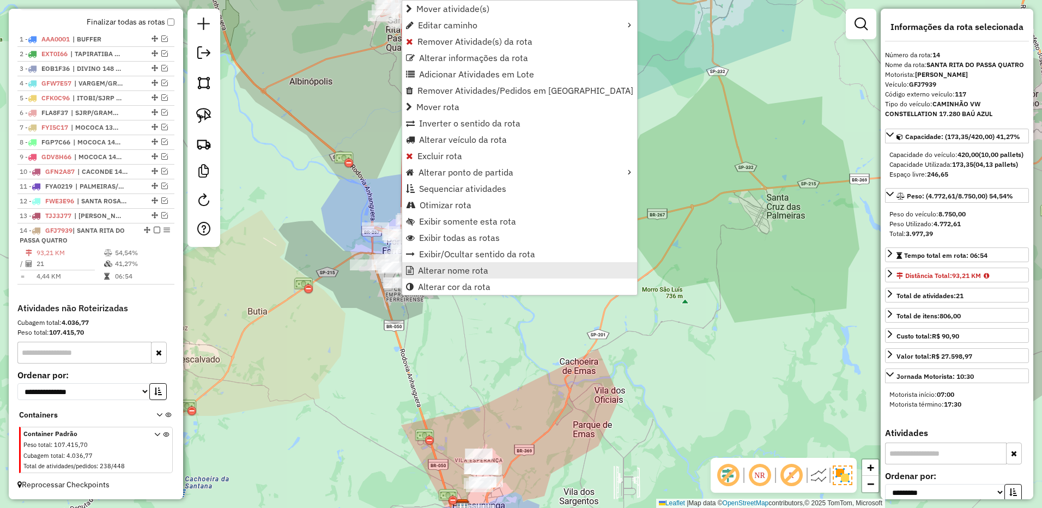
click at [454, 266] on span "Alterar nome rota" at bounding box center [453, 270] width 70 height 9
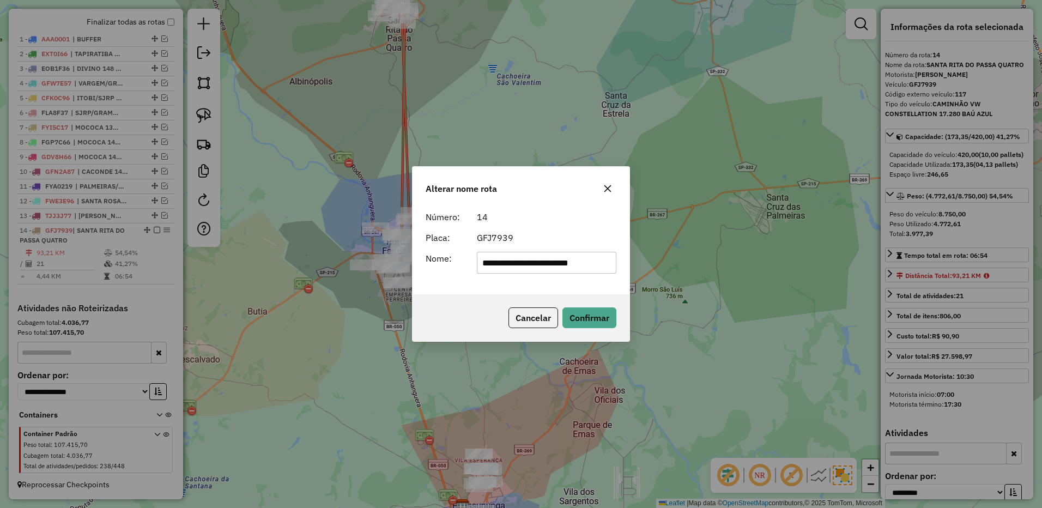
click at [530, 263] on input "**********" at bounding box center [547, 263] width 140 height 22
click at [568, 267] on input "**********" at bounding box center [547, 263] width 140 height 22
drag, startPoint x: 530, startPoint y: 266, endPoint x: 775, endPoint y: 257, distance: 244.9
click at [774, 259] on div "**********" at bounding box center [521, 254] width 1042 height 508
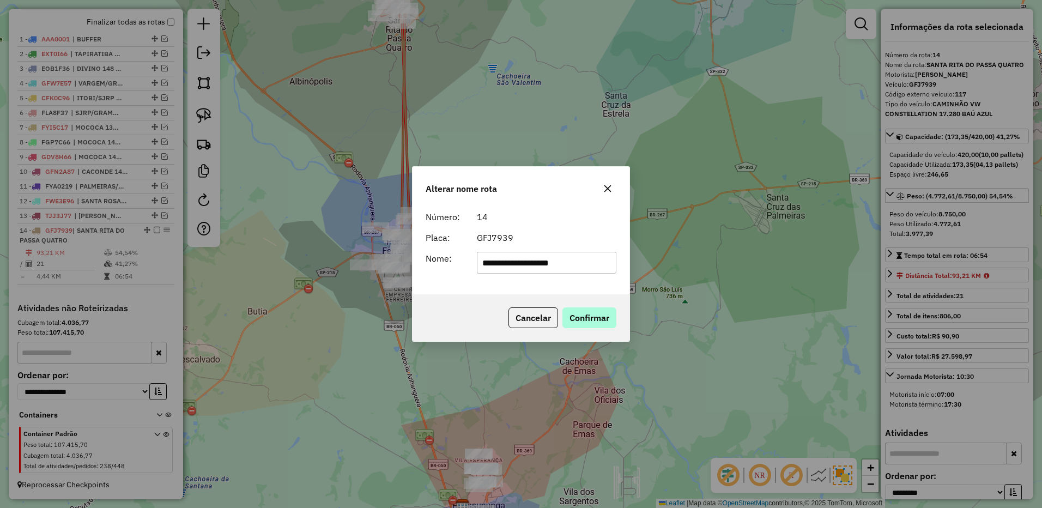
type input "**********"
click at [592, 314] on button "Confirmar" at bounding box center [589, 317] width 54 height 21
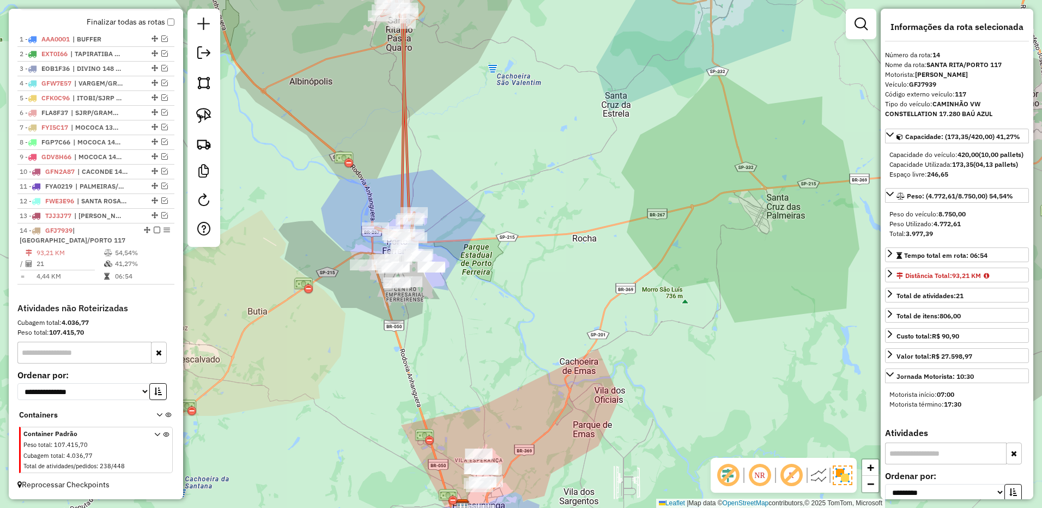
click at [154, 231] on em at bounding box center [157, 230] width 7 height 7
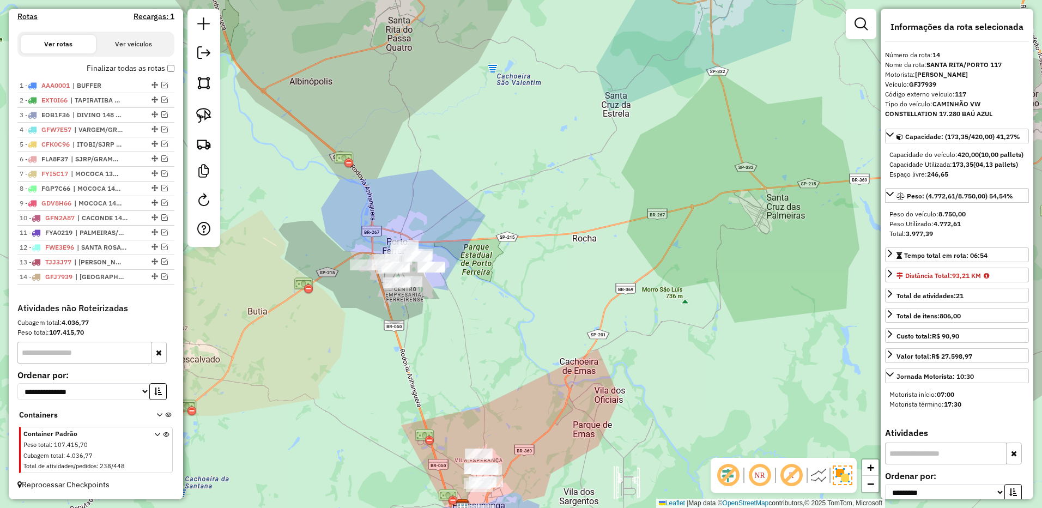
scroll to position [376, 0]
click at [202, 122] on img at bounding box center [203, 115] width 15 height 15
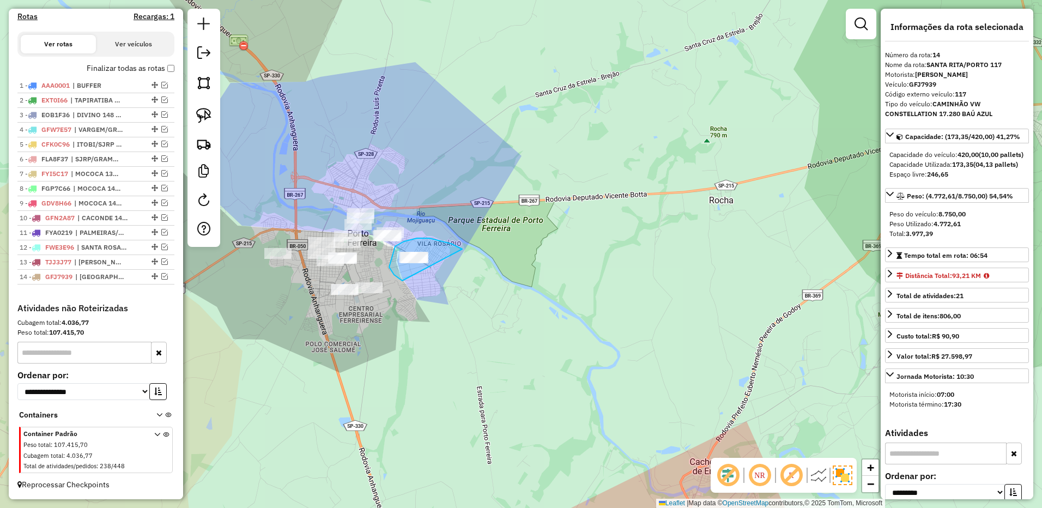
drag, startPoint x: 462, startPoint y: 249, endPoint x: 462, endPoint y: 288, distance: 39.2
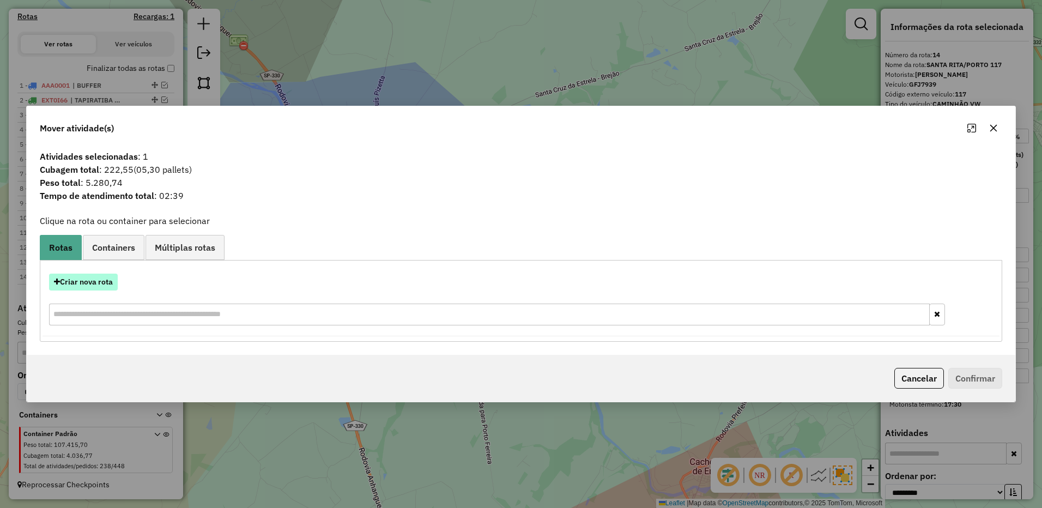
click at [88, 278] on button "Criar nova rota" at bounding box center [83, 282] width 69 height 17
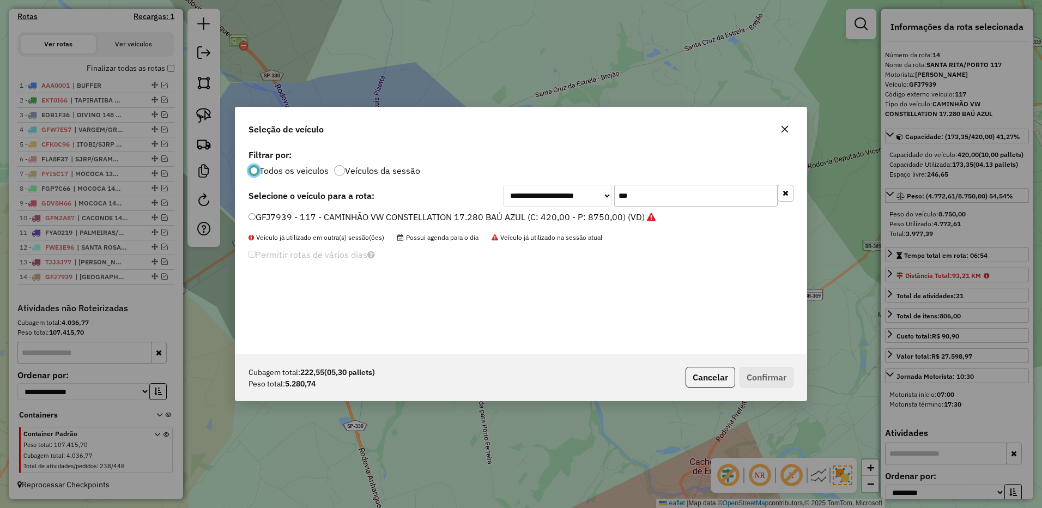
scroll to position [6, 3]
click at [677, 202] on input "***" at bounding box center [696, 196] width 164 height 22
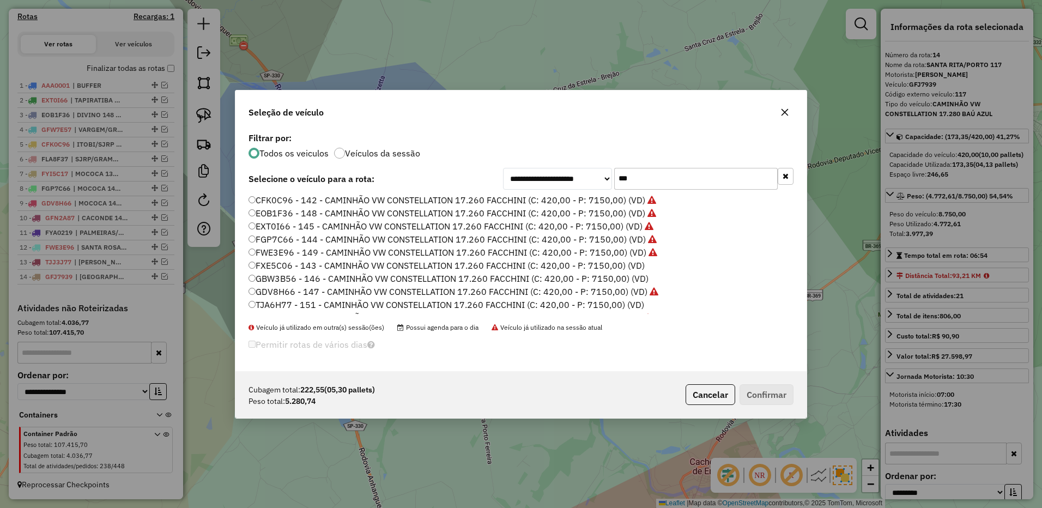
scroll to position [37, 0]
type input "***"
click at [406, 295] on label "TJY0F90 - 150 - CAMINHÃO VW CONSTELLATION 17.260 FACCHINI (C: 420,00 - P: 7150,…" at bounding box center [446, 293] width 394 height 13
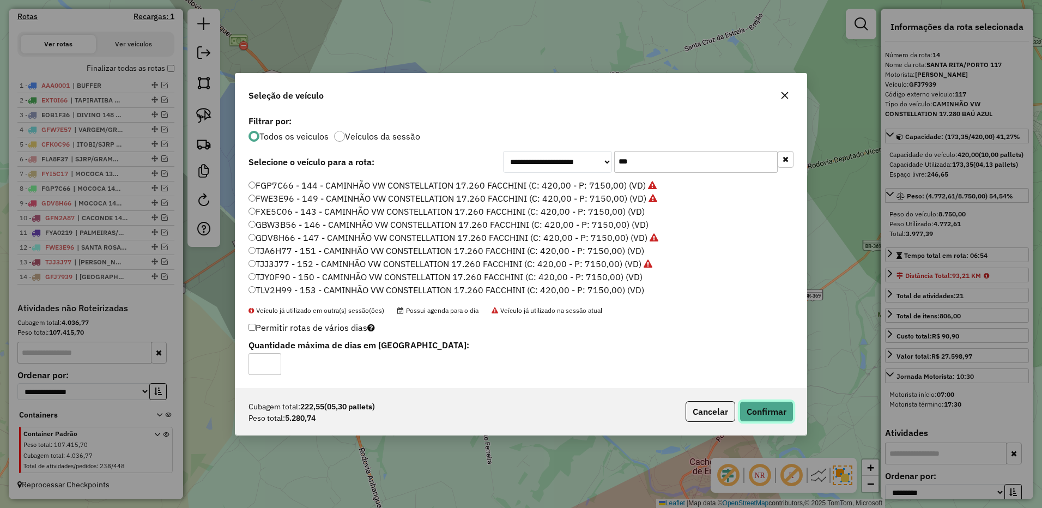
click at [772, 419] on button "Confirmar" at bounding box center [767, 411] width 54 height 21
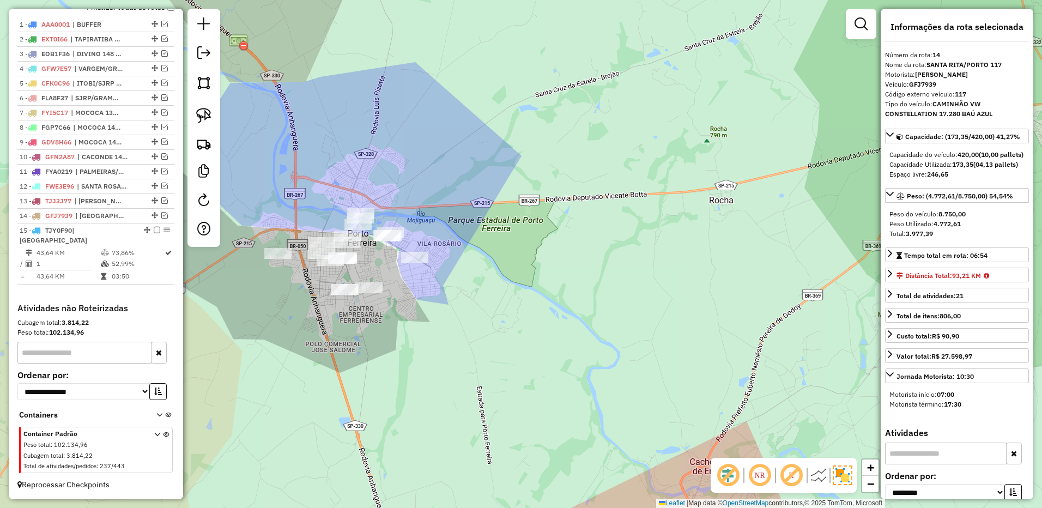
scroll to position [437, 0]
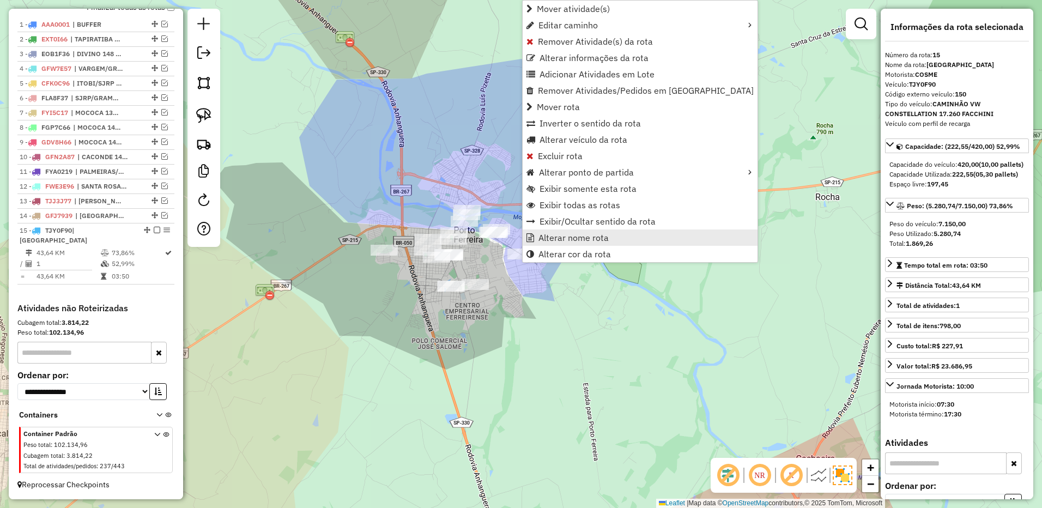
click at [584, 241] on span "Alterar nome rota" at bounding box center [573, 237] width 70 height 9
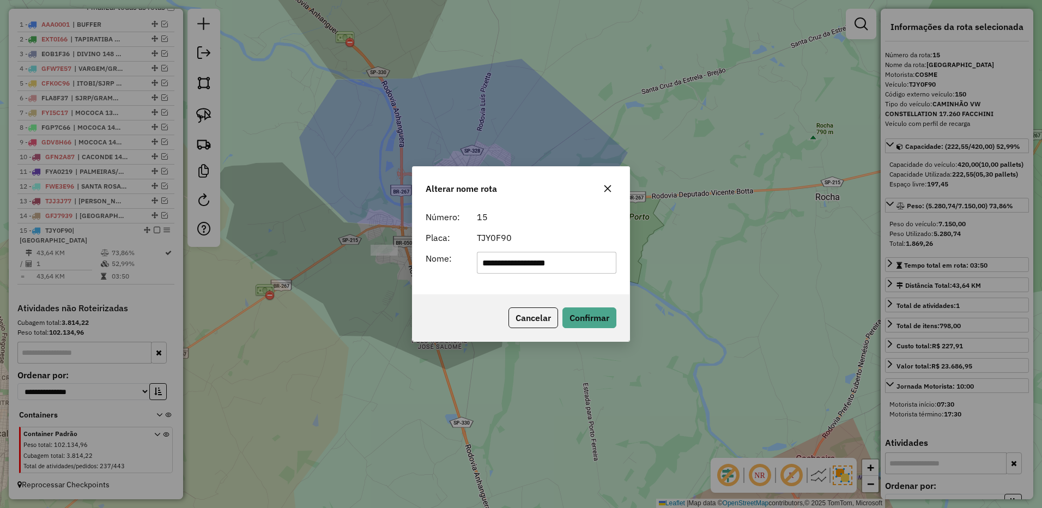
drag, startPoint x: 515, startPoint y: 264, endPoint x: 540, endPoint y: 263, distance: 25.6
click at [540, 263] on input "**********" at bounding box center [547, 263] width 140 height 22
click at [516, 268] on input "**********" at bounding box center [547, 263] width 140 height 22
drag, startPoint x: 513, startPoint y: 262, endPoint x: 580, endPoint y: 262, distance: 66.5
click at [580, 262] on input "**********" at bounding box center [547, 263] width 140 height 22
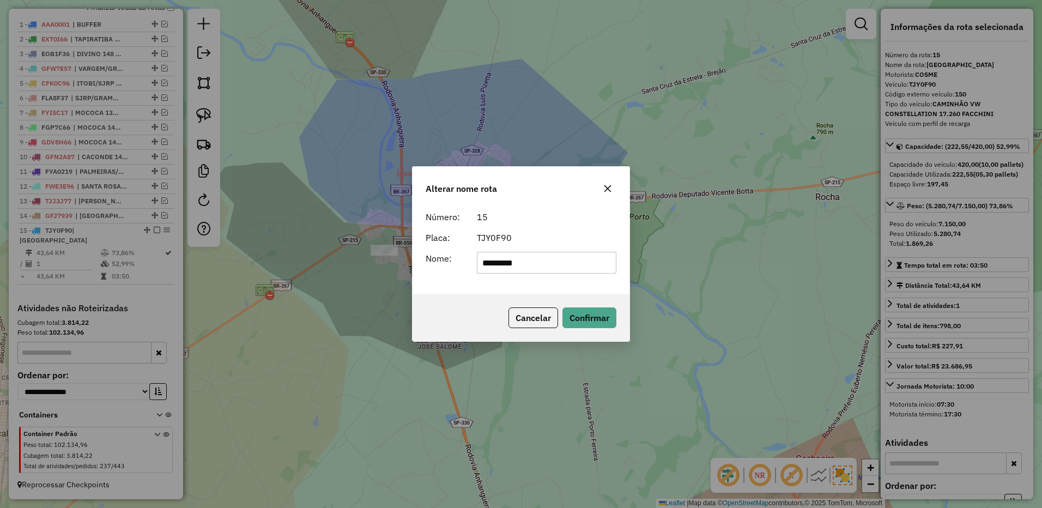
type input "*********"
click at [591, 300] on div "Cancelar Confirmar" at bounding box center [521, 317] width 217 height 47
click at [589, 316] on button "Confirmar" at bounding box center [589, 317] width 54 height 21
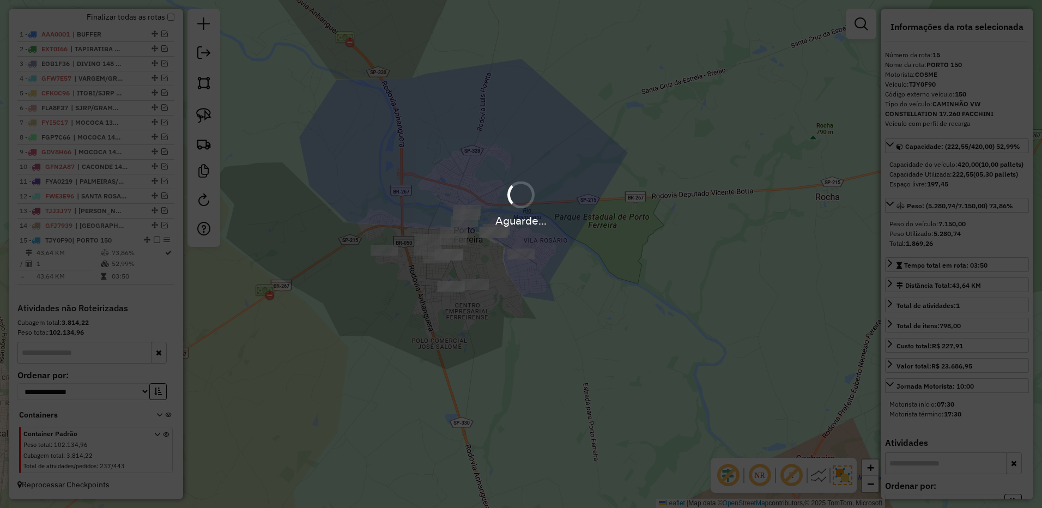
scroll to position [427, 0]
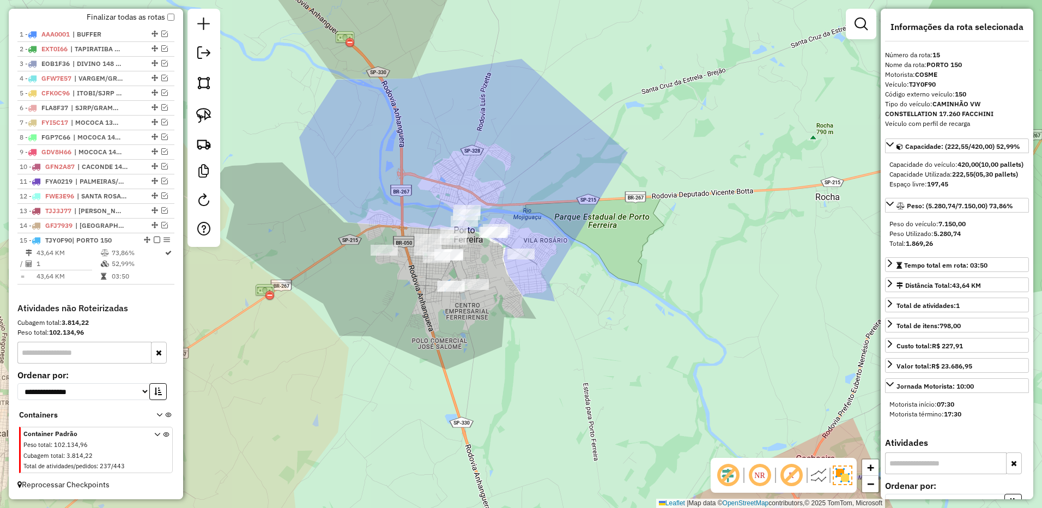
click at [154, 239] on em at bounding box center [157, 240] width 7 height 7
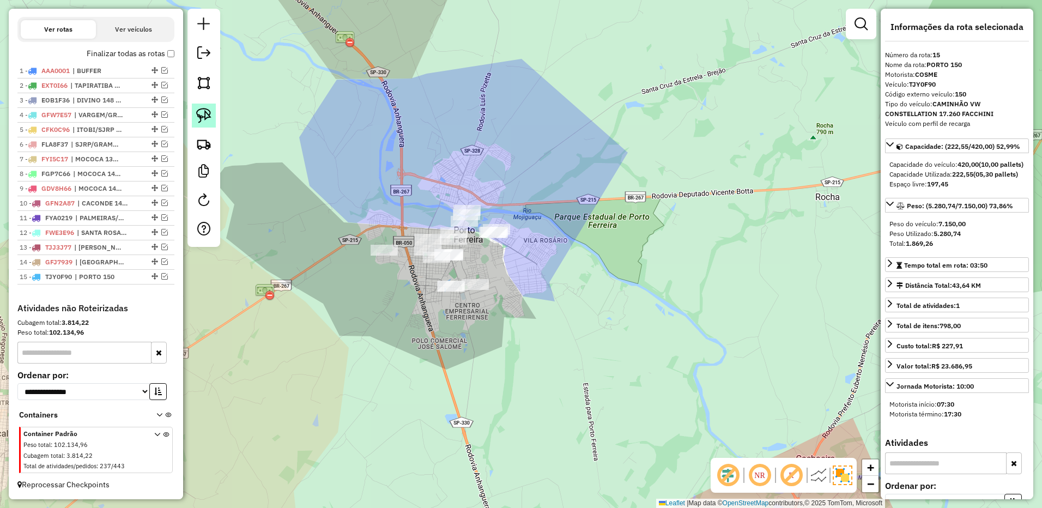
scroll to position [390, 0]
click at [207, 118] on img at bounding box center [203, 115] width 15 height 15
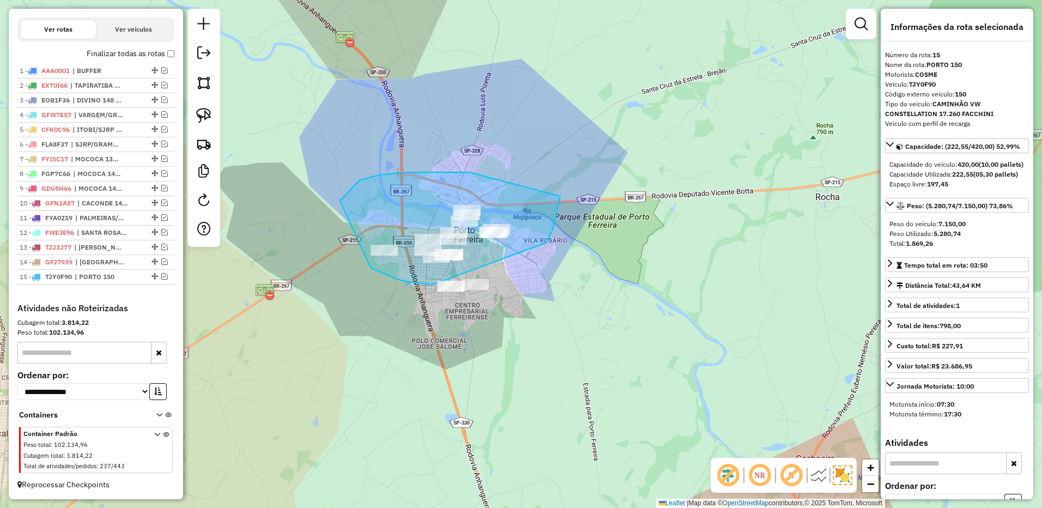
drag, startPoint x: 469, startPoint y: 172, endPoint x: 560, endPoint y: 196, distance: 94.1
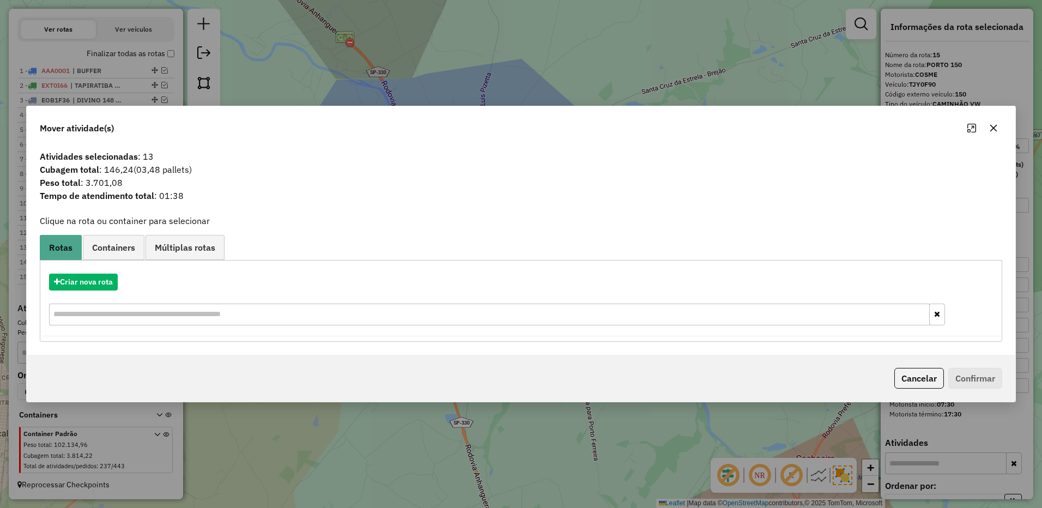
click at [995, 127] on icon "button" at bounding box center [993, 128] width 7 height 7
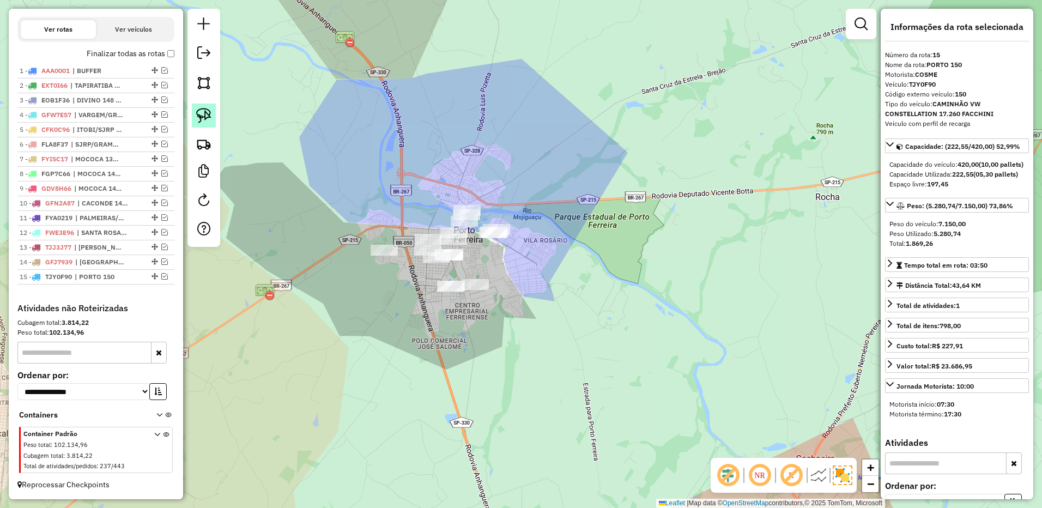
click at [209, 106] on link at bounding box center [204, 116] width 24 height 24
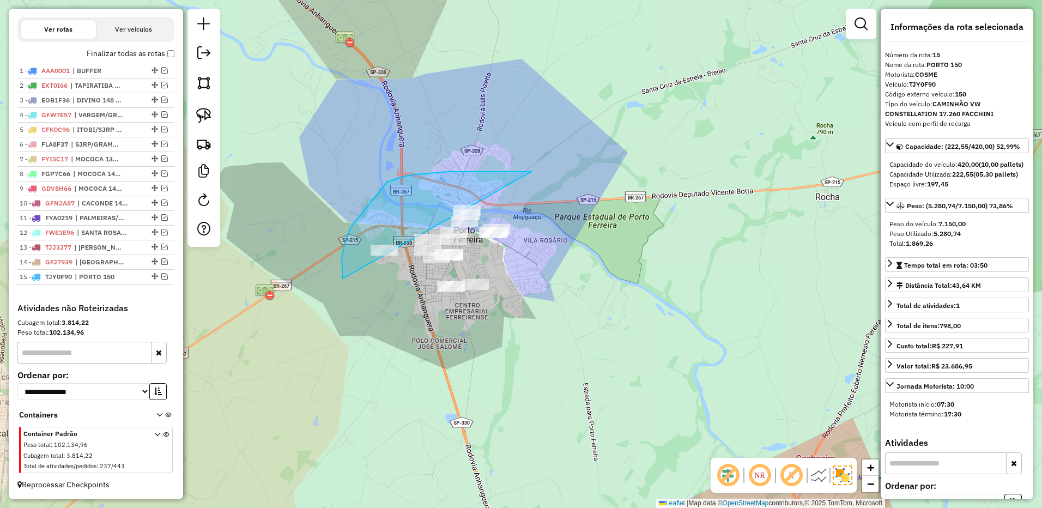
drag, startPoint x: 531, startPoint y: 172, endPoint x: 590, endPoint y: 251, distance: 98.5
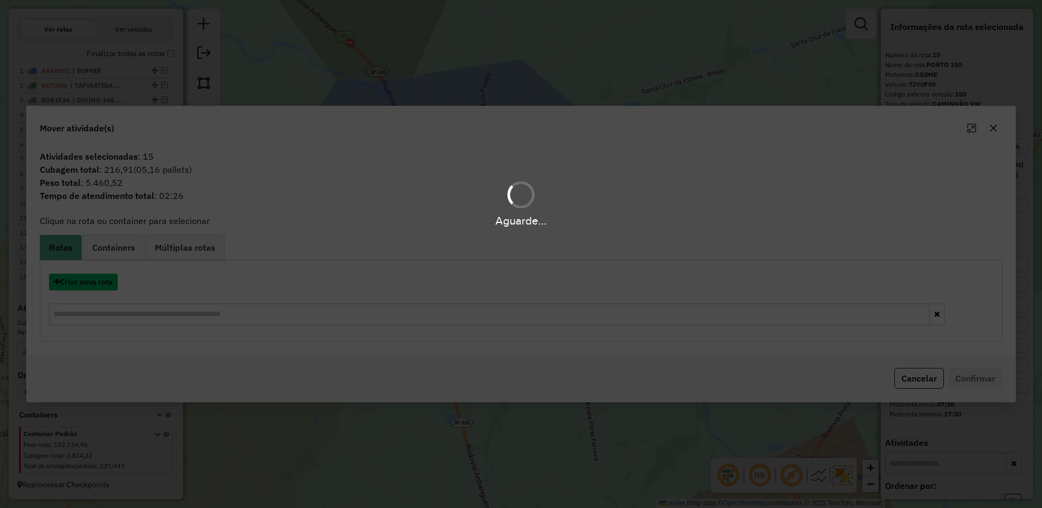
click at [98, 279] on button "Criar nova rota" at bounding box center [83, 282] width 69 height 17
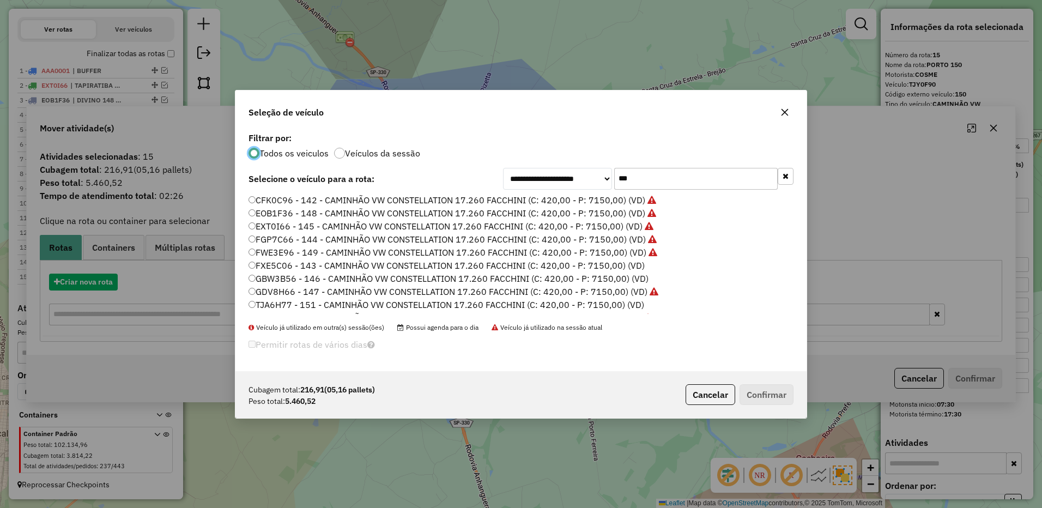
scroll to position [6, 3]
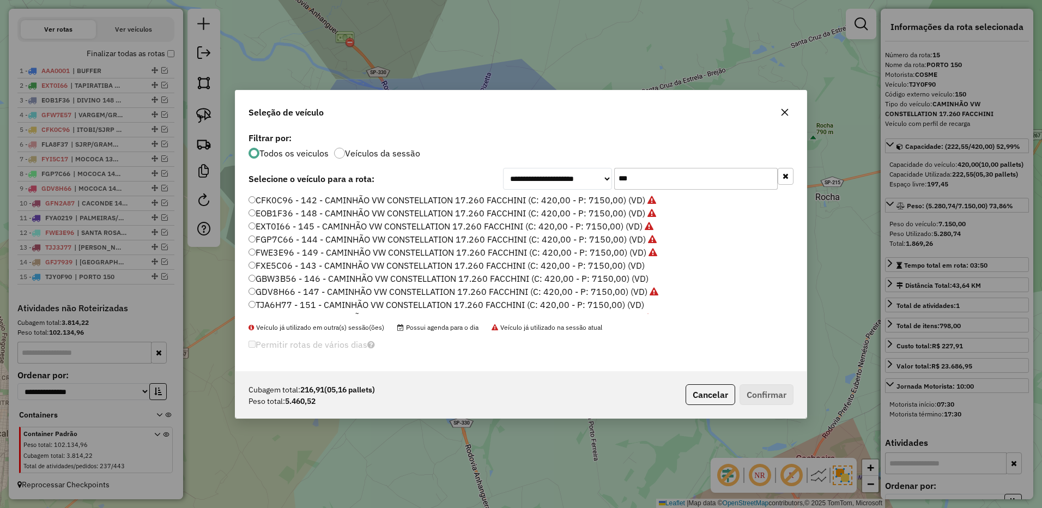
click at [656, 175] on input "***" at bounding box center [696, 179] width 164 height 22
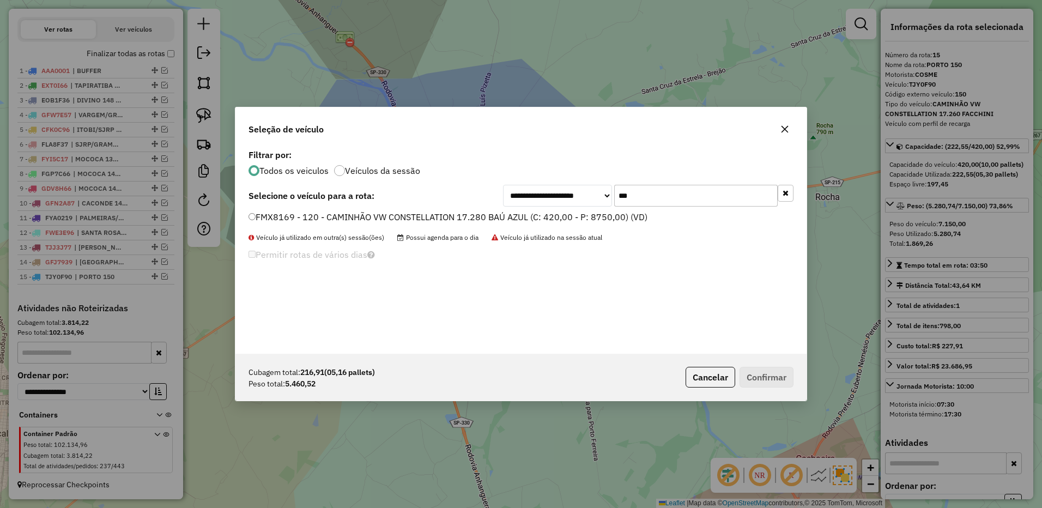
type input "***"
click at [599, 208] on div "**********" at bounding box center [520, 250] width 571 height 207
click at [604, 216] on div "**********" at bounding box center [520, 250] width 571 height 207
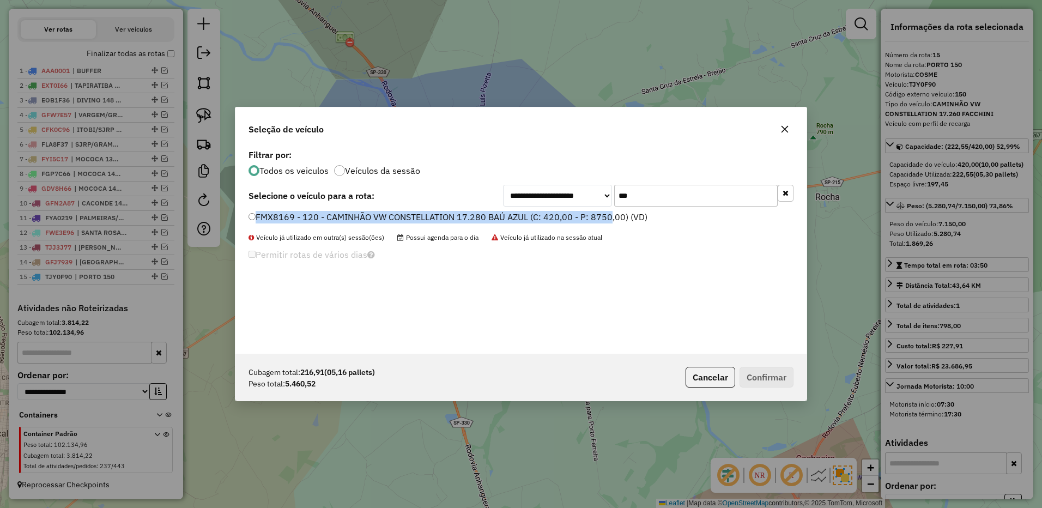
drag, startPoint x: 604, startPoint y: 216, endPoint x: 624, endPoint y: 227, distance: 22.4
click at [607, 219] on label "FMX8169 - 120 - CAMINHÃO VW CONSTELLATION 17.280 BAÚ AZUL (C: 420,00 - P: 8750,…" at bounding box center [448, 216] width 399 height 13
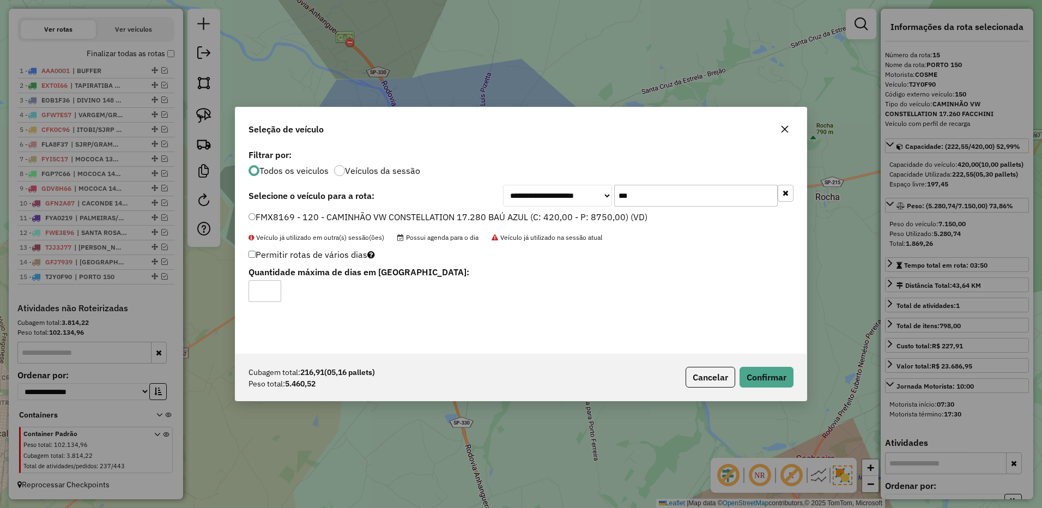
click at [767, 389] on div "Cubagem total: 216,91 (05,16 pallets) Peso total: 5.460,52 Cancelar Confirmar" at bounding box center [520, 377] width 571 height 47
click at [768, 376] on button "Confirmar" at bounding box center [767, 377] width 54 height 21
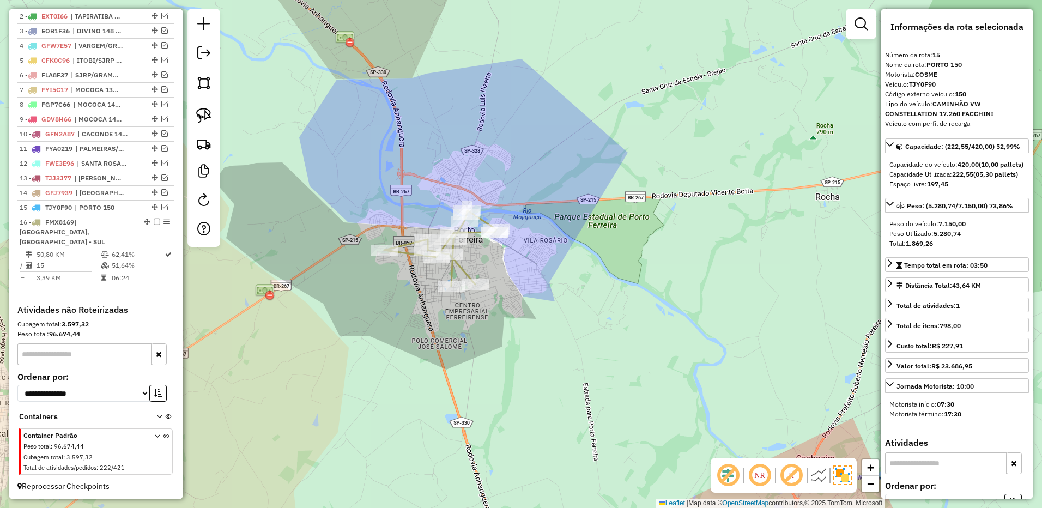
scroll to position [451, 0]
click at [451, 260] on div at bounding box center [449, 254] width 27 height 11
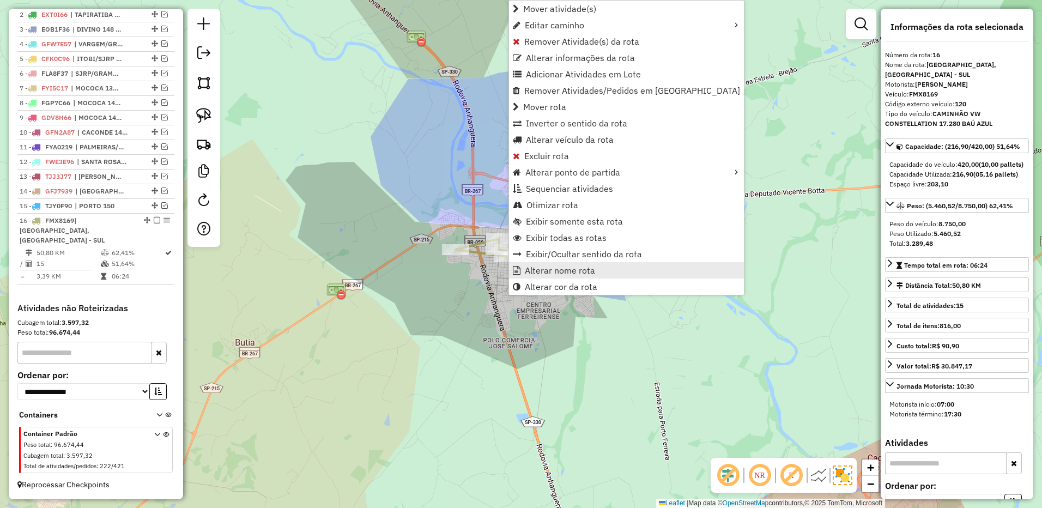
click at [538, 268] on span "Alterar nome rota" at bounding box center [560, 270] width 70 height 9
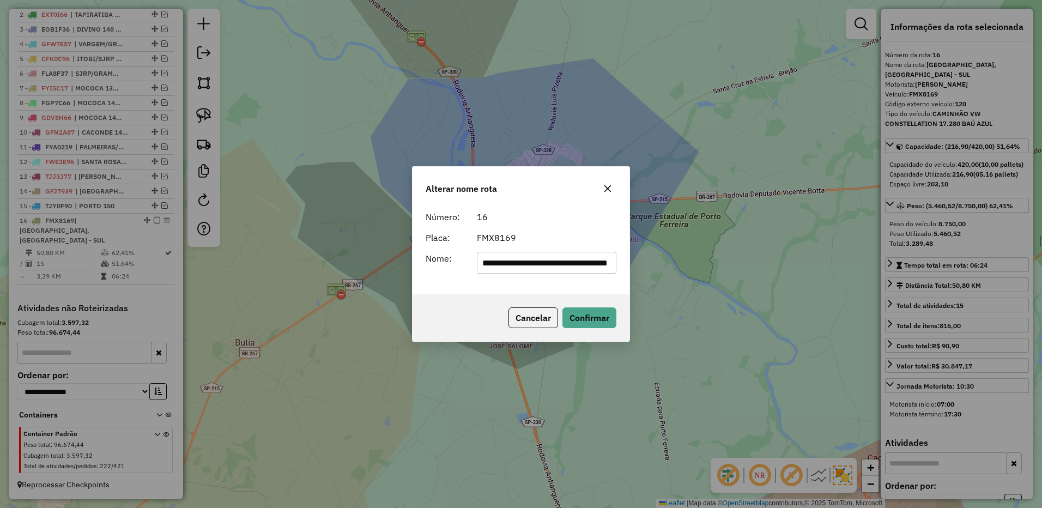
scroll to position [0, 44]
click at [518, 259] on input "**********" at bounding box center [547, 263] width 140 height 22
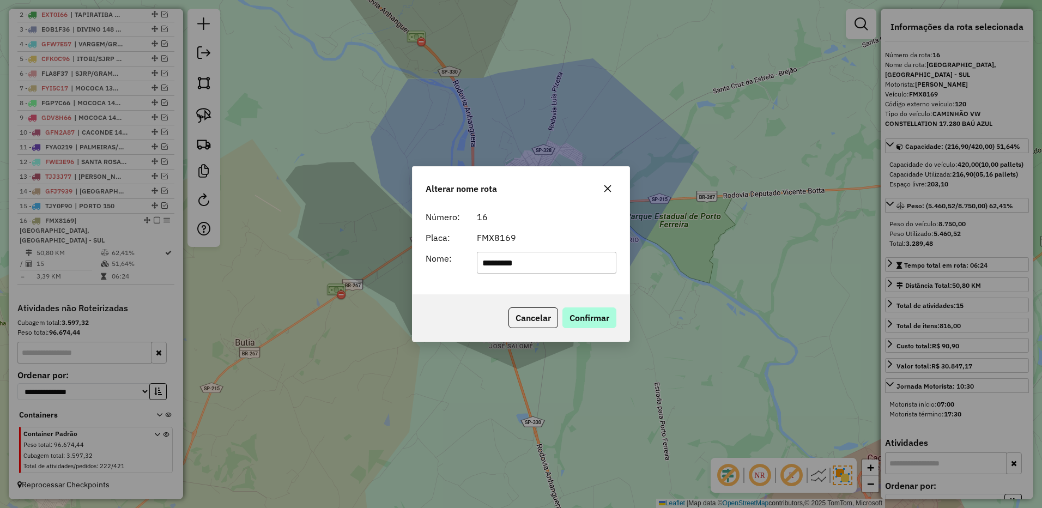
type input "*********"
click at [608, 326] on button "Confirmar" at bounding box center [589, 317] width 54 height 21
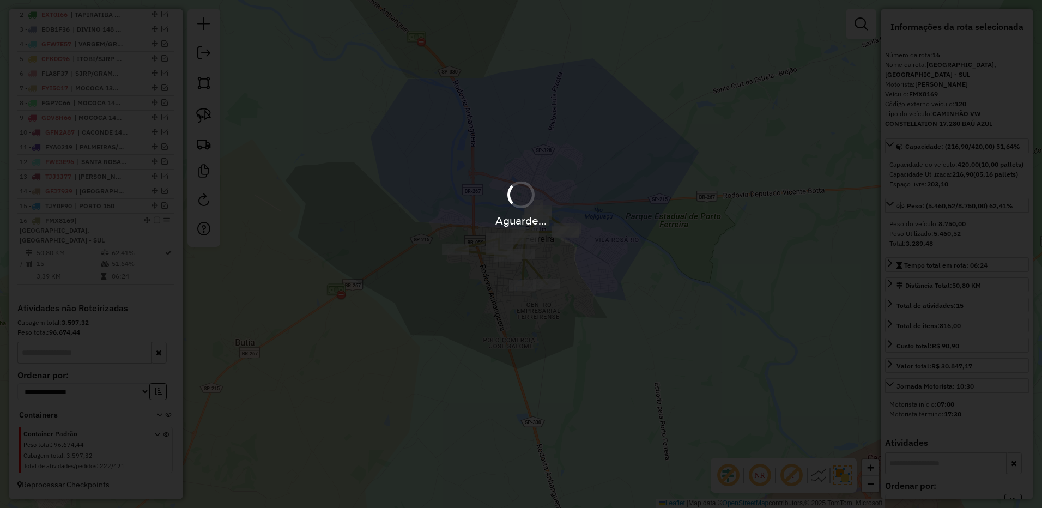
scroll to position [441, 0]
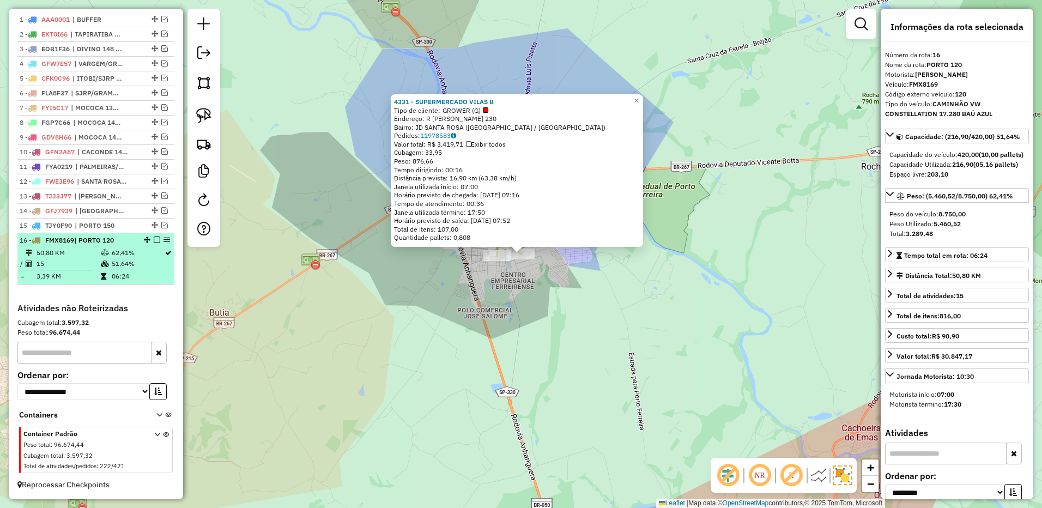
drag, startPoint x: 152, startPoint y: 241, endPoint x: 158, endPoint y: 237, distance: 7.0
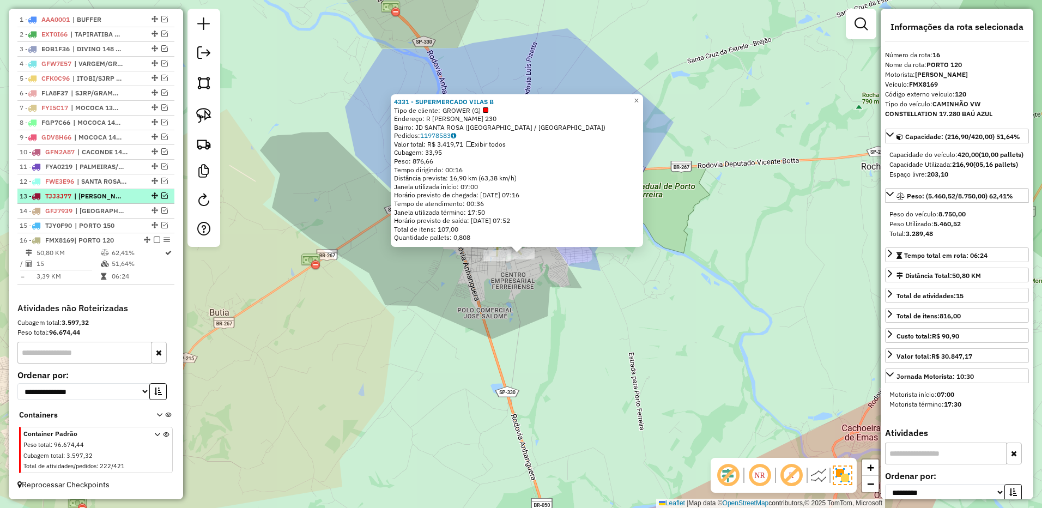
click at [154, 240] on em at bounding box center [157, 240] width 7 height 7
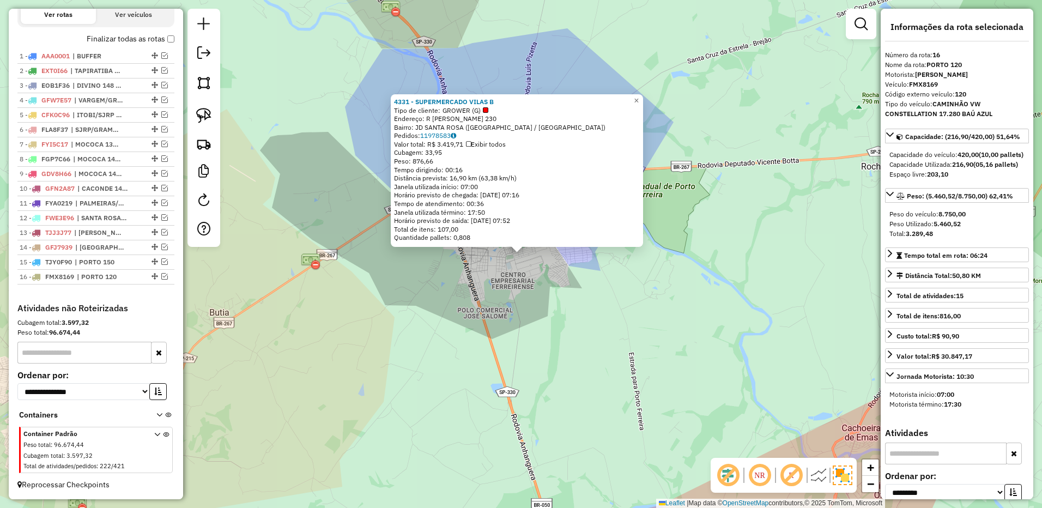
scroll to position [405, 0]
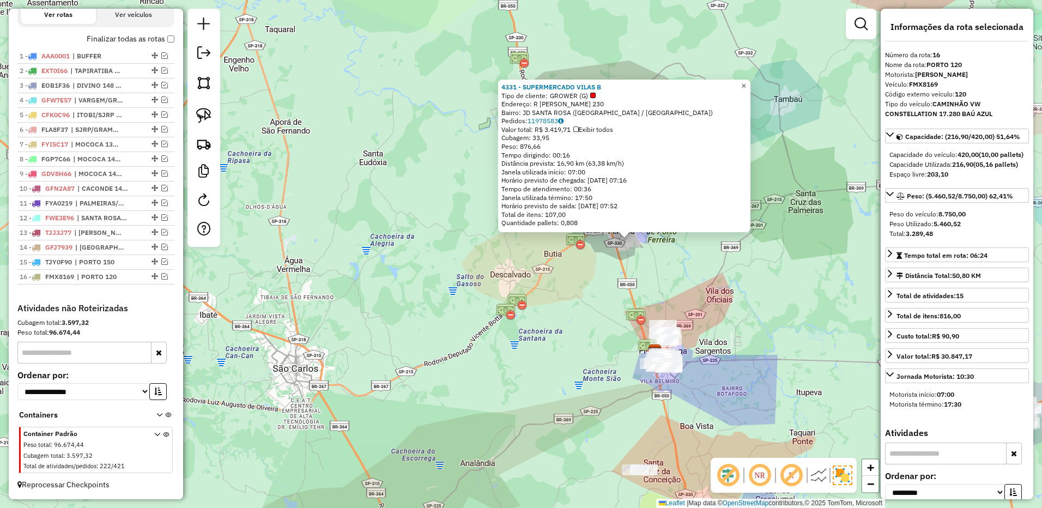
click at [746, 81] on span "×" at bounding box center [743, 85] width 5 height 9
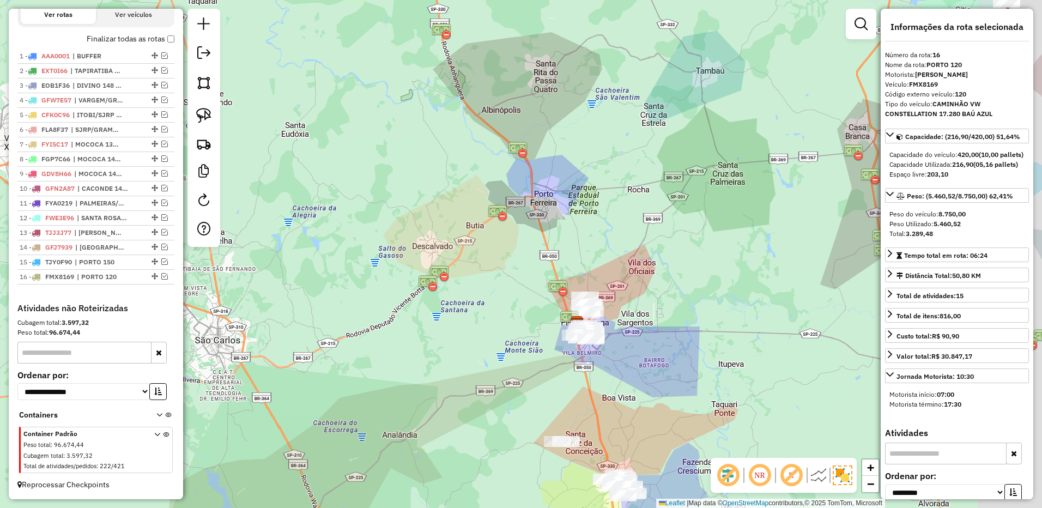
drag, startPoint x: 746, startPoint y: 252, endPoint x: 531, endPoint y: 209, distance: 219.0
click at [575, 188] on div "Janela de atendimento Grade de atendimento Capacidade Transportadoras Veículos …" at bounding box center [521, 254] width 1042 height 508
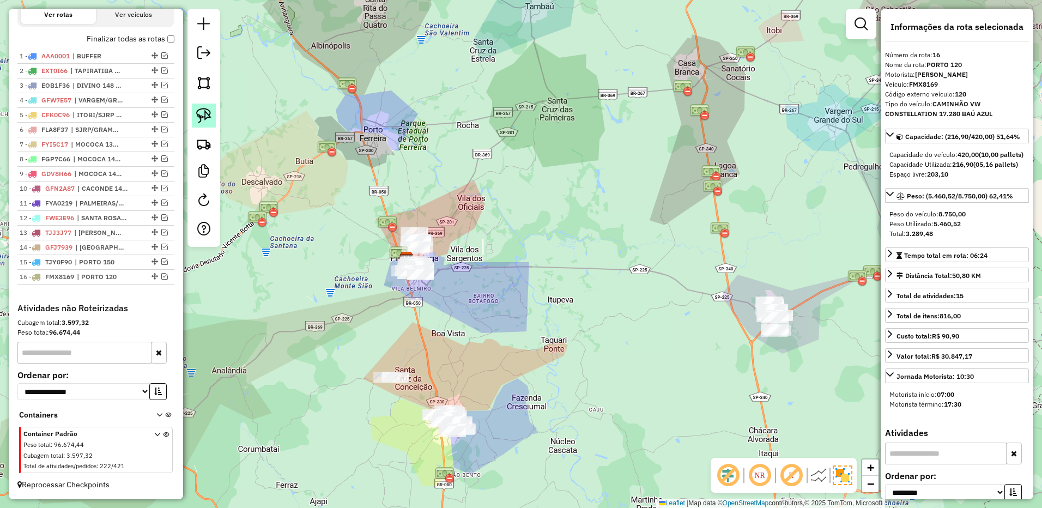
click at [202, 111] on img at bounding box center [203, 115] width 15 height 15
drag, startPoint x: 439, startPoint y: 197, endPoint x: 510, endPoint y: 240, distance: 83.1
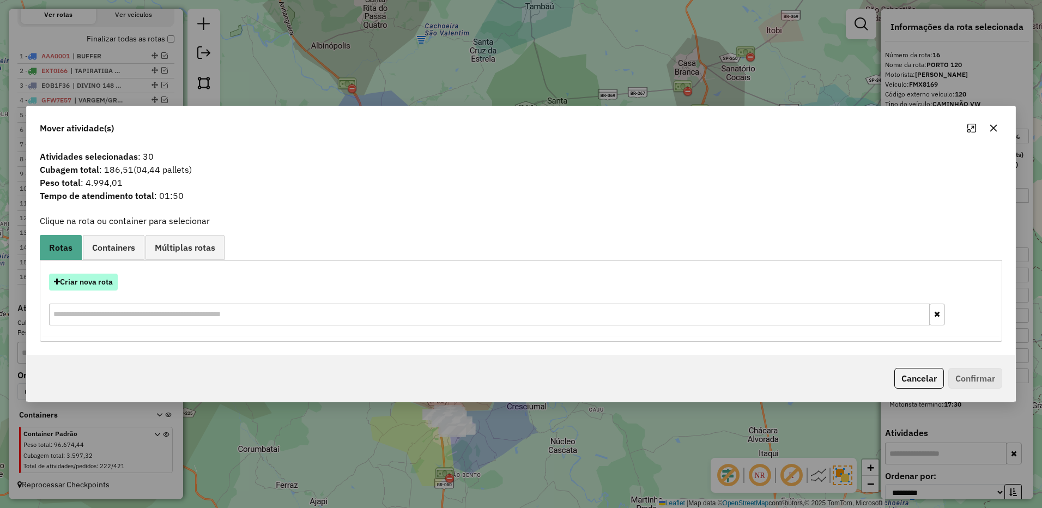
click at [85, 278] on button "Criar nova rota" at bounding box center [83, 282] width 69 height 17
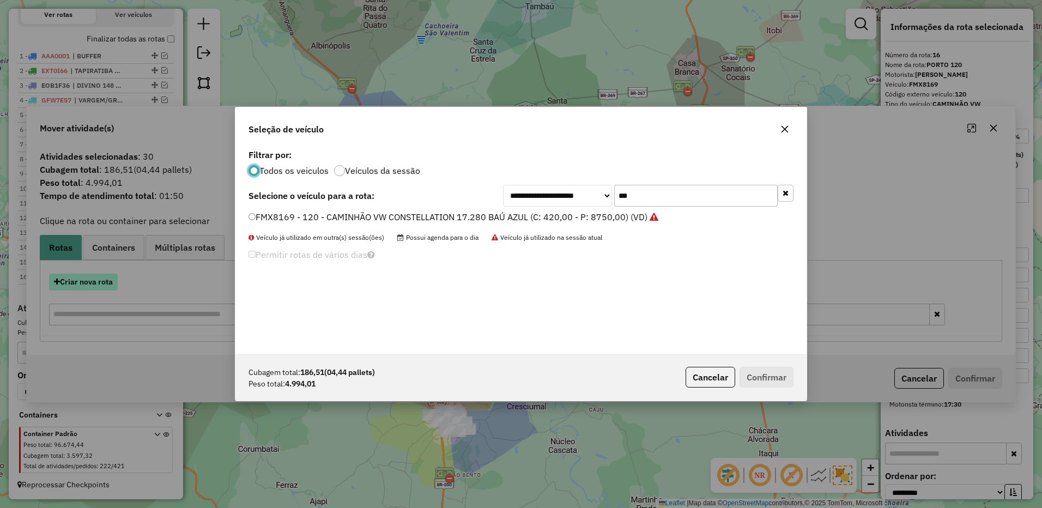
scroll to position [6, 3]
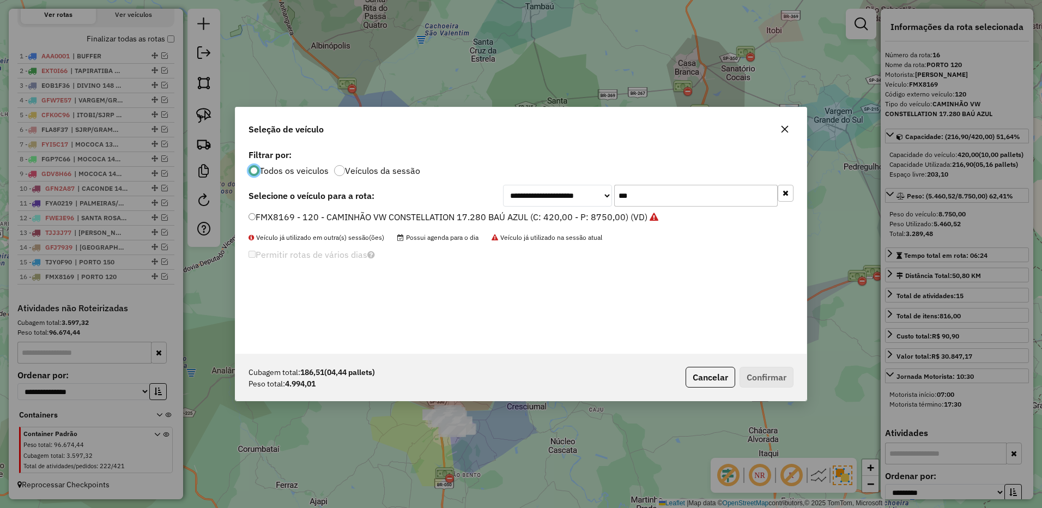
click at [652, 202] on input "***" at bounding box center [696, 196] width 164 height 22
type input "***"
click at [574, 210] on div "**********" at bounding box center [520, 250] width 571 height 207
click at [577, 217] on label "ELG2G79 - 134 - CAMINHÃO VW CONSTELLATION 17.260 BAÚ SOMBRA (C: 420,00 - P: 658…" at bounding box center [454, 216] width 411 height 13
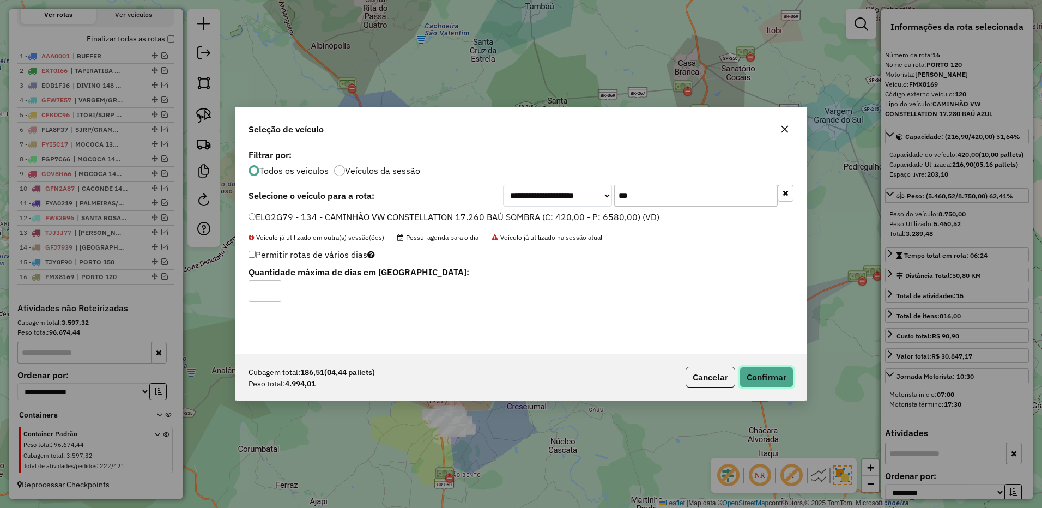
click at [766, 371] on button "Confirmar" at bounding box center [767, 377] width 54 height 21
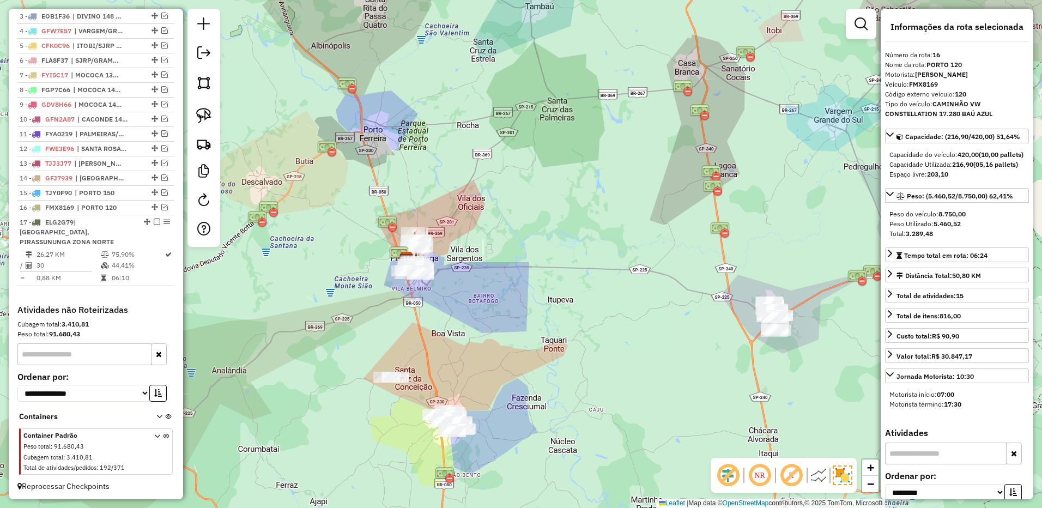
scroll to position [476, 0]
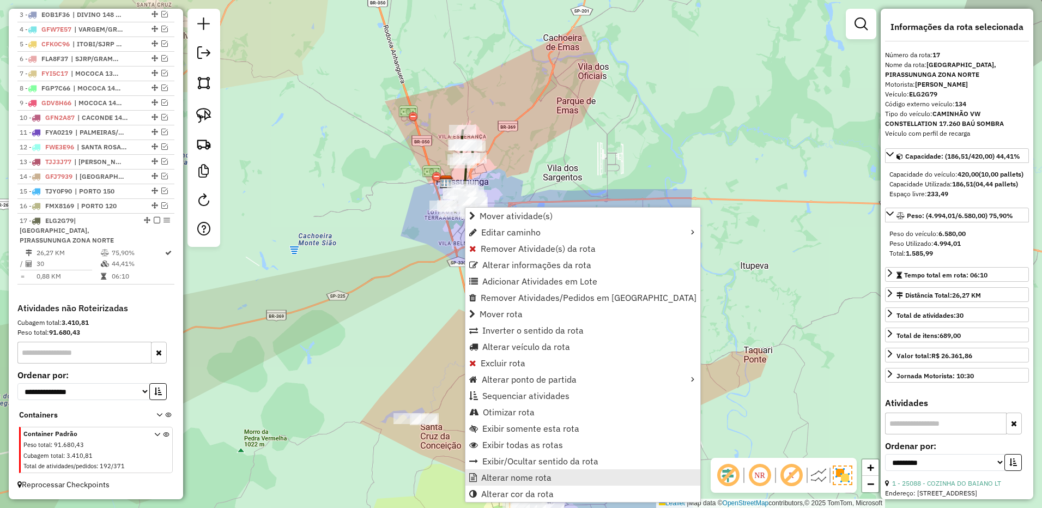
click at [508, 478] on span "Alterar nome rota" at bounding box center [516, 477] width 70 height 9
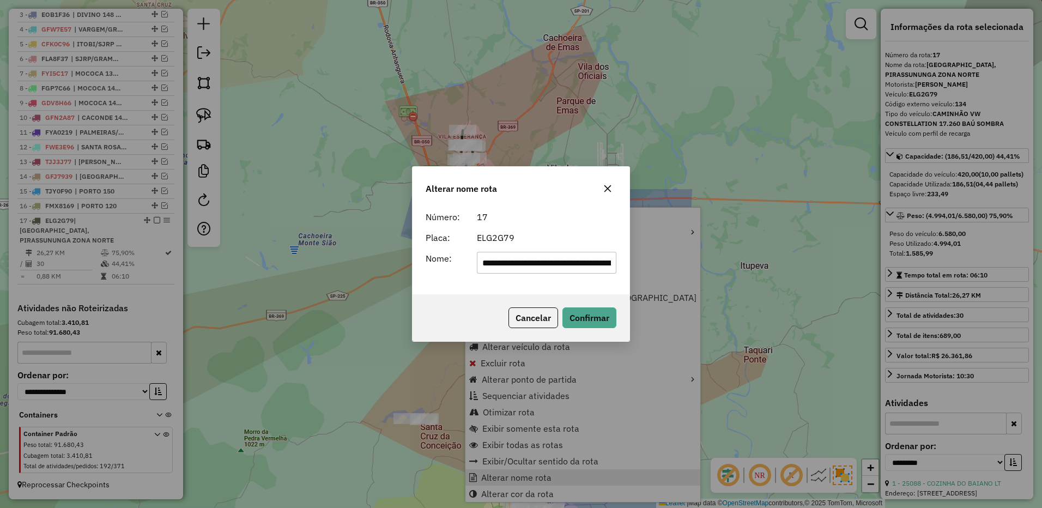
scroll to position [0, 116]
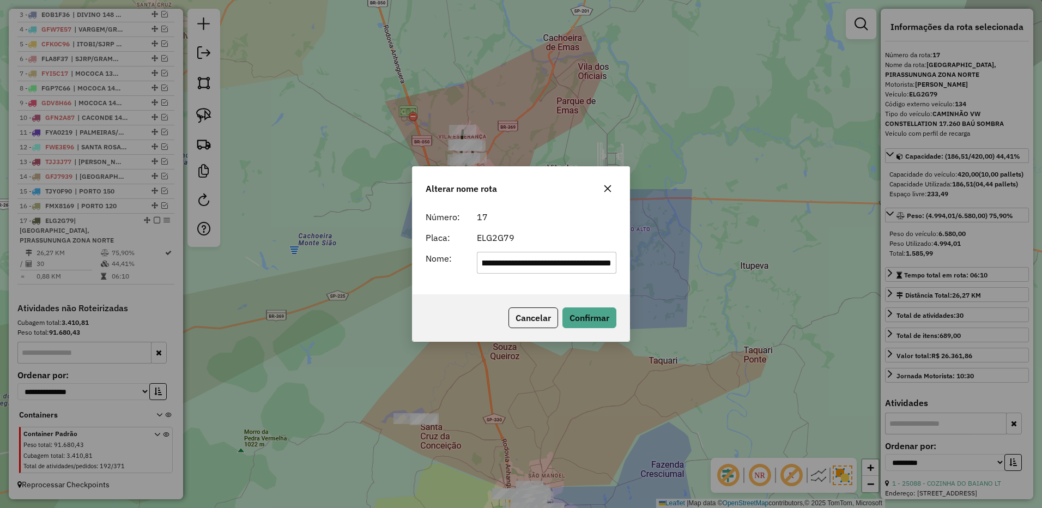
click at [509, 260] on input "**********" at bounding box center [547, 263] width 140 height 22
drag, startPoint x: 509, startPoint y: 260, endPoint x: 518, endPoint y: 244, distance: 19.1
click at [516, 247] on form "**********" at bounding box center [521, 241] width 191 height 63
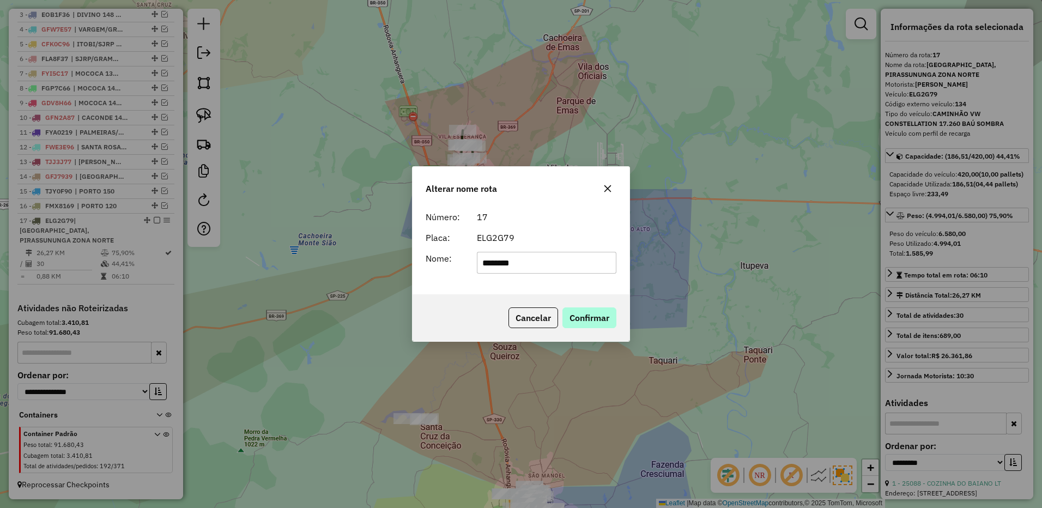
type input "********"
click at [593, 319] on button "Confirmar" at bounding box center [589, 317] width 54 height 21
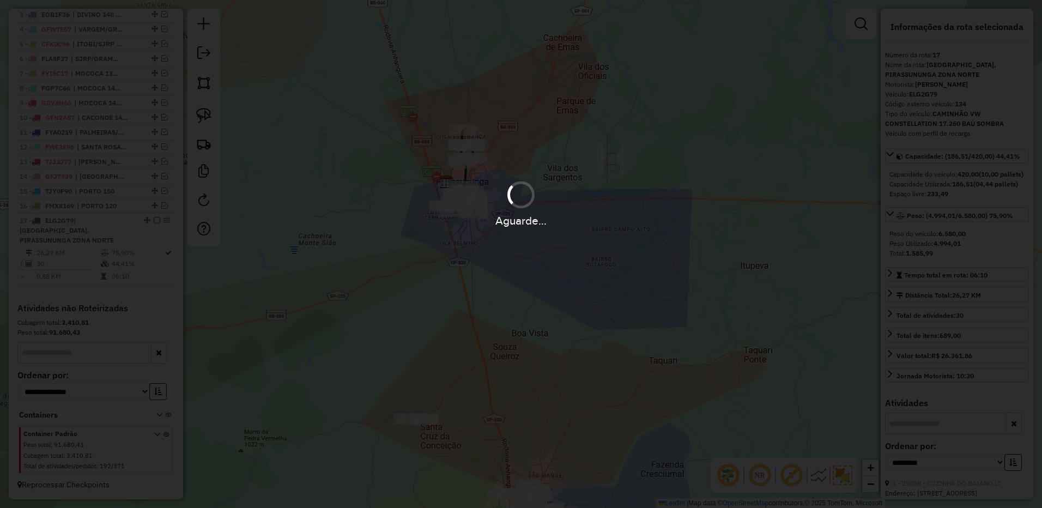
scroll to position [456, 0]
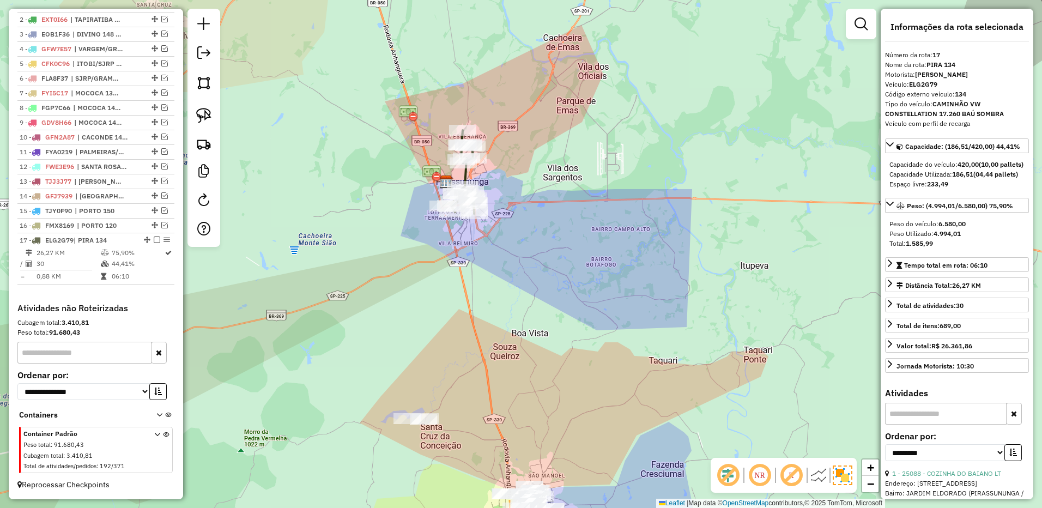
click at [155, 240] on em at bounding box center [157, 240] width 7 height 7
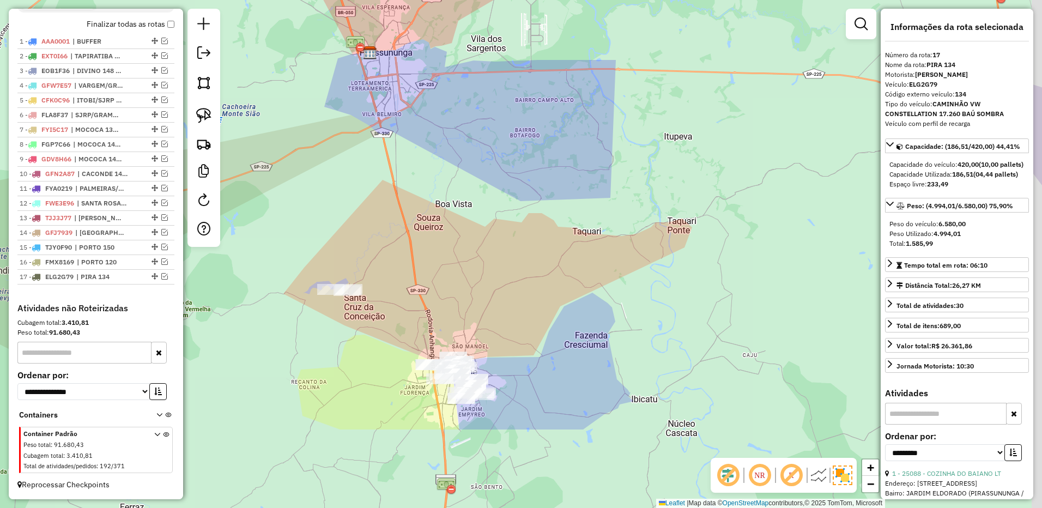
drag, startPoint x: 518, startPoint y: 204, endPoint x: 510, endPoint y: 190, distance: 16.4
click at [510, 190] on div "Janela de atendimento Grade de atendimento Capacidade Transportadoras Veículos …" at bounding box center [521, 254] width 1042 height 508
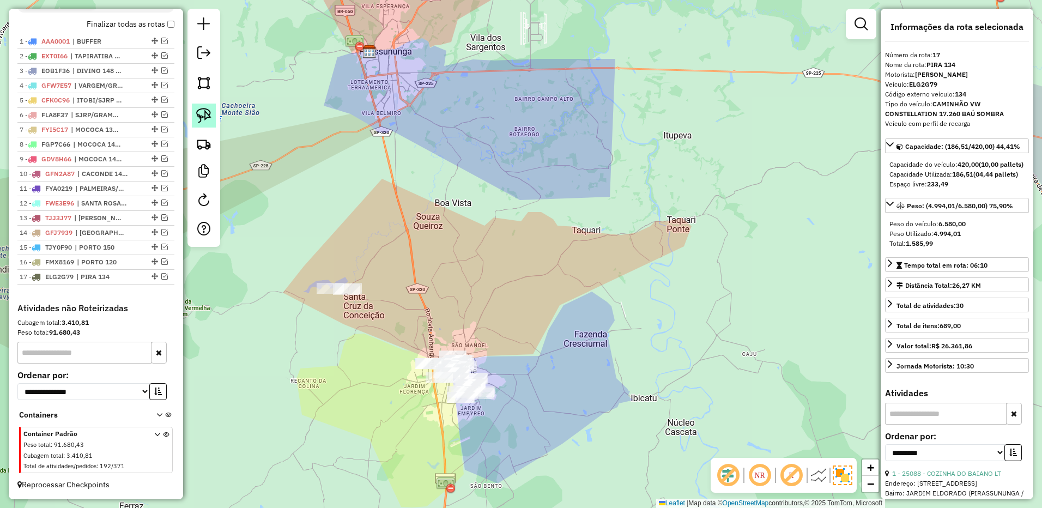
click at [211, 114] on link at bounding box center [204, 116] width 24 height 24
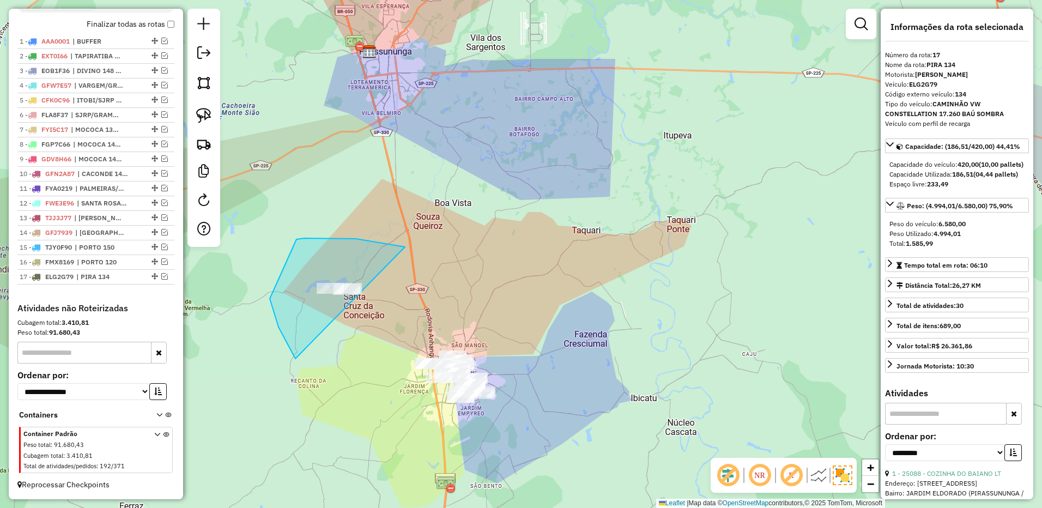
drag, startPoint x: 297, startPoint y: 239, endPoint x: 597, endPoint y: 337, distance: 315.8
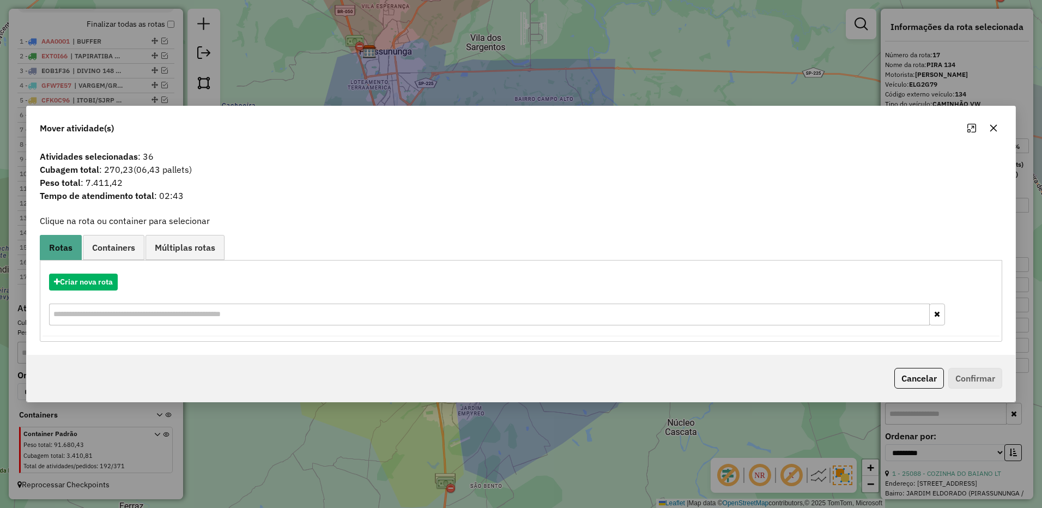
click at [988, 131] on button "button" at bounding box center [993, 127] width 17 height 17
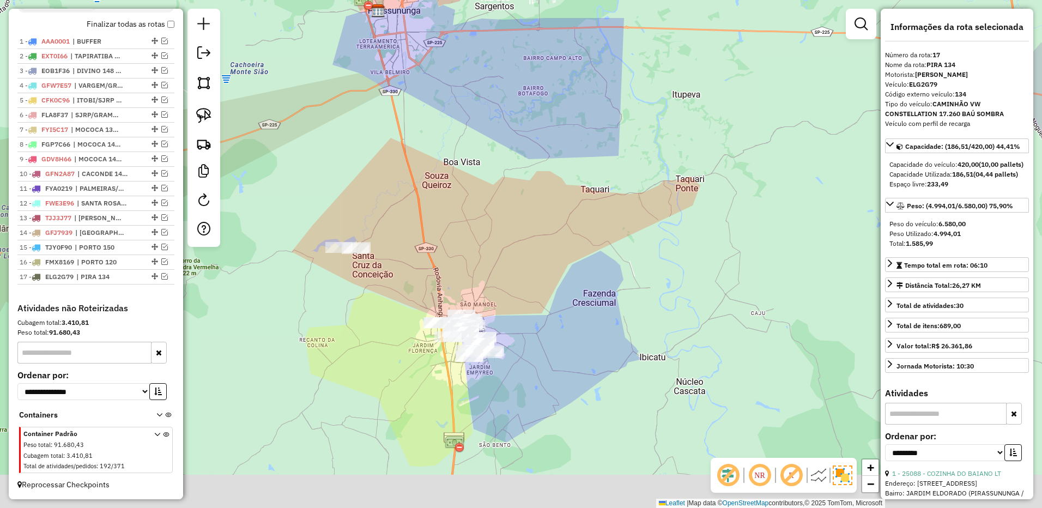
drag, startPoint x: 537, startPoint y: 268, endPoint x: 537, endPoint y: 244, distance: 24.0
click at [537, 245] on div "Janela de atendimento Grade de atendimento Capacidade Transportadoras Veículos …" at bounding box center [521, 254] width 1042 height 508
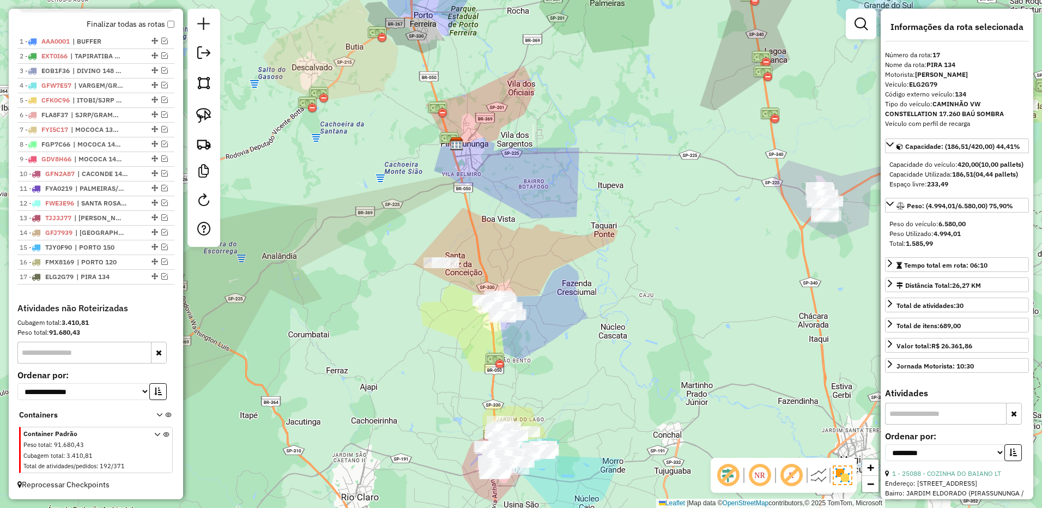
drag, startPoint x: 636, startPoint y: 346, endPoint x: 610, endPoint y: 349, distance: 25.8
click at [608, 351] on div "Janela de atendimento Grade de atendimento Capacidade Transportadoras Veículos …" at bounding box center [521, 254] width 1042 height 508
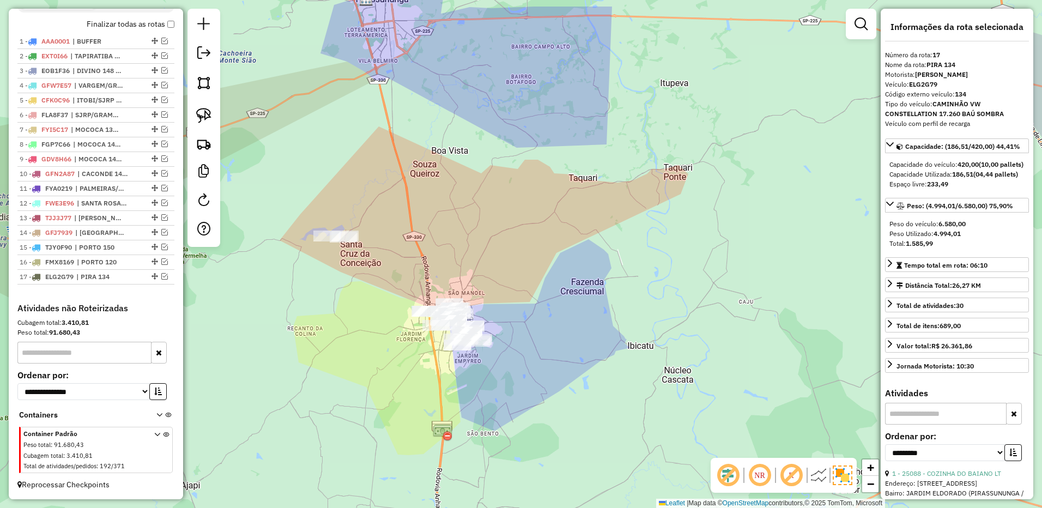
drag, startPoint x: 205, startPoint y: 111, endPoint x: 313, endPoint y: 174, distance: 124.6
click at [205, 110] on img at bounding box center [203, 115] width 15 height 15
drag, startPoint x: 360, startPoint y: 188, endPoint x: 382, endPoint y: 242, distance: 58.4
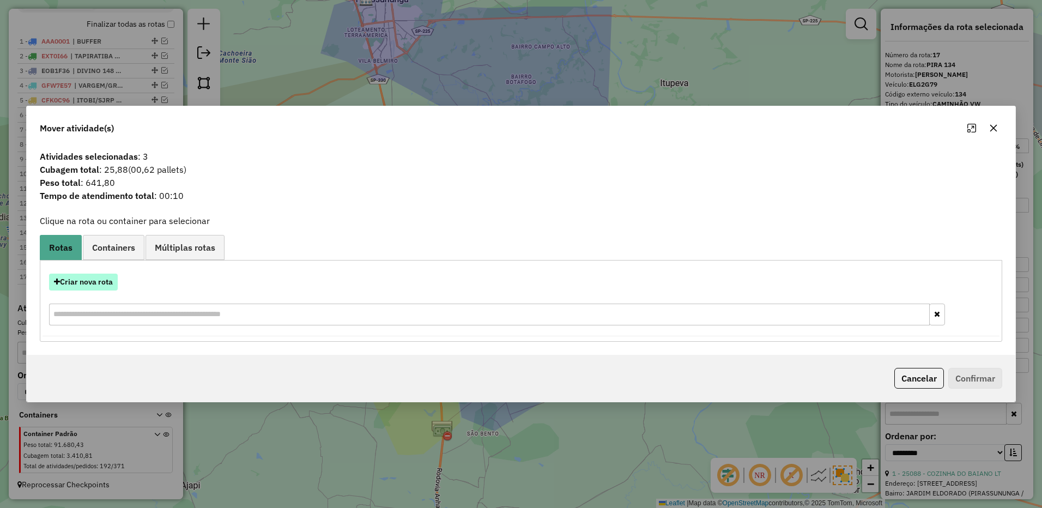
click at [93, 281] on button "Criar nova rota" at bounding box center [83, 282] width 69 height 17
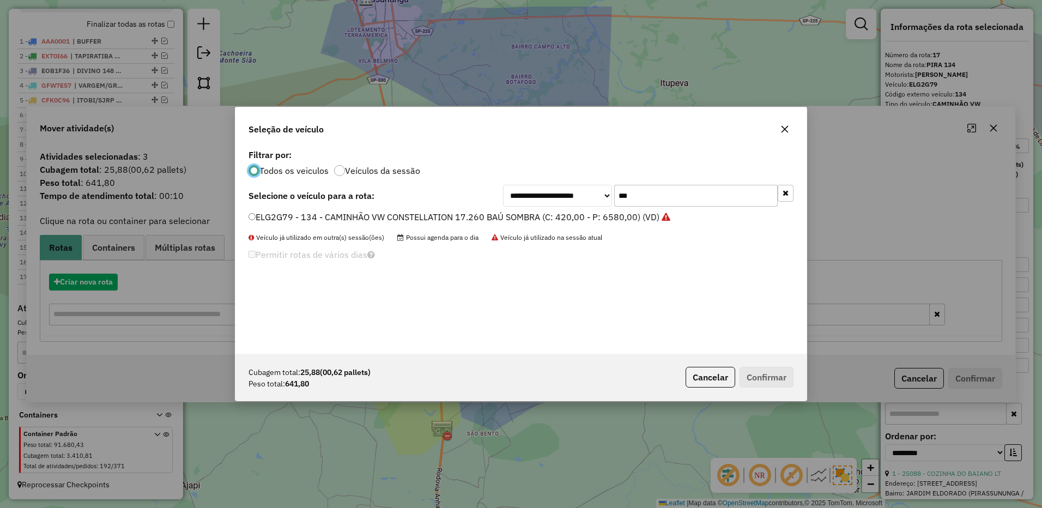
scroll to position [6, 3]
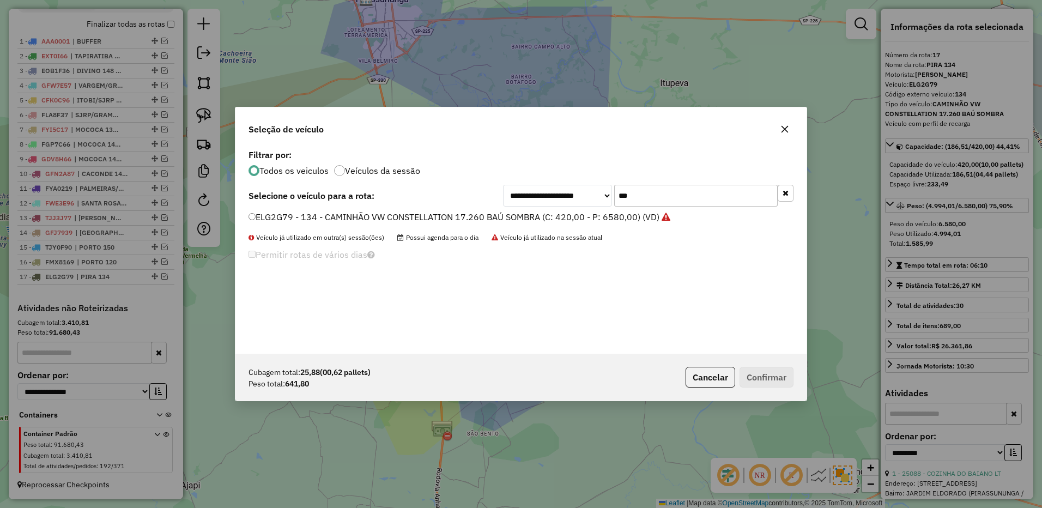
click at [637, 195] on input "***" at bounding box center [696, 196] width 164 height 22
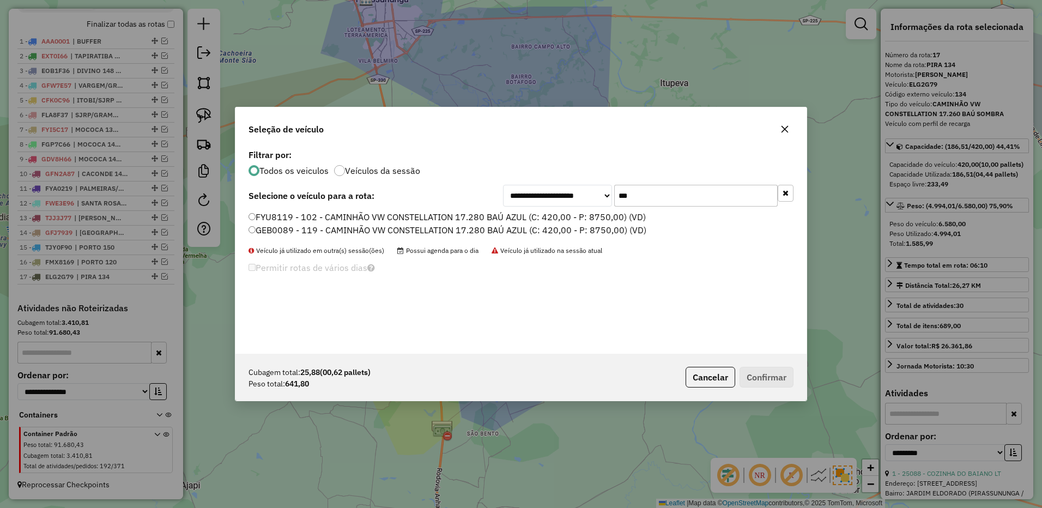
type input "***"
click at [589, 214] on label "FYU8119 - 102 - CAMINHÃO VW CONSTELLATION 17.280 BAÚ AZUL (C: 420,00 - P: 8750,…" at bounding box center [447, 216] width 397 height 13
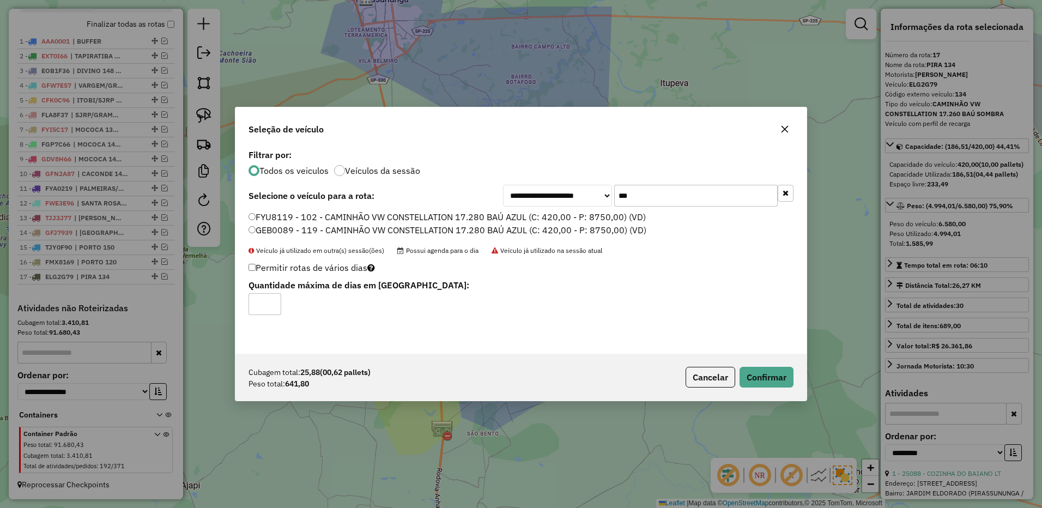
click at [584, 229] on label "GEB0089 - 119 - CAMINHÃO VW CONSTELLATION 17.280 BAÚ AZUL (C: 420,00 - P: 8750,…" at bounding box center [448, 229] width 398 height 13
click at [760, 379] on button "Confirmar" at bounding box center [767, 377] width 54 height 21
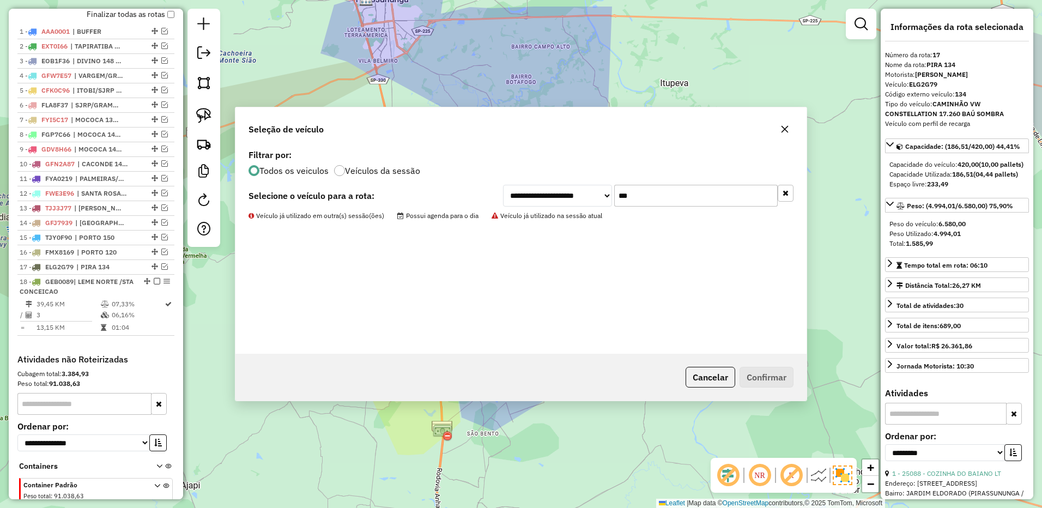
scroll to position [481, 0]
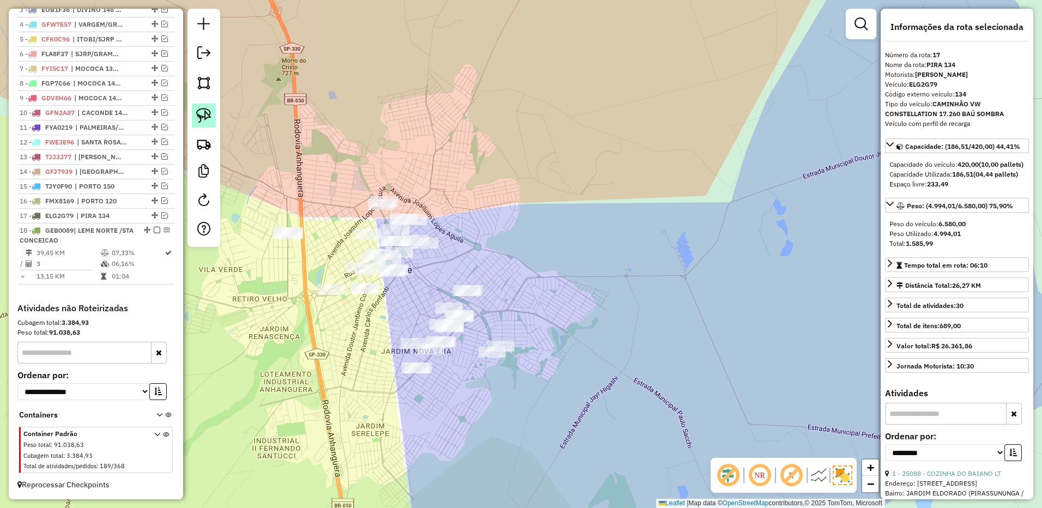
click at [210, 116] on img at bounding box center [203, 115] width 15 height 15
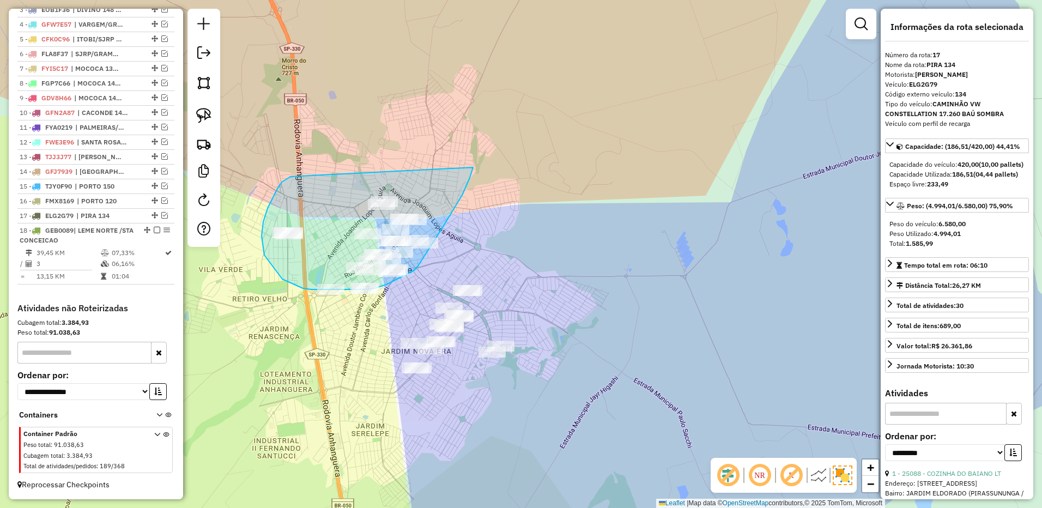
drag, startPoint x: 277, startPoint y: 189, endPoint x: 457, endPoint y: 184, distance: 179.4
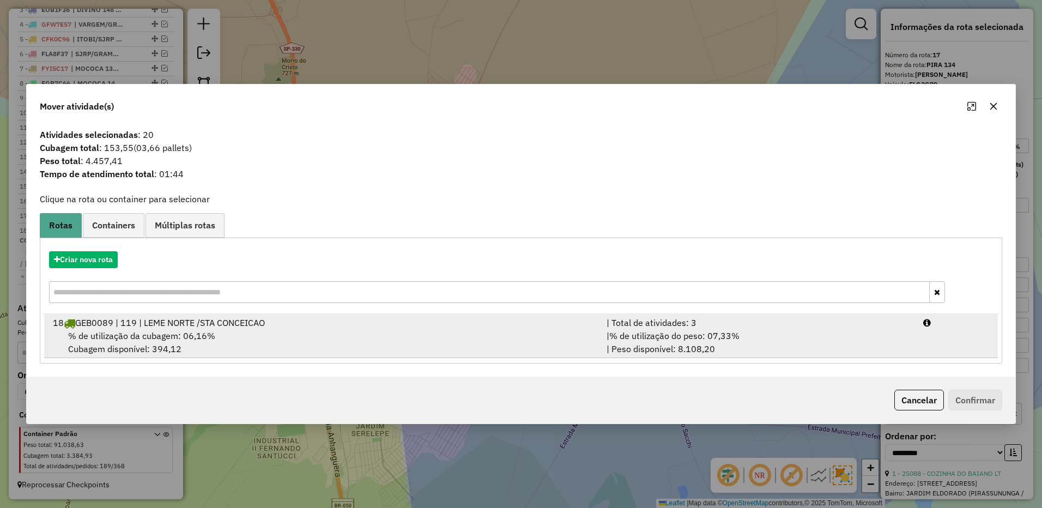
click at [894, 350] on div "| % de utilização do peso: 07,33% | Peso disponível: 8.108,20" at bounding box center [758, 342] width 317 height 26
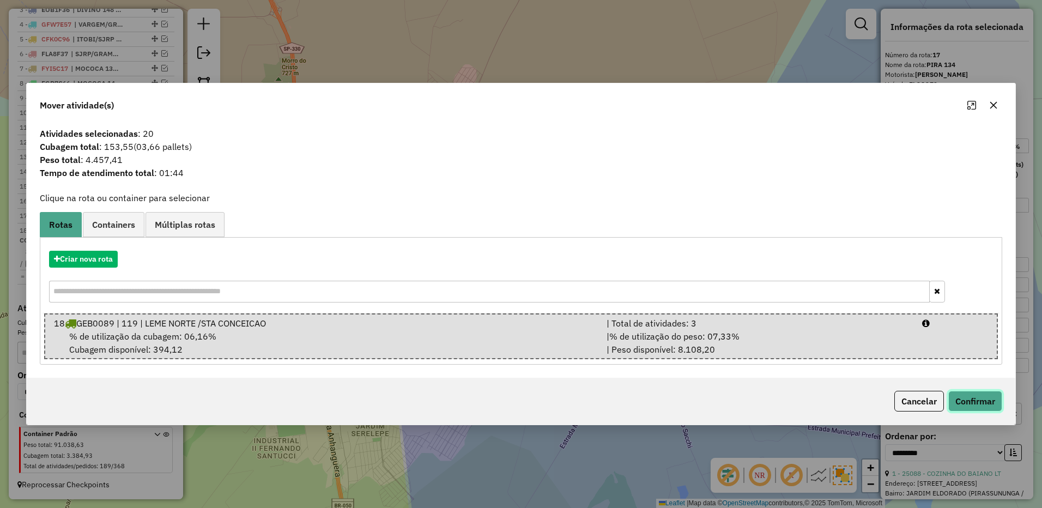
click at [985, 392] on button "Confirmar" at bounding box center [975, 401] width 54 height 21
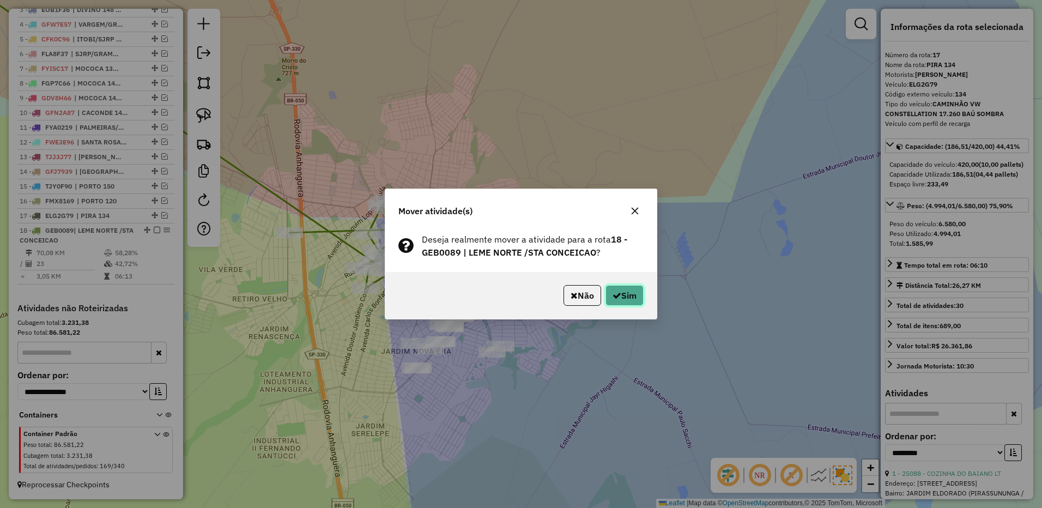
click at [613, 289] on button "Sim" at bounding box center [625, 295] width 38 height 21
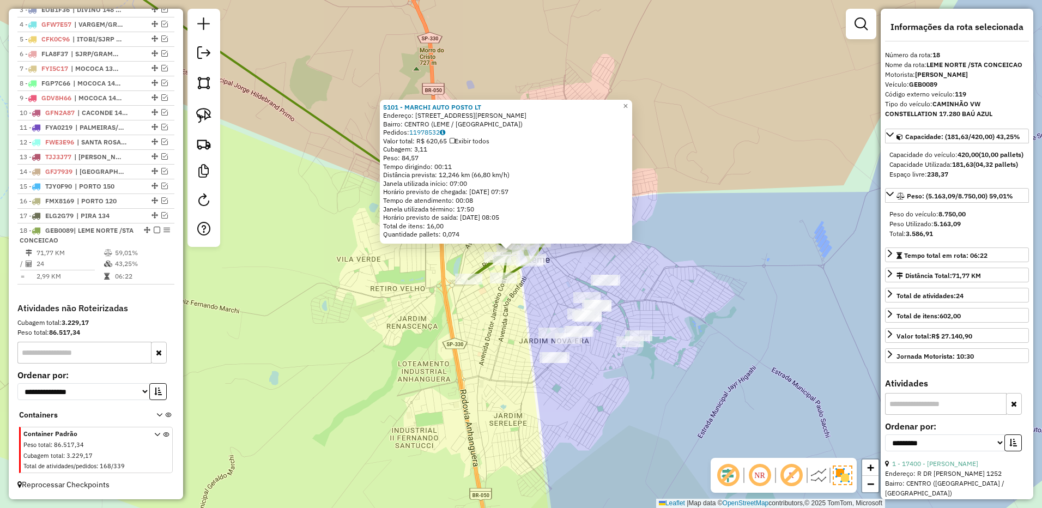
drag, startPoint x: 667, startPoint y: 295, endPoint x: 656, endPoint y: 292, distance: 11.4
click at [656, 292] on div "5101 - MARCHI AUTO POSTO LT Endereço: R RAFAEL DE BARROS 457 Bairro: CENTRO (LE…" at bounding box center [521, 254] width 1042 height 508
click at [209, 108] on img at bounding box center [203, 115] width 15 height 15
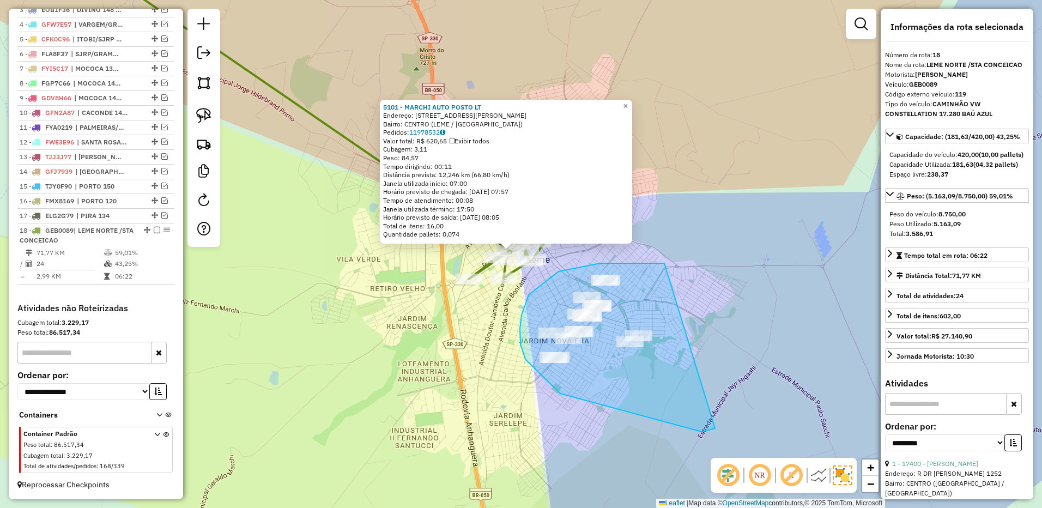
drag, startPoint x: 651, startPoint y: 263, endPoint x: 788, endPoint y: 360, distance: 167.6
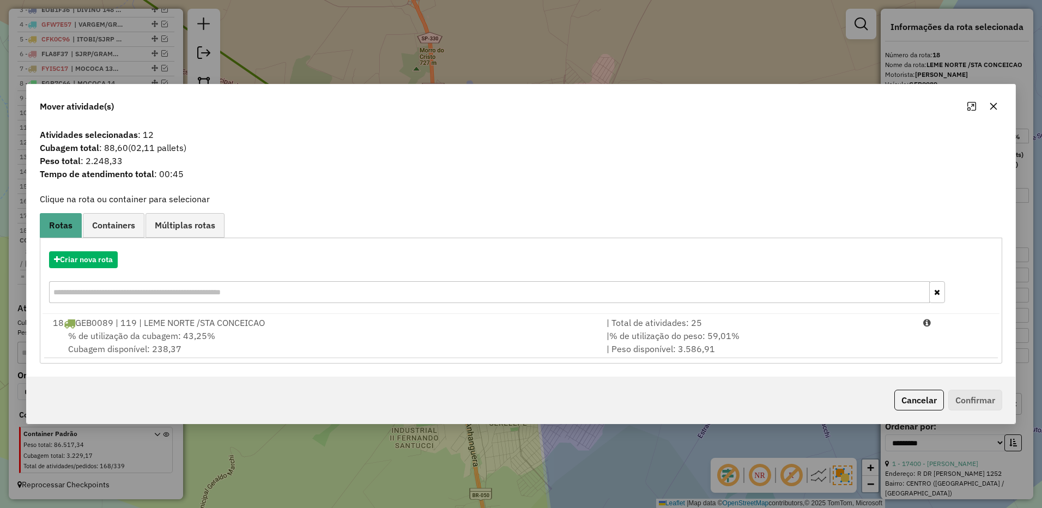
click at [991, 98] on button "button" at bounding box center [993, 106] width 17 height 17
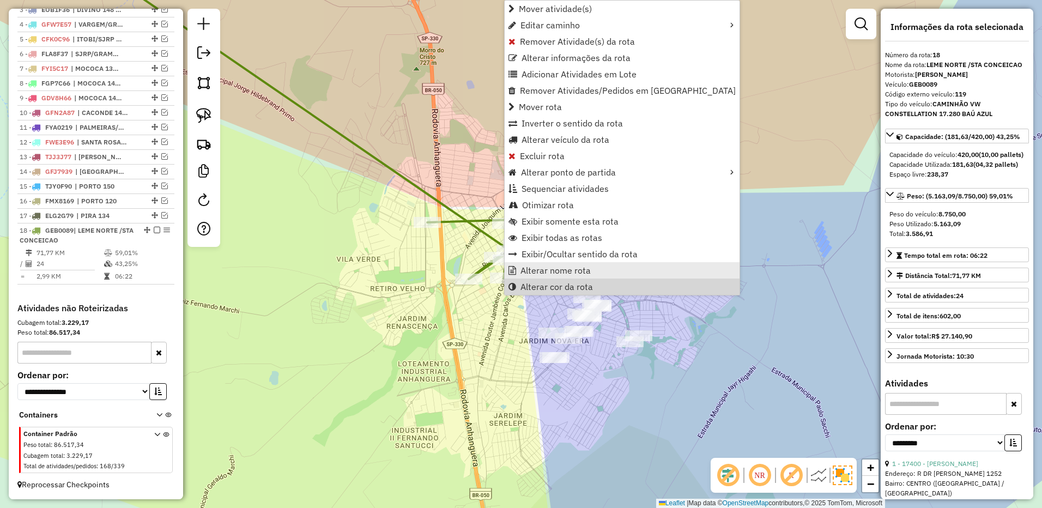
click at [565, 272] on span "Alterar nome rota" at bounding box center [556, 270] width 70 height 9
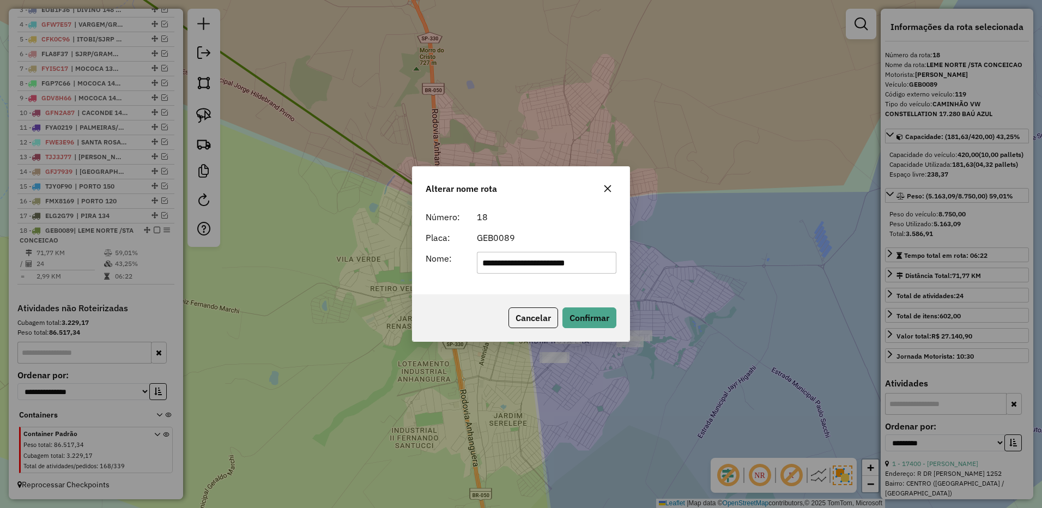
drag, startPoint x: 507, startPoint y: 261, endPoint x: 750, endPoint y: 255, distance: 242.6
click at [750, 255] on div "**********" at bounding box center [521, 254] width 1042 height 508
type input "********"
click at [604, 308] on button "Confirmar" at bounding box center [589, 317] width 54 height 21
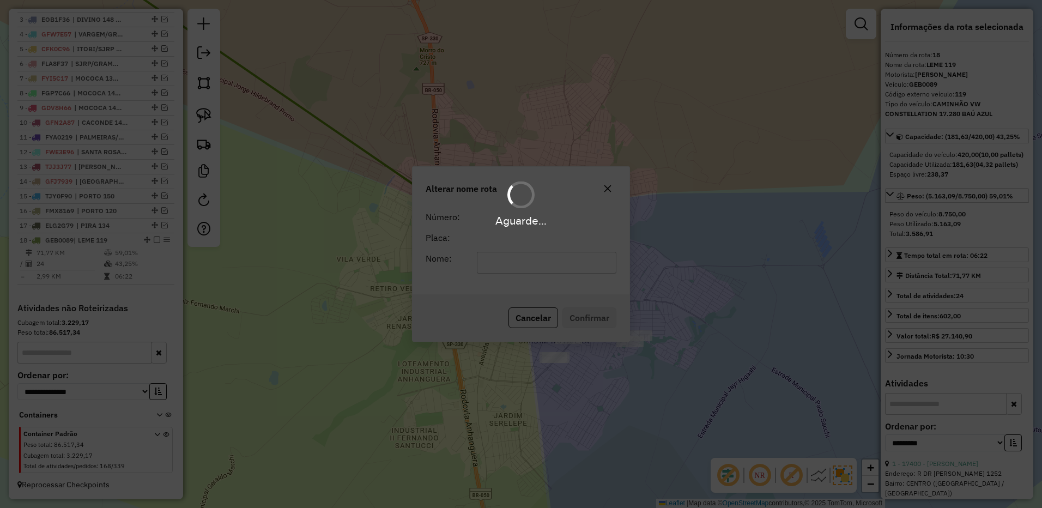
scroll to position [471, 0]
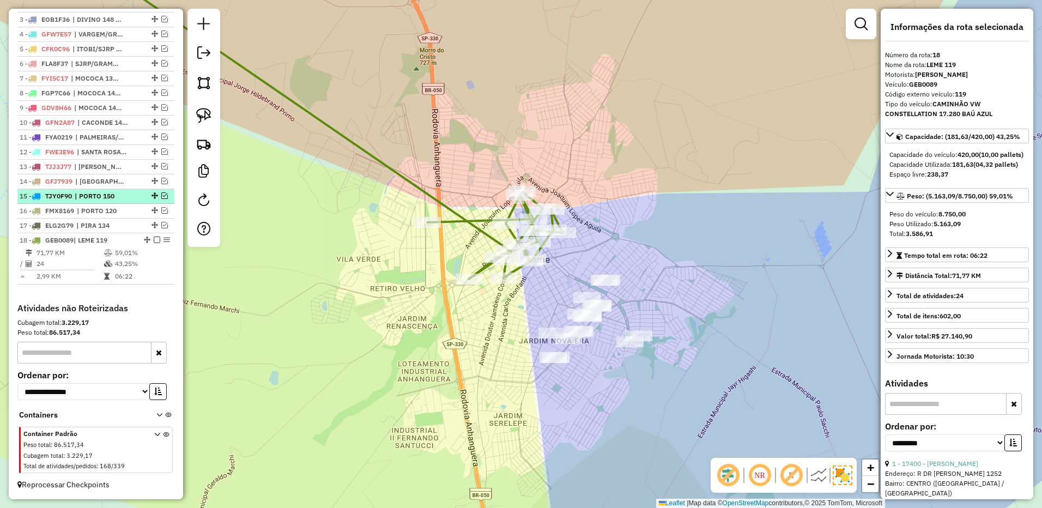
click at [154, 239] on em at bounding box center [157, 240] width 7 height 7
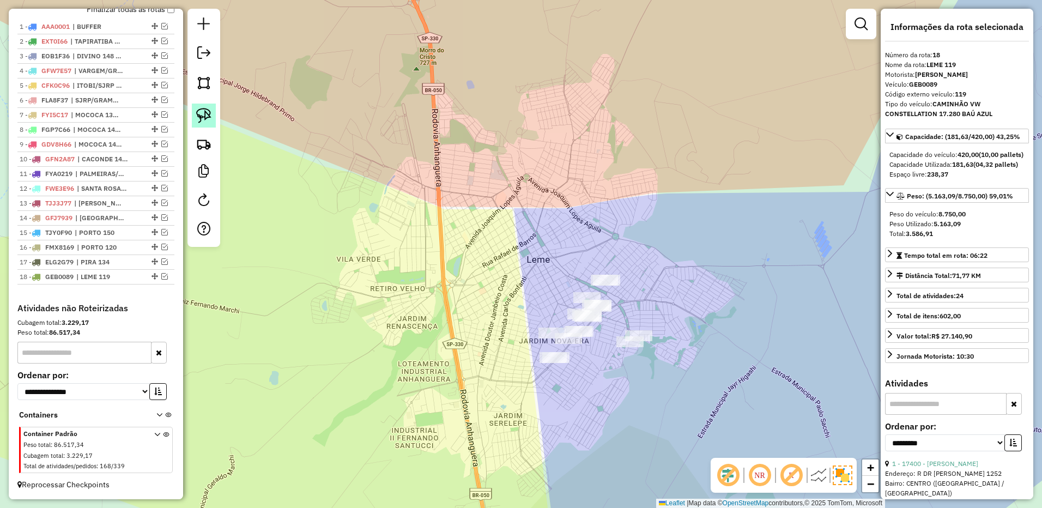
scroll to position [434, 0]
click at [206, 115] on img at bounding box center [203, 115] width 15 height 15
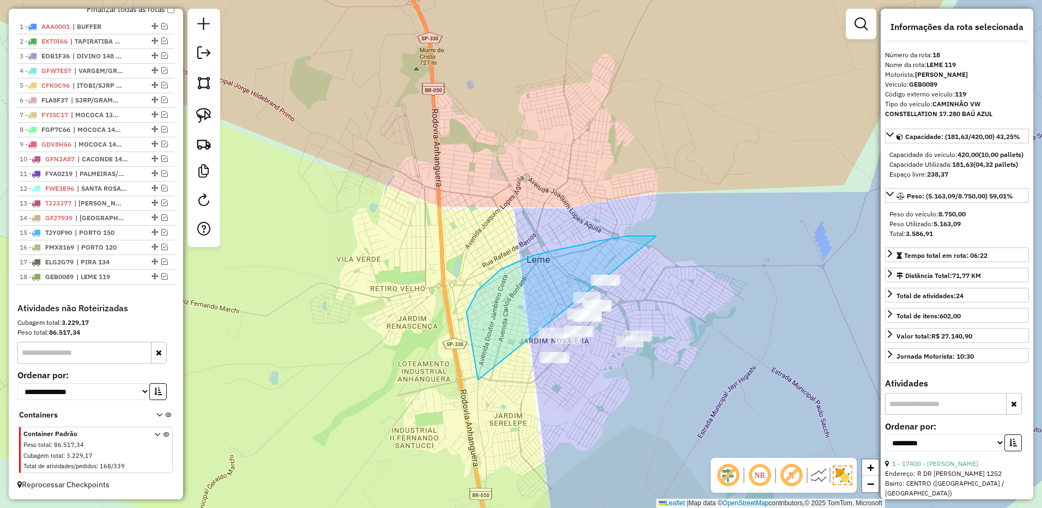
drag, startPoint x: 656, startPoint y: 236, endPoint x: 749, endPoint y: 298, distance: 111.7
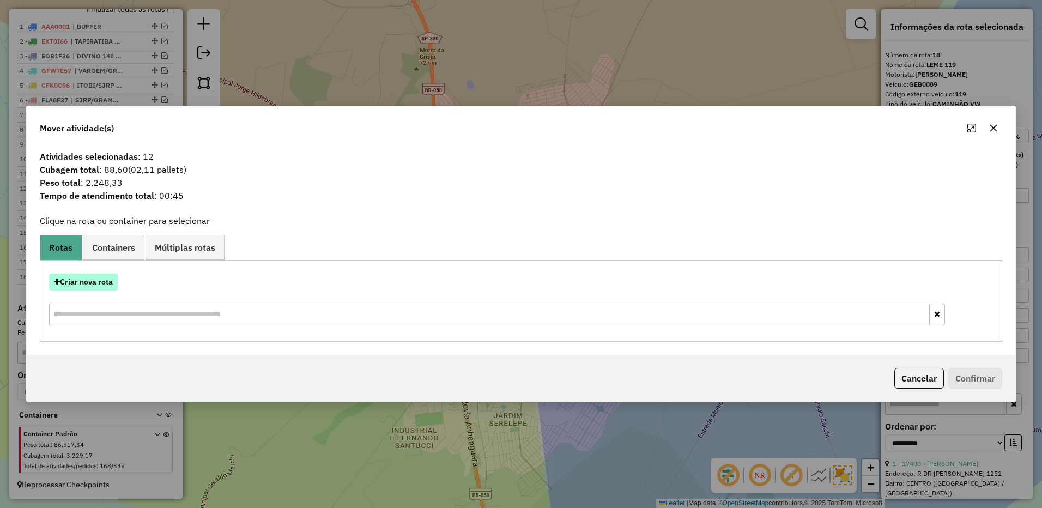
click at [87, 279] on button "Criar nova rota" at bounding box center [83, 282] width 69 height 17
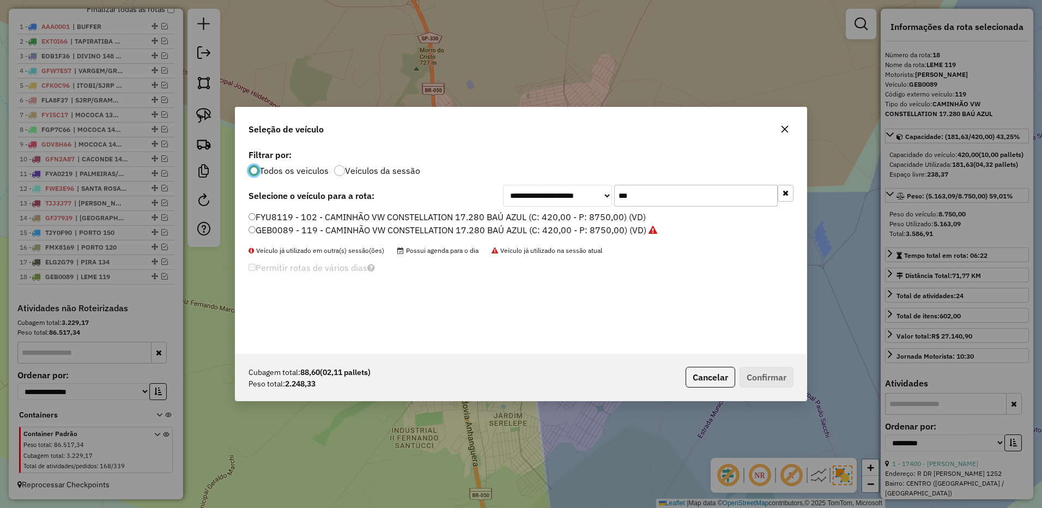
scroll to position [6, 3]
click at [672, 191] on input "***" at bounding box center [696, 196] width 164 height 22
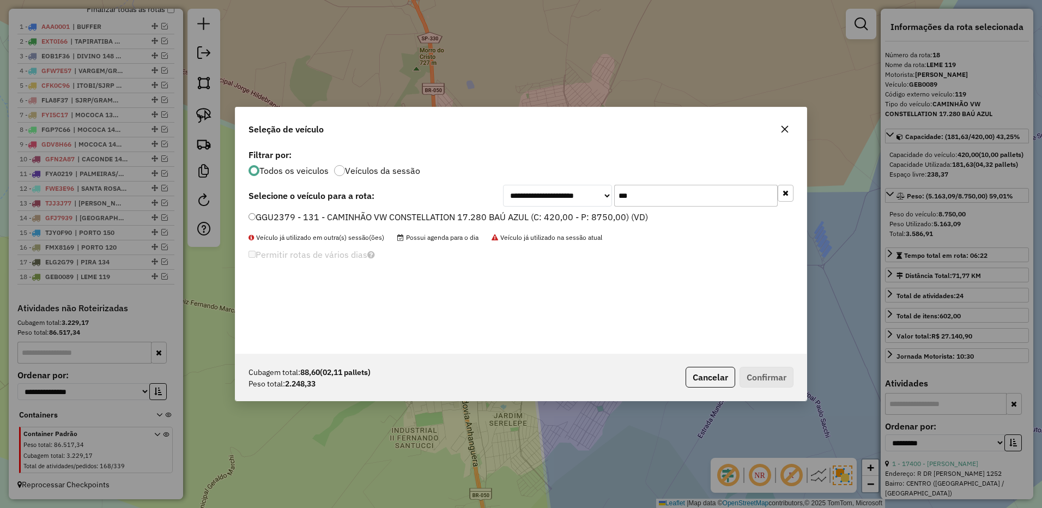
type input "***"
click at [610, 220] on label "GGU2379 - 131 - CAMINHÃO VW CONSTELLATION 17.280 BAÚ AZUL (C: 420,00 - P: 8750,…" at bounding box center [449, 216] width 400 height 13
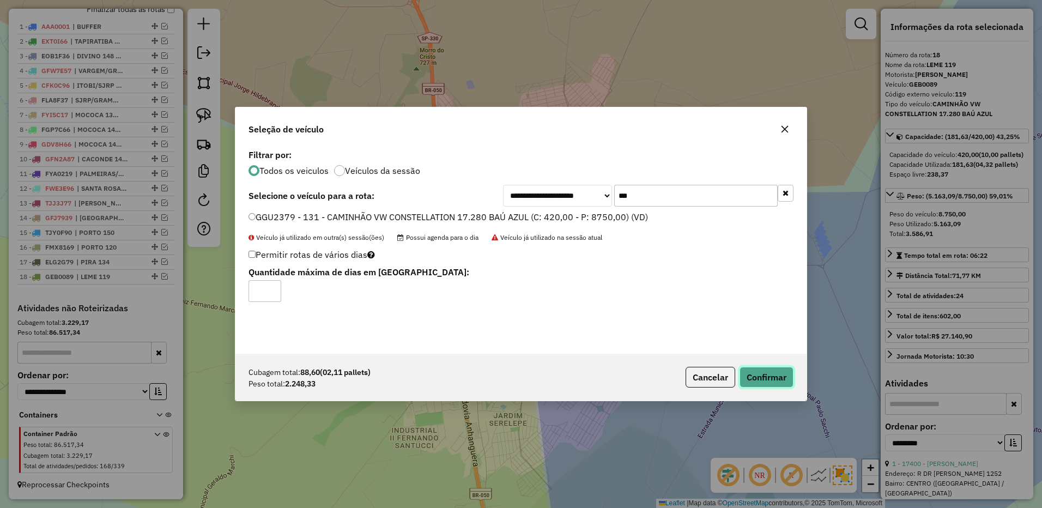
click at [780, 375] on button "Confirmar" at bounding box center [767, 377] width 54 height 21
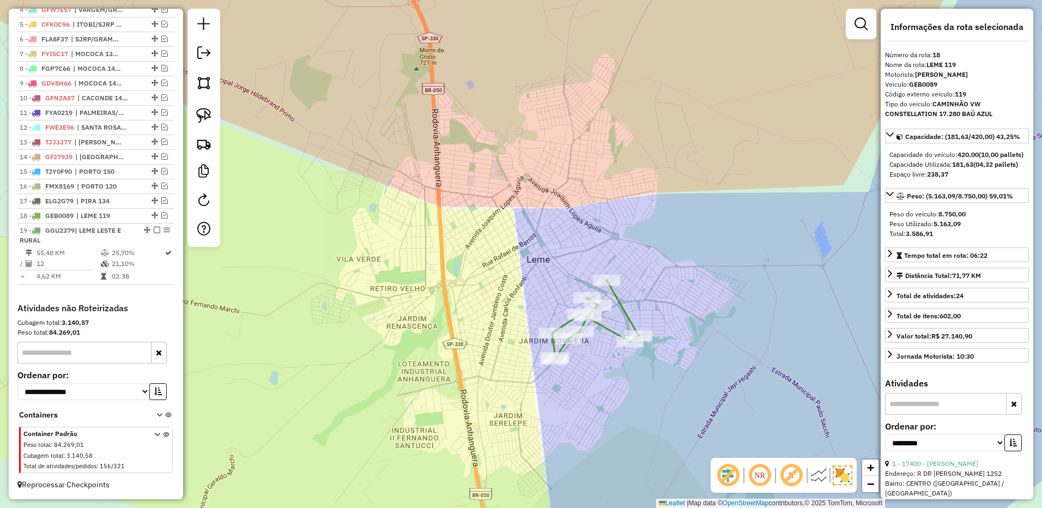
scroll to position [495, 0]
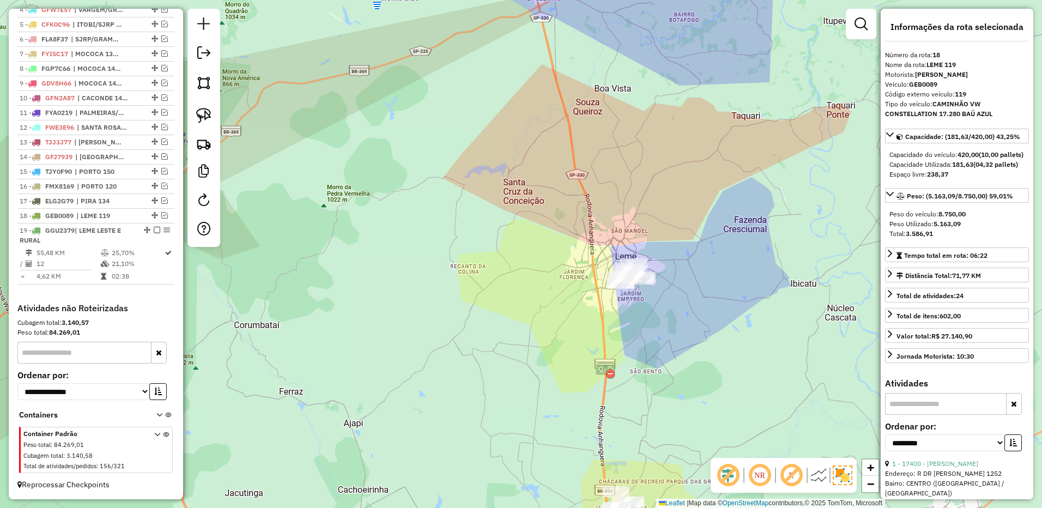
click at [573, 50] on div "Janela de atendimento Grade de atendimento Capacidade Transportadoras Veículos …" at bounding box center [521, 254] width 1042 height 508
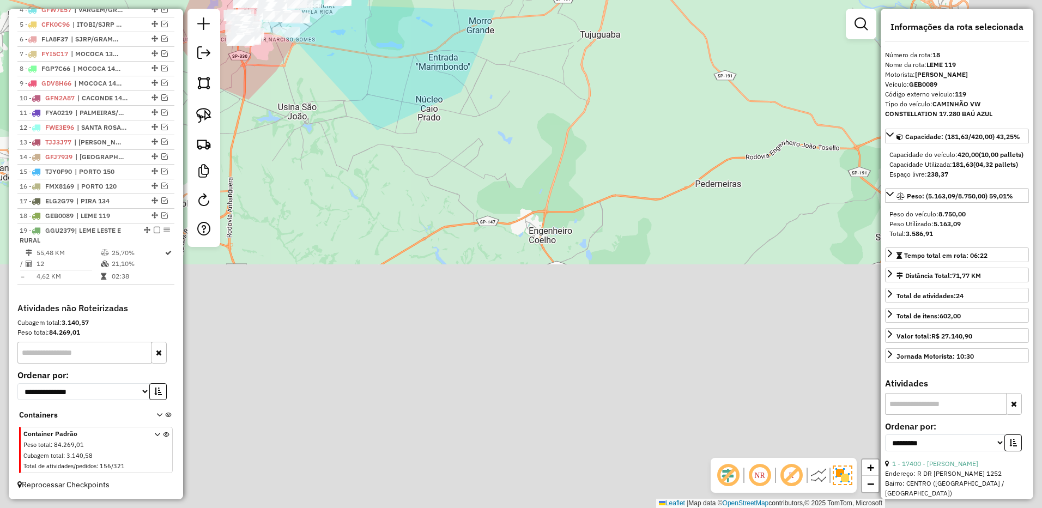
drag, startPoint x: 687, startPoint y: 306, endPoint x: 549, endPoint y: 72, distance: 271.5
click at [562, 66] on div "Janela de atendimento Grade de atendimento Capacidade Transportadoras Veículos …" at bounding box center [521, 254] width 1042 height 508
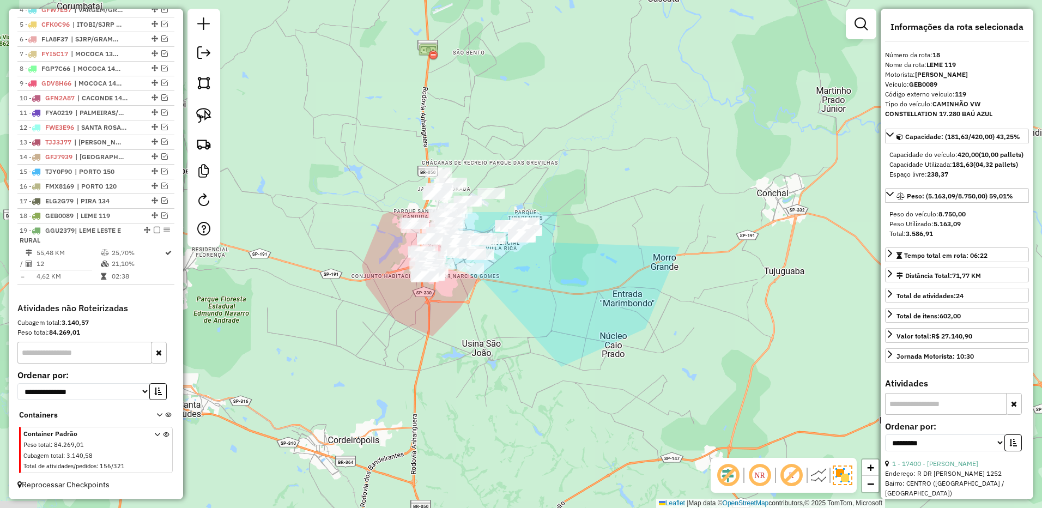
drag, startPoint x: 619, startPoint y: 314, endPoint x: 628, endPoint y: 349, distance: 36.1
click at [657, 358] on div "Janela de atendimento Grade de atendimento Capacidade Transportadoras Veículos …" at bounding box center [521, 254] width 1042 height 508
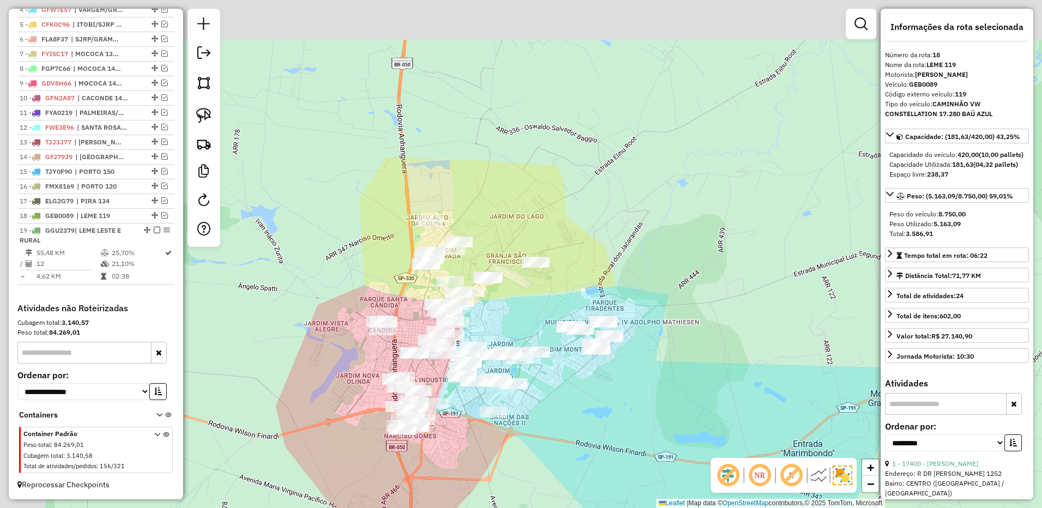
drag, startPoint x: 585, startPoint y: 189, endPoint x: 590, endPoint y: 211, distance: 22.3
click at [599, 215] on div "Janela de atendimento Grade de atendimento Capacidade Transportadoras Veículos …" at bounding box center [521, 254] width 1042 height 508
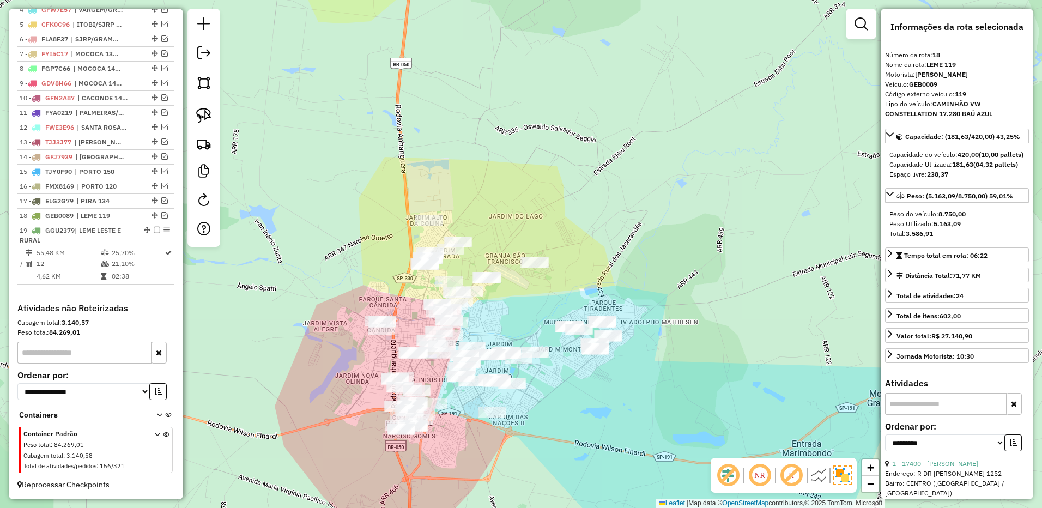
drag, startPoint x: 201, startPoint y: 114, endPoint x: 299, endPoint y: 144, distance: 102.6
click at [201, 114] on img at bounding box center [203, 115] width 15 height 15
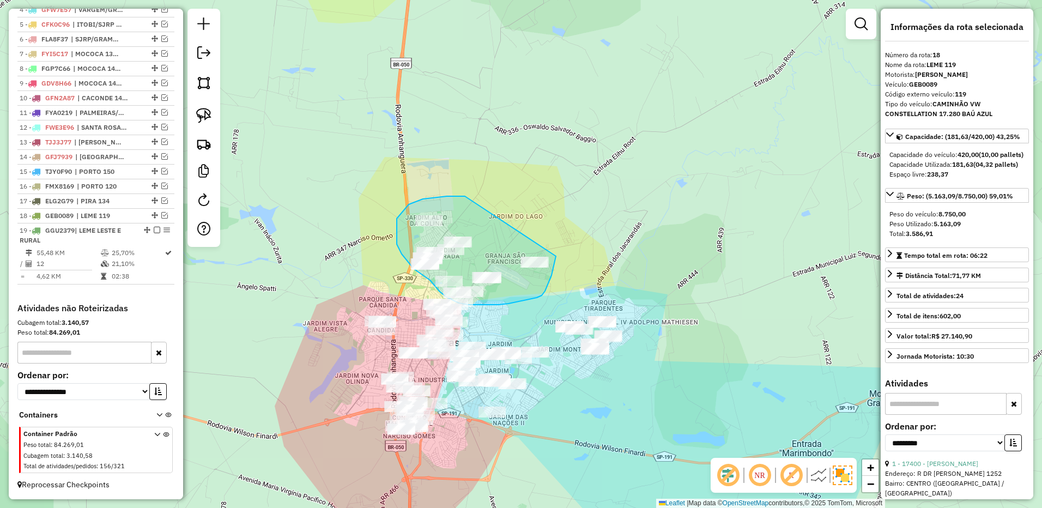
drag, startPoint x: 465, startPoint y: 196, endPoint x: 552, endPoint y: 219, distance: 89.6
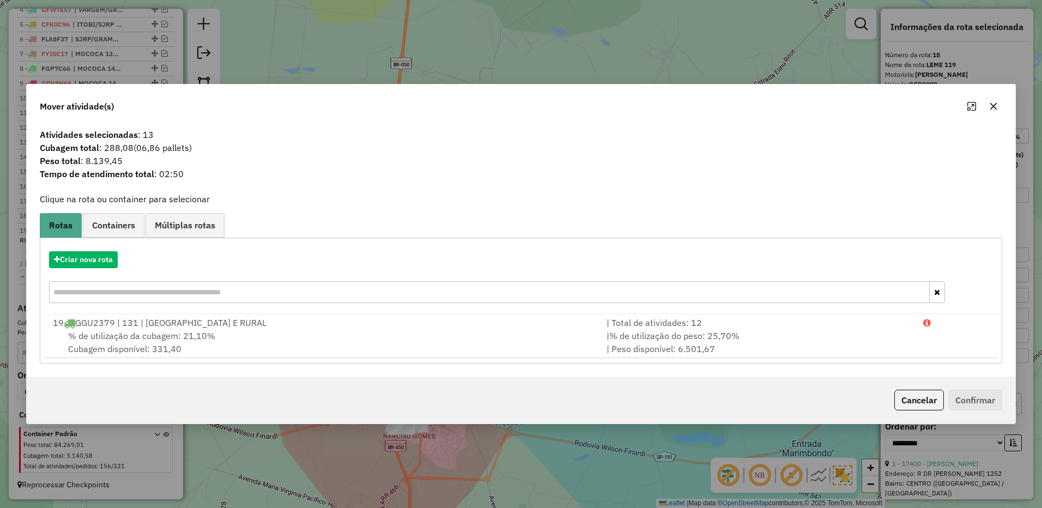
click at [989, 105] on icon "button" at bounding box center [993, 106] width 9 height 9
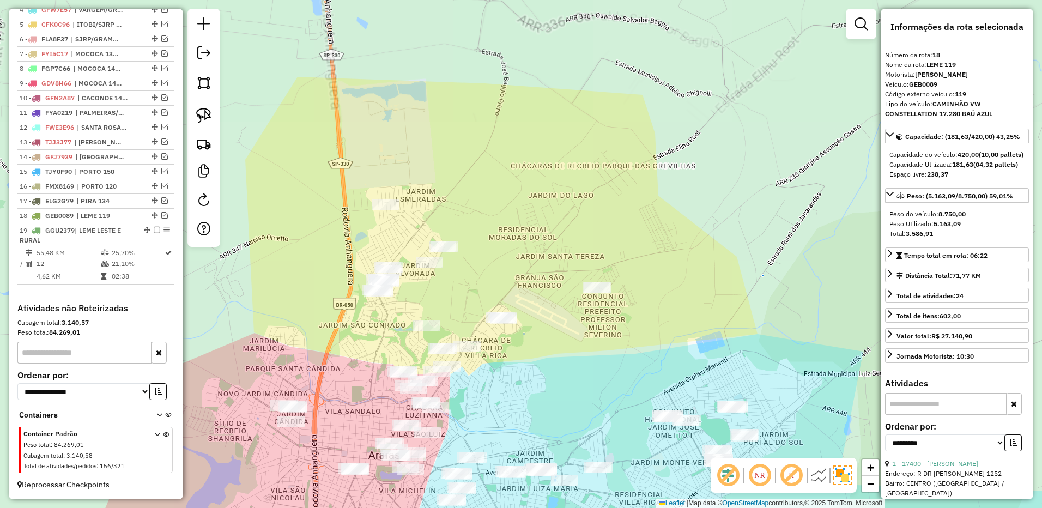
drag, startPoint x: 489, startPoint y: 219, endPoint x: 492, endPoint y: 189, distance: 30.2
click at [492, 189] on div "Janela de atendimento Grade de atendimento Capacidade Transportadoras Veículos …" at bounding box center [521, 254] width 1042 height 508
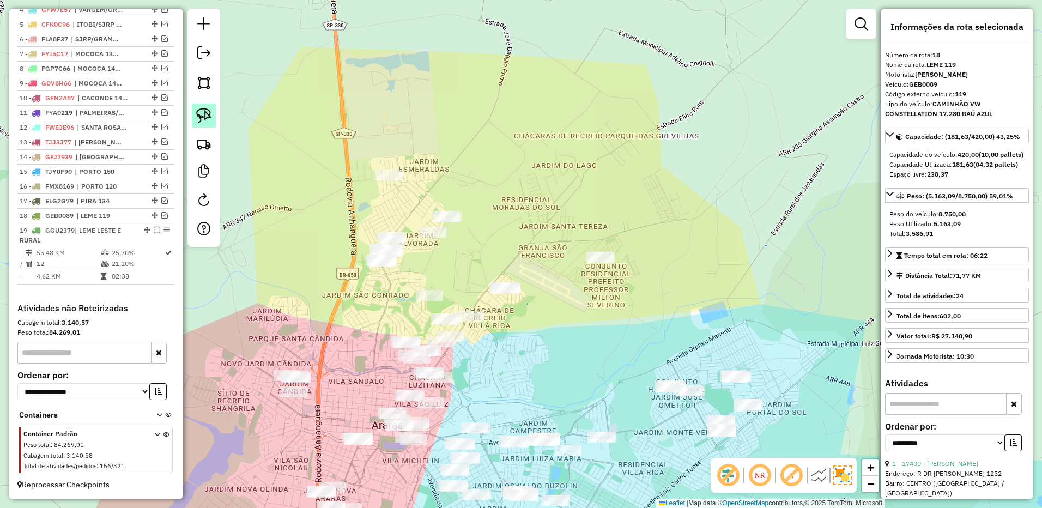
click at [204, 113] on img at bounding box center [203, 115] width 15 height 15
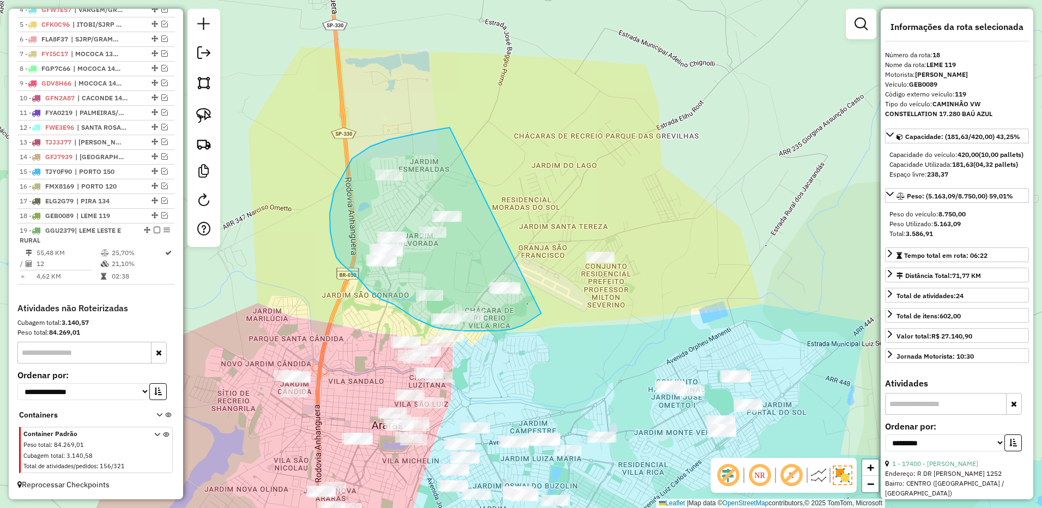
drag, startPoint x: 430, startPoint y: 131, endPoint x: 553, endPoint y: 271, distance: 186.5
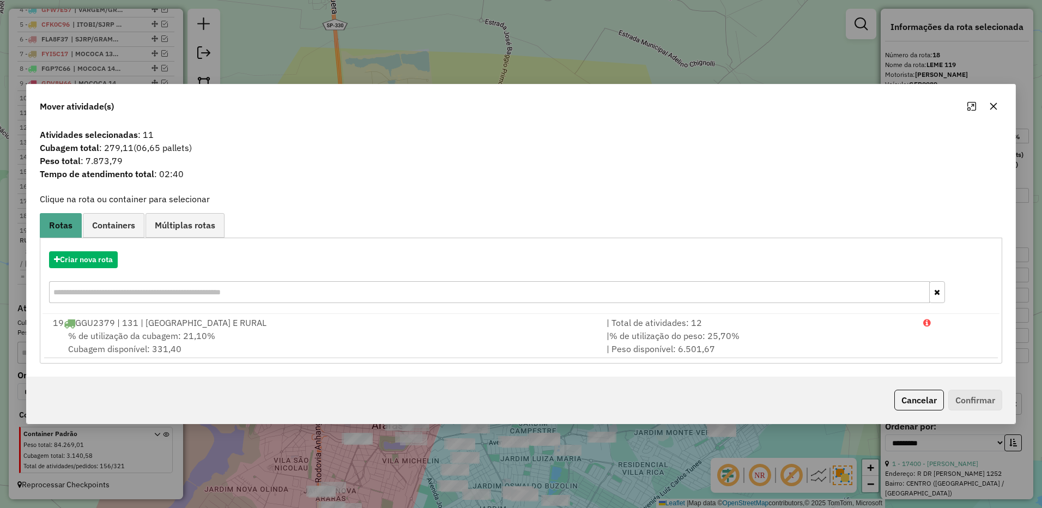
click at [997, 110] on icon "button" at bounding box center [993, 106] width 9 height 9
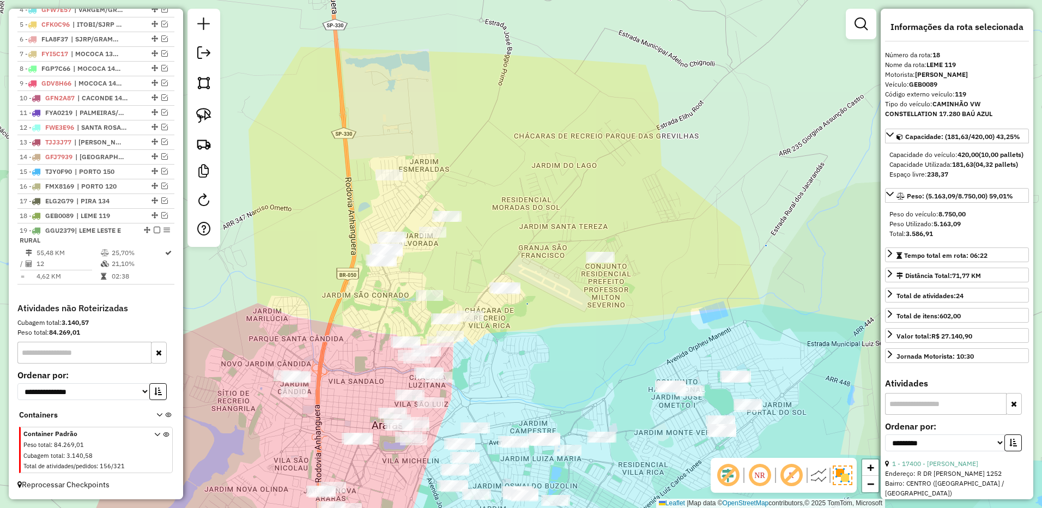
drag, startPoint x: 213, startPoint y: 111, endPoint x: 239, endPoint y: 116, distance: 27.1
click at [211, 112] on link at bounding box center [204, 116] width 24 height 24
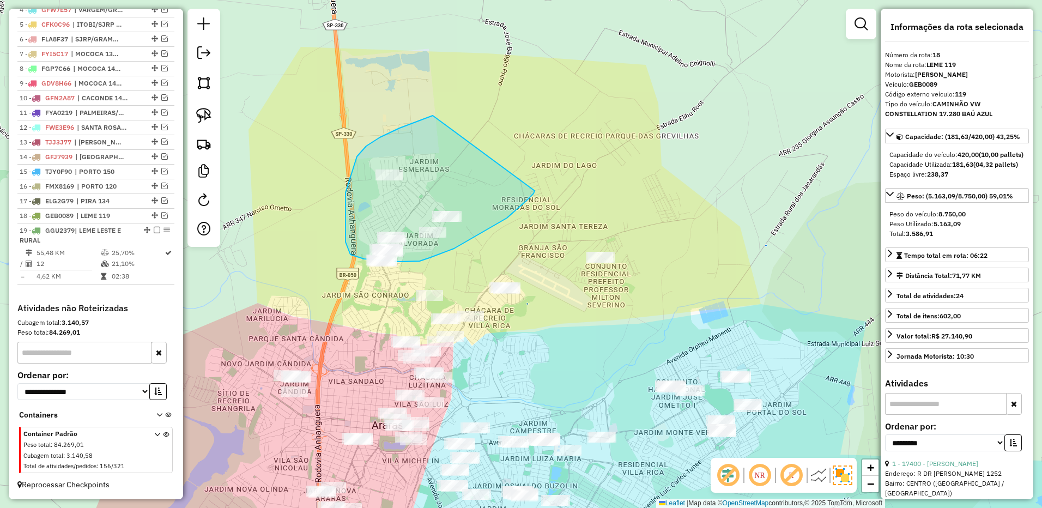
drag, startPoint x: 433, startPoint y: 116, endPoint x: 535, endPoint y: 190, distance: 126.8
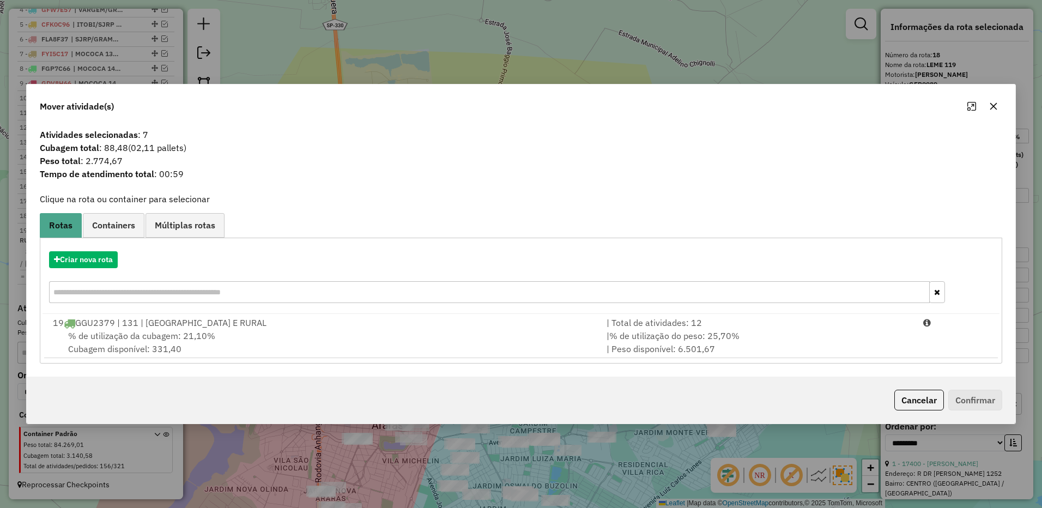
drag, startPoint x: 996, startPoint y: 106, endPoint x: 989, endPoint y: 106, distance: 7.1
click at [995, 106] on icon "button" at bounding box center [993, 106] width 9 height 9
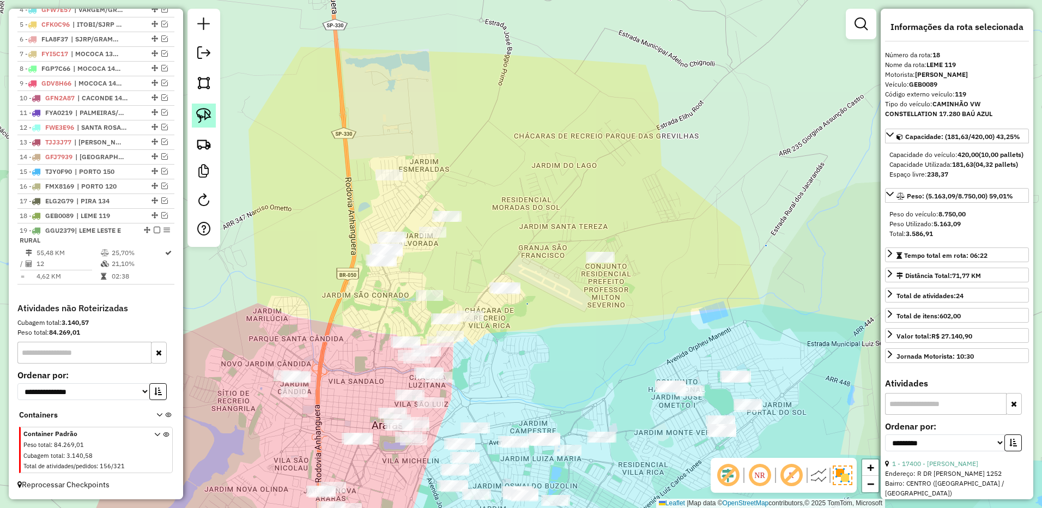
click at [204, 105] on link at bounding box center [204, 116] width 24 height 24
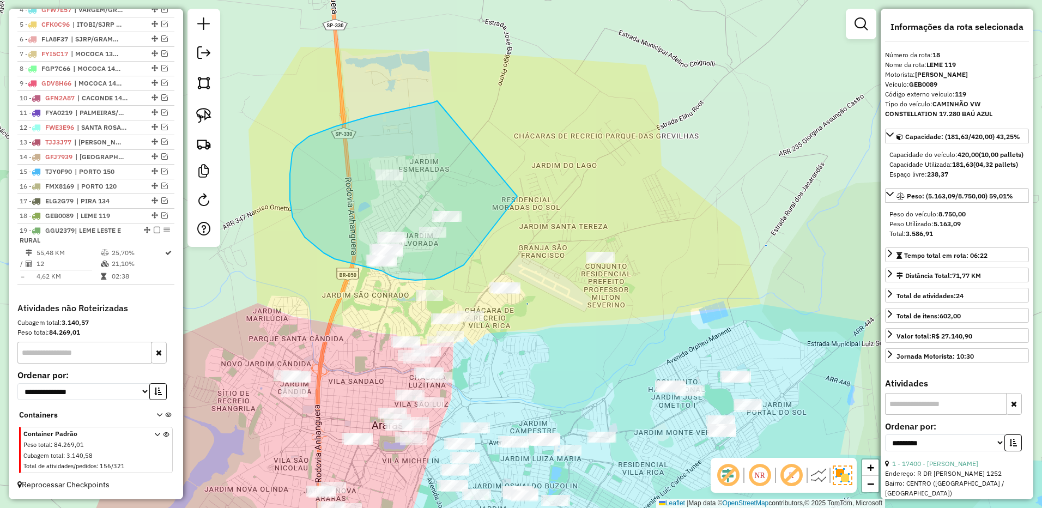
drag, startPoint x: 433, startPoint y: 102, endPoint x: 517, endPoint y: 187, distance: 118.7
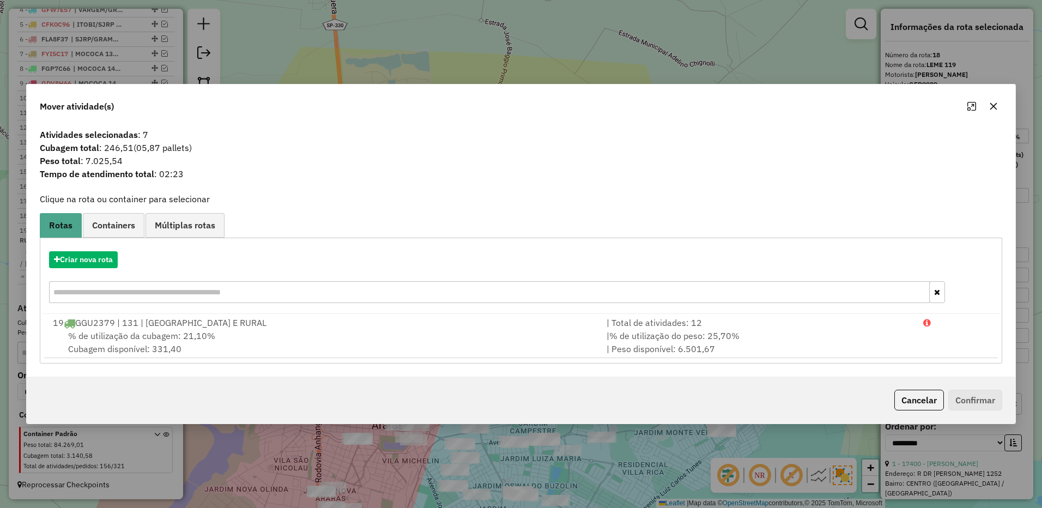
click at [992, 100] on button "button" at bounding box center [993, 106] width 17 height 17
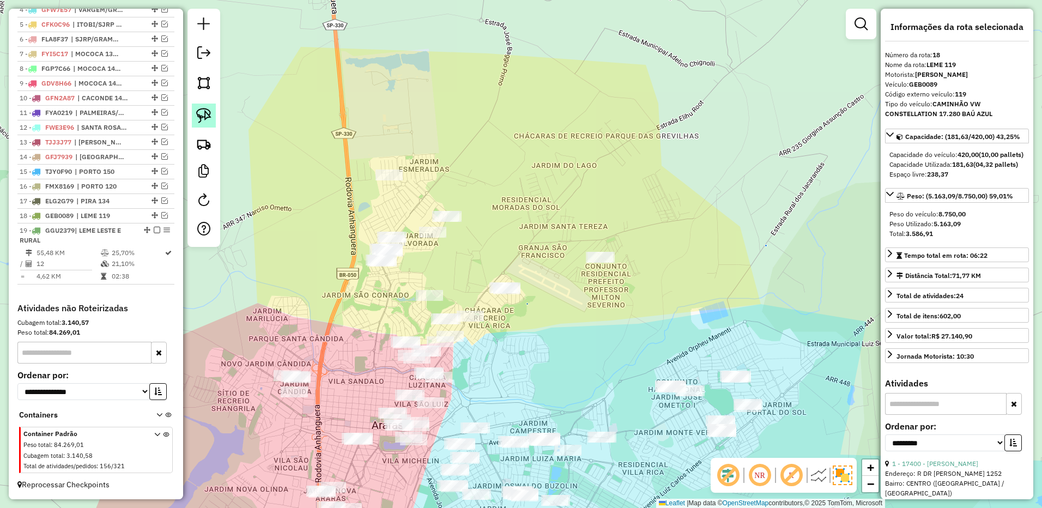
click at [196, 109] on img at bounding box center [203, 115] width 15 height 15
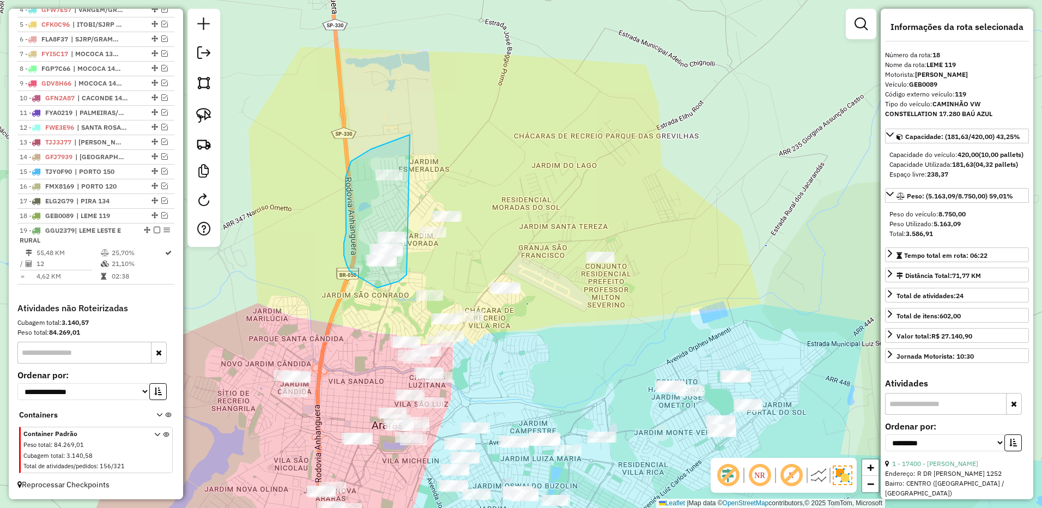
drag, startPoint x: 410, startPoint y: 135, endPoint x: 413, endPoint y: 262, distance: 127.0
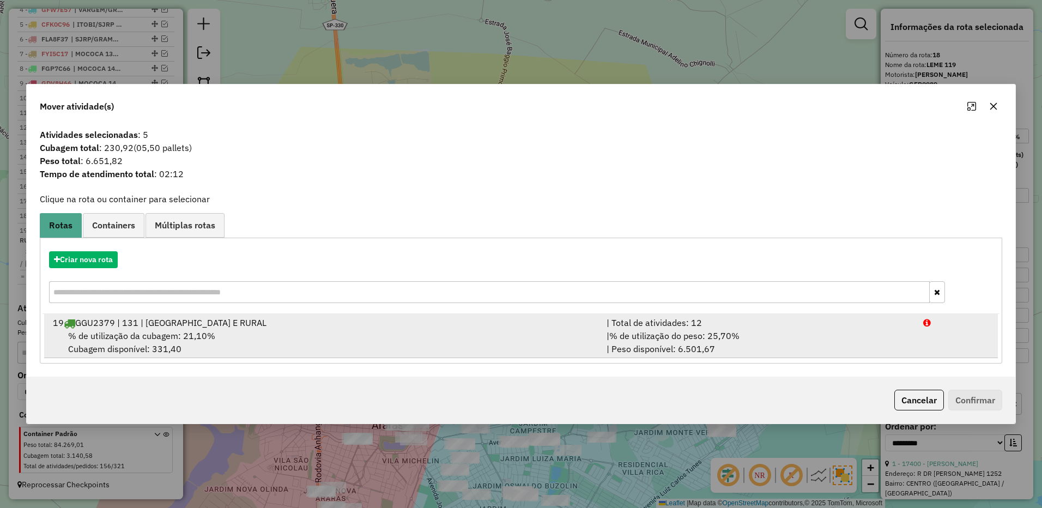
click at [790, 347] on div "| % de utilização do peso: 25,70% | Peso disponível: 6.501,67" at bounding box center [758, 342] width 317 height 26
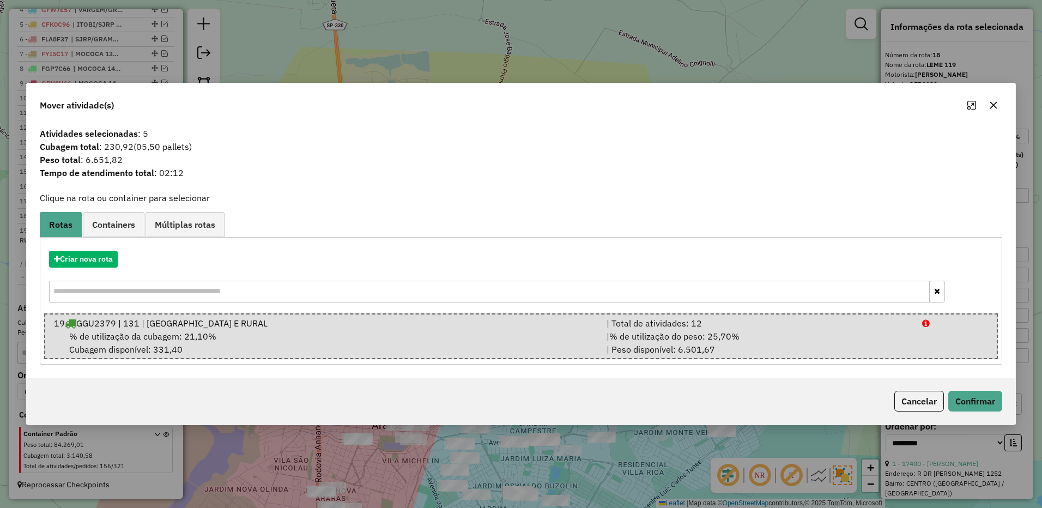
click at [975, 391] on div "Cancelar Confirmar" at bounding box center [946, 401] width 112 height 21
click at [984, 403] on button "Confirmar" at bounding box center [975, 401] width 54 height 21
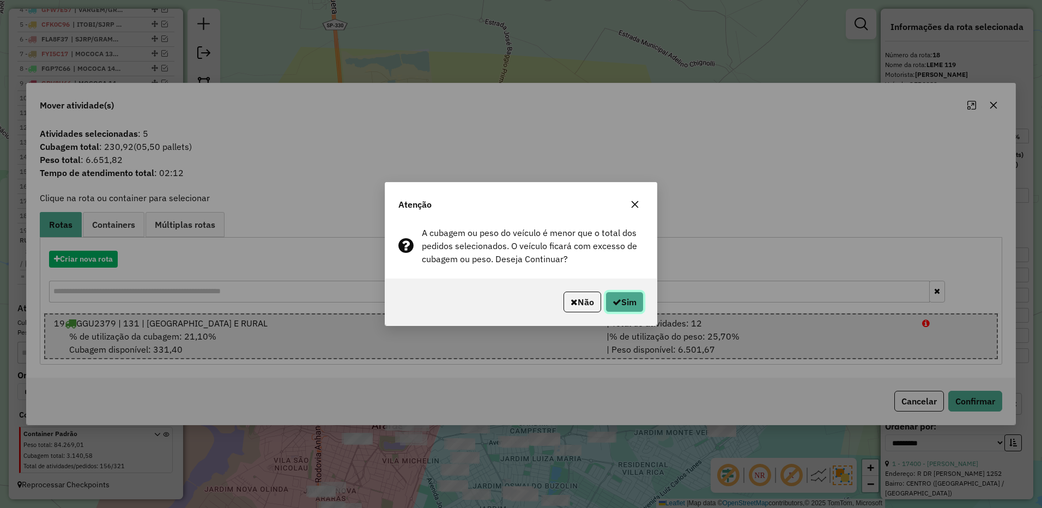
click at [642, 306] on button "Sim" at bounding box center [625, 302] width 38 height 21
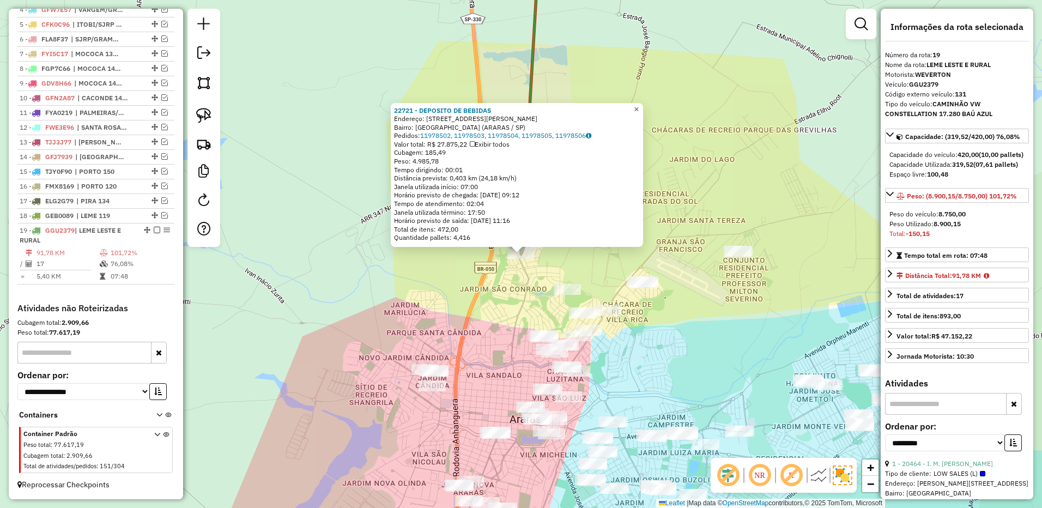
click at [639, 107] on span "×" at bounding box center [636, 109] width 5 height 9
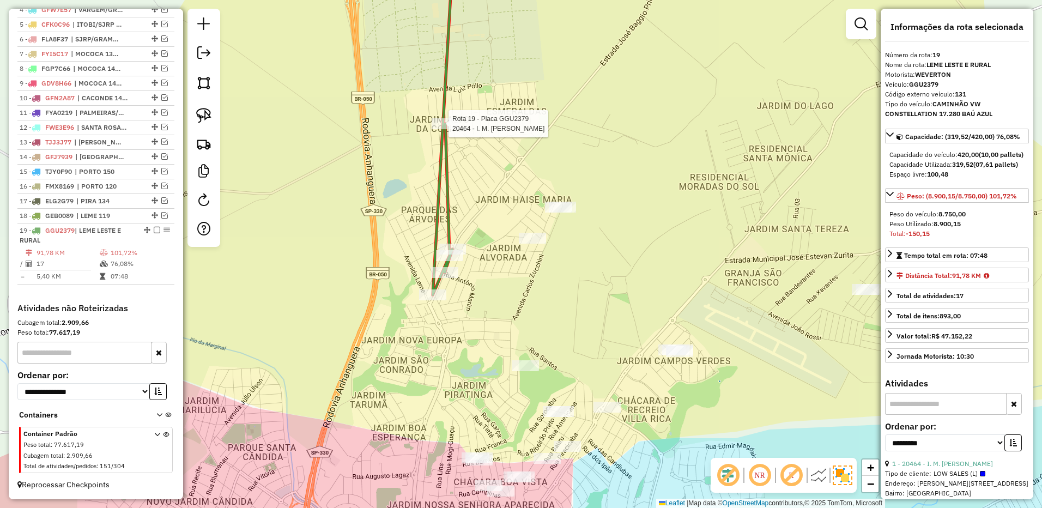
click at [447, 114] on icon at bounding box center [443, 122] width 21 height 346
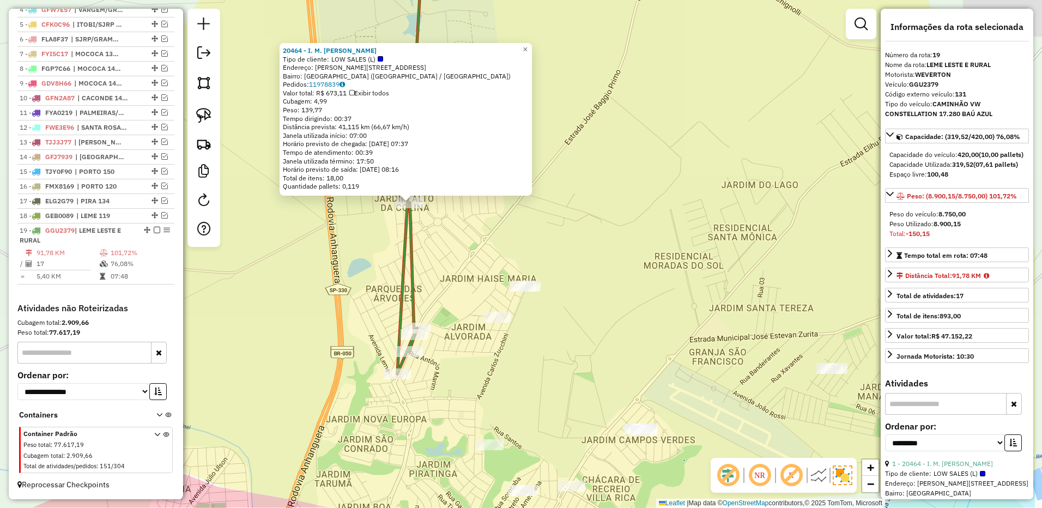
drag, startPoint x: 734, startPoint y: 250, endPoint x: 622, endPoint y: 199, distance: 122.4
click at [622, 199] on div "20464 - I. M. DE SOUZA Tipo de cliente: LOW SALES (L) Endereço: R JOSE RE 251 B…" at bounding box center [521, 254] width 1042 height 508
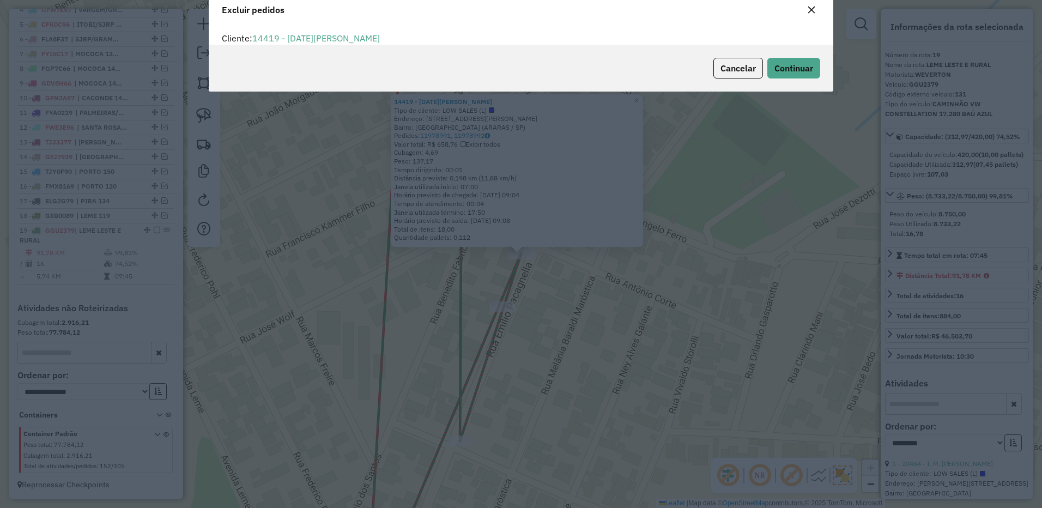
scroll to position [6, 3]
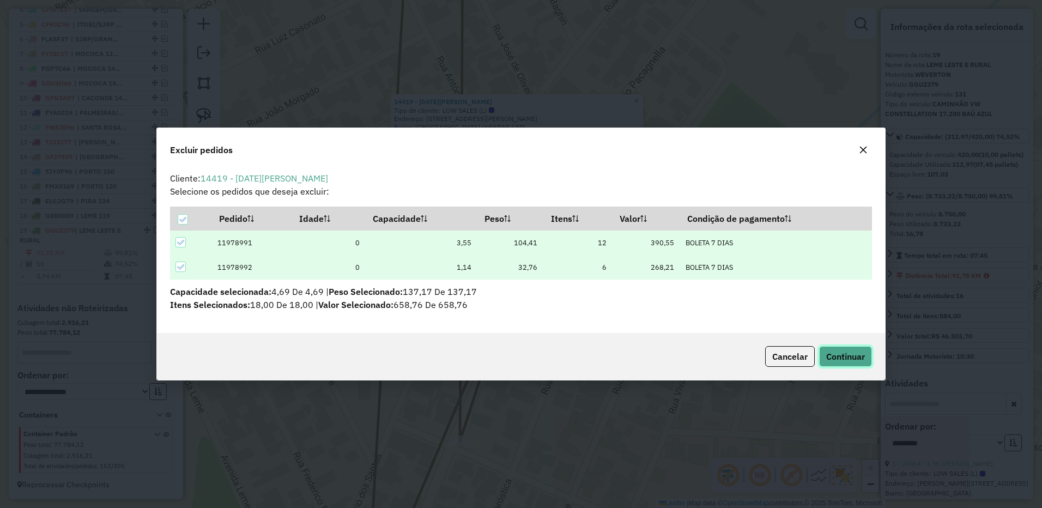
click at [837, 353] on span "Continuar" at bounding box center [845, 356] width 39 height 11
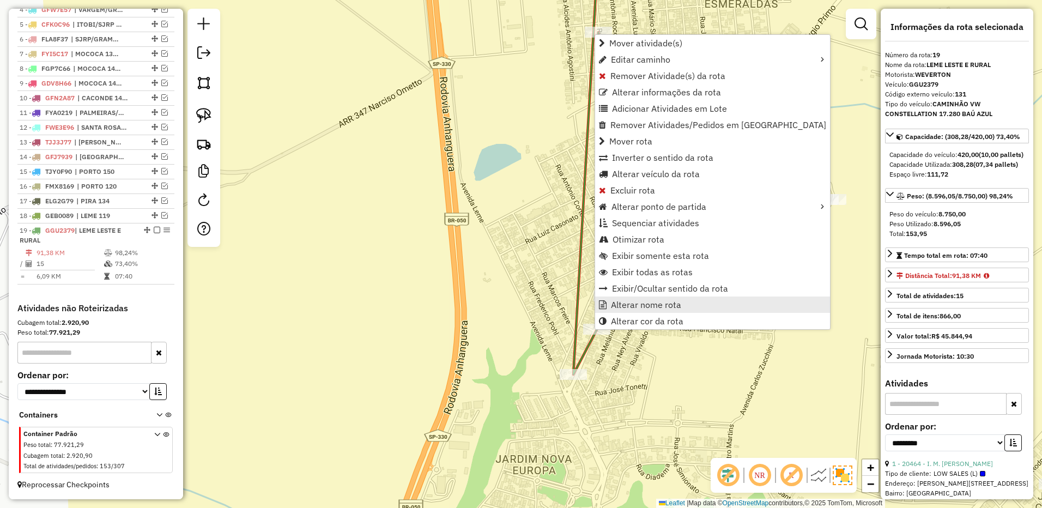
click at [630, 303] on span "Alterar nome rota" at bounding box center [646, 304] width 70 height 9
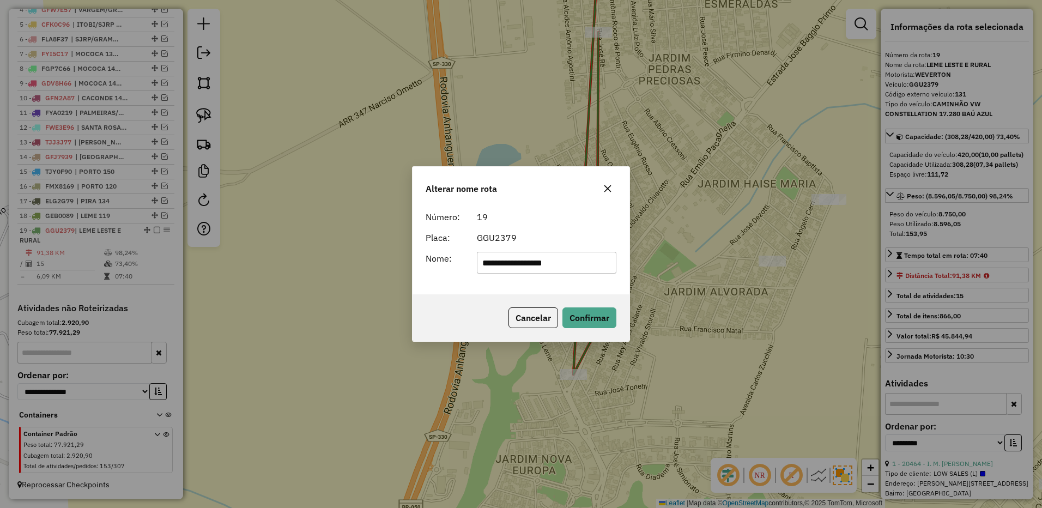
drag, startPoint x: 500, startPoint y: 264, endPoint x: 620, endPoint y: 219, distance: 128.7
click at [616, 234] on form "**********" at bounding box center [521, 241] width 191 height 63
type input "**********"
click at [585, 311] on button "Confirmar" at bounding box center [589, 317] width 54 height 21
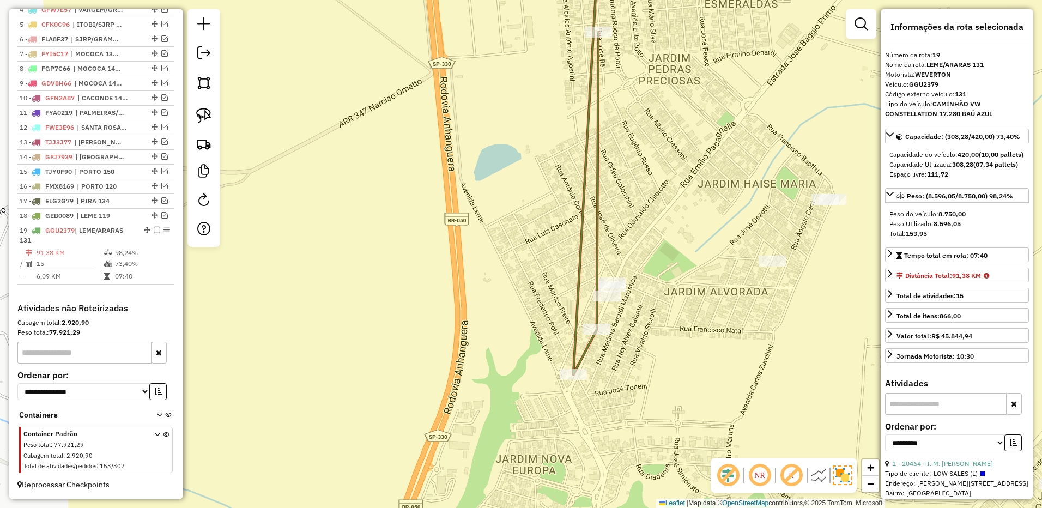
click at [154, 231] on em at bounding box center [157, 230] width 7 height 7
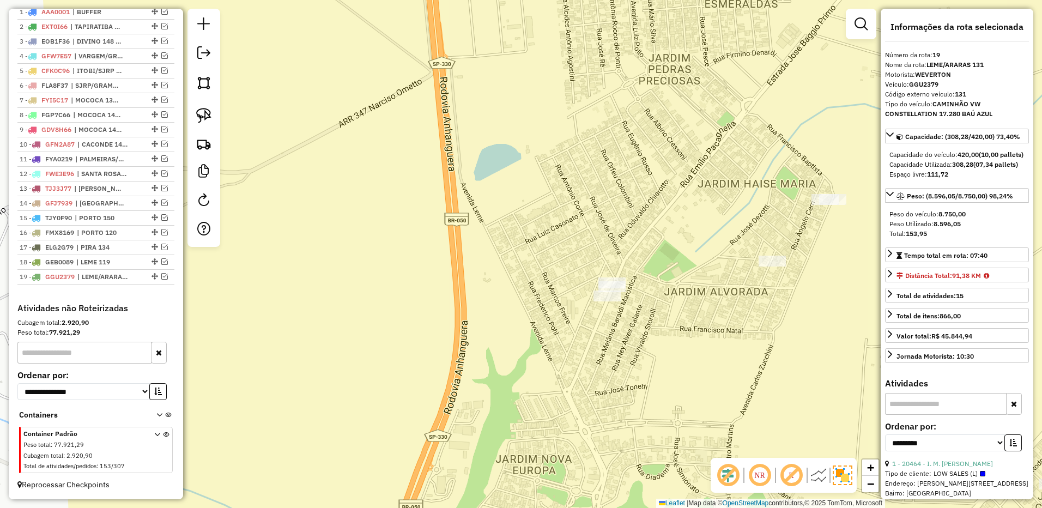
scroll to position [449, 0]
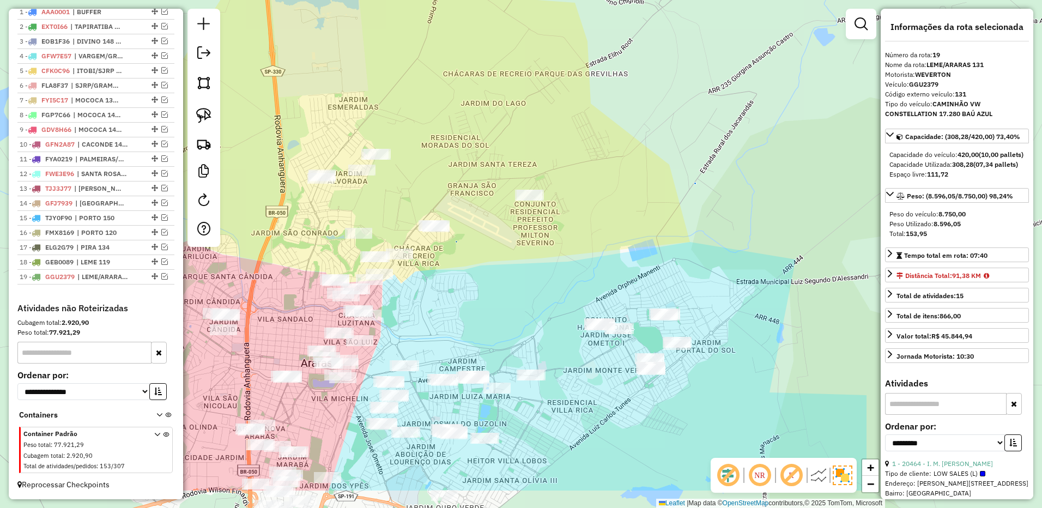
drag, startPoint x: 725, startPoint y: 244, endPoint x: 446, endPoint y: 176, distance: 287.8
click at [446, 176] on div "Janela de atendimento Grade de atendimento Capacidade Transportadoras Veículos …" at bounding box center [521, 254] width 1042 height 508
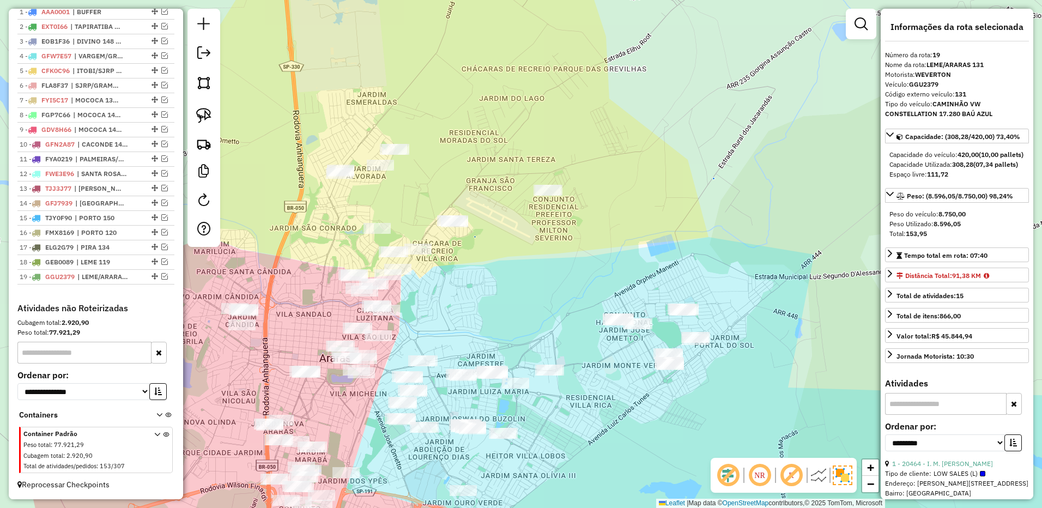
drag, startPoint x: 522, startPoint y: 253, endPoint x: 353, endPoint y: 153, distance: 197.2
click at [541, 248] on div "Janela de atendimento Grade de atendimento Capacidade Transportadoras Veículos …" at bounding box center [521, 254] width 1042 height 508
click at [199, 113] on img at bounding box center [203, 115] width 15 height 15
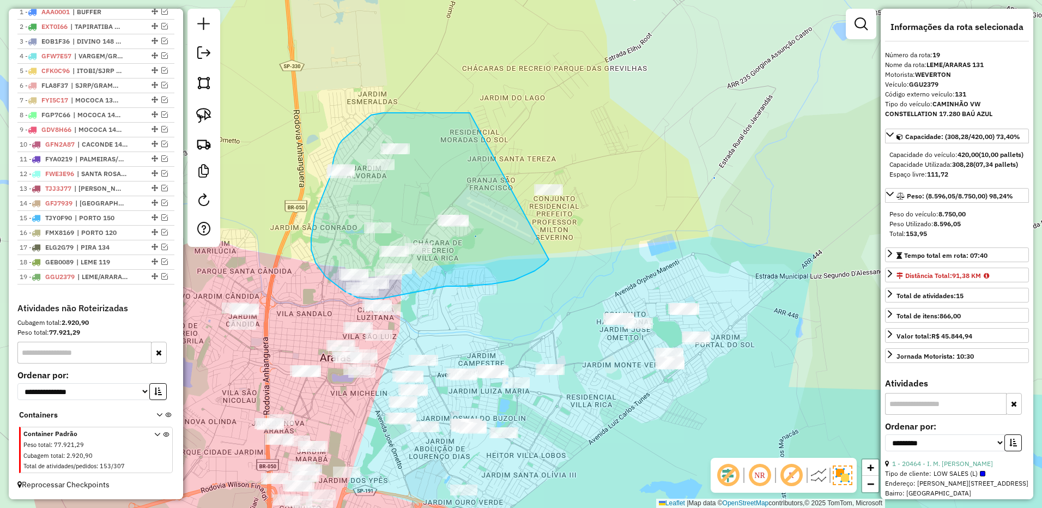
drag, startPoint x: 470, startPoint y: 113, endPoint x: 592, endPoint y: 176, distance: 137.5
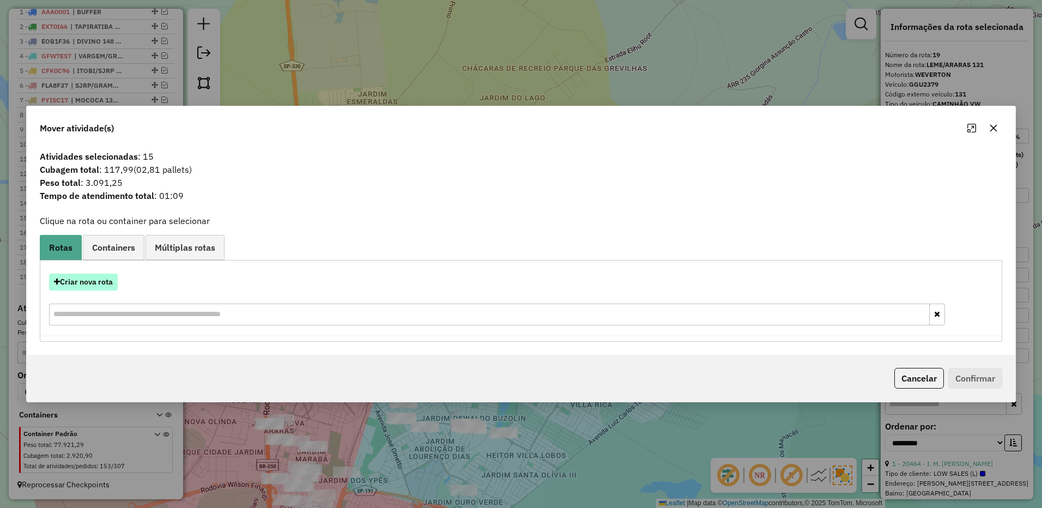
click at [107, 282] on button "Criar nova rota" at bounding box center [83, 282] width 69 height 17
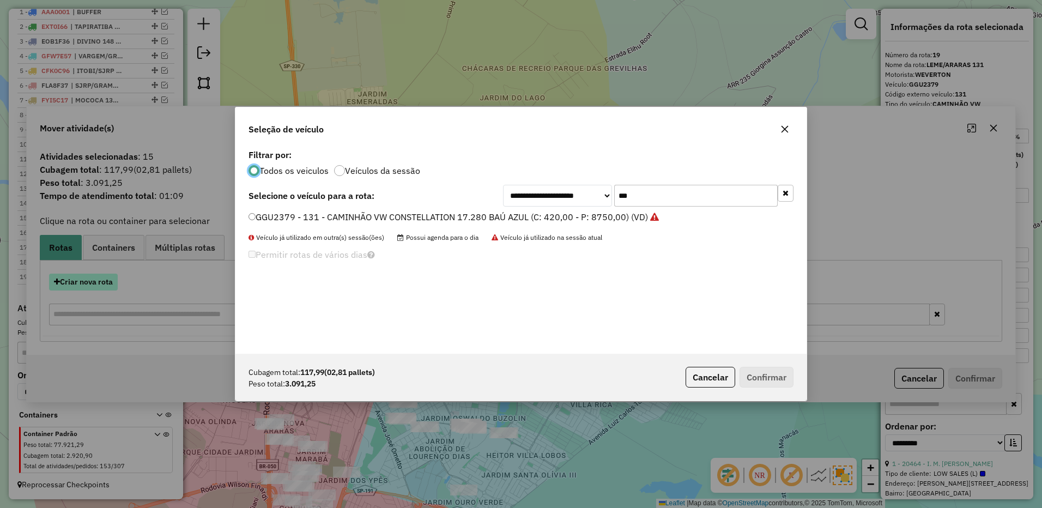
scroll to position [6, 3]
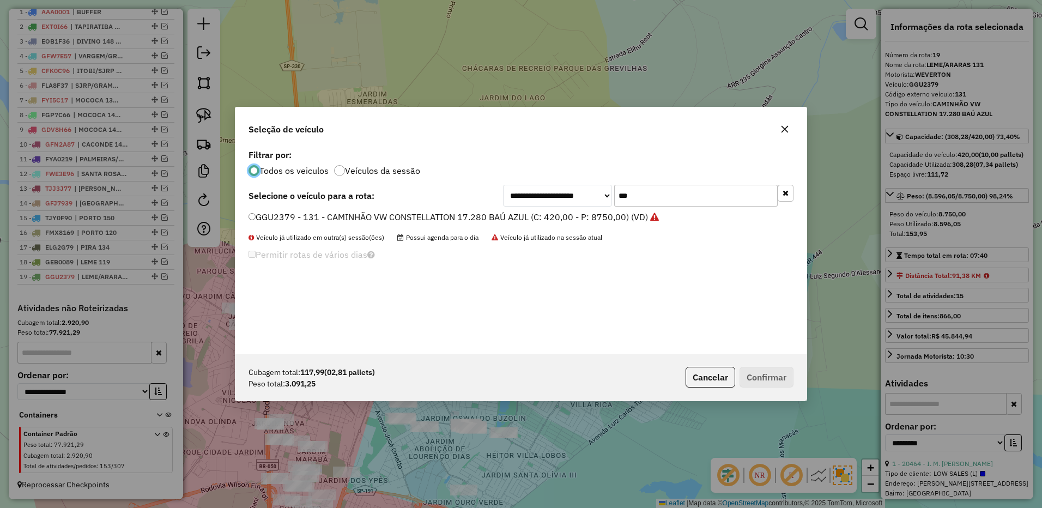
click at [673, 198] on input "***" at bounding box center [696, 196] width 164 height 22
click at [674, 195] on input "***" at bounding box center [696, 196] width 164 height 22
type input "***"
drag, startPoint x: 588, startPoint y: 211, endPoint x: 631, endPoint y: 230, distance: 46.9
click at [588, 211] on label "FAU8859 - 115 - CAMINHÃO VW CONSTELLATION 17.280 BAÚ AZUL (C: 420,00 - P: 8750,…" at bounding box center [447, 216] width 397 height 13
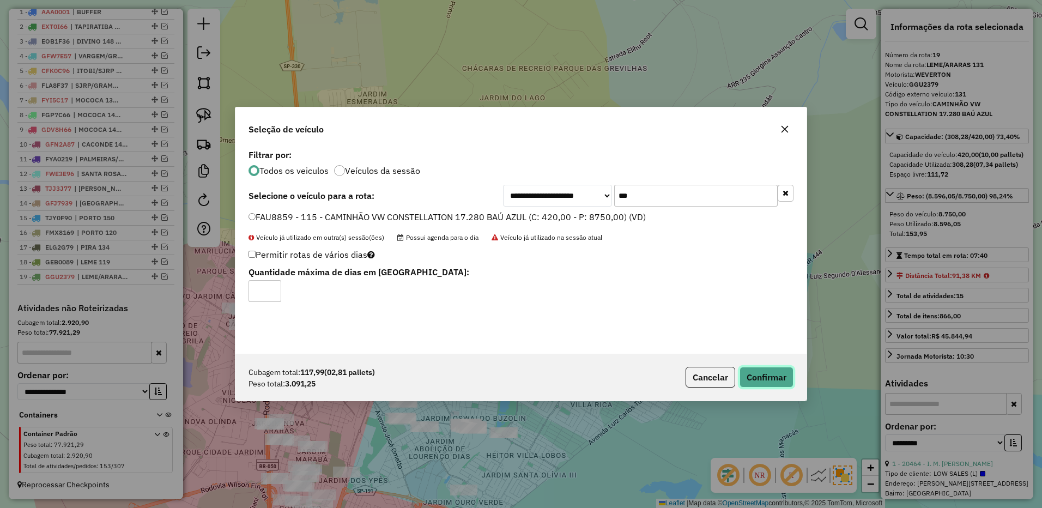
click at [783, 385] on button "Confirmar" at bounding box center [767, 377] width 54 height 21
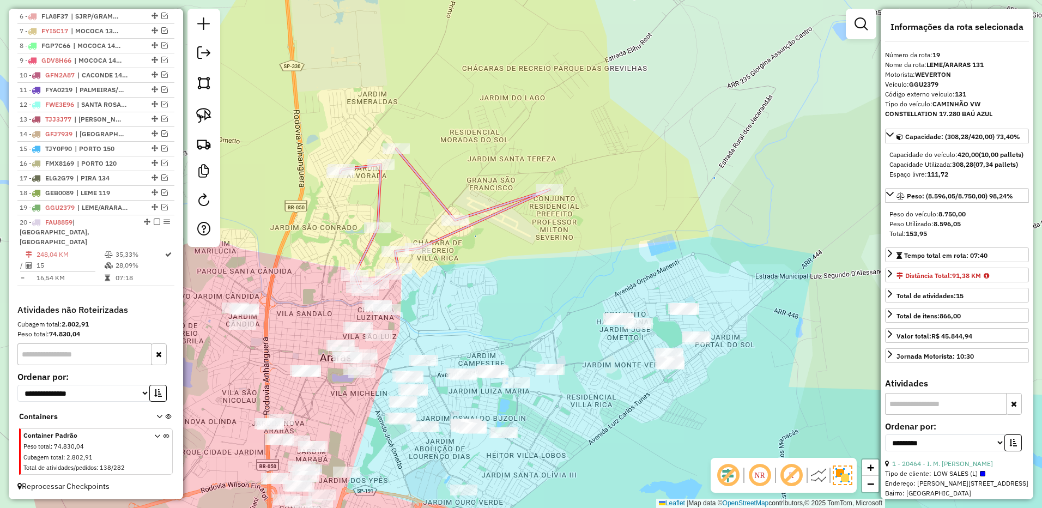
scroll to position [510, 0]
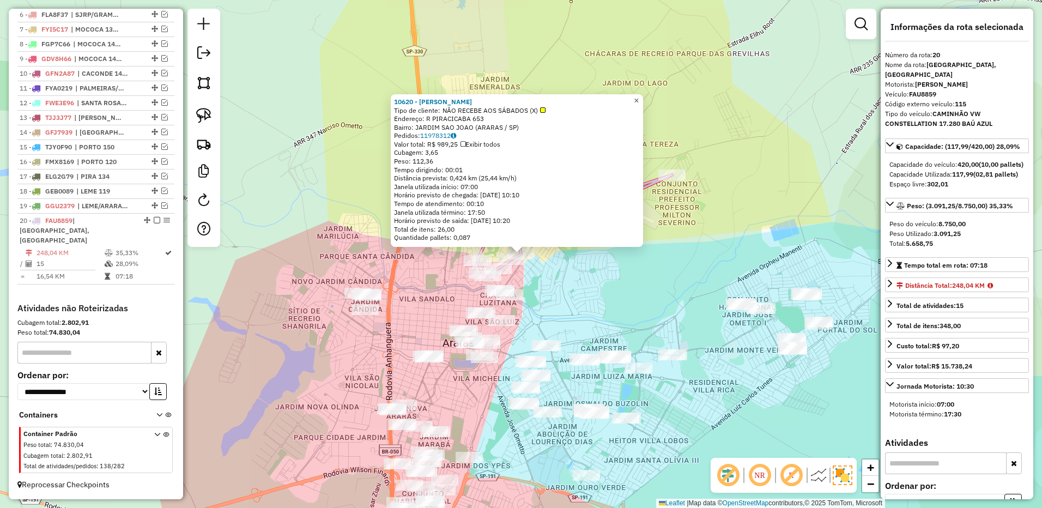
drag, startPoint x: 649, startPoint y: 101, endPoint x: 650, endPoint y: 143, distance: 42.0
click at [643, 101] on link "×" at bounding box center [636, 100] width 13 height 13
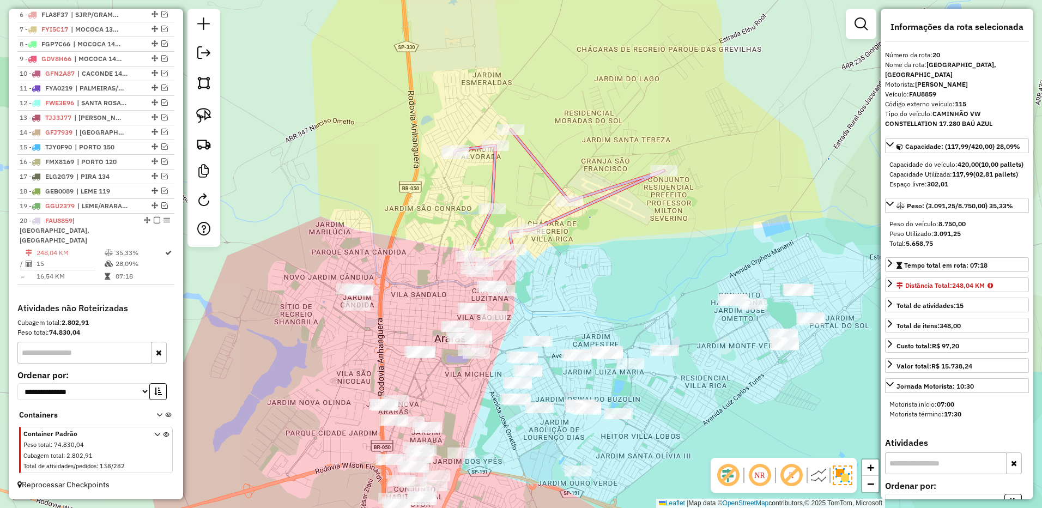
drag, startPoint x: 667, startPoint y: 250, endPoint x: 604, endPoint y: 197, distance: 81.6
click at [604, 197] on div "Janela de atendimento Grade de atendimento Capacidade Transportadoras Veículos …" at bounding box center [521, 254] width 1042 height 508
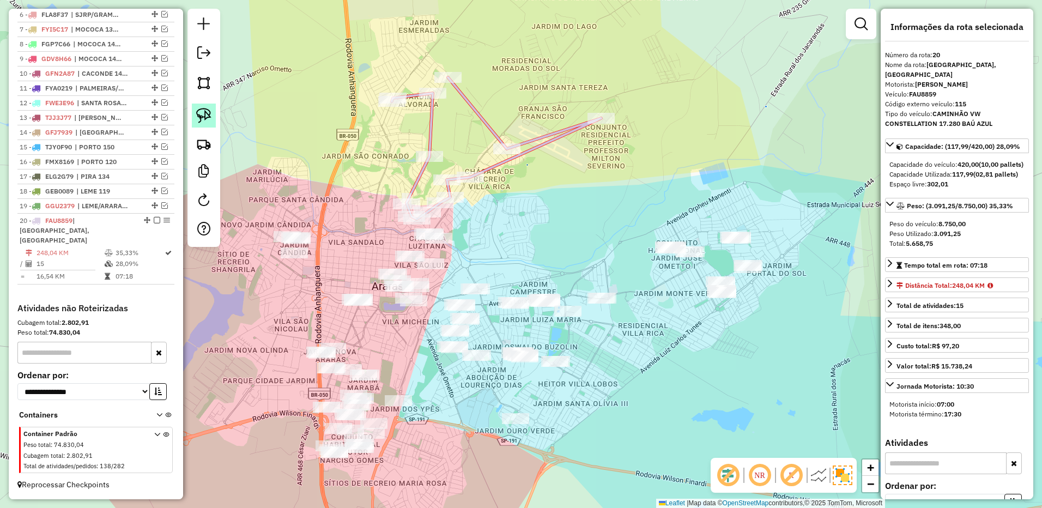
click at [209, 117] on img at bounding box center [203, 115] width 15 height 15
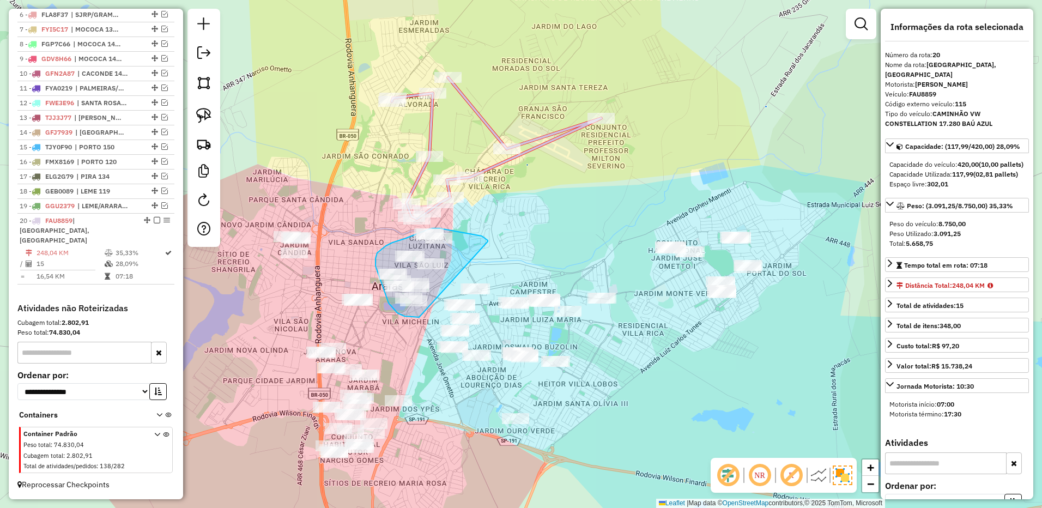
drag, startPoint x: 488, startPoint y: 241, endPoint x: 422, endPoint y: 298, distance: 87.0
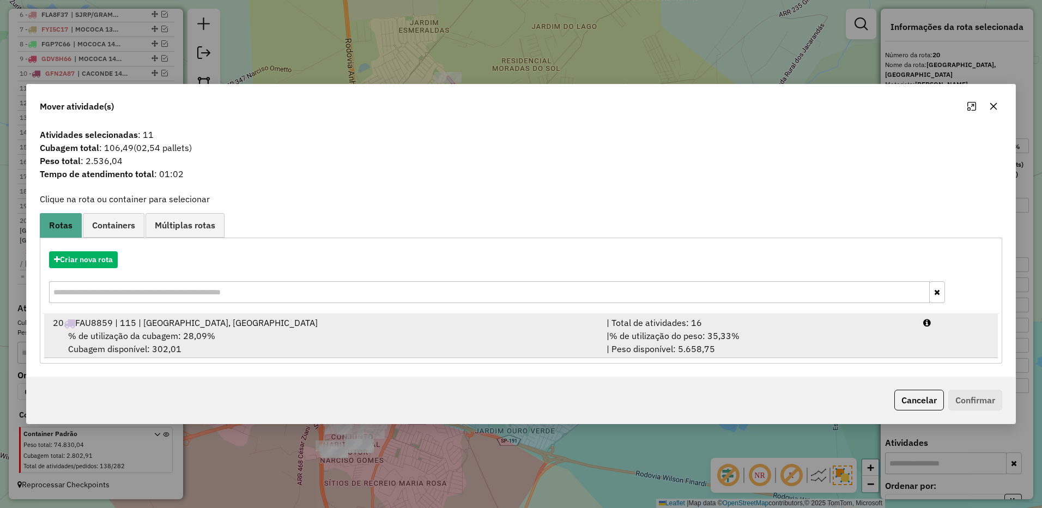
click at [788, 334] on div "| % de utilização do peso: 35,33% | Peso disponível: 5.658,75" at bounding box center [758, 342] width 317 height 26
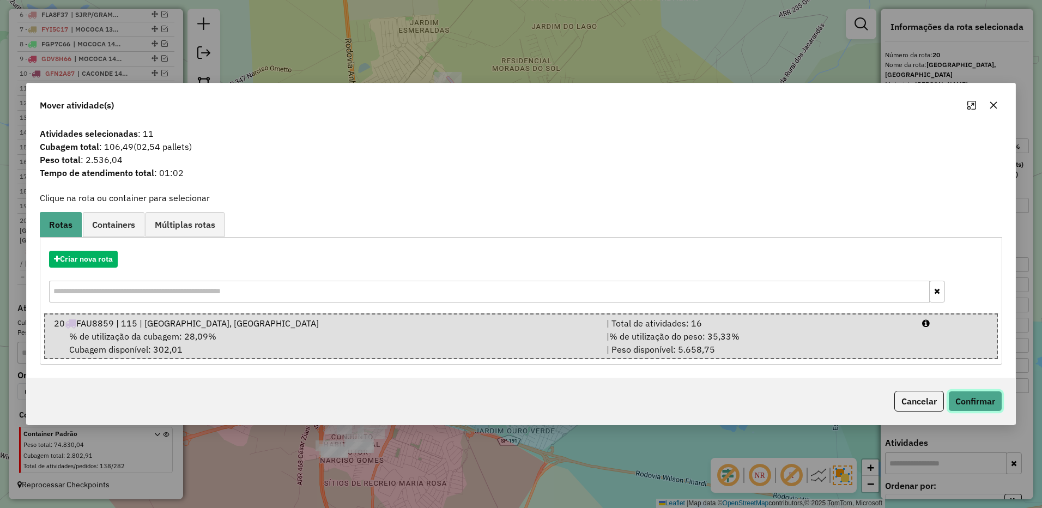
click at [966, 394] on button "Confirmar" at bounding box center [975, 401] width 54 height 21
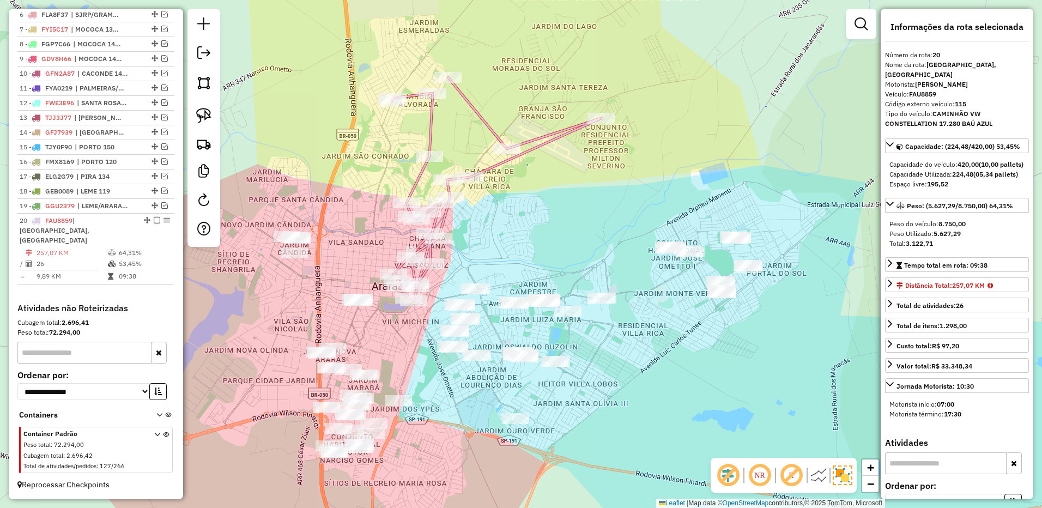
click at [417, 251] on icon at bounding box center [496, 188] width 209 height 223
click at [420, 239] on div at bounding box center [429, 233] width 27 height 11
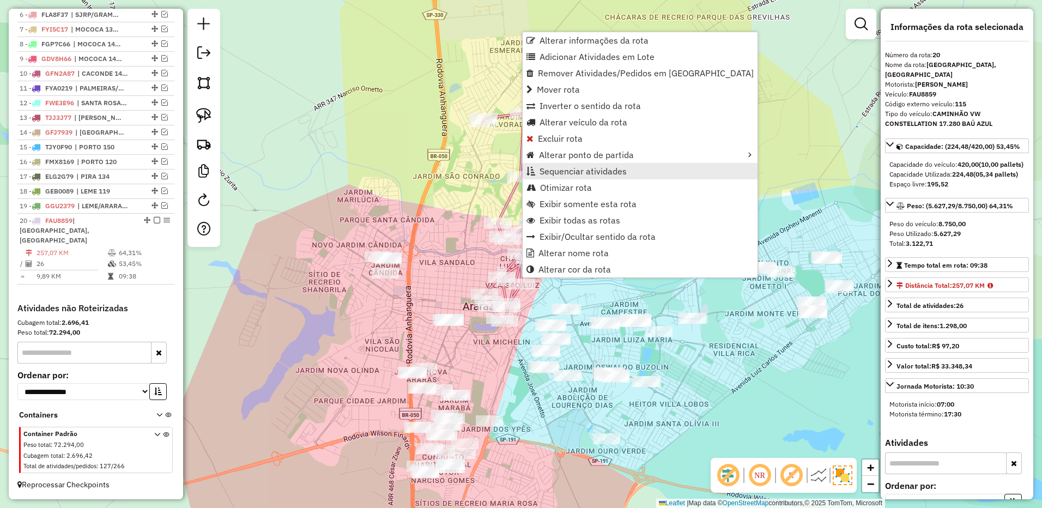
click at [579, 171] on span "Sequenciar atividades" at bounding box center [583, 171] width 87 height 9
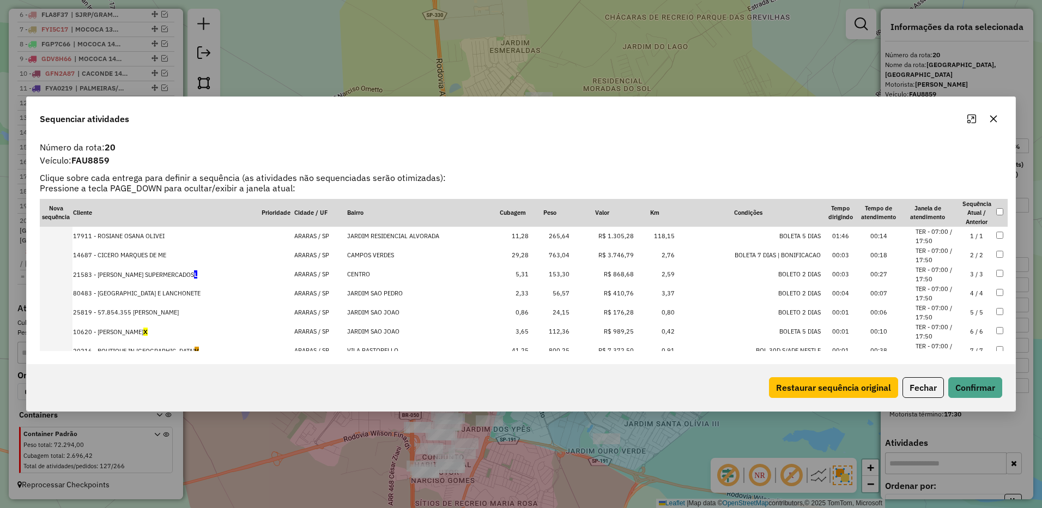
scroll to position [273, 0]
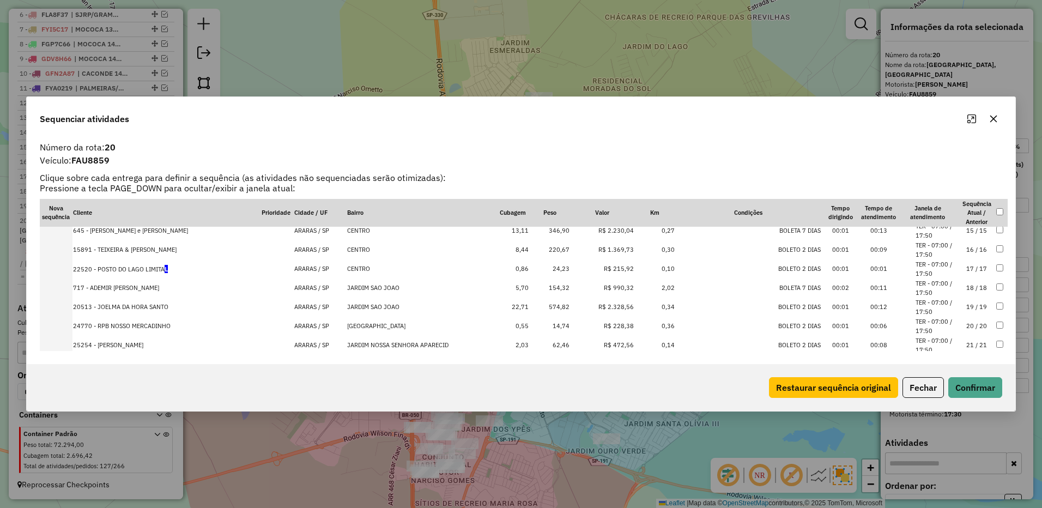
click at [992, 116] on icon "button" at bounding box center [993, 118] width 9 height 9
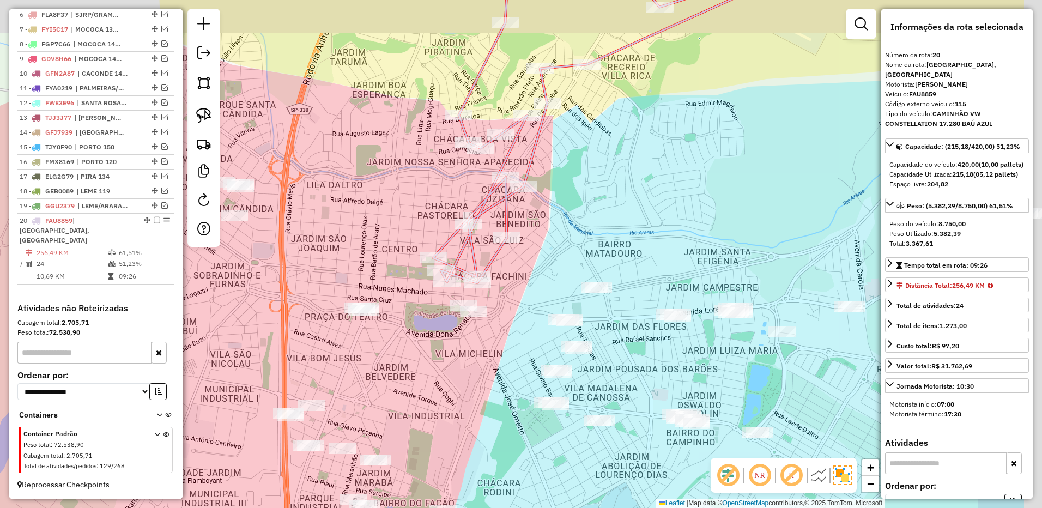
drag, startPoint x: 724, startPoint y: 187, endPoint x: 591, endPoint y: 235, distance: 141.7
click at [591, 235] on div "Janela de atendimento Grade de atendimento Capacidade Transportadoras Veículos …" at bounding box center [521, 254] width 1042 height 508
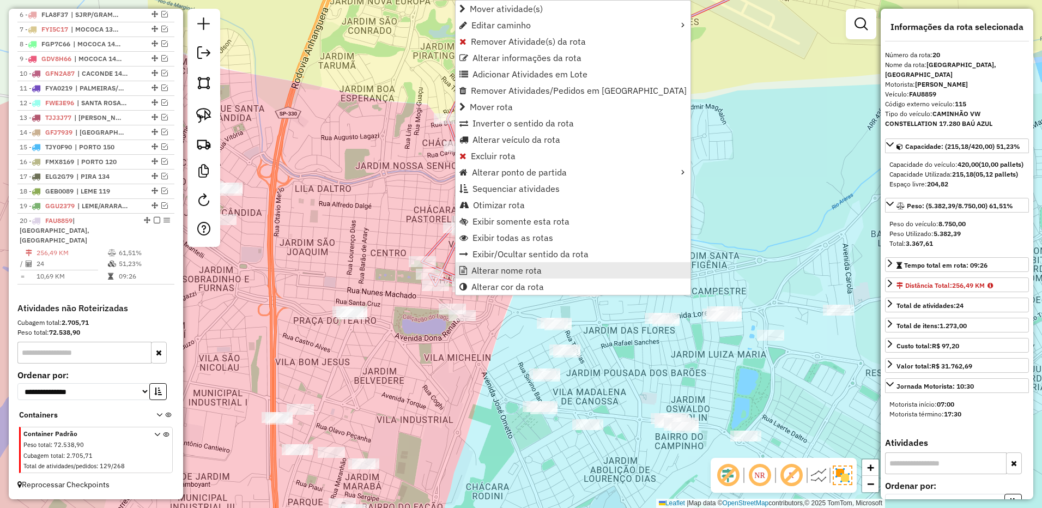
click at [509, 268] on span "Alterar nome rota" at bounding box center [506, 270] width 70 height 9
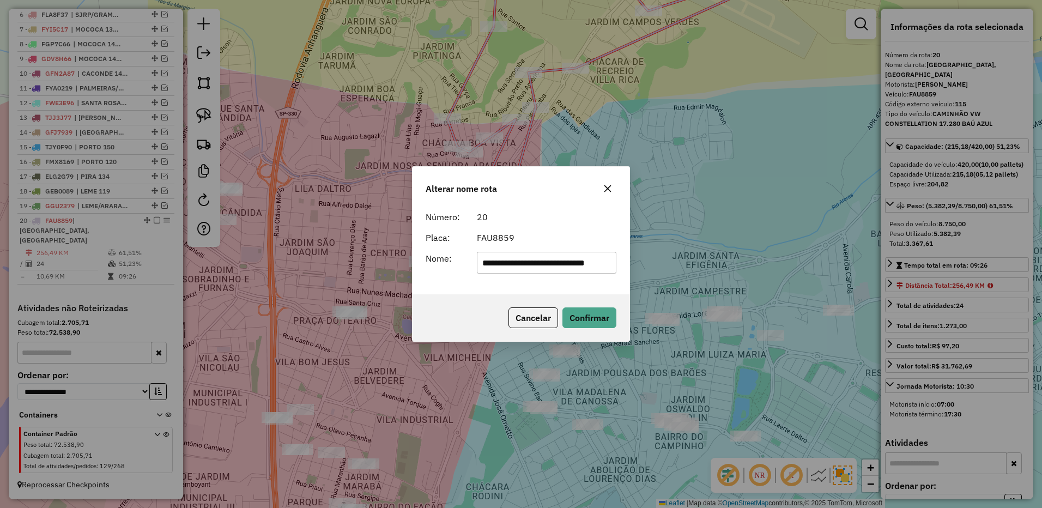
scroll to position [0, 26]
click at [511, 263] on input "**********" at bounding box center [547, 263] width 140 height 22
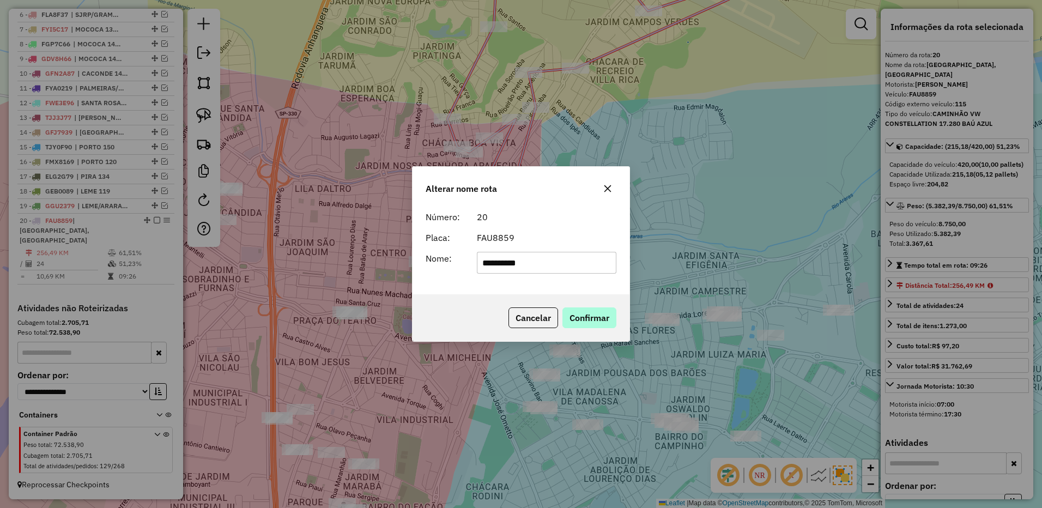
type input "**********"
click at [595, 323] on button "Confirmar" at bounding box center [589, 317] width 54 height 21
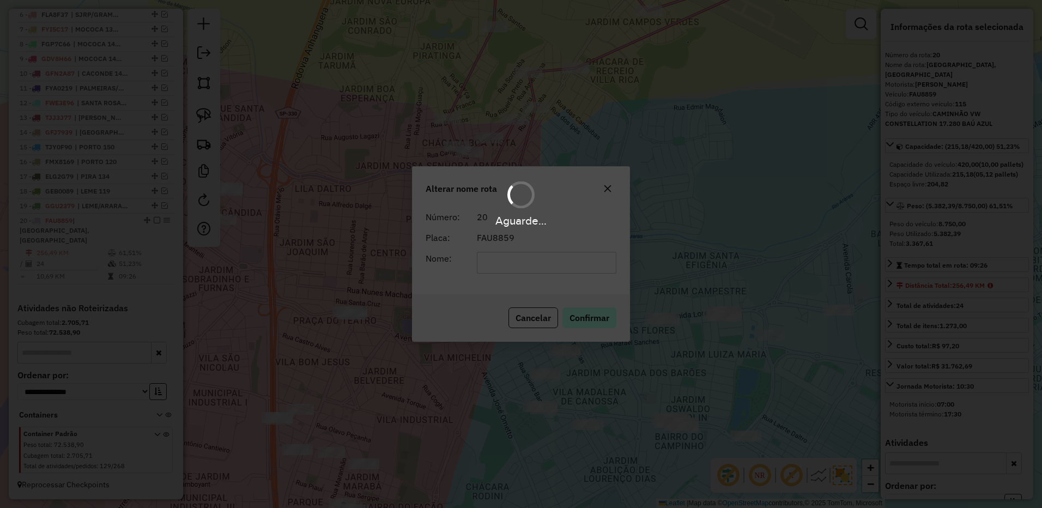
scroll to position [500, 0]
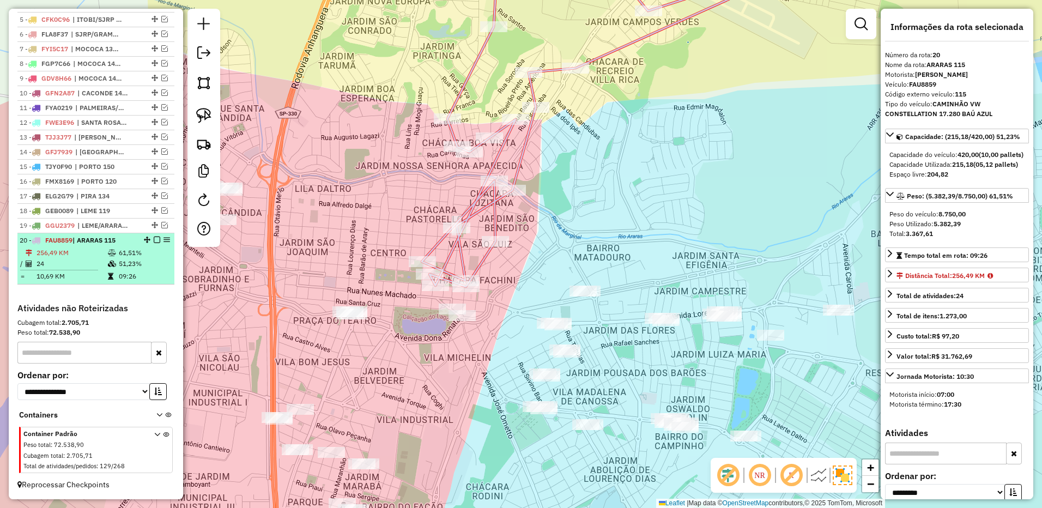
click at [154, 239] on em at bounding box center [157, 240] width 7 height 7
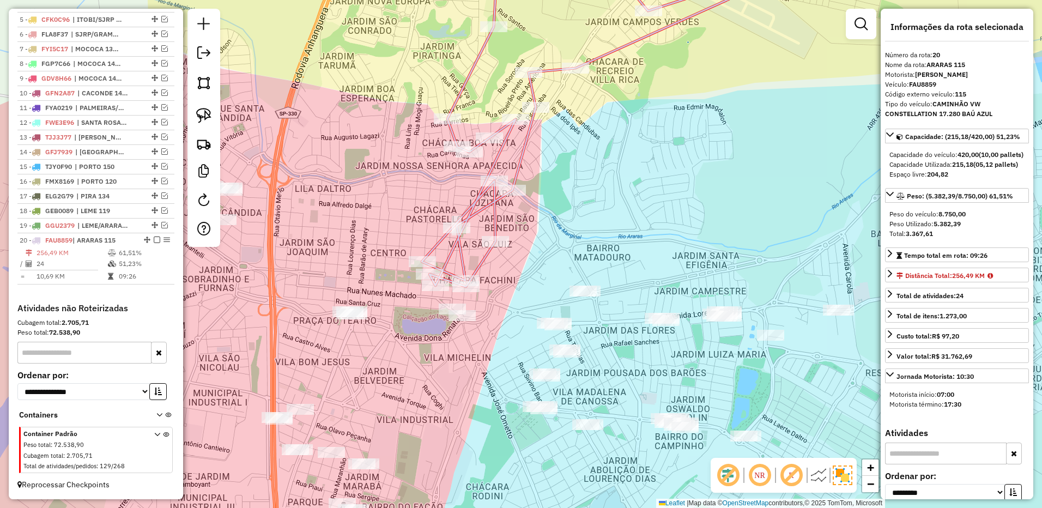
scroll to position [464, 0]
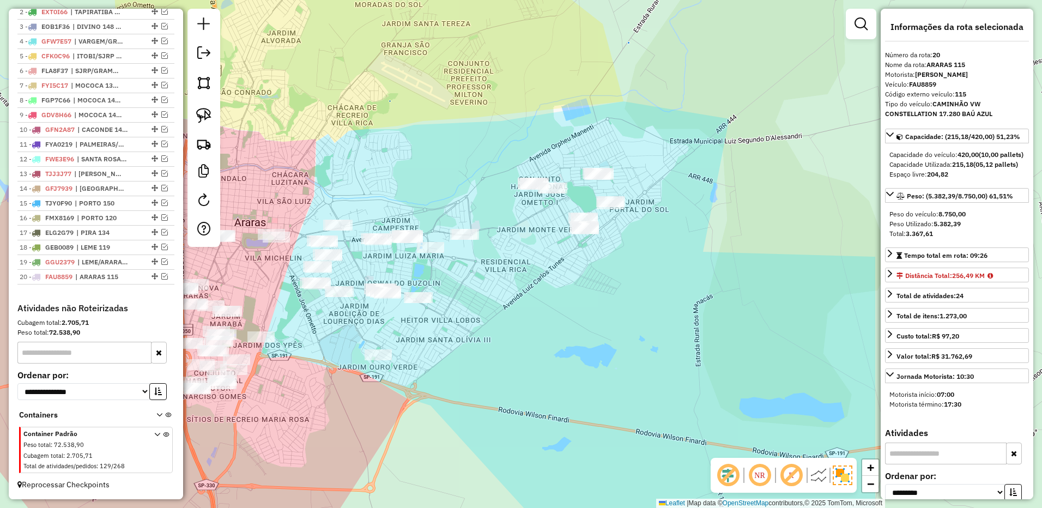
drag, startPoint x: 493, startPoint y: 165, endPoint x: 433, endPoint y: 170, distance: 60.7
click at [431, 168] on div "Janela de atendimento Grade de atendimento Capacidade Transportadoras Veículos …" at bounding box center [521, 254] width 1042 height 508
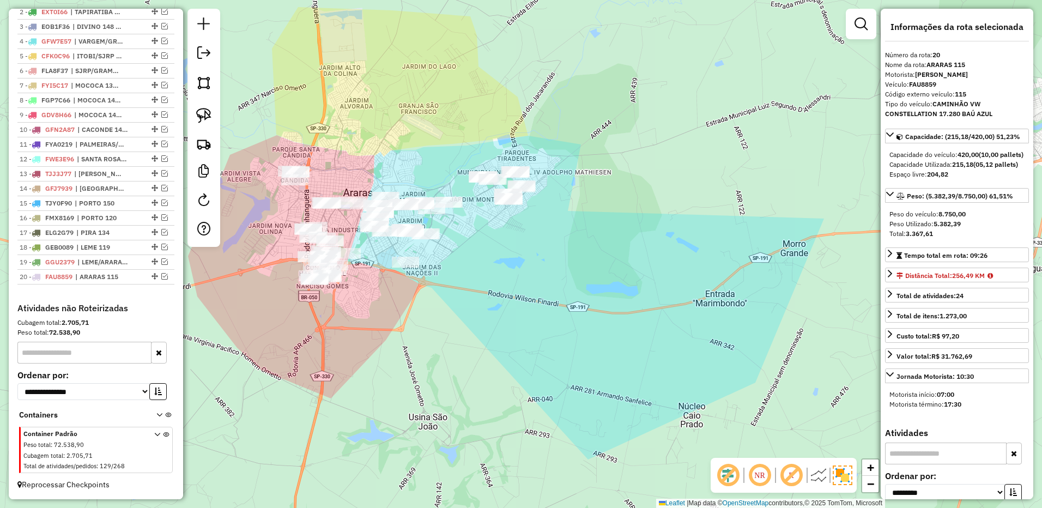
drag, startPoint x: 500, startPoint y: 277, endPoint x: 497, endPoint y: 311, distance: 33.5
click at [497, 311] on div "Janela de atendimento Grade de atendimento Capacidade Transportadoras Veículos …" at bounding box center [521, 254] width 1042 height 508
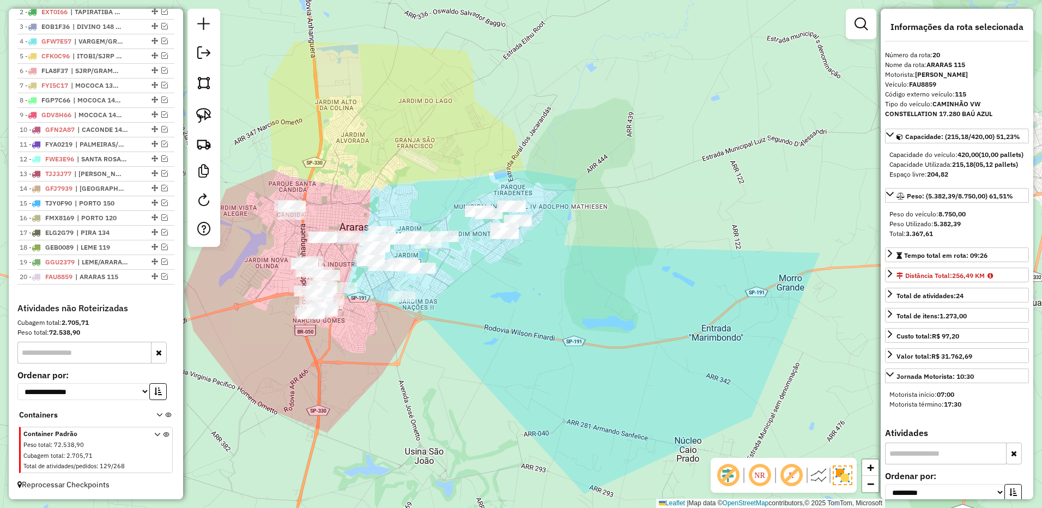
click at [216, 114] on div at bounding box center [203, 128] width 33 height 238
drag, startPoint x: 198, startPoint y: 108, endPoint x: 535, endPoint y: 182, distance: 344.9
click at [198, 108] on img at bounding box center [203, 115] width 15 height 15
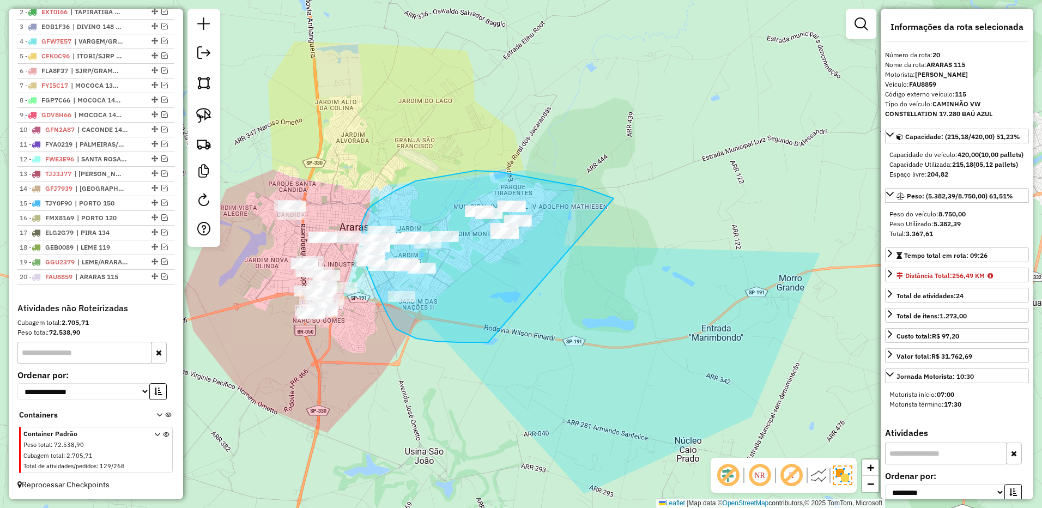
drag, startPoint x: 614, startPoint y: 198, endPoint x: 516, endPoint y: 299, distance: 140.3
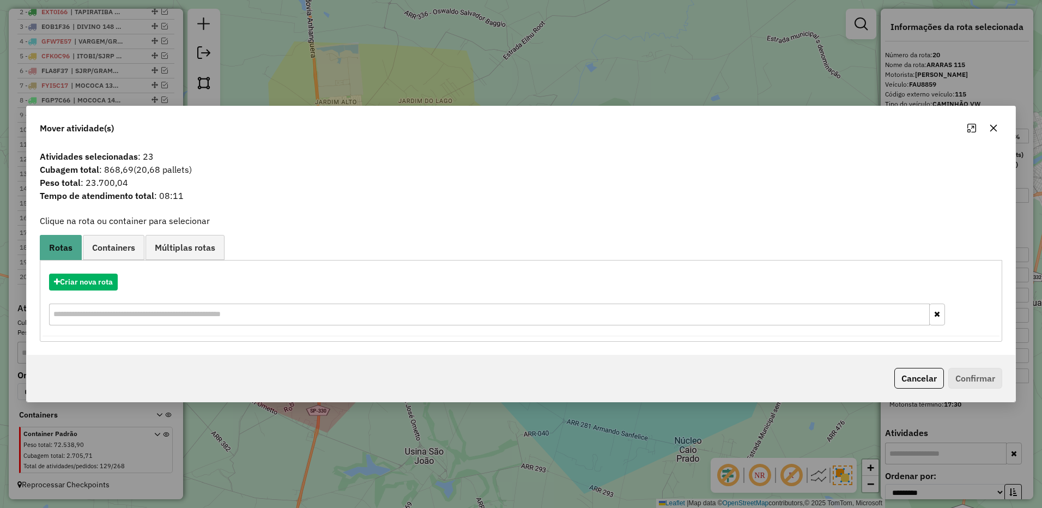
click at [994, 125] on icon "button" at bounding box center [993, 128] width 9 height 9
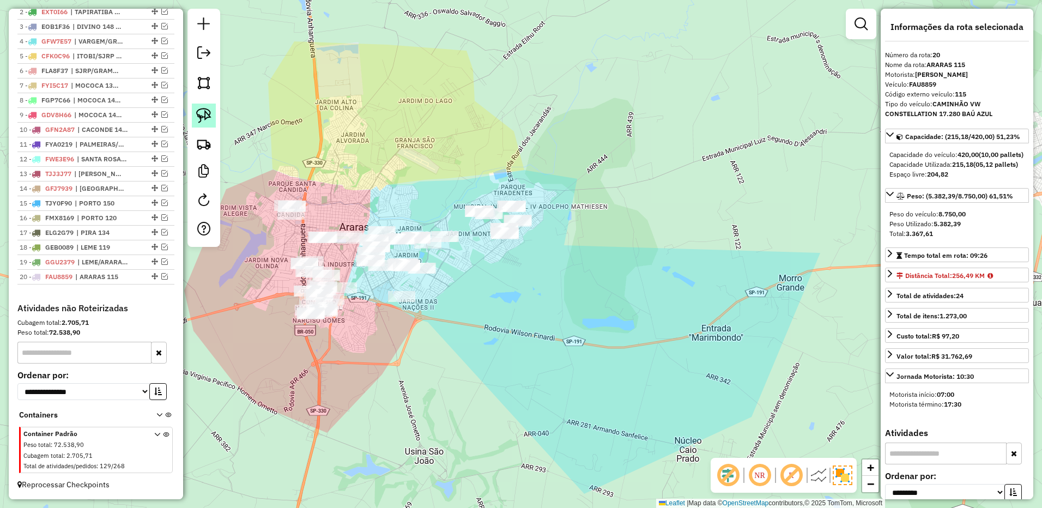
click at [199, 111] on img at bounding box center [203, 115] width 15 height 15
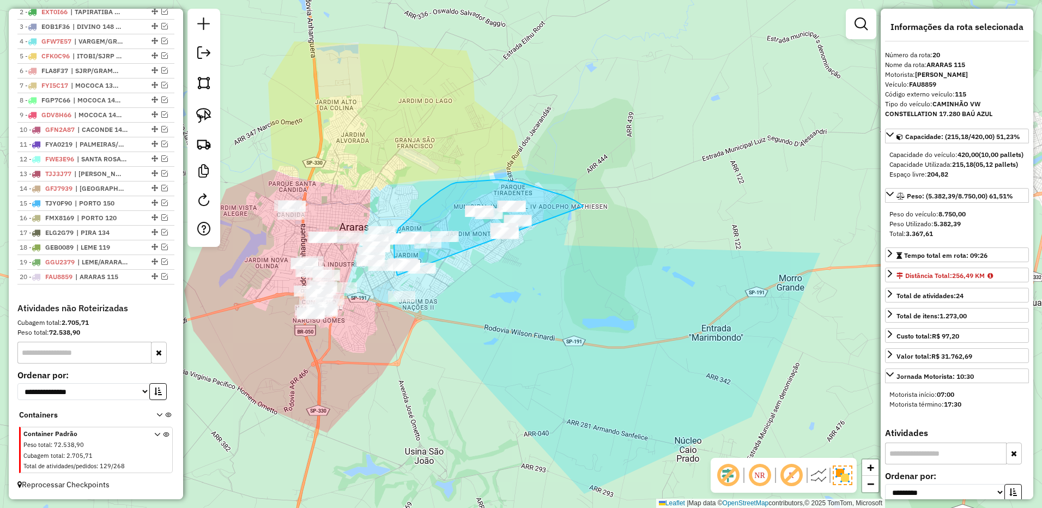
drag, startPoint x: 583, startPoint y: 207, endPoint x: 462, endPoint y: 306, distance: 156.4
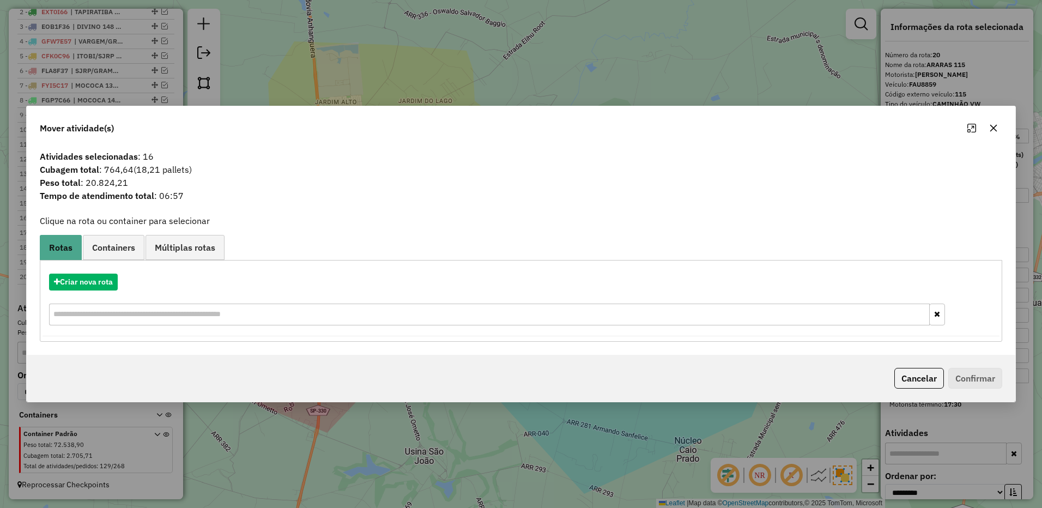
drag, startPoint x: 996, startPoint y: 124, endPoint x: 660, endPoint y: 224, distance: 350.8
click at [997, 125] on icon "button" at bounding box center [993, 128] width 9 height 9
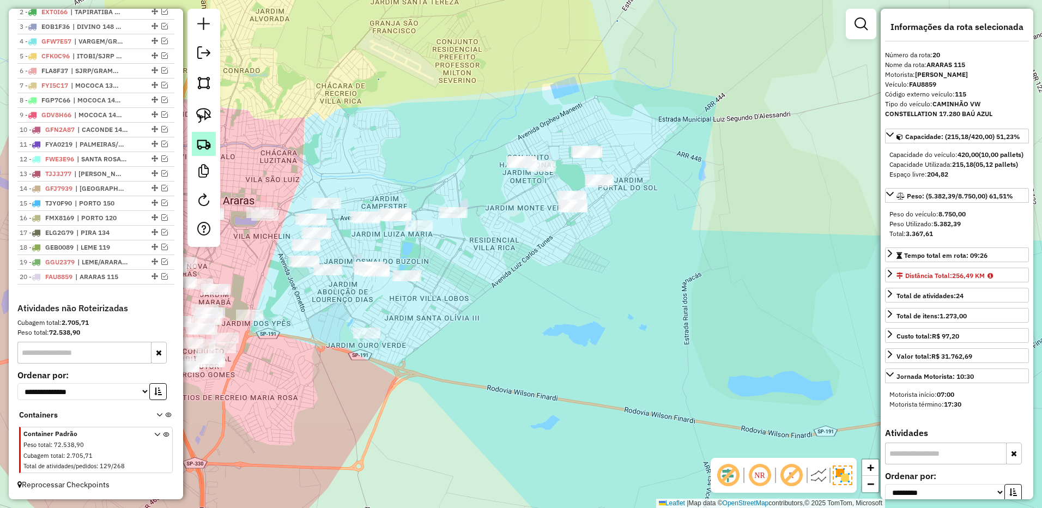
click at [198, 137] on img at bounding box center [203, 143] width 15 height 15
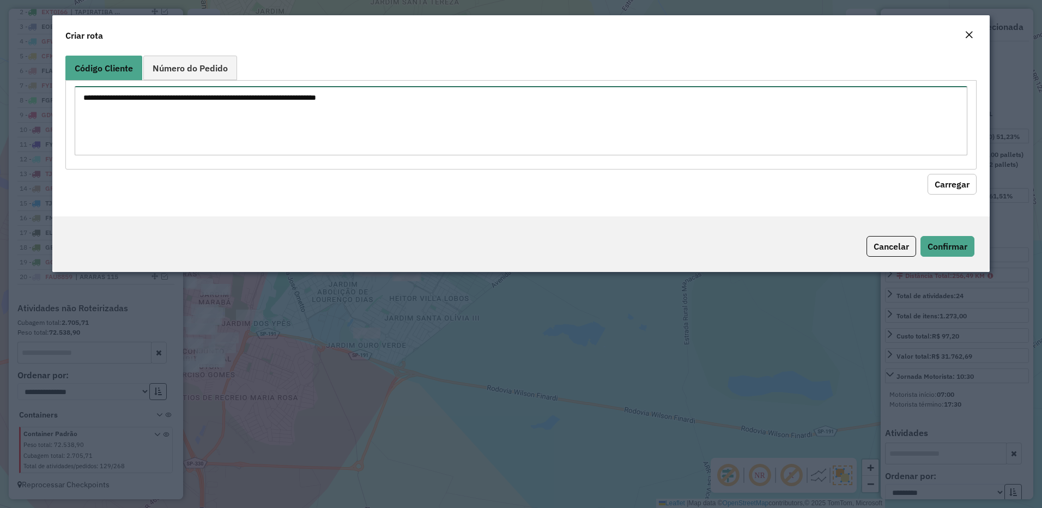
click at [370, 130] on textarea at bounding box center [521, 120] width 893 height 69
paste textarea "*****"
type textarea "*****"
click at [953, 183] on button "Carregar" at bounding box center [952, 184] width 49 height 21
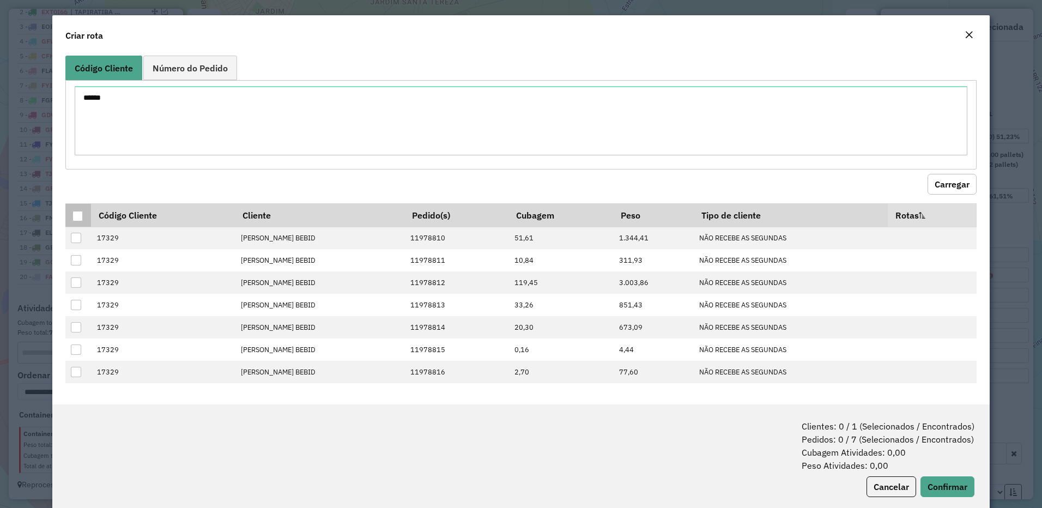
click at [77, 215] on div at bounding box center [77, 216] width 10 height 10
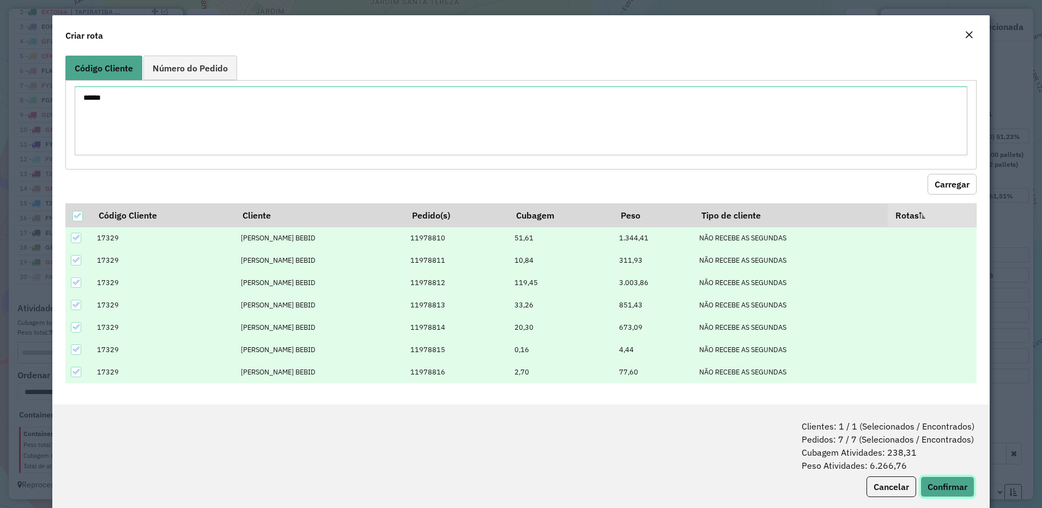
click at [949, 485] on button "Confirmar" at bounding box center [948, 486] width 54 height 21
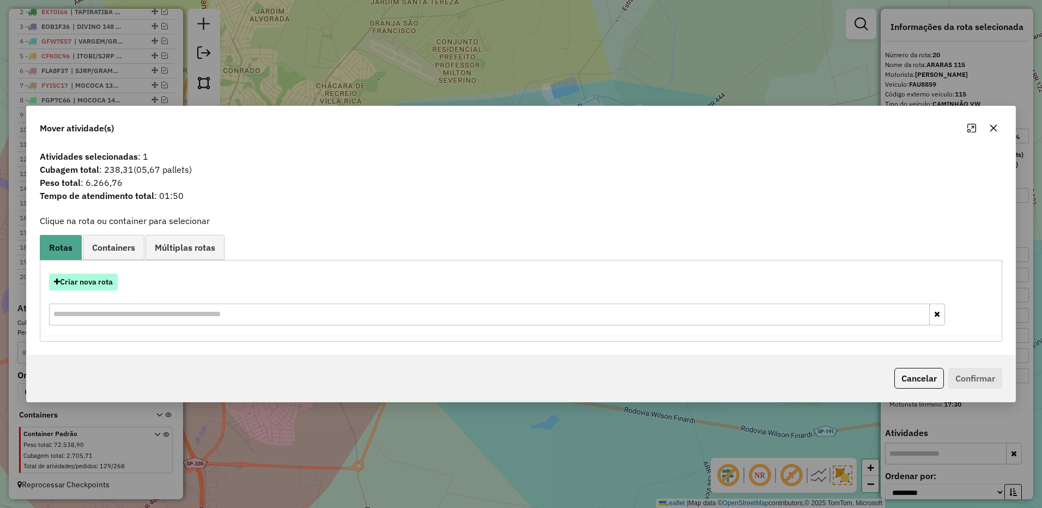
click at [94, 277] on button "Criar nova rota" at bounding box center [83, 282] width 69 height 17
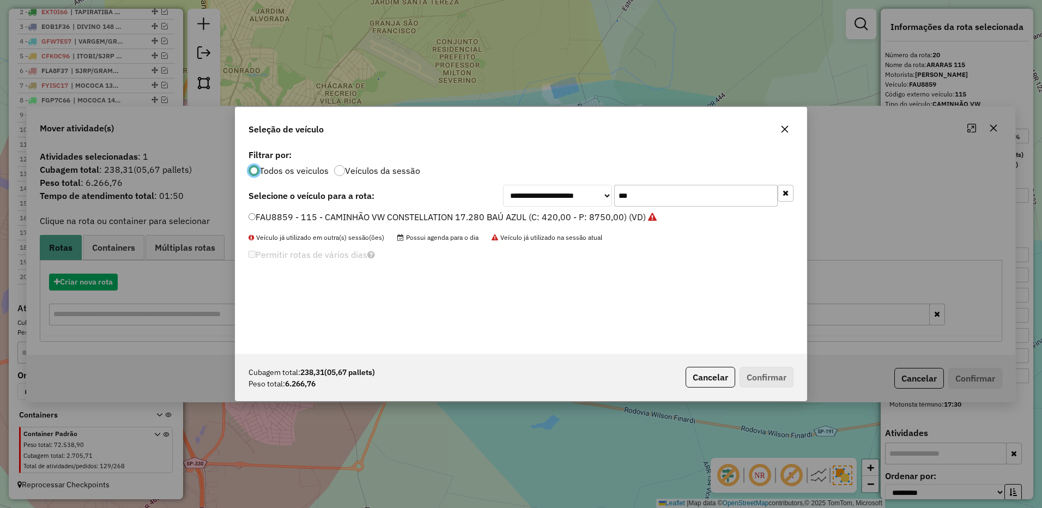
scroll to position [6, 3]
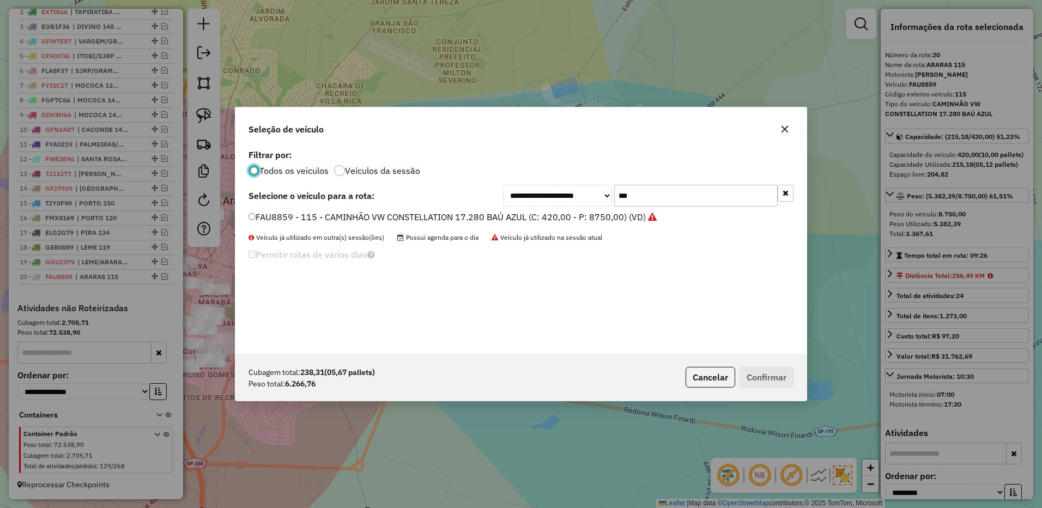
click at [684, 186] on input "***" at bounding box center [696, 196] width 164 height 22
type input "***"
click at [609, 206] on select "**********" at bounding box center [557, 196] width 109 height 22
click at [503, 185] on select "**********" at bounding box center [557, 196] width 109 height 22
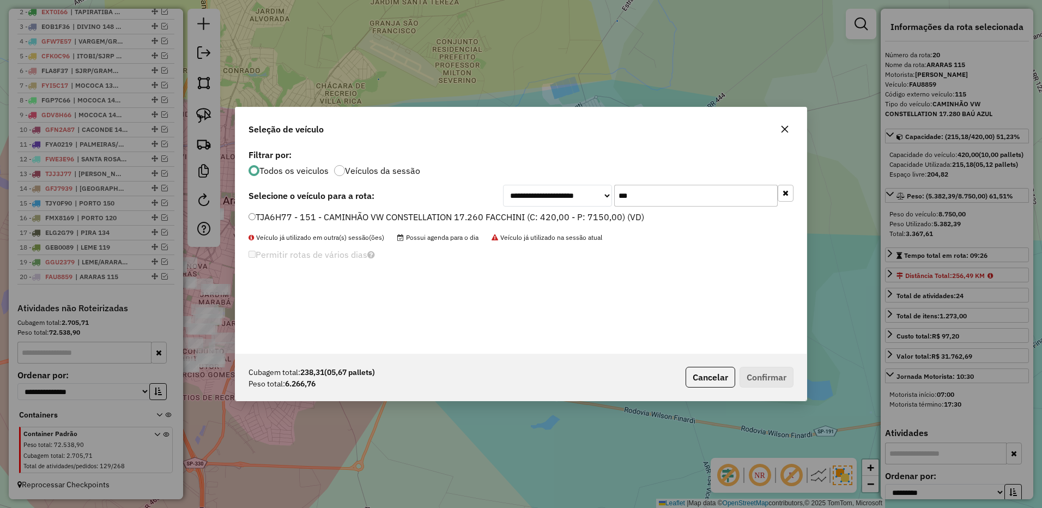
click at [607, 214] on label "TJA6H77 - 151 - CAMINHÃO VW CONSTELLATION 17.260 FACCHINI (C: 420,00 - P: 7150,…" at bounding box center [447, 216] width 396 height 13
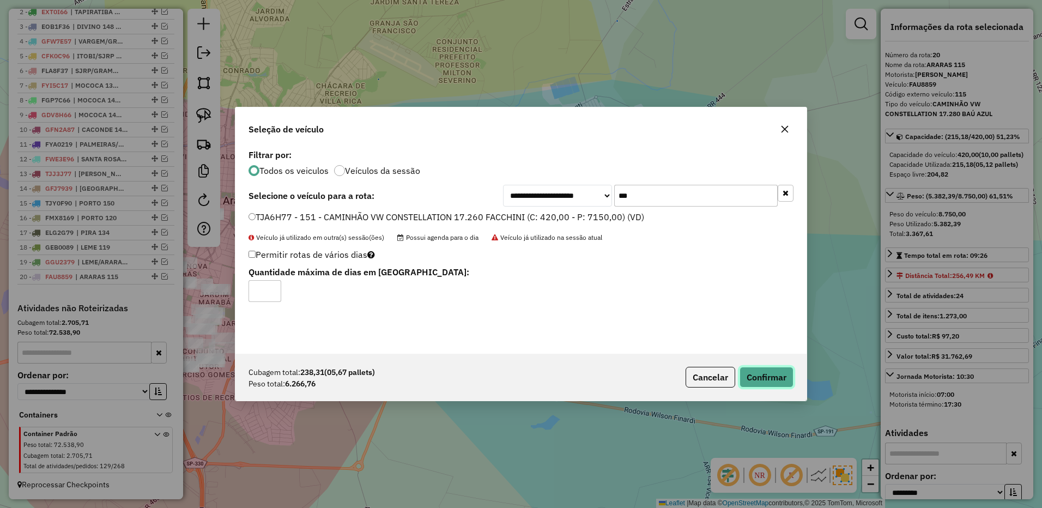
click at [763, 374] on button "Confirmar" at bounding box center [767, 377] width 54 height 21
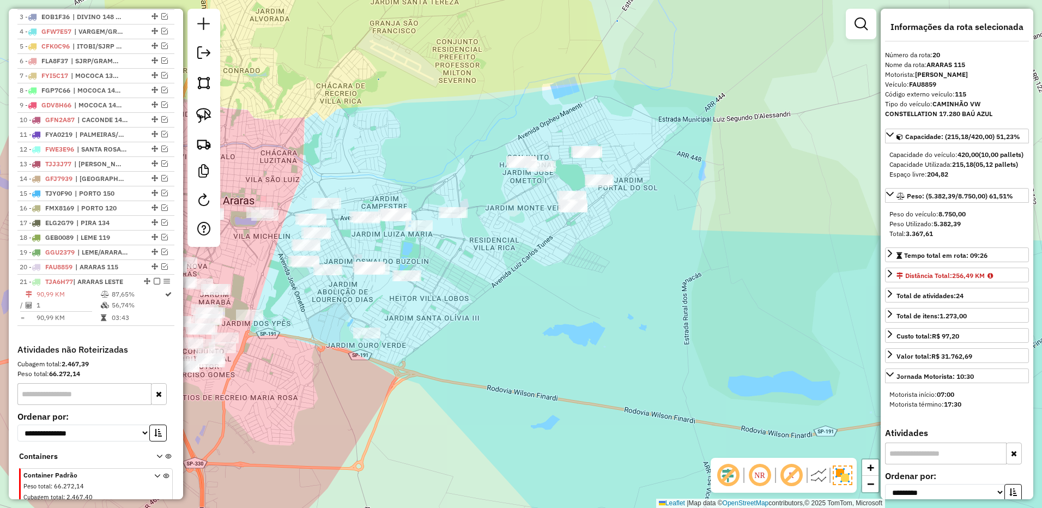
scroll to position [515, 0]
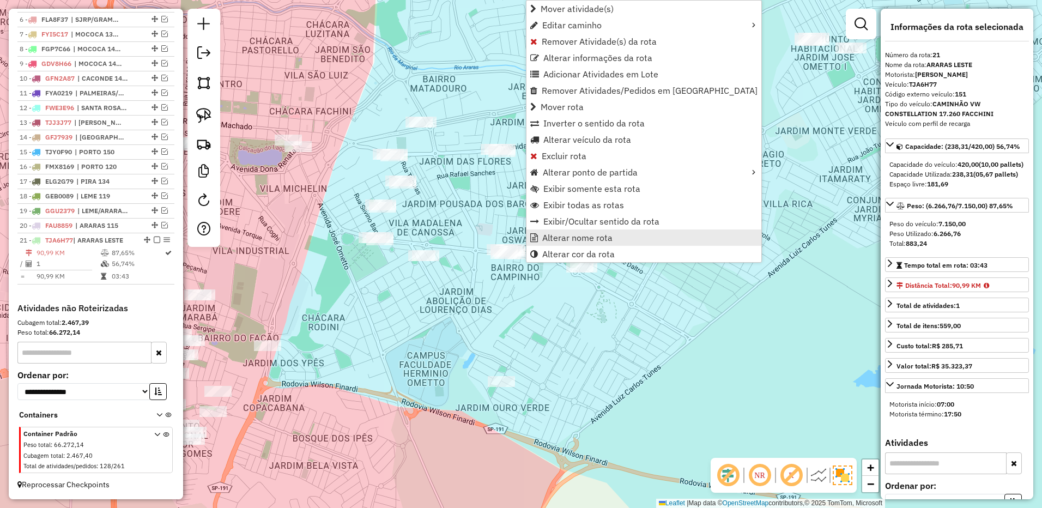
click at [572, 237] on span "Alterar nome rota" at bounding box center [577, 237] width 70 height 9
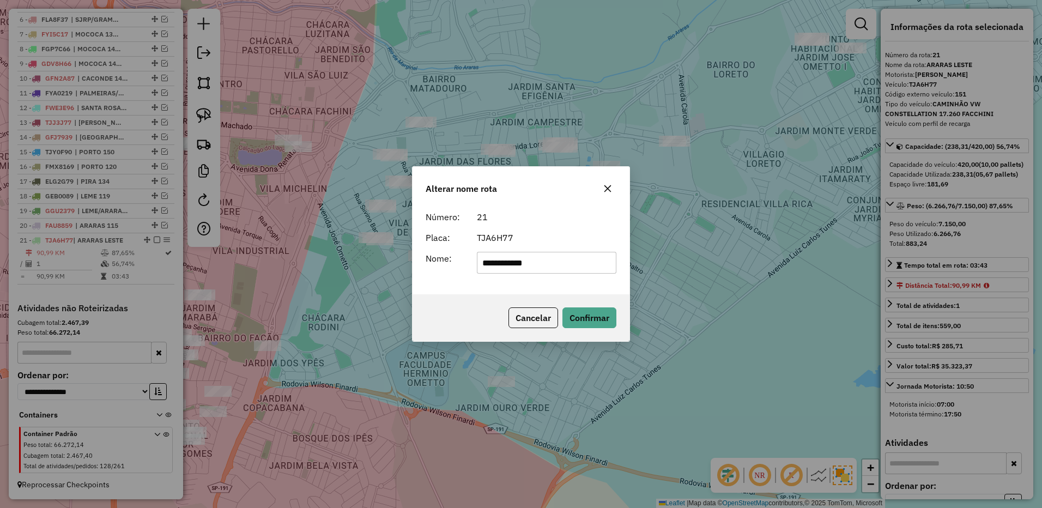
drag, startPoint x: 534, startPoint y: 262, endPoint x: 631, endPoint y: 261, distance: 96.5
click at [631, 261] on div "**********" at bounding box center [521, 254] width 1042 height 508
type input "**********"
click at [603, 322] on button "Confirmar" at bounding box center [589, 317] width 54 height 21
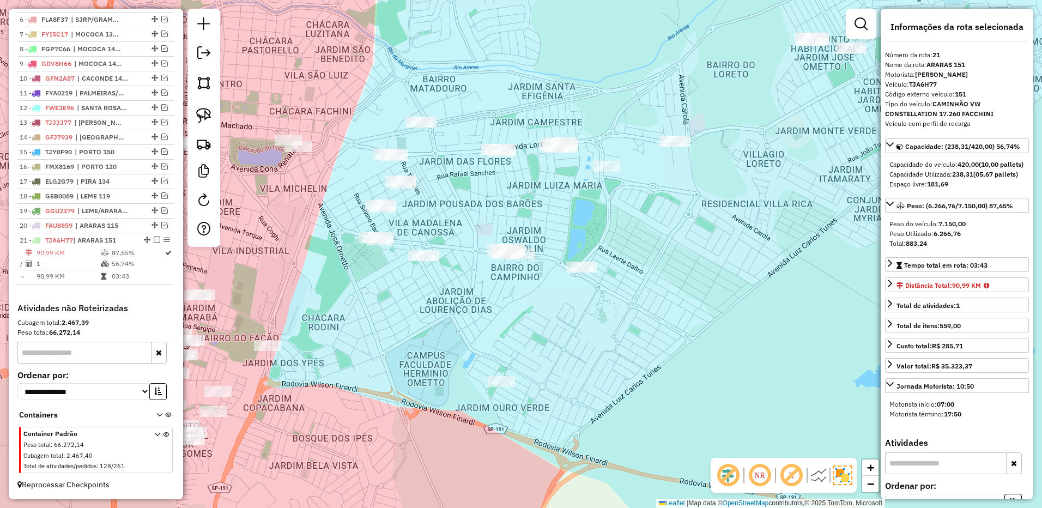
click at [154, 241] on em at bounding box center [157, 240] width 7 height 7
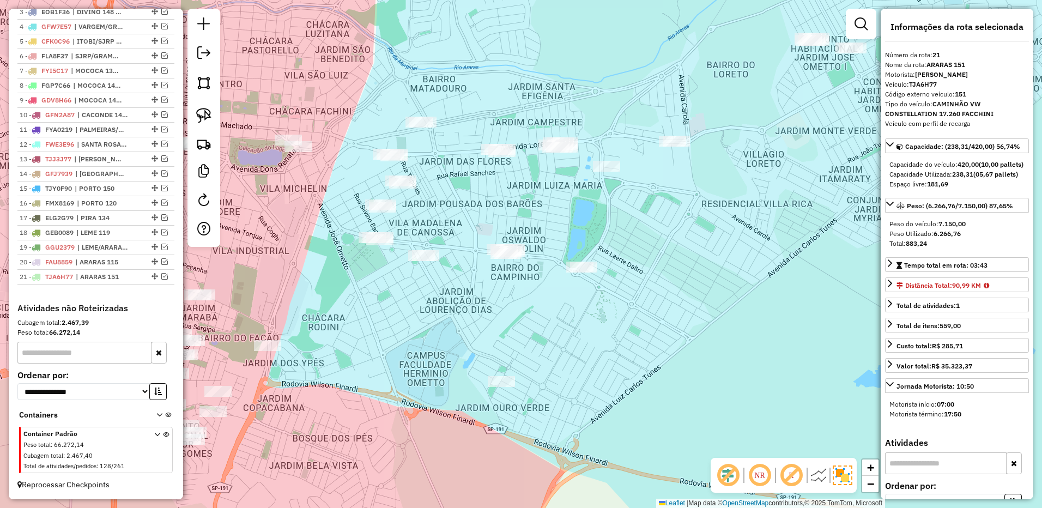
scroll to position [479, 0]
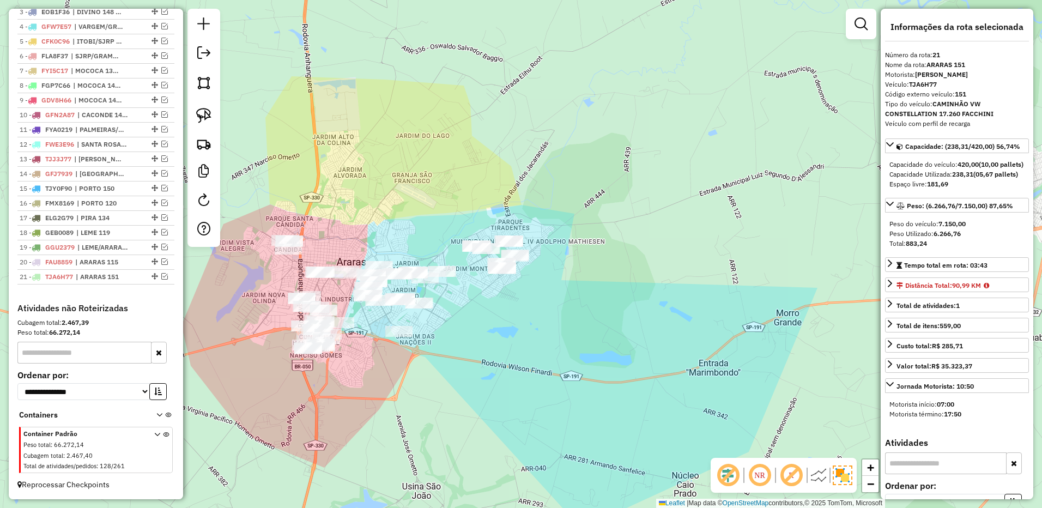
drag, startPoint x: 578, startPoint y: 306, endPoint x: 471, endPoint y: 312, distance: 107.0
click at [478, 313] on div "Janela de atendimento Grade de atendimento Capacidade Transportadoras Veículos …" at bounding box center [521, 254] width 1042 height 508
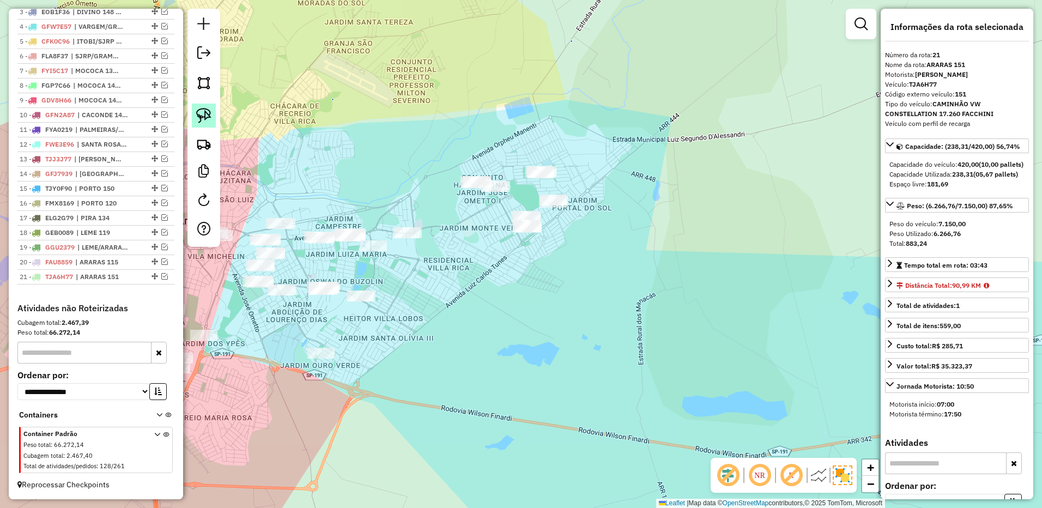
click at [204, 119] on img at bounding box center [203, 115] width 15 height 15
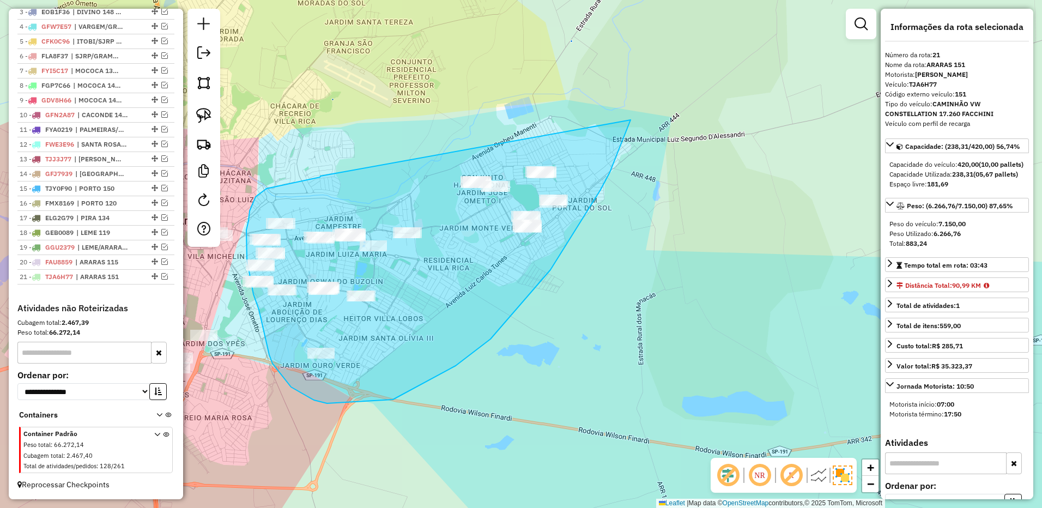
drag, startPoint x: 320, startPoint y: 176, endPoint x: 616, endPoint y: 55, distance: 319.4
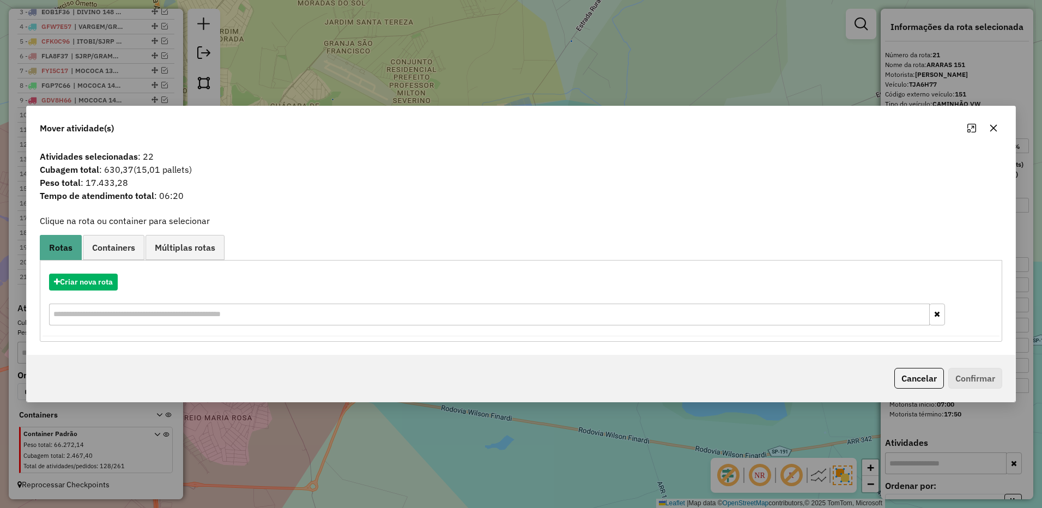
click at [997, 130] on icon "button" at bounding box center [993, 128] width 9 height 9
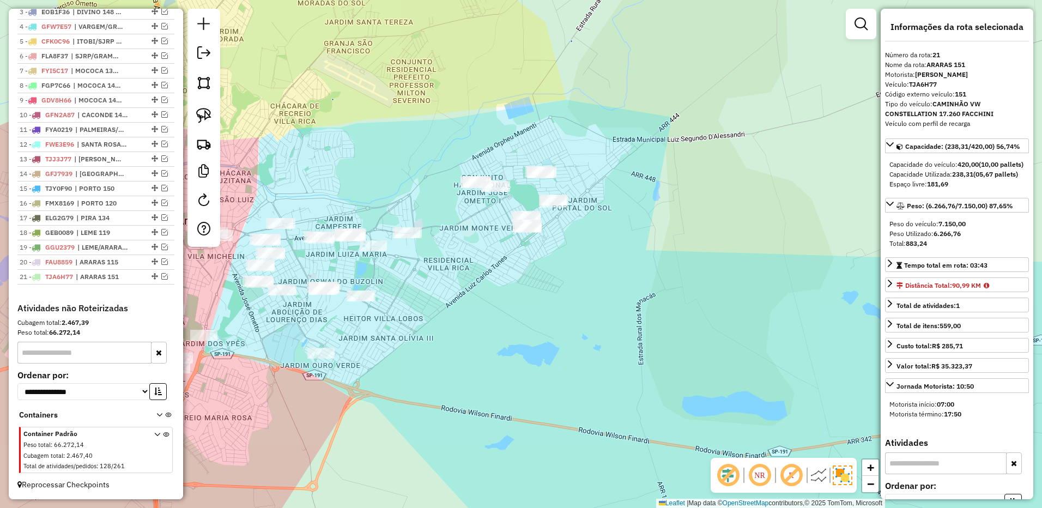
drag, startPoint x: 205, startPoint y: 117, endPoint x: 217, endPoint y: 116, distance: 12.0
click at [205, 117] on img at bounding box center [203, 115] width 15 height 15
drag, startPoint x: 560, startPoint y: 128, endPoint x: 618, endPoint y: 236, distance: 122.9
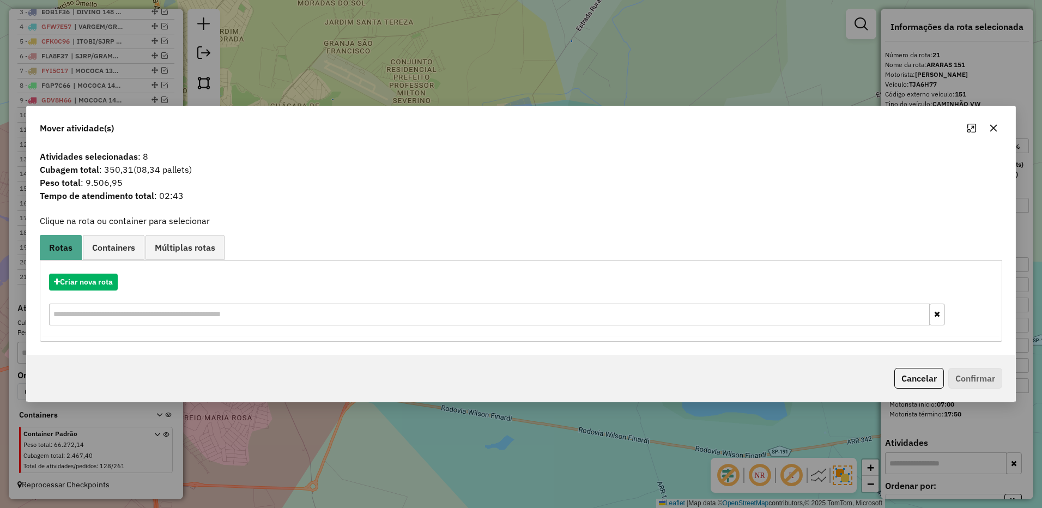
click at [997, 128] on icon "button" at bounding box center [993, 128] width 9 height 9
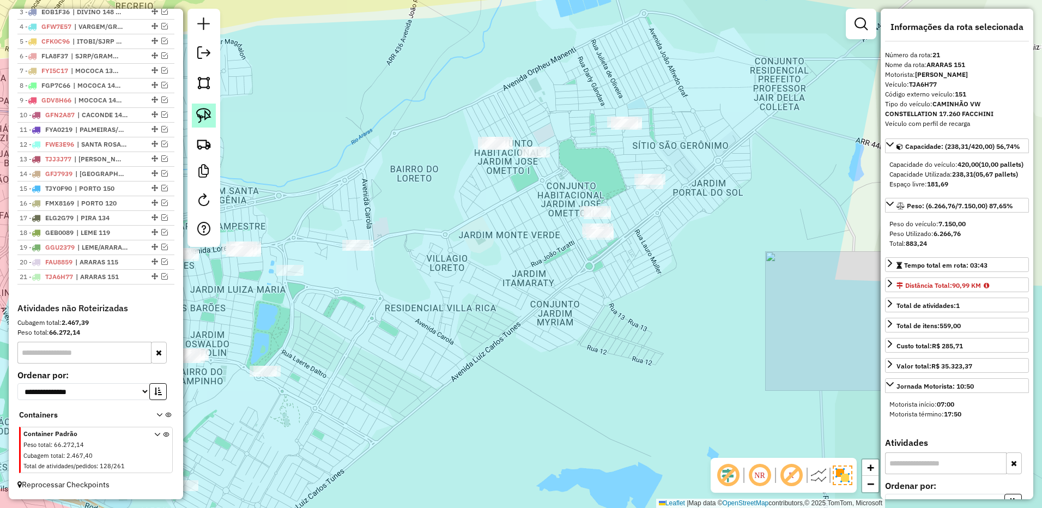
click at [212, 112] on link at bounding box center [204, 116] width 24 height 24
drag, startPoint x: 489, startPoint y: 111, endPoint x: 524, endPoint y: 137, distance: 43.6
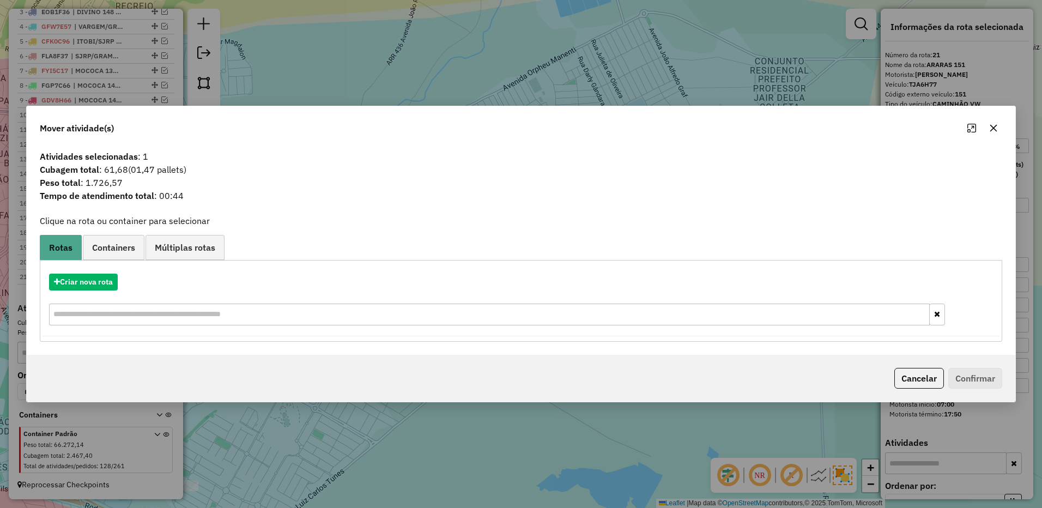
drag, startPoint x: 997, startPoint y: 127, endPoint x: 591, endPoint y: 137, distance: 406.2
click at [994, 127] on icon "button" at bounding box center [993, 128] width 9 height 9
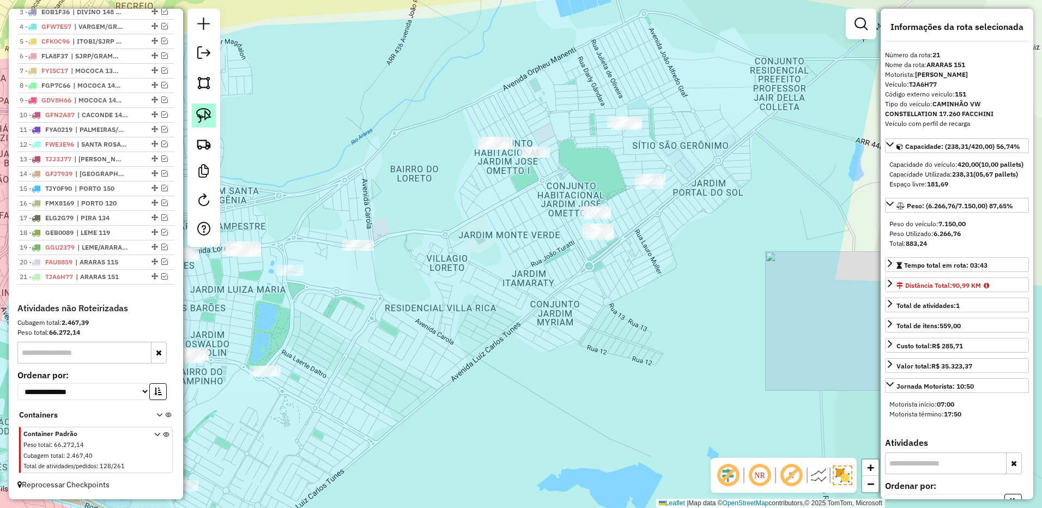
click at [204, 108] on img at bounding box center [203, 115] width 15 height 15
drag, startPoint x: 628, startPoint y: 217, endPoint x: 665, endPoint y: 282, distance: 74.0
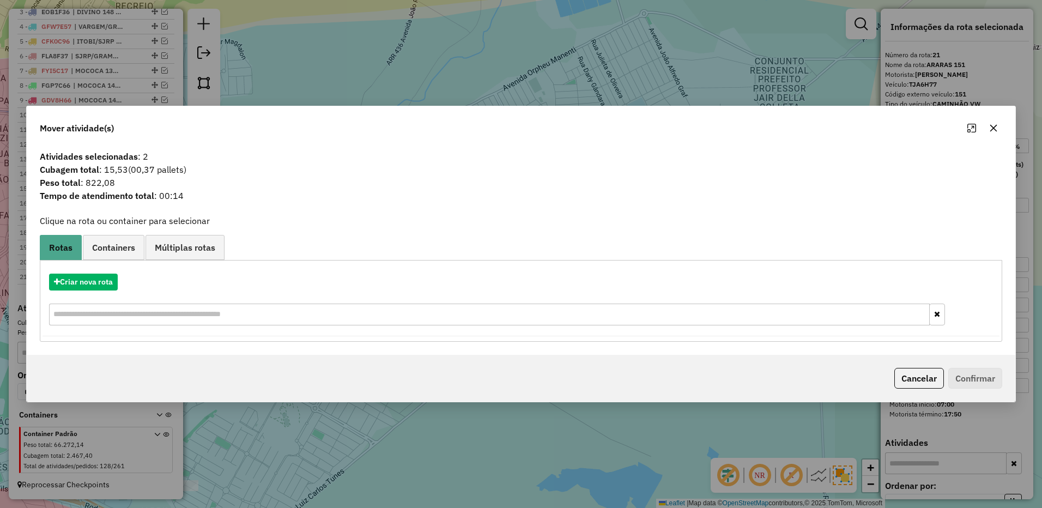
click at [1001, 122] on div at bounding box center [982, 127] width 39 height 17
click at [990, 130] on icon "button" at bounding box center [993, 128] width 9 height 9
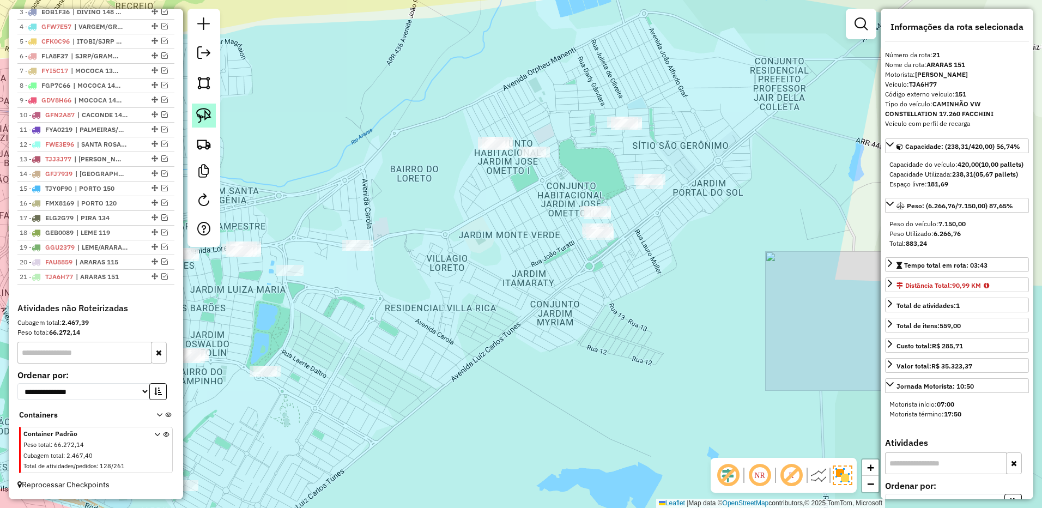
click at [213, 116] on link at bounding box center [204, 116] width 24 height 24
drag, startPoint x: 695, startPoint y: 171, endPoint x: 647, endPoint y: 215, distance: 66.0
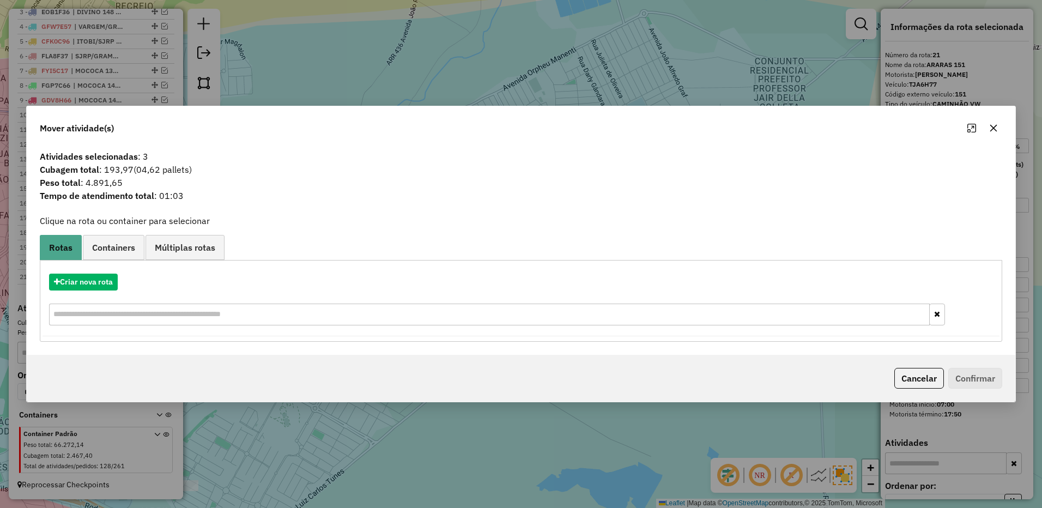
click at [996, 125] on icon "button" at bounding box center [993, 128] width 9 height 9
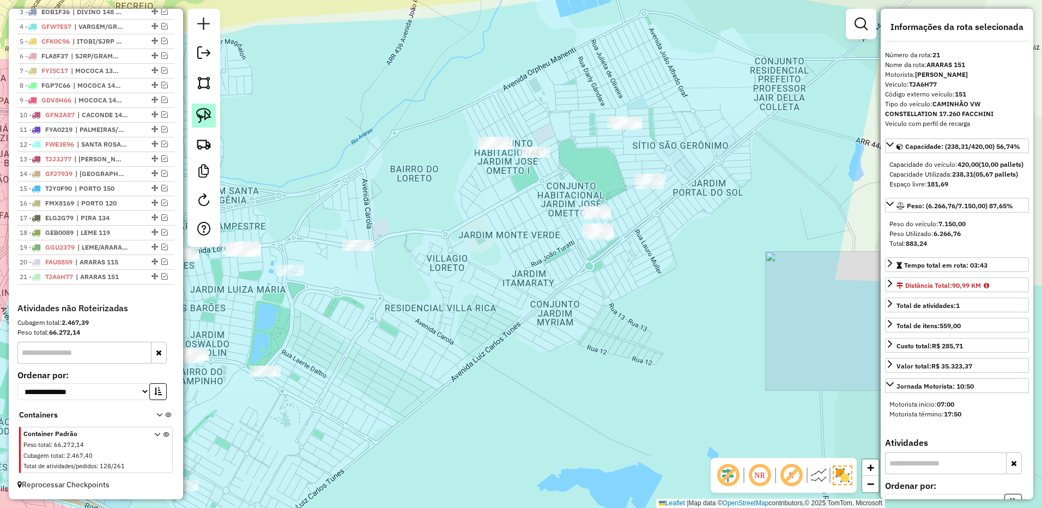
click at [204, 119] on img at bounding box center [203, 115] width 15 height 15
drag, startPoint x: 642, startPoint y: 105, endPoint x: 687, endPoint y: 115, distance: 46.4
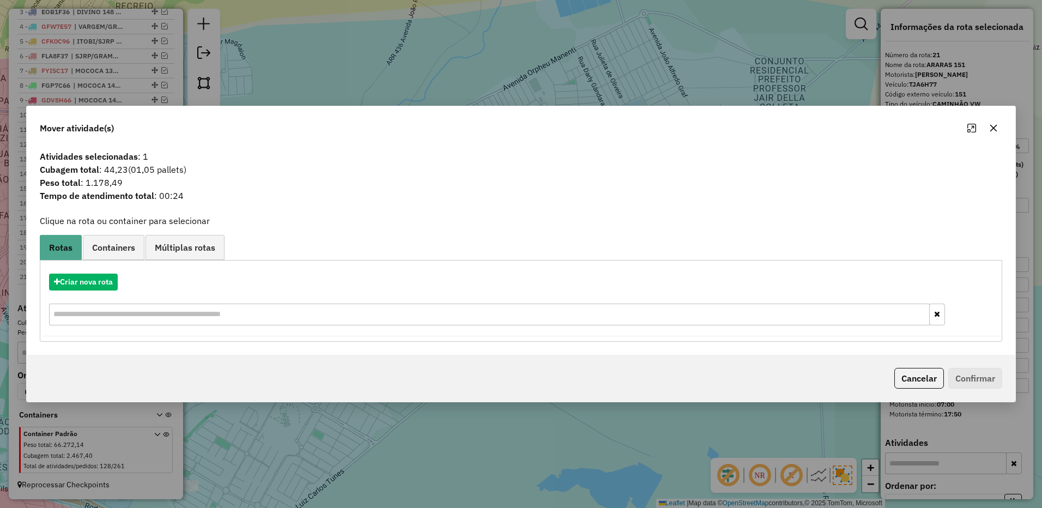
click at [988, 128] on button "button" at bounding box center [993, 127] width 17 height 17
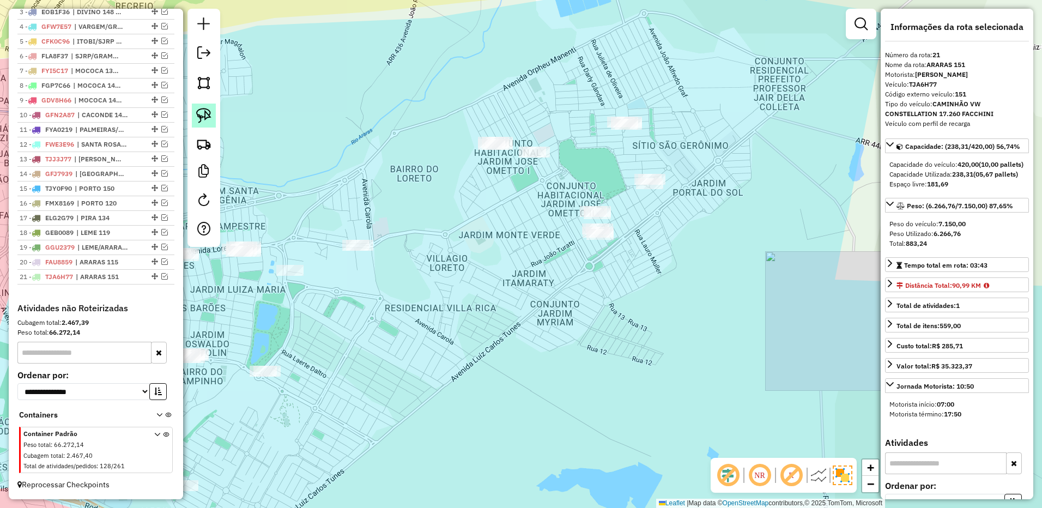
click at [203, 108] on img at bounding box center [203, 115] width 15 height 15
drag, startPoint x: 559, startPoint y: 149, endPoint x: 556, endPoint y: 180, distance: 31.2
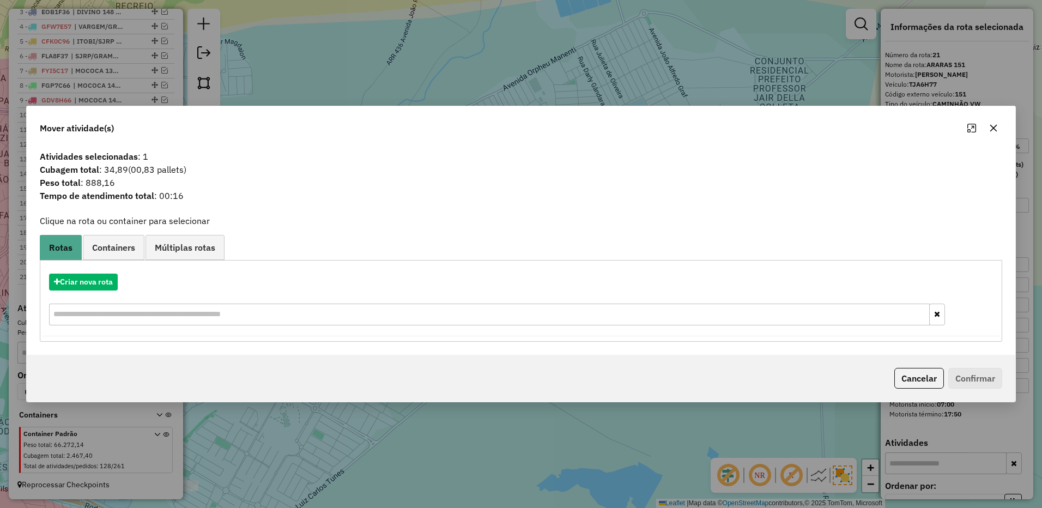
drag, startPoint x: 996, startPoint y: 124, endPoint x: 541, endPoint y: 131, distance: 455.7
click at [996, 125] on icon "button" at bounding box center [993, 128] width 9 height 9
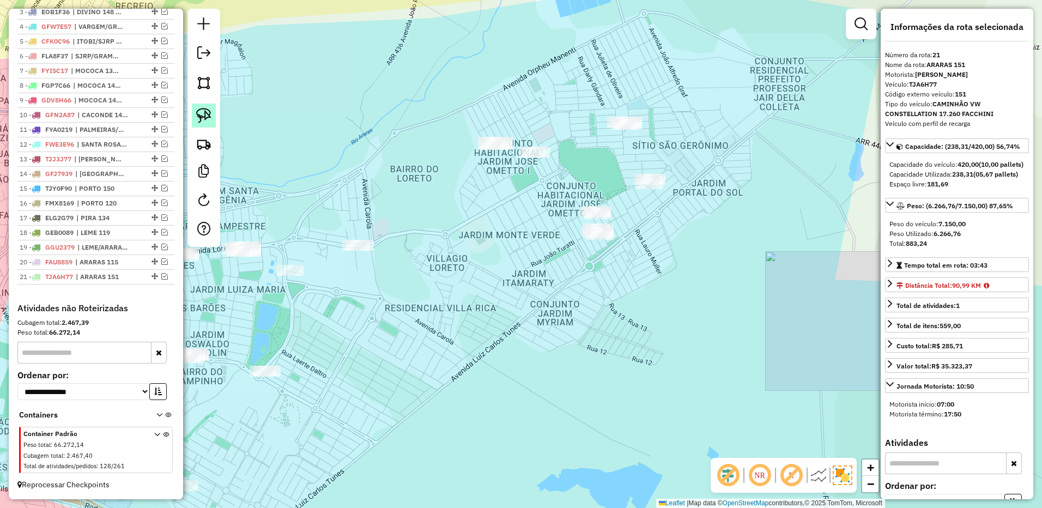
click at [200, 116] on img at bounding box center [203, 115] width 15 height 15
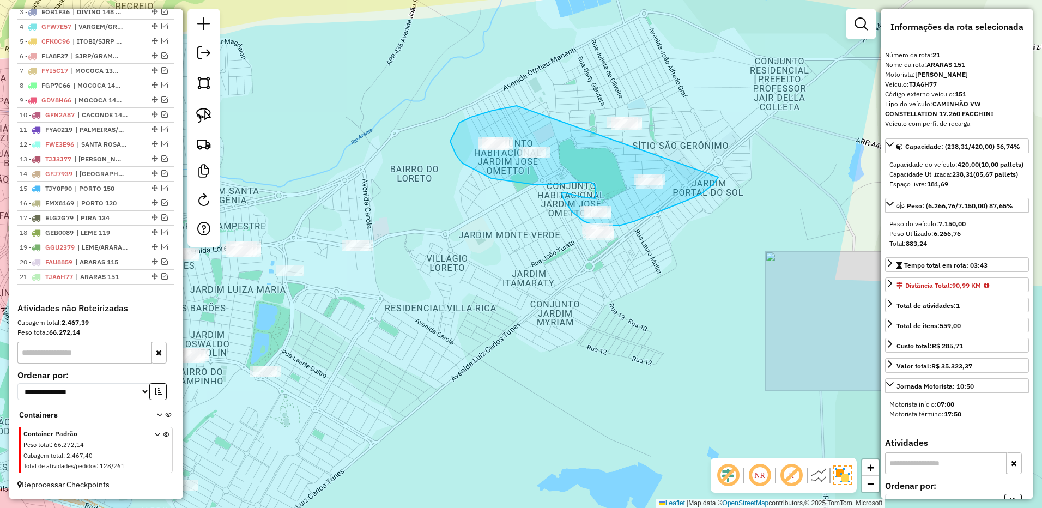
drag, startPoint x: 459, startPoint y: 123, endPoint x: 709, endPoint y: 64, distance: 256.3
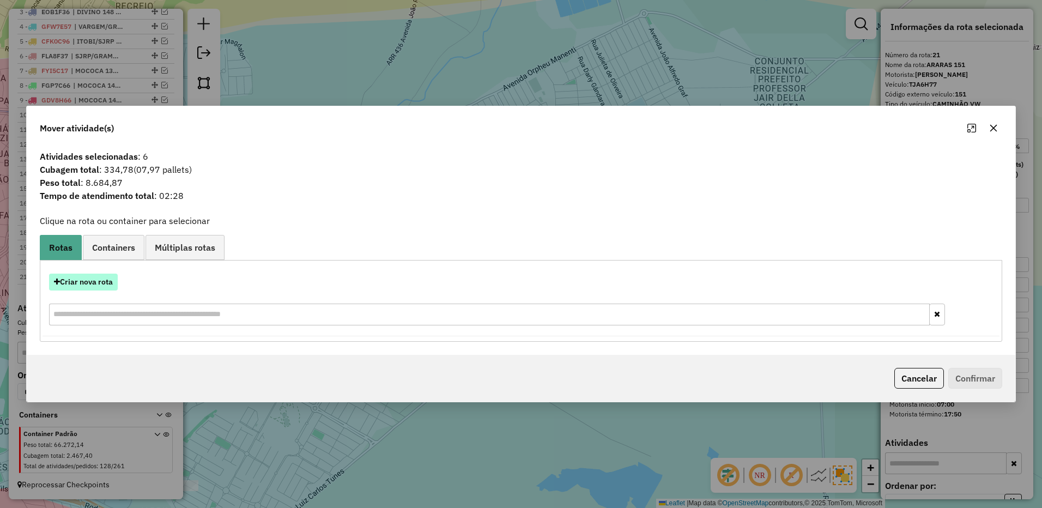
click at [69, 279] on button "Criar nova rota" at bounding box center [83, 282] width 69 height 17
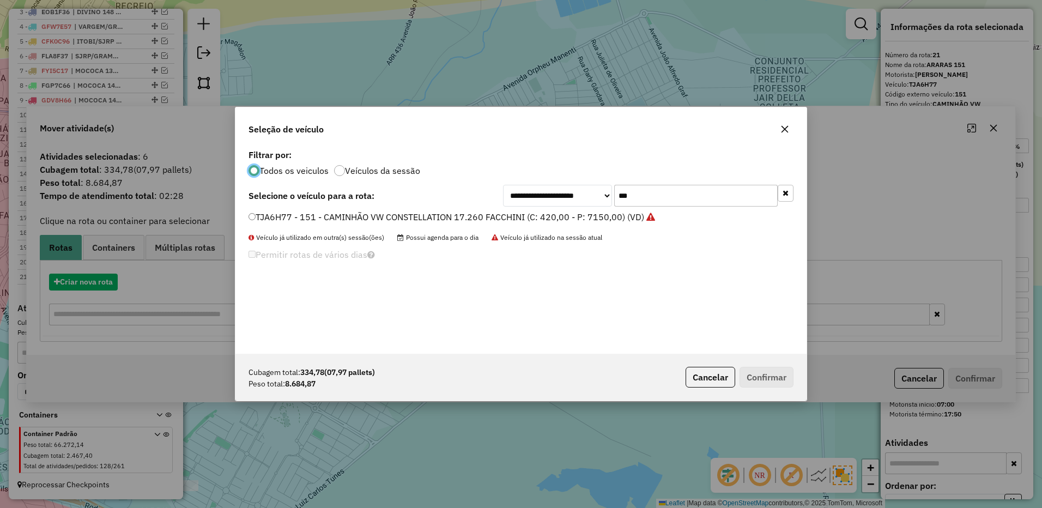
scroll to position [6, 3]
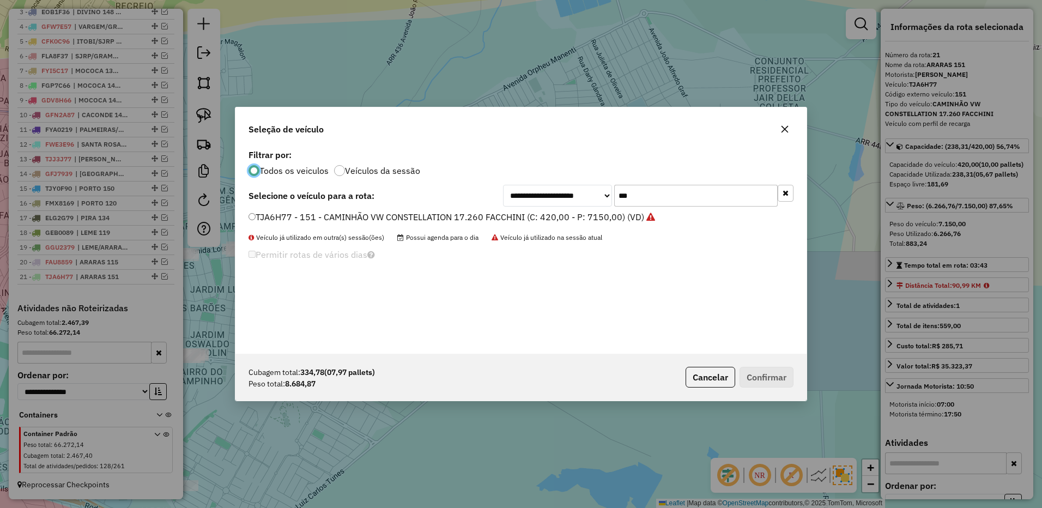
click at [662, 199] on input "***" at bounding box center [696, 196] width 164 height 22
type input "***"
click at [553, 213] on label "FXJ7379 - 127 - CAMINHÃO VW CONSTELLATION 17.280 BAÚ AZUL (C: 420,00 - P: 8750,…" at bounding box center [447, 216] width 396 height 13
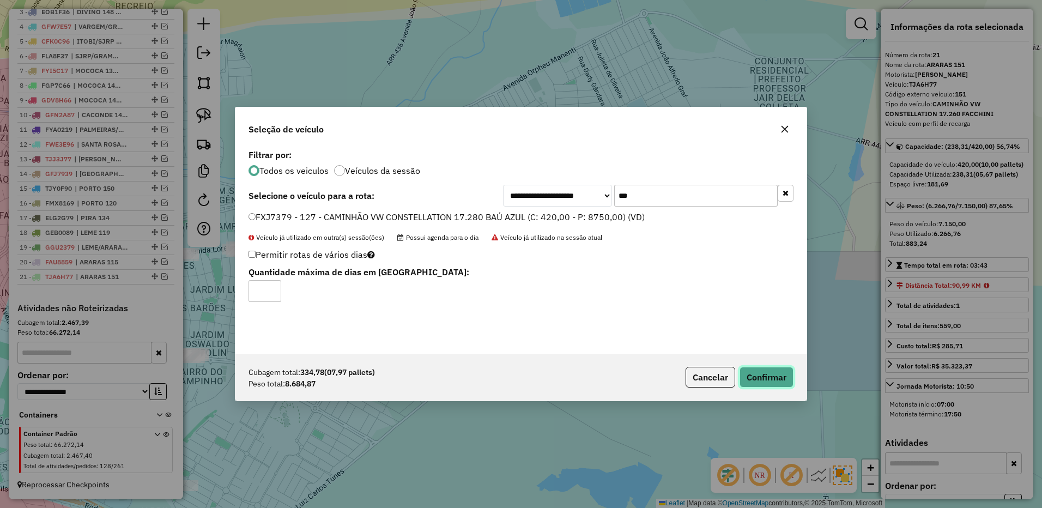
click at [787, 376] on button "Confirmar" at bounding box center [767, 377] width 54 height 21
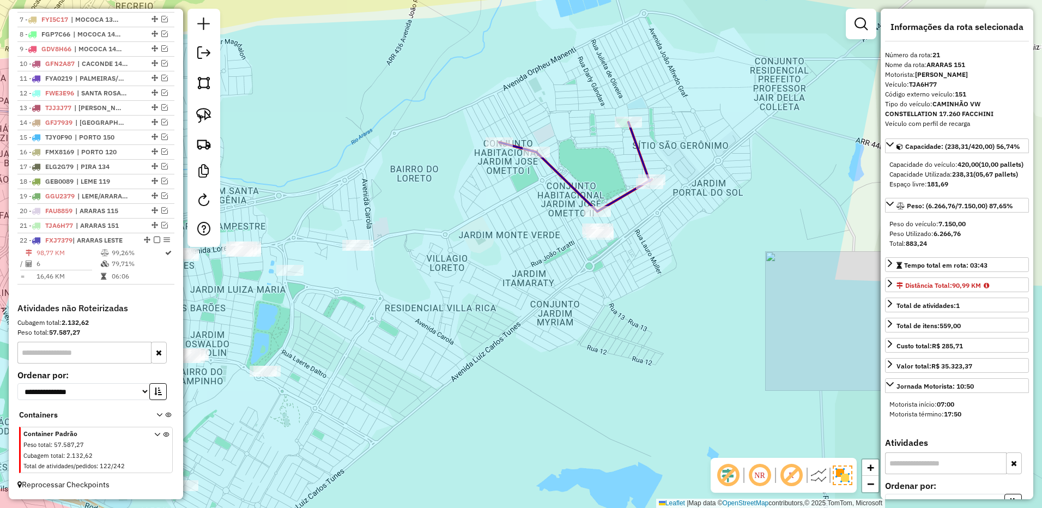
scroll to position [530, 0]
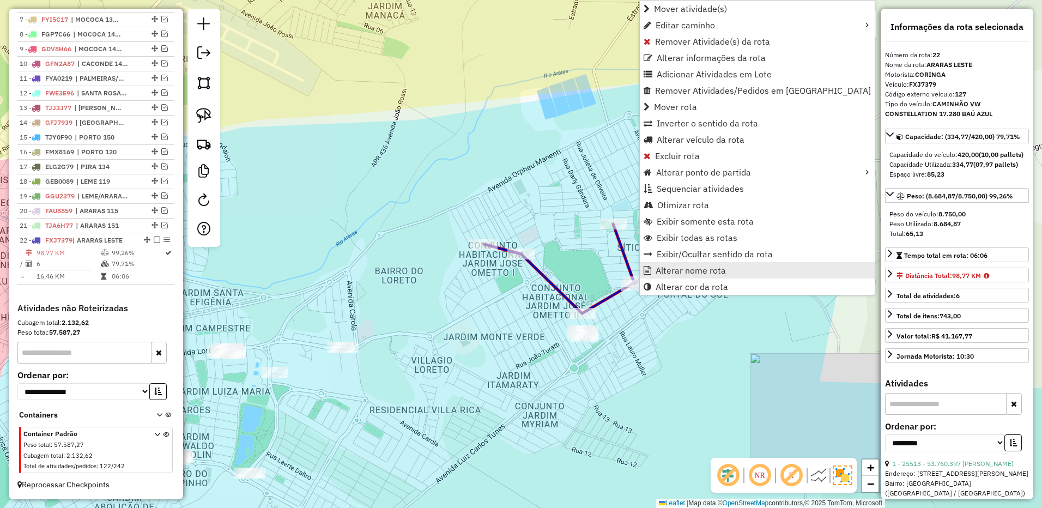
click at [691, 270] on span "Alterar nome rota" at bounding box center [691, 270] width 70 height 9
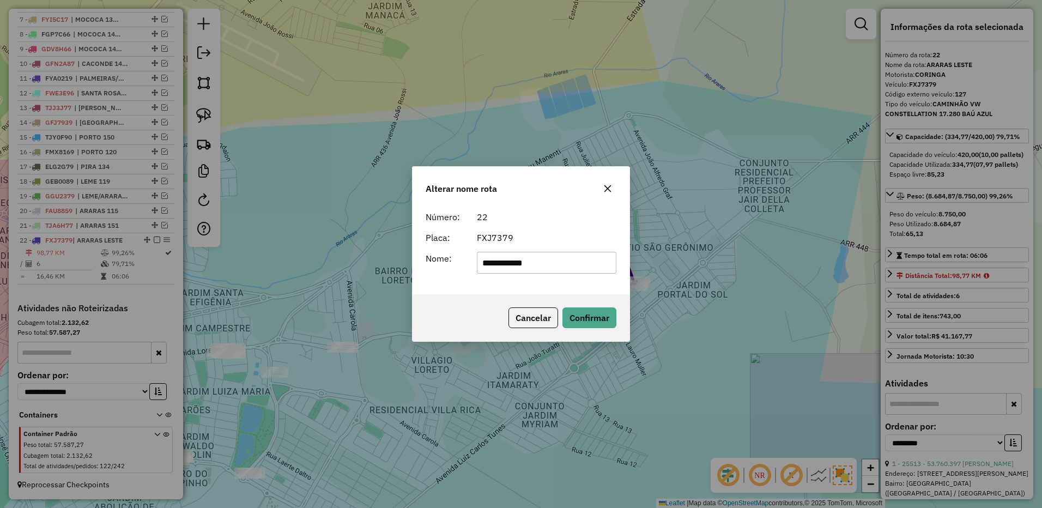
drag, startPoint x: 580, startPoint y: 257, endPoint x: 690, endPoint y: 252, distance: 109.7
click at [690, 252] on div "**********" at bounding box center [521, 254] width 1042 height 508
type input "********"
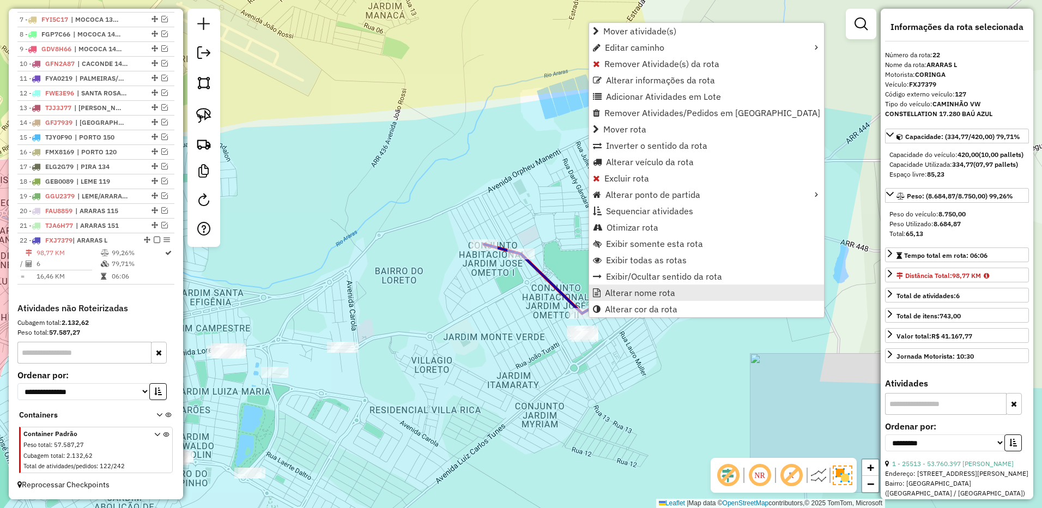
click at [619, 293] on span "Alterar nome rota" at bounding box center [640, 292] width 70 height 9
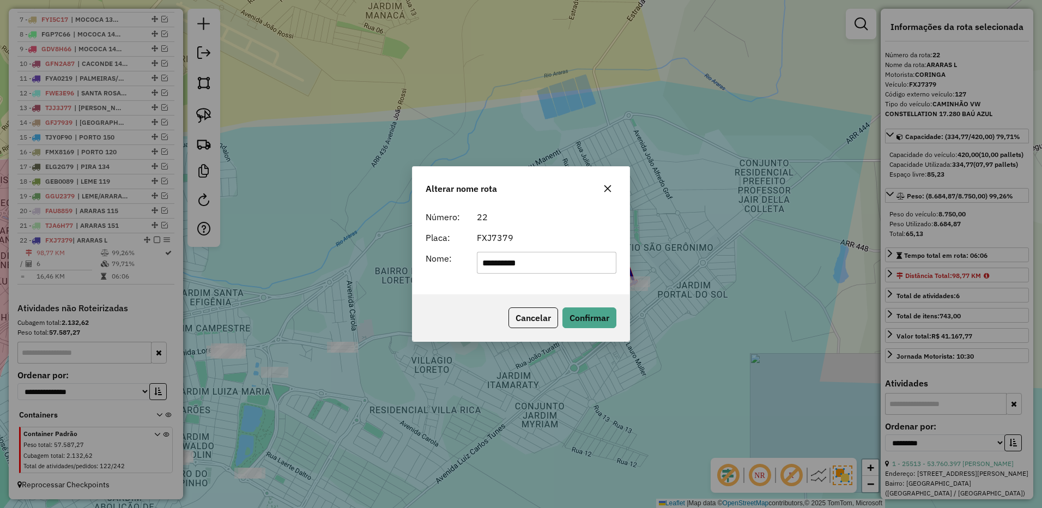
type input "**********"
click at [586, 306] on div "Cancelar Confirmar" at bounding box center [521, 317] width 217 height 47
click at [587, 314] on button "Confirmar" at bounding box center [589, 317] width 54 height 21
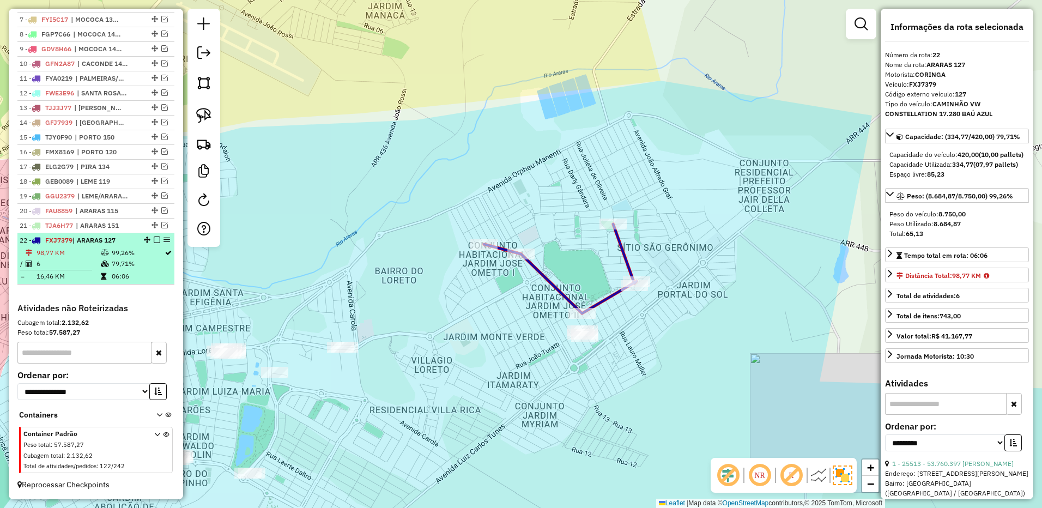
click at [154, 238] on em at bounding box center [157, 240] width 7 height 7
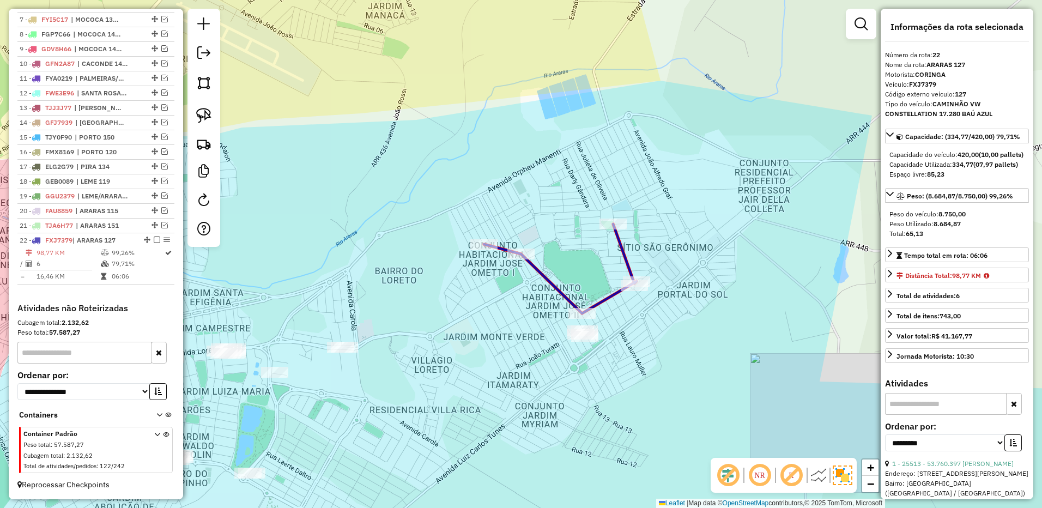
scroll to position [493, 0]
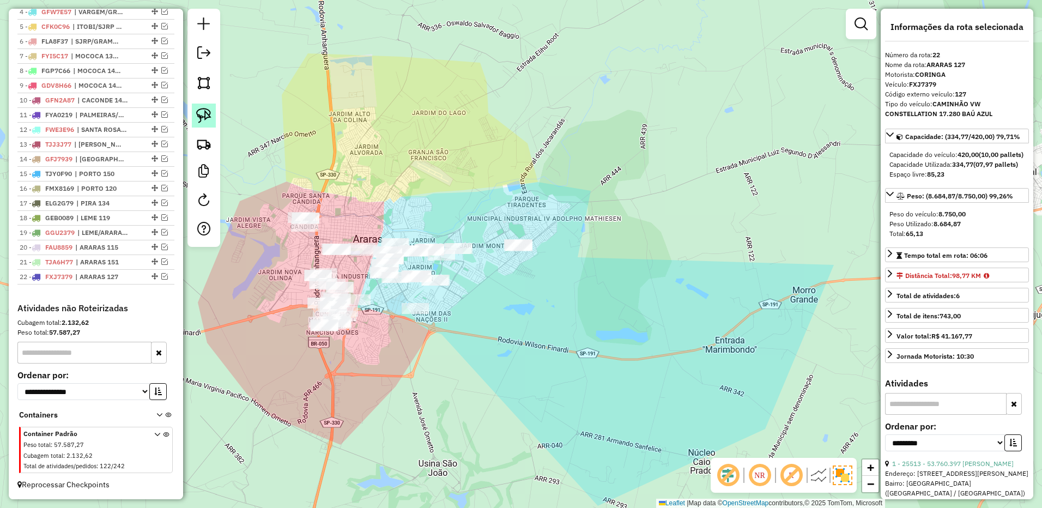
click at [211, 113] on img at bounding box center [203, 115] width 15 height 15
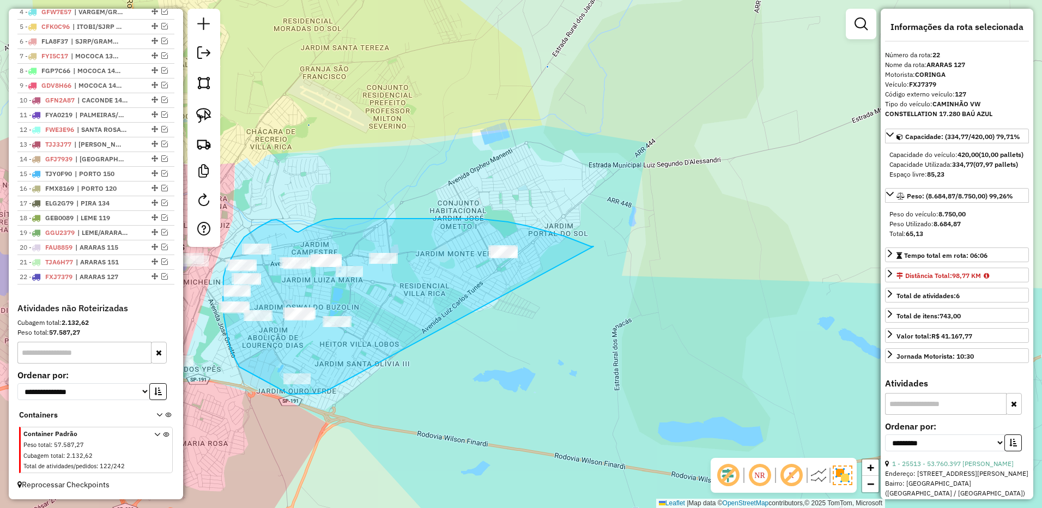
drag, startPoint x: 592, startPoint y: 246, endPoint x: 339, endPoint y: 369, distance: 281.6
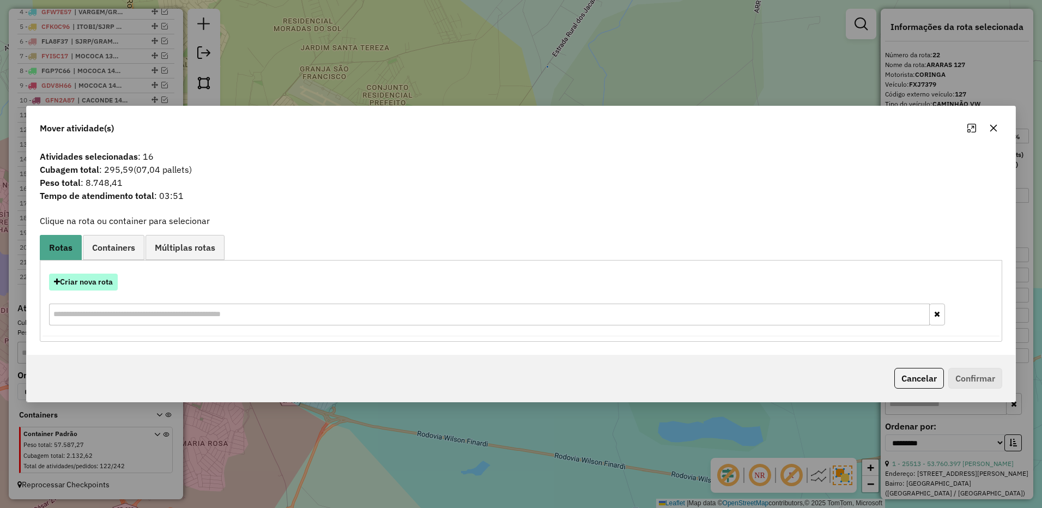
click at [98, 276] on button "Criar nova rota" at bounding box center [83, 282] width 69 height 17
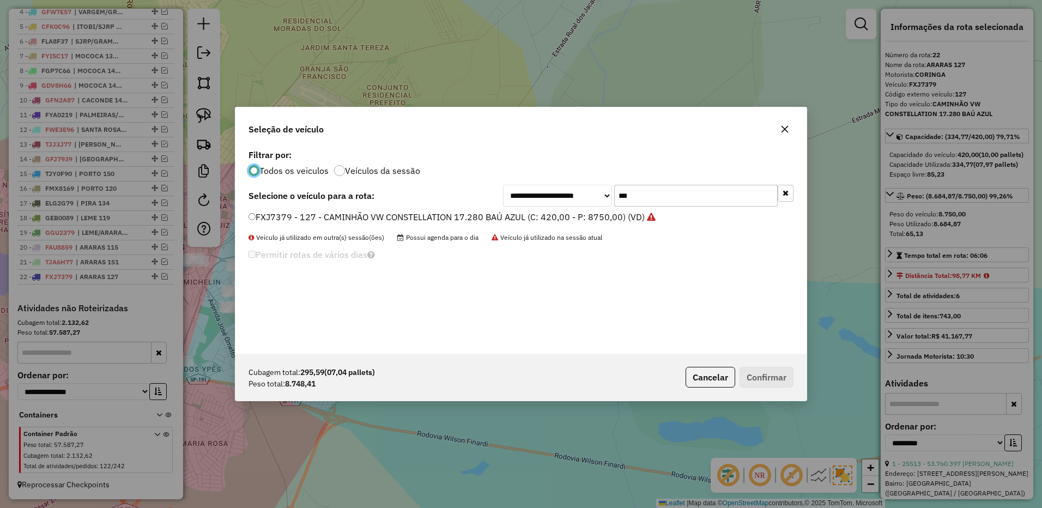
scroll to position [6, 3]
click at [655, 190] on input "***" at bounding box center [696, 196] width 164 height 22
type input "***"
click at [584, 213] on label "FUH1718 - 103 - CAMINHÃO VW CONSTELLATION 17.280 BAÚ AZUL (C: 420,00 - P: 8750,…" at bounding box center [448, 216] width 398 height 13
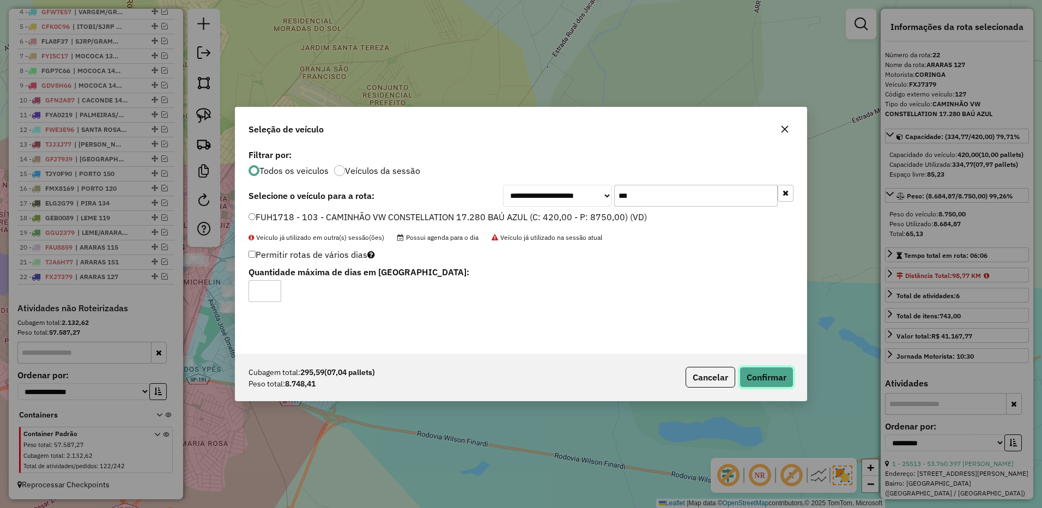
click at [762, 376] on button "Confirmar" at bounding box center [767, 377] width 54 height 21
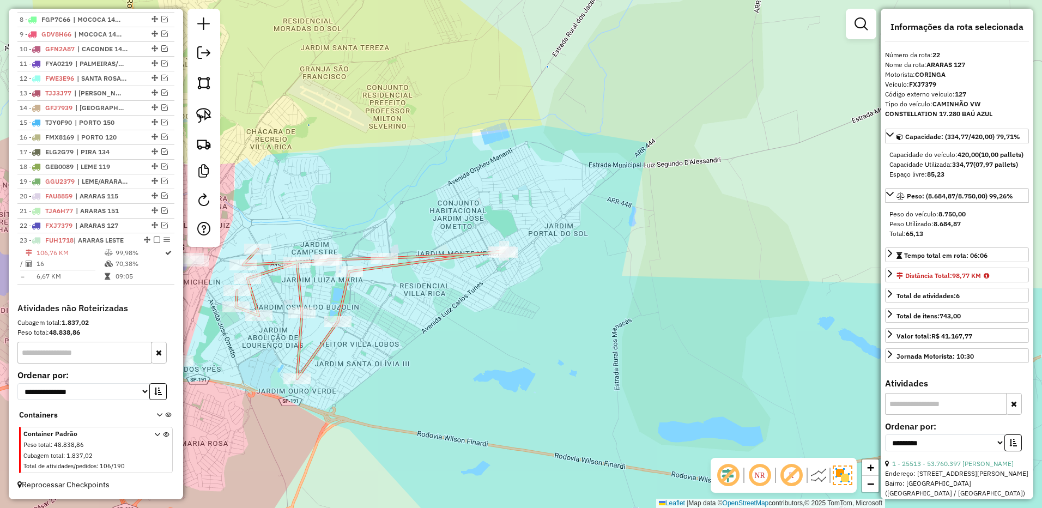
scroll to position [544, 0]
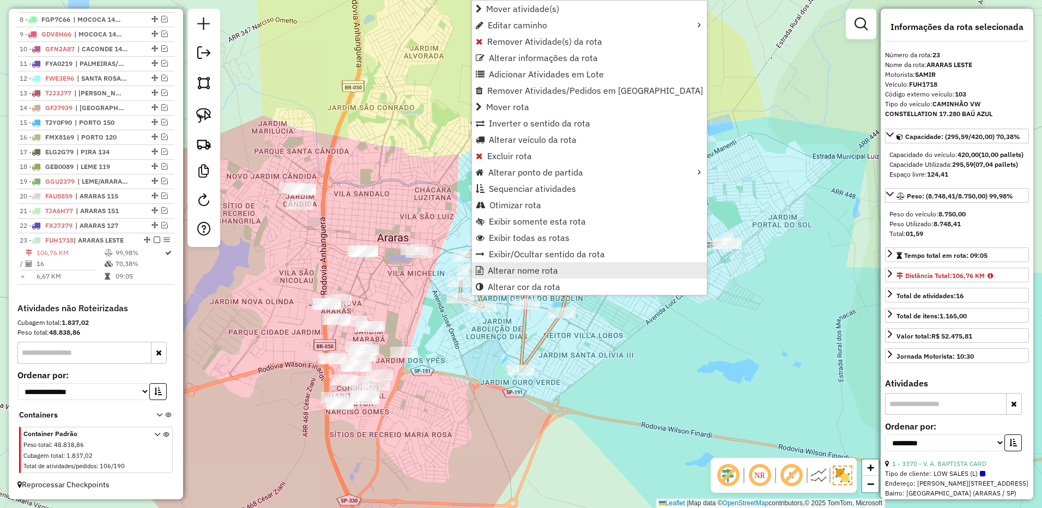
click at [522, 270] on span "Alterar nome rota" at bounding box center [523, 270] width 70 height 9
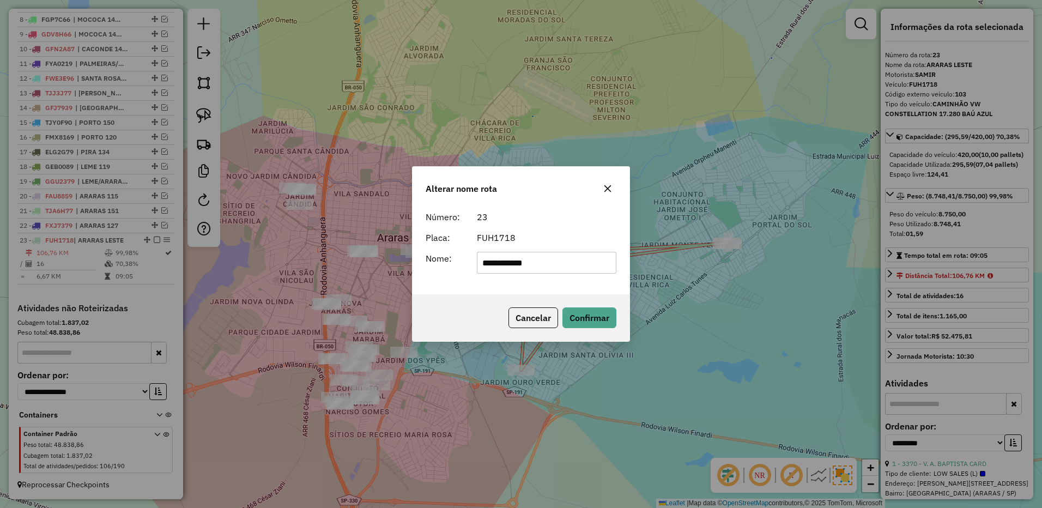
drag, startPoint x: 519, startPoint y: 264, endPoint x: 601, endPoint y: 263, distance: 82.3
click at [601, 263] on input "**********" at bounding box center [547, 263] width 140 height 22
type input "**********"
click at [598, 319] on button "Confirmar" at bounding box center [589, 317] width 54 height 21
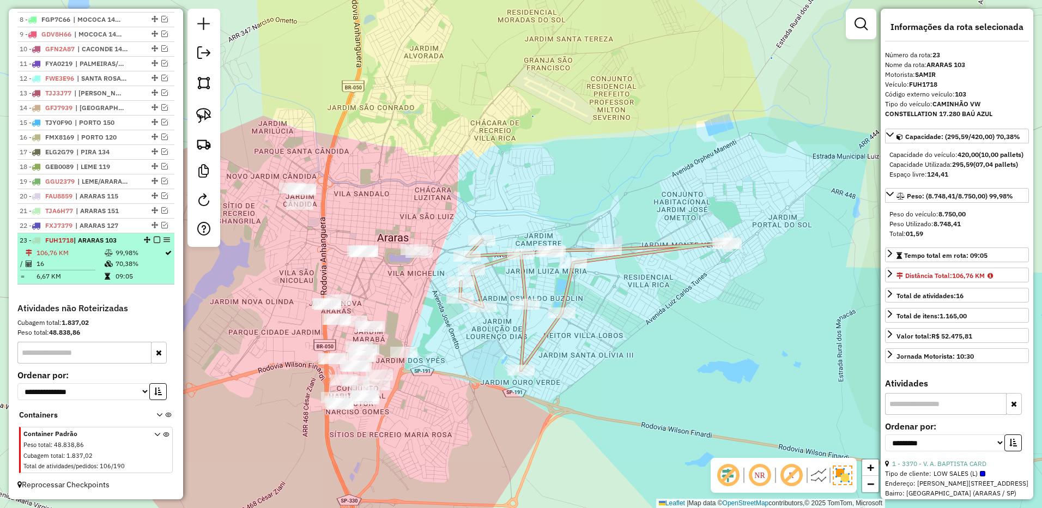
click at [156, 240] on em at bounding box center [157, 240] width 7 height 7
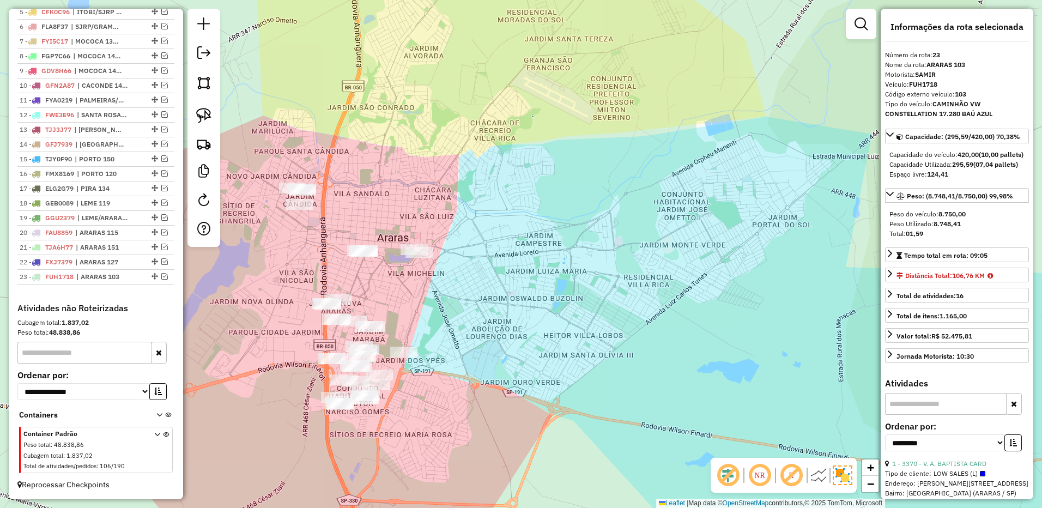
drag, startPoint x: 198, startPoint y: 116, endPoint x: 245, endPoint y: 137, distance: 51.0
click at [198, 116] on img at bounding box center [203, 115] width 15 height 15
drag, startPoint x: 324, startPoint y: 168, endPoint x: 549, endPoint y: 197, distance: 226.4
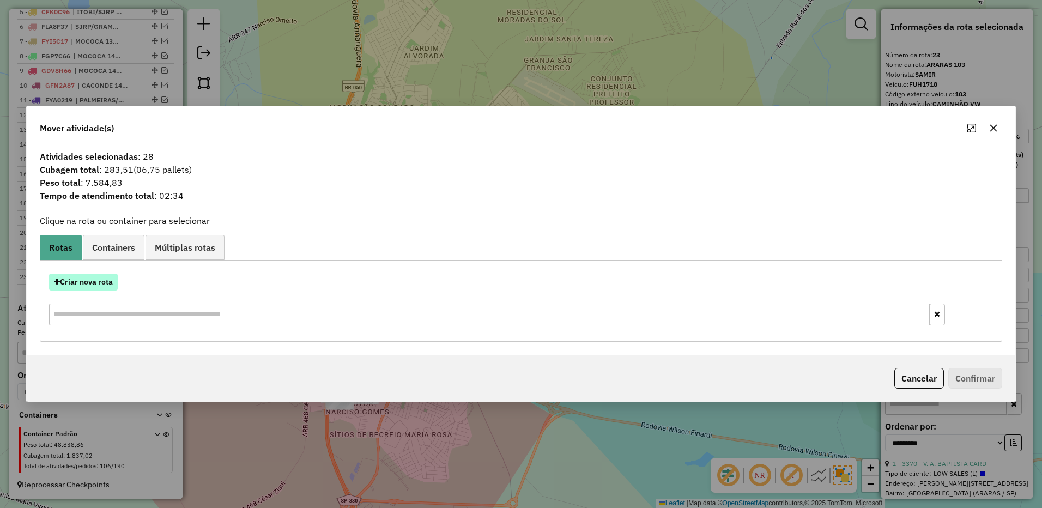
click at [117, 280] on button "Criar nova rota" at bounding box center [83, 282] width 69 height 17
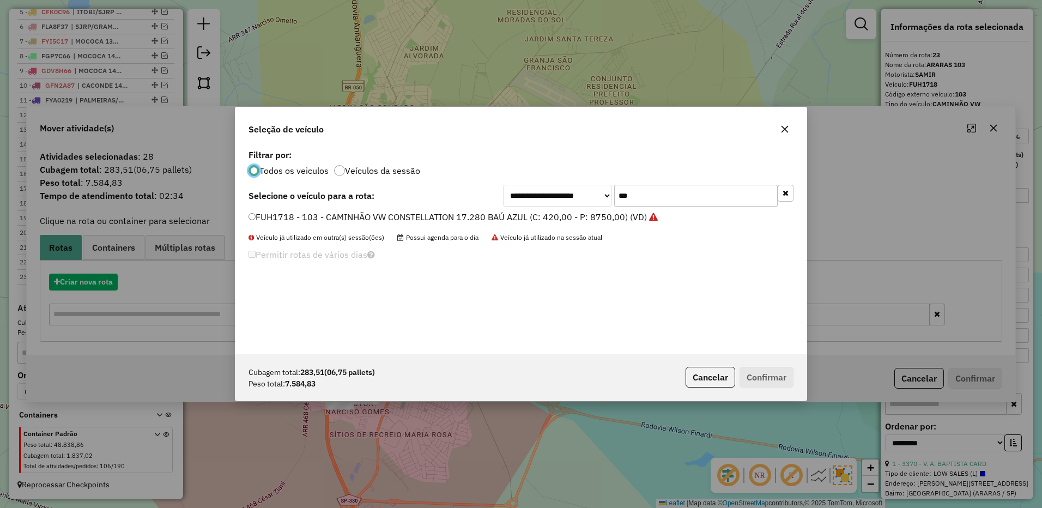
scroll to position [6, 3]
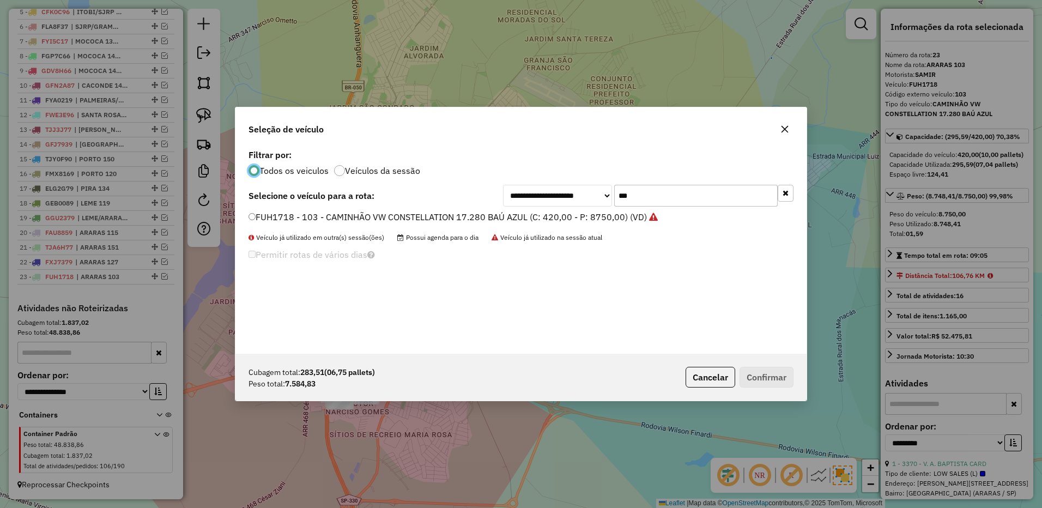
click at [650, 195] on input "***" at bounding box center [696, 196] width 164 height 22
type input "***"
click at [584, 214] on label "FPZ3099 - 104 - CAMINHÃO VW CONSTELLATION 17.280 BAÚ AZUL (C: 420,00 - P: 8750,…" at bounding box center [447, 216] width 397 height 13
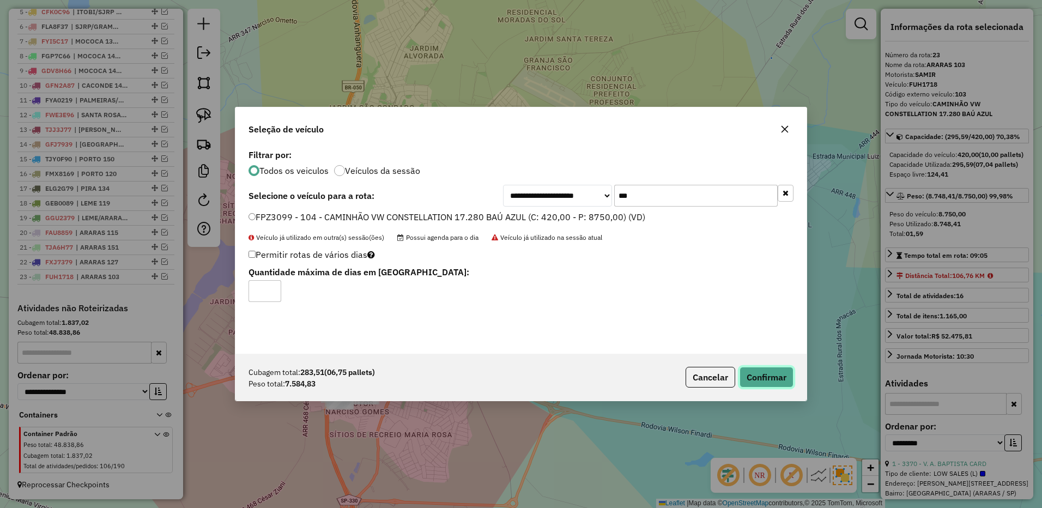
click at [755, 373] on button "Confirmar" at bounding box center [767, 377] width 54 height 21
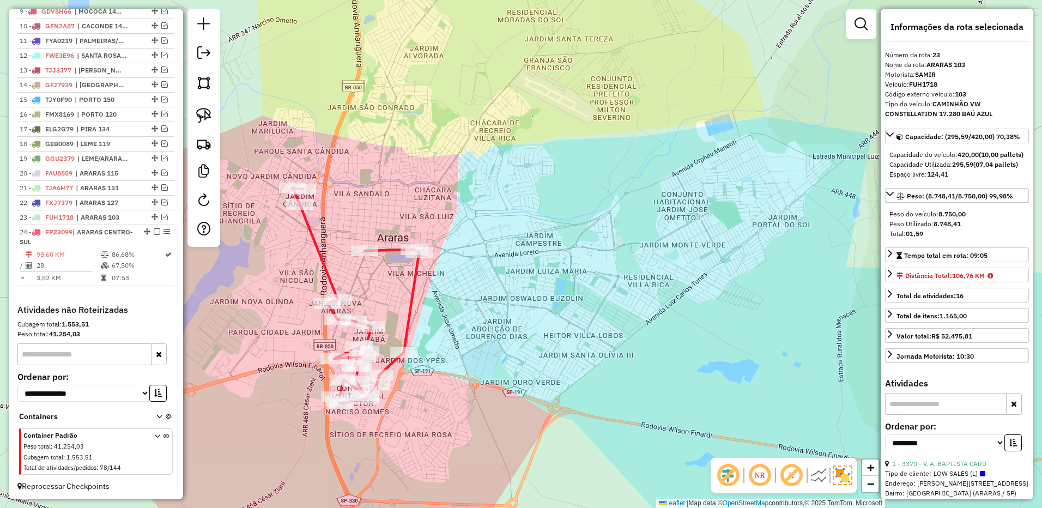
scroll to position [569, 0]
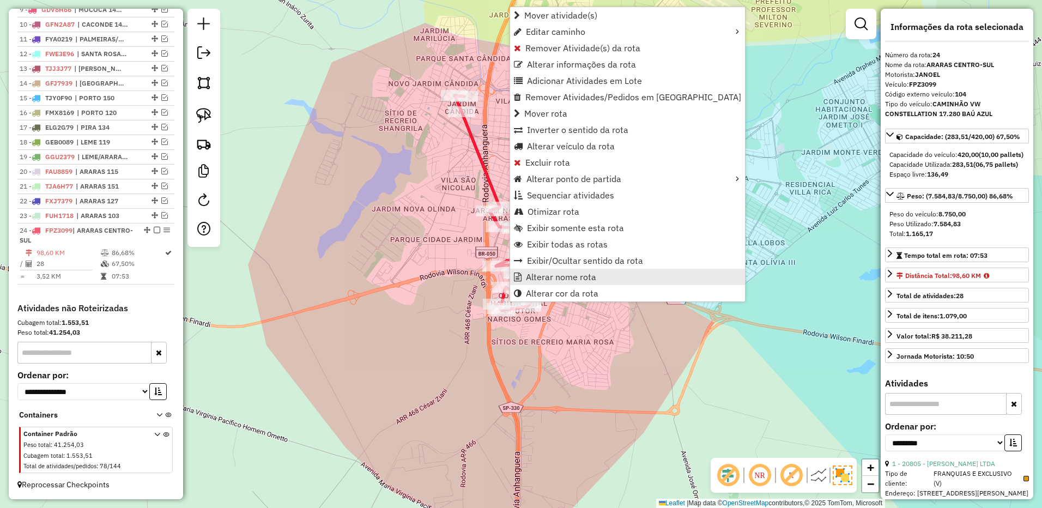
click at [552, 274] on span "Alterar nome rota" at bounding box center [561, 277] width 70 height 9
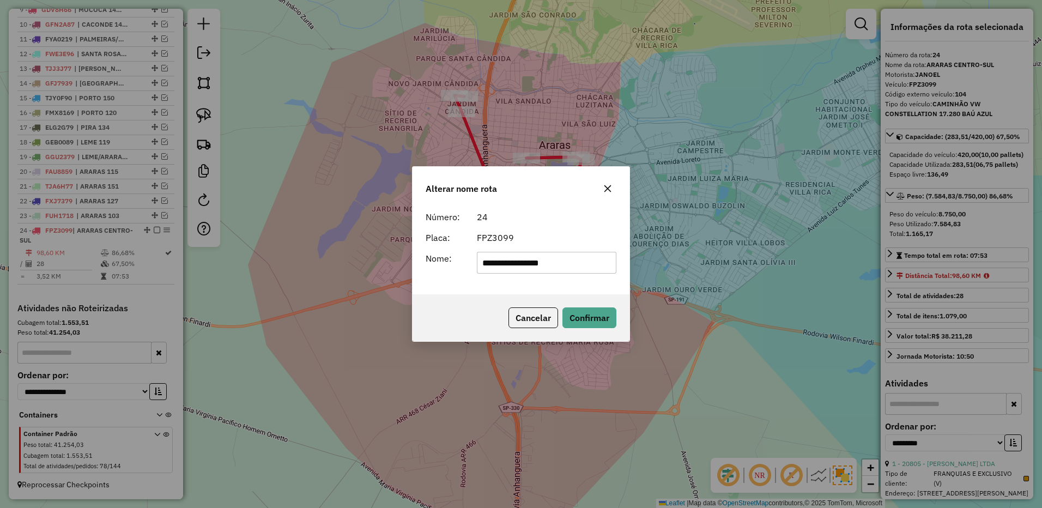
drag, startPoint x: 517, startPoint y: 265, endPoint x: 707, endPoint y: 246, distance: 191.7
click at [710, 249] on div "**********" at bounding box center [521, 254] width 1042 height 508
type input "**********"
click at [593, 312] on button "Confirmar" at bounding box center [589, 317] width 54 height 21
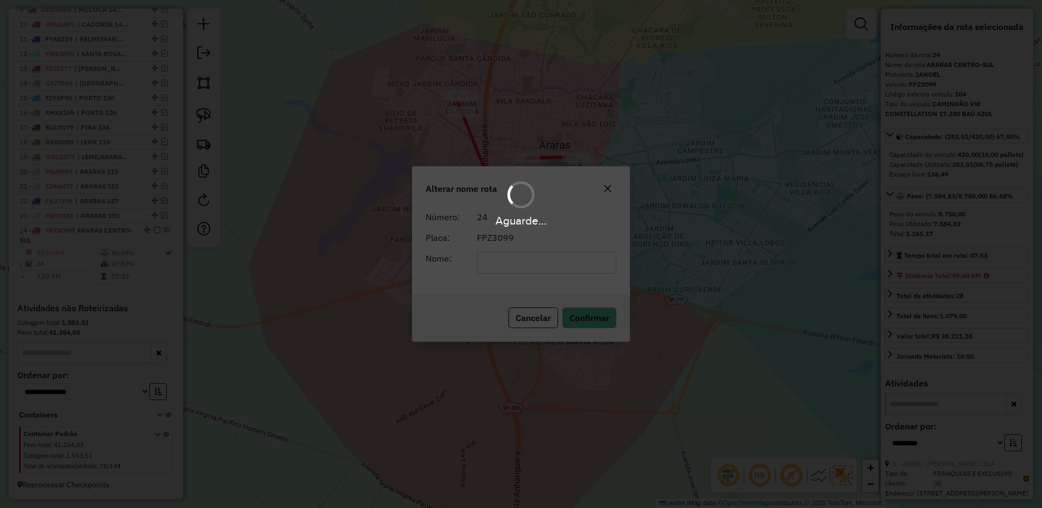
scroll to position [559, 0]
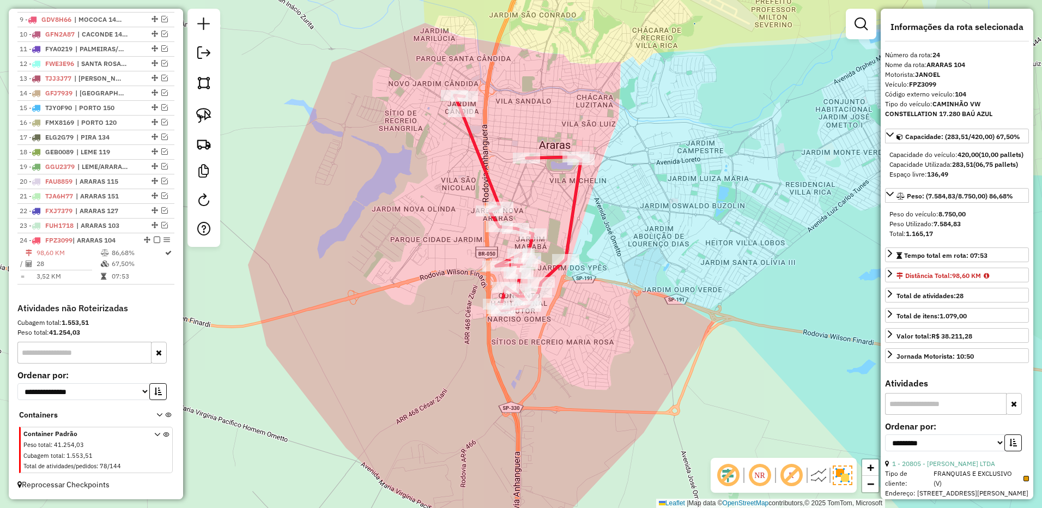
click at [154, 241] on em at bounding box center [157, 240] width 7 height 7
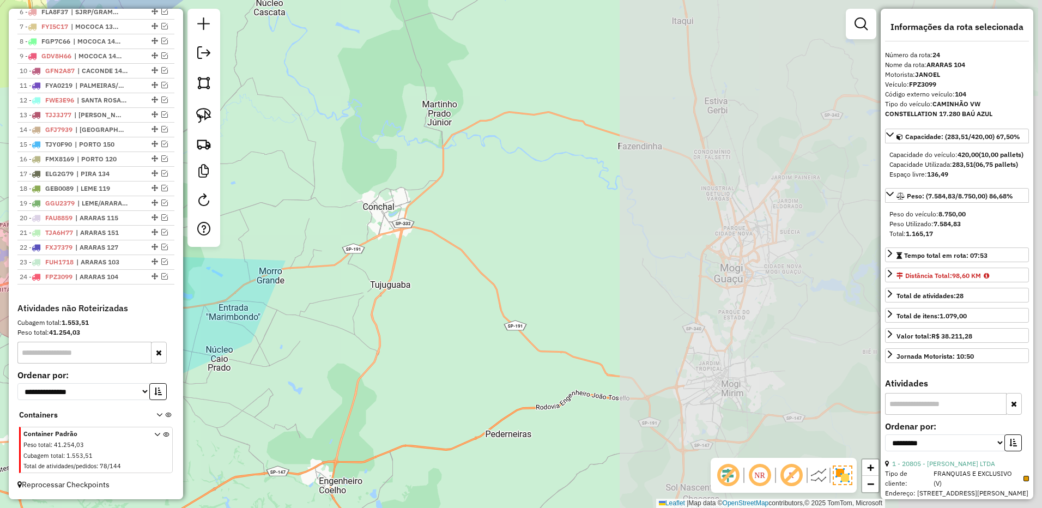
drag, startPoint x: 686, startPoint y: 213, endPoint x: 183, endPoint y: 247, distance: 504.2
click at [183, 247] on hb-router-mapa "Informações da Sessão 977918 - 12/08/2025 Criação: 11/08/2025 17:47 Depósito: B…" at bounding box center [521, 254] width 1042 height 508
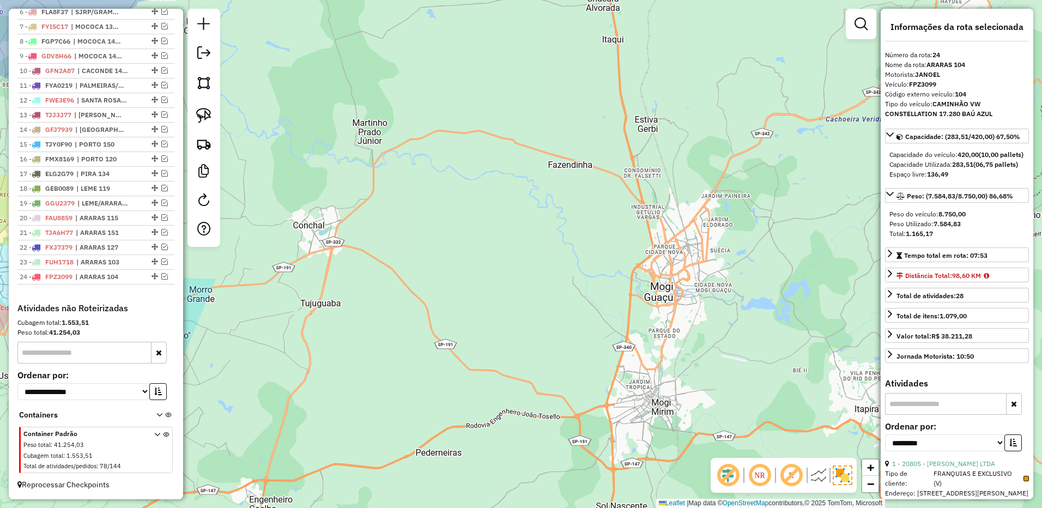
drag, startPoint x: 706, startPoint y: 307, endPoint x: 470, endPoint y: 403, distance: 254.8
click at [470, 403] on div "Janela de atendimento Grade de atendimento Capacidade Transportadoras Veículos …" at bounding box center [521, 254] width 1042 height 508
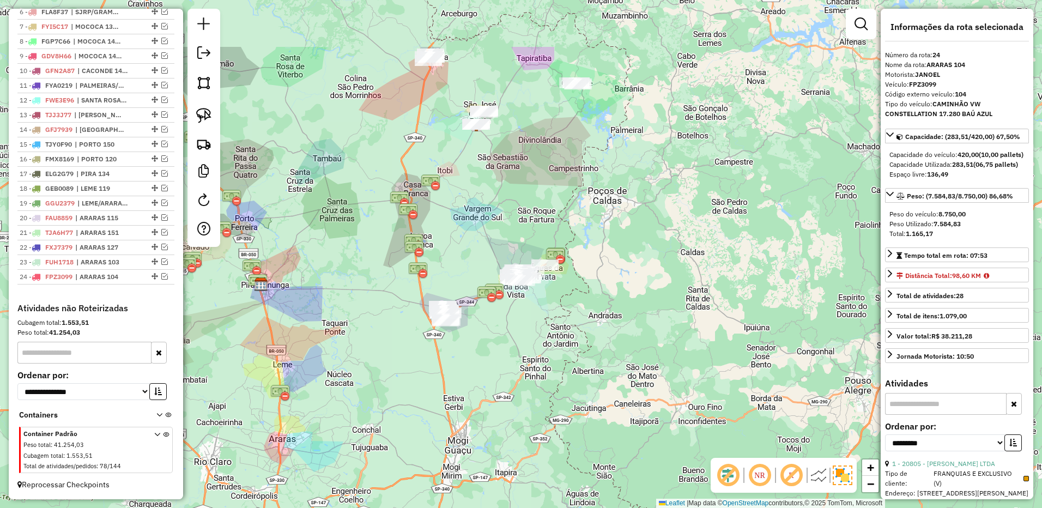
drag, startPoint x: 482, startPoint y: 339, endPoint x: 475, endPoint y: 350, distance: 13.0
click at [477, 350] on div "Janela de atendimento Grade de atendimento Capacidade Transportadoras Veículos …" at bounding box center [521, 254] width 1042 height 508
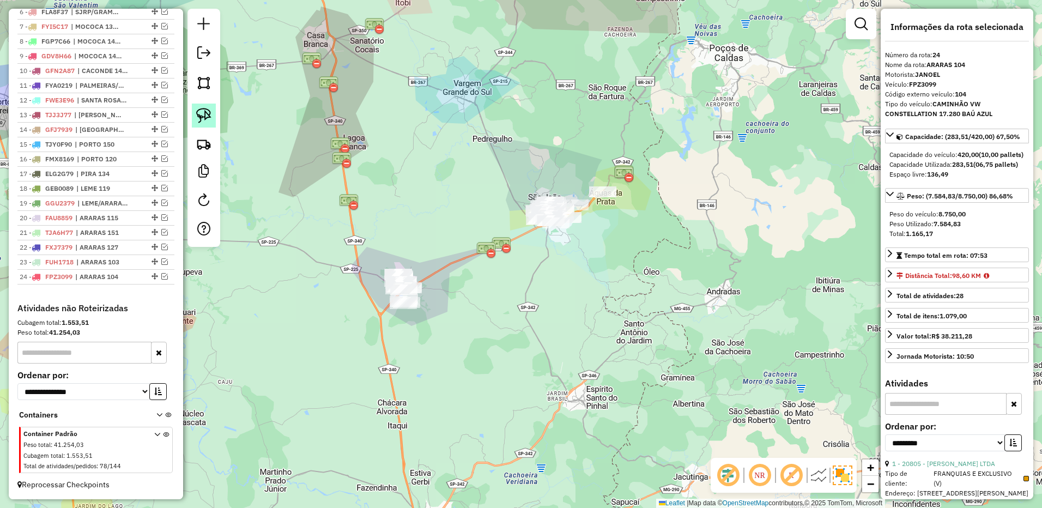
click at [210, 106] on link at bounding box center [204, 116] width 24 height 24
drag, startPoint x: 391, startPoint y: 246, endPoint x: 486, endPoint y: 271, distance: 98.1
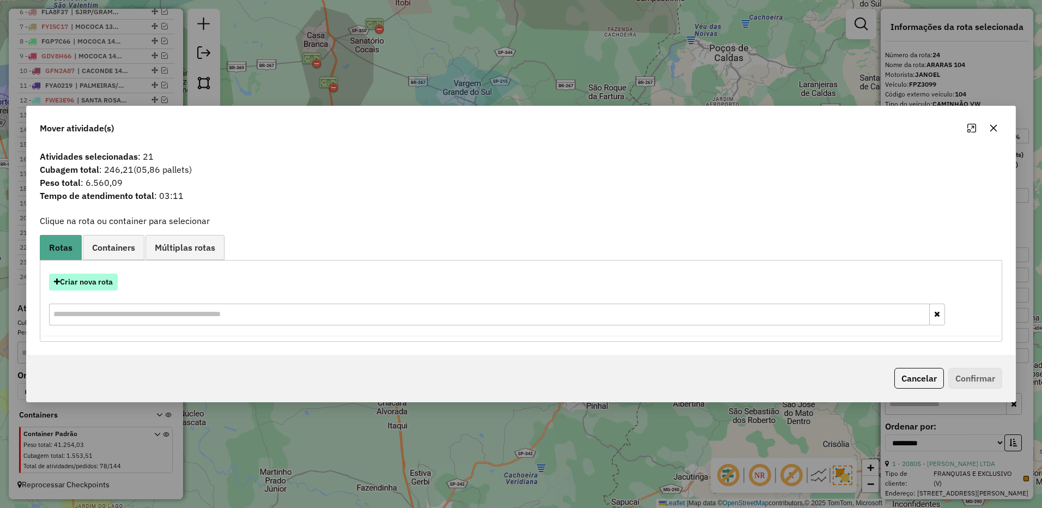
click at [105, 285] on button "Criar nova rota" at bounding box center [83, 282] width 69 height 17
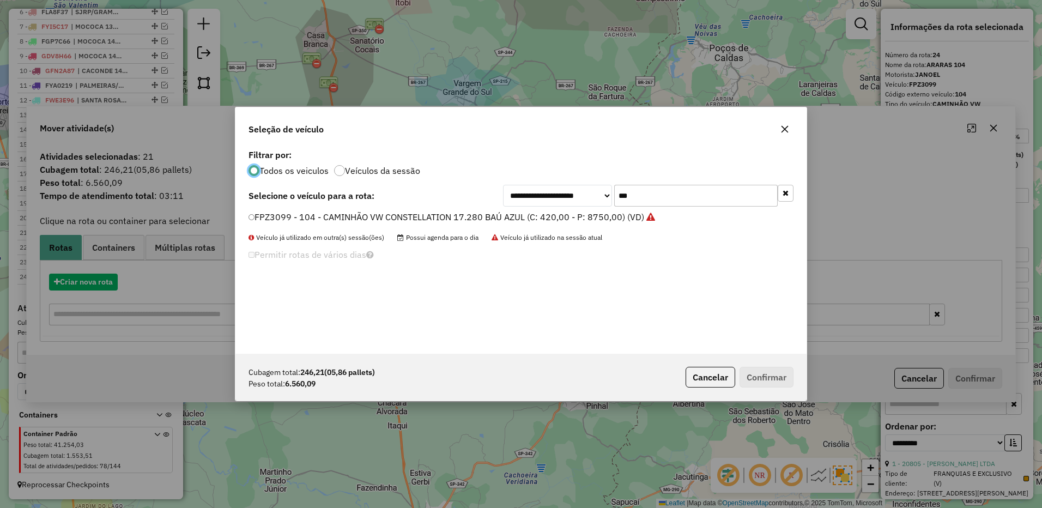
scroll to position [6, 3]
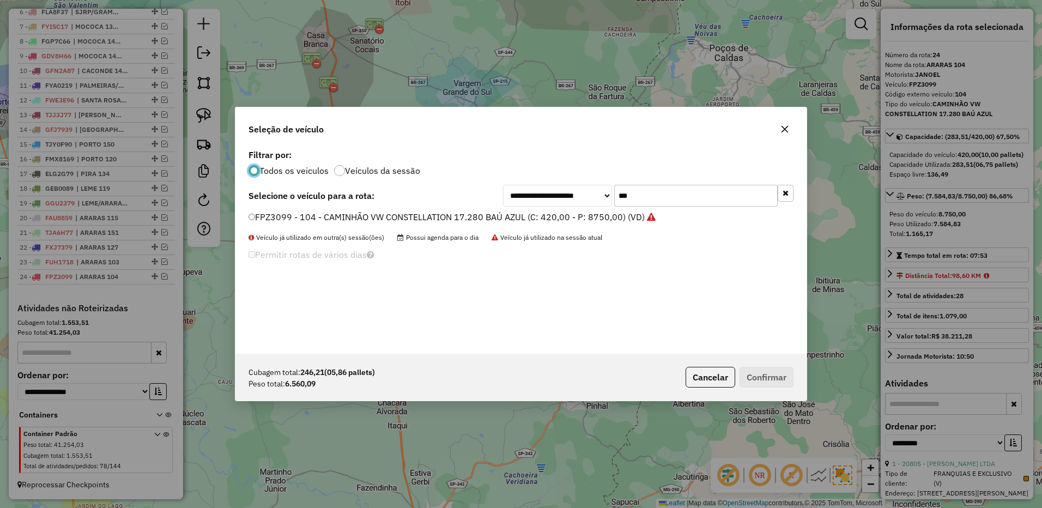
click at [676, 185] on input "***" at bounding box center [696, 196] width 164 height 22
type input "***"
click at [615, 211] on label "TLV2H99 - 153 - CAMINHÃO VW CONSTELLATION 17.260 FACCHINI (C: 420,00 - P: 7150,…" at bounding box center [447, 216] width 396 height 13
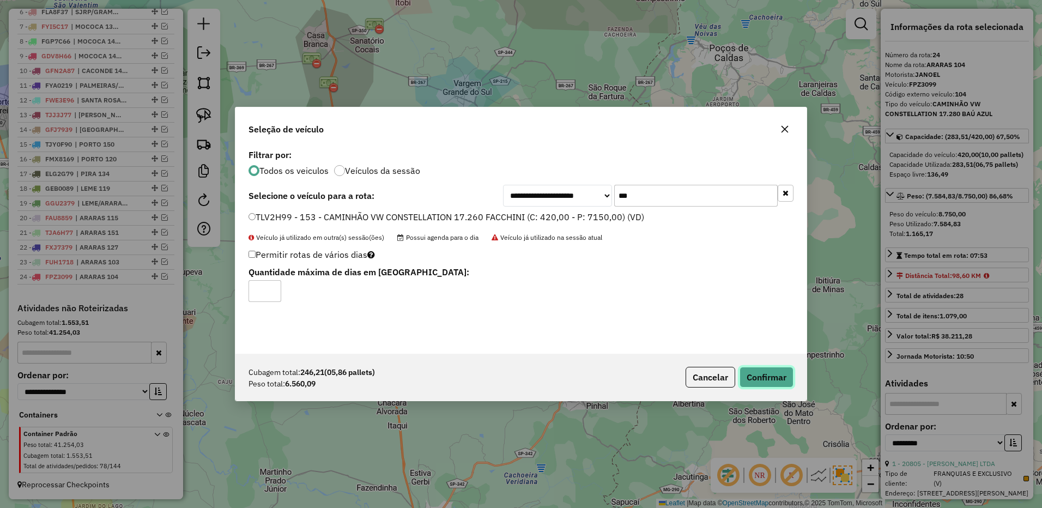
click at [776, 374] on button "Confirmar" at bounding box center [767, 377] width 54 height 21
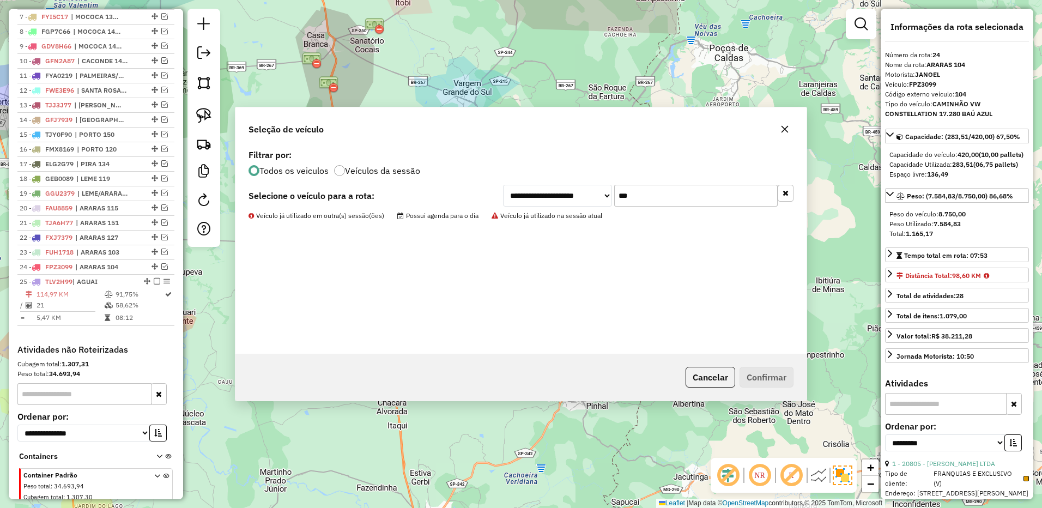
scroll to position [574, 0]
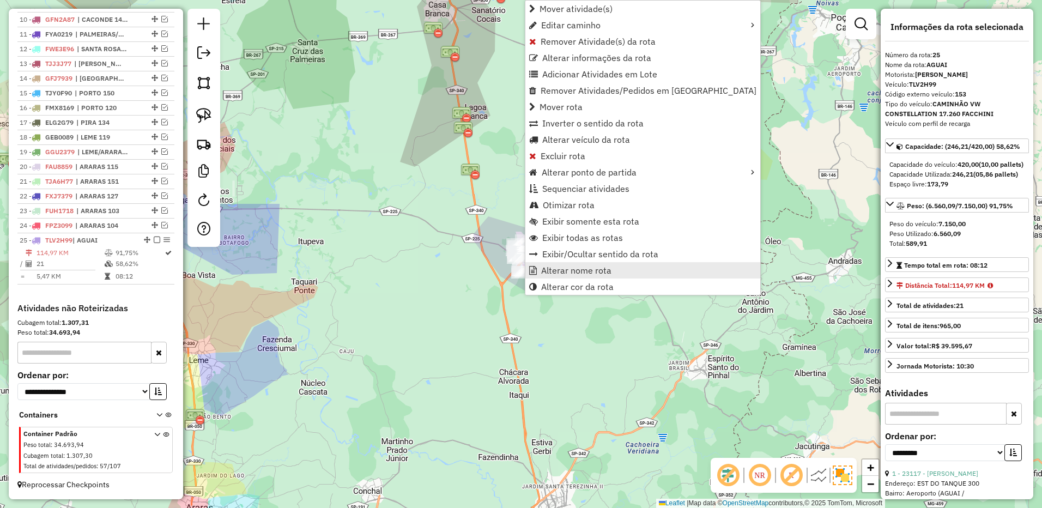
click at [550, 269] on span "Alterar nome rota" at bounding box center [576, 270] width 70 height 9
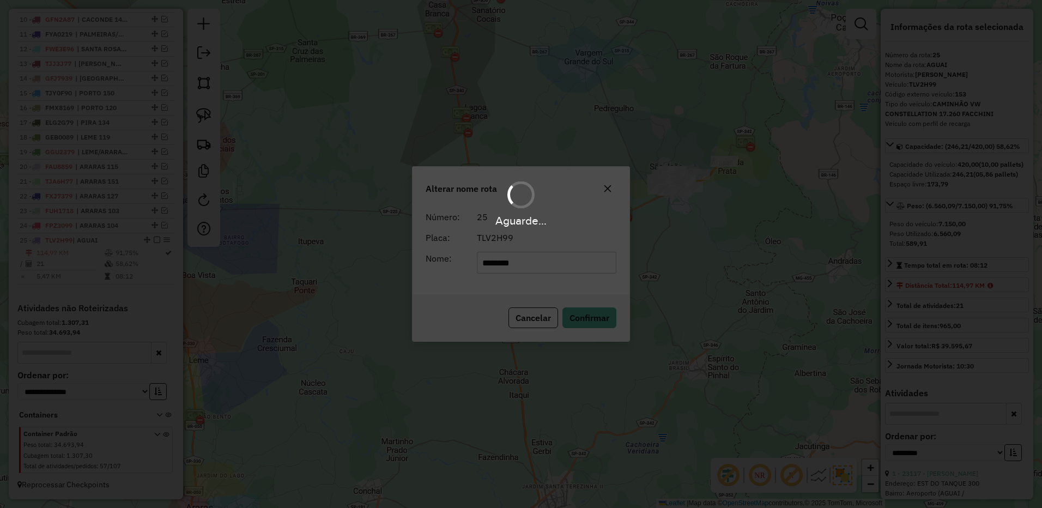
type input "*********"
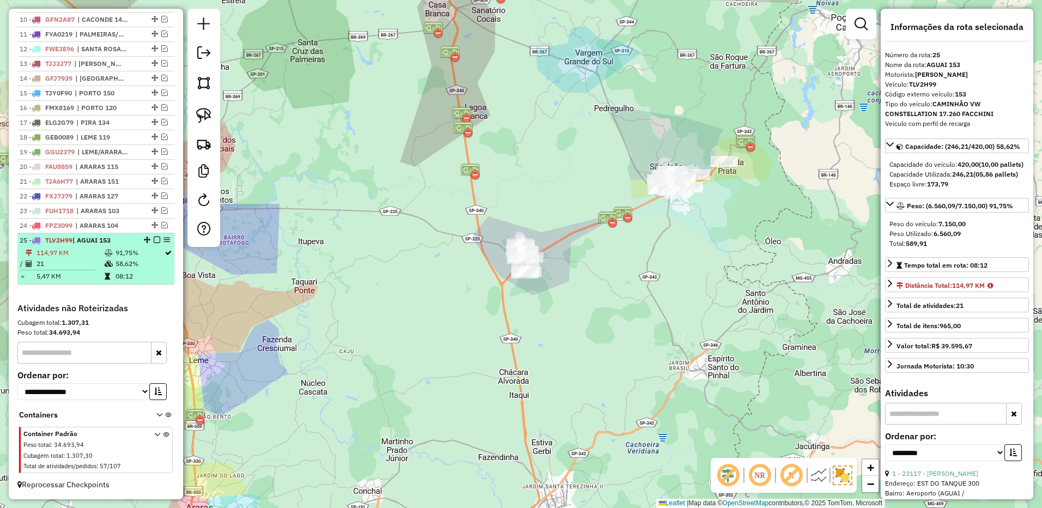
click at [154, 239] on em at bounding box center [157, 240] width 7 height 7
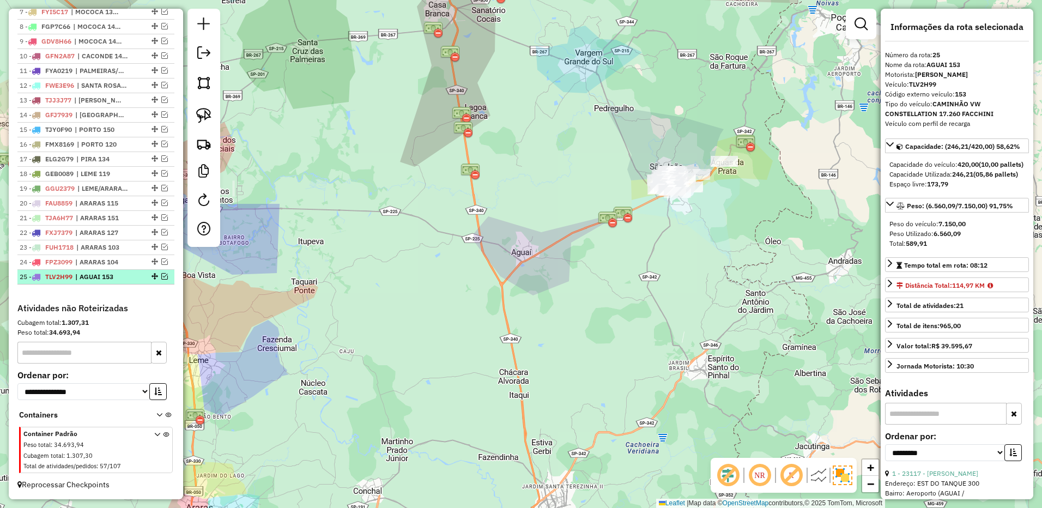
scroll to position [537, 0]
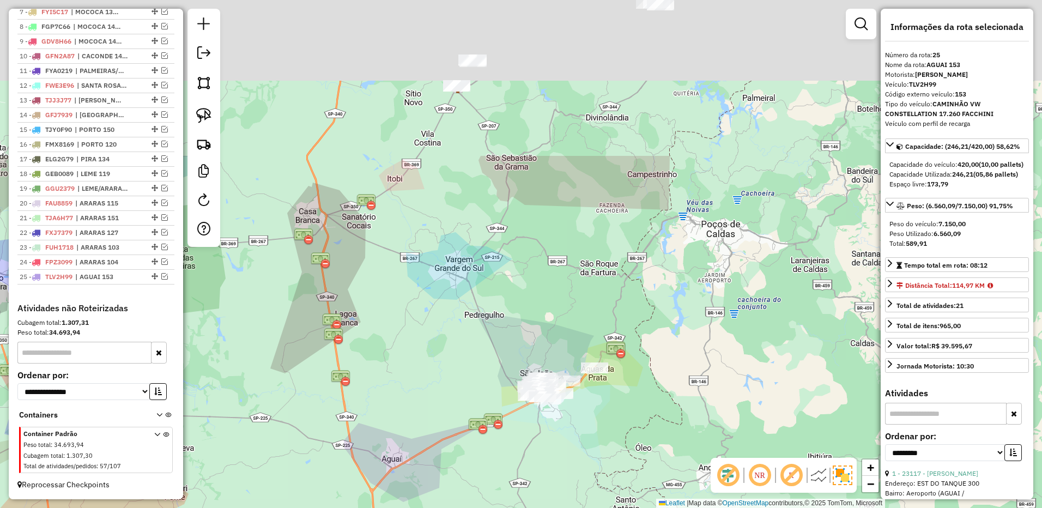
drag, startPoint x: 706, startPoint y: 287, endPoint x: 579, endPoint y: 421, distance: 184.3
click at [595, 447] on div "Janela de atendimento Grade de atendimento Capacidade Transportadoras Veículos …" at bounding box center [521, 254] width 1042 height 508
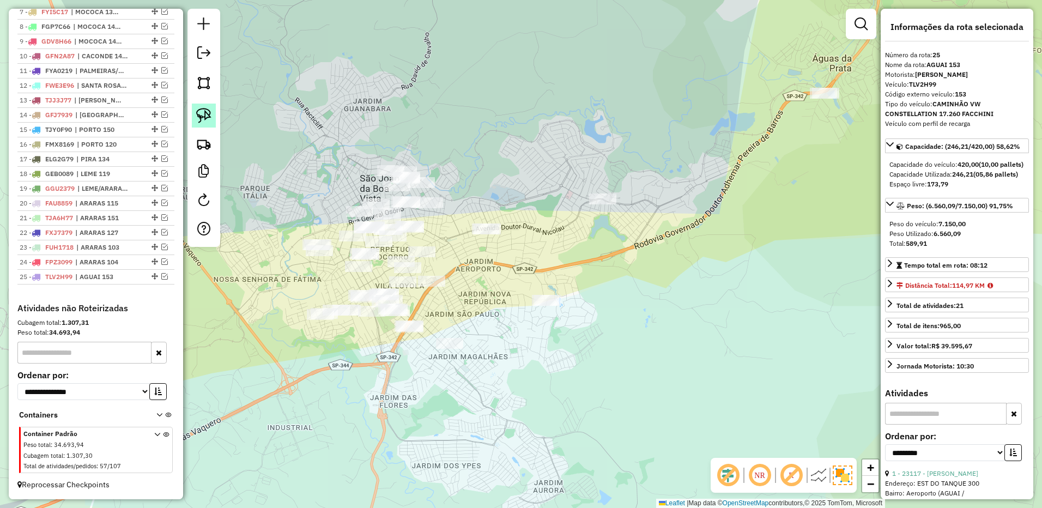
click at [205, 111] on img at bounding box center [203, 115] width 15 height 15
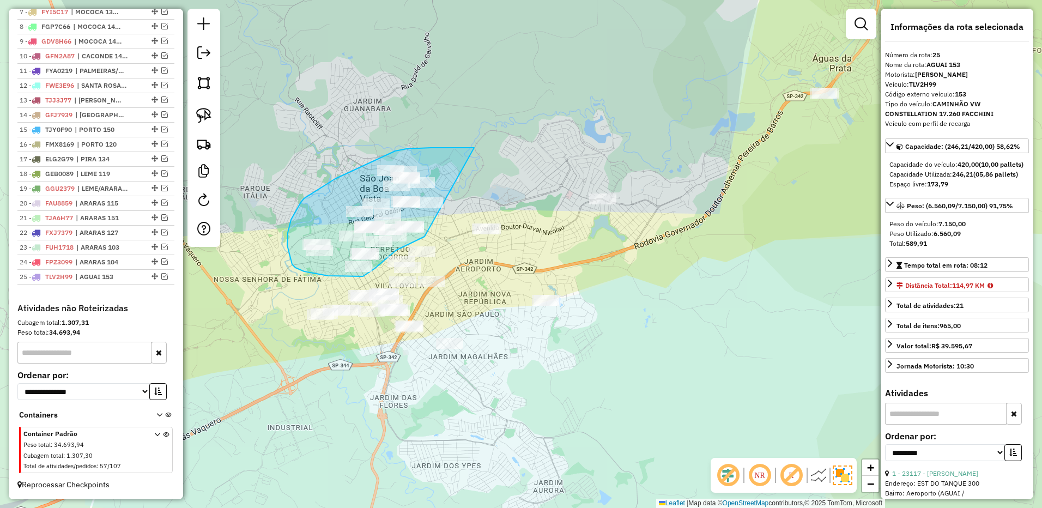
drag, startPoint x: 474, startPoint y: 148, endPoint x: 424, endPoint y: 237, distance: 102.0
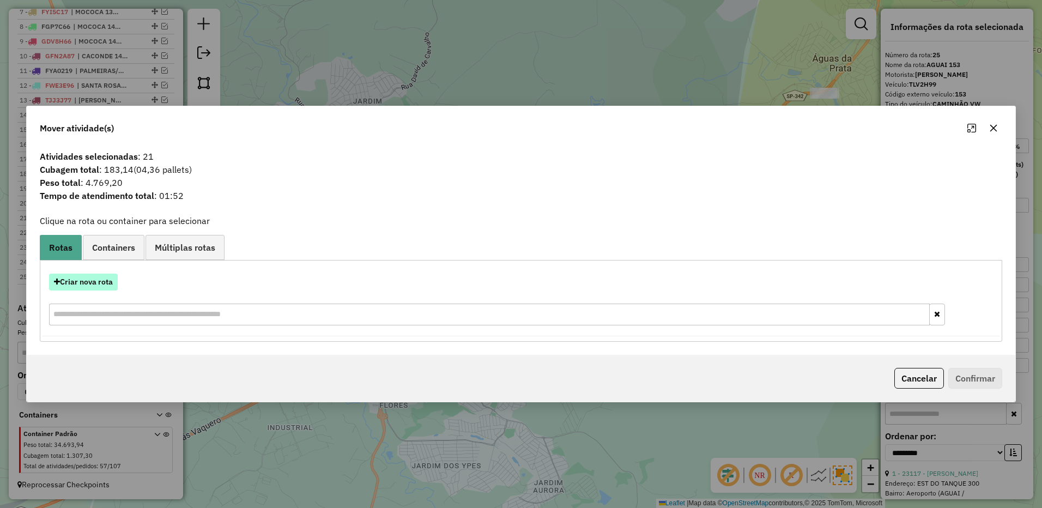
click at [107, 285] on button "Criar nova rota" at bounding box center [83, 282] width 69 height 17
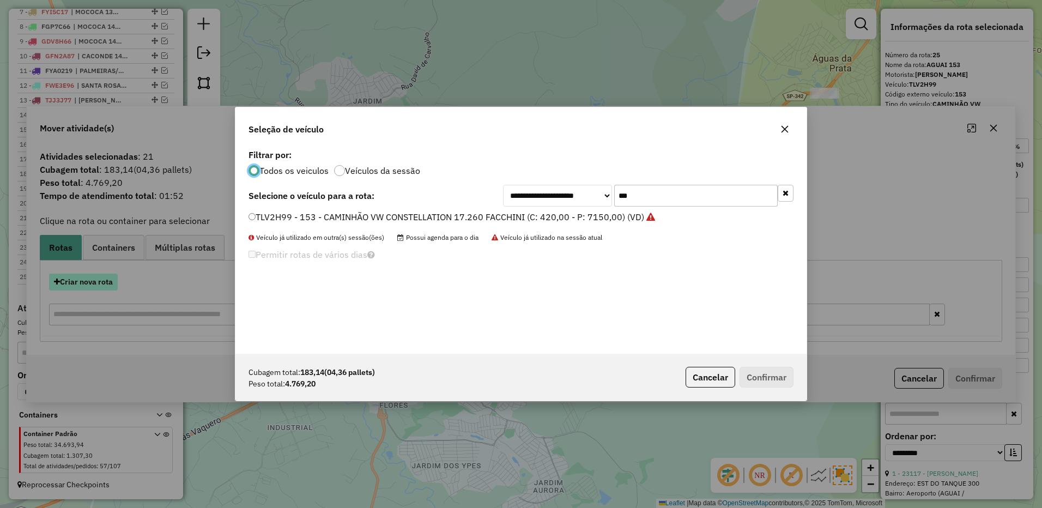
scroll to position [6, 3]
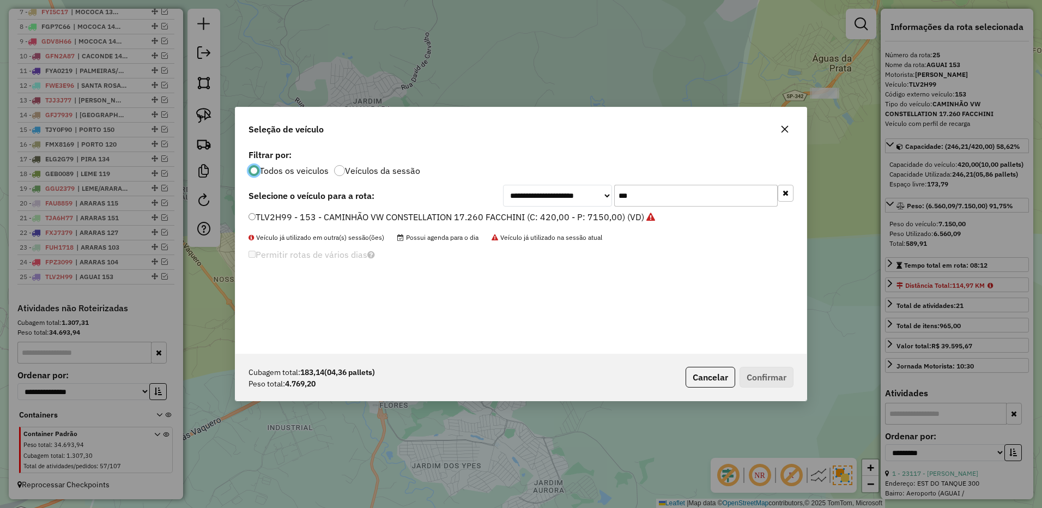
click at [665, 195] on input "***" at bounding box center [696, 196] width 164 height 22
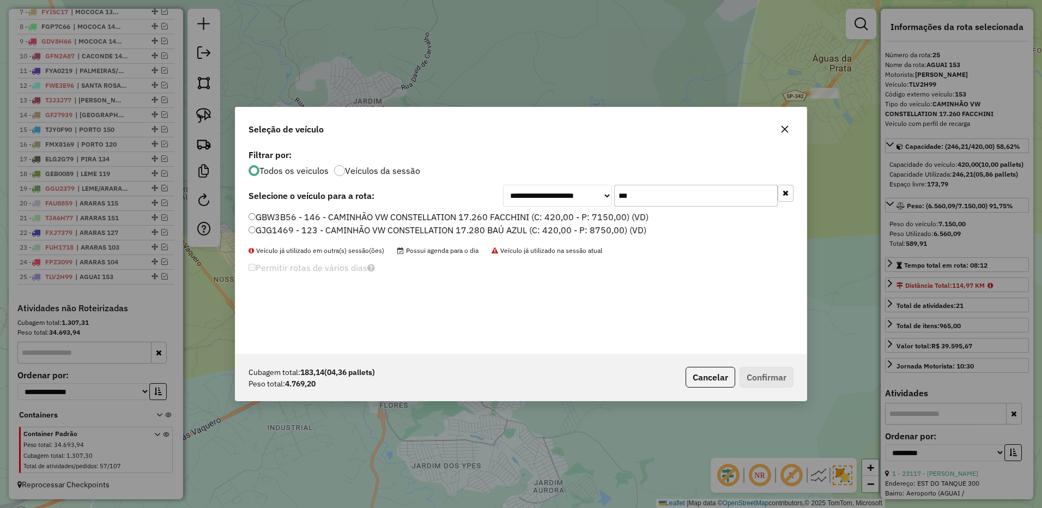
type input "***"
click at [601, 217] on label "GBW3B56 - 146 - CAMINHÃO VW CONSTELLATION 17.260 FACCHINI (C: 420,00 - P: 7150,…" at bounding box center [449, 216] width 400 height 13
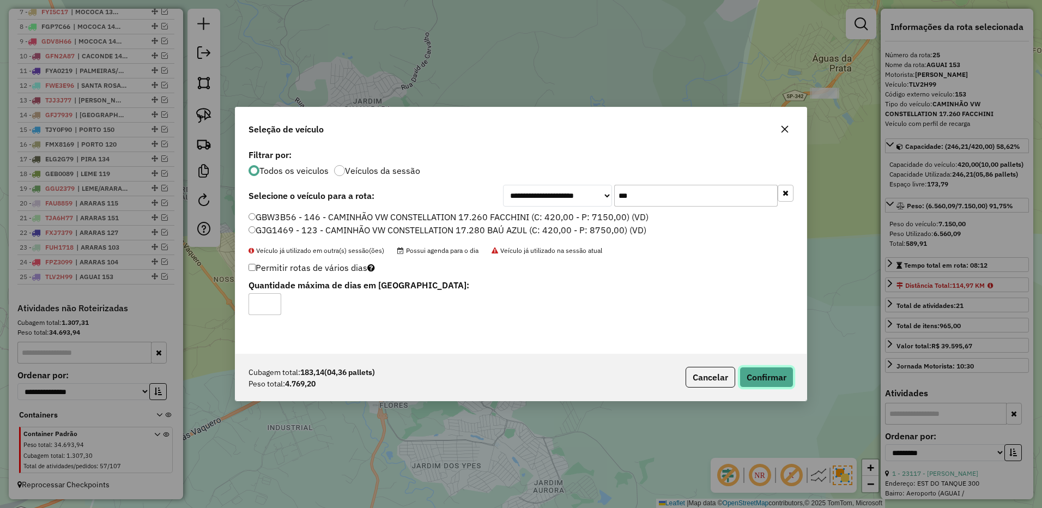
click at [761, 373] on button "Confirmar" at bounding box center [767, 377] width 54 height 21
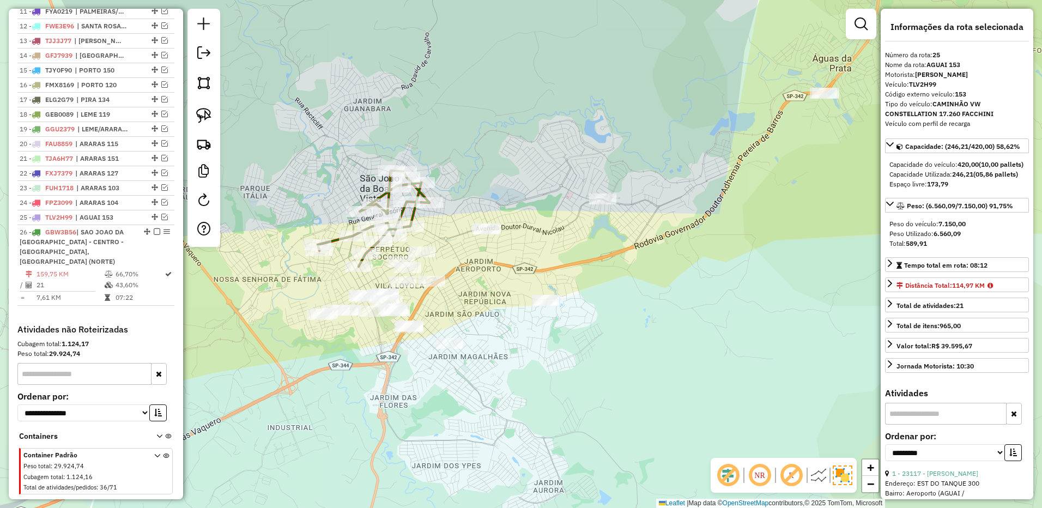
scroll to position [618, 0]
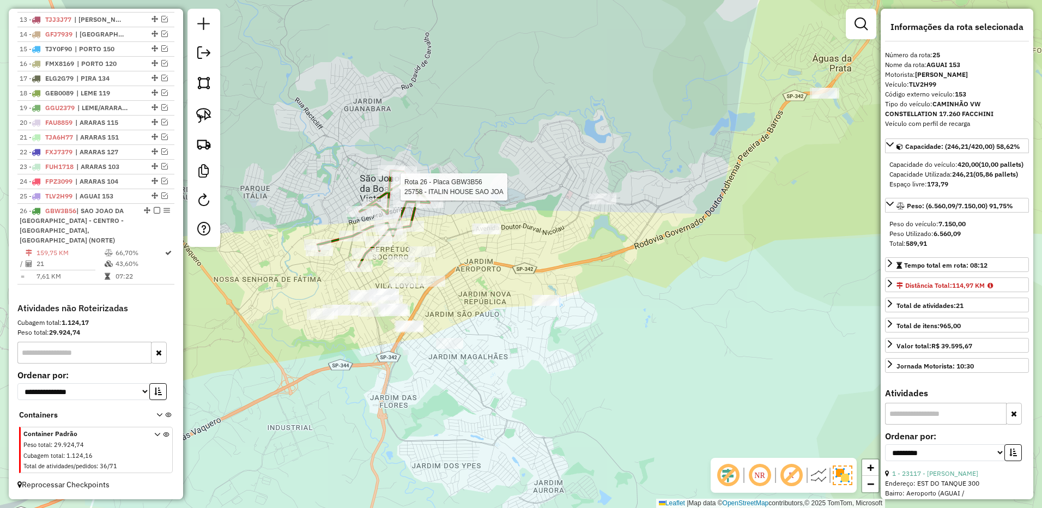
click at [403, 192] on div at bounding box center [397, 186] width 27 height 11
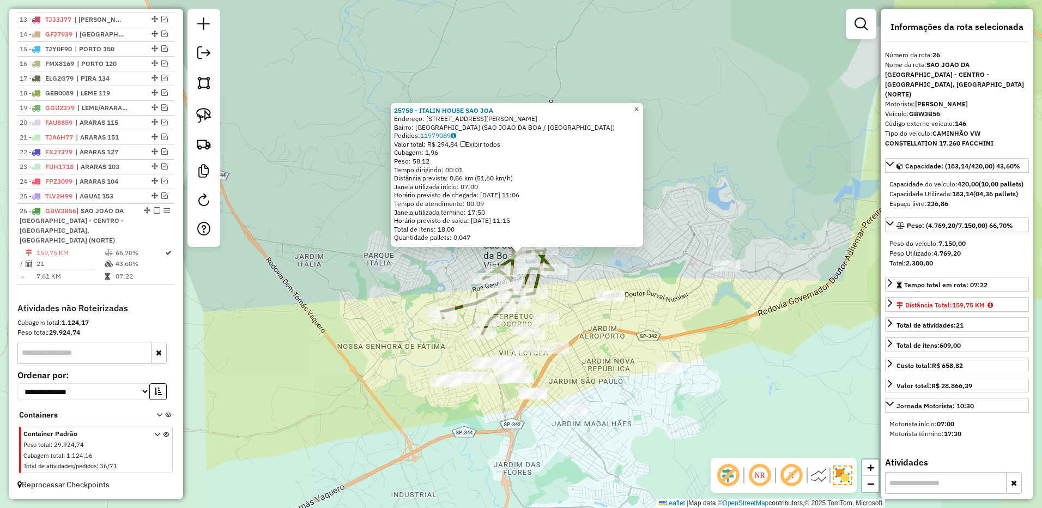
click at [639, 109] on span "×" at bounding box center [636, 109] width 5 height 9
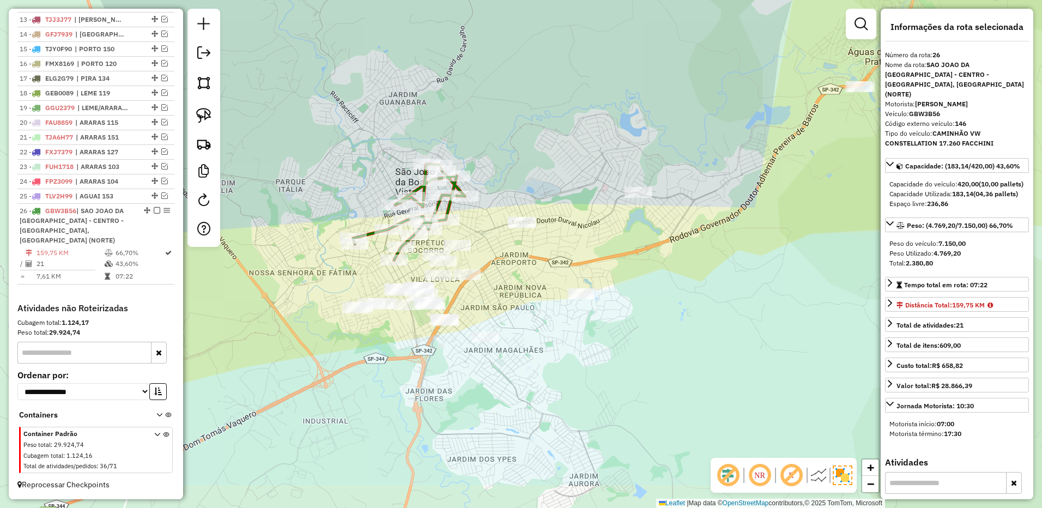
drag, startPoint x: 650, startPoint y: 187, endPoint x: 562, endPoint y: 113, distance: 114.9
click at [562, 113] on div "Janela de atendimento Grade de atendimento Capacidade Transportadoras Veículos …" at bounding box center [521, 254] width 1042 height 508
drag, startPoint x: 211, startPoint y: 113, endPoint x: 528, endPoint y: 183, distance: 324.3
click at [212, 113] on link at bounding box center [204, 116] width 24 height 24
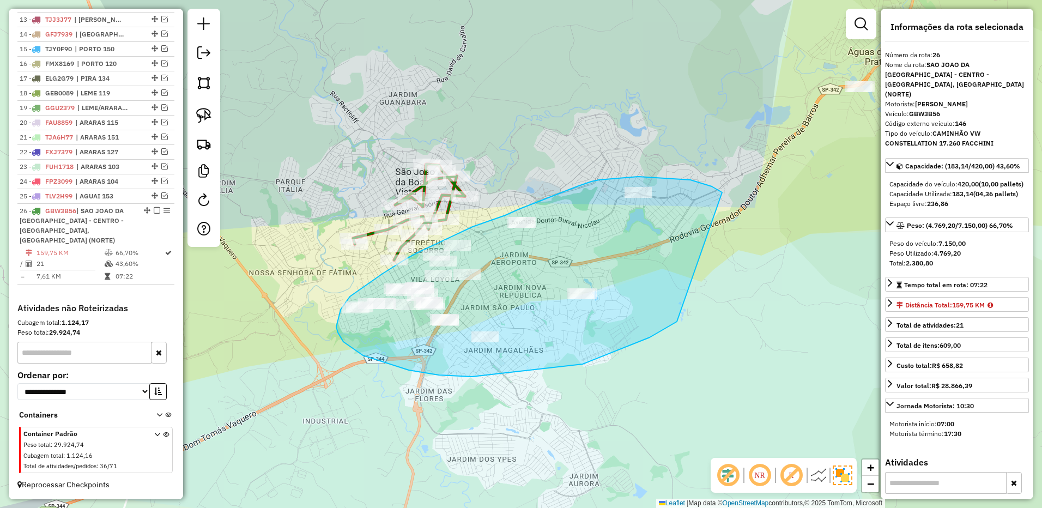
drag, startPoint x: 718, startPoint y: 190, endPoint x: 687, endPoint y: 288, distance: 102.9
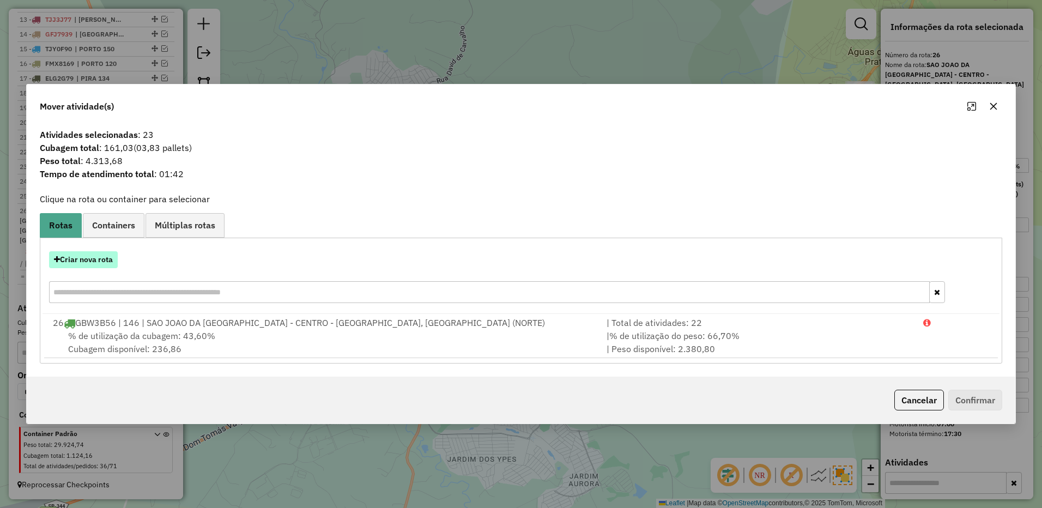
click at [108, 266] on button "Criar nova rota" at bounding box center [83, 259] width 69 height 17
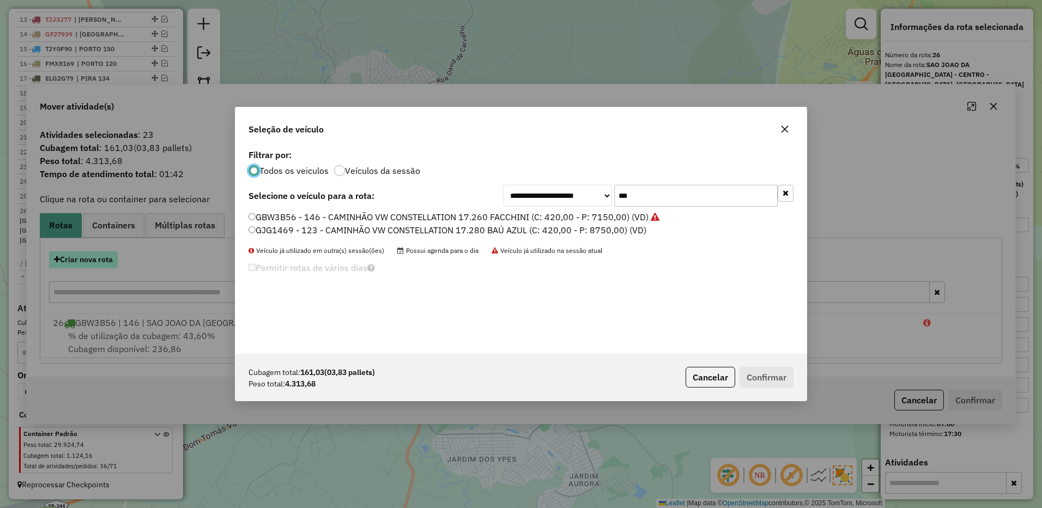
scroll to position [6, 3]
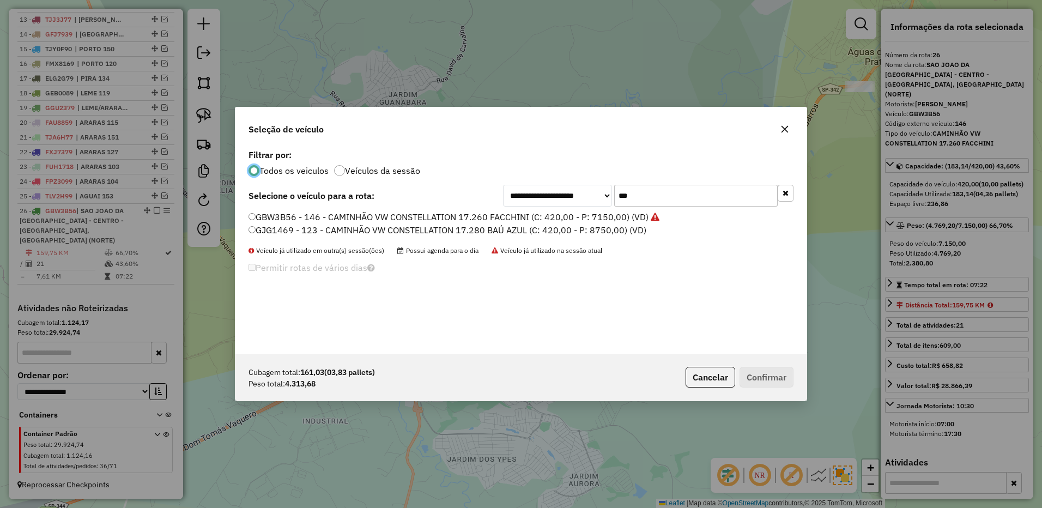
click at [654, 192] on input "***" at bounding box center [696, 196] width 164 height 22
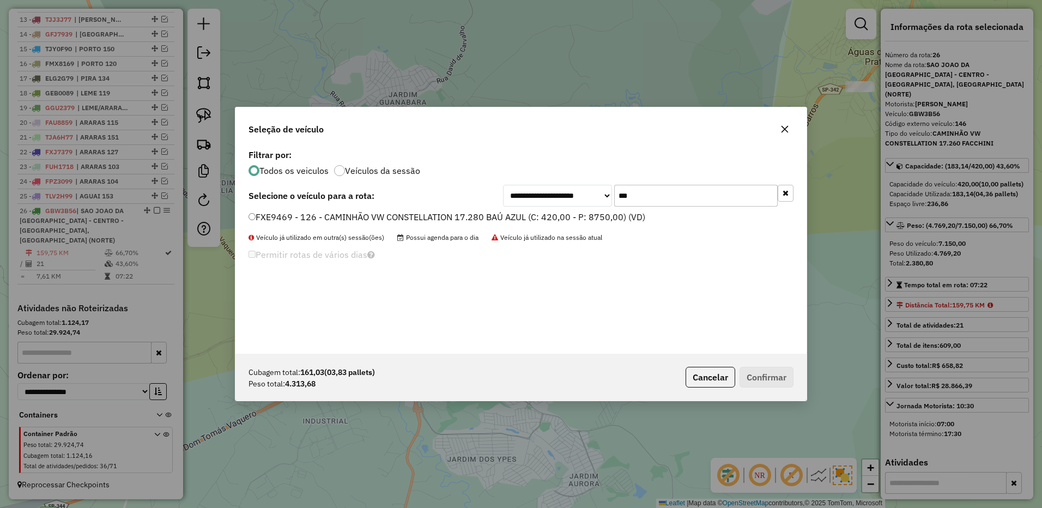
type input "***"
drag, startPoint x: 601, startPoint y: 222, endPoint x: 615, endPoint y: 226, distance: 14.1
click at [601, 222] on label "FXE9469 - 126 - CAMINHÃO VW CONSTELLATION 17.280 BAÚ AZUL (C: 420,00 - P: 8750,…" at bounding box center [447, 216] width 397 height 13
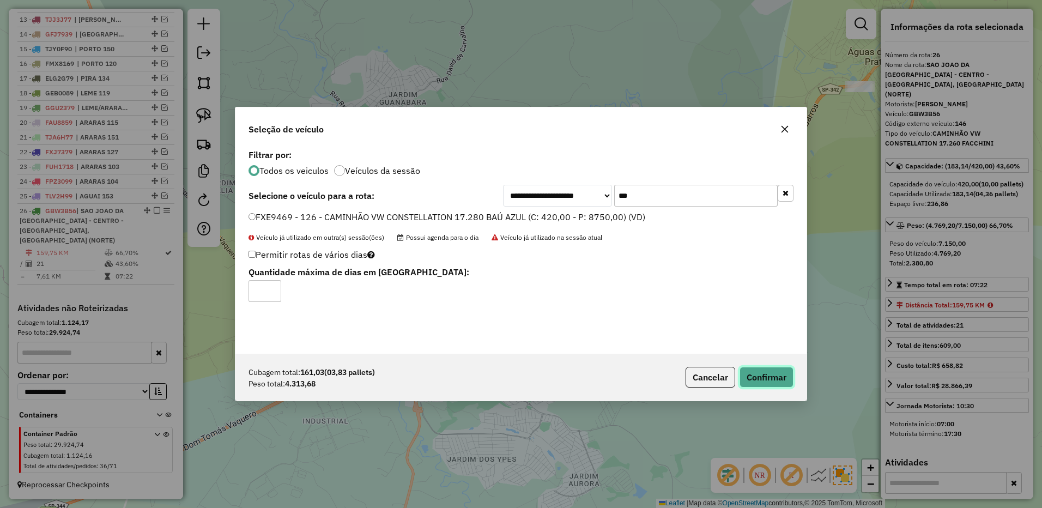
click at [759, 371] on button "Confirmar" at bounding box center [767, 377] width 54 height 21
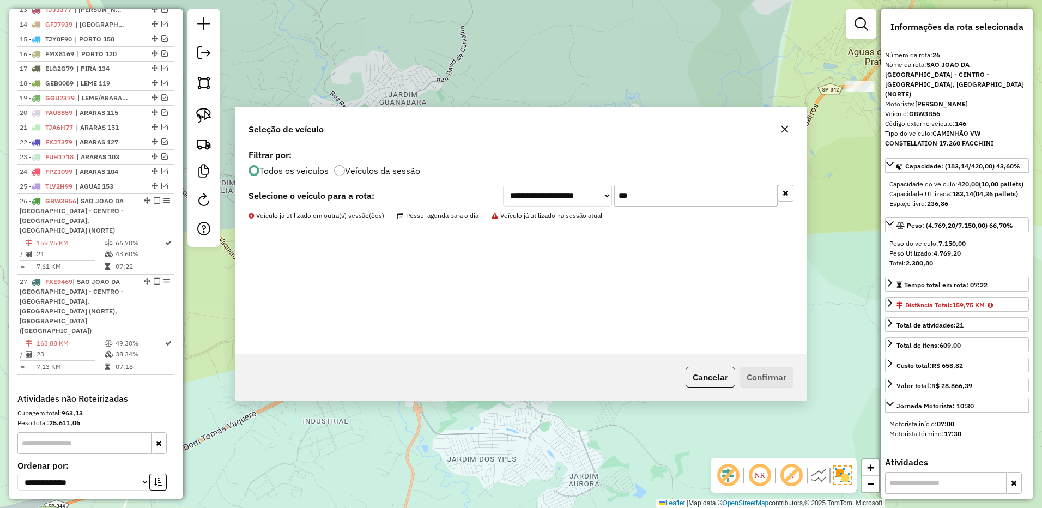
click at [427, 256] on div "**********" at bounding box center [520, 250] width 571 height 207
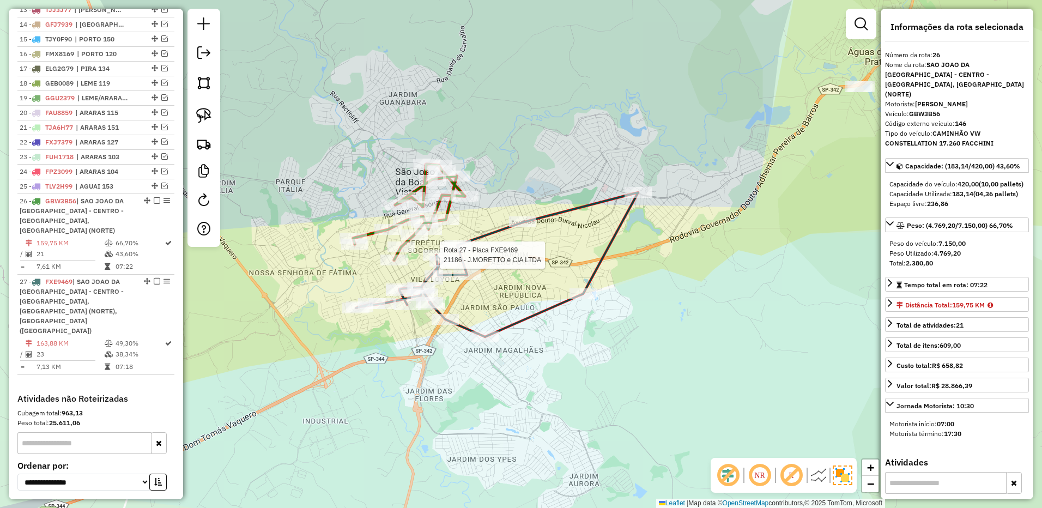
scroll to position [709, 0]
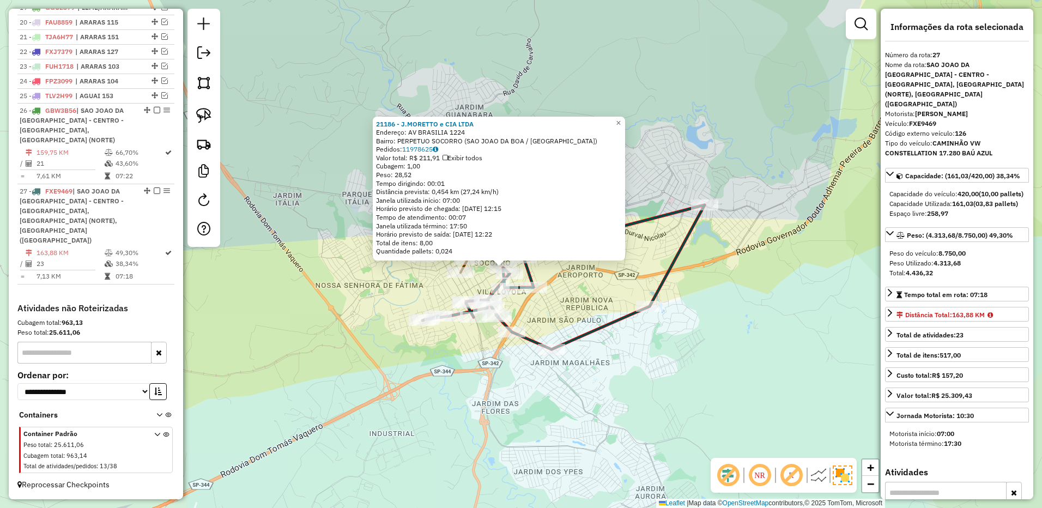
drag, startPoint x: 736, startPoint y: 257, endPoint x: 537, endPoint y: 349, distance: 219.0
click at [538, 350] on div "21186 - J.MORETTO e CIA LTDA Endereço: AV BRASILIA 1224 Bairro: PERPETUO SOCORR…" at bounding box center [521, 254] width 1042 height 508
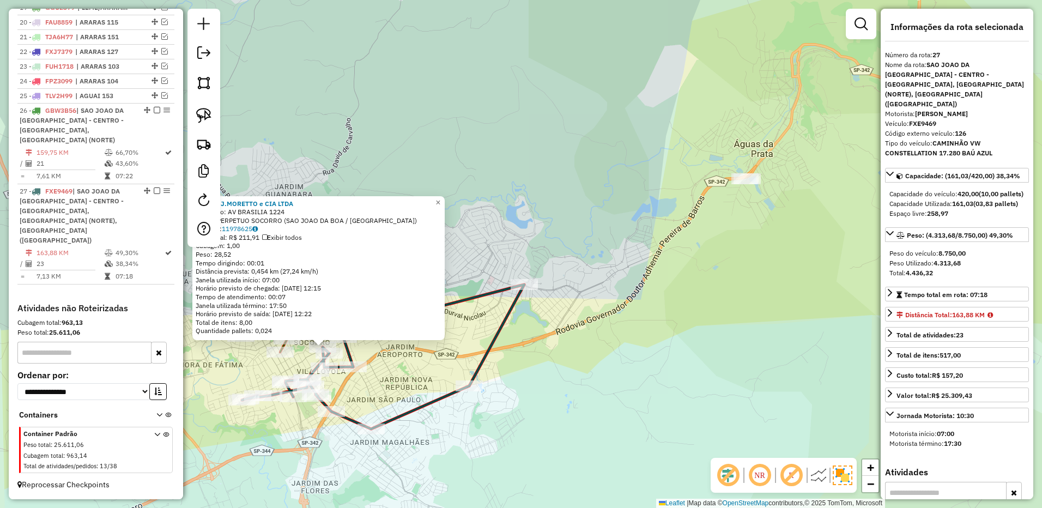
drag, startPoint x: 206, startPoint y: 113, endPoint x: 372, endPoint y: 117, distance: 165.7
click at [207, 113] on img at bounding box center [203, 115] width 15 height 15
drag, startPoint x: 750, startPoint y: 130, endPoint x: 803, endPoint y: 157, distance: 59.2
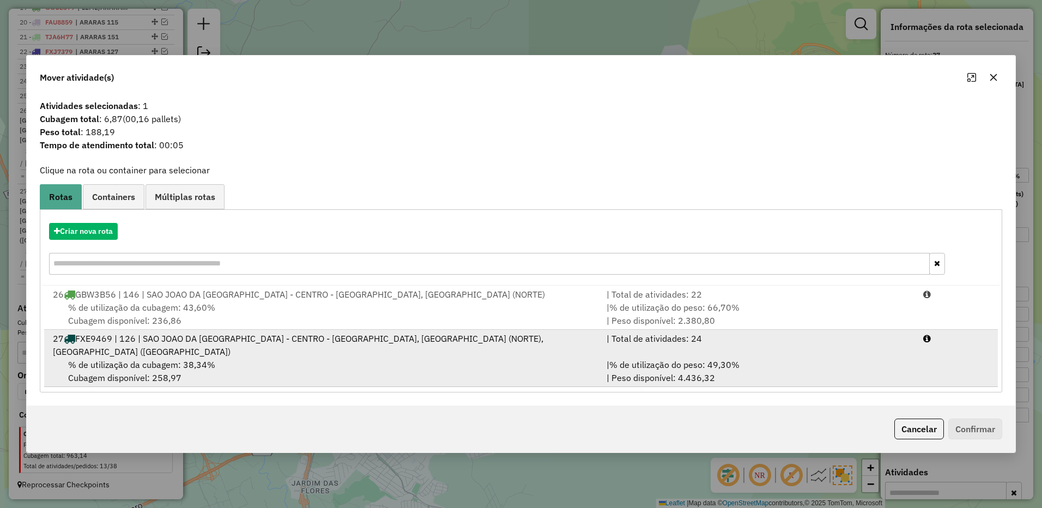
click at [751, 368] on div "| % de utilização do peso: 49,30% | Peso disponível: 4.436,32" at bounding box center [758, 371] width 317 height 26
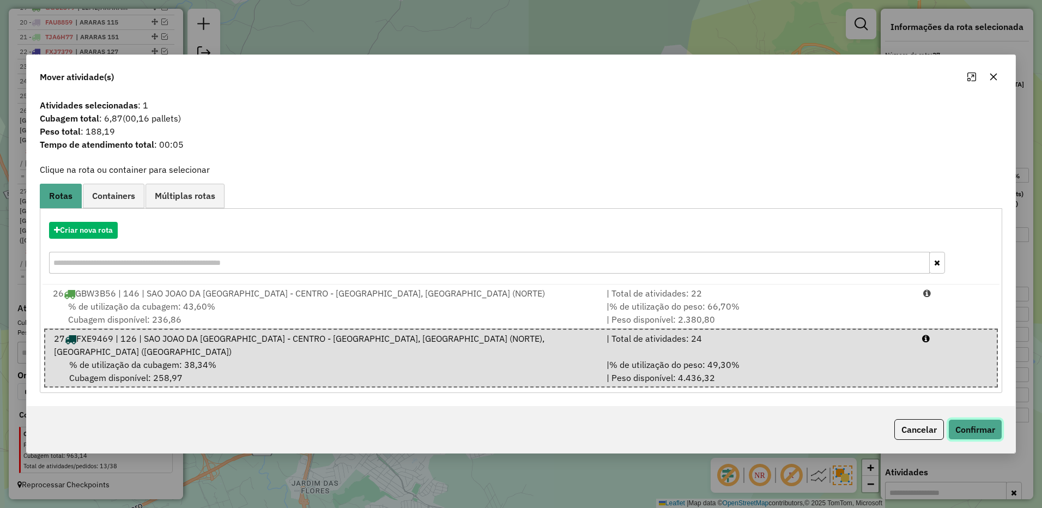
click at [975, 432] on button "Confirmar" at bounding box center [975, 429] width 54 height 21
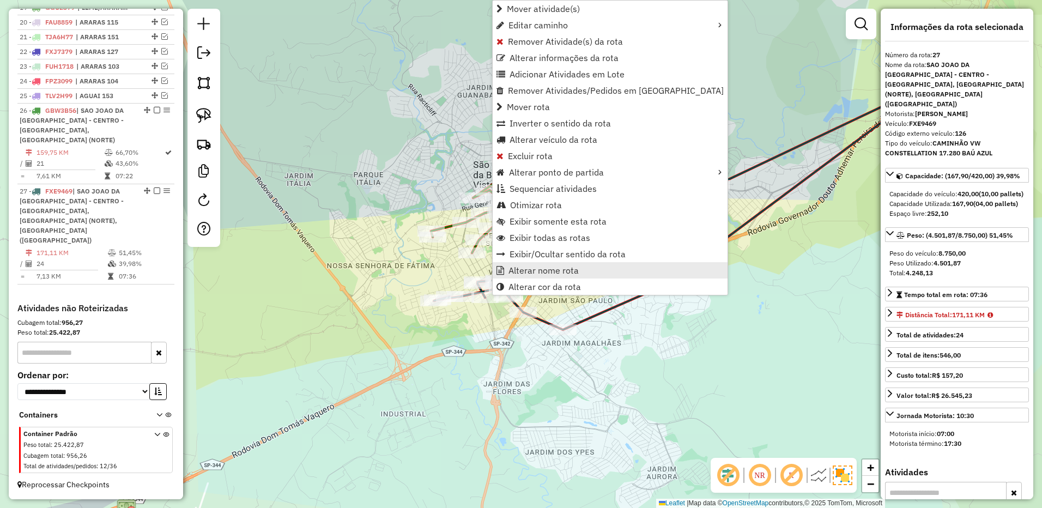
click at [536, 274] on span "Alterar nome rota" at bounding box center [544, 270] width 70 height 9
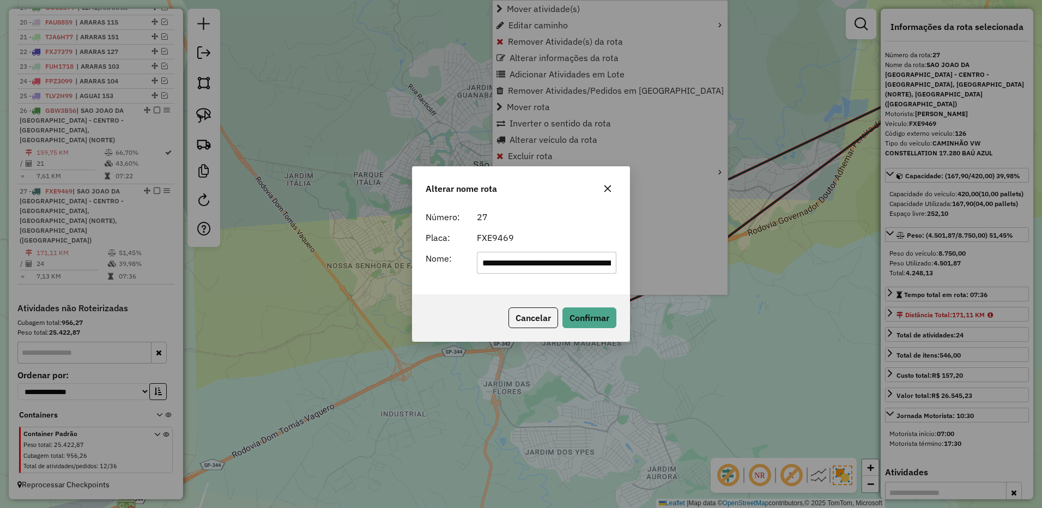
scroll to position [0, 357]
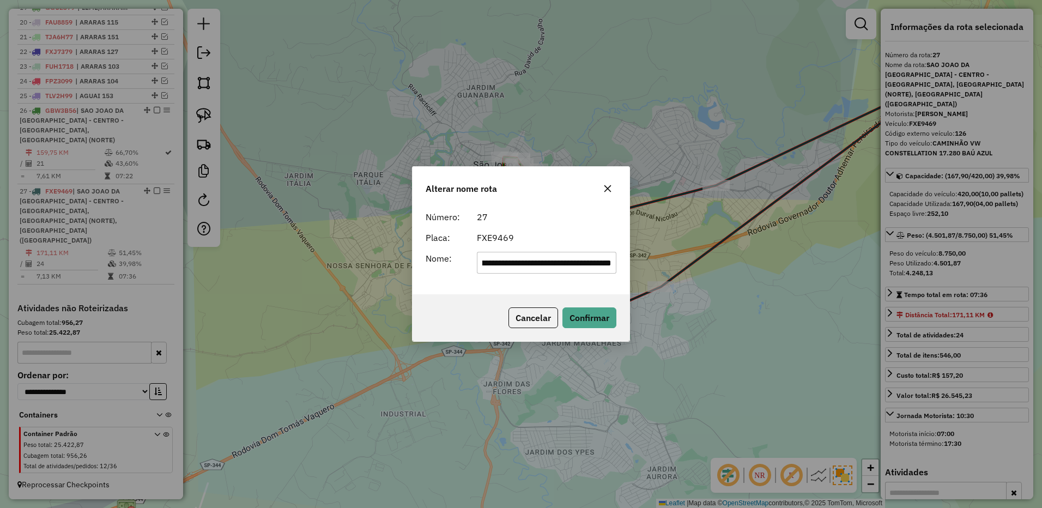
click at [530, 260] on input "**********" at bounding box center [547, 263] width 140 height 22
type input "********"
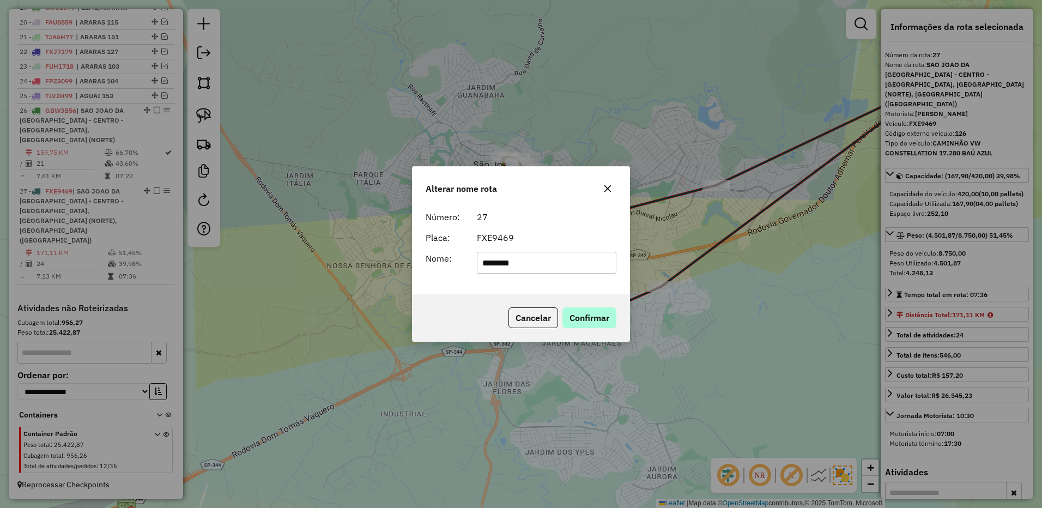
drag, startPoint x: 583, startPoint y: 303, endPoint x: 596, endPoint y: 313, distance: 15.9
click at [586, 303] on div "Cancelar Confirmar" at bounding box center [521, 317] width 217 height 47
click at [596, 313] on button "Confirmar" at bounding box center [589, 317] width 54 height 21
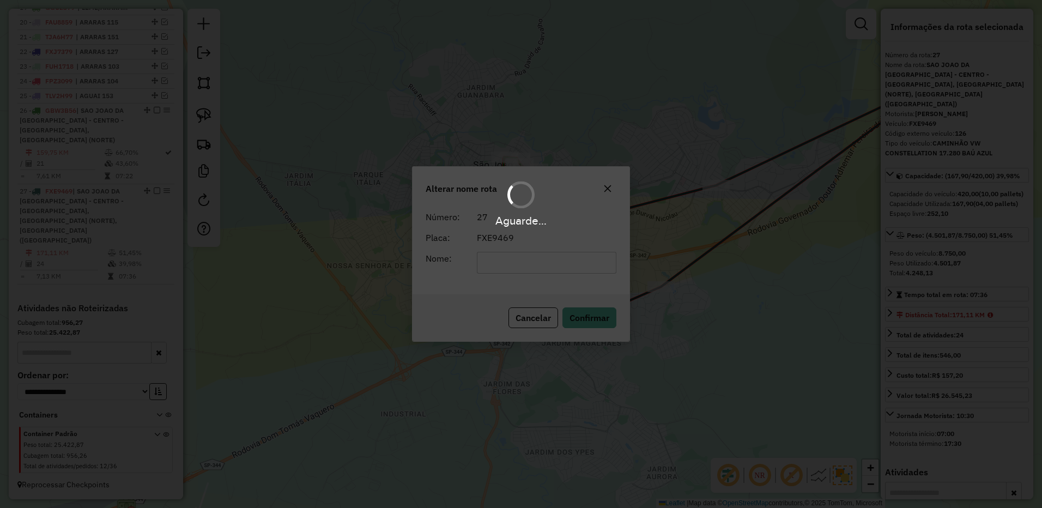
scroll to position [669, 0]
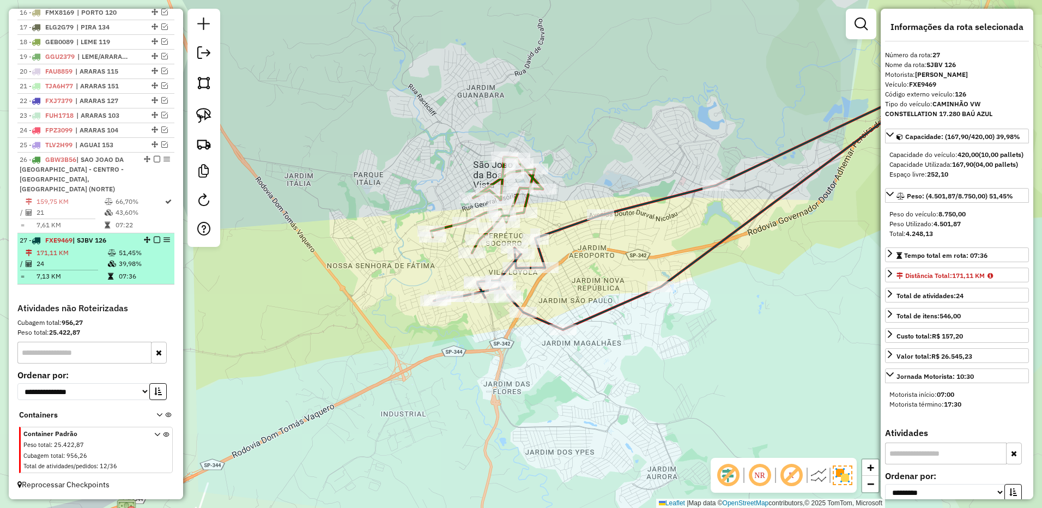
click at [154, 238] on em at bounding box center [157, 240] width 7 height 7
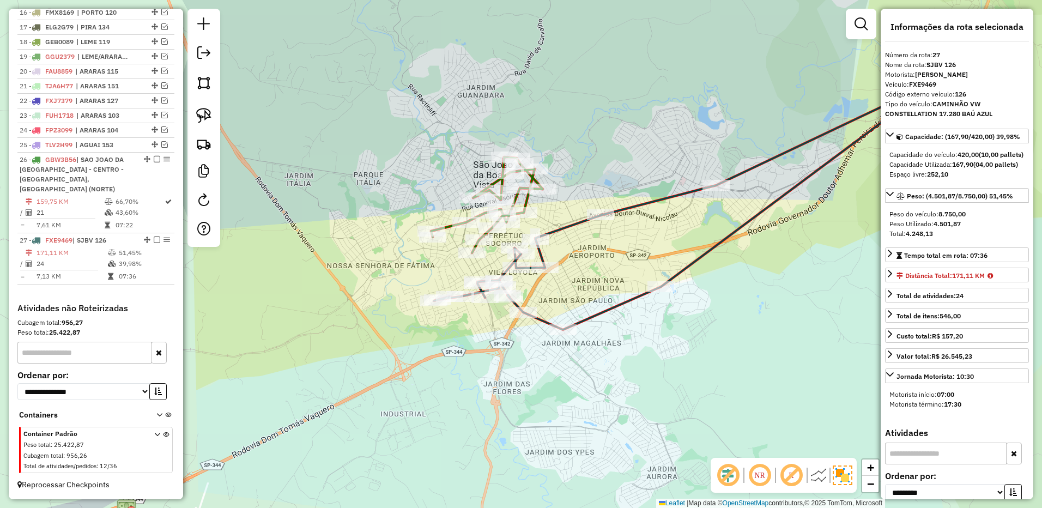
scroll to position [633, 0]
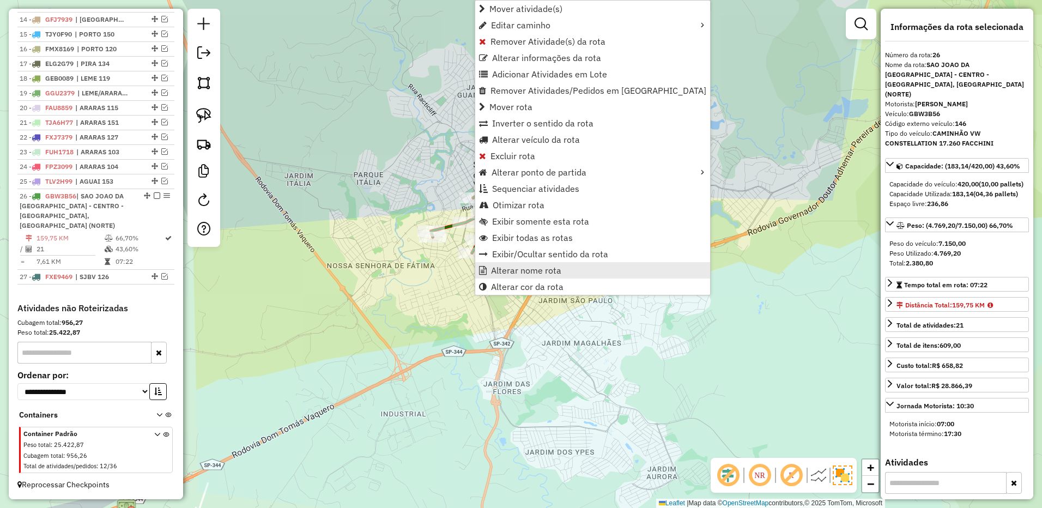
click at [515, 266] on span "Alterar nome rota" at bounding box center [526, 270] width 70 height 9
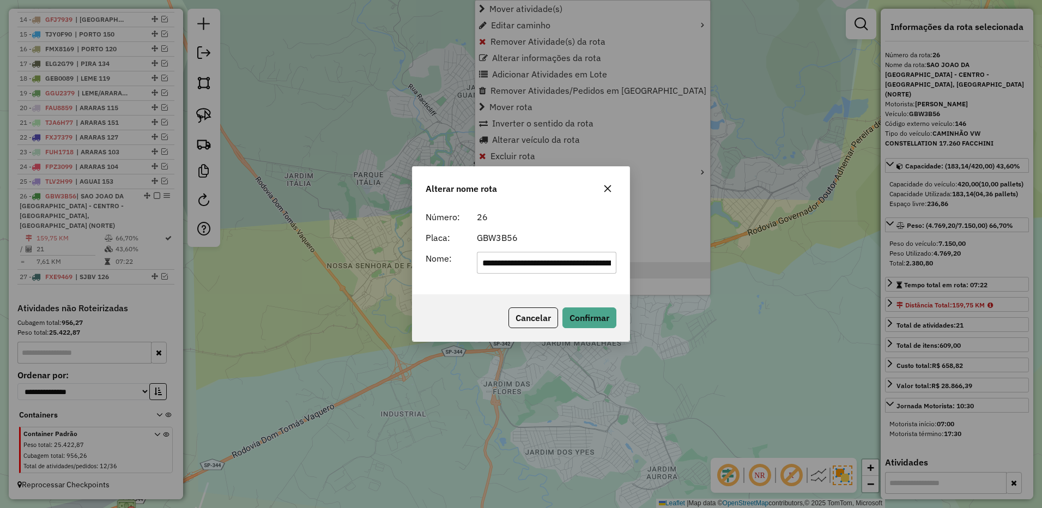
scroll to position [0, 228]
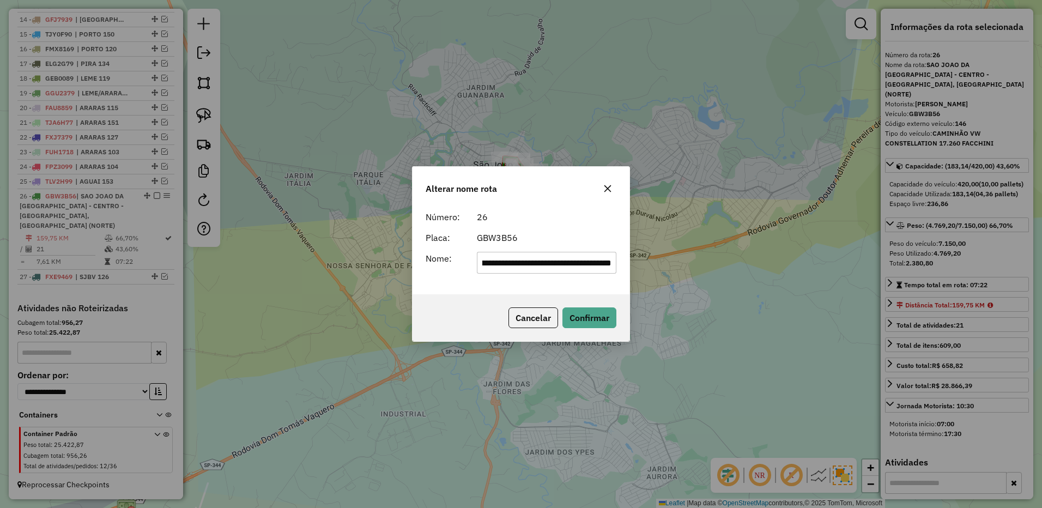
click at [518, 262] on input "**********" at bounding box center [547, 263] width 140 height 22
type input "********"
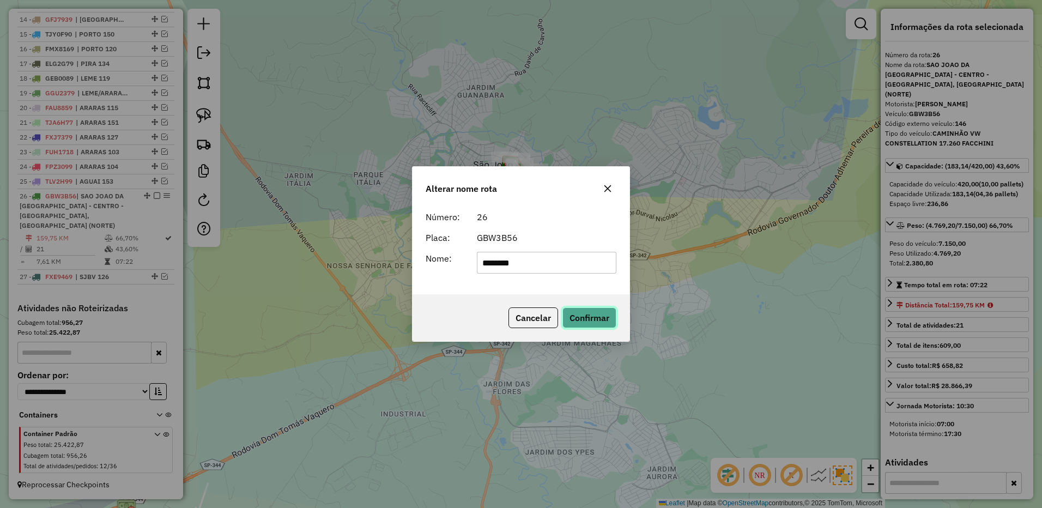
click at [595, 314] on button "Confirmar" at bounding box center [589, 317] width 54 height 21
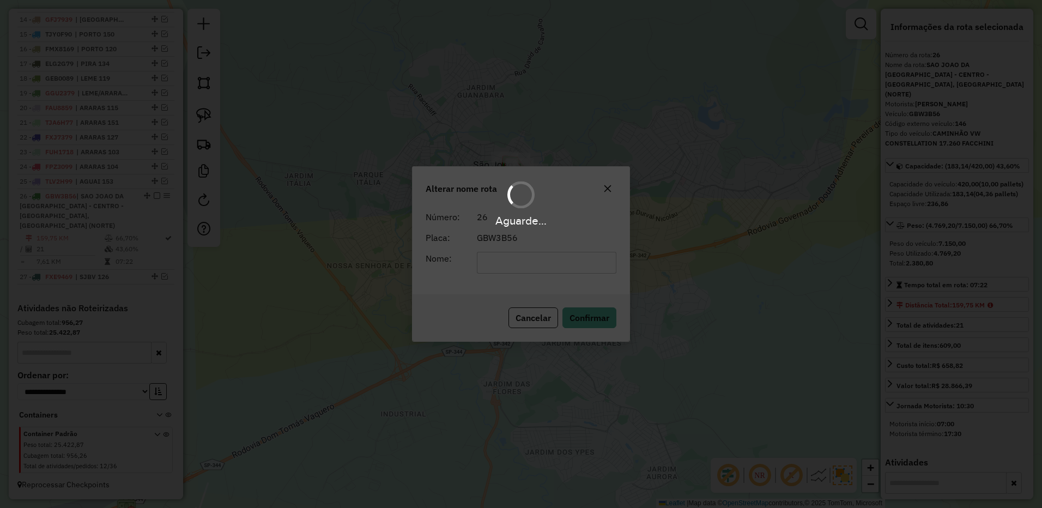
scroll to position [603, 0]
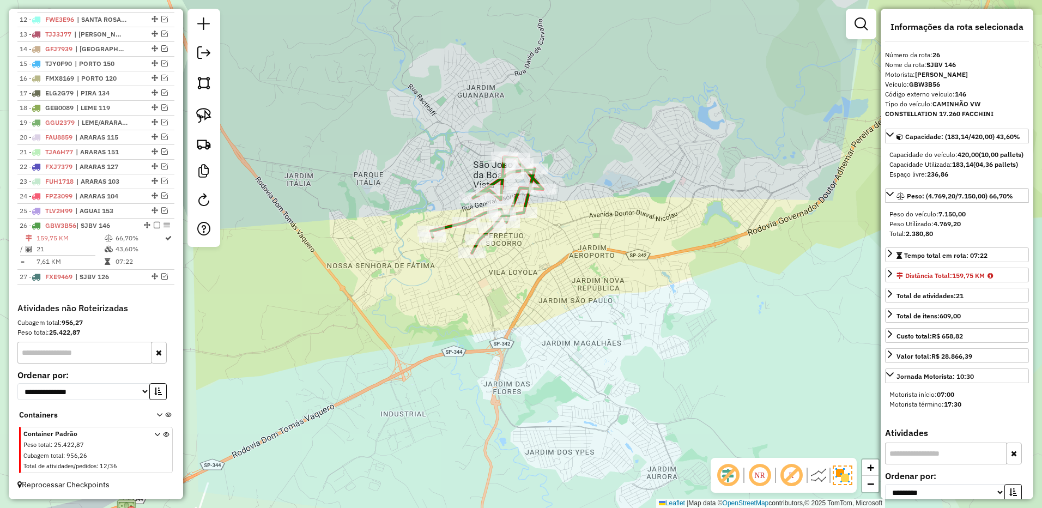
click at [154, 227] on em at bounding box center [157, 225] width 7 height 7
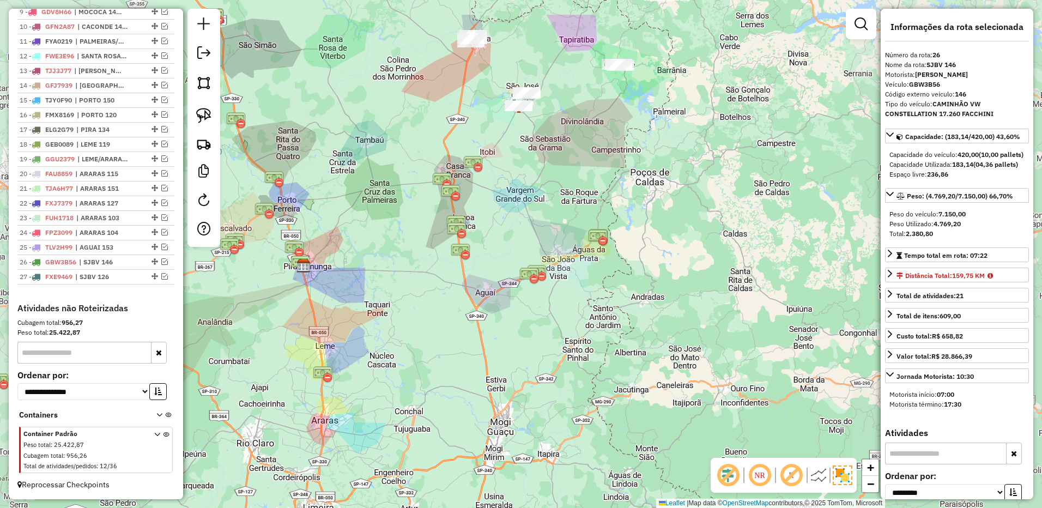
drag, startPoint x: 606, startPoint y: 136, endPoint x: 533, endPoint y: 338, distance: 215.5
click at [533, 338] on div "Janela de atendimento Grade de atendimento Capacidade Transportadoras Veículos …" at bounding box center [521, 254] width 1042 height 508
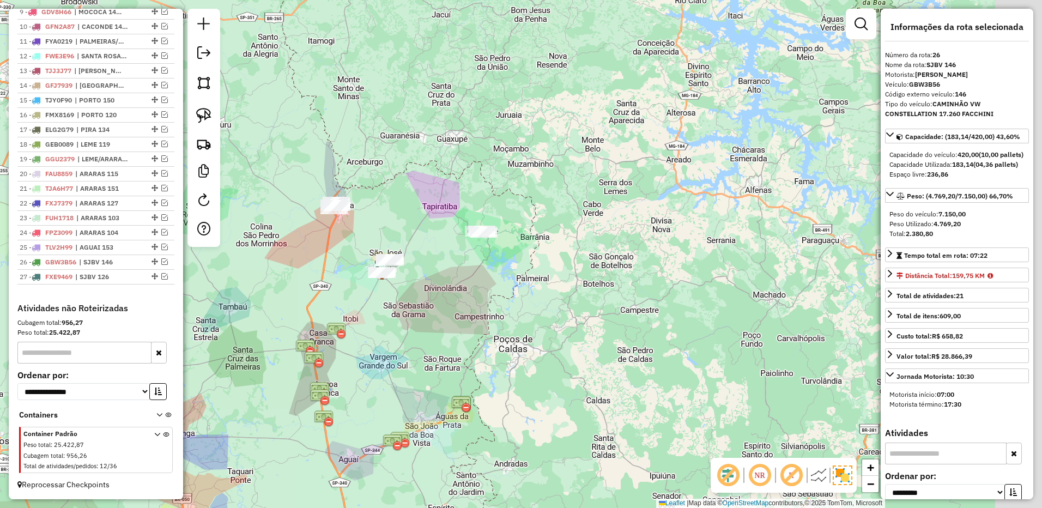
drag, startPoint x: 511, startPoint y: 272, endPoint x: 504, endPoint y: 274, distance: 6.7
click at [505, 274] on div "Janela de atendimento Grade de atendimento Capacidade Transportadoras Veículos …" at bounding box center [521, 254] width 1042 height 508
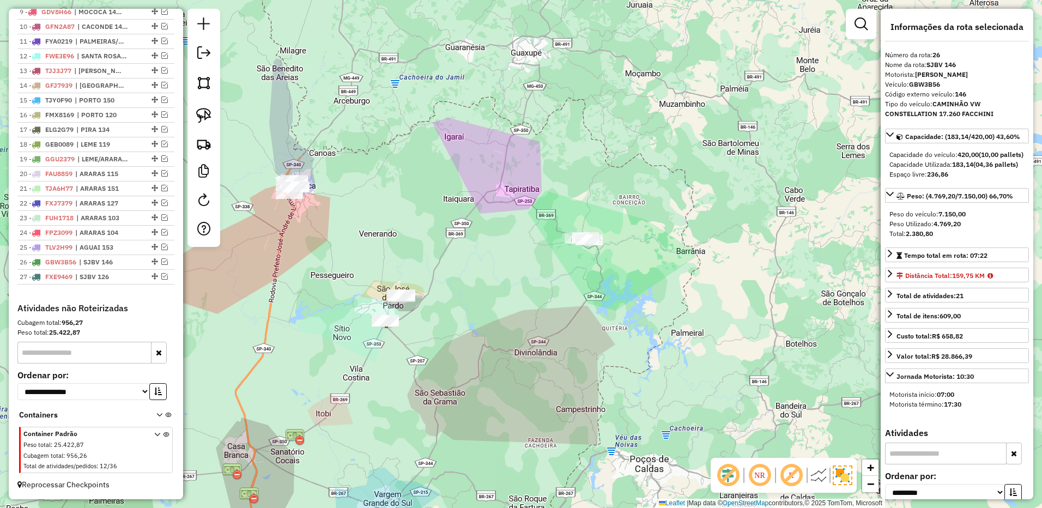
drag, startPoint x: 209, startPoint y: 113, endPoint x: 247, endPoint y: 148, distance: 51.3
click at [209, 113] on img at bounding box center [203, 115] width 15 height 15
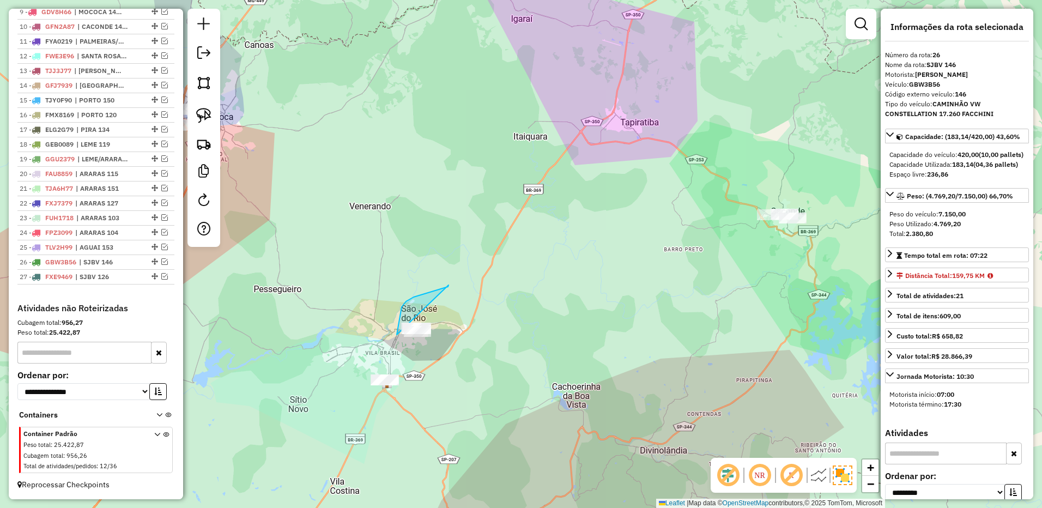
drag, startPoint x: 449, startPoint y: 285, endPoint x: 480, endPoint y: 310, distance: 40.0
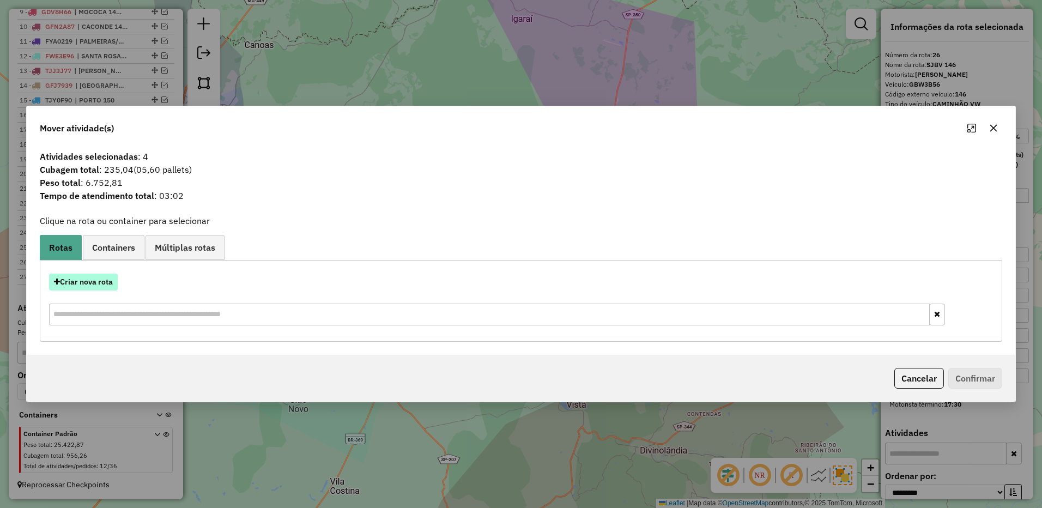
click at [104, 283] on button "Criar nova rota" at bounding box center [83, 282] width 69 height 17
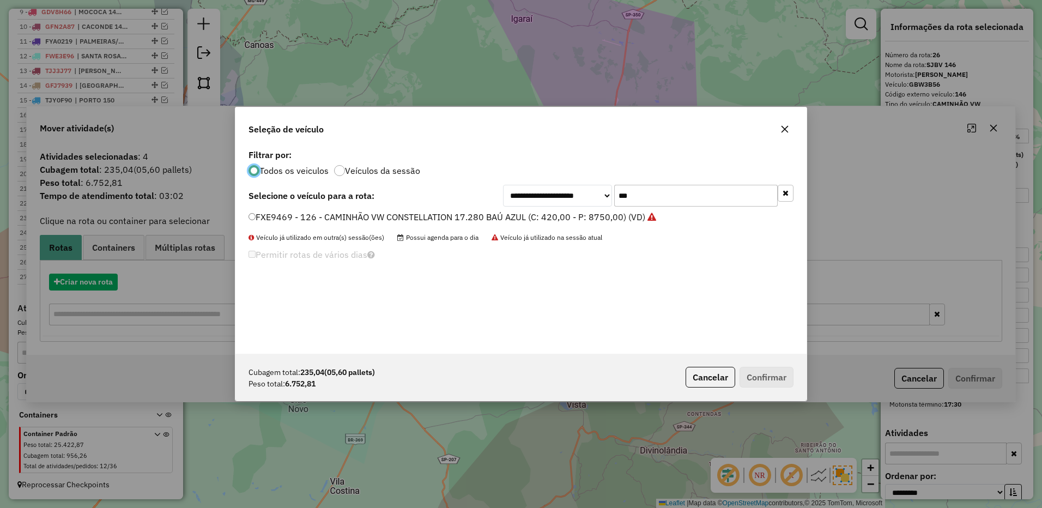
scroll to position [6, 3]
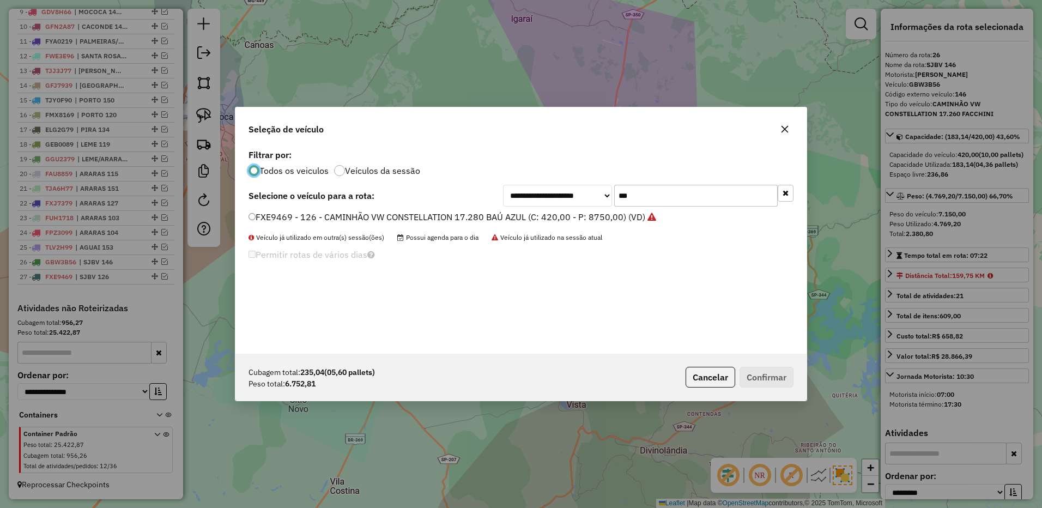
click at [646, 193] on input "***" at bounding box center [696, 196] width 164 height 22
click at [646, 192] on input "***" at bounding box center [696, 196] width 164 height 22
type input "***"
click at [632, 217] on label "GHV8289 - 116 - CAMINHÃO VW CONSTELLATION 17.280 BAÚ AZUL (C: 420,00 - P: 8750,…" at bounding box center [448, 216] width 399 height 13
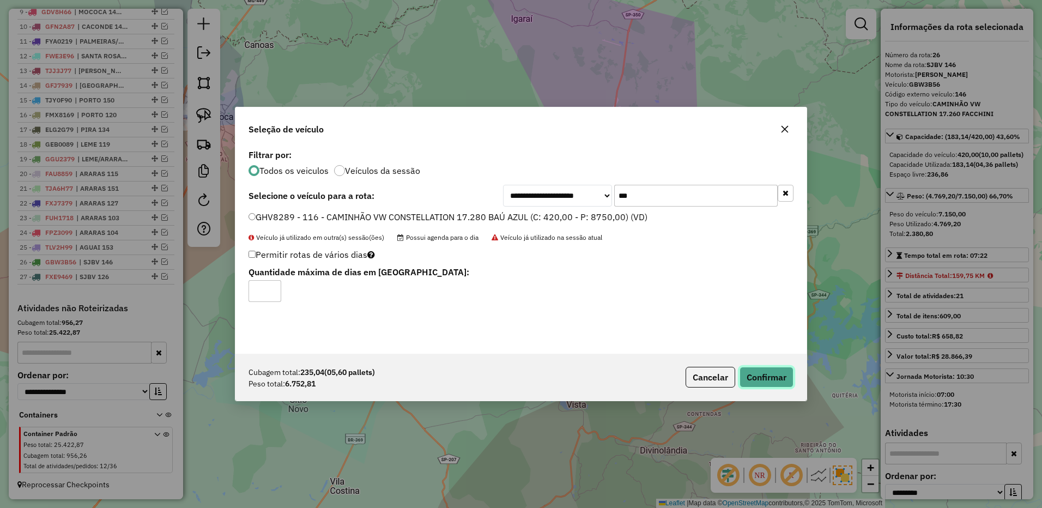
click at [761, 380] on button "Confirmar" at bounding box center [767, 377] width 54 height 21
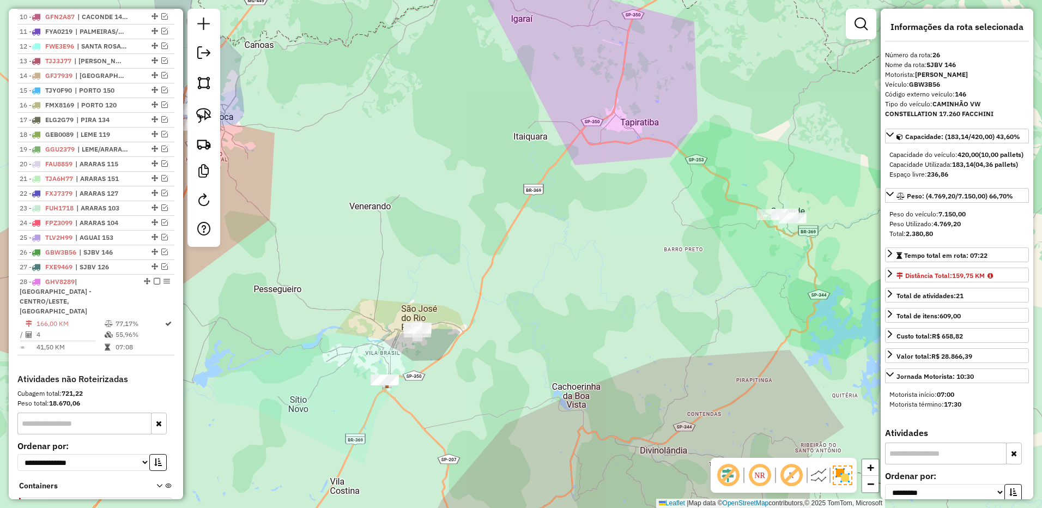
scroll to position [638, 0]
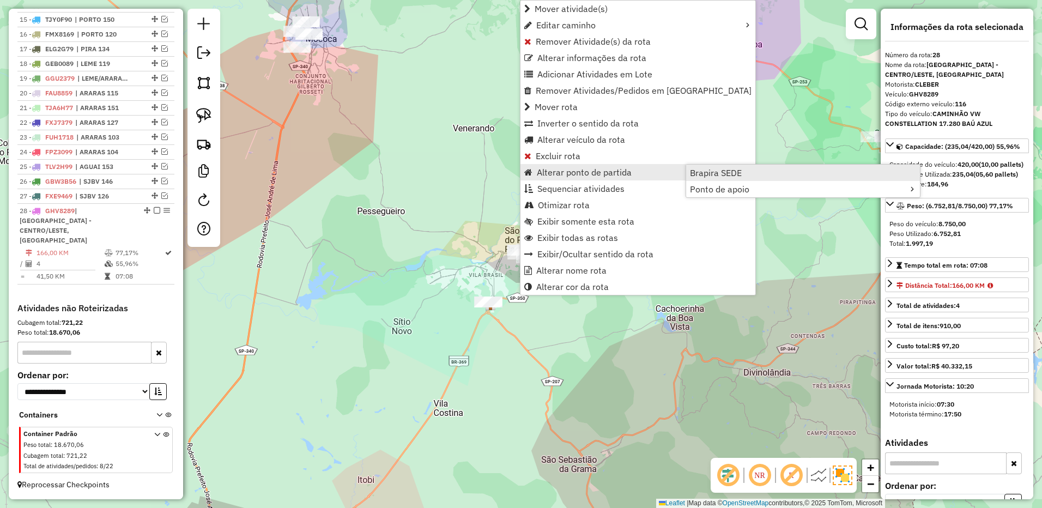
click at [729, 172] on span "Brapira SEDE" at bounding box center [716, 172] width 52 height 9
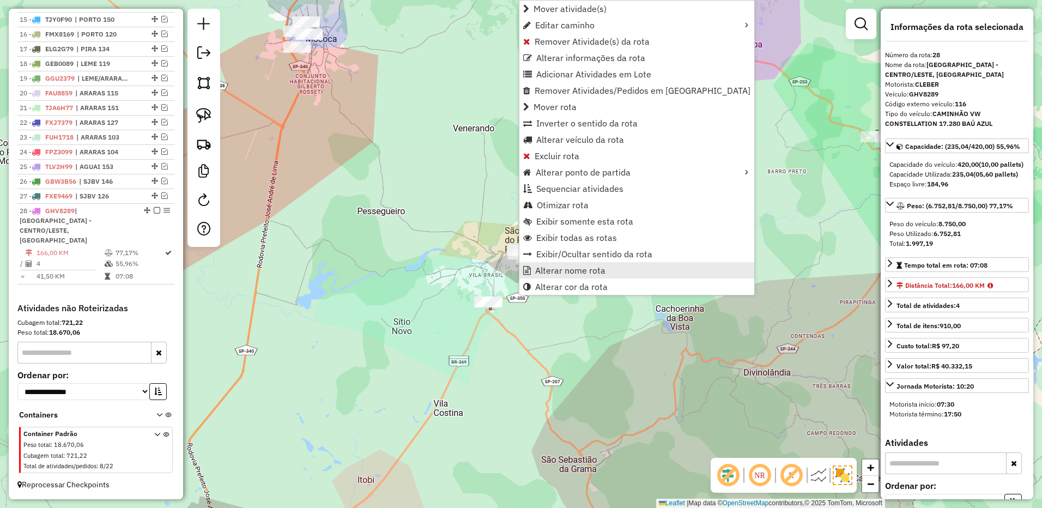
click at [569, 268] on span "Alterar nome rota" at bounding box center [570, 270] width 70 height 9
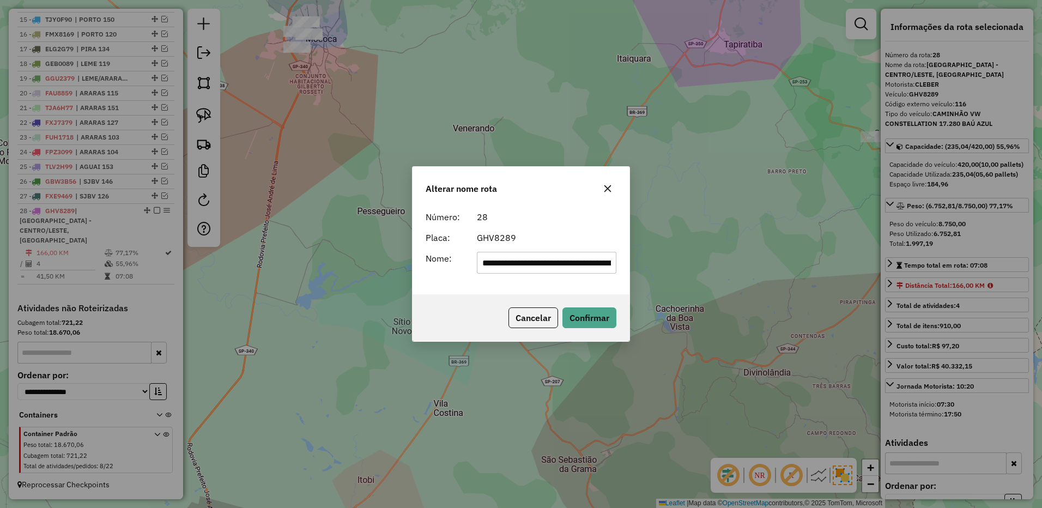
scroll to position [0, 181]
click at [530, 255] on input "**********" at bounding box center [547, 263] width 140 height 22
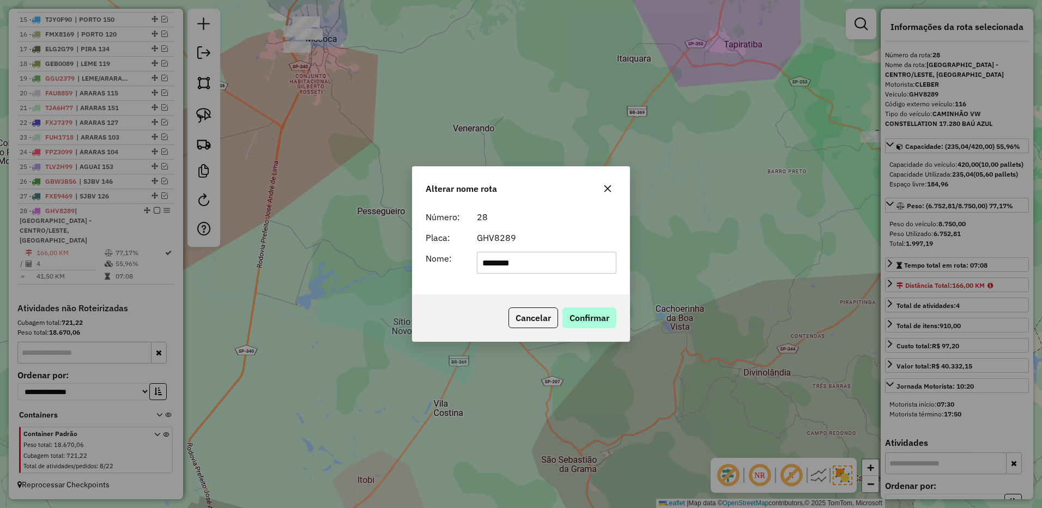
type input "********"
click at [577, 319] on button "Confirmar" at bounding box center [589, 317] width 54 height 21
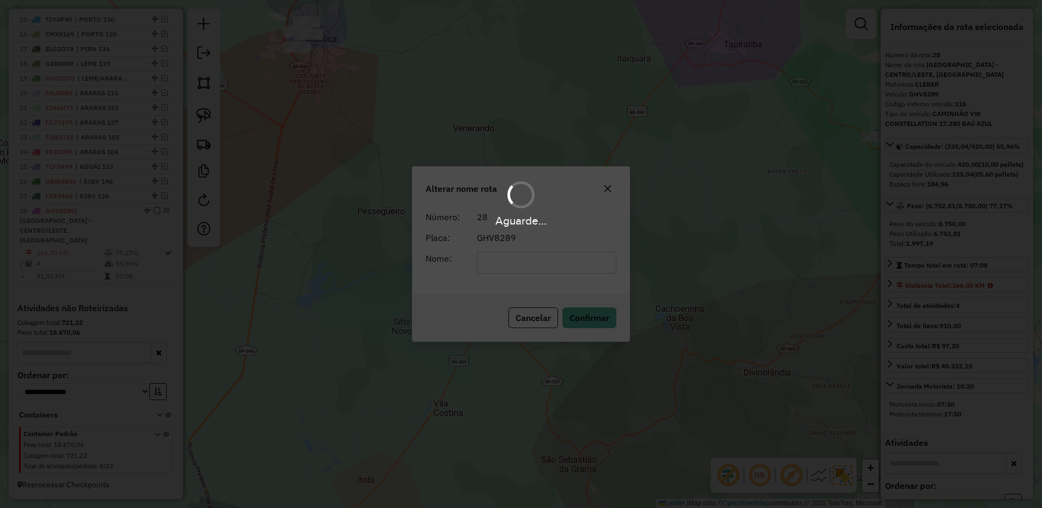
scroll to position [618, 0]
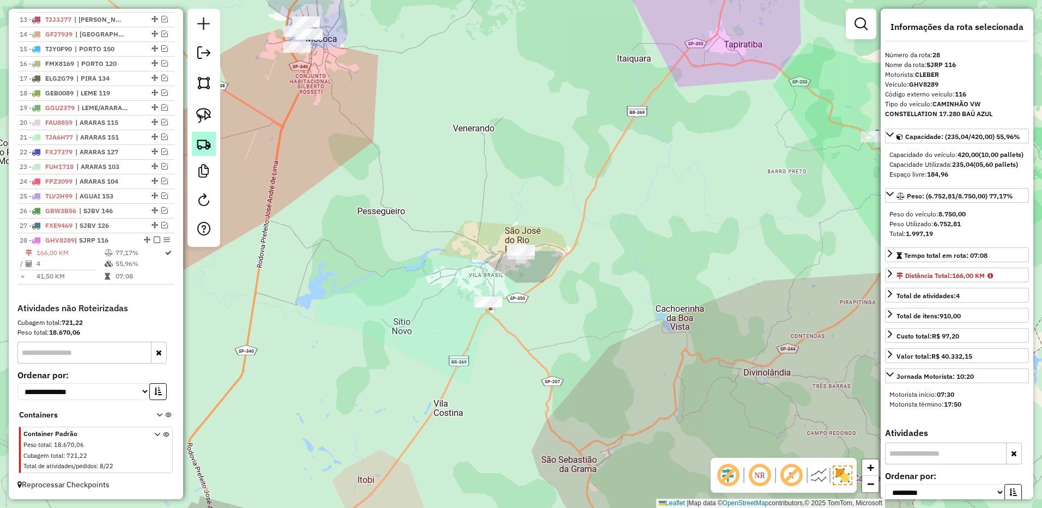
click at [154, 240] on em at bounding box center [157, 240] width 7 height 7
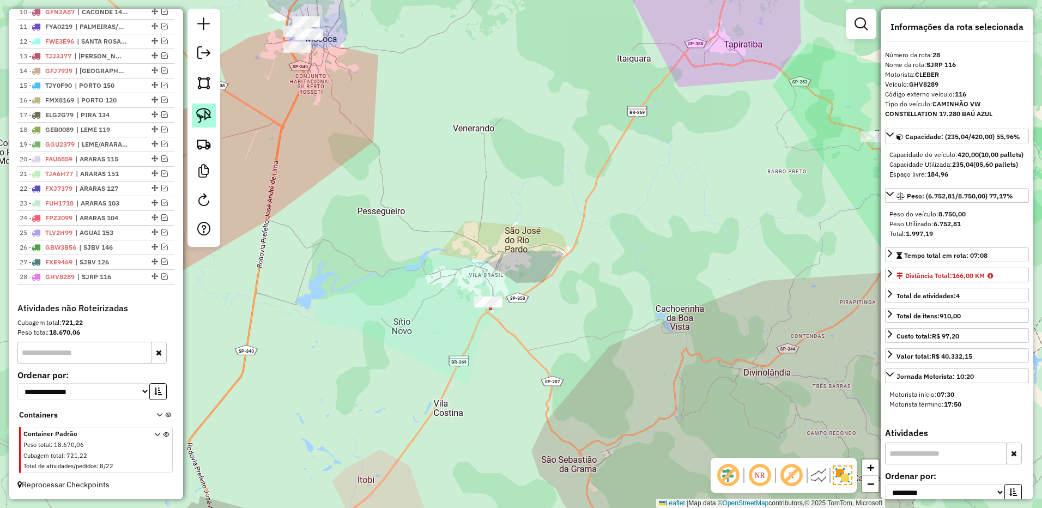
click at [203, 118] on img at bounding box center [203, 115] width 15 height 15
drag, startPoint x: 491, startPoint y: 284, endPoint x: 536, endPoint y: 277, distance: 45.3
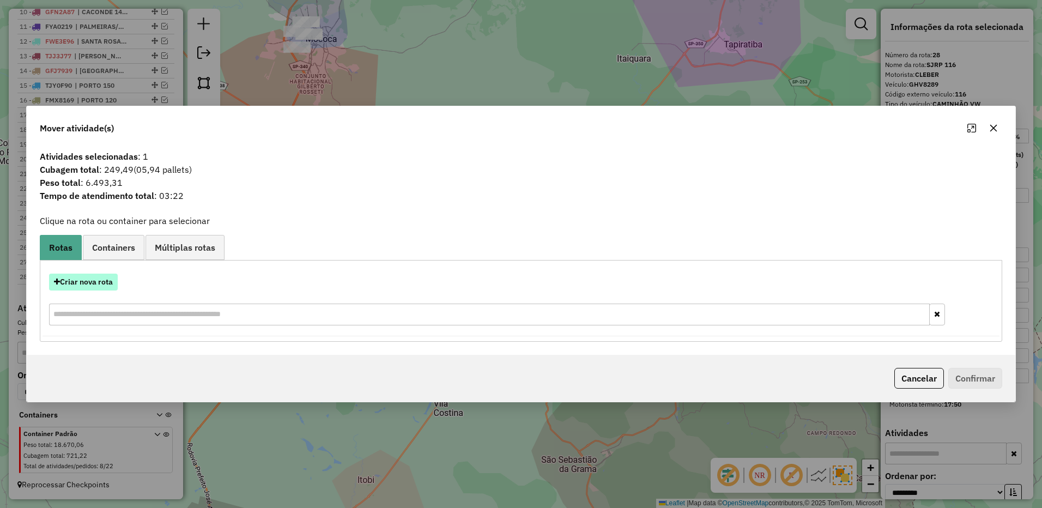
click at [111, 287] on button "Criar nova rota" at bounding box center [83, 282] width 69 height 17
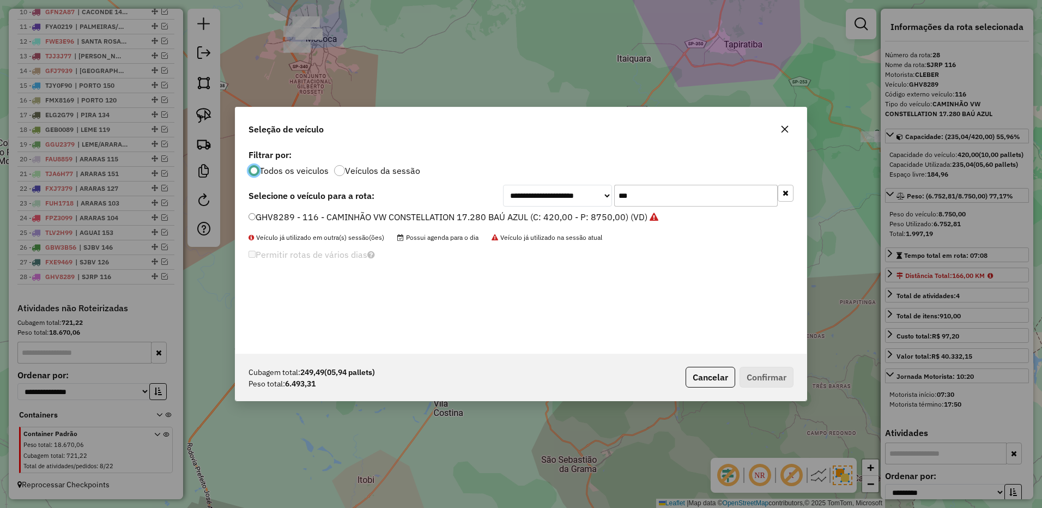
scroll to position [6, 3]
click at [661, 191] on input "***" at bounding box center [696, 196] width 164 height 22
type input "***"
drag, startPoint x: 628, startPoint y: 213, endPoint x: 652, endPoint y: 245, distance: 40.6
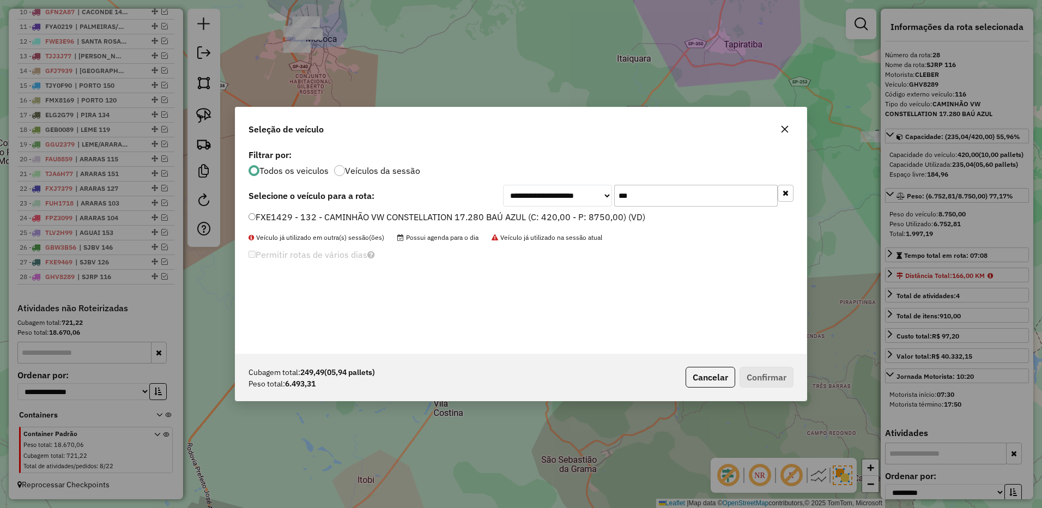
click at [627, 213] on label "FXE1429 - 132 - CAMINHÃO VW CONSTELLATION 17.280 BAÚ AZUL (C: 420,00 - P: 8750,…" at bounding box center [447, 216] width 397 height 13
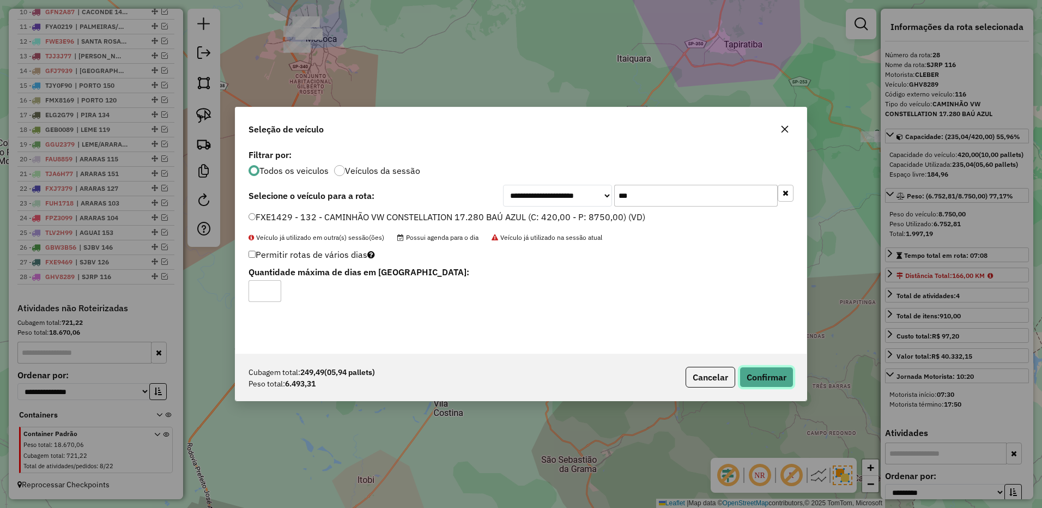
click at [758, 368] on button "Confirmar" at bounding box center [767, 377] width 54 height 21
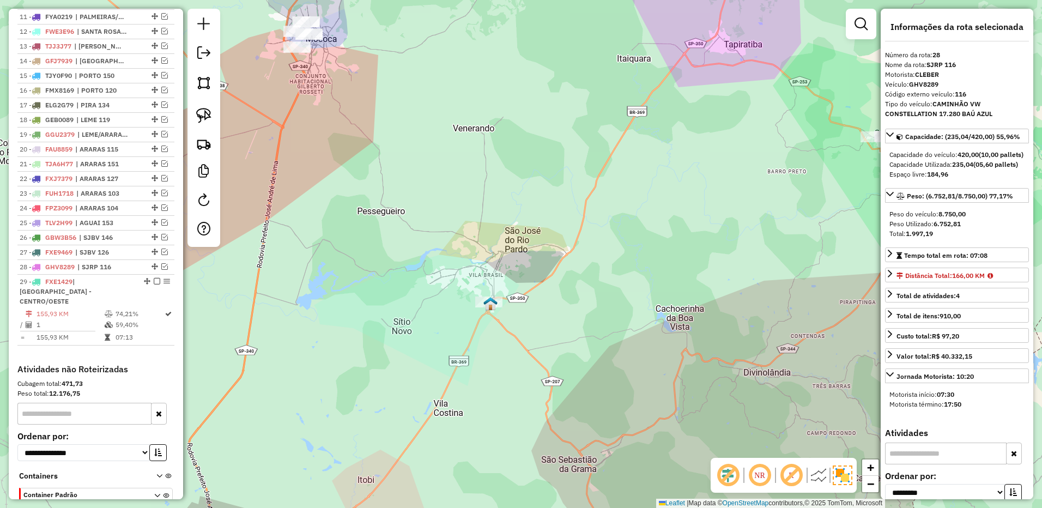
scroll to position [643, 0]
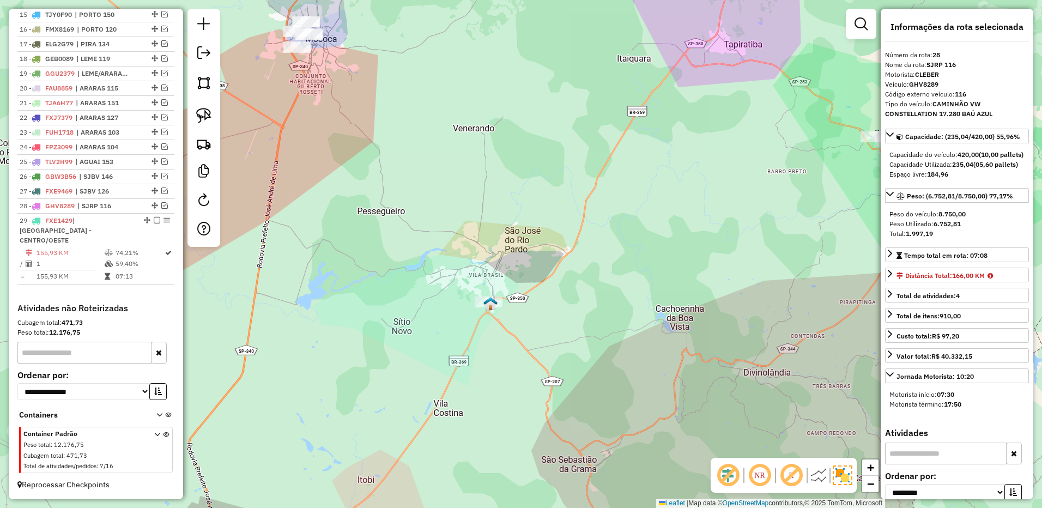
click at [484, 292] on div "Rota 29 - Placa FXE1429 8803 - TINTI ATACAREJO LTDA Janela de atendimento Grade…" at bounding box center [521, 254] width 1042 height 508
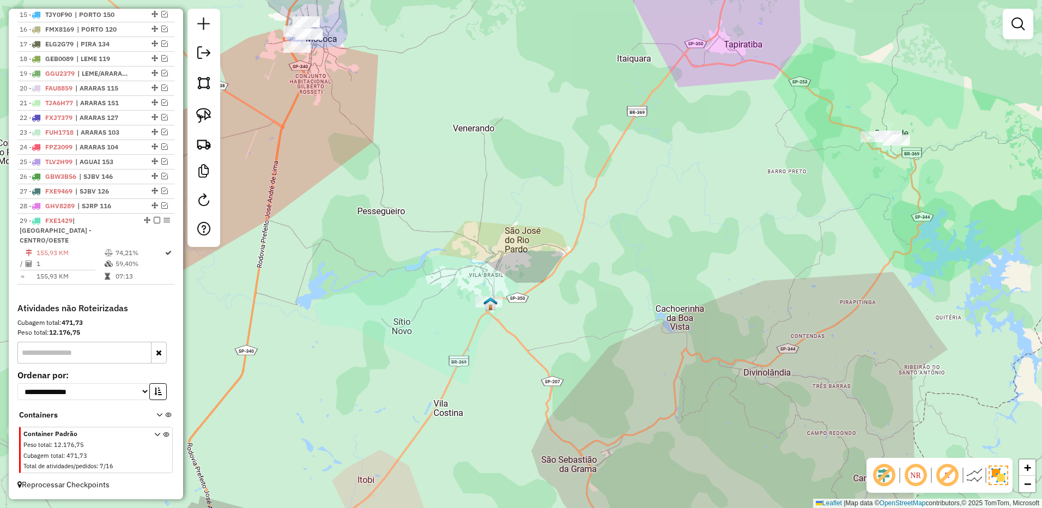
click at [483, 303] on img at bounding box center [490, 304] width 14 height 14
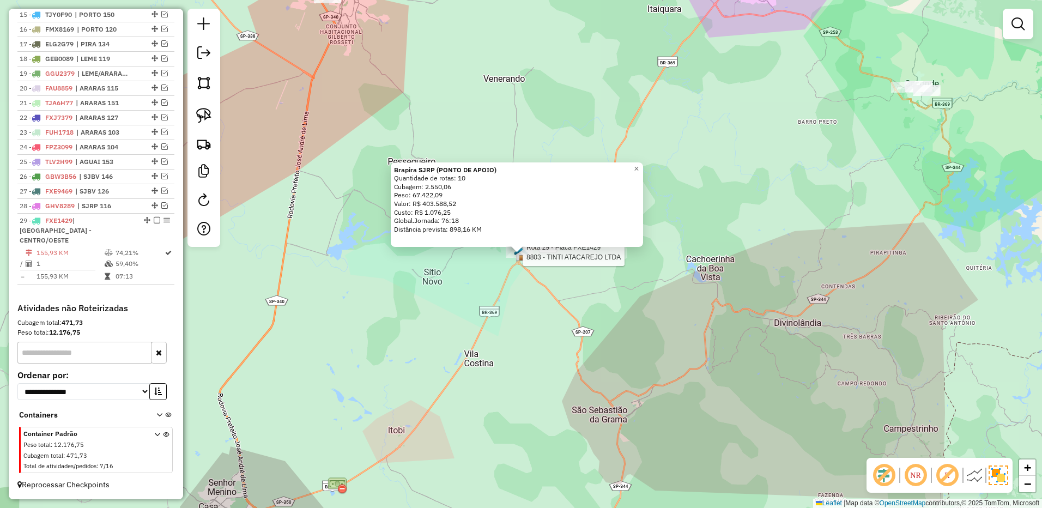
select select "**********"
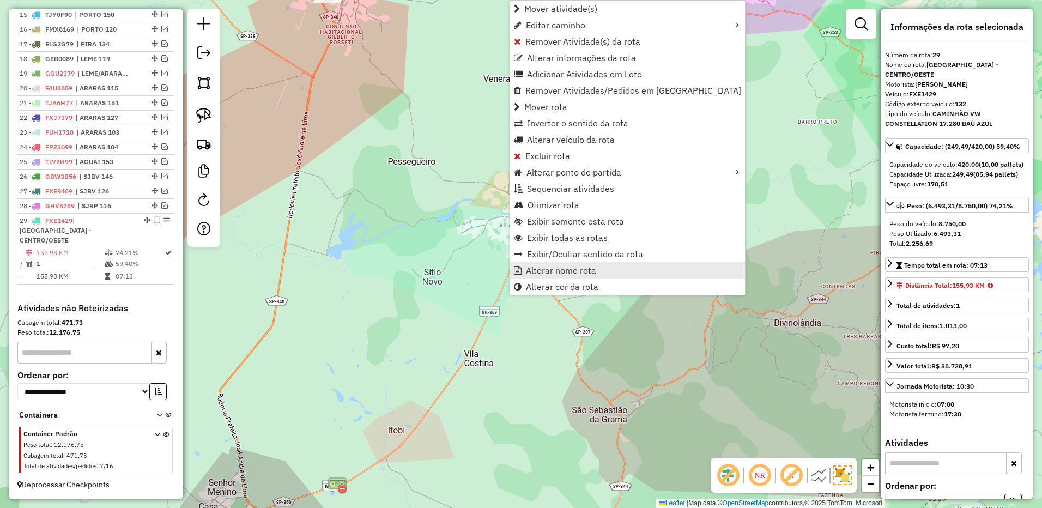
click at [542, 262] on link "Alterar nome rota" at bounding box center [627, 270] width 235 height 16
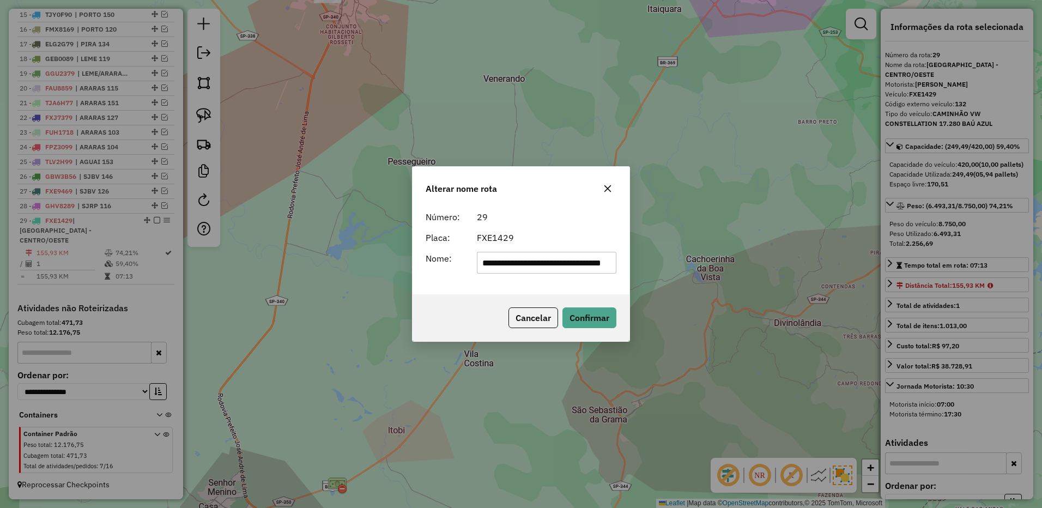
scroll to position [0, 42]
click at [522, 266] on input "**********" at bounding box center [547, 263] width 140 height 22
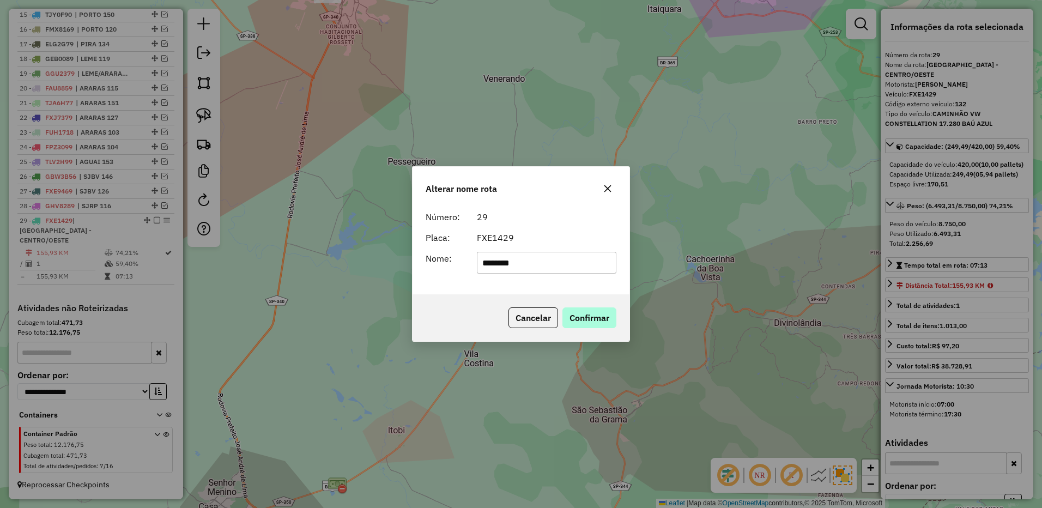
type input "********"
click at [589, 320] on button "Confirmar" at bounding box center [589, 317] width 54 height 21
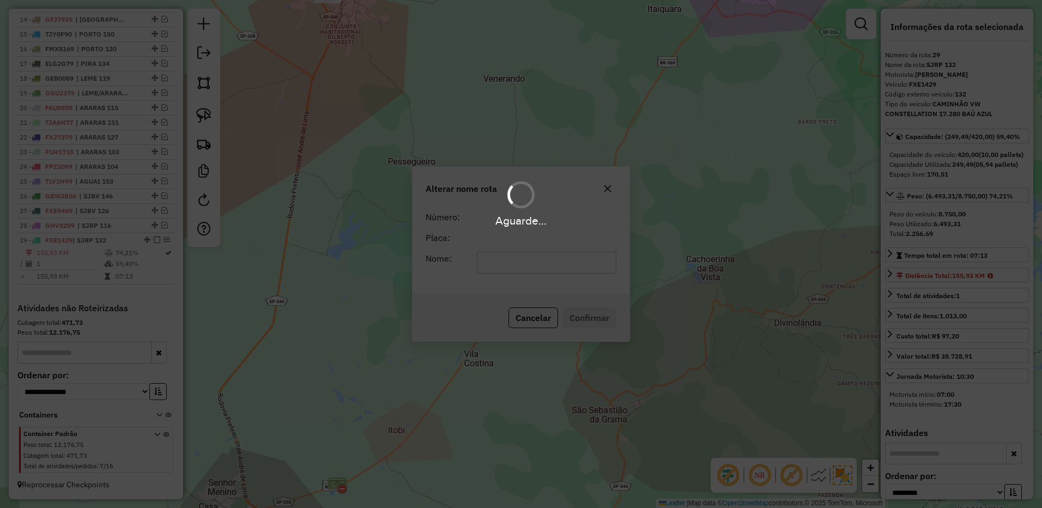
scroll to position [633, 0]
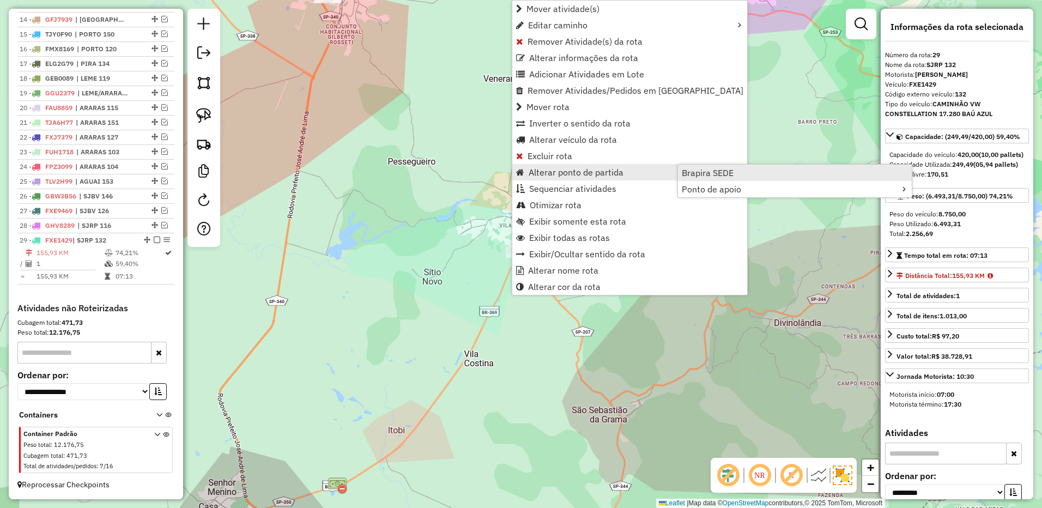
click at [726, 171] on span "Brapira SEDE" at bounding box center [708, 172] width 52 height 9
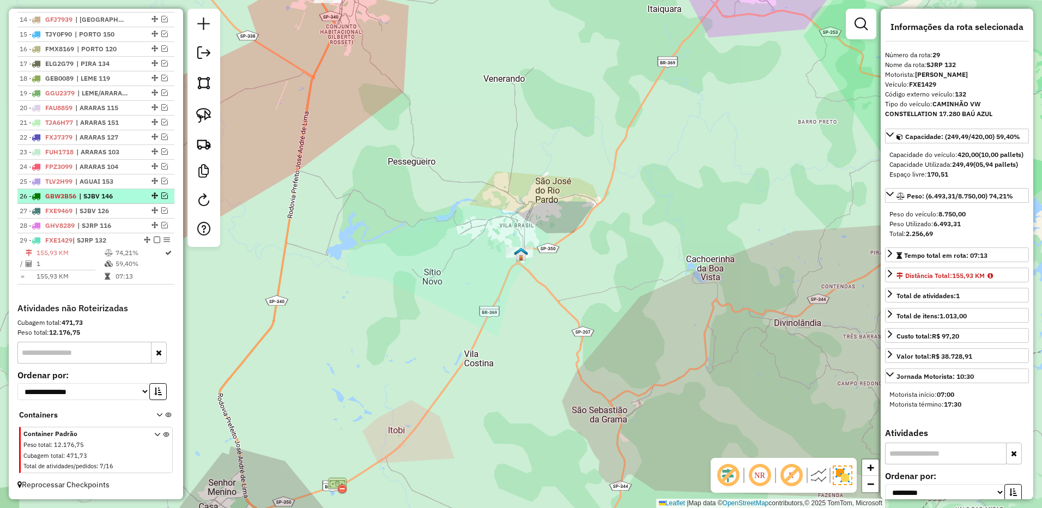
click at [154, 239] on em at bounding box center [157, 240] width 7 height 7
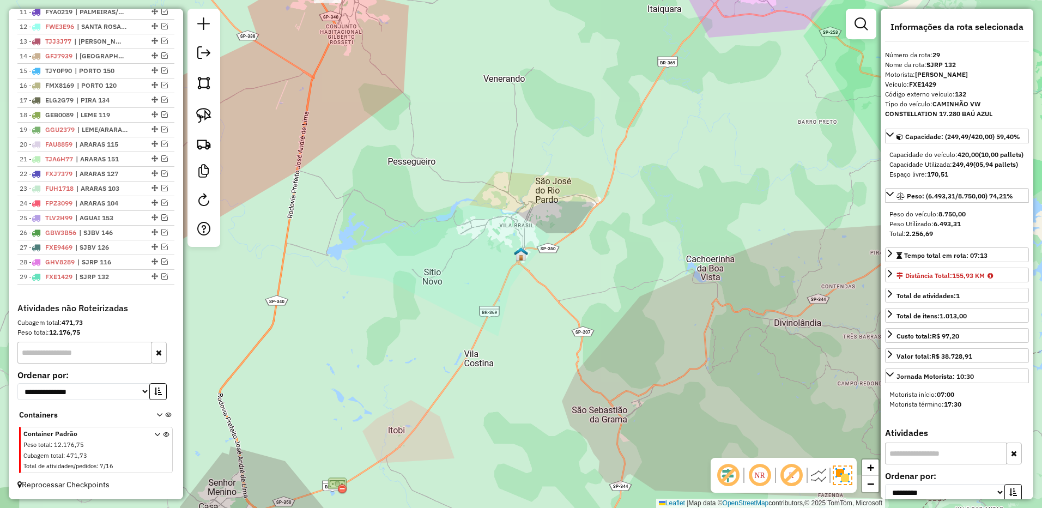
scroll to position [596, 0]
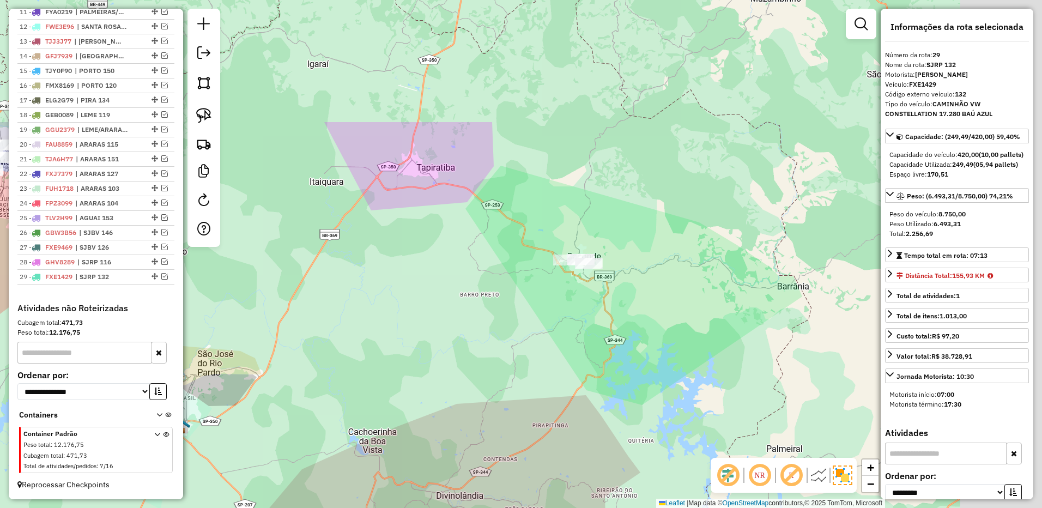
drag, startPoint x: 659, startPoint y: 128, endPoint x: 380, endPoint y: 279, distance: 317.0
click at [338, 281] on div "Janela de atendimento Grade de atendimento Capacidade Transportadoras Veículos …" at bounding box center [521, 254] width 1042 height 508
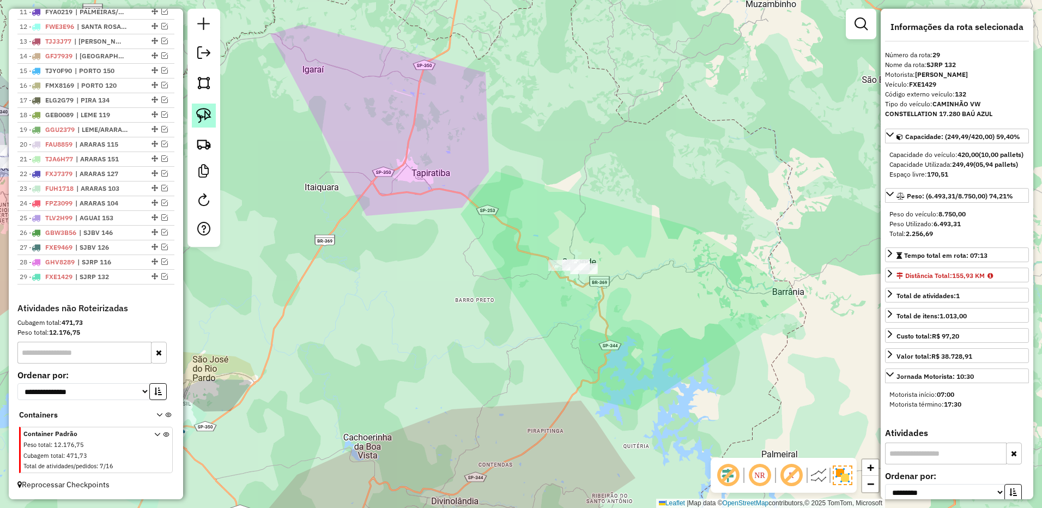
click at [203, 107] on link at bounding box center [204, 116] width 24 height 24
drag, startPoint x: 523, startPoint y: 243, endPoint x: 642, endPoint y: 300, distance: 132.6
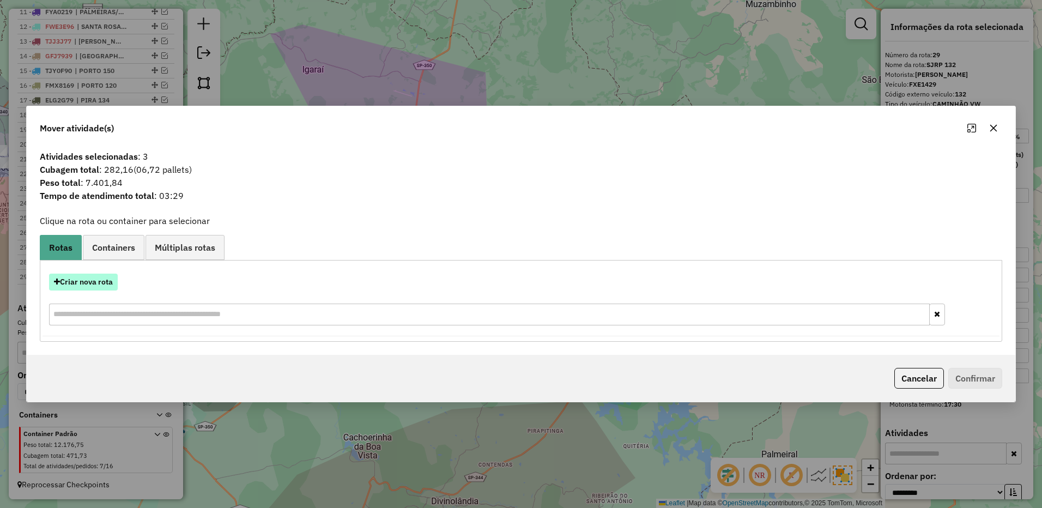
click at [109, 280] on button "Criar nova rota" at bounding box center [83, 282] width 69 height 17
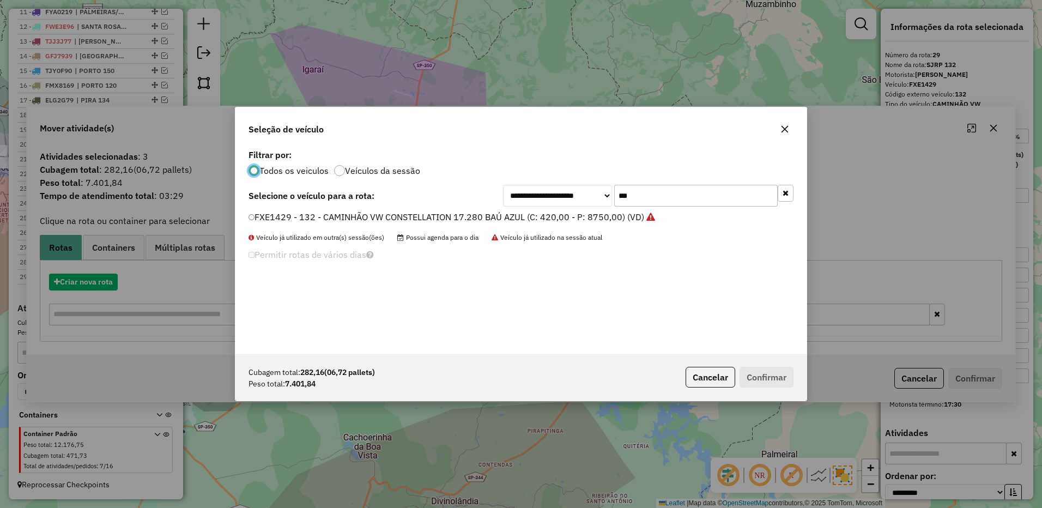
scroll to position [6, 3]
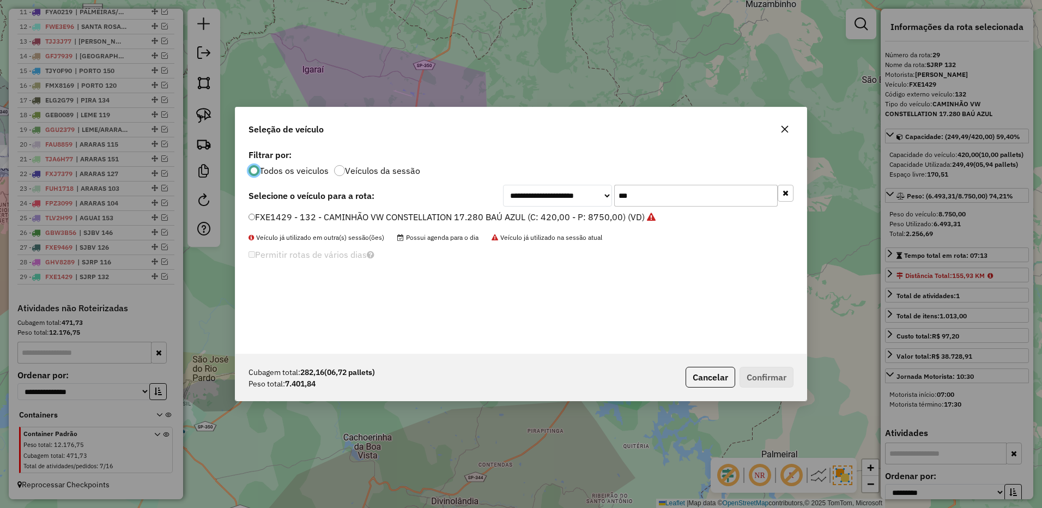
click at [644, 200] on input "***" at bounding box center [696, 196] width 164 height 22
type input "*"
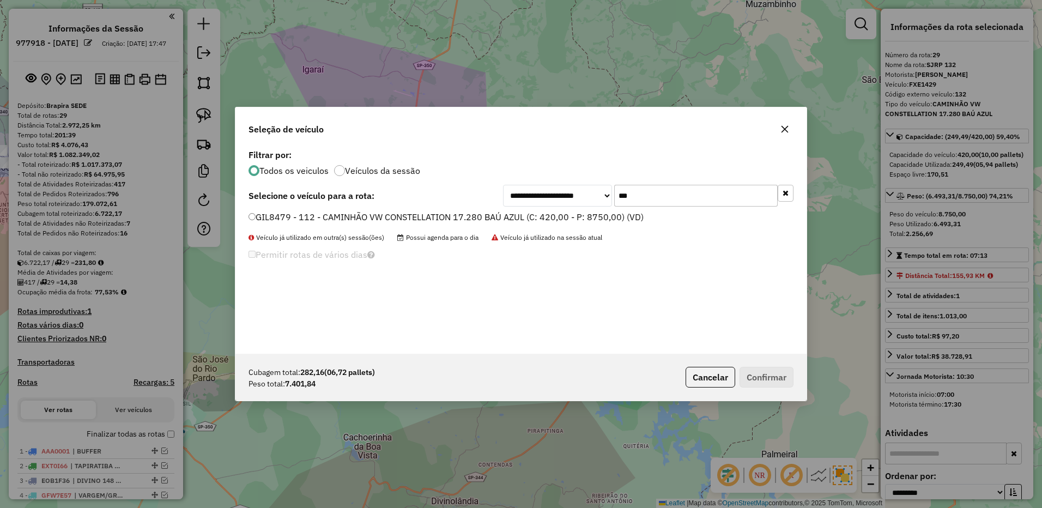
select select "**********"
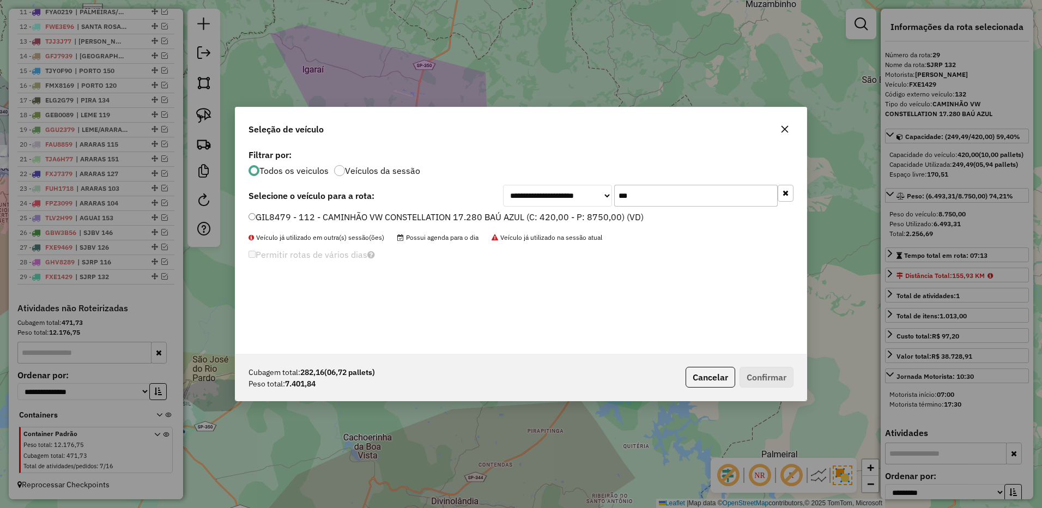
type input "***"
click at [604, 216] on label "GIL8479 - 112 - CAMINHÃO VW CONSTELLATION 17.280 BAÚ AZUL (C: 420,00 - P: 8750,…" at bounding box center [446, 216] width 395 height 13
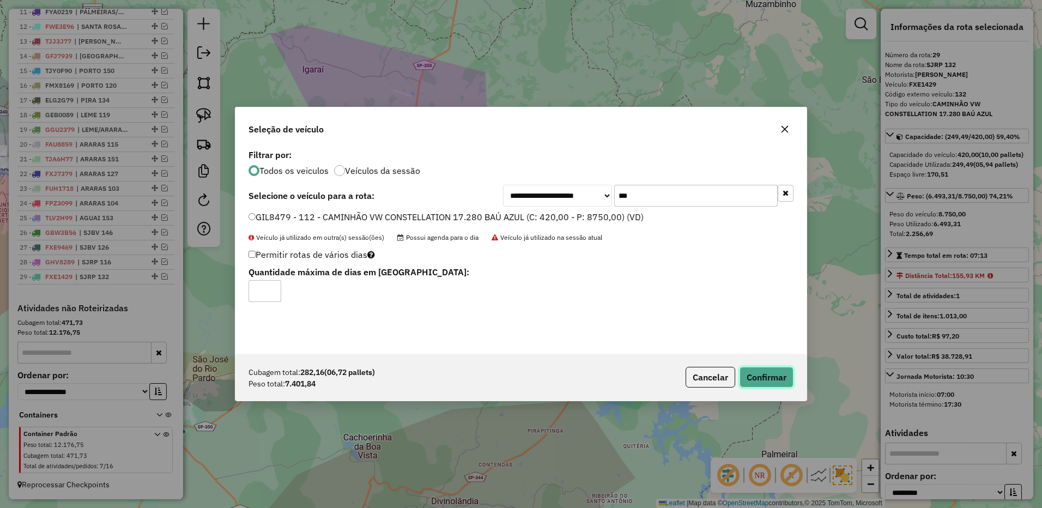
click at [783, 379] on button "Confirmar" at bounding box center [767, 377] width 54 height 21
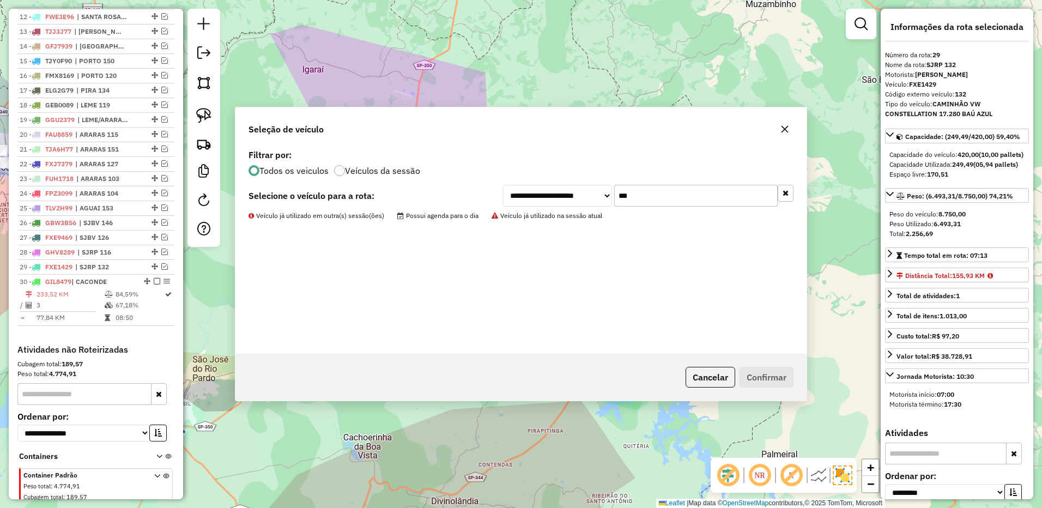
scroll to position [648, 0]
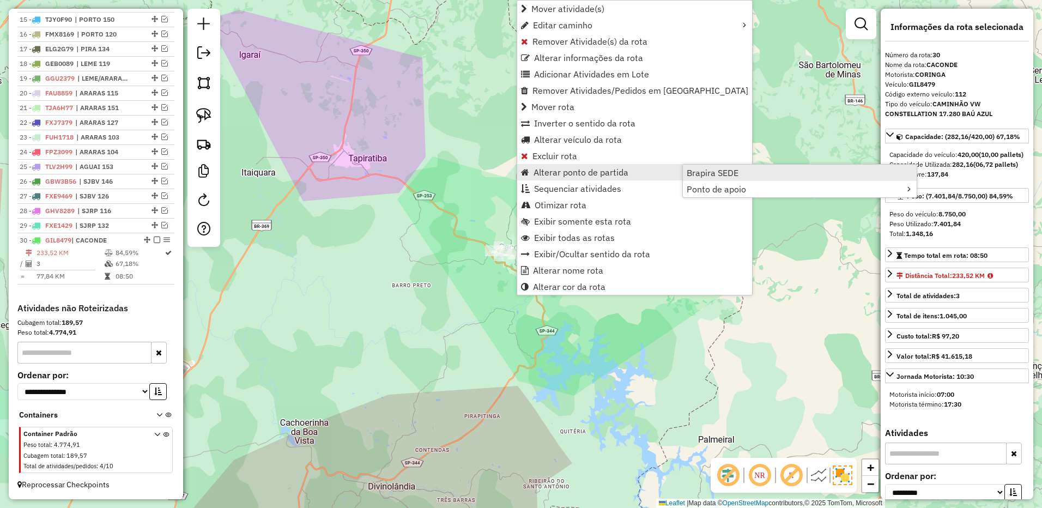
click at [717, 171] on span "Brapira SEDE" at bounding box center [713, 172] width 52 height 9
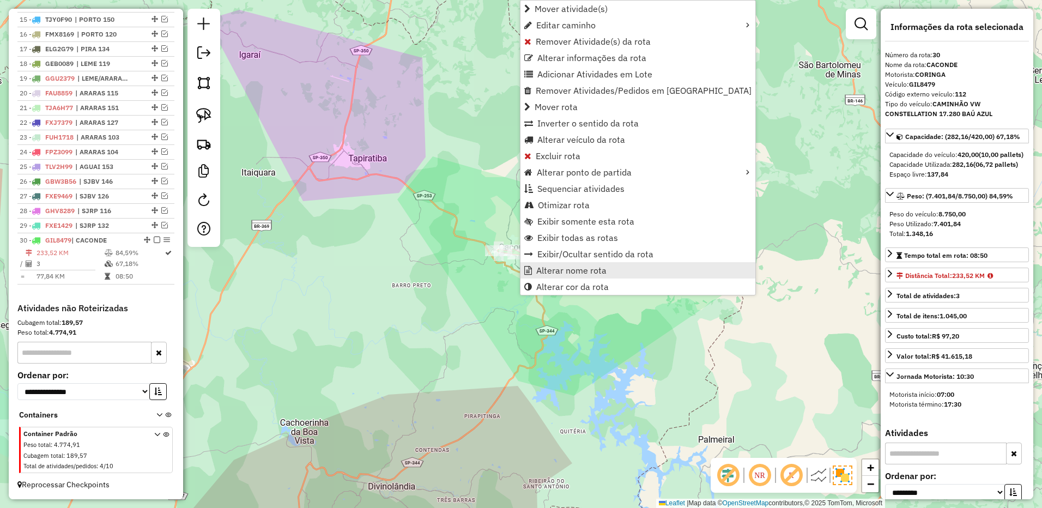
click at [577, 266] on span "Alterar nome rota" at bounding box center [571, 270] width 70 height 9
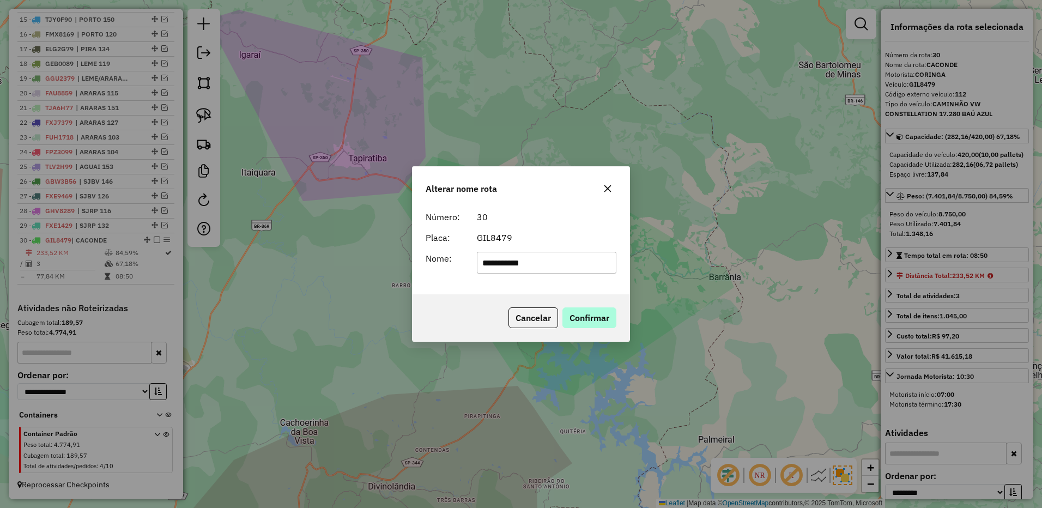
type input "**********"
click at [578, 319] on button "Confirmar" at bounding box center [589, 317] width 54 height 21
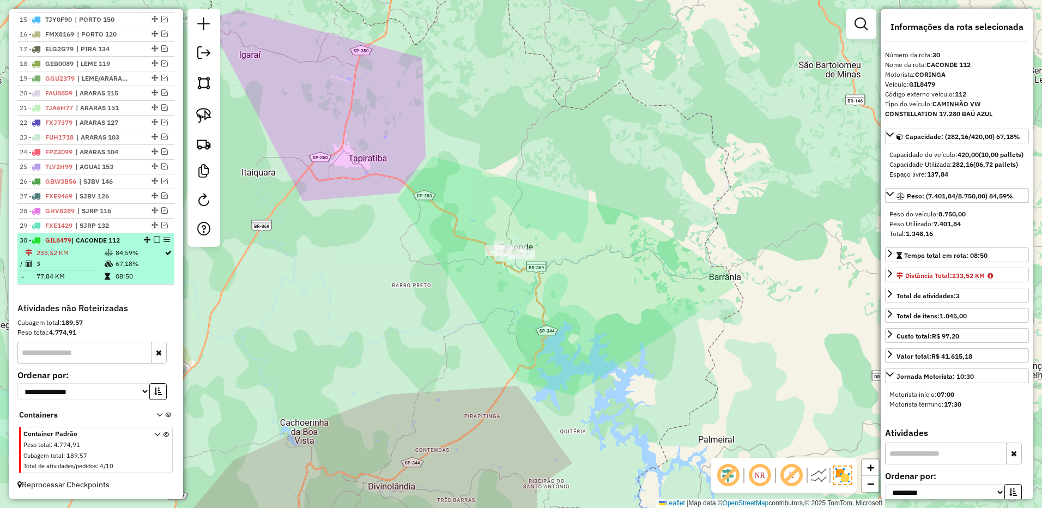
click at [160, 240] on div at bounding box center [153, 240] width 33 height 7
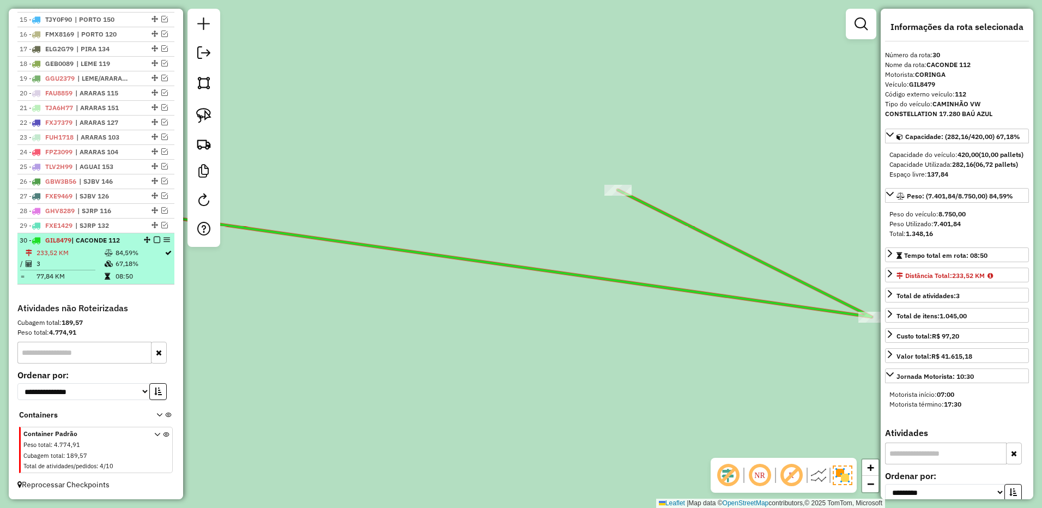
click at [154, 241] on em at bounding box center [157, 240] width 7 height 7
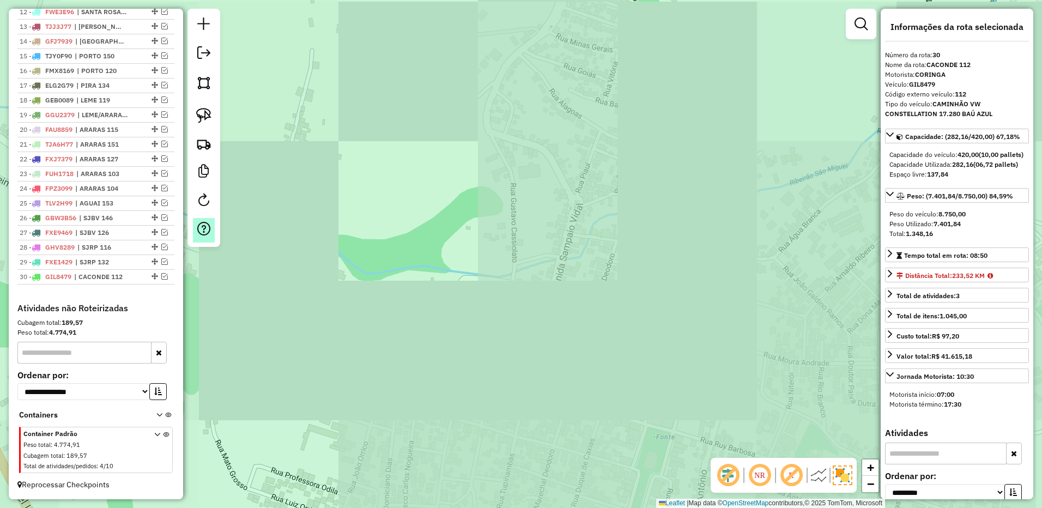
scroll to position [611, 0]
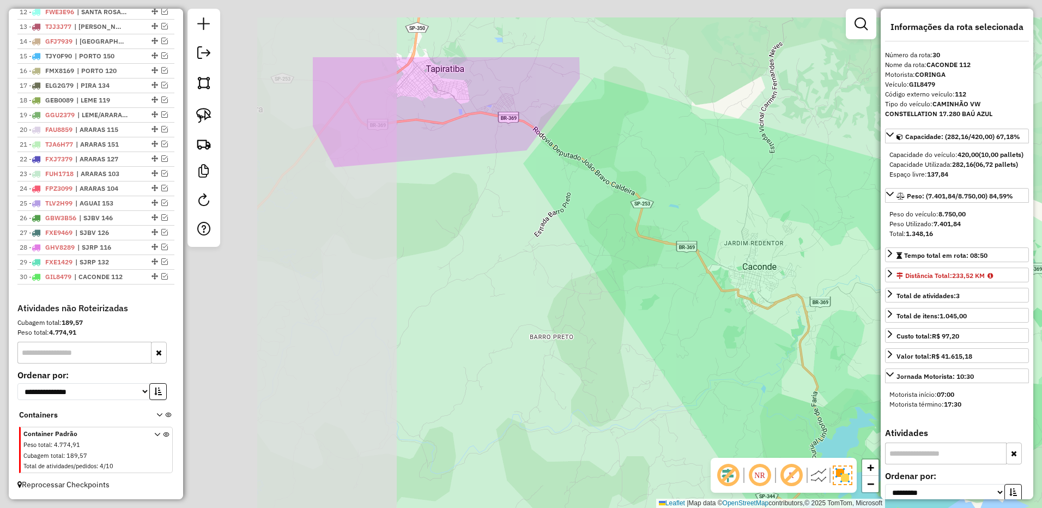
drag, startPoint x: 773, startPoint y: 299, endPoint x: 670, endPoint y: 251, distance: 113.1
click at [828, 313] on div "Janela de atendimento Grade de atendimento Capacidade Transportadoras Veículos …" at bounding box center [521, 254] width 1042 height 508
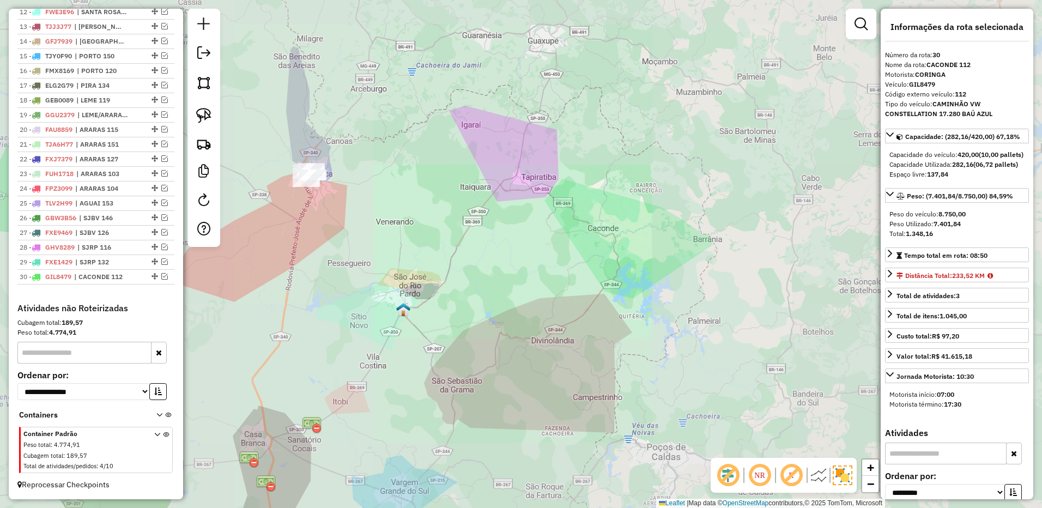
drag, startPoint x: 434, startPoint y: 181, endPoint x: 474, endPoint y: 232, distance: 64.9
click at [474, 232] on div "Janela de atendimento Grade de atendimento Capacidade Transportadoras Veículos …" at bounding box center [521, 254] width 1042 height 508
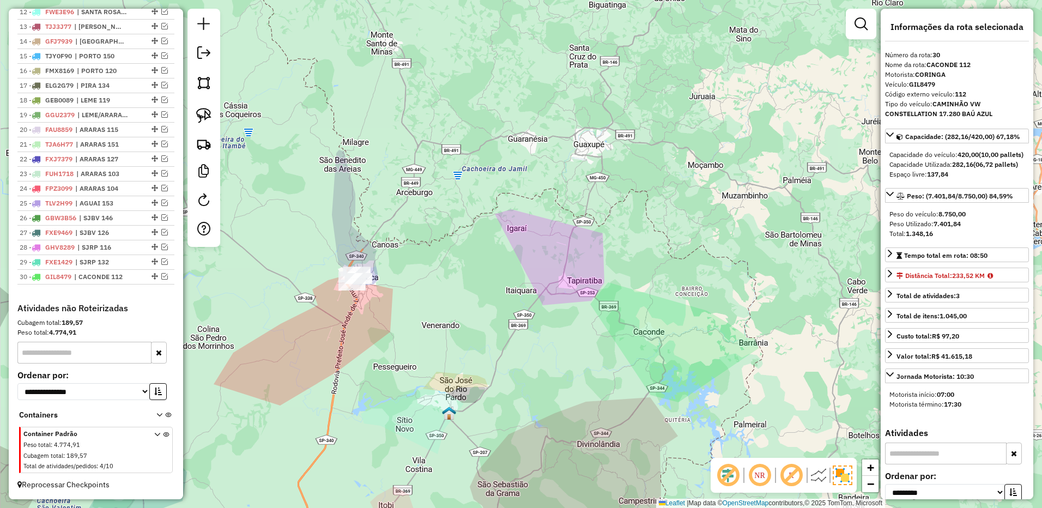
drag, startPoint x: 373, startPoint y: 189, endPoint x: 377, endPoint y: 231, distance: 42.1
click at [379, 233] on div "Janela de atendimento Grade de atendimento Capacidade Transportadoras Veículos …" at bounding box center [521, 254] width 1042 height 508
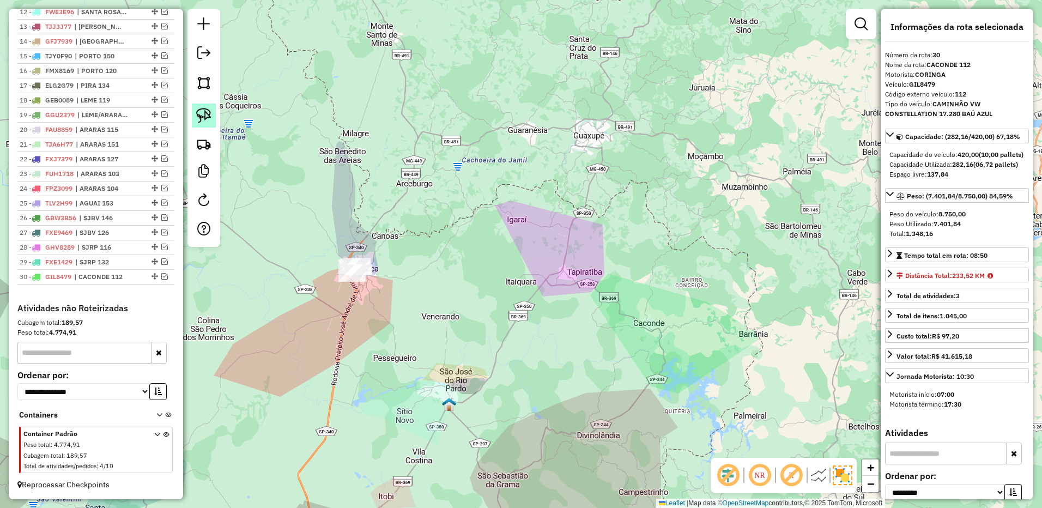
click at [209, 114] on img at bounding box center [203, 115] width 15 height 15
drag, startPoint x: 375, startPoint y: 220, endPoint x: 423, endPoint y: 241, distance: 52.2
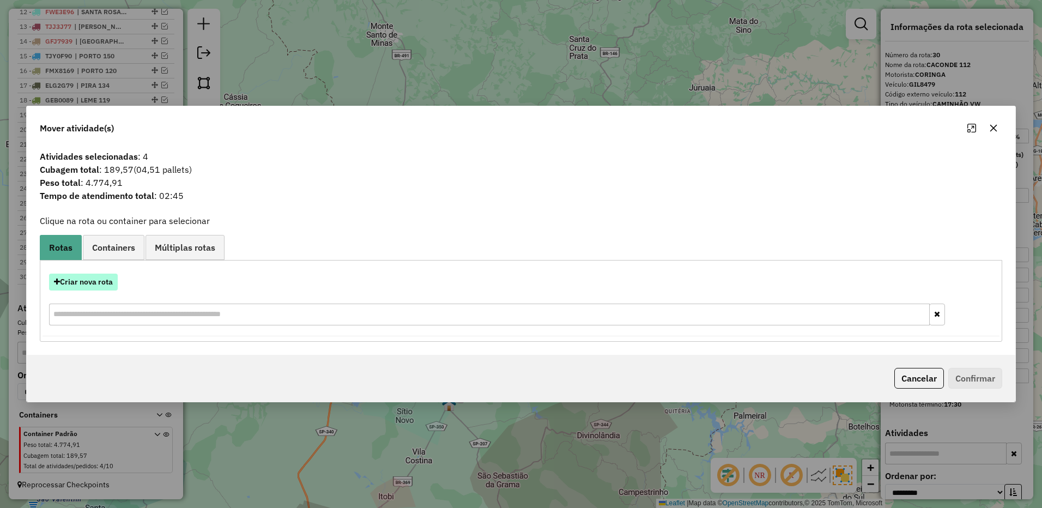
click at [86, 285] on button "Criar nova rota" at bounding box center [83, 282] width 69 height 17
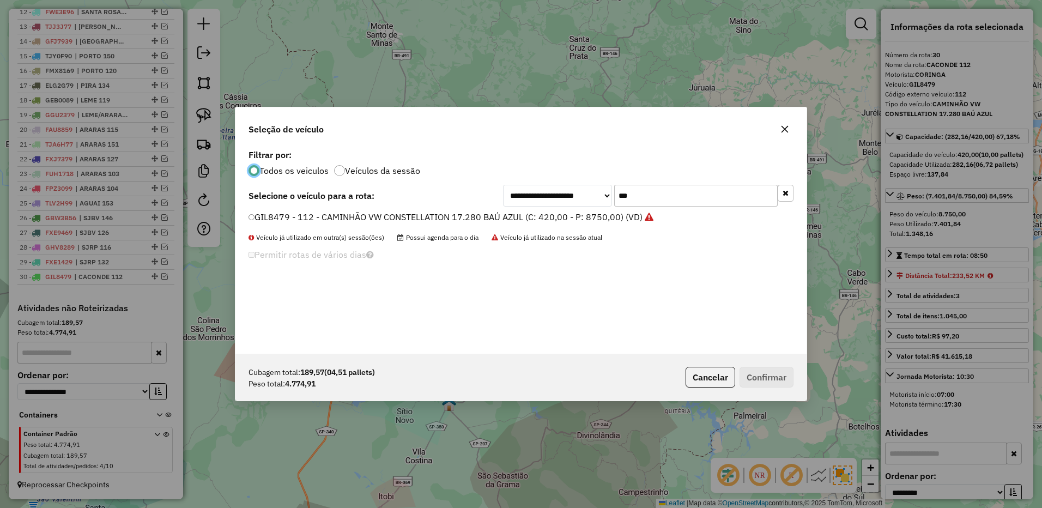
scroll to position [6, 3]
click at [651, 199] on input "***" at bounding box center [696, 196] width 164 height 22
type input "***"
click at [620, 214] on label "GJM9209 - 105 - CAMINHÃO VW CONSTELLATION 17.280 BAÚ AZUL (C: 420,00 - P: 8750,…" at bounding box center [448, 216] width 399 height 13
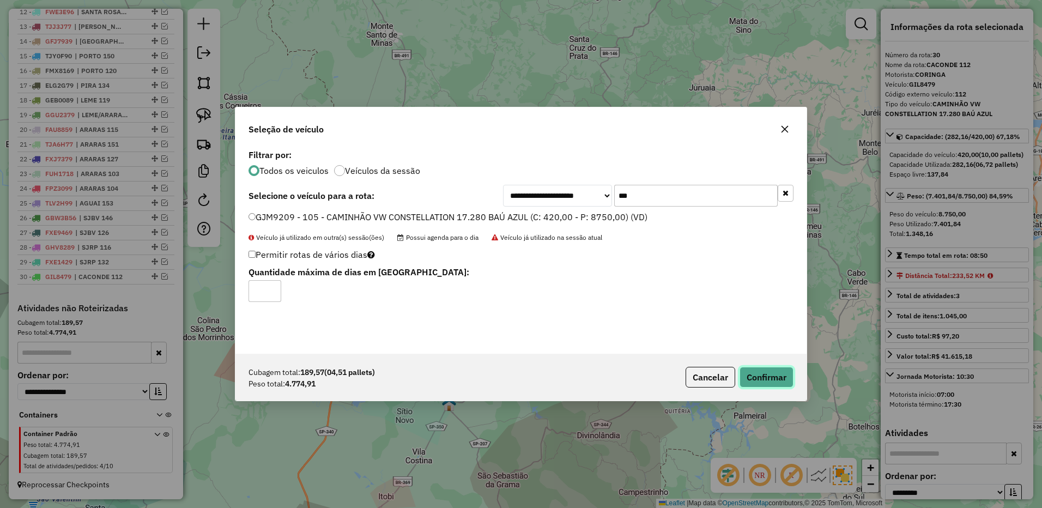
click at [764, 383] on button "Confirmar" at bounding box center [767, 377] width 54 height 21
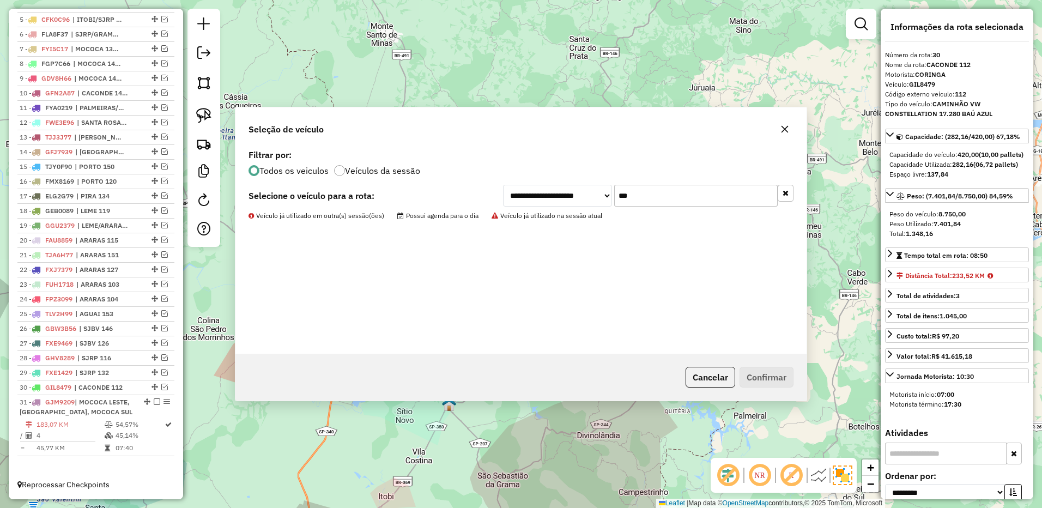
scroll to position [500, 0]
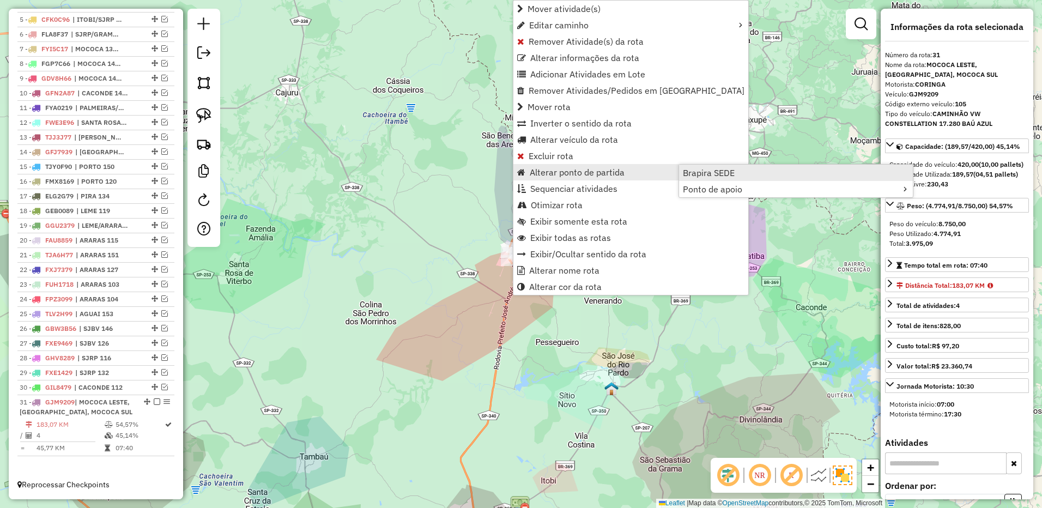
click at [708, 166] on link "Brapira SEDE" at bounding box center [796, 173] width 234 height 16
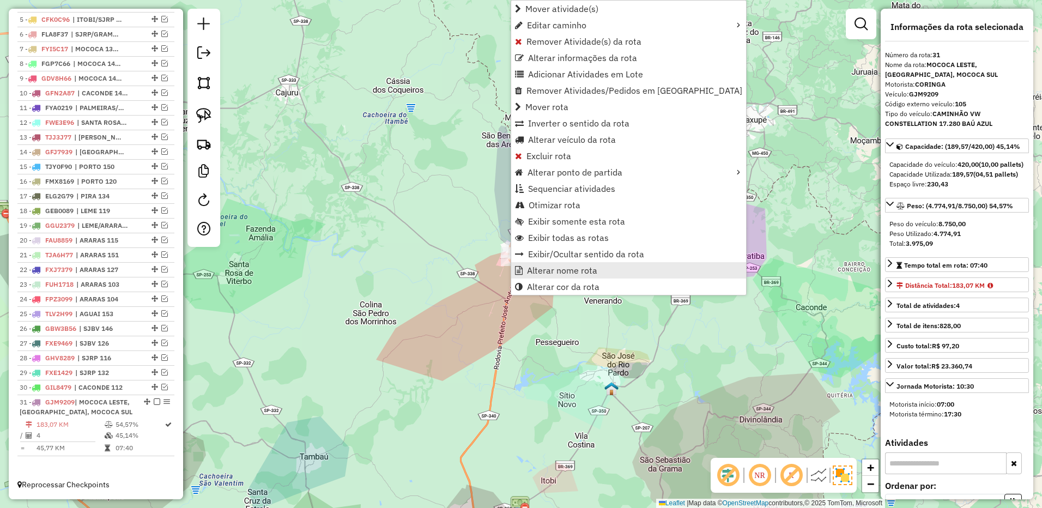
click at [568, 267] on span "Alterar nome rota" at bounding box center [562, 270] width 70 height 9
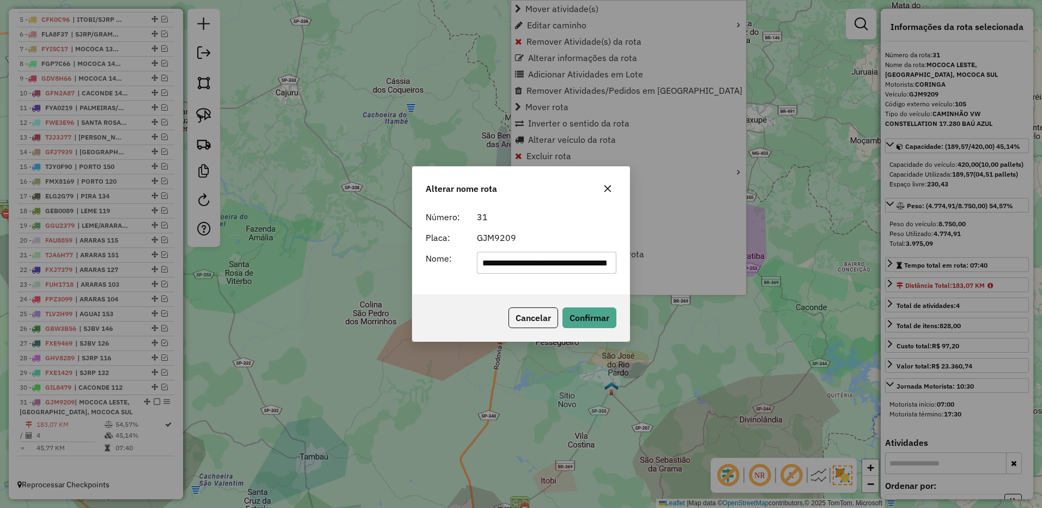
scroll to position [0, 60]
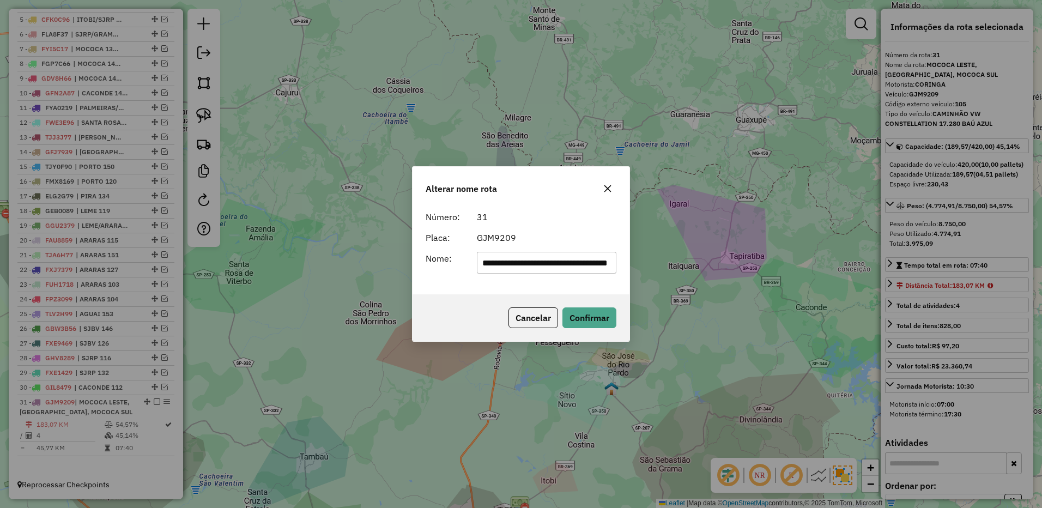
click at [508, 263] on input "**********" at bounding box center [547, 263] width 140 height 22
type input "**********"
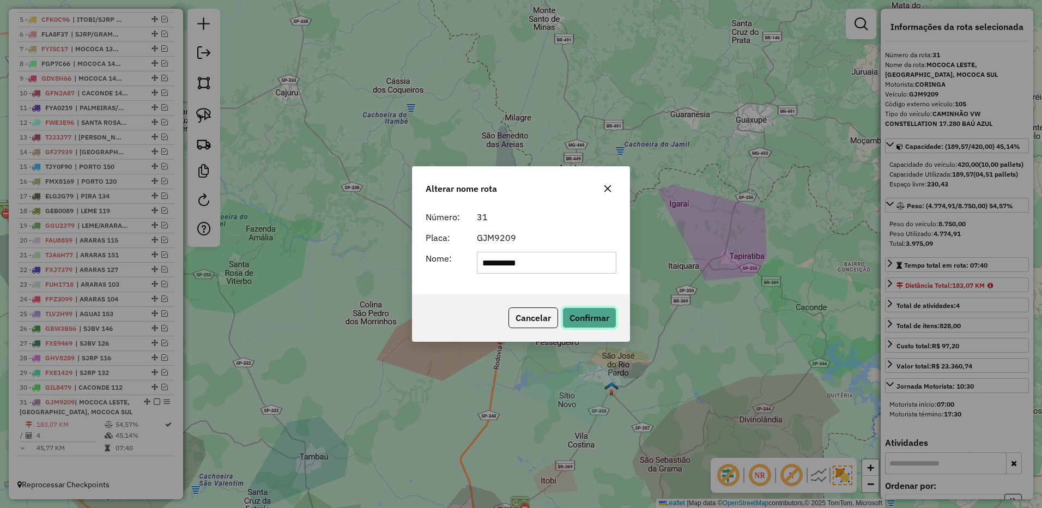
click at [582, 312] on button "Confirmar" at bounding box center [589, 317] width 54 height 21
click at [0, 0] on div "Aguarde..." at bounding box center [0, 0] width 0 height 0
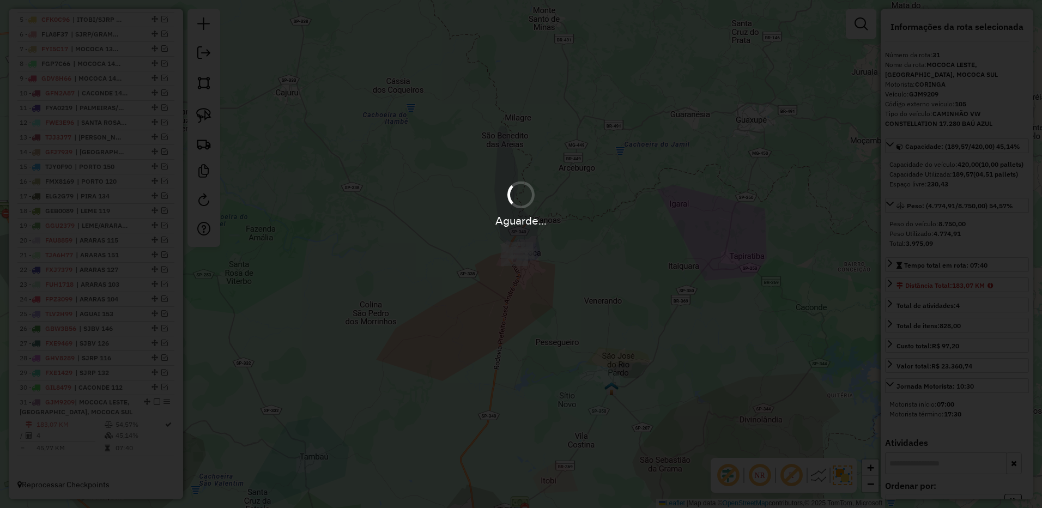
scroll to position [491, 0]
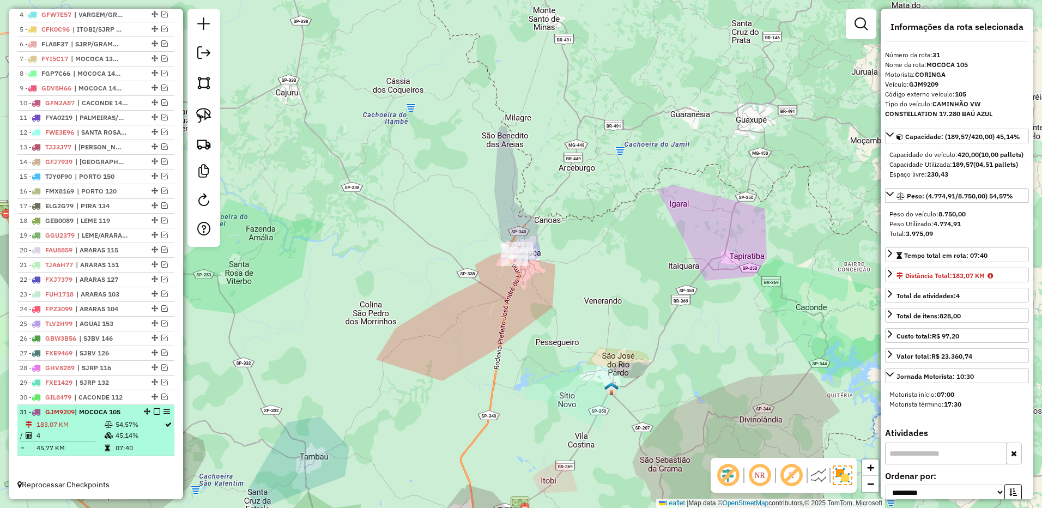
click at [155, 410] on em at bounding box center [157, 411] width 7 height 7
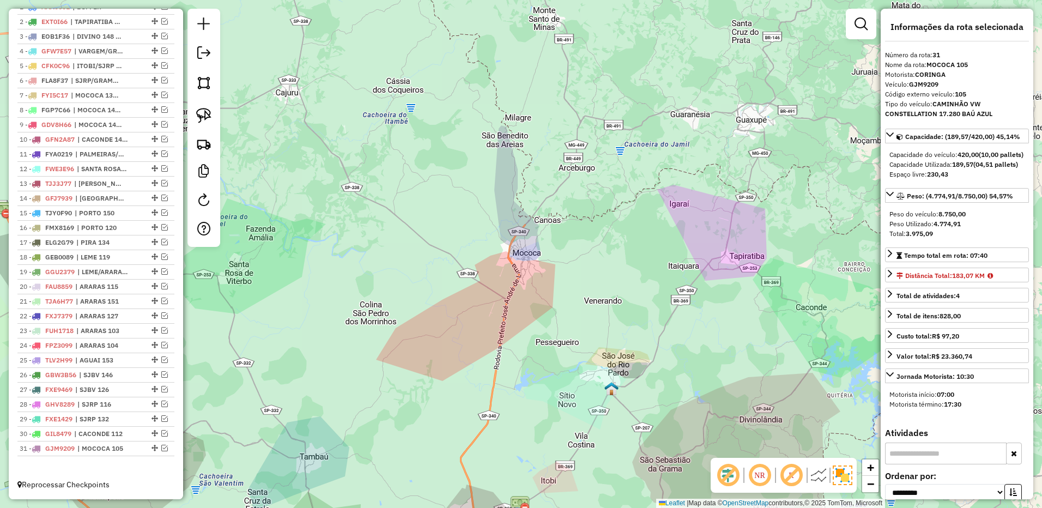
scroll to position [127, 0]
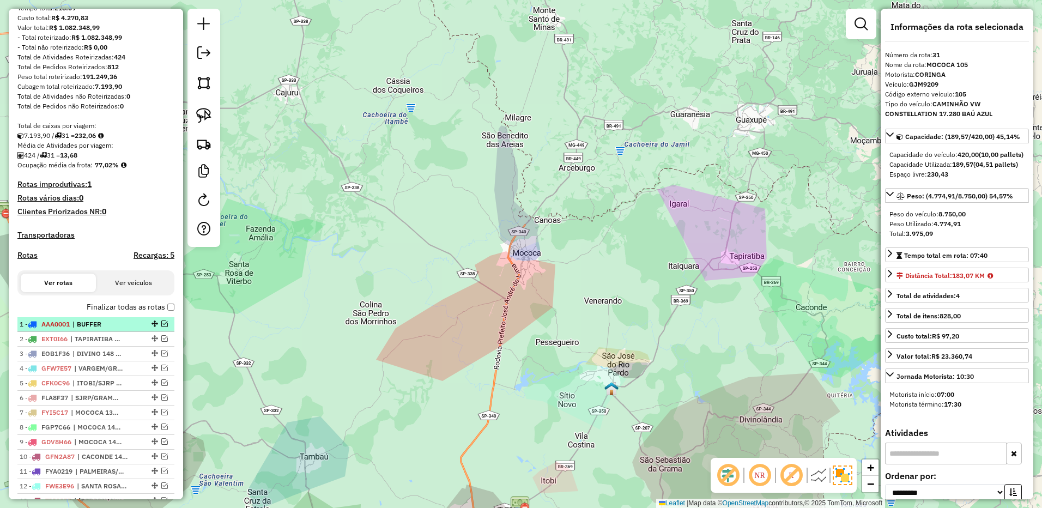
click at [161, 327] on em at bounding box center [164, 323] width 7 height 7
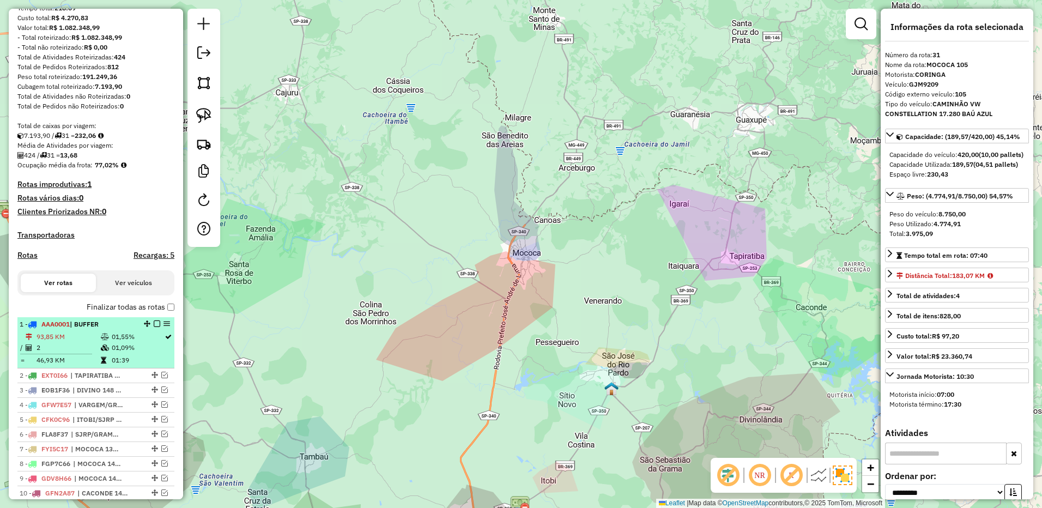
click at [122, 329] on div "1 - AAA0001 | BUFFER" at bounding box center [78, 324] width 116 height 10
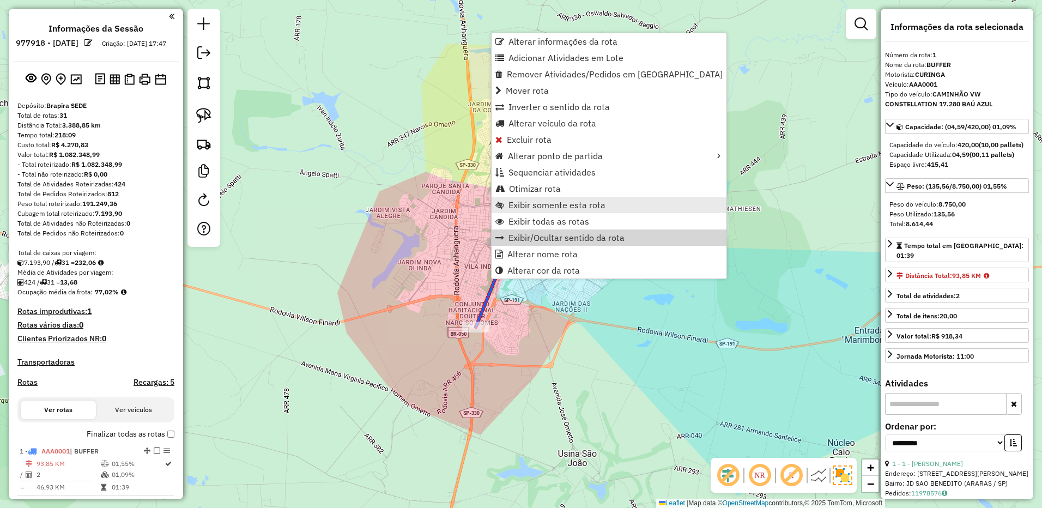
scroll to position [0, 0]
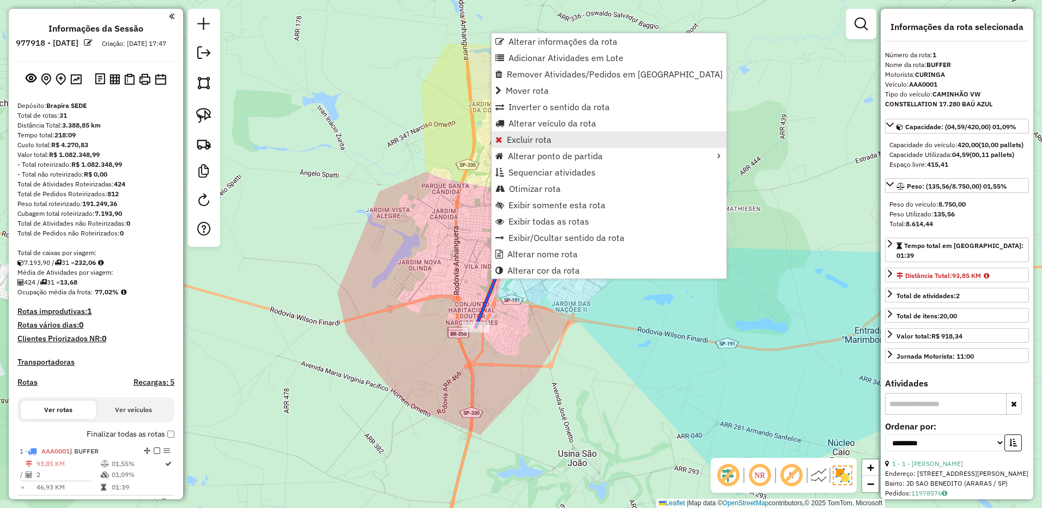
click at [534, 138] on span "Excluir rota" at bounding box center [529, 139] width 45 height 9
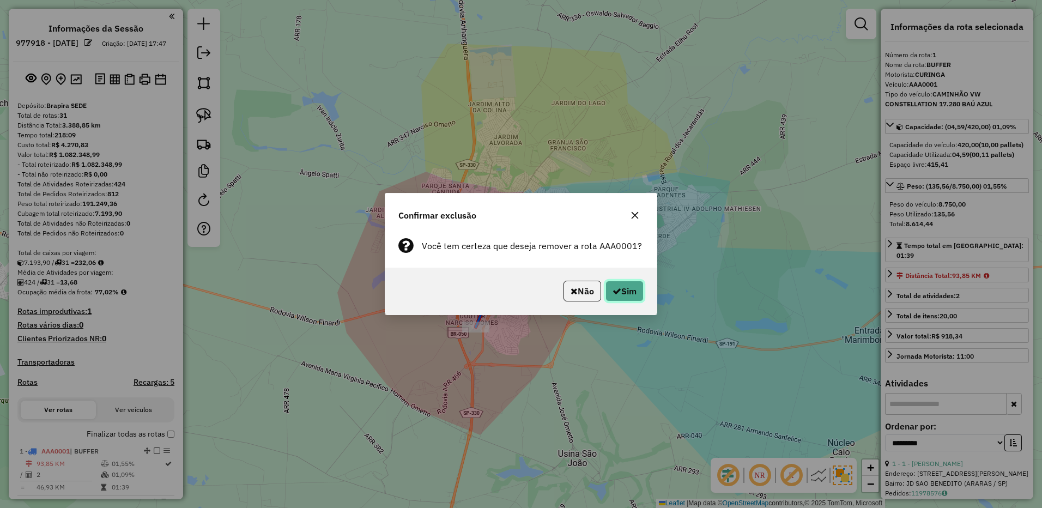
click at [638, 282] on button "Sim" at bounding box center [625, 291] width 38 height 21
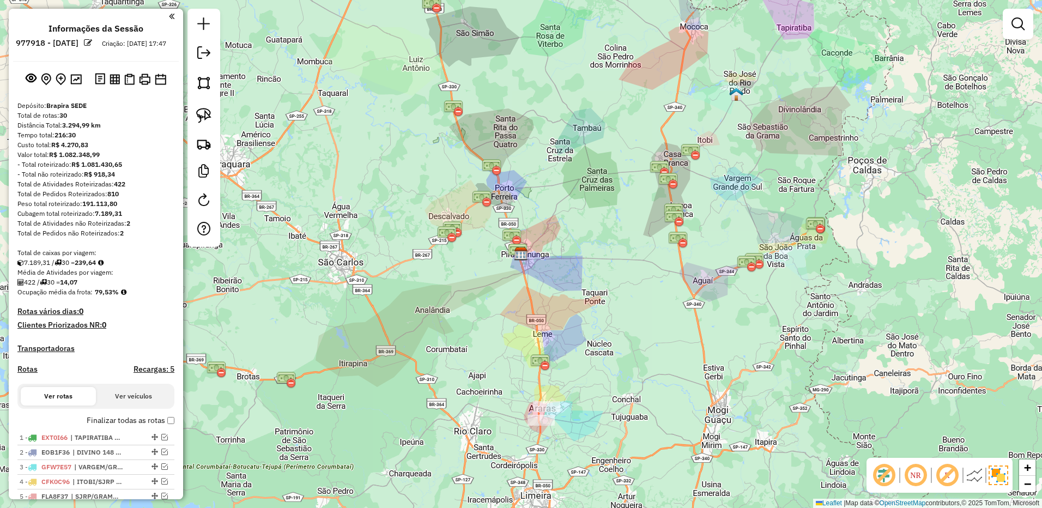
drag, startPoint x: 494, startPoint y: 327, endPoint x: 460, endPoint y: 277, distance: 60.5
click at [460, 277] on div "Janela de atendimento Grade de atendimento Capacidade Transportadoras Veículos …" at bounding box center [521, 254] width 1042 height 508
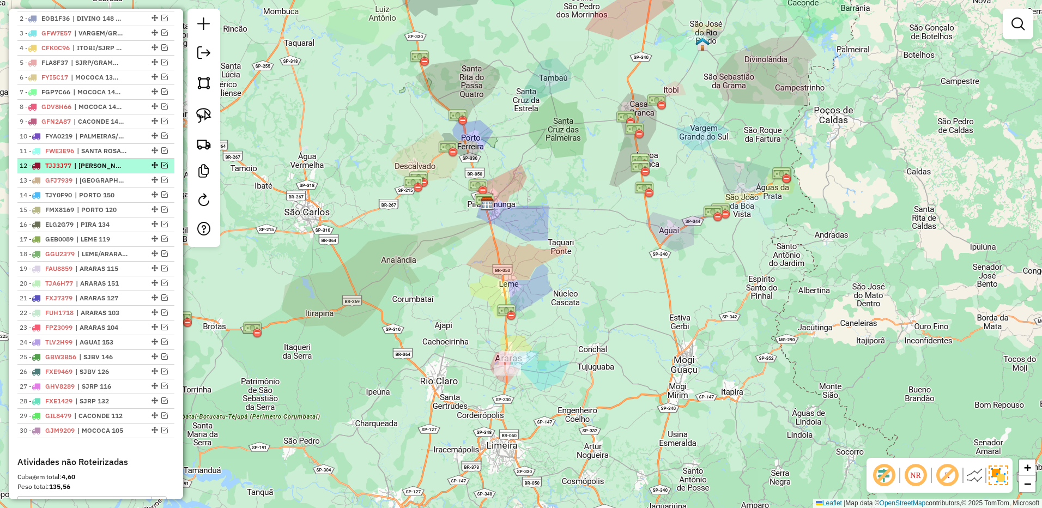
scroll to position [52, 0]
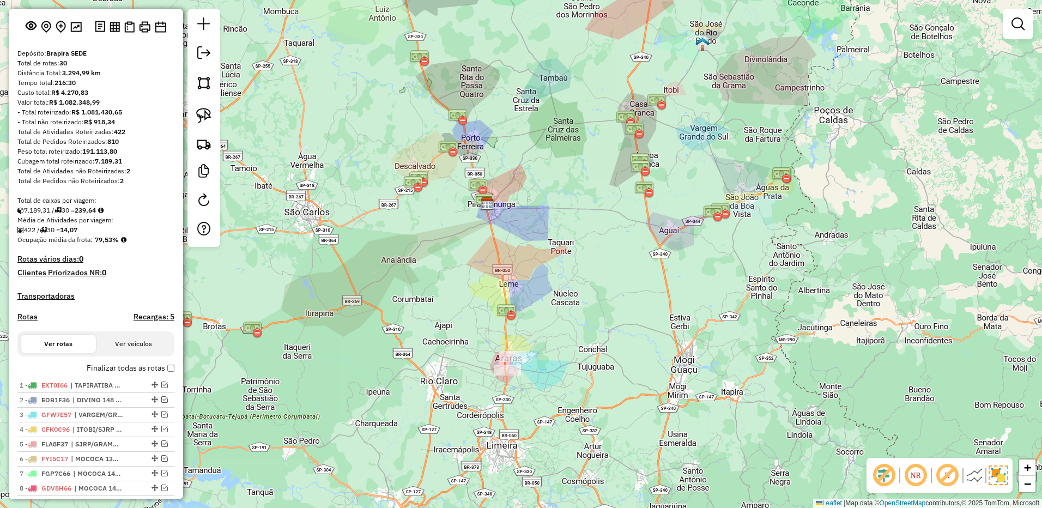
drag, startPoint x: 207, startPoint y: 56, endPoint x: 259, endPoint y: 65, distance: 53.1
click at [207, 56] on em at bounding box center [203, 52] width 13 height 13
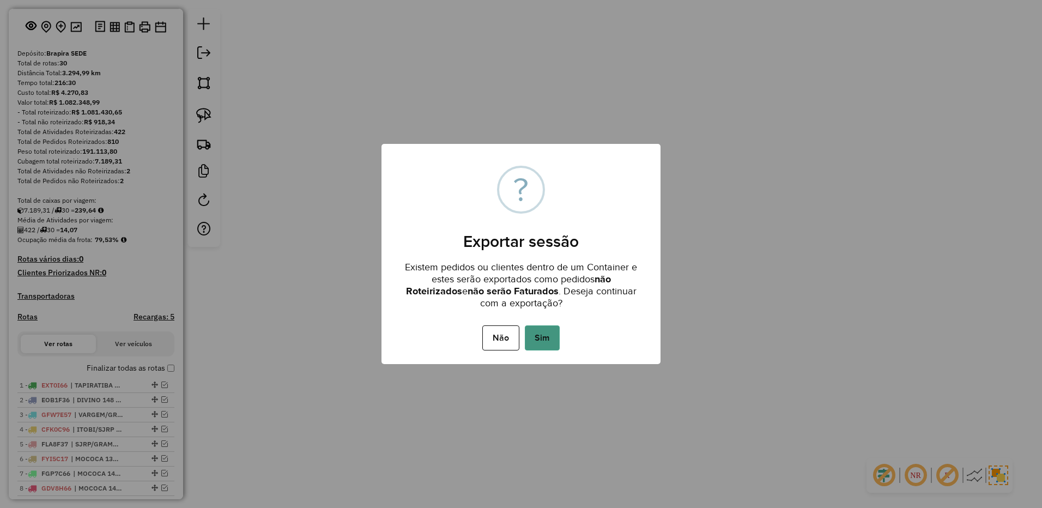
click at [556, 346] on button "Sim" at bounding box center [542, 337] width 35 height 25
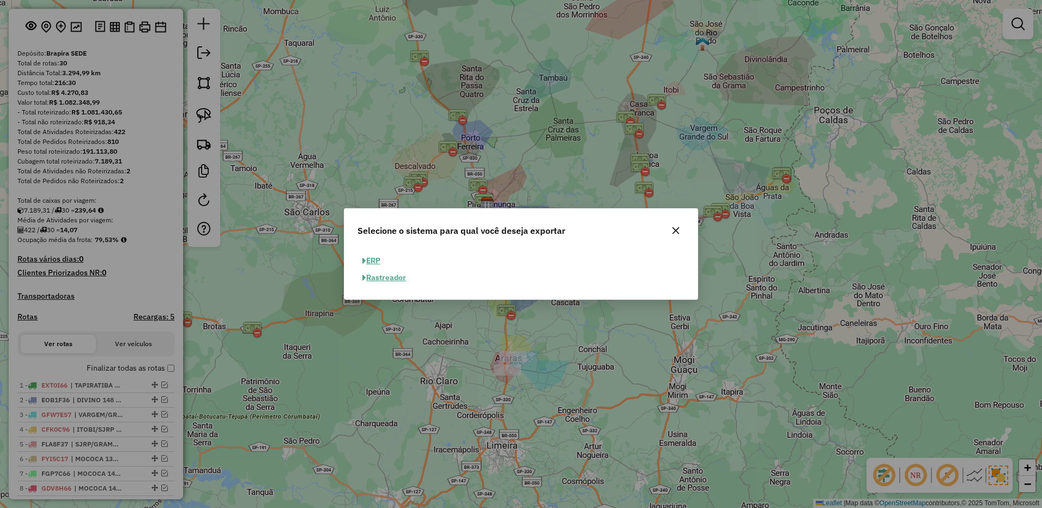
click at [374, 255] on button "ERP" at bounding box center [372, 260] width 28 height 17
select select "**"
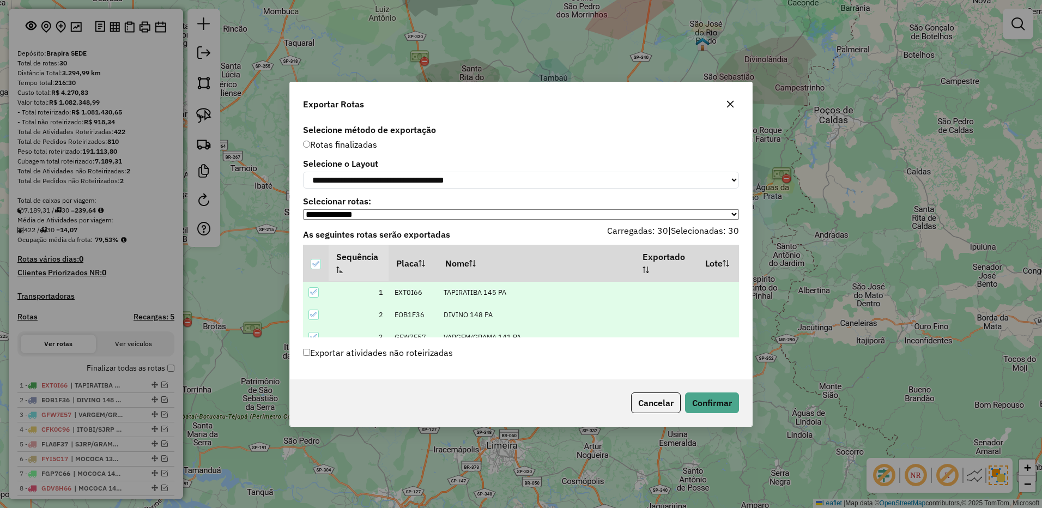
click at [302, 354] on div "Exportar atividades não roteirizadas" at bounding box center [521, 355] width 449 height 21
click at [724, 421] on div "Cancelar Confirmar" at bounding box center [521, 402] width 462 height 47
click at [724, 417] on div "Cancelar Confirmar" at bounding box center [521, 402] width 462 height 47
click at [722, 408] on button "Confirmar" at bounding box center [712, 402] width 54 height 21
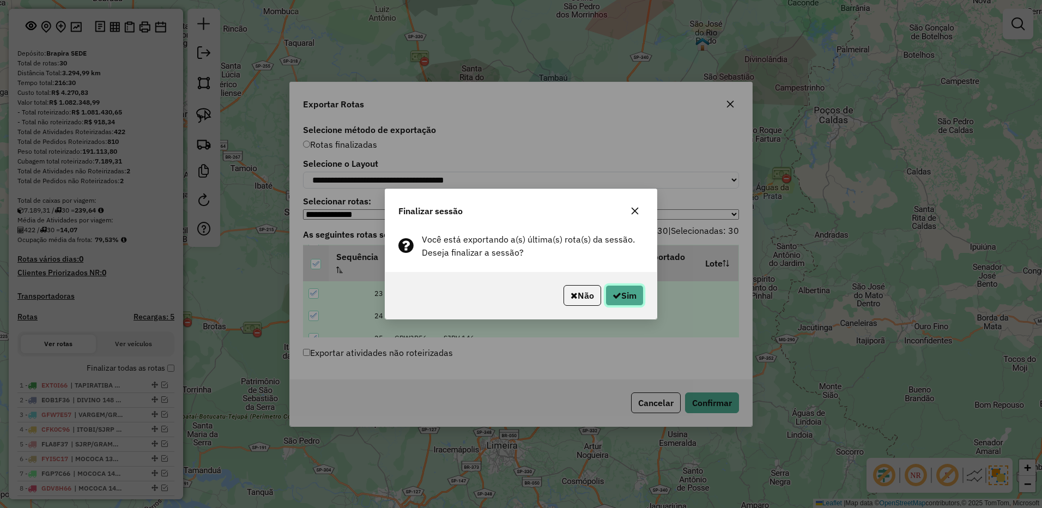
click at [634, 300] on button "Sim" at bounding box center [625, 295] width 38 height 21
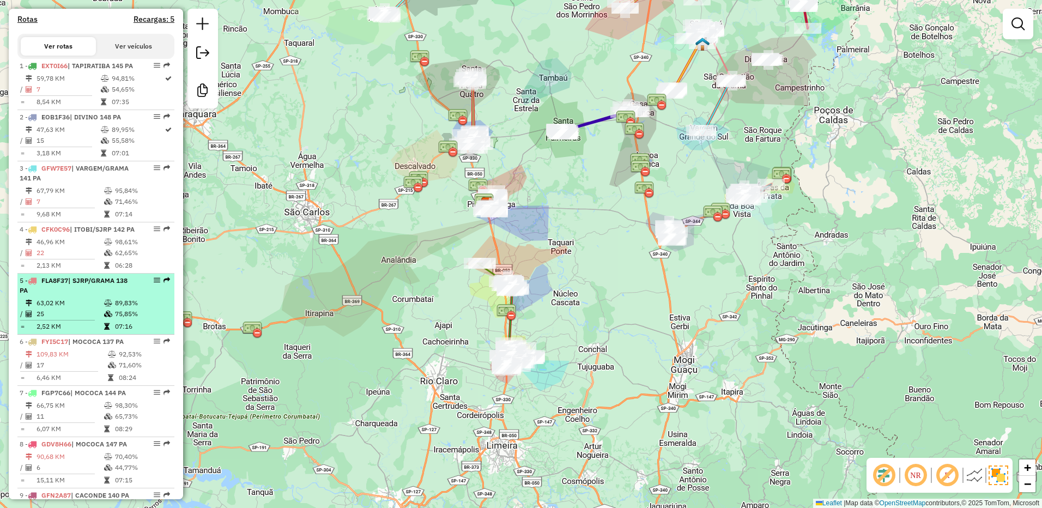
scroll to position [0, 0]
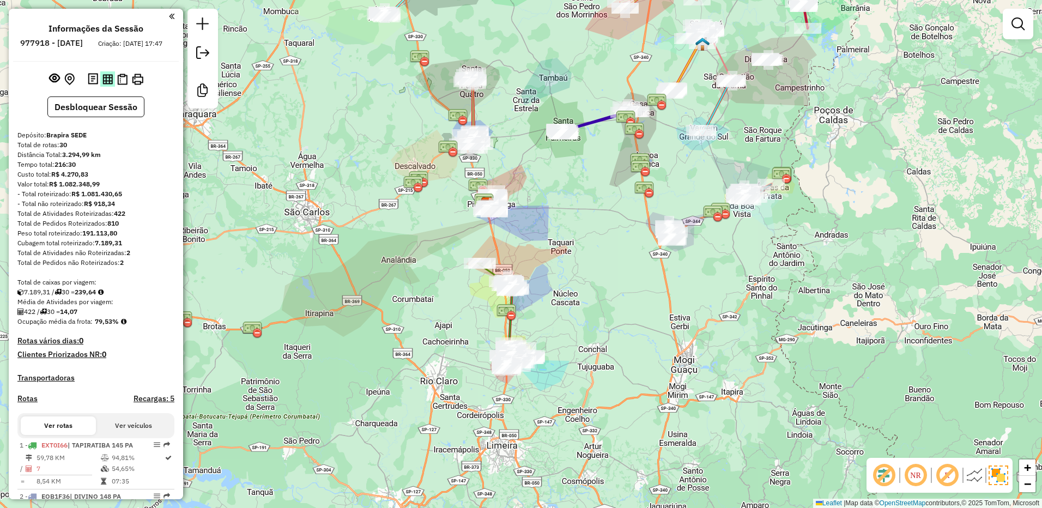
click at [108, 84] on img at bounding box center [107, 79] width 10 height 10
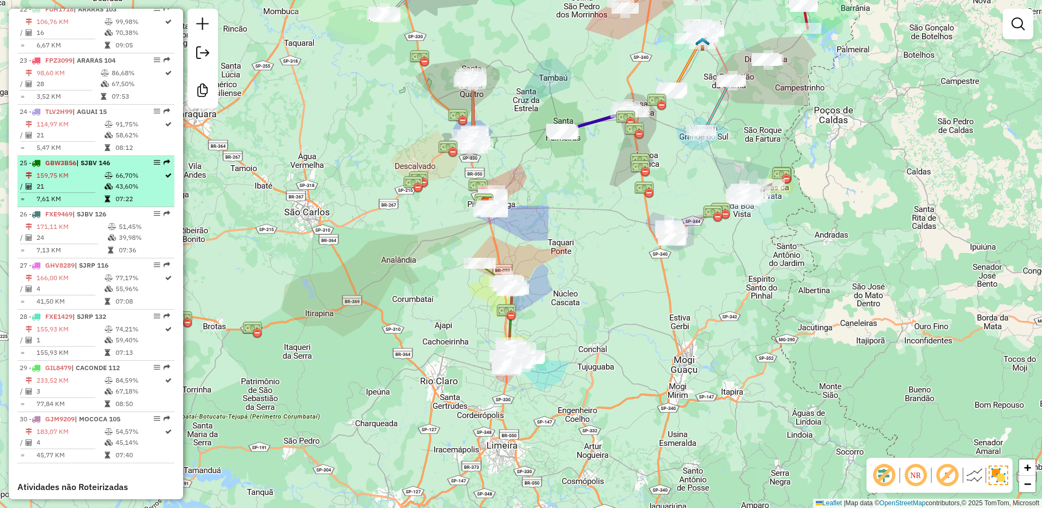
scroll to position [1774, 0]
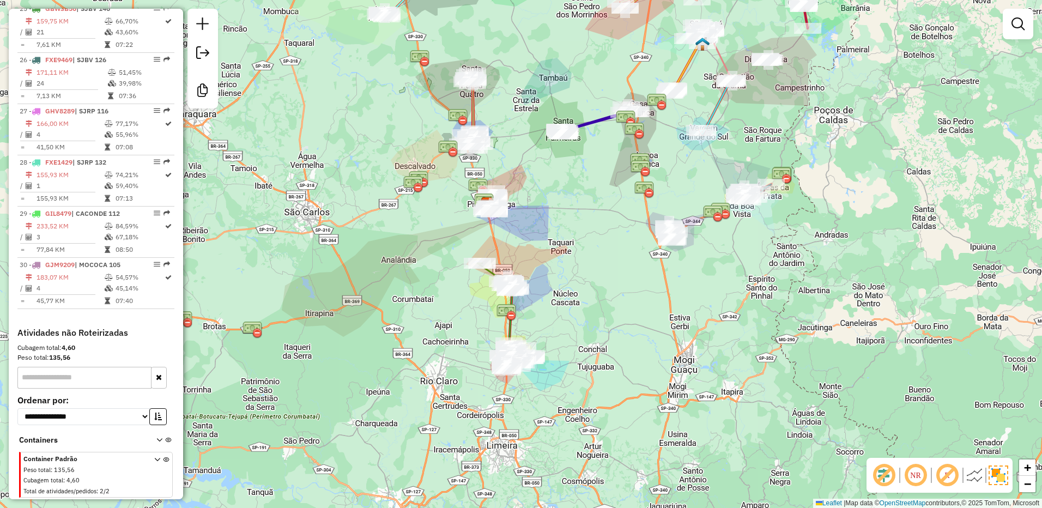
drag, startPoint x: 74, startPoint y: 356, endPoint x: 51, endPoint y: 358, distance: 23.0
click at [51, 358] on div "Peso total: 135,56" at bounding box center [95, 358] width 157 height 10
copy strong "135,56"
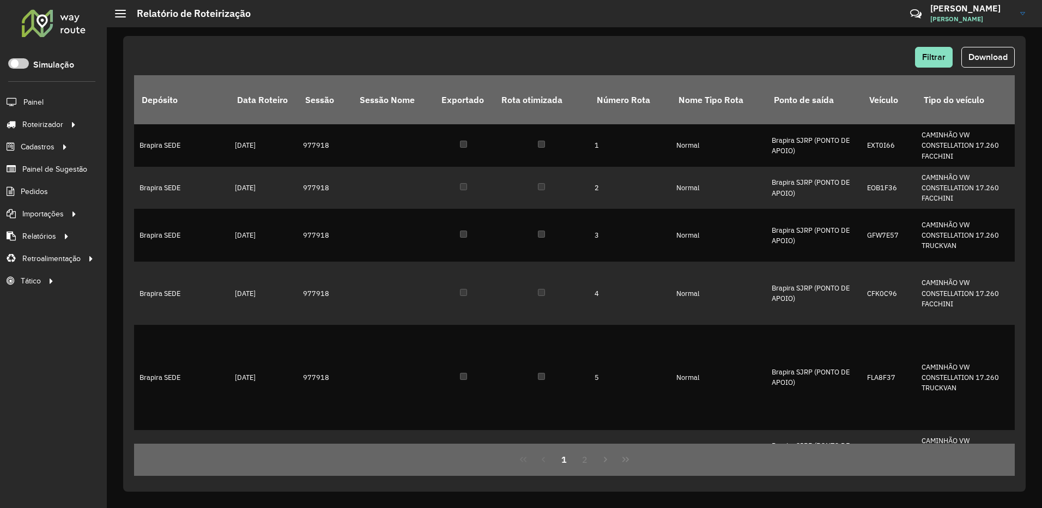
click at [991, 57] on span "Download" at bounding box center [988, 56] width 39 height 9
